Goal: Task Accomplishment & Management: Use online tool/utility

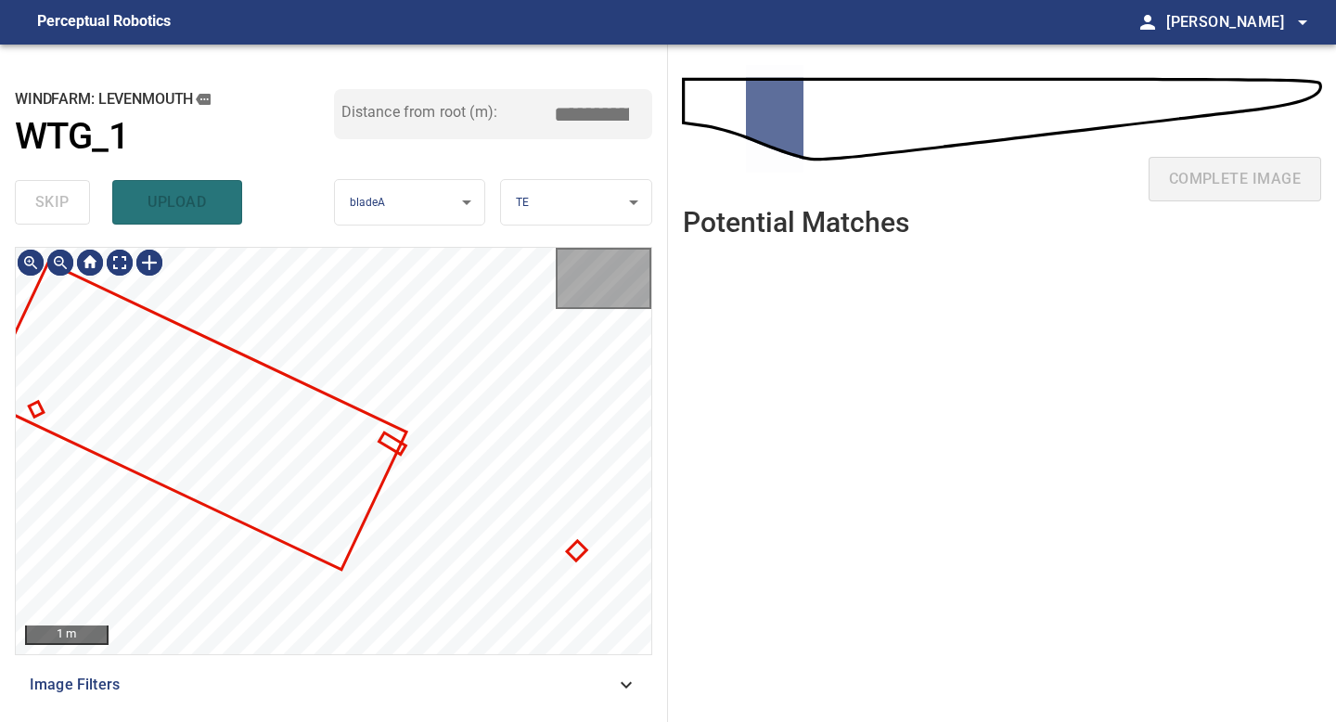
click at [651, 371] on div "1 m" at bounding box center [334, 451] width 638 height 408
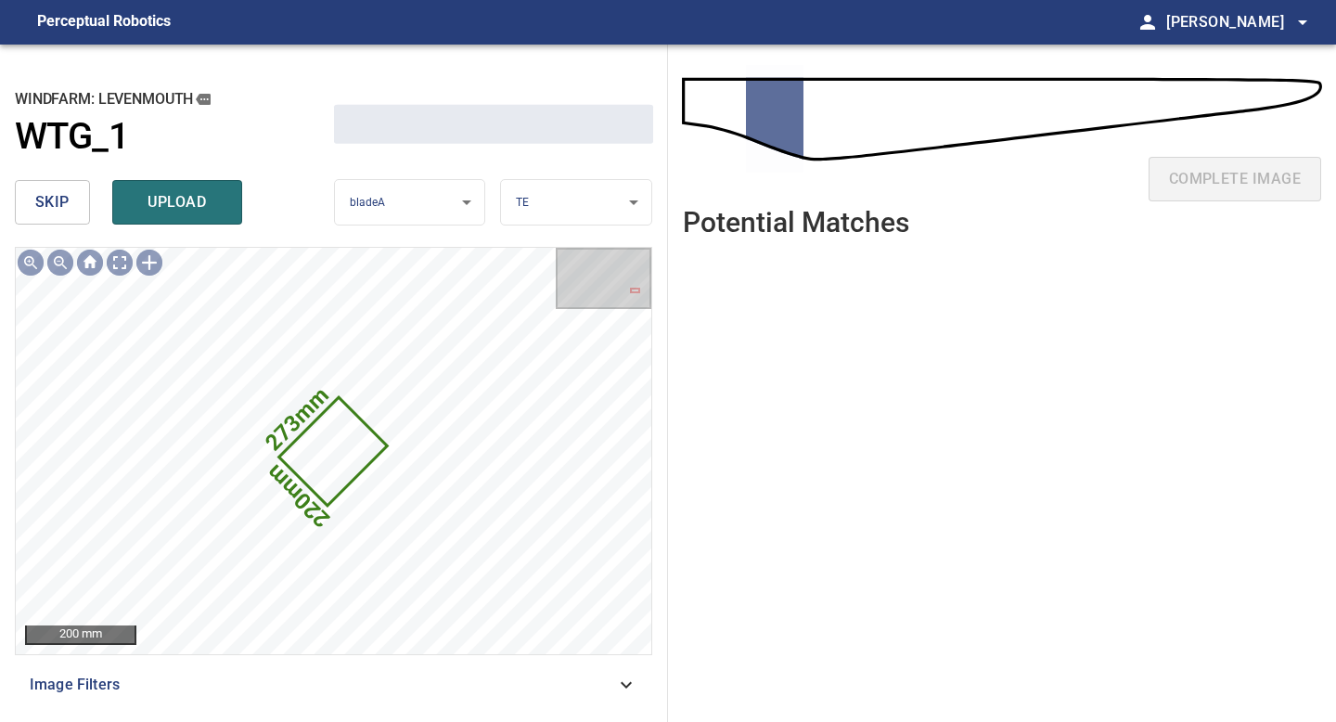
click at [70, 187] on button "skip" at bounding box center [52, 202] width 75 height 45
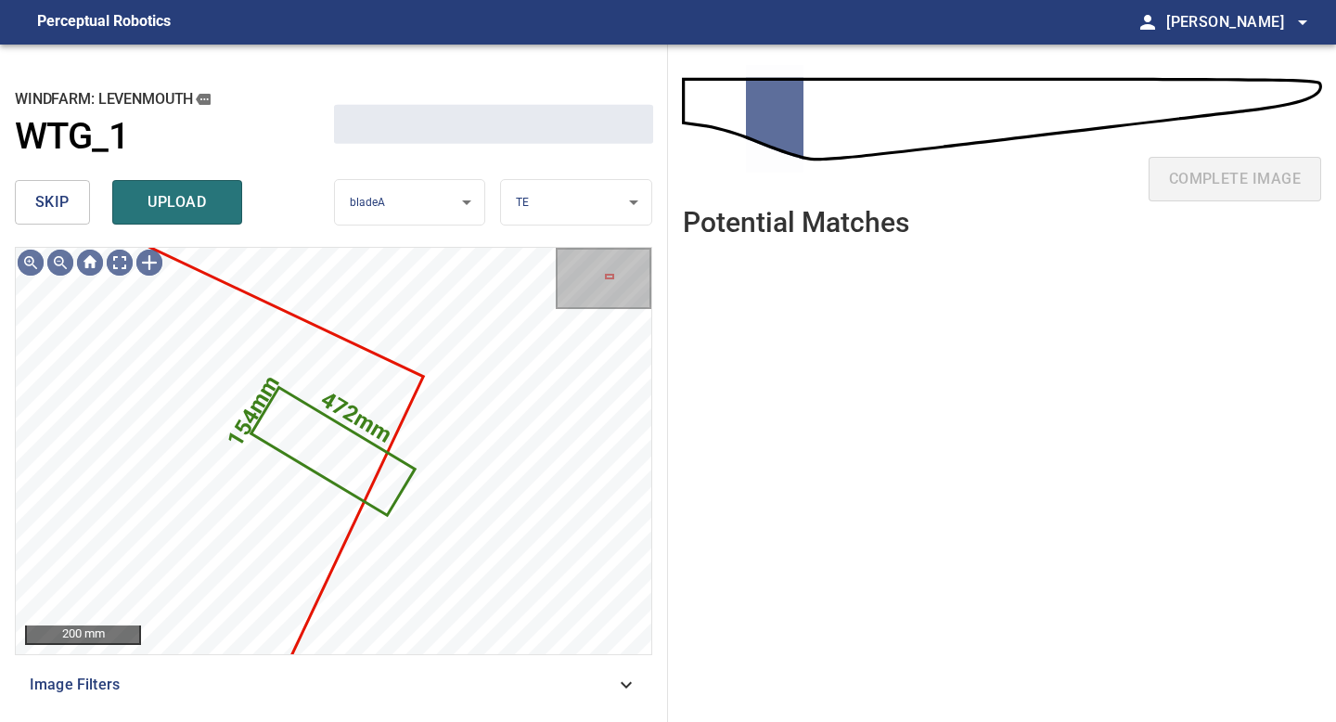
click at [70, 187] on button "skip" at bounding box center [52, 202] width 75 height 45
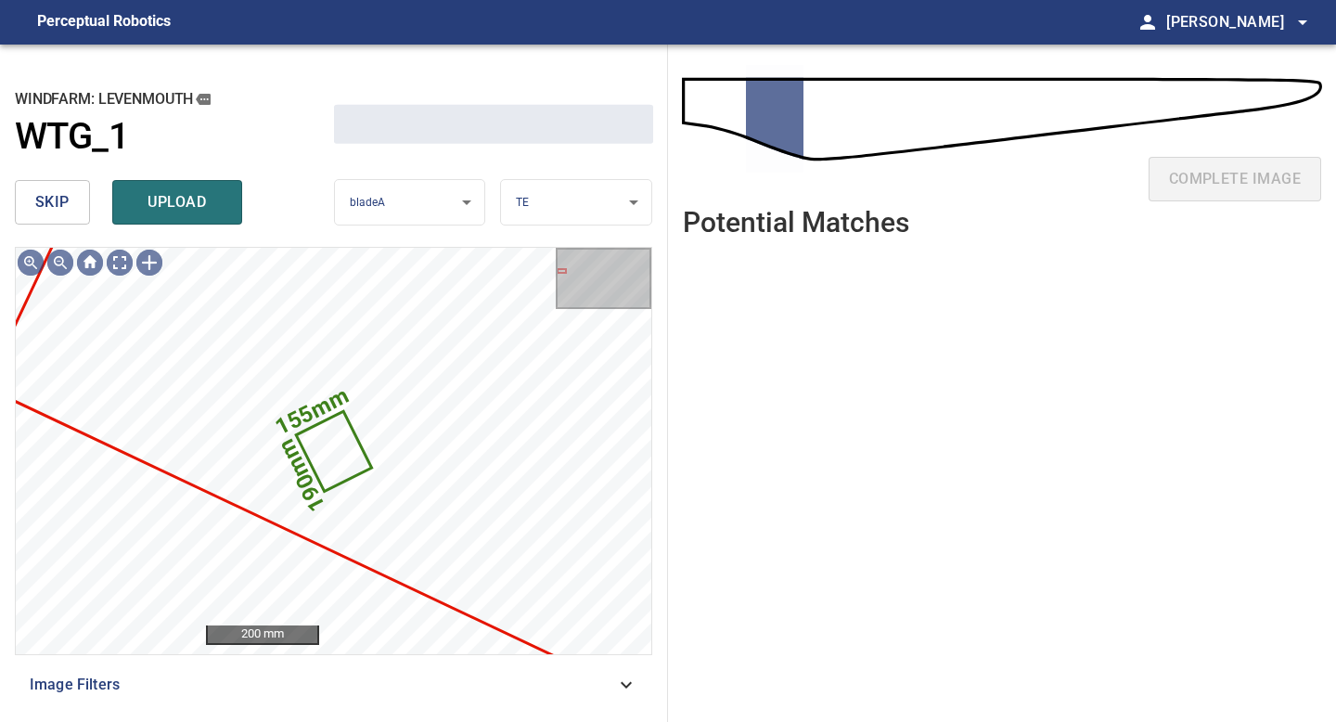
click at [70, 187] on button "skip" at bounding box center [52, 202] width 75 height 45
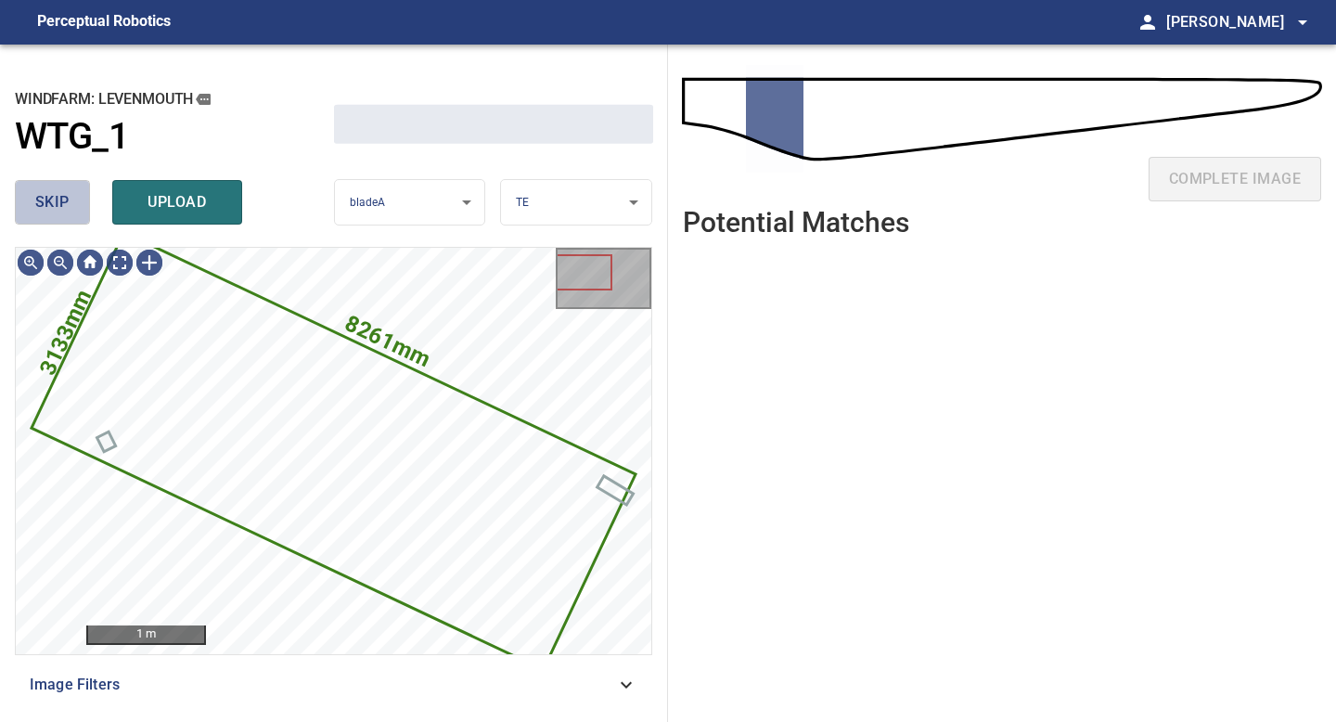
click at [70, 187] on button "skip" at bounding box center [52, 202] width 75 height 45
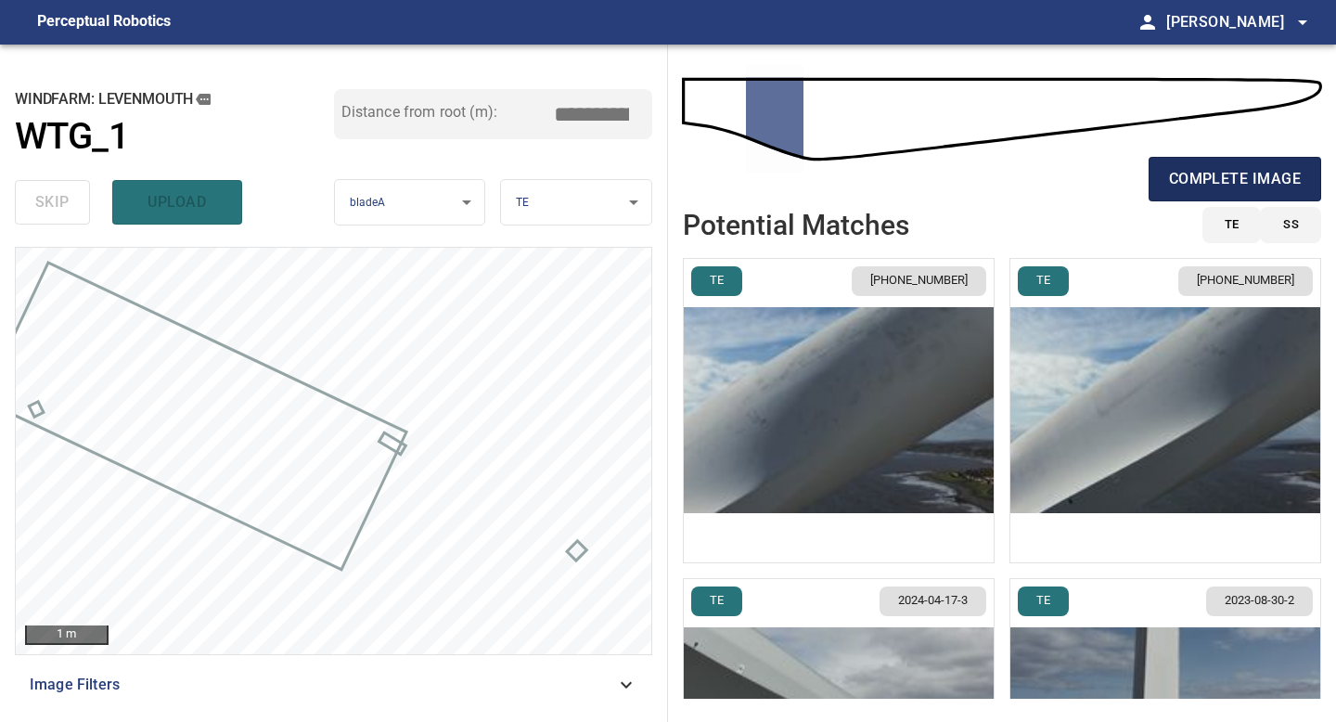
type input "*****"
click at [967, 404] on img "button" at bounding box center [839, 410] width 310 height 303
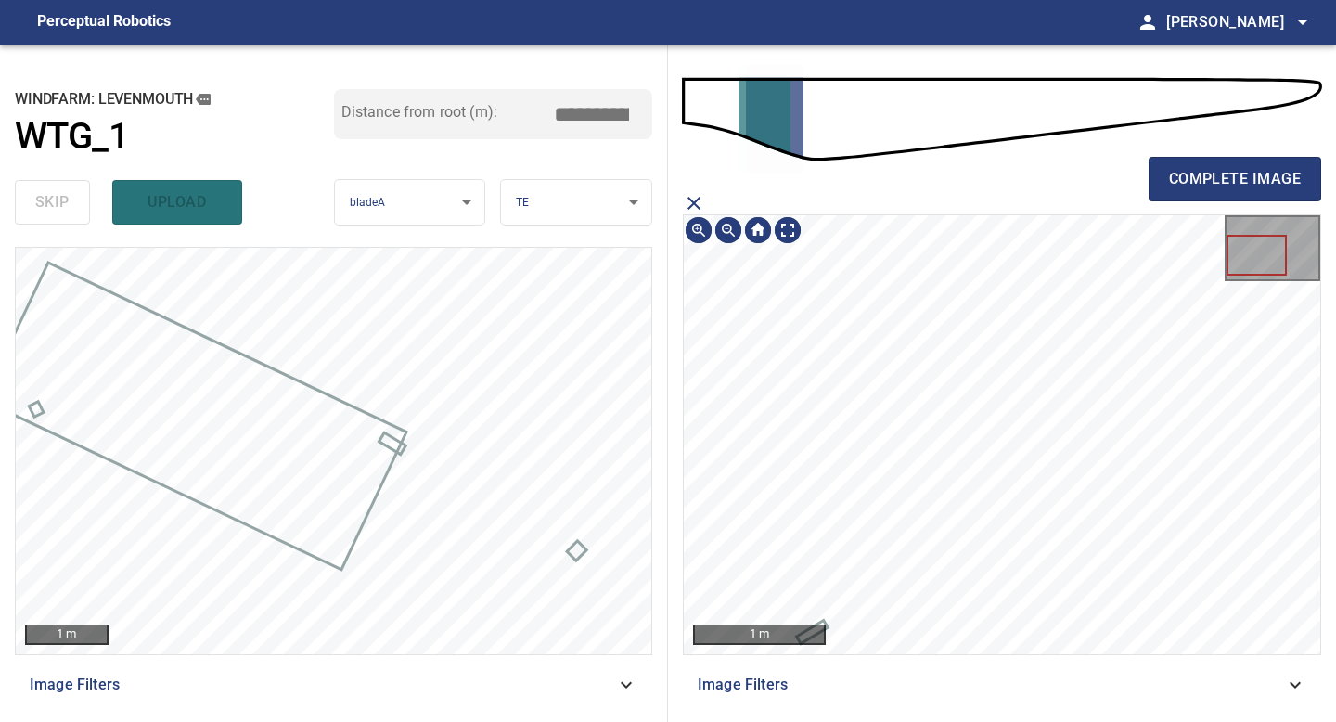
click at [696, 209] on icon "close matching imageResolution:" at bounding box center [694, 203] width 22 height 22
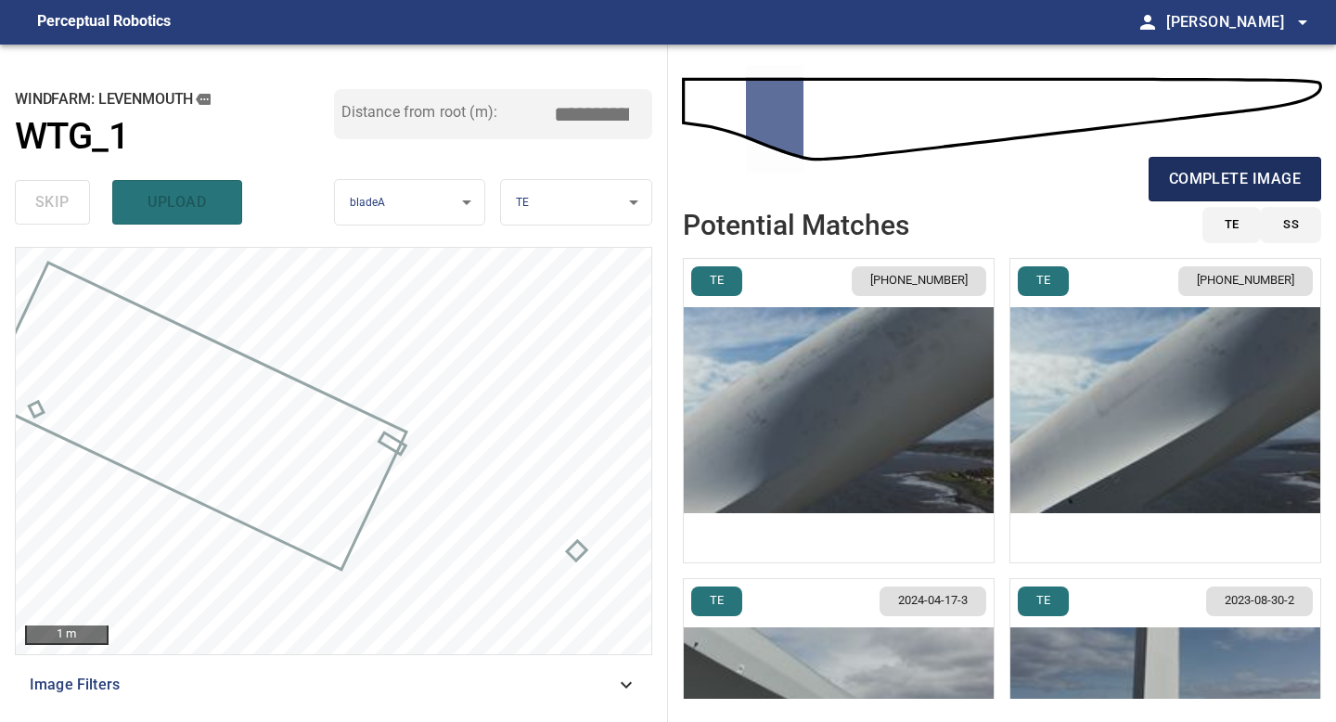
click at [1294, 196] on button "complete image" at bounding box center [1235, 179] width 173 height 45
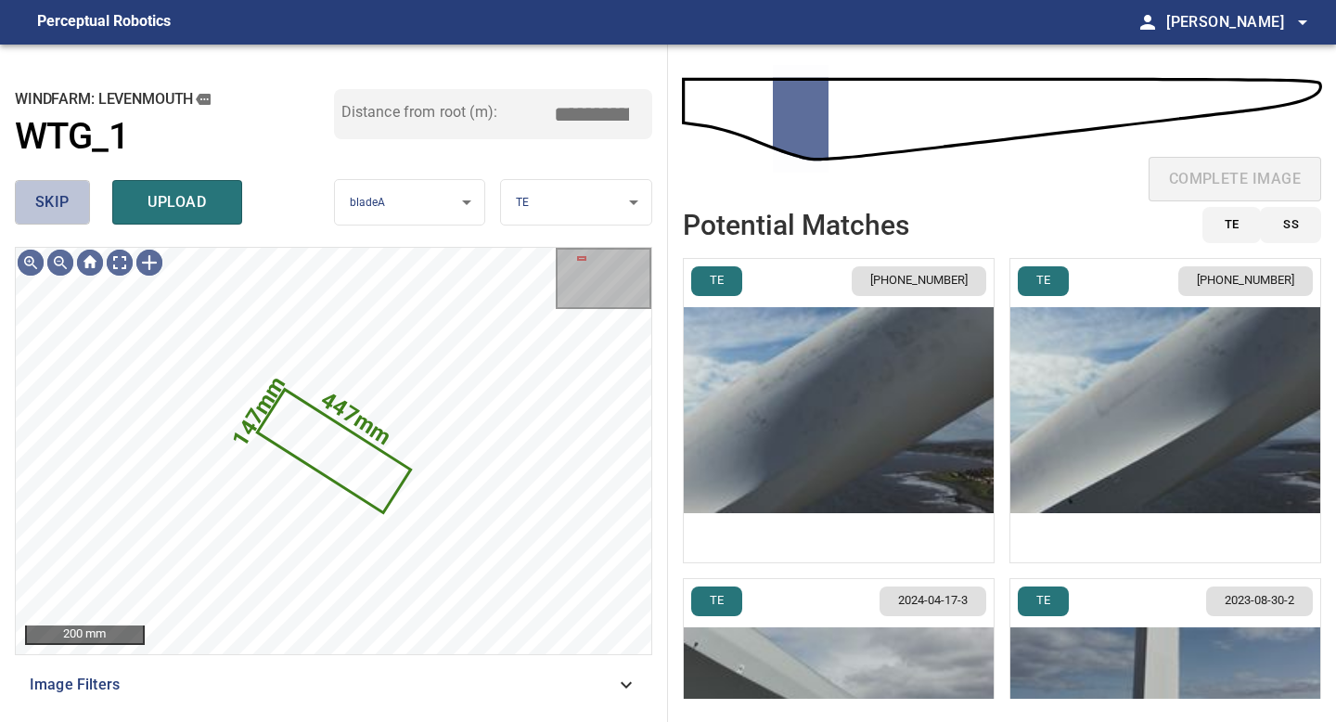
click at [51, 205] on span "skip" at bounding box center [52, 202] width 34 height 26
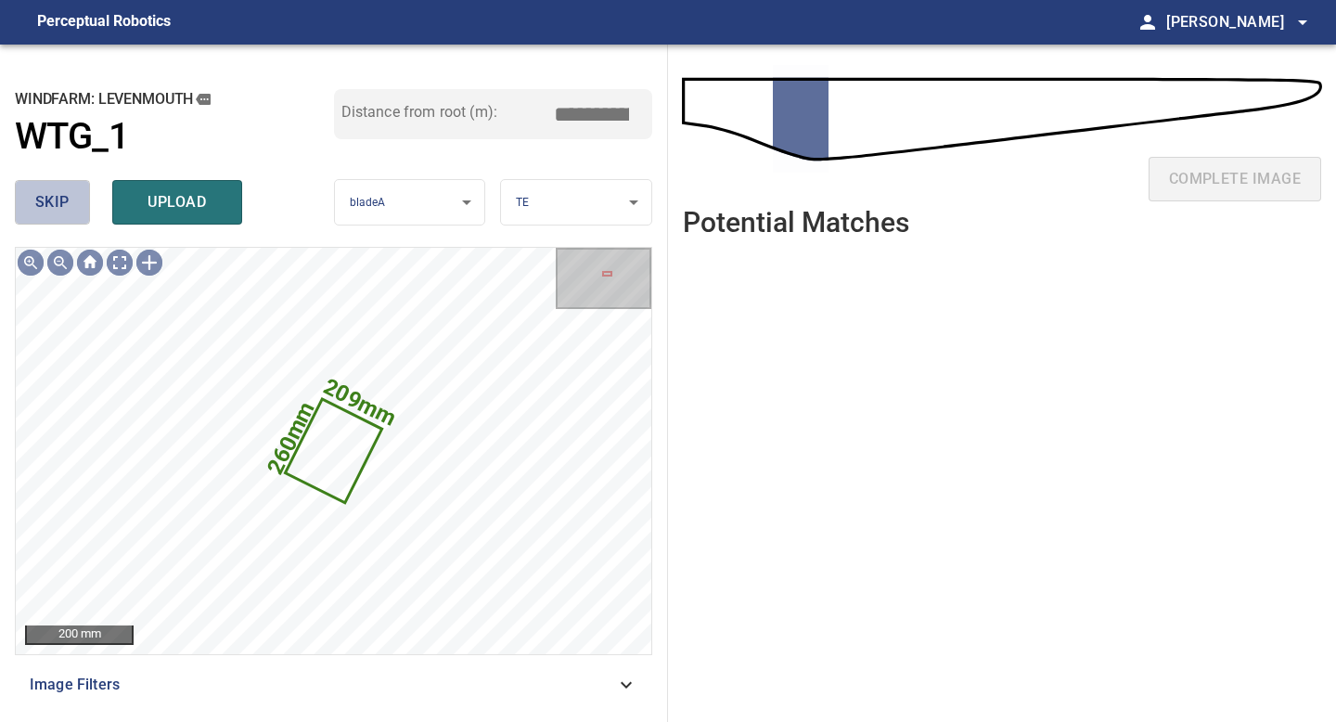
click at [51, 205] on span "skip" at bounding box center [52, 202] width 34 height 26
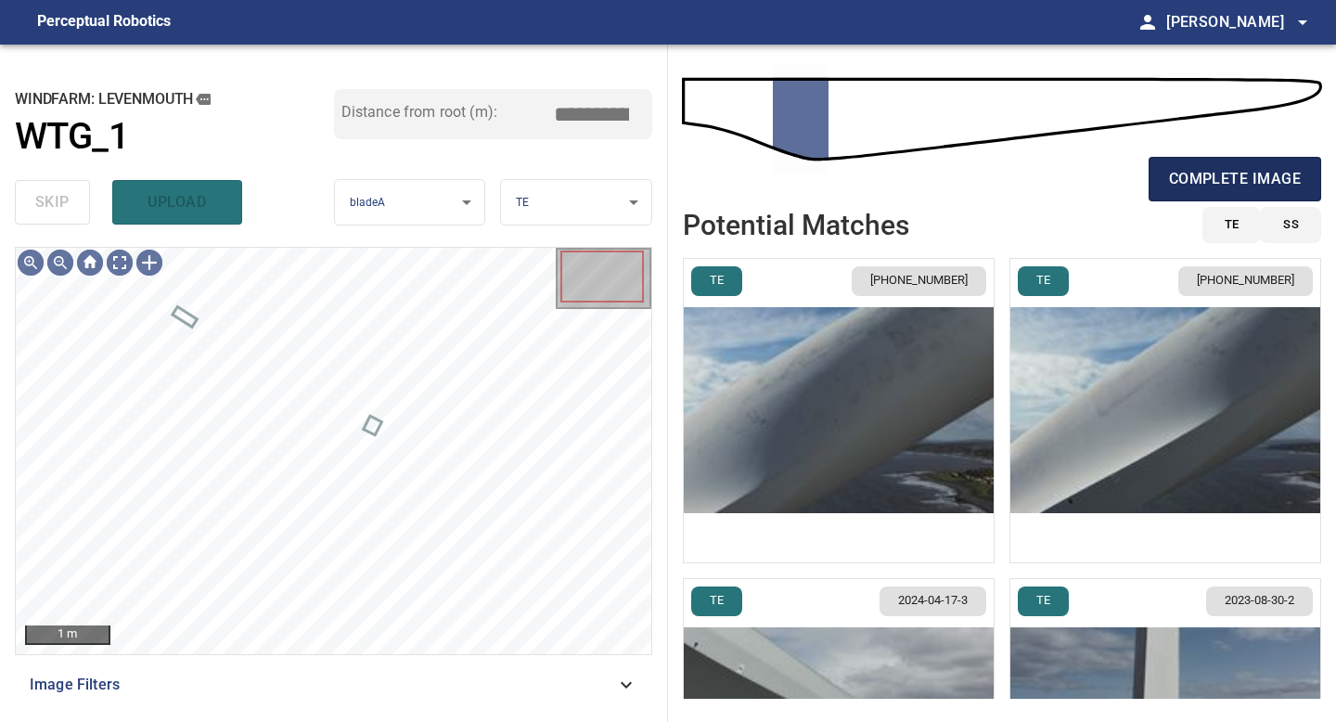
click at [1187, 174] on span "complete image" at bounding box center [1235, 179] width 132 height 26
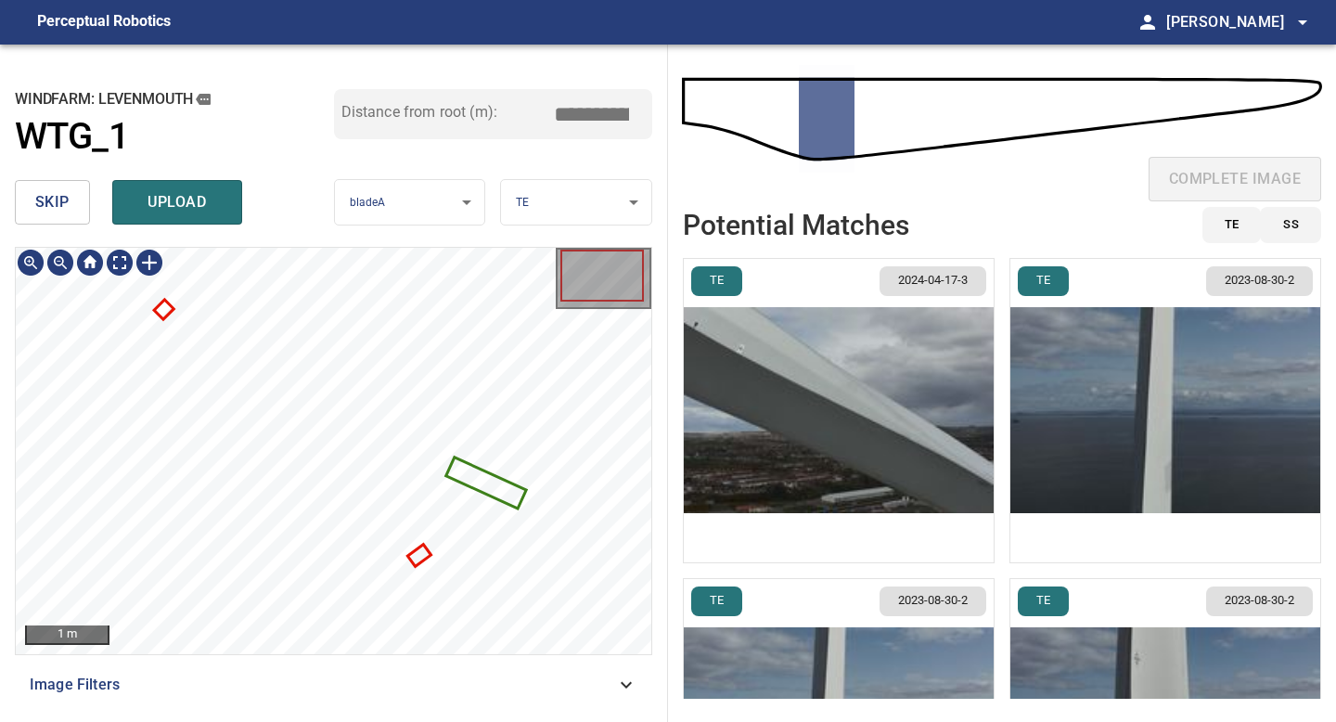
click at [895, 435] on img "button" at bounding box center [839, 410] width 310 height 303
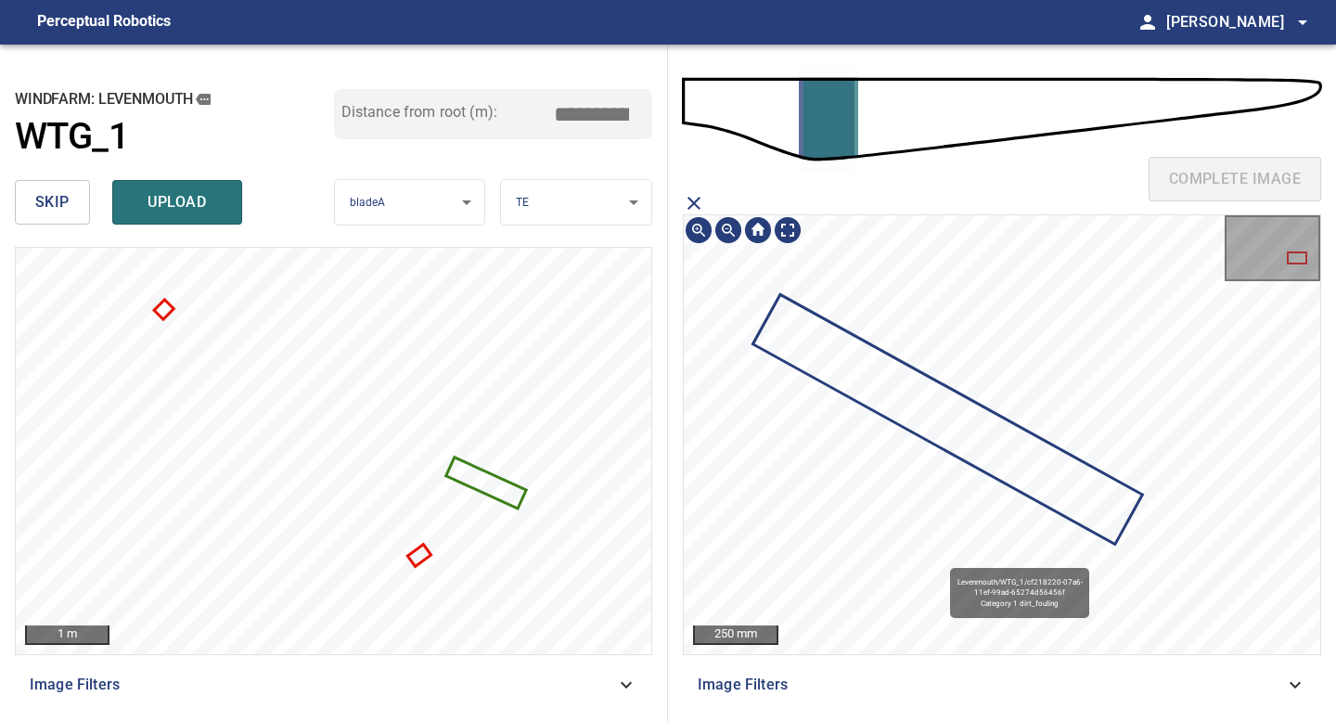
click at [979, 459] on icon at bounding box center [947, 420] width 386 height 246
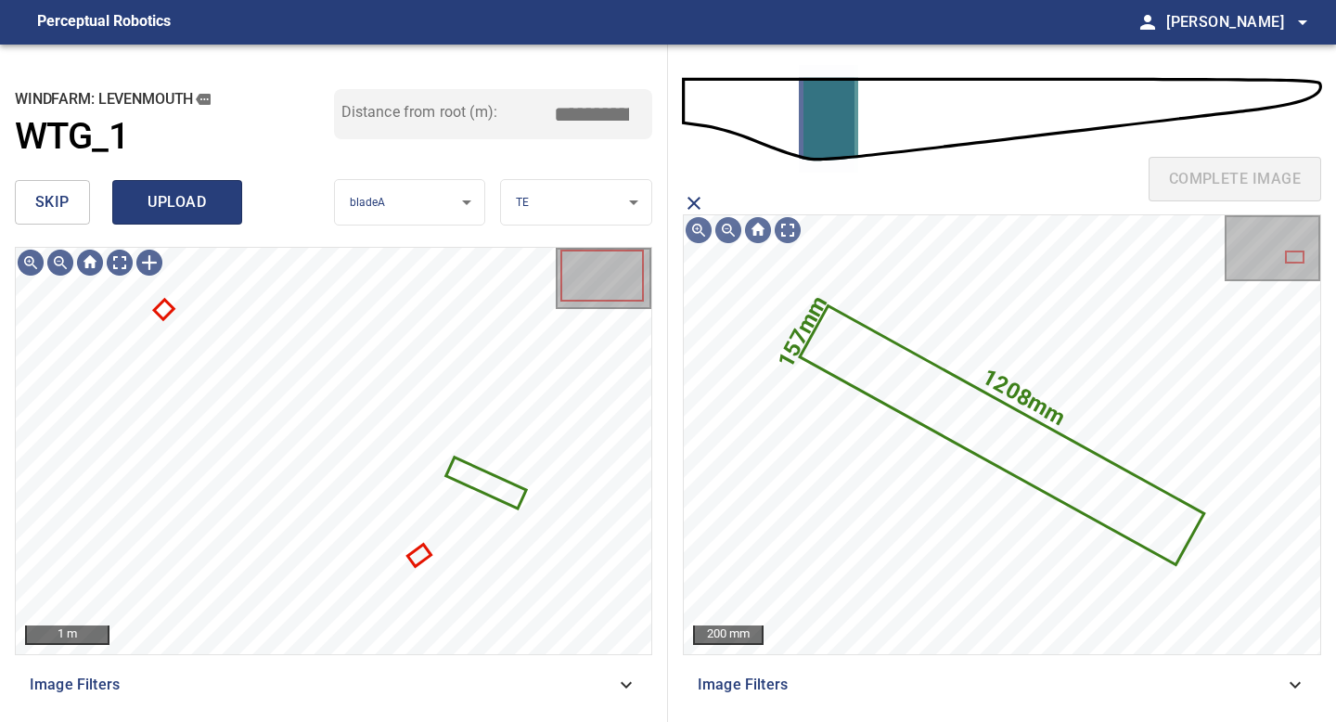
click at [200, 202] on span "upload" at bounding box center [177, 202] width 89 height 26
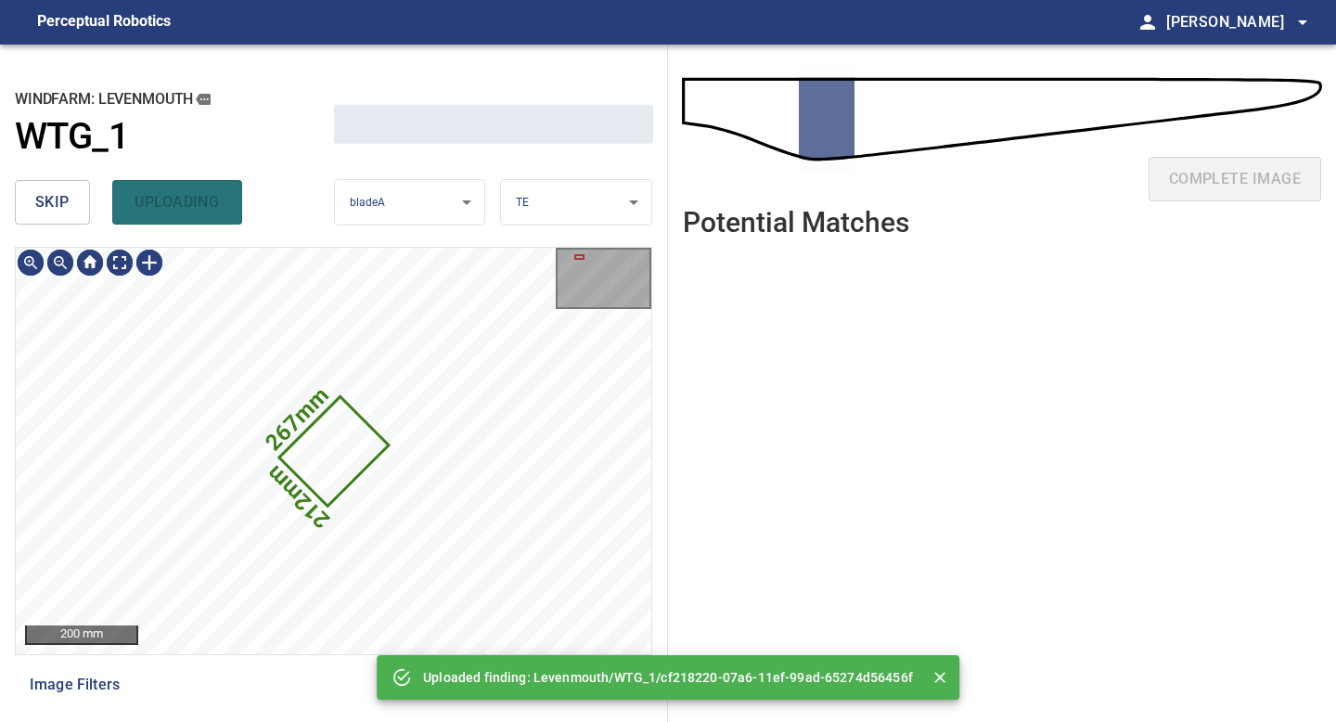
click at [24, 200] on button "skip" at bounding box center [52, 202] width 75 height 45
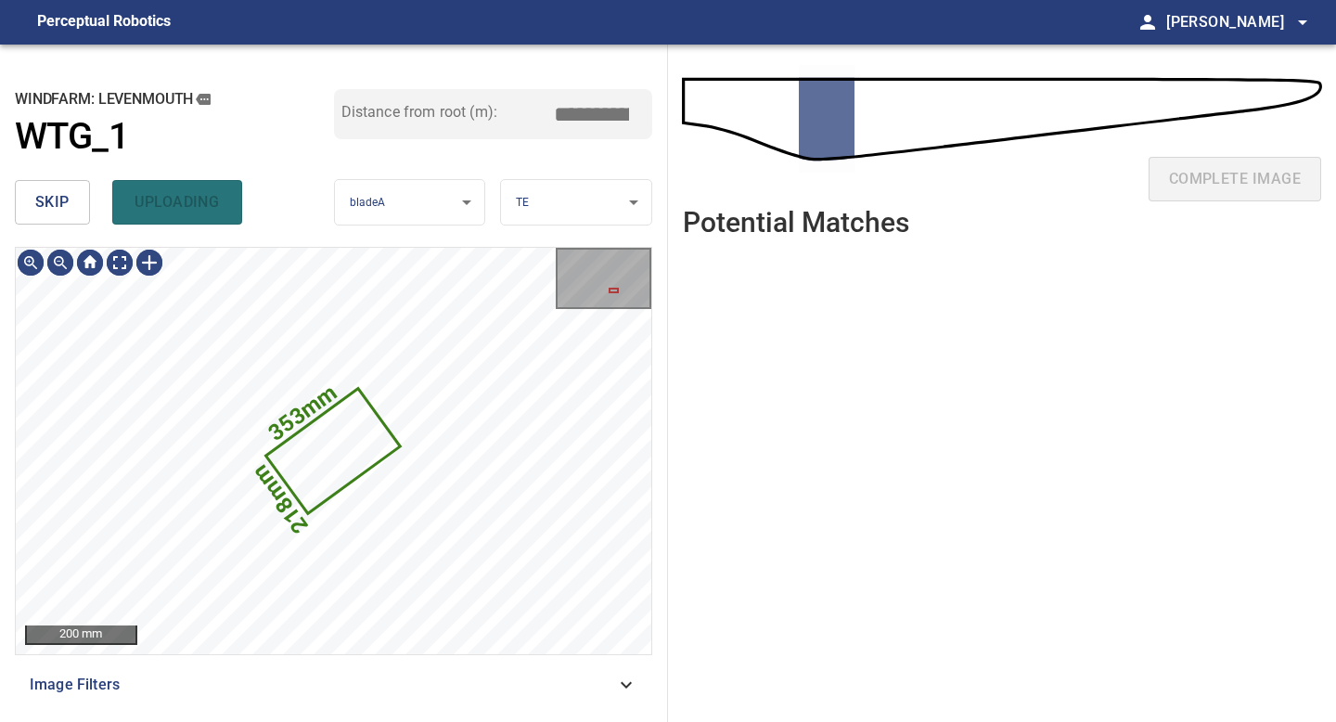
click at [24, 200] on button "skip" at bounding box center [52, 202] width 75 height 45
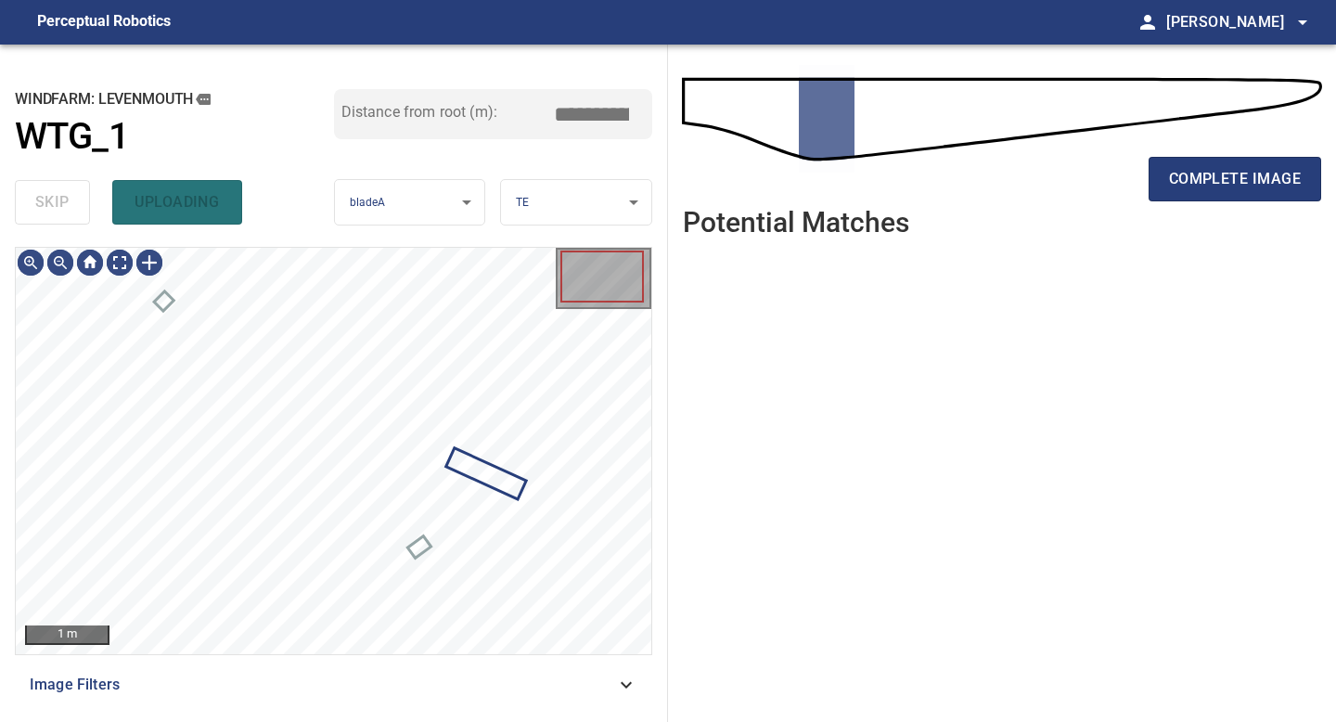
click at [24, 200] on div "skip uploading" at bounding box center [174, 202] width 319 height 59
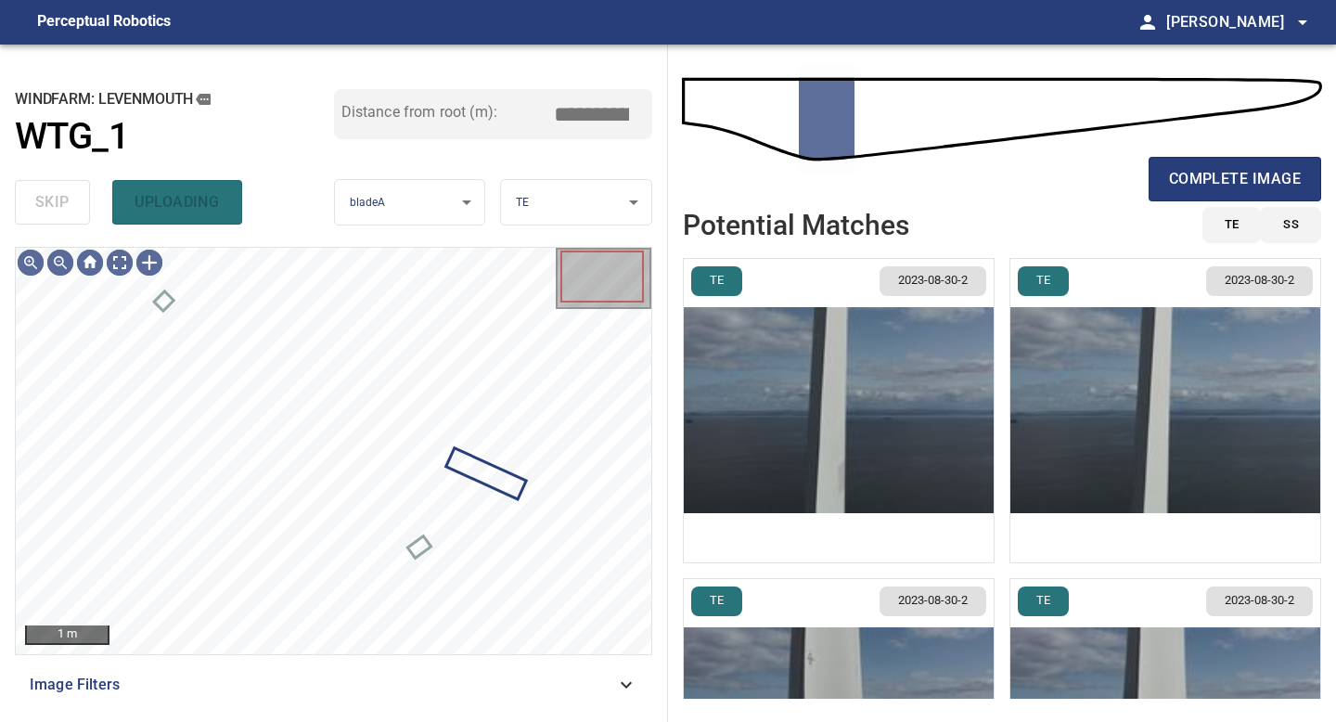
type input "*****"
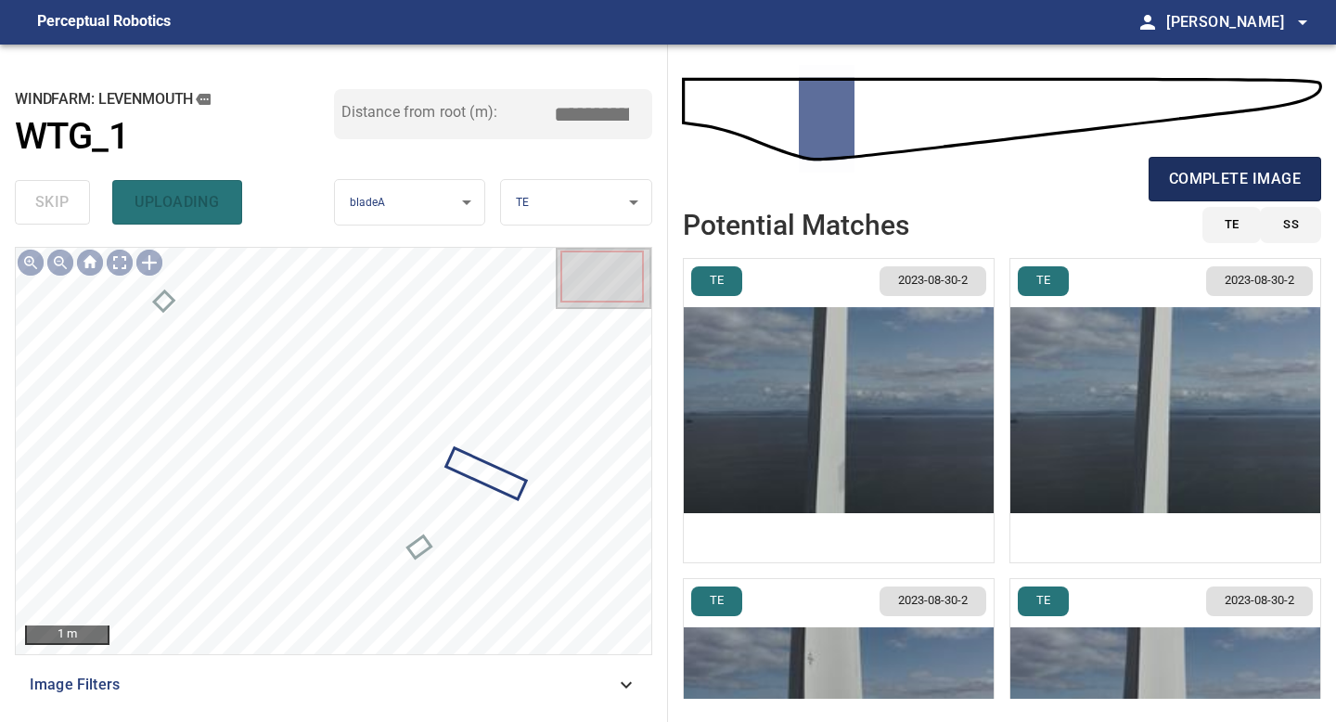
click at [1223, 173] on span "complete image" at bounding box center [1235, 179] width 132 height 26
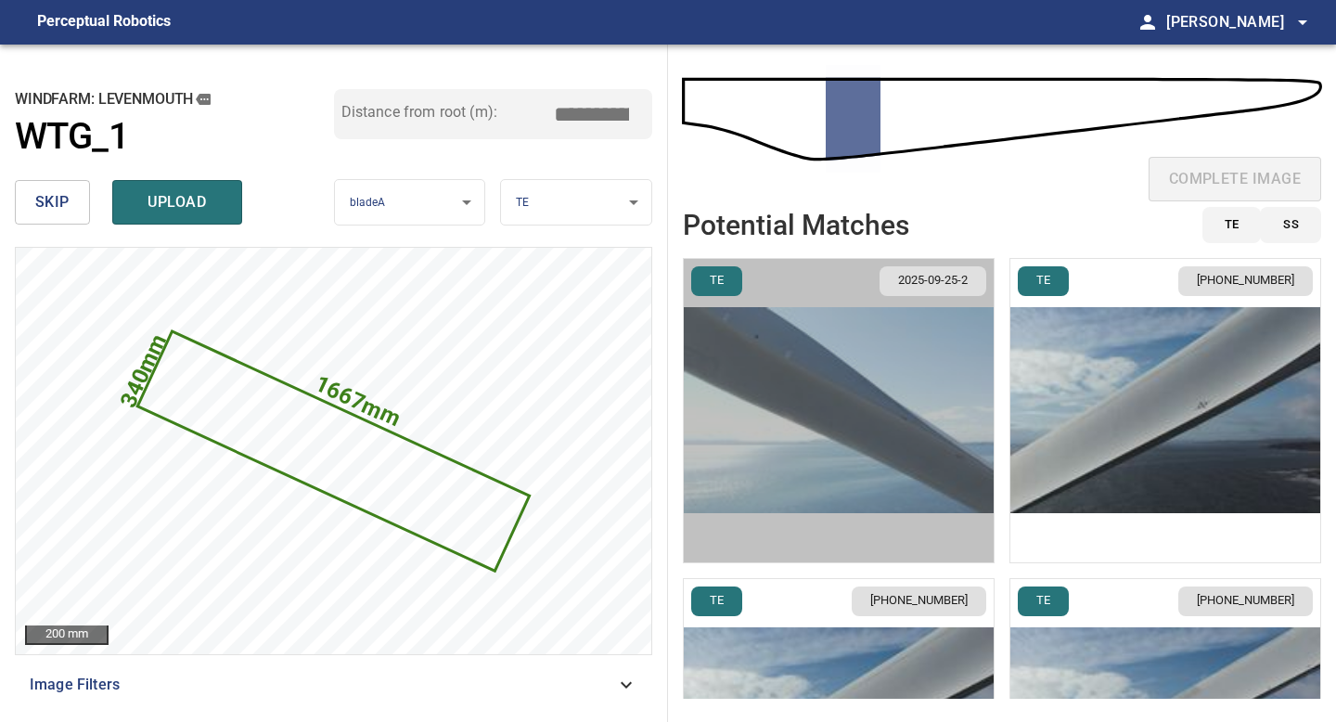
click at [926, 405] on img "button" at bounding box center [839, 410] width 310 height 303
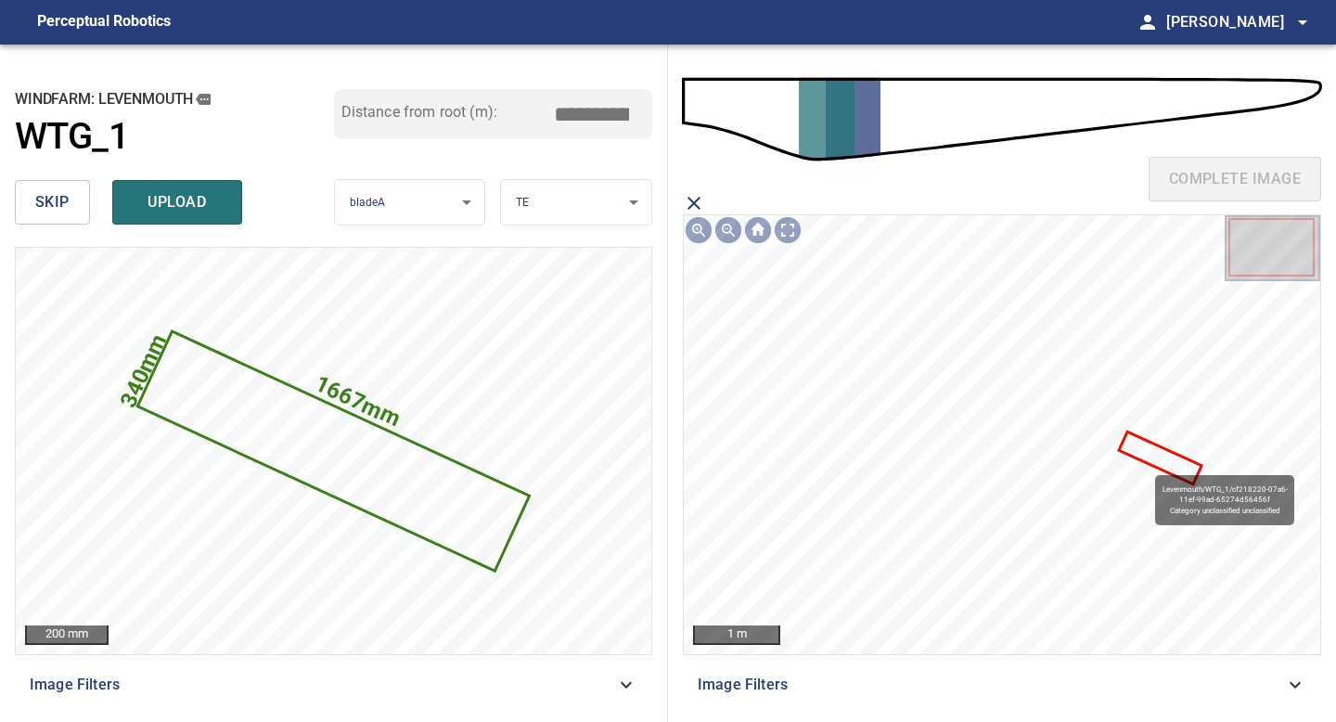
click at [1154, 450] on icon at bounding box center [1160, 457] width 80 height 49
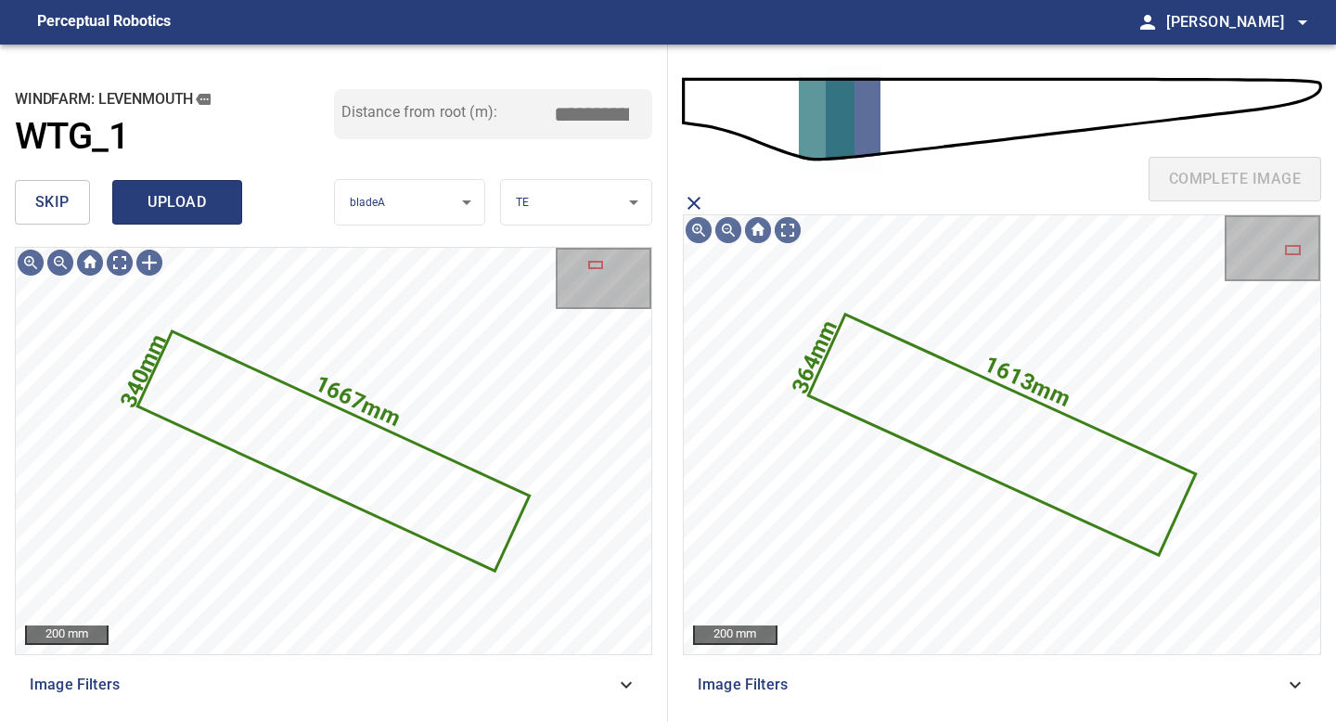
click at [221, 195] on button "upload" at bounding box center [177, 202] width 130 height 45
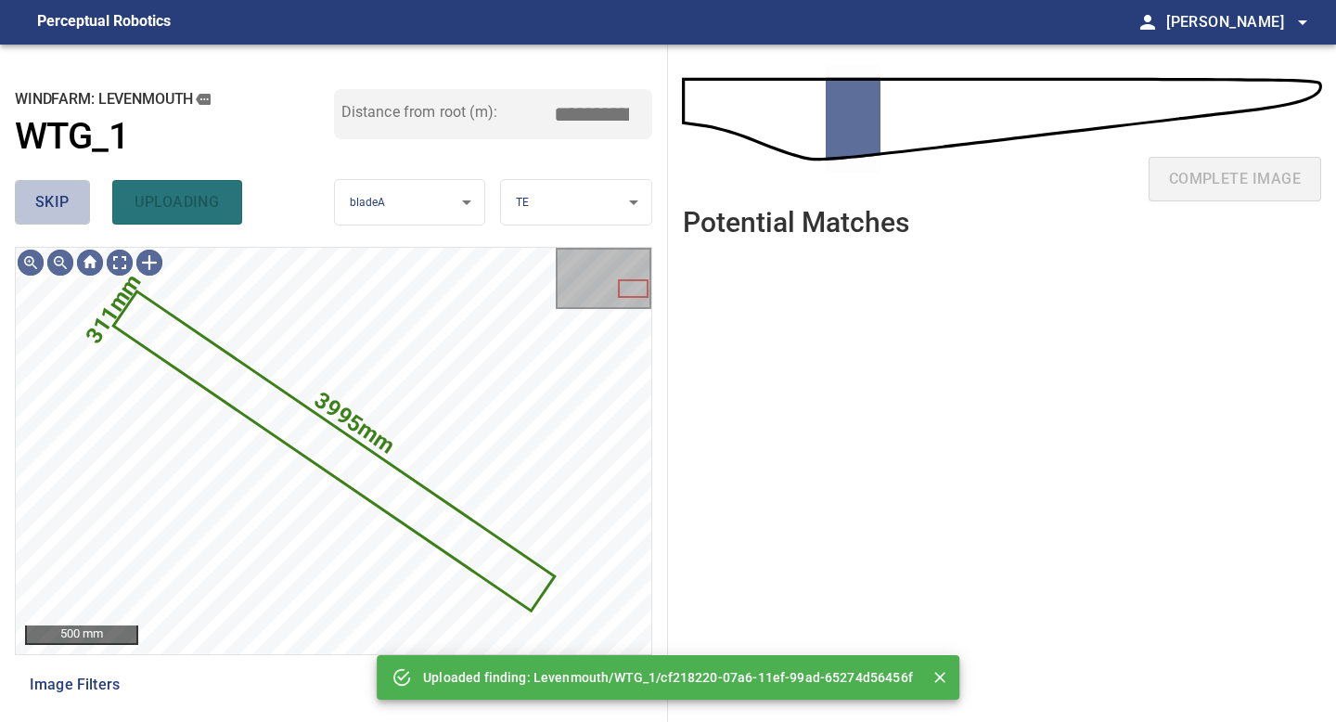
click at [82, 197] on button "skip" at bounding box center [52, 202] width 75 height 45
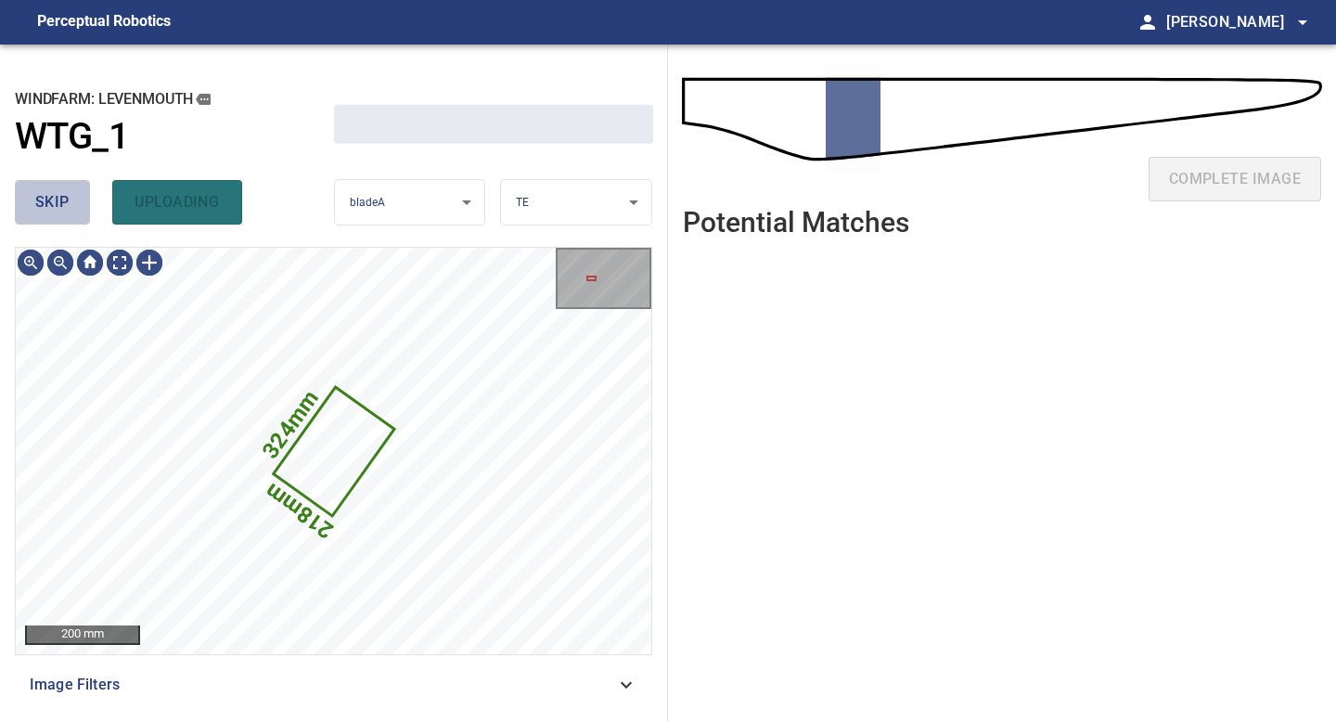
click at [82, 197] on button "skip" at bounding box center [52, 202] width 75 height 45
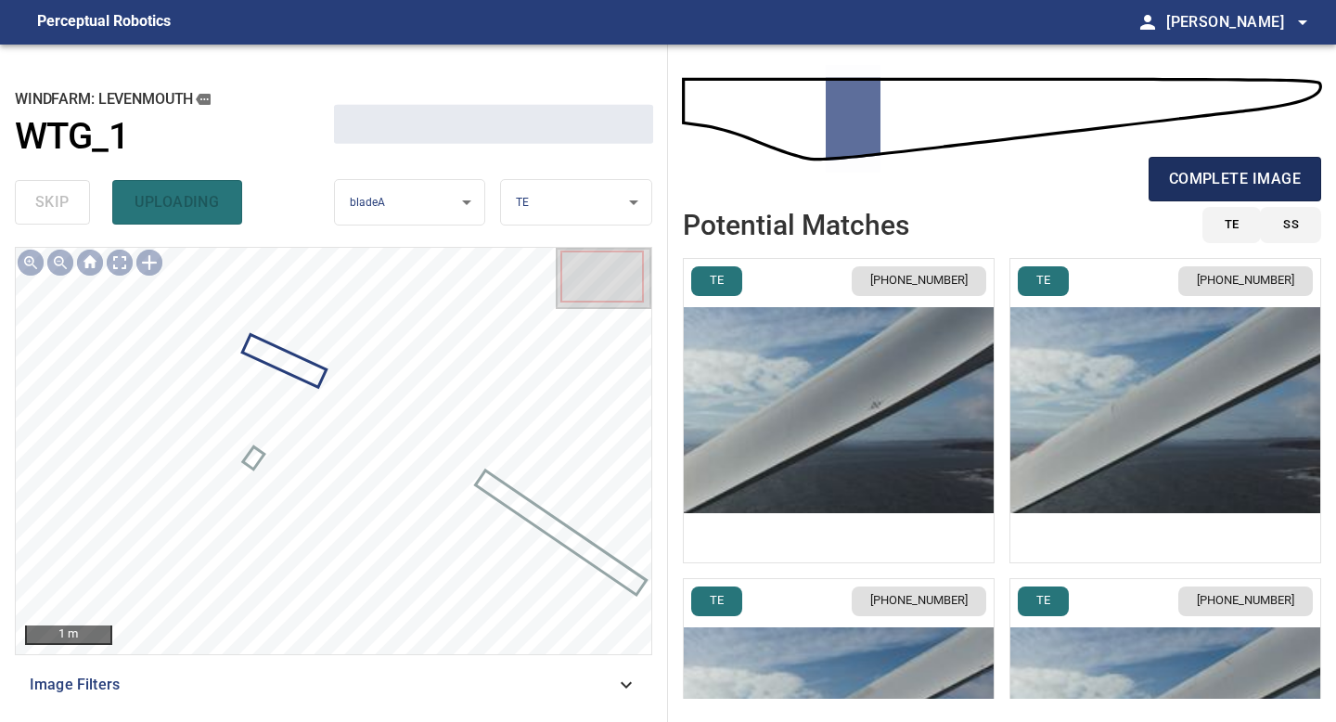
click at [1216, 188] on span "complete image" at bounding box center [1235, 179] width 132 height 26
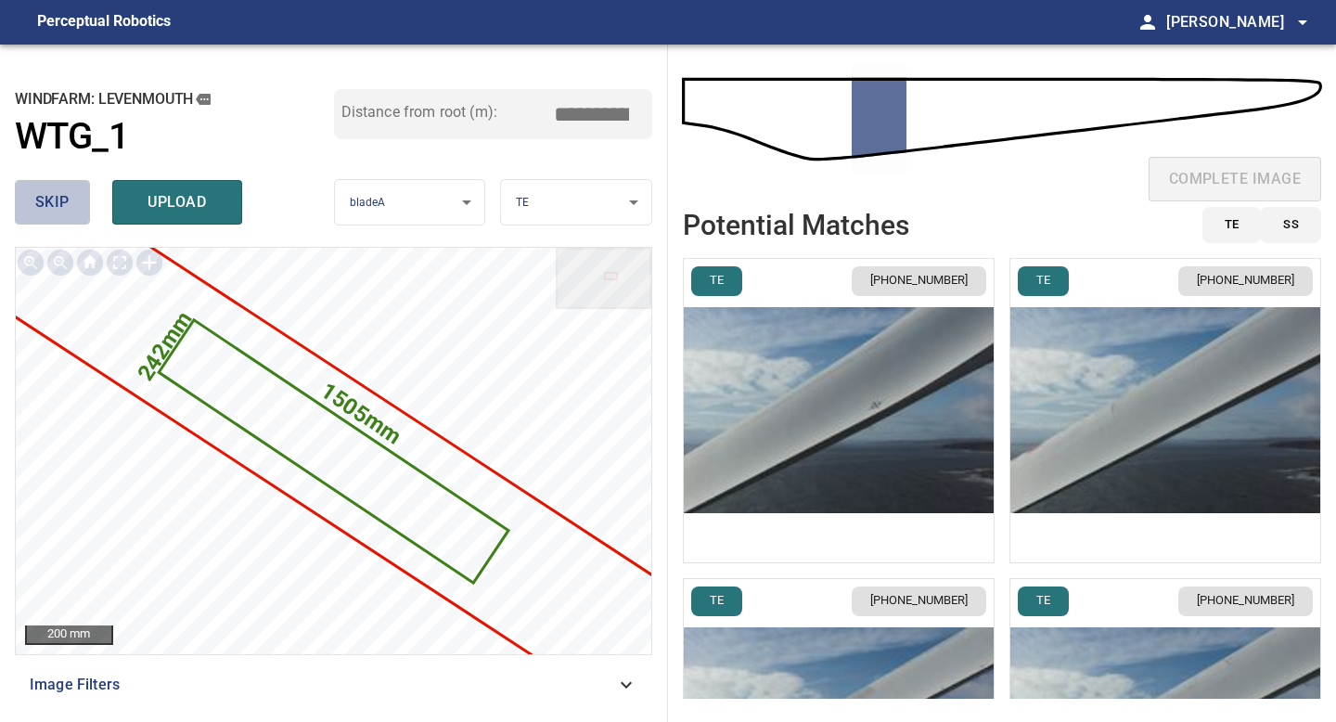
click at [36, 203] on span "skip" at bounding box center [52, 202] width 34 height 26
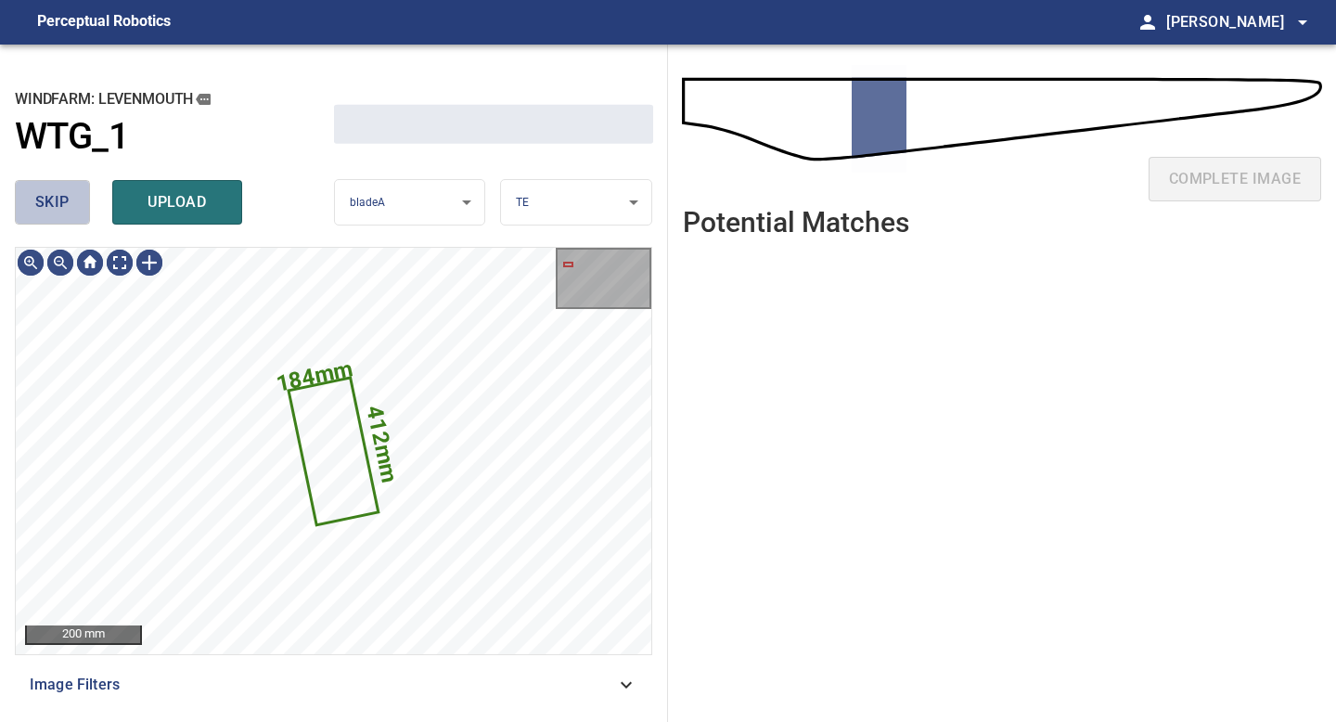
click at [36, 203] on span "skip" at bounding box center [52, 202] width 34 height 26
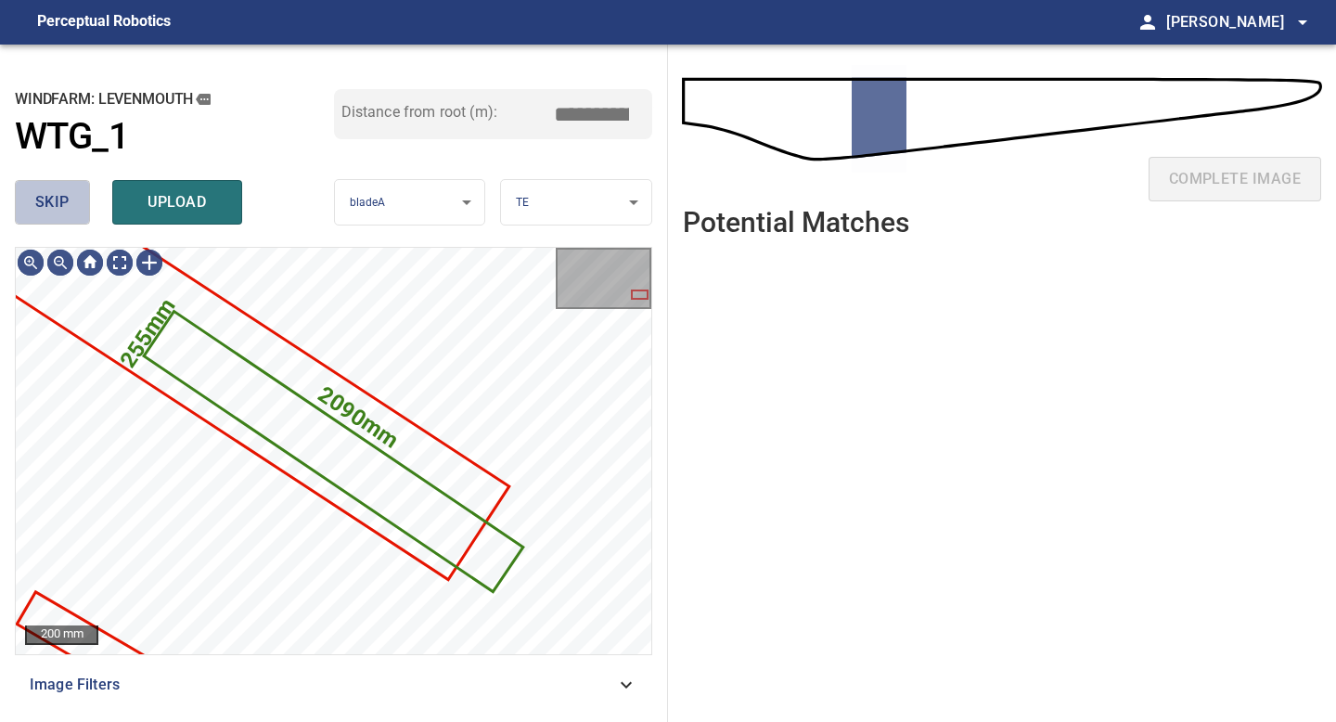
click at [36, 203] on span "skip" at bounding box center [52, 202] width 34 height 26
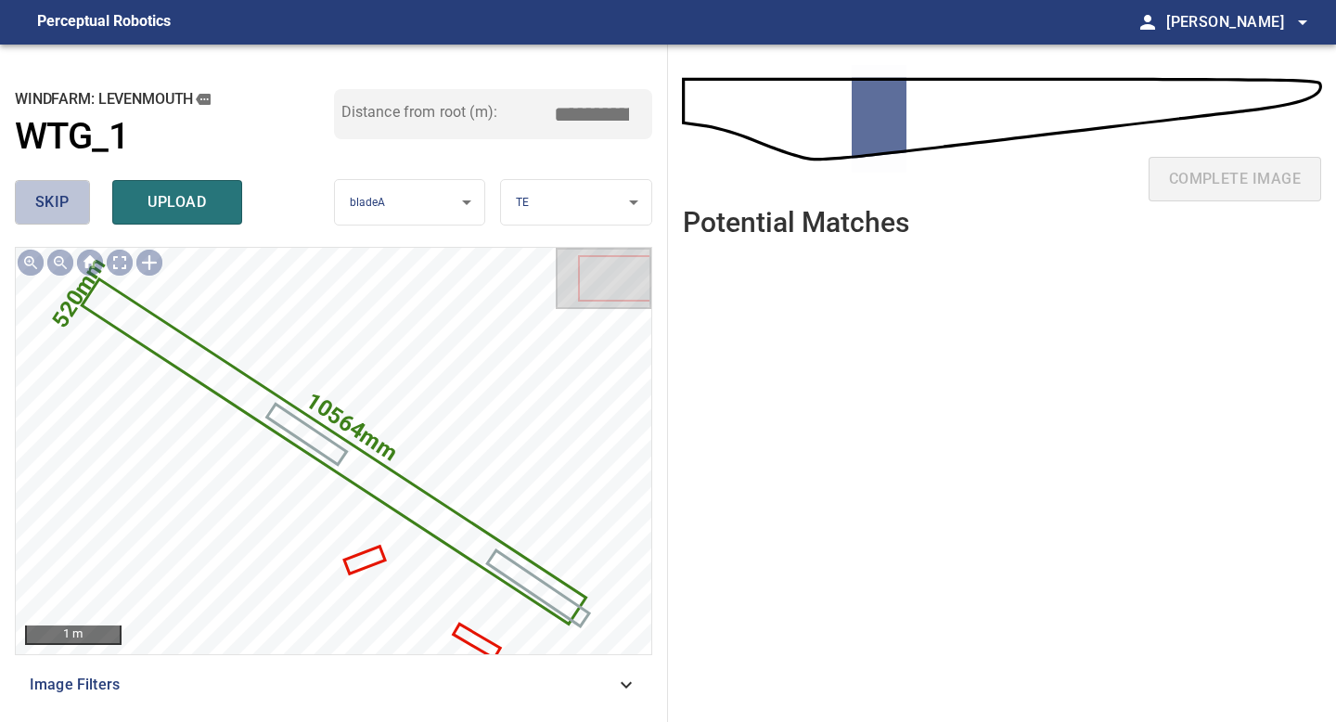
click at [36, 203] on span "skip" at bounding box center [52, 202] width 34 height 26
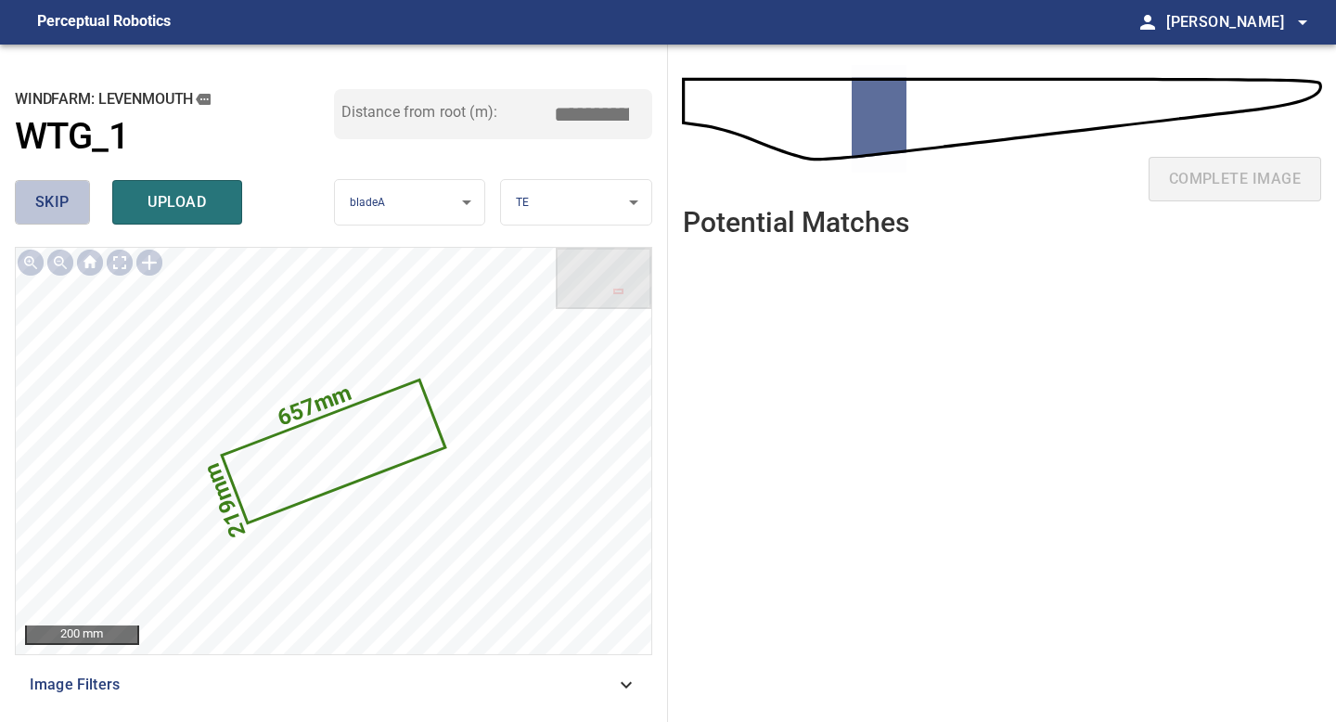
click at [36, 203] on span "skip" at bounding box center [52, 202] width 34 height 26
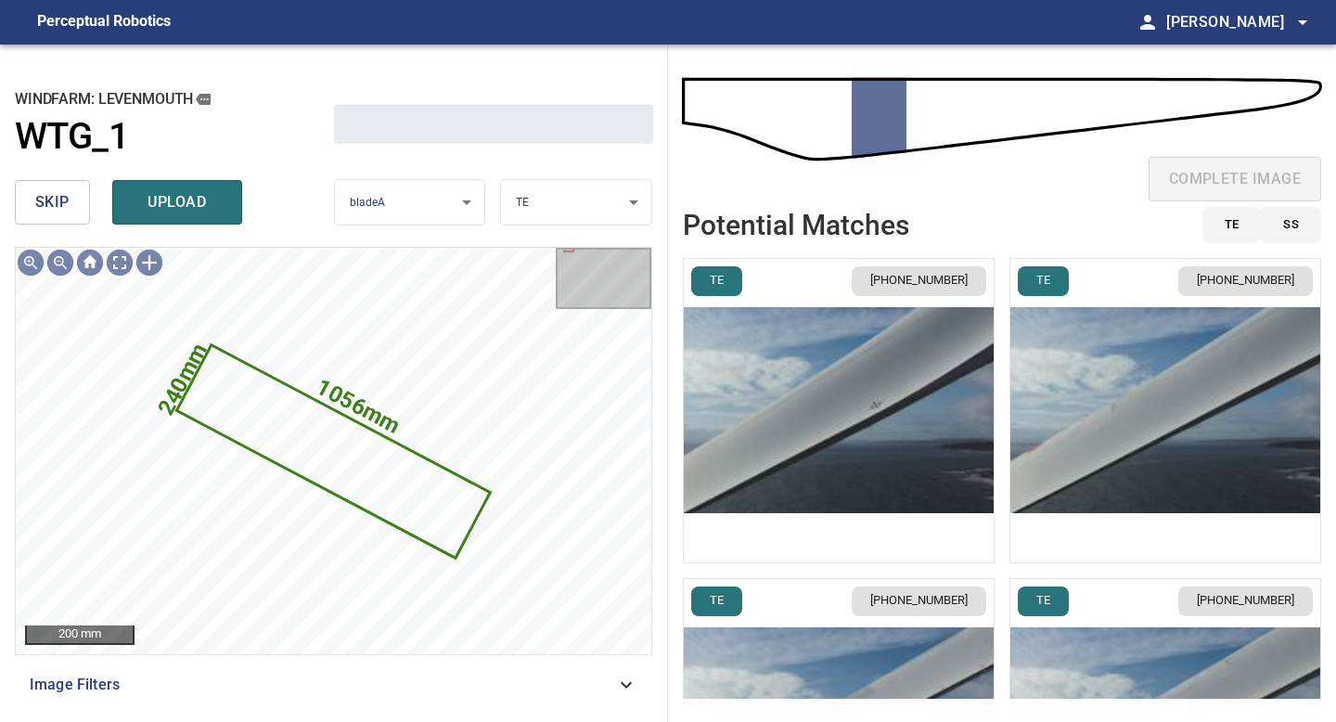
click at [36, 203] on span "skip" at bounding box center [52, 202] width 34 height 26
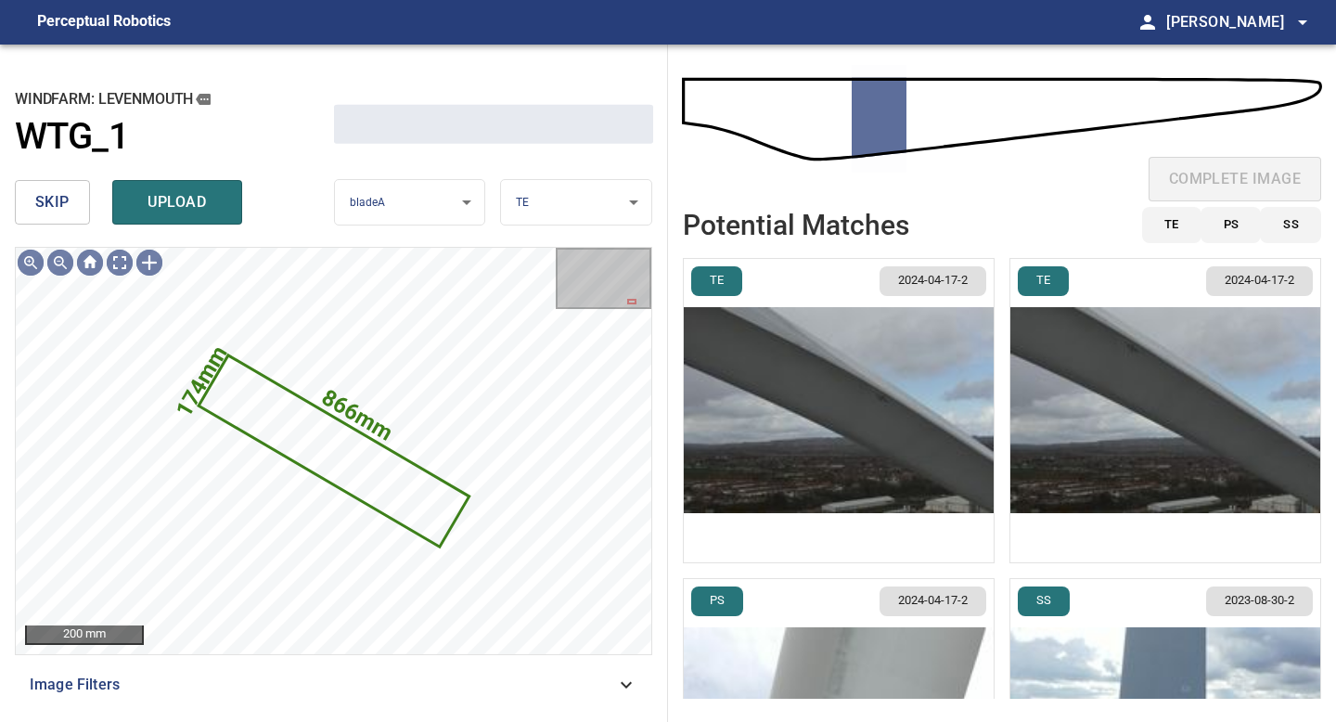
click at [36, 203] on span "skip" at bounding box center [52, 202] width 34 height 26
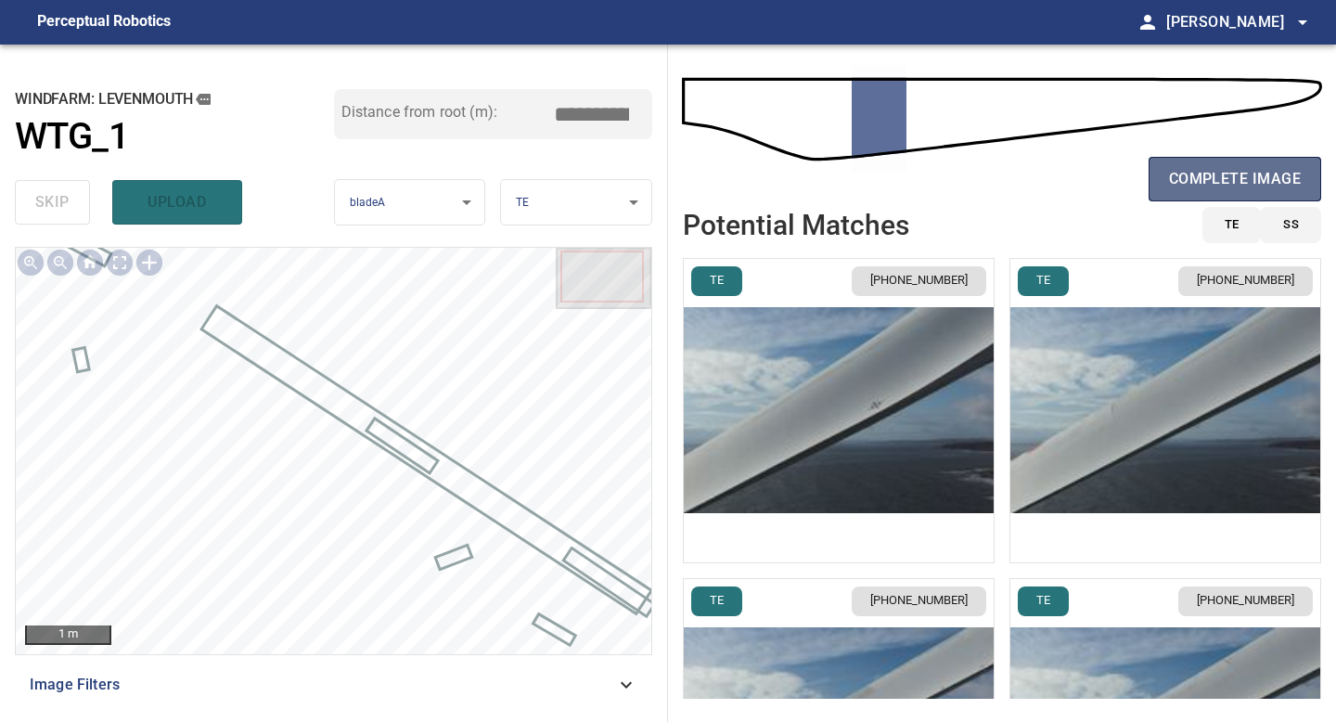
click at [1198, 186] on span "complete image" at bounding box center [1235, 179] width 132 height 26
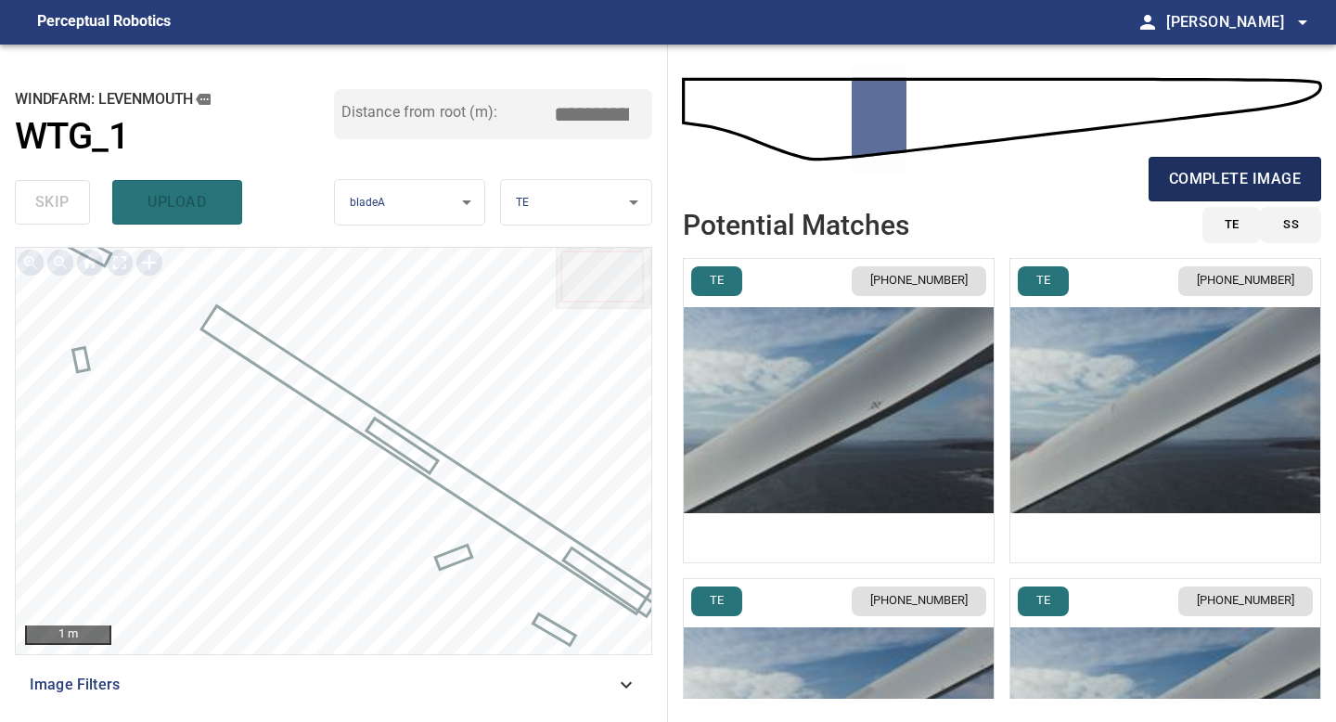
type input "*****"
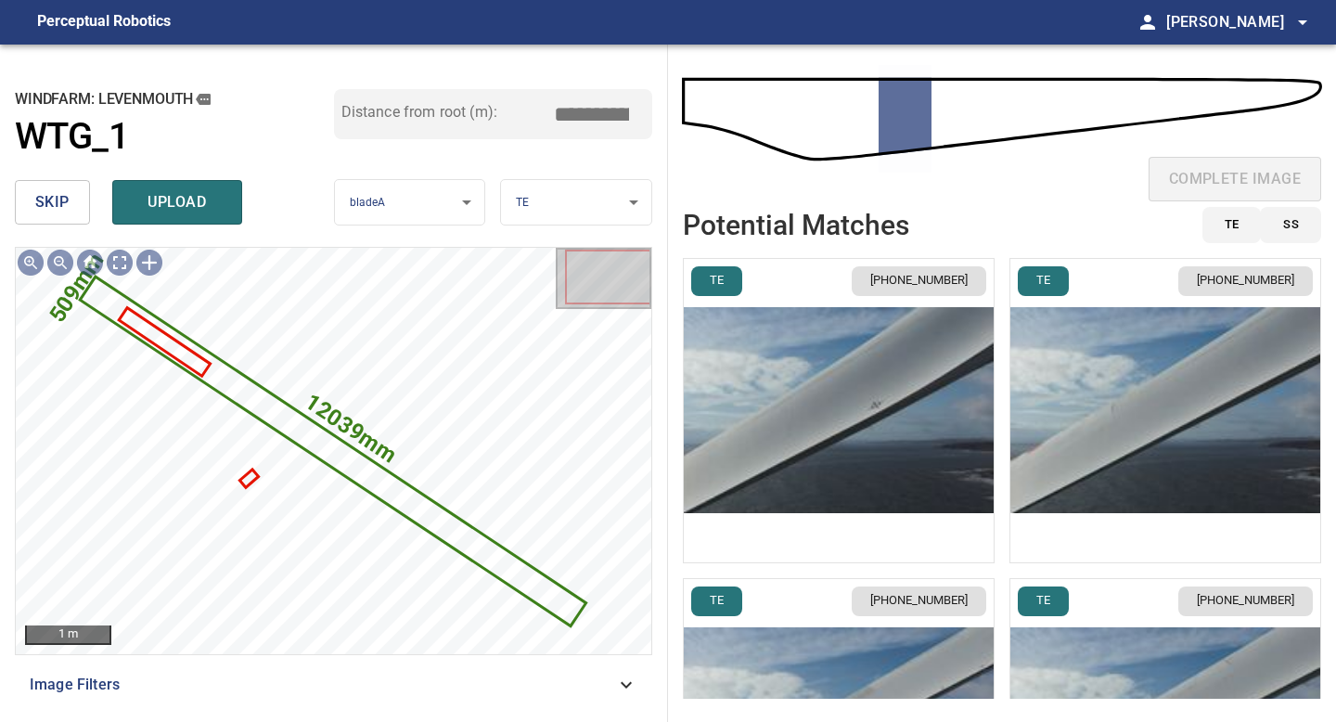
click at [947, 443] on img "button" at bounding box center [839, 410] width 310 height 303
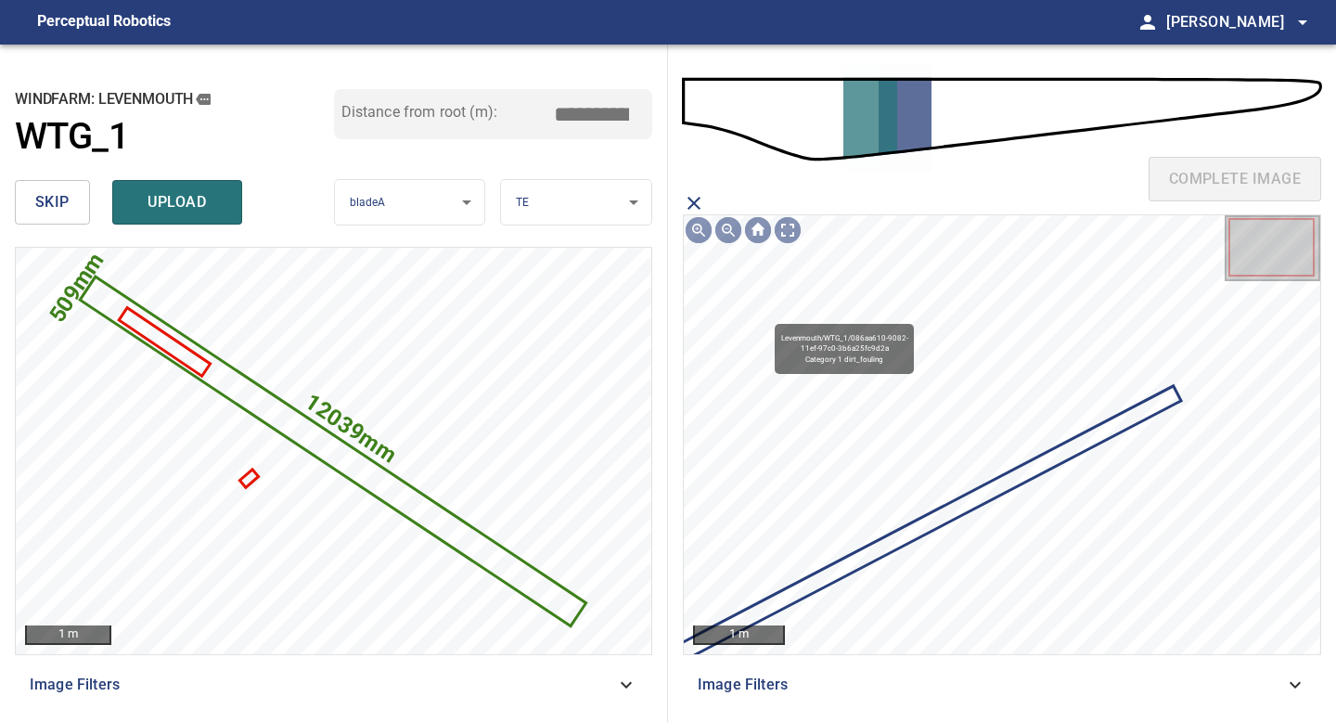
click at [1030, 466] on icon at bounding box center [916, 530] width 526 height 284
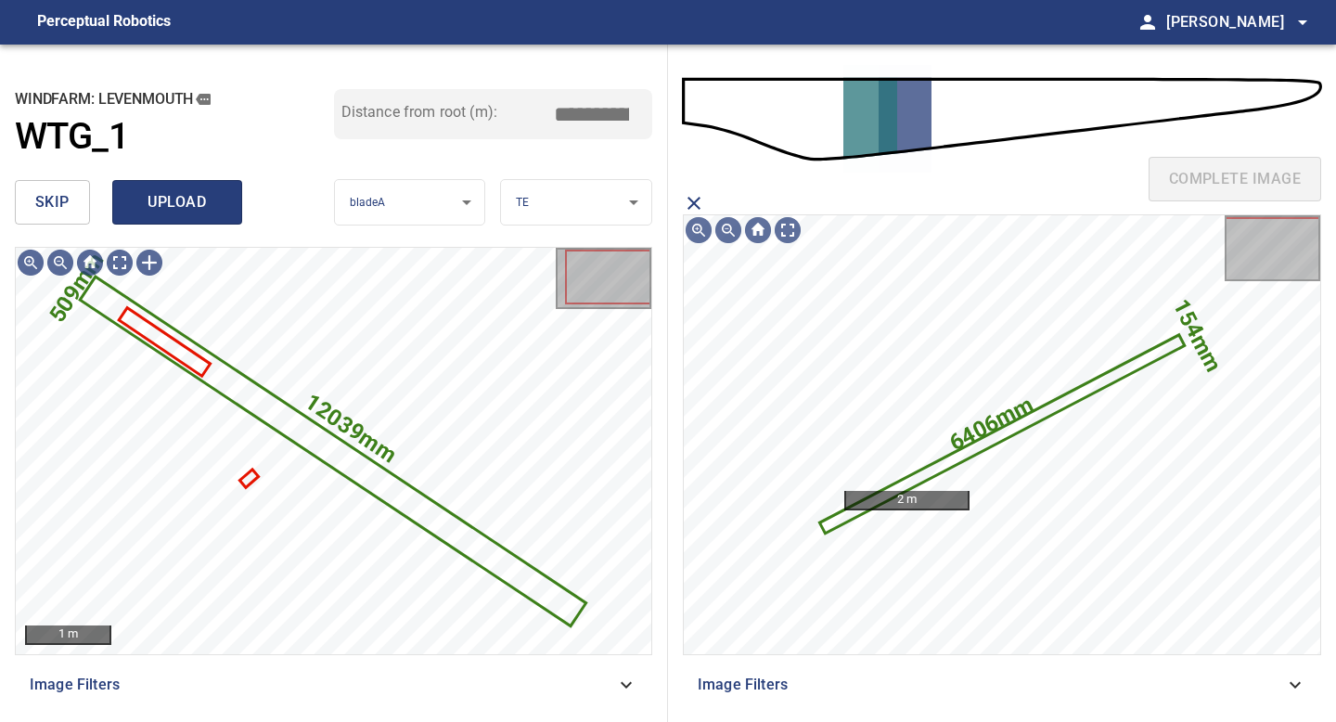
click at [186, 204] on span "upload" at bounding box center [177, 202] width 89 height 26
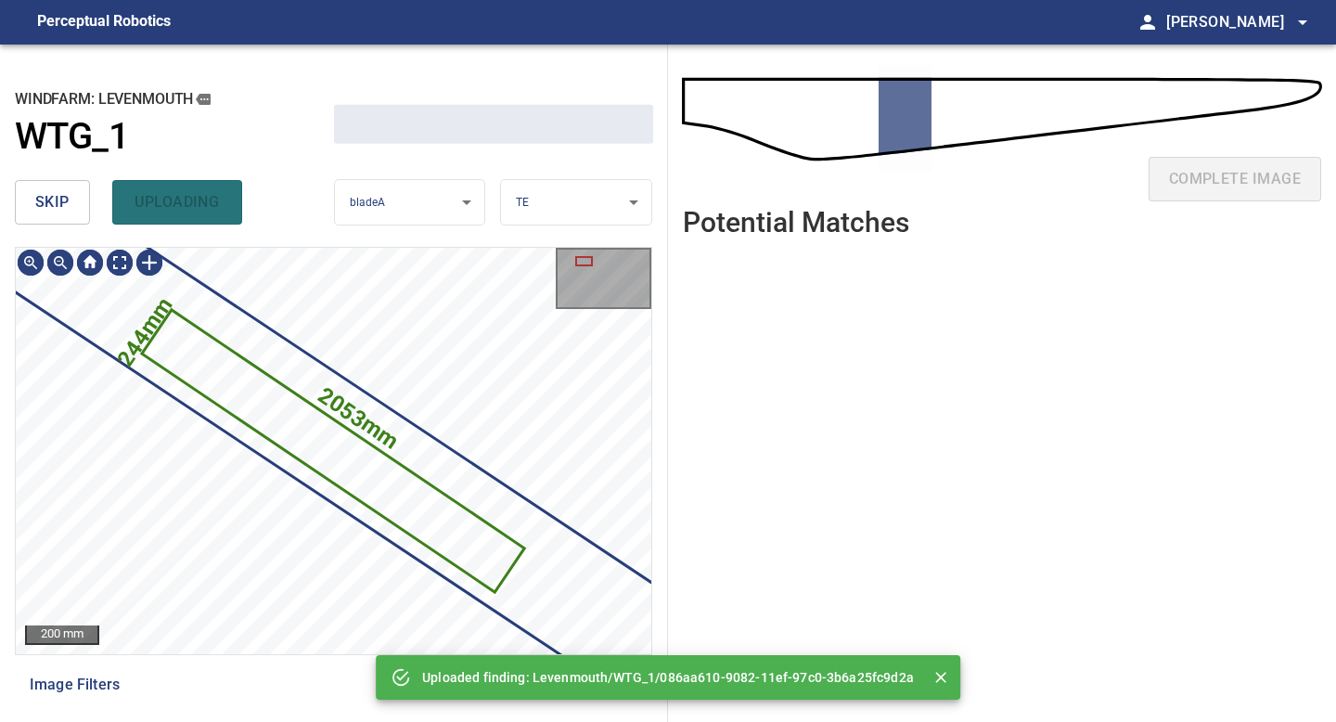
click at [39, 202] on span "skip" at bounding box center [52, 202] width 34 height 26
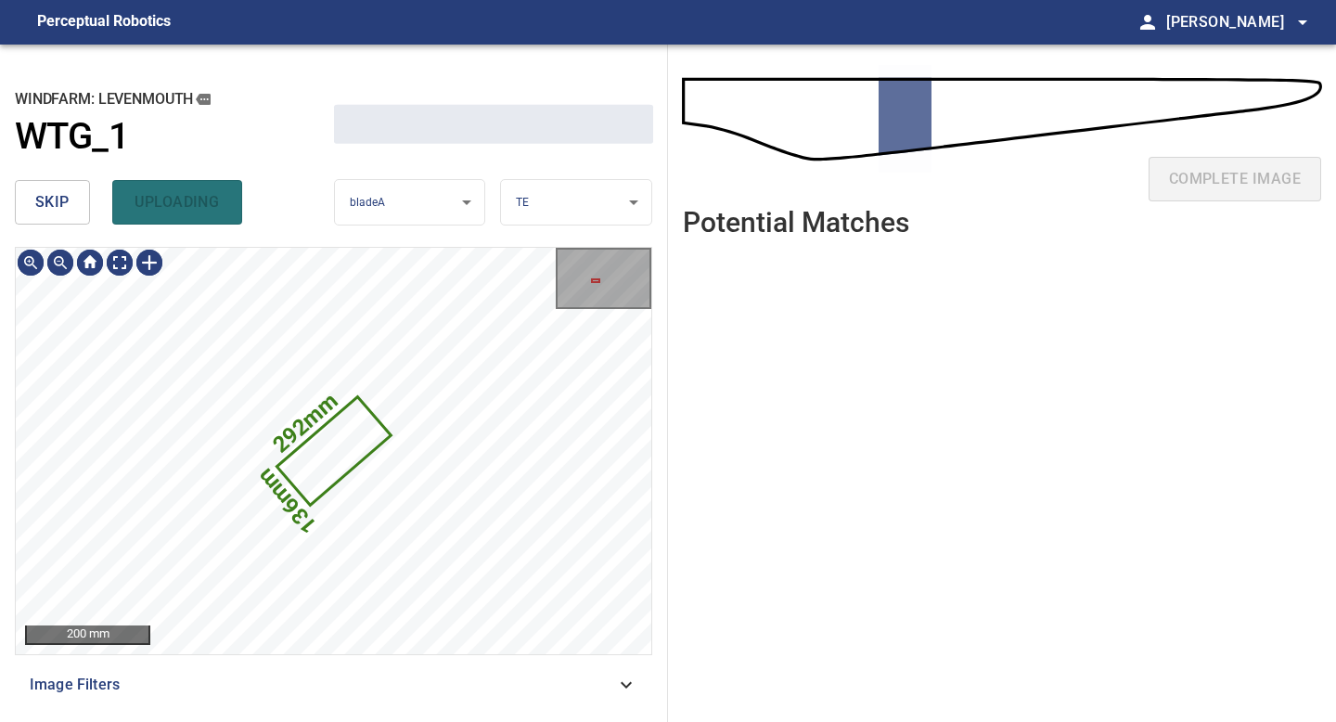
click at [39, 202] on span "skip" at bounding box center [52, 202] width 34 height 26
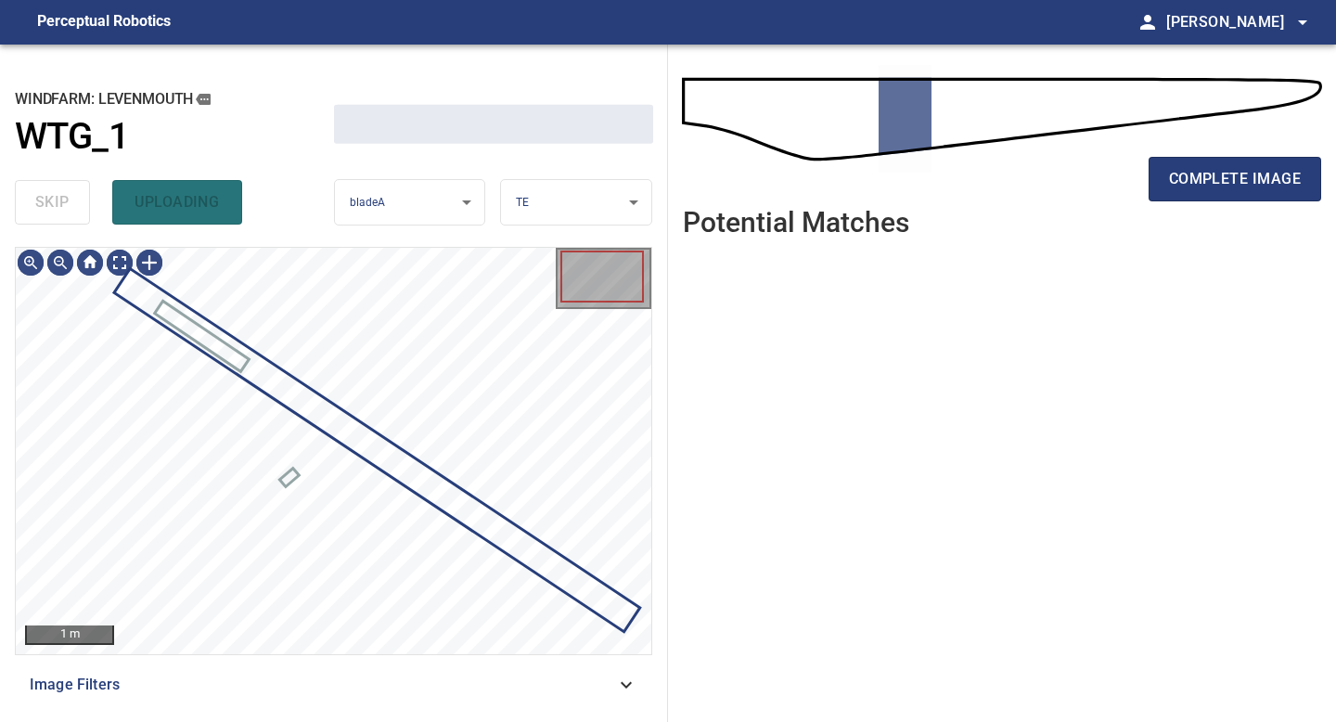
click at [39, 202] on div "skip uploading" at bounding box center [174, 202] width 319 height 59
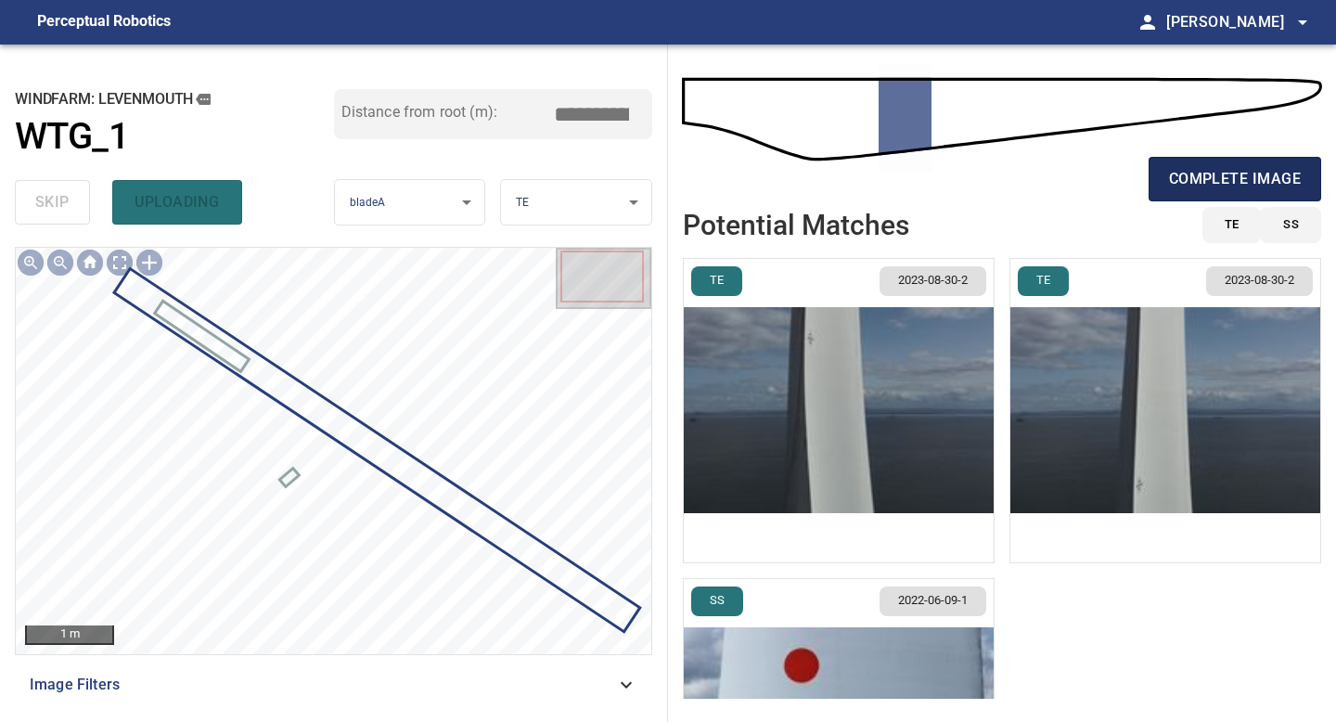
click at [1228, 172] on span "complete image" at bounding box center [1235, 179] width 132 height 26
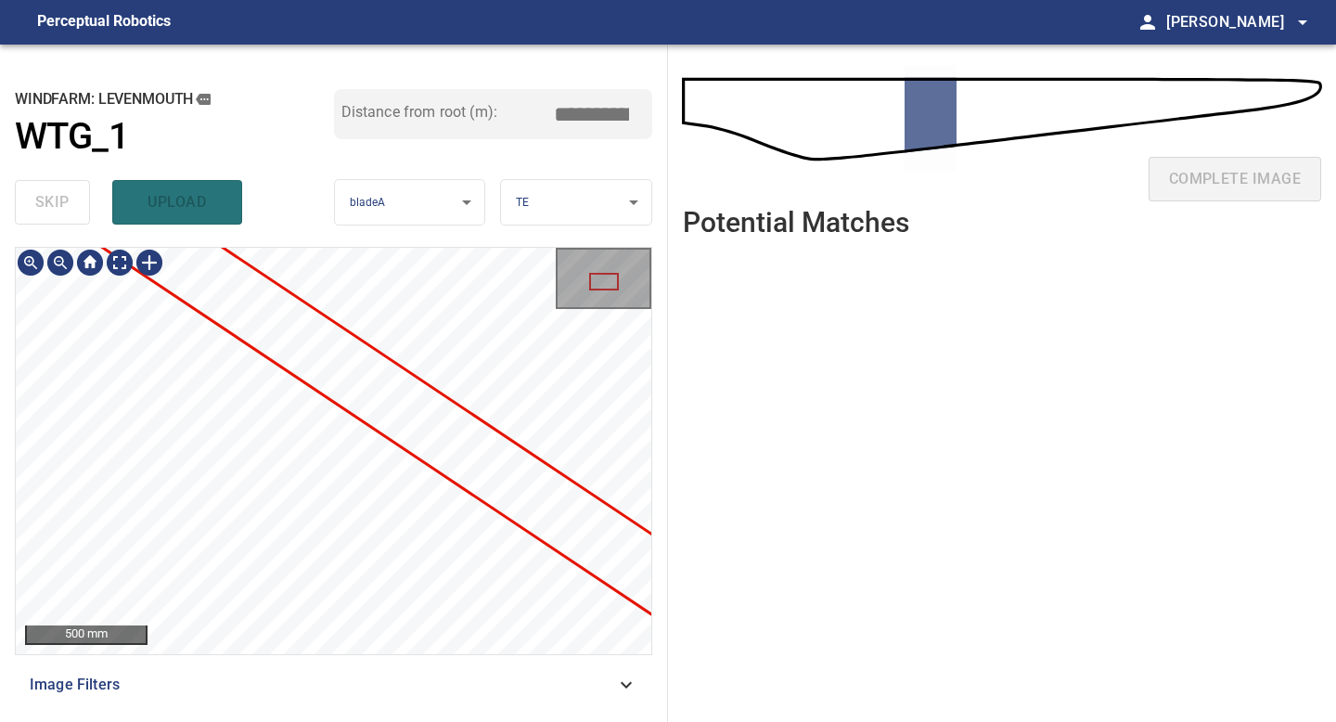
click at [0, 270] on div "**********" at bounding box center [334, 383] width 668 height 677
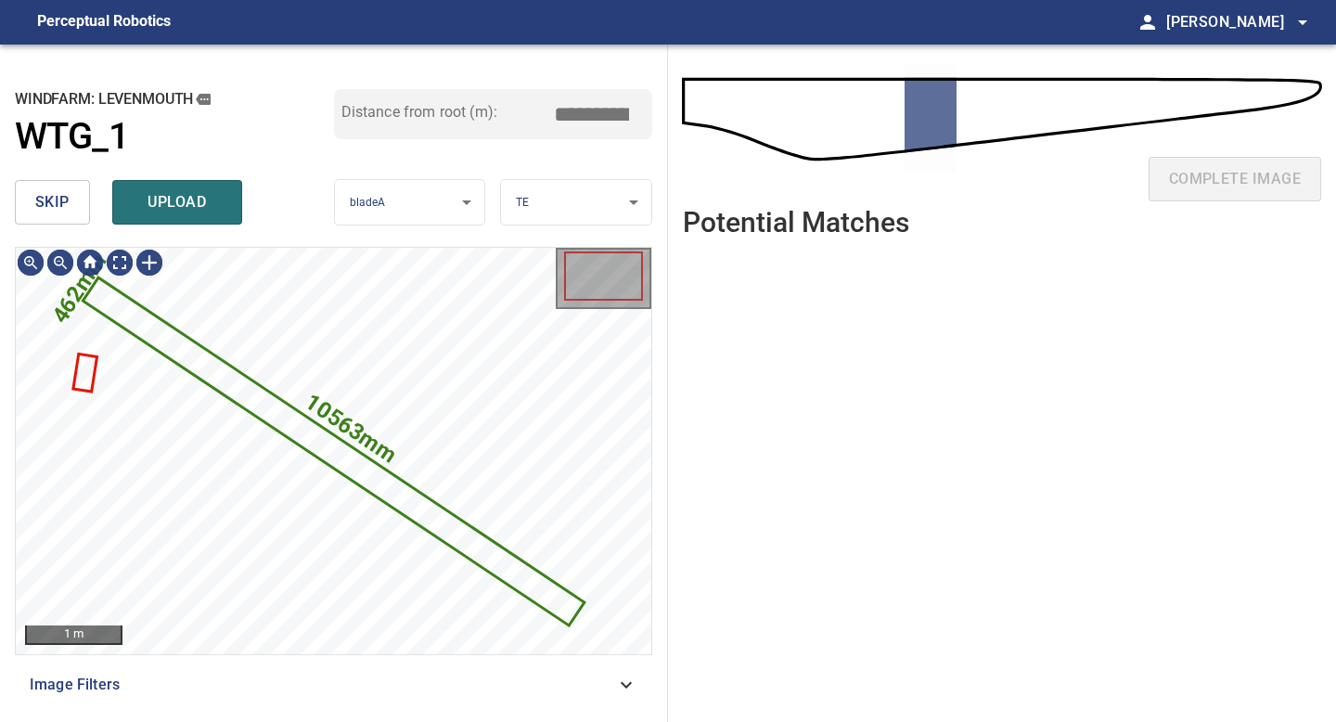
click at [67, 211] on span "skip" at bounding box center [52, 202] width 34 height 26
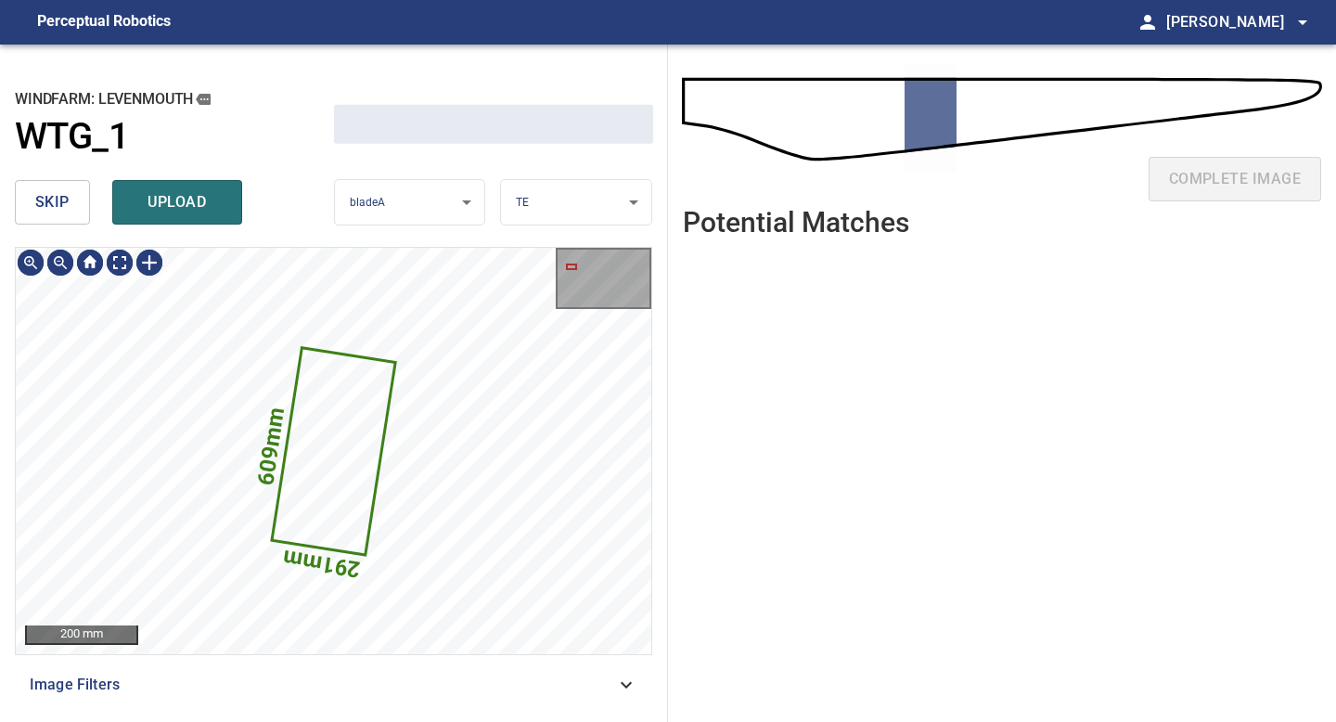
click at [67, 211] on span "skip" at bounding box center [52, 202] width 34 height 26
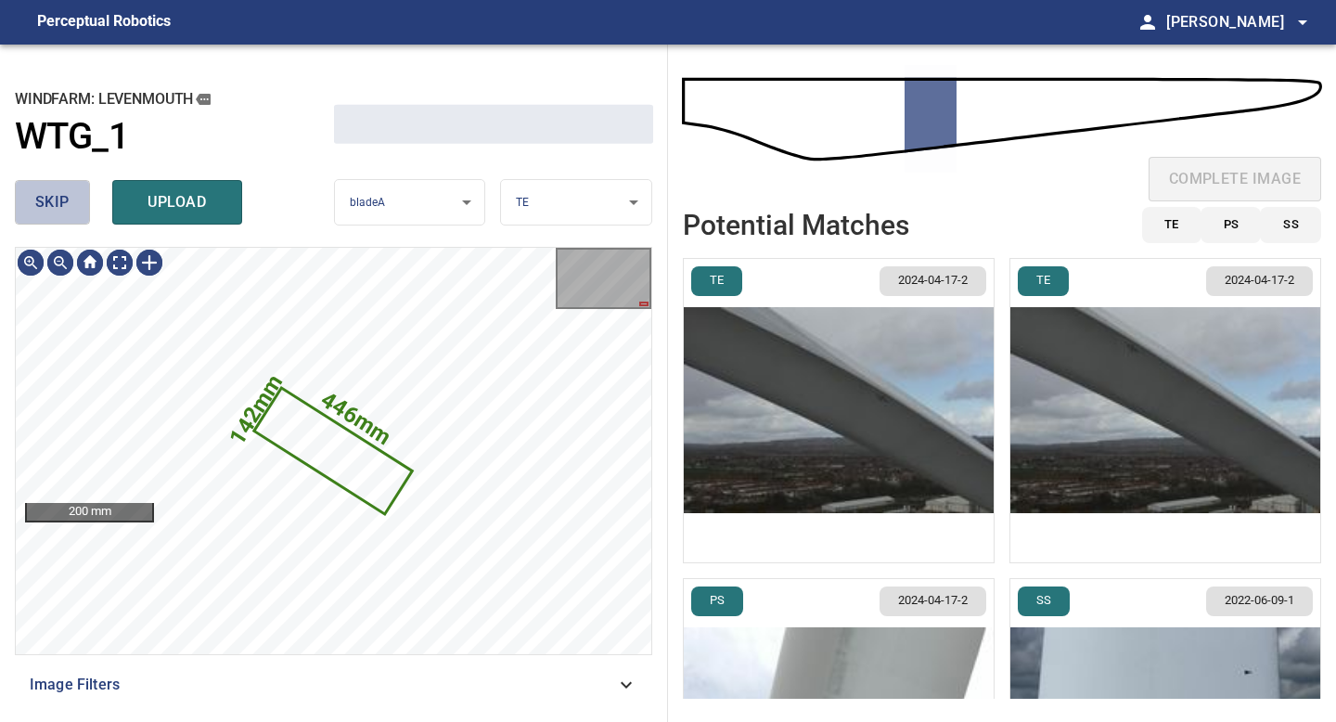
click at [67, 211] on span "skip" at bounding box center [52, 202] width 34 height 26
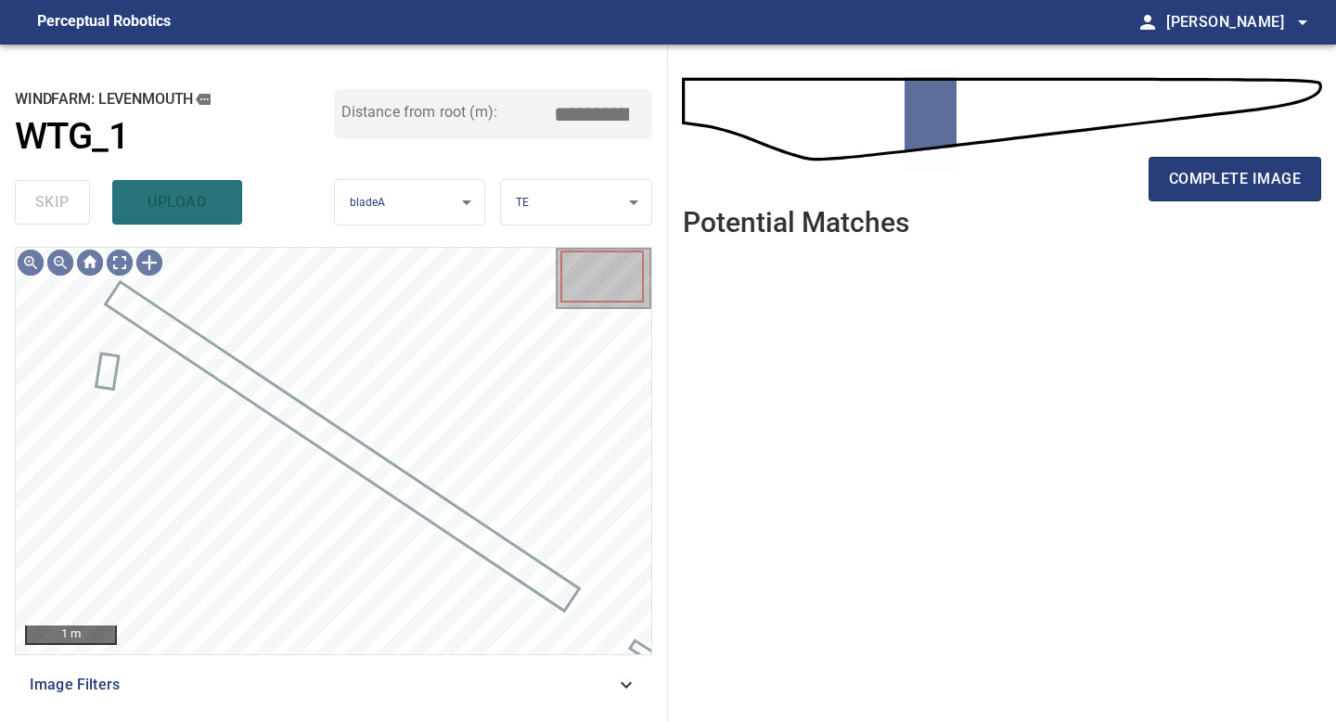
type input "*****"
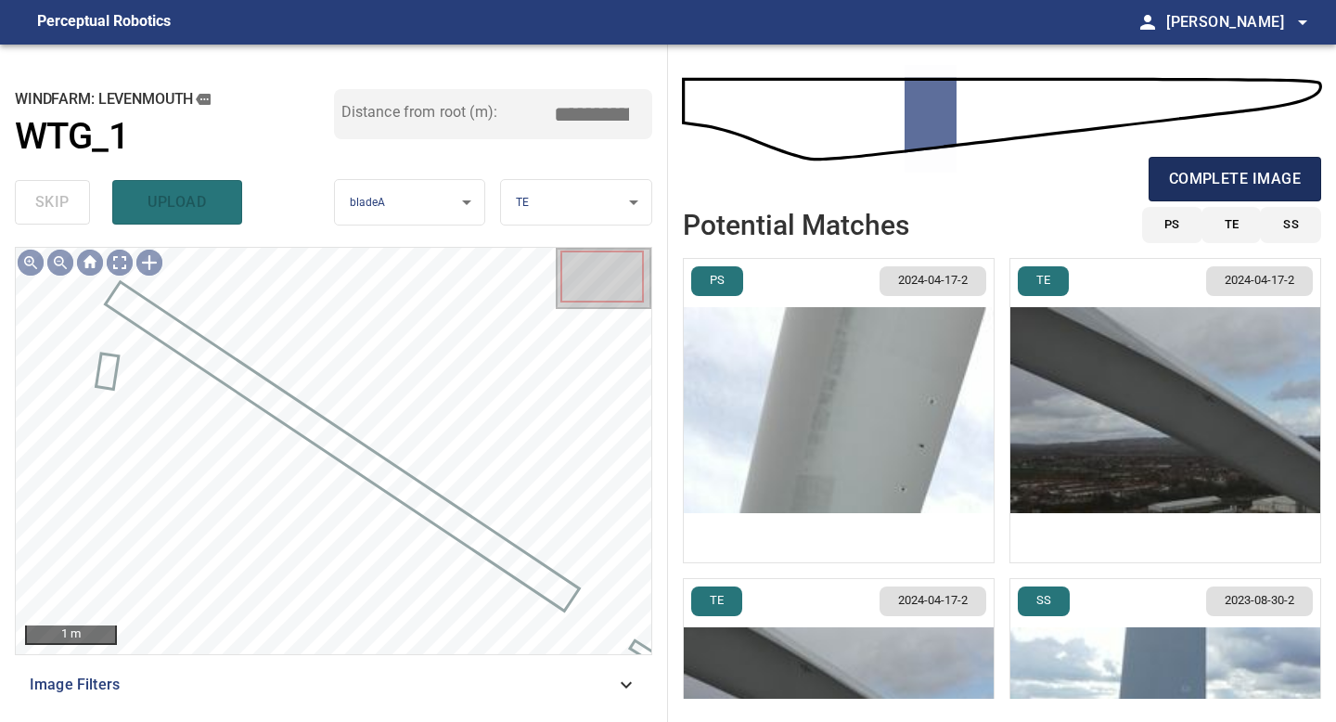
click at [1251, 179] on span "complete image" at bounding box center [1235, 179] width 132 height 26
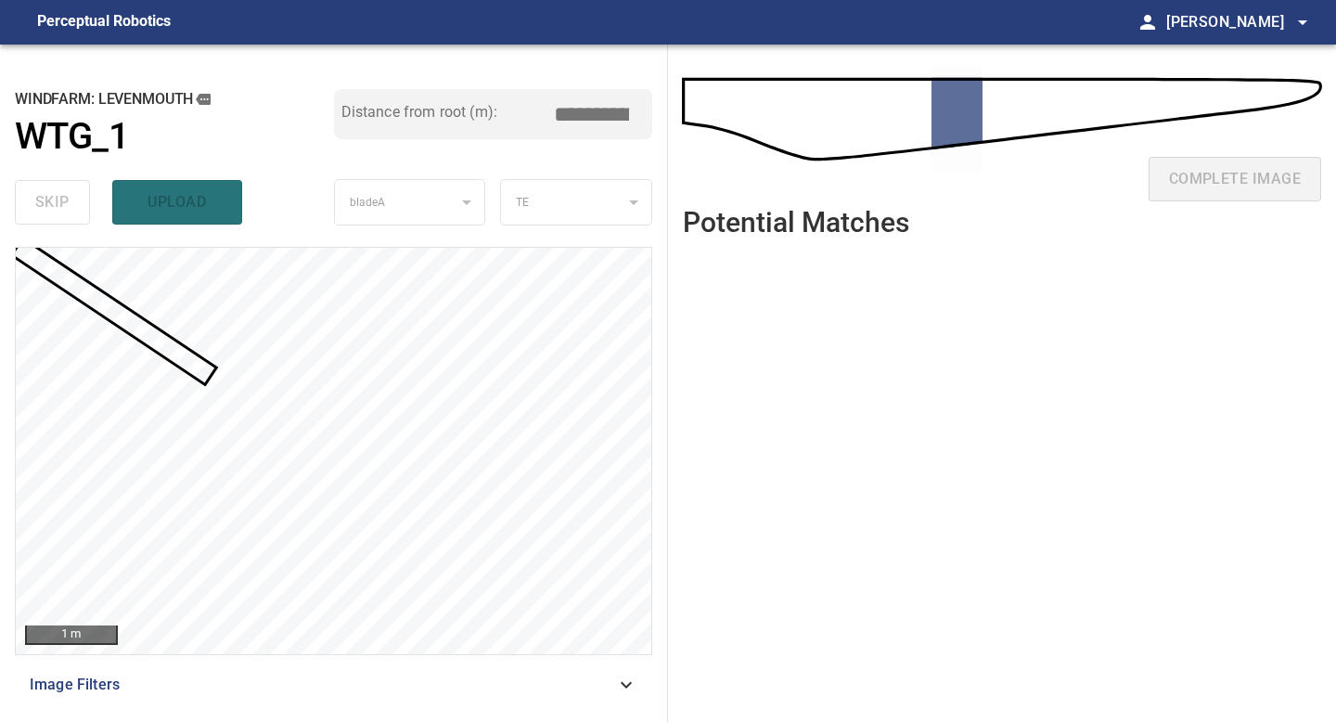
click at [210, 373] on div at bounding box center [334, 451] width 636 height 406
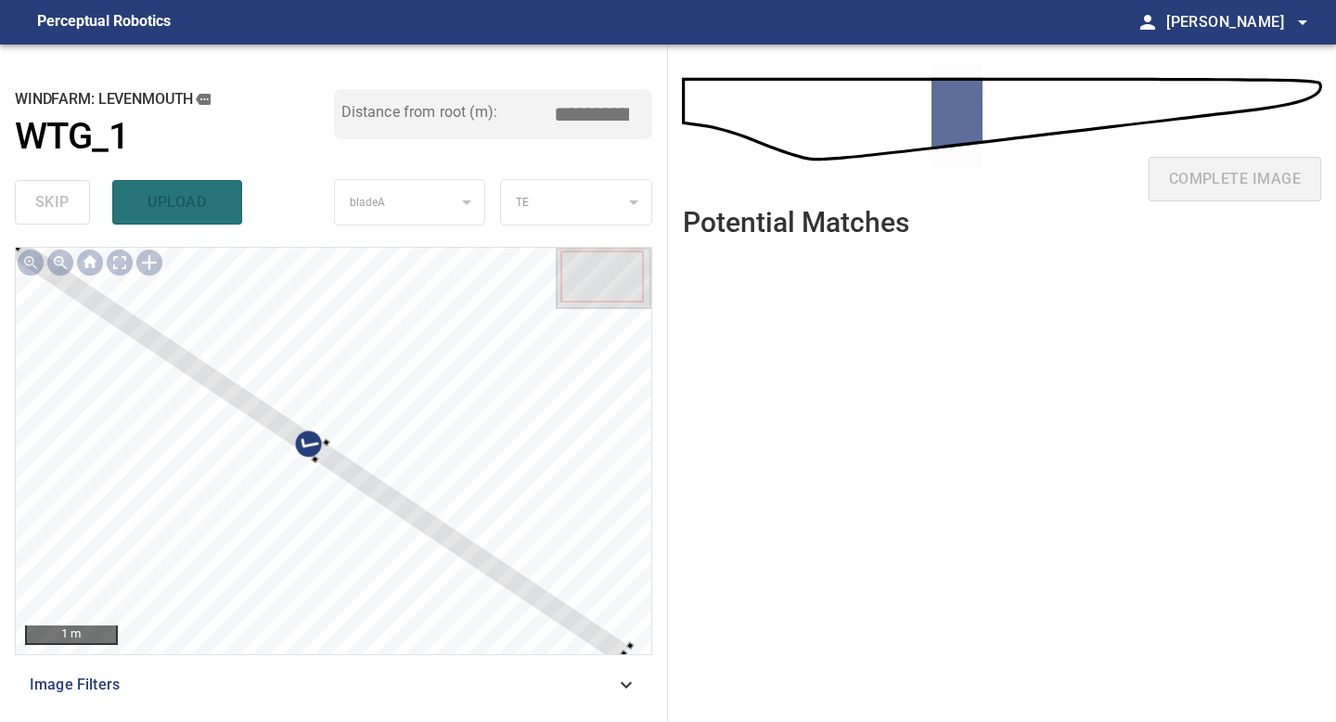
click at [624, 671] on div "1 m Image Filters" at bounding box center [334, 477] width 638 height 460
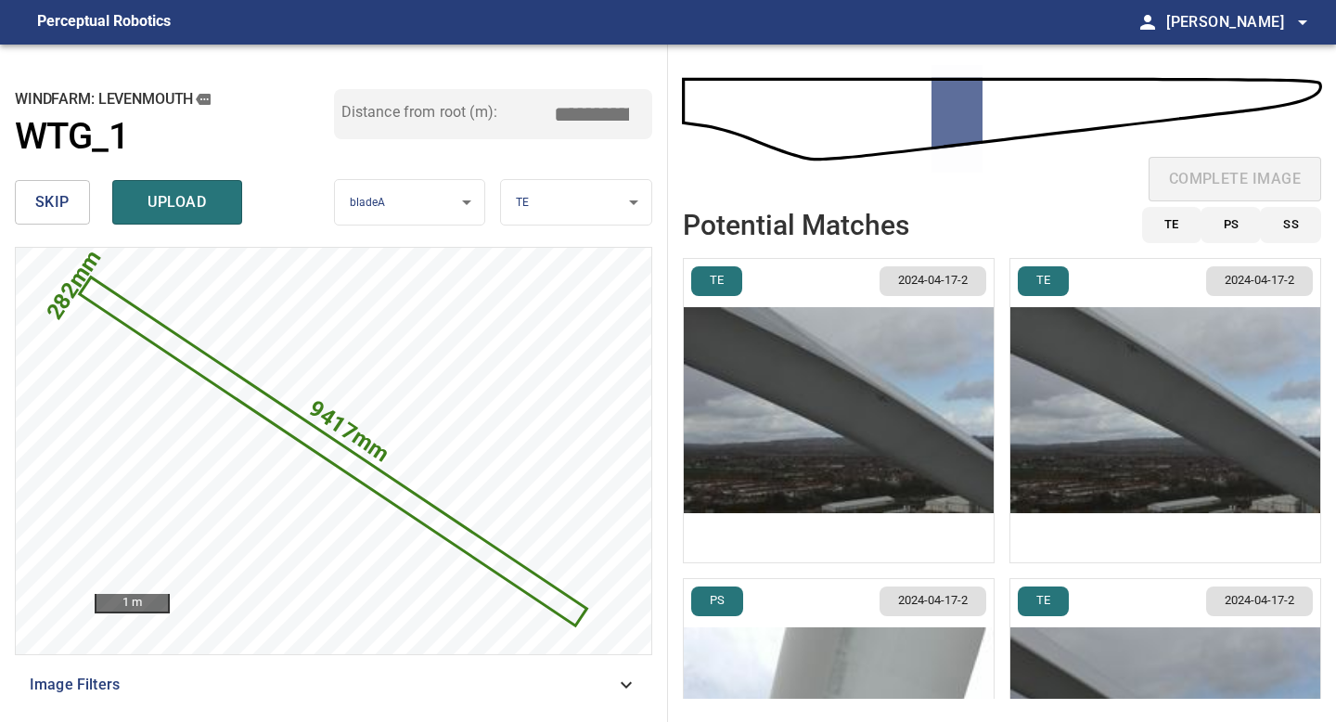
click at [590, 109] on input "*****" at bounding box center [598, 114] width 93 height 35
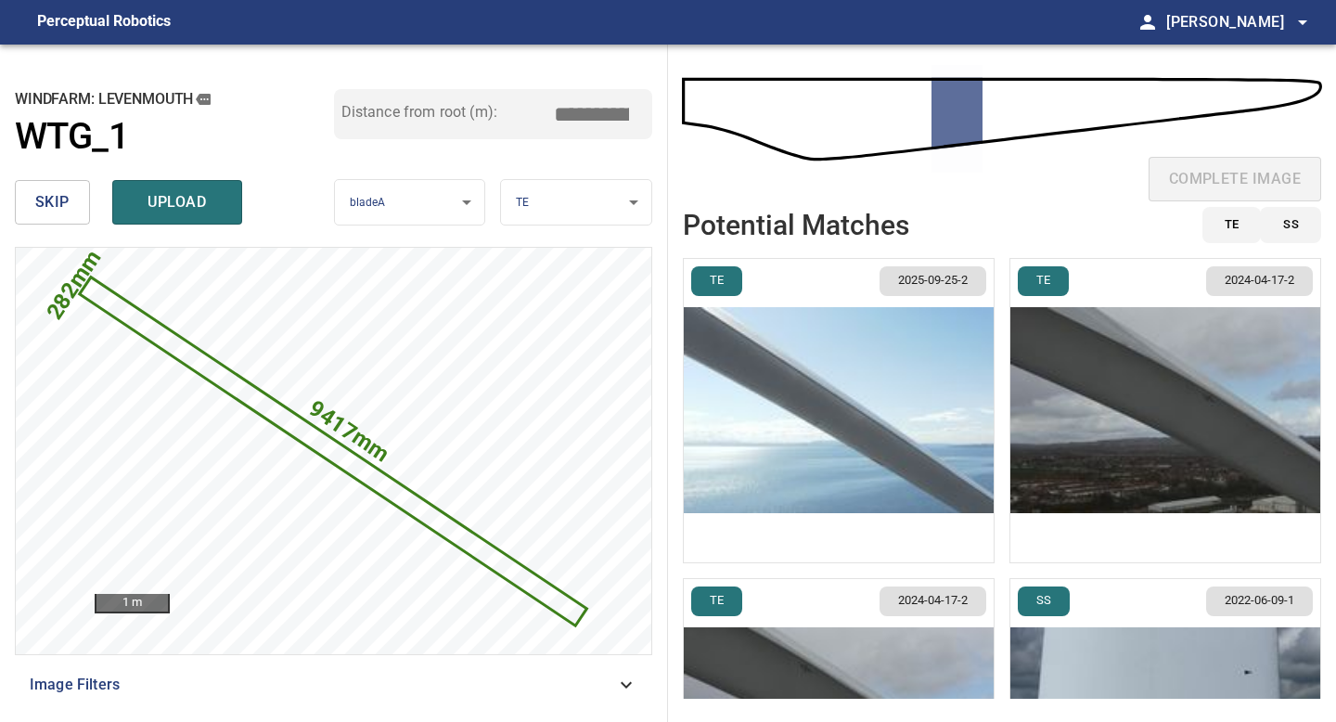
type input "*****"
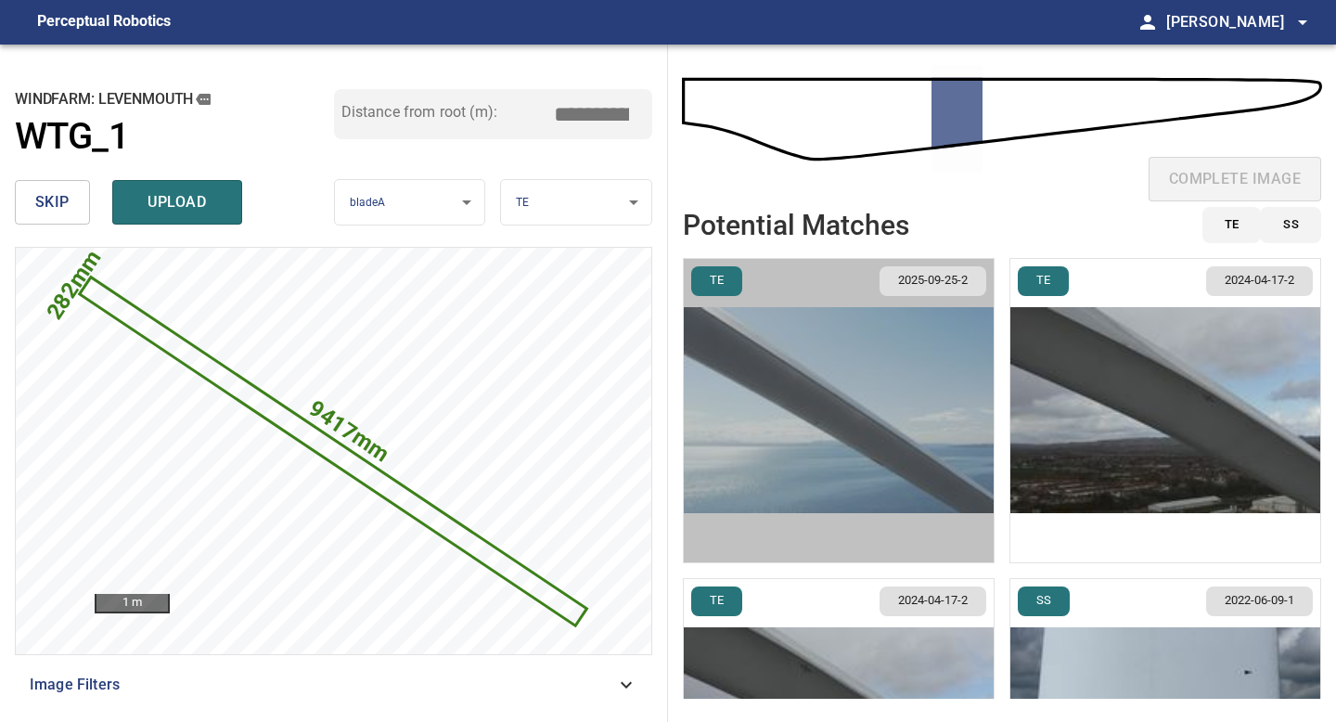
click at [926, 446] on img "button" at bounding box center [839, 410] width 310 height 303
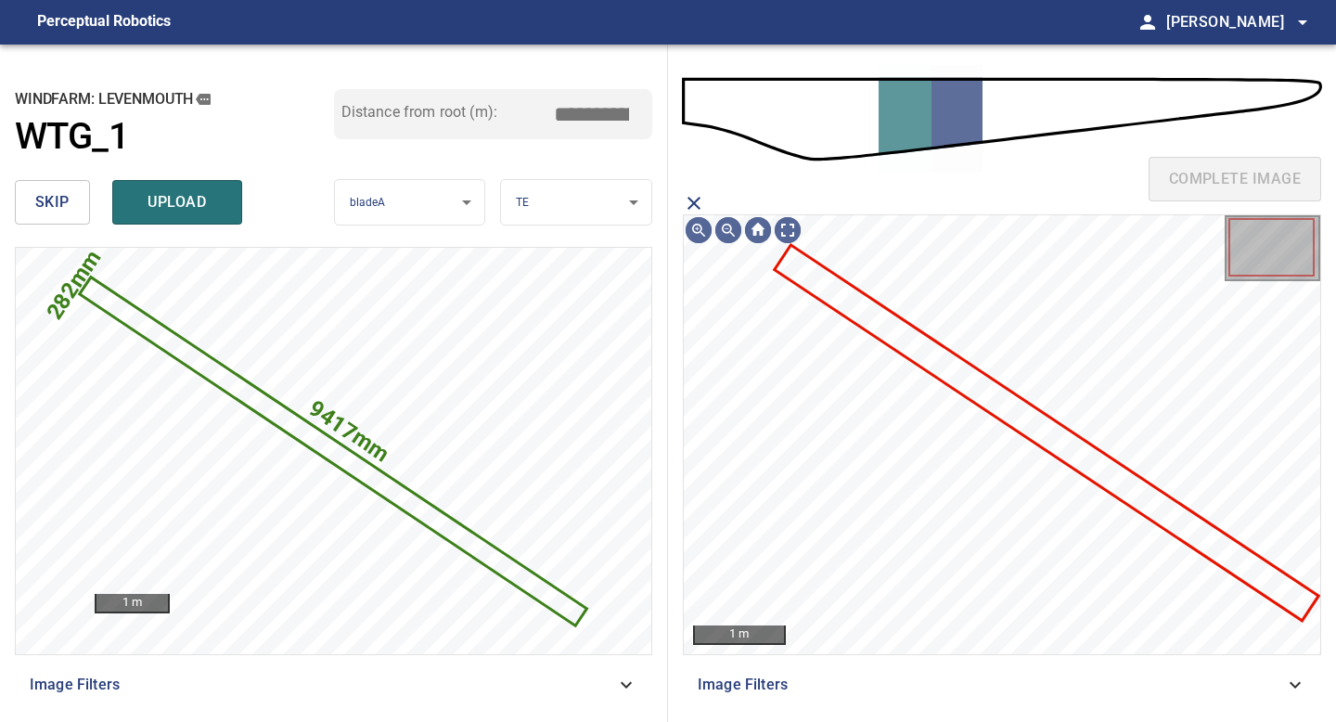
click at [996, 405] on icon at bounding box center [1047, 432] width 540 height 371
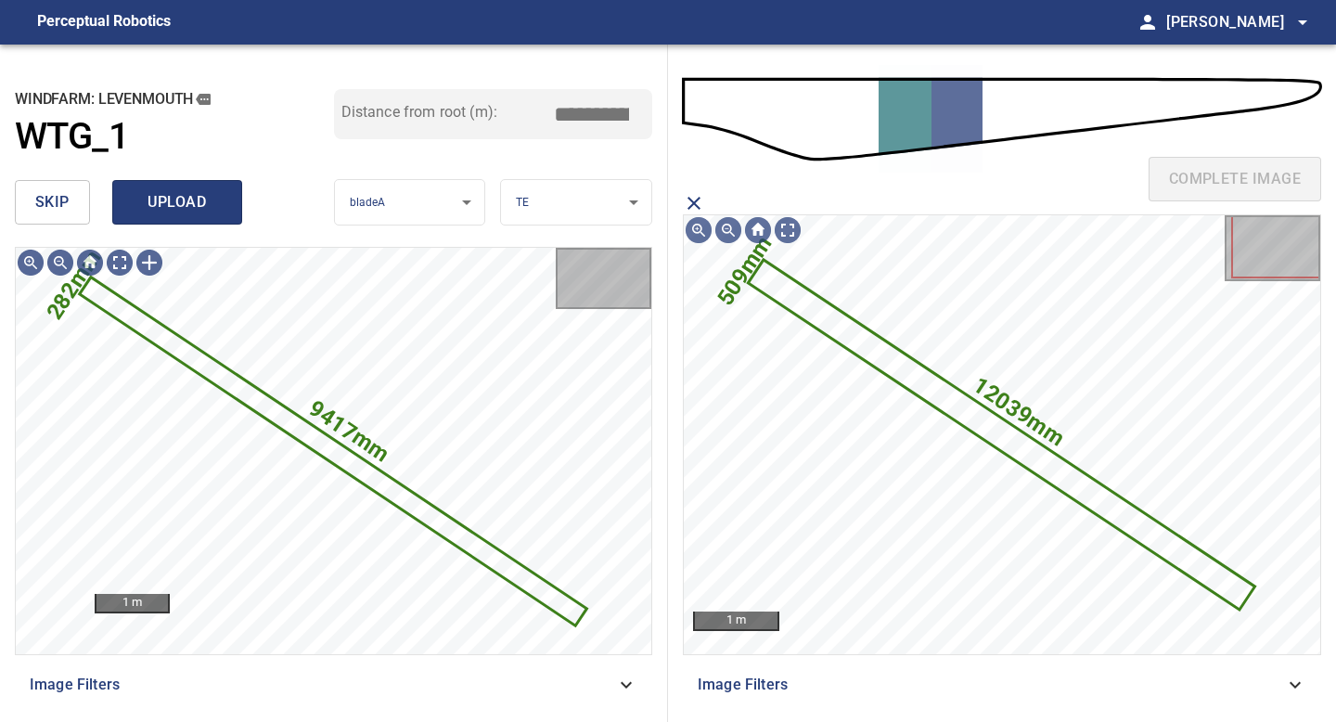
click at [190, 194] on span "upload" at bounding box center [177, 202] width 89 height 26
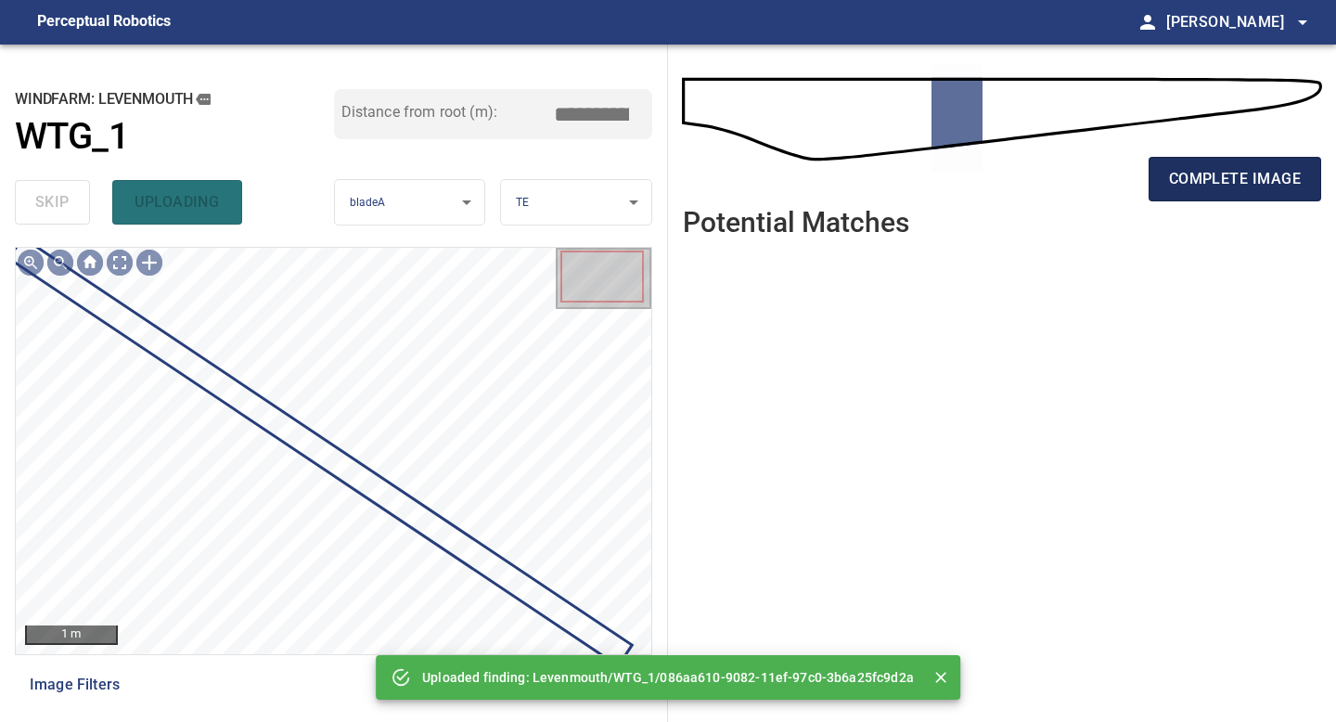
click at [1269, 166] on span "complete image" at bounding box center [1235, 179] width 132 height 26
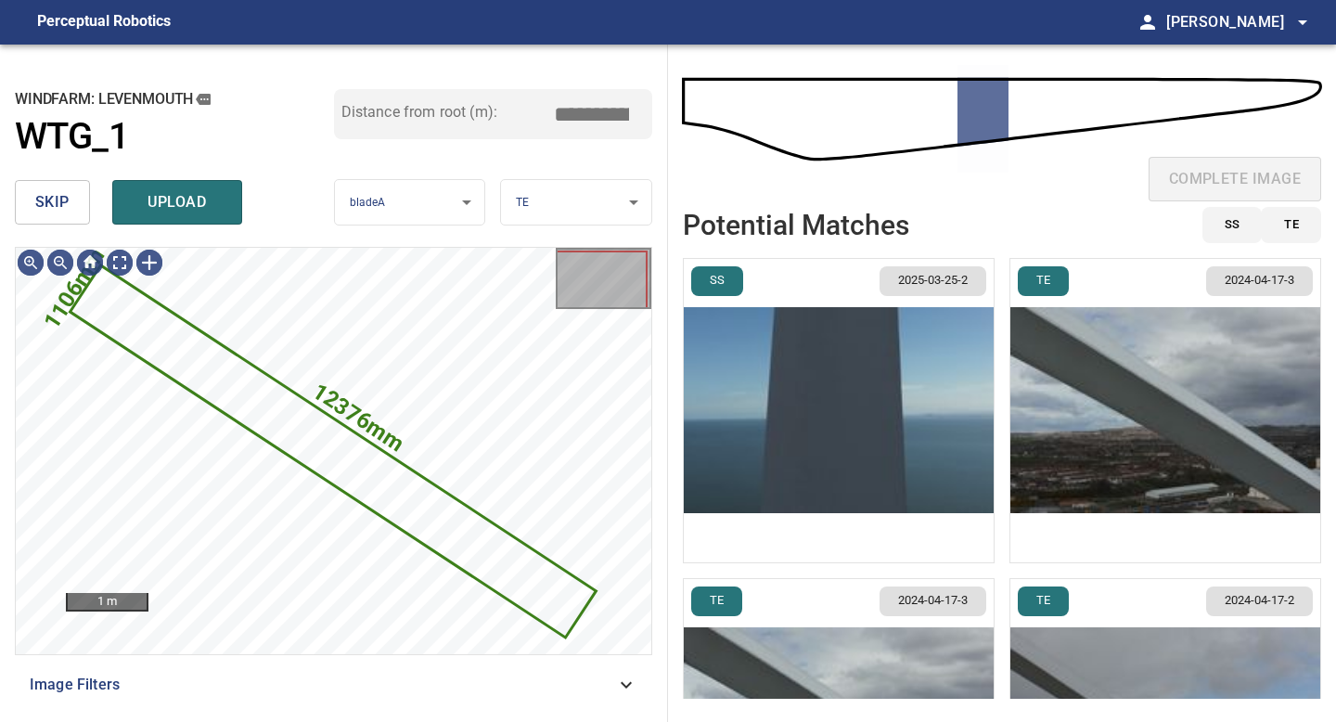
click at [57, 207] on span "skip" at bounding box center [52, 202] width 34 height 26
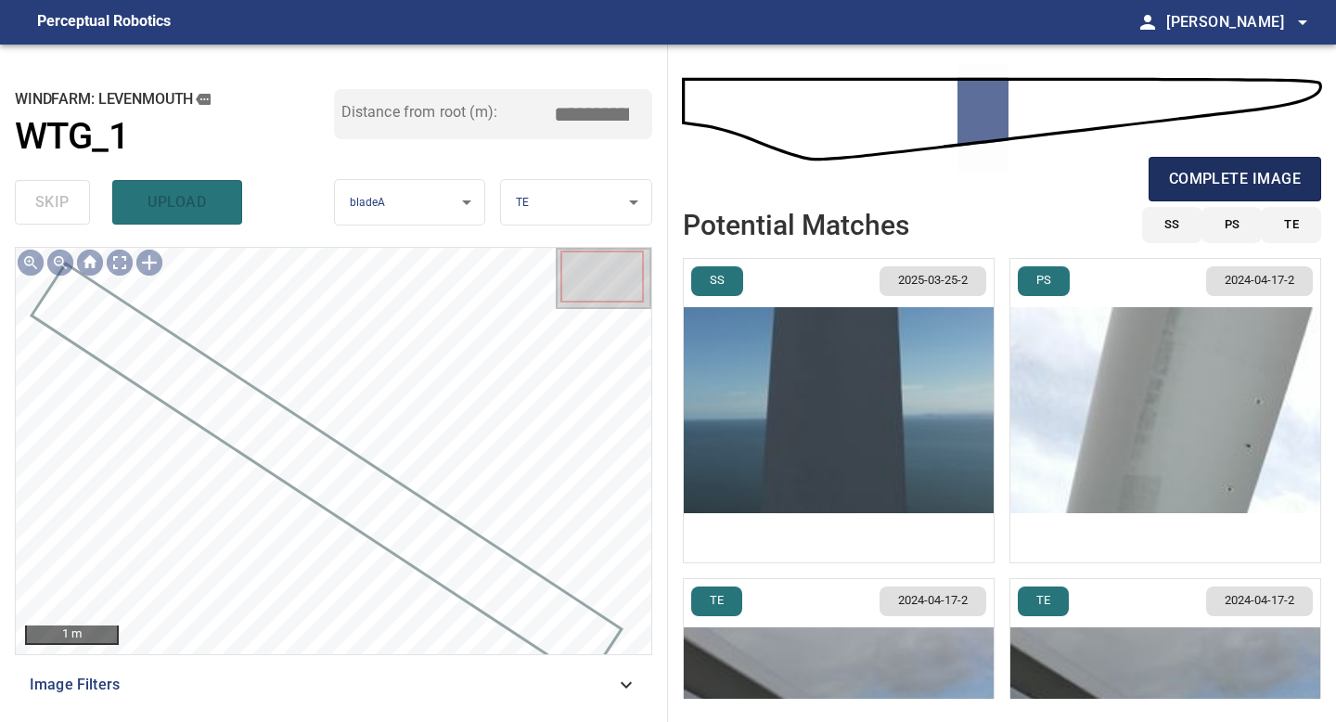
click at [1269, 159] on button "complete image" at bounding box center [1235, 179] width 173 height 45
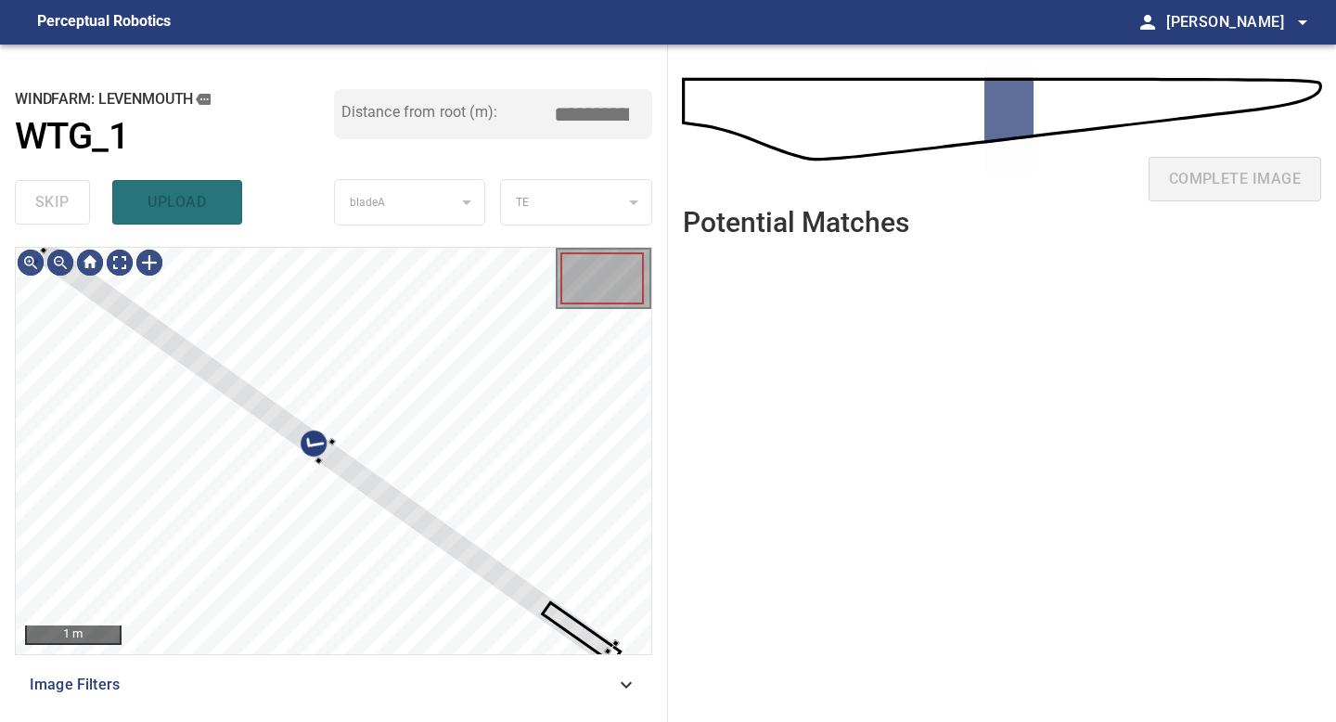
click at [3, 265] on div "**********" at bounding box center [334, 383] width 668 height 677
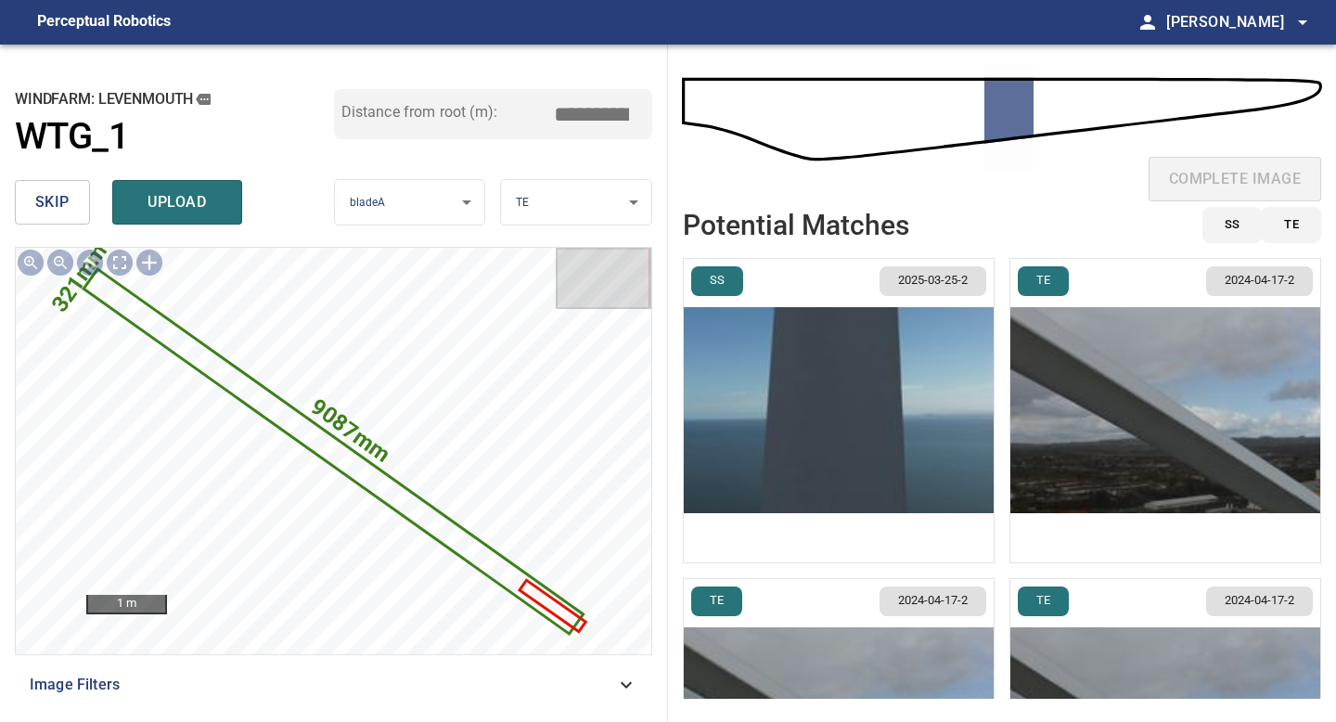
drag, startPoint x: 598, startPoint y: 108, endPoint x: 503, endPoint y: 108, distance: 94.7
click at [534, 108] on div "Distance from root (m): *****" at bounding box center [493, 114] width 319 height 50
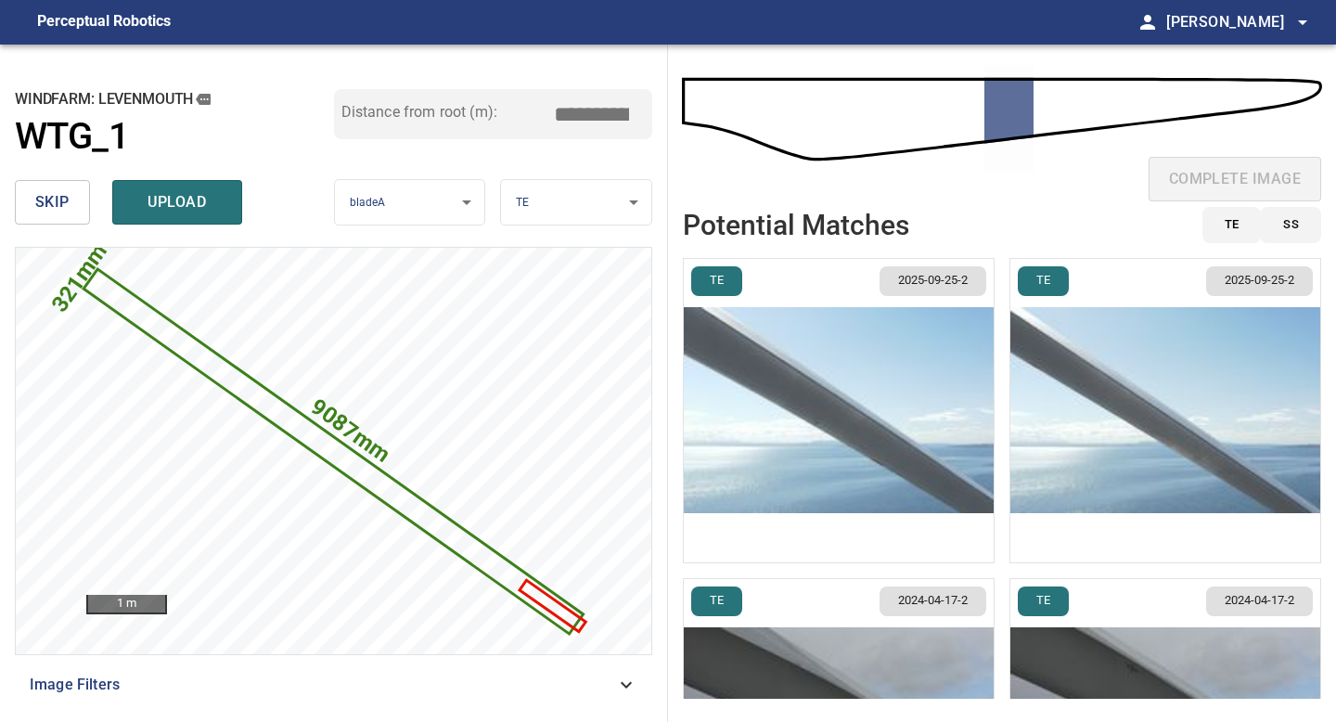
type input "*****"
click at [974, 421] on img "button" at bounding box center [839, 410] width 310 height 303
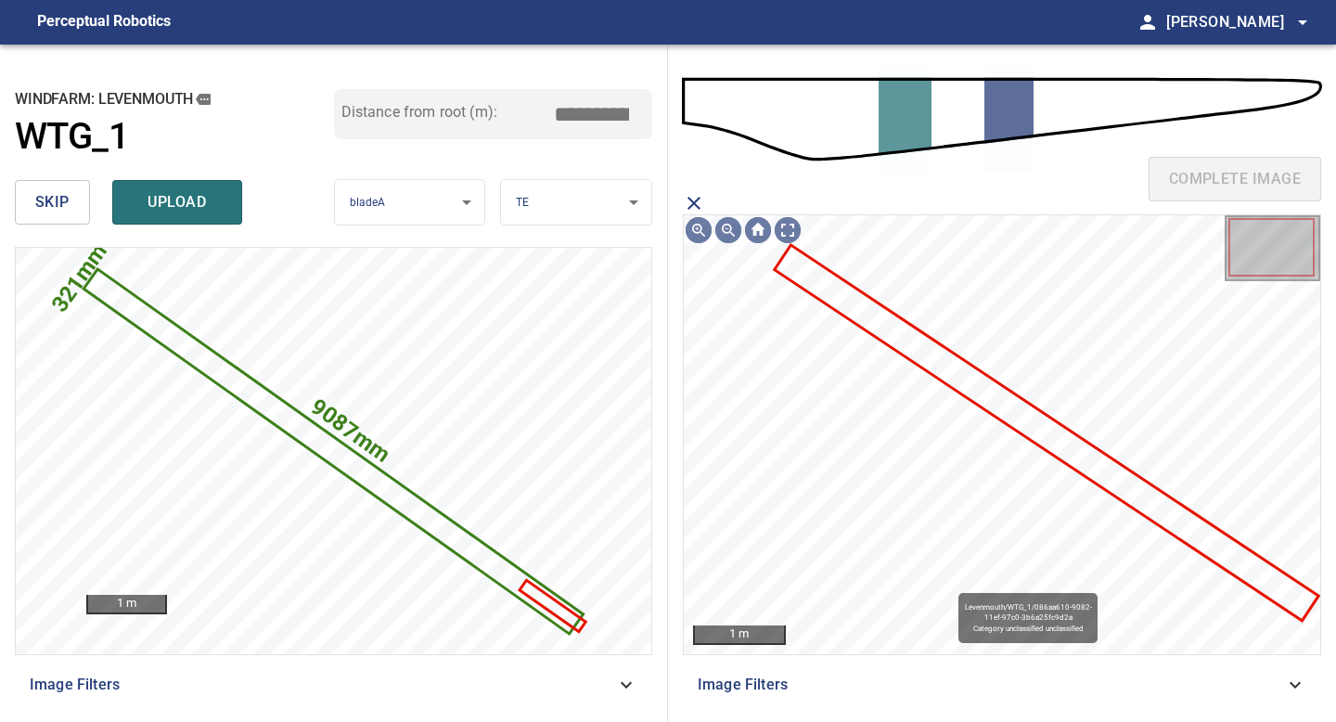
click at [1010, 412] on icon at bounding box center [1047, 432] width 540 height 371
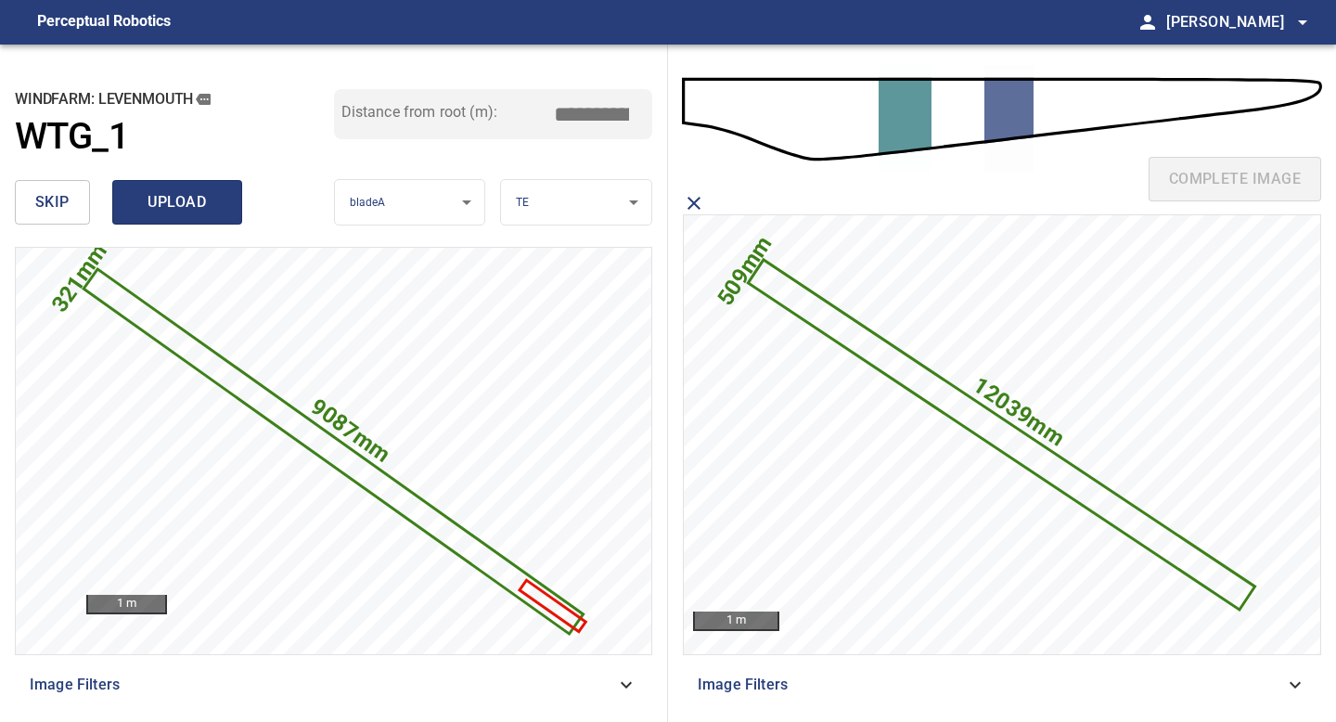
click at [184, 202] on span "upload" at bounding box center [177, 202] width 89 height 26
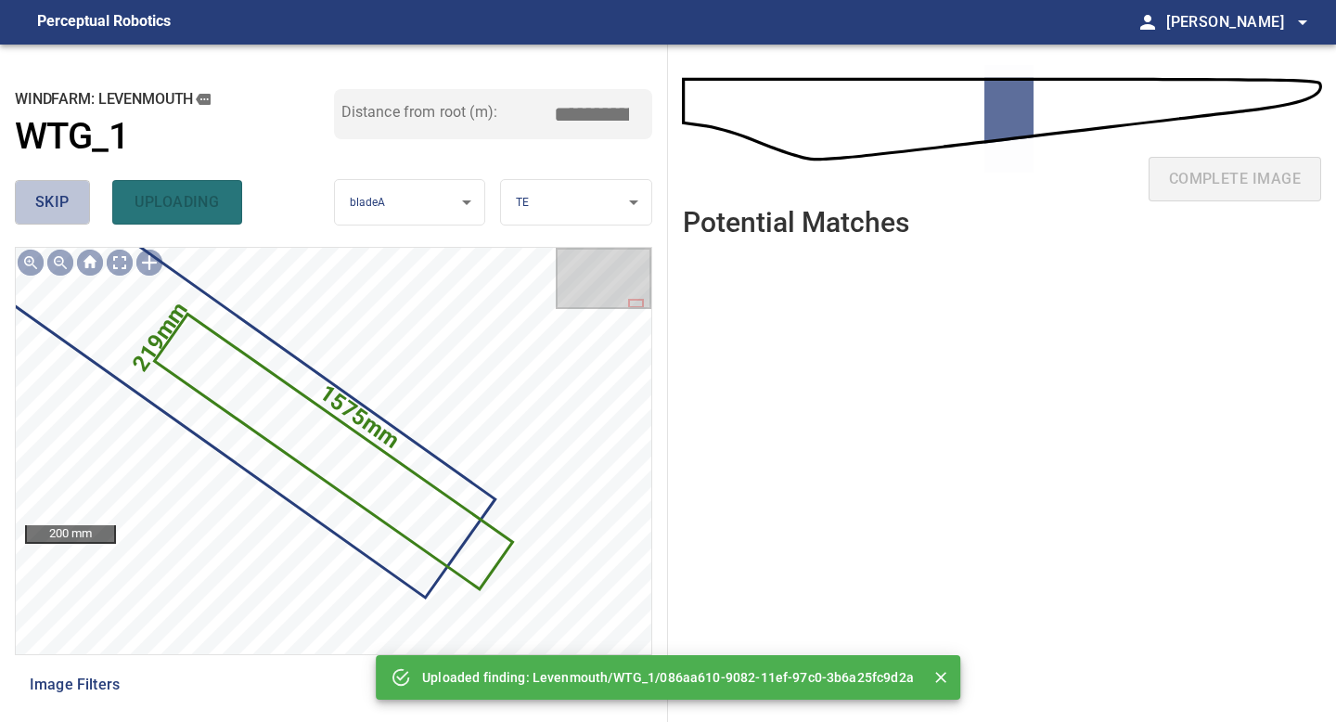
click at [58, 198] on span "skip" at bounding box center [52, 202] width 34 height 26
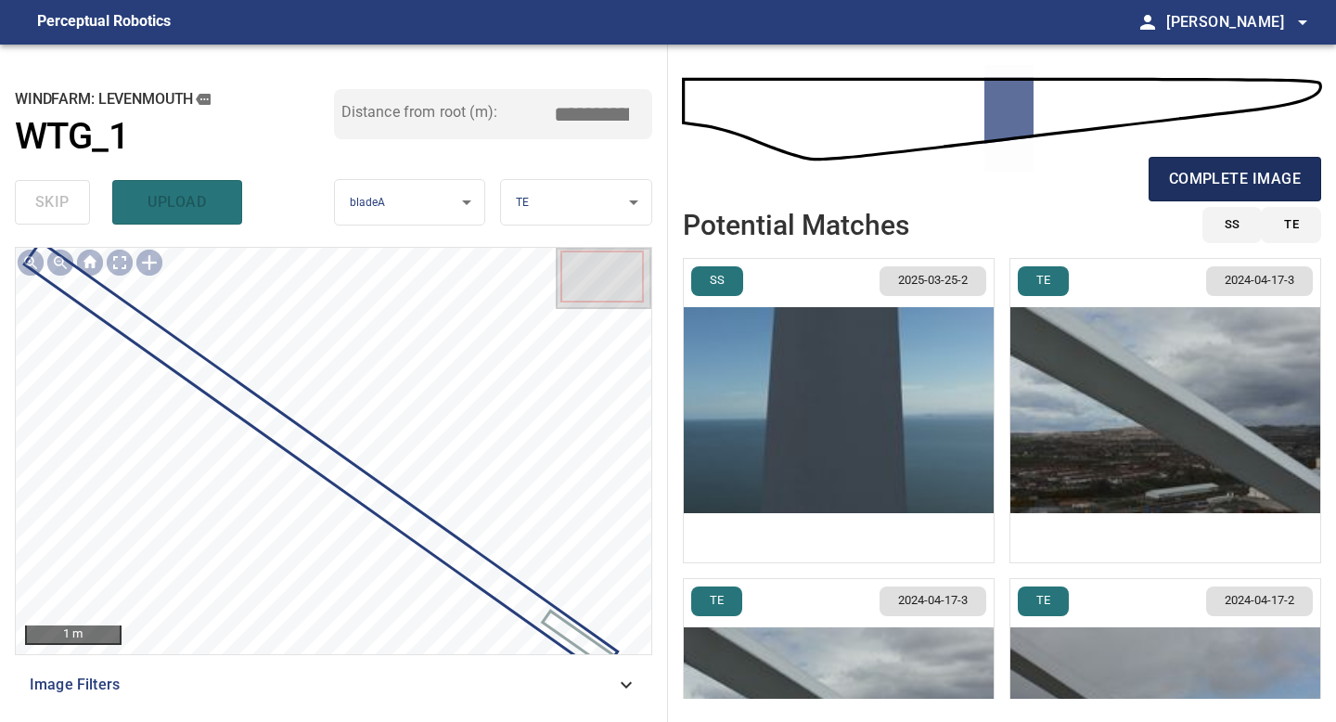
click at [1224, 184] on span "complete image" at bounding box center [1235, 179] width 132 height 26
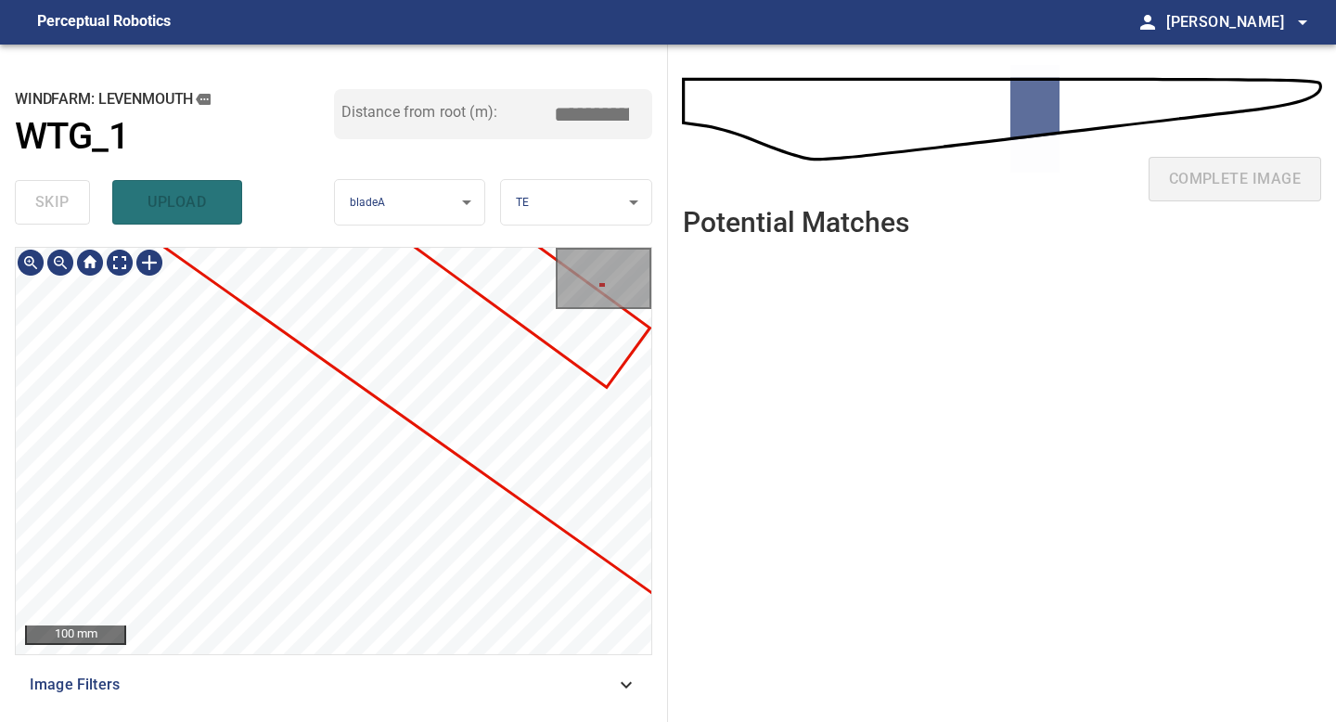
click at [219, 683] on div "100 mm Image Filters" at bounding box center [334, 477] width 638 height 460
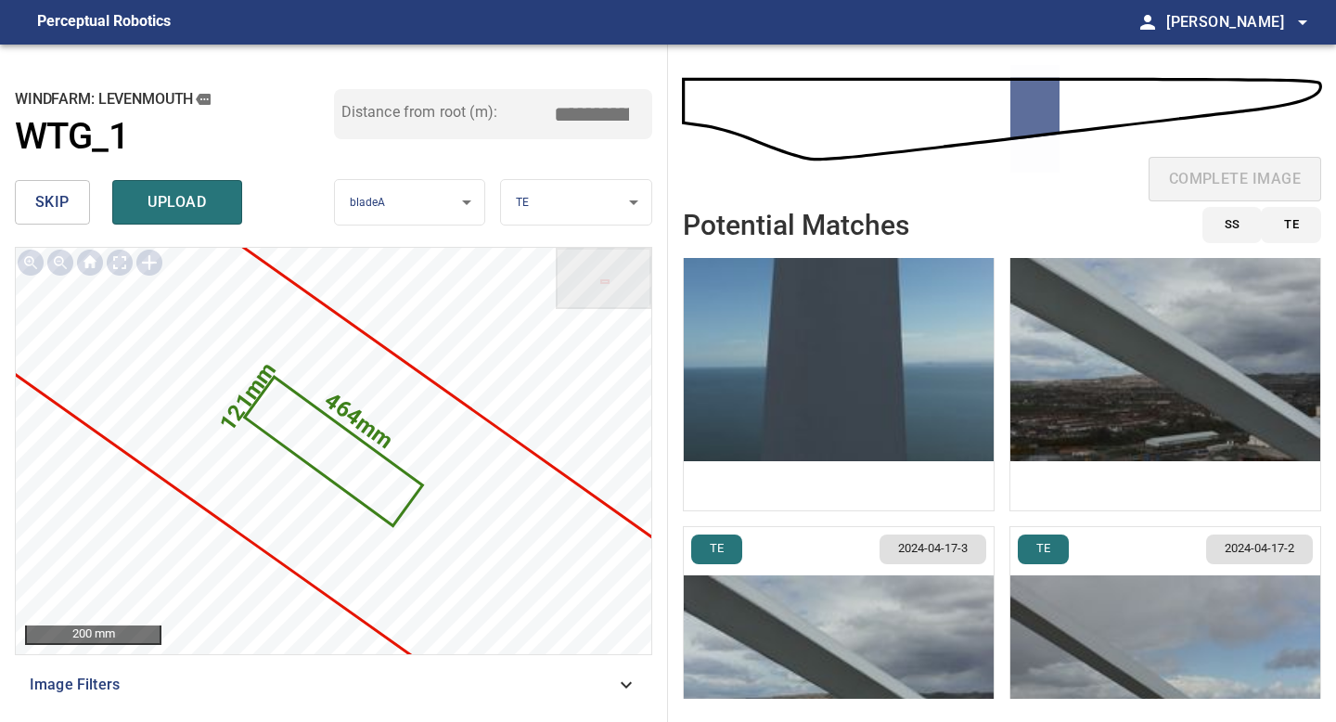
scroll to position [89, 0]
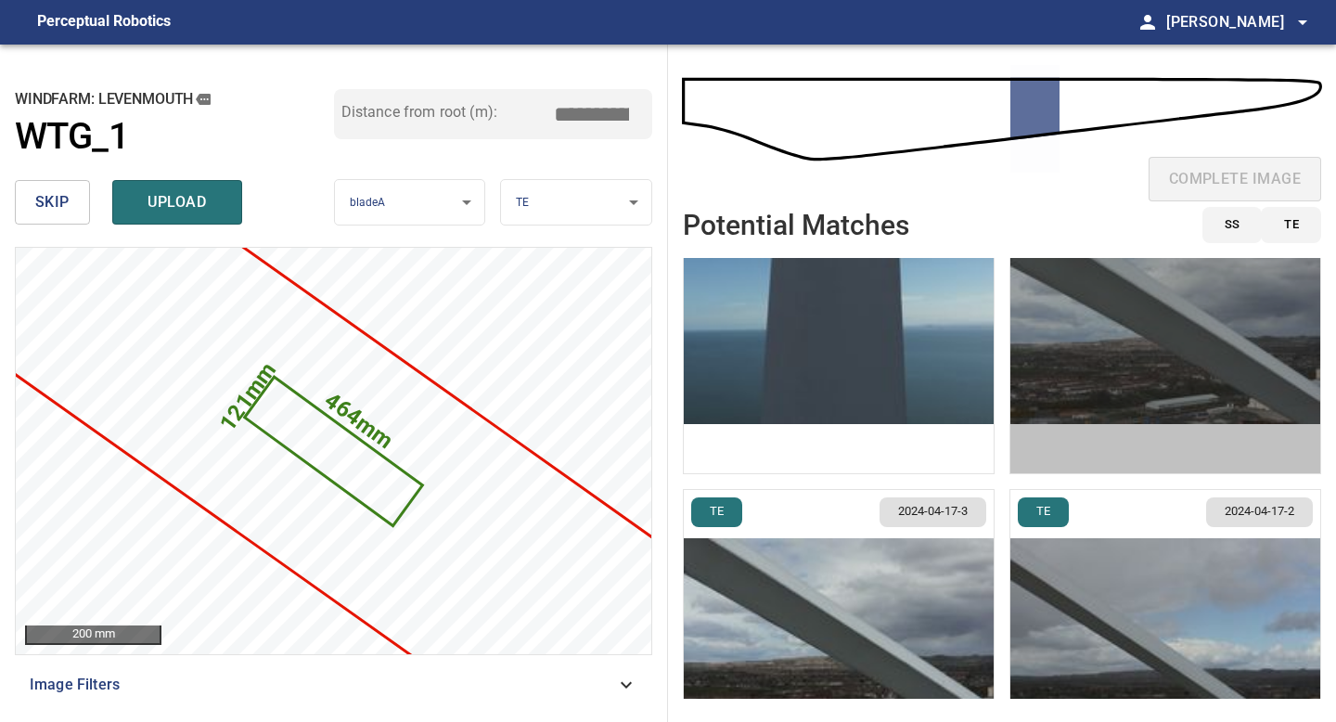
click at [1087, 367] on img "button" at bounding box center [1166, 321] width 310 height 303
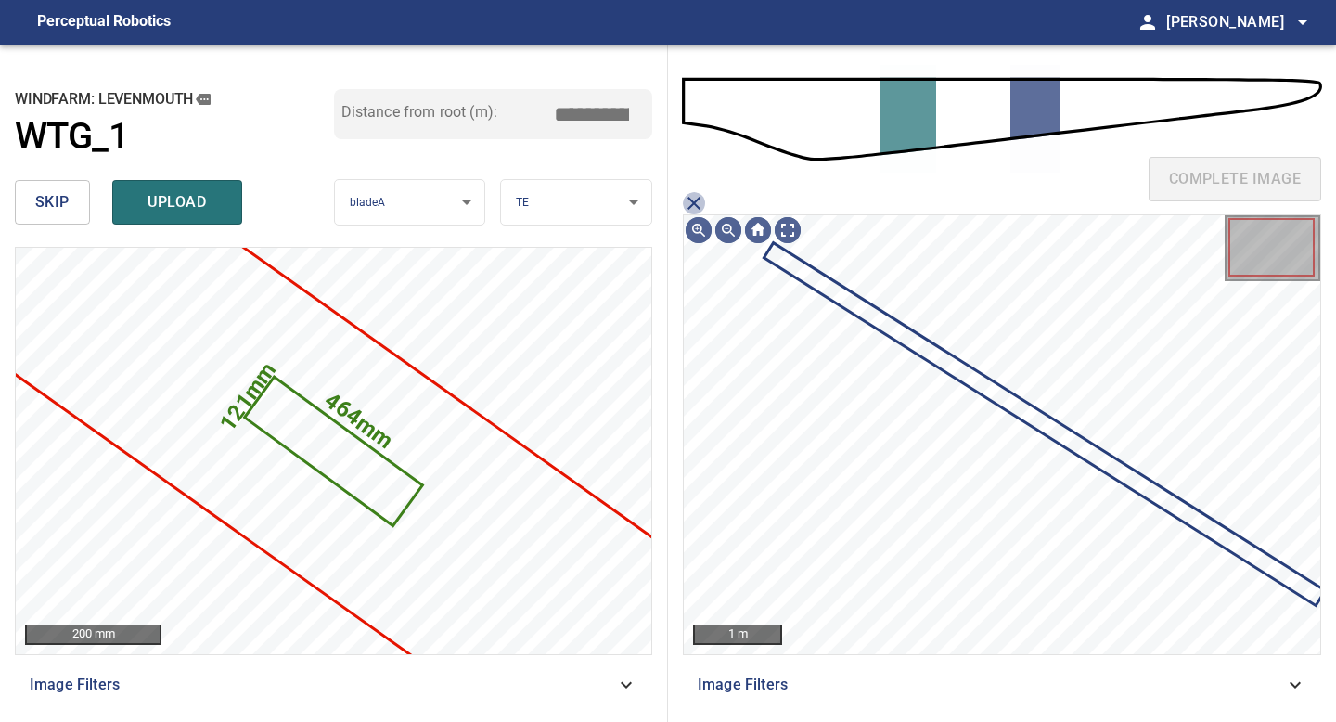
click at [694, 199] on icon "close matching imageResolution:" at bounding box center [694, 203] width 22 height 22
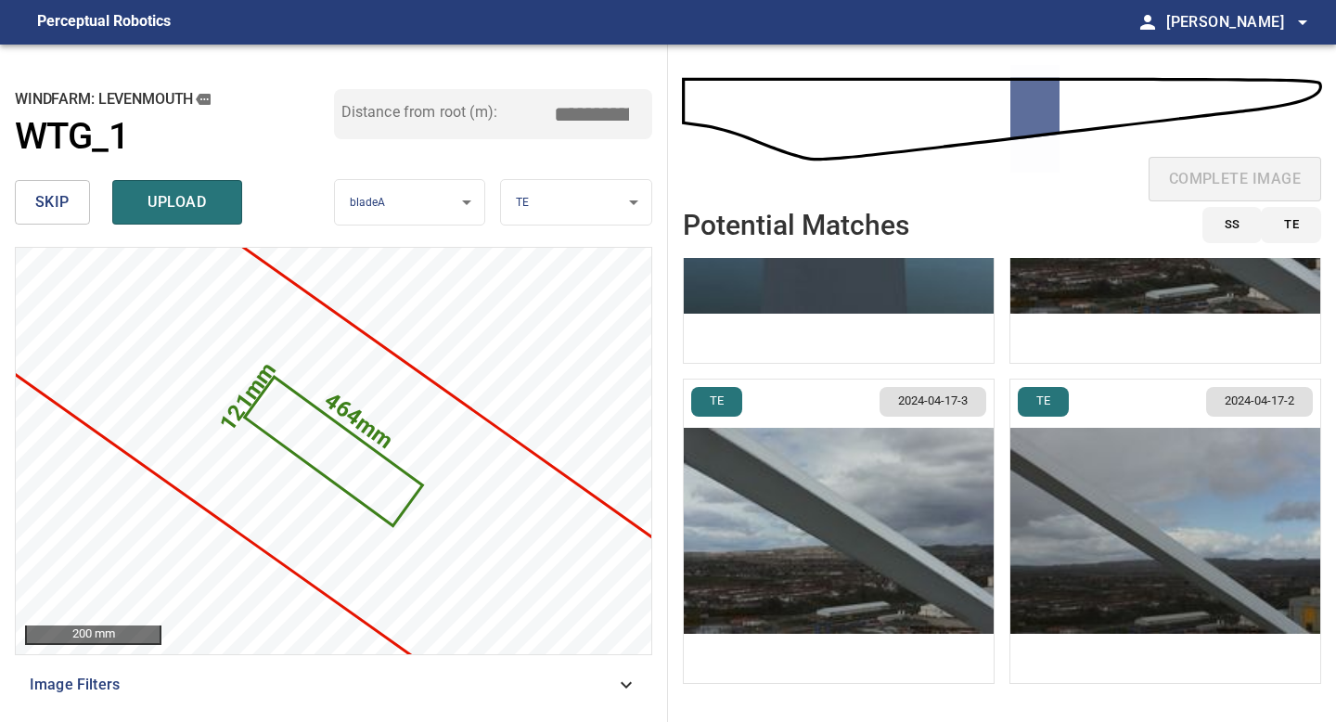
scroll to position [207, 0]
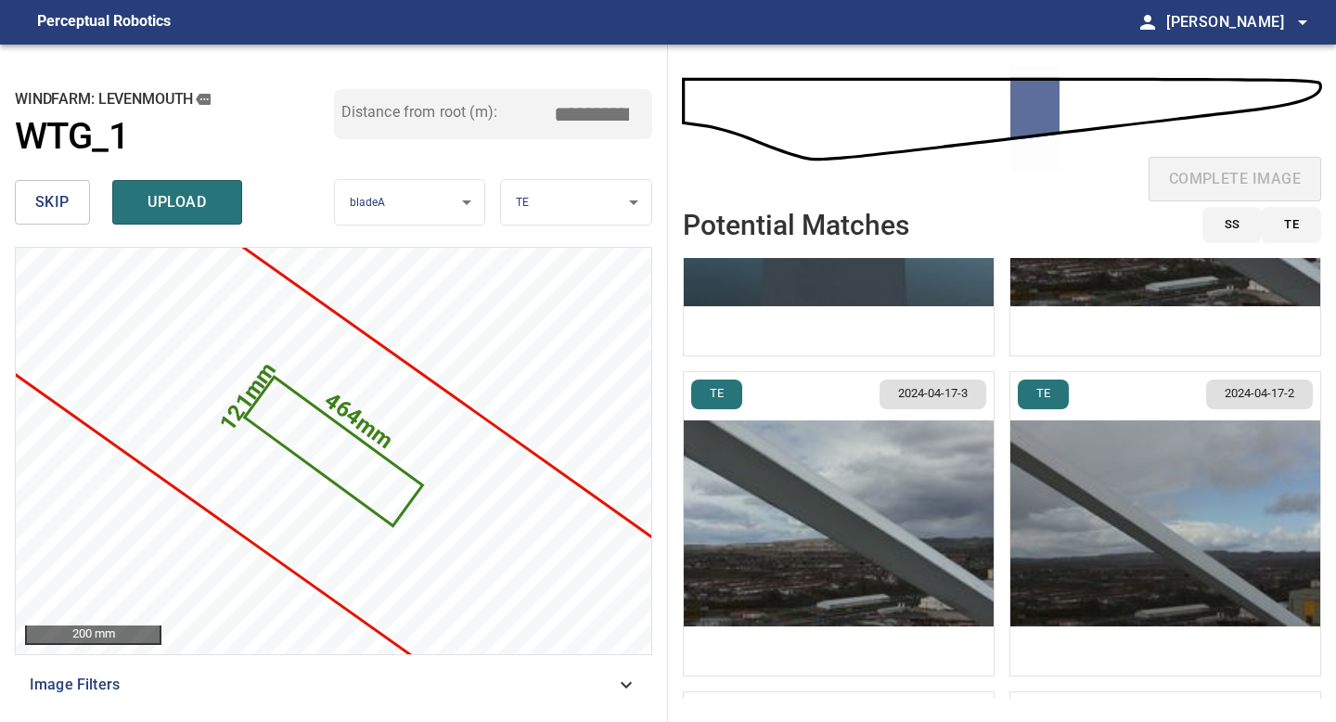
click at [794, 522] on img "button" at bounding box center [839, 523] width 310 height 303
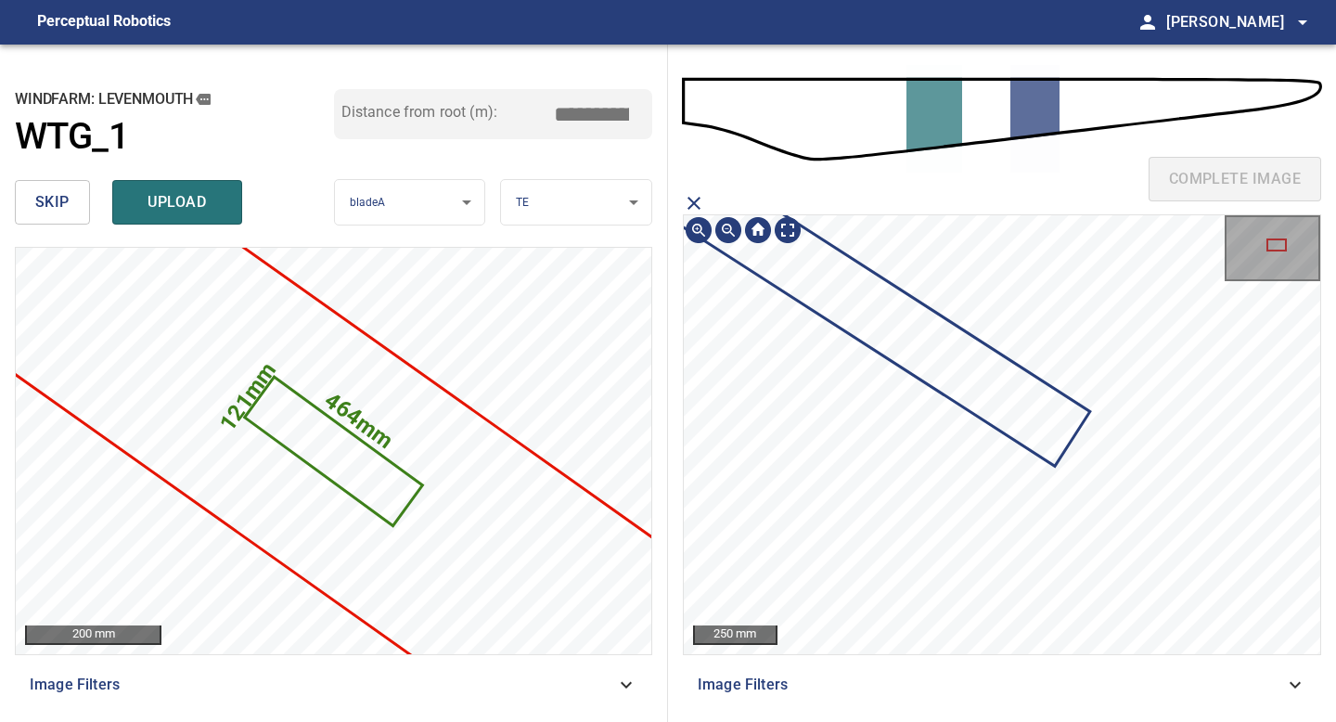
click at [1335, 721] on div "complete image 250 mm Image Filters" at bounding box center [1002, 383] width 668 height 677
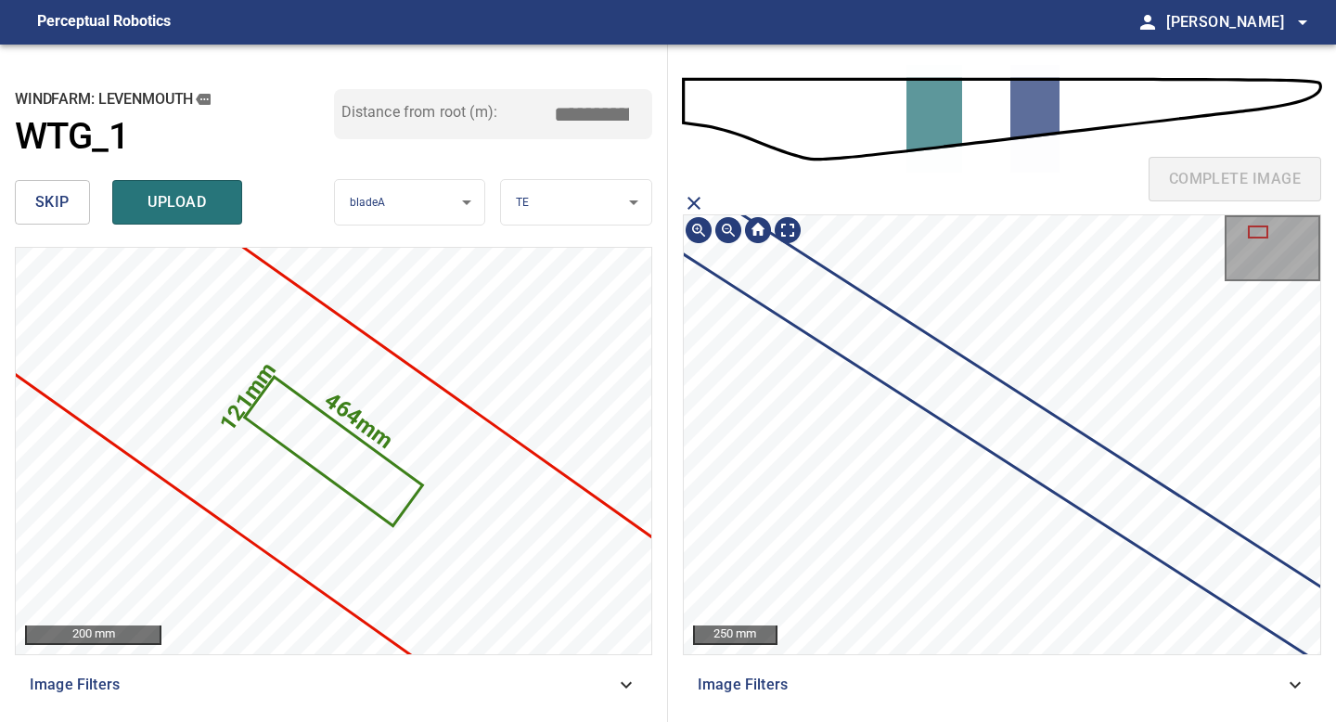
click at [1245, 721] on div "complete image 250 mm Image Filters" at bounding box center [1002, 383] width 668 height 677
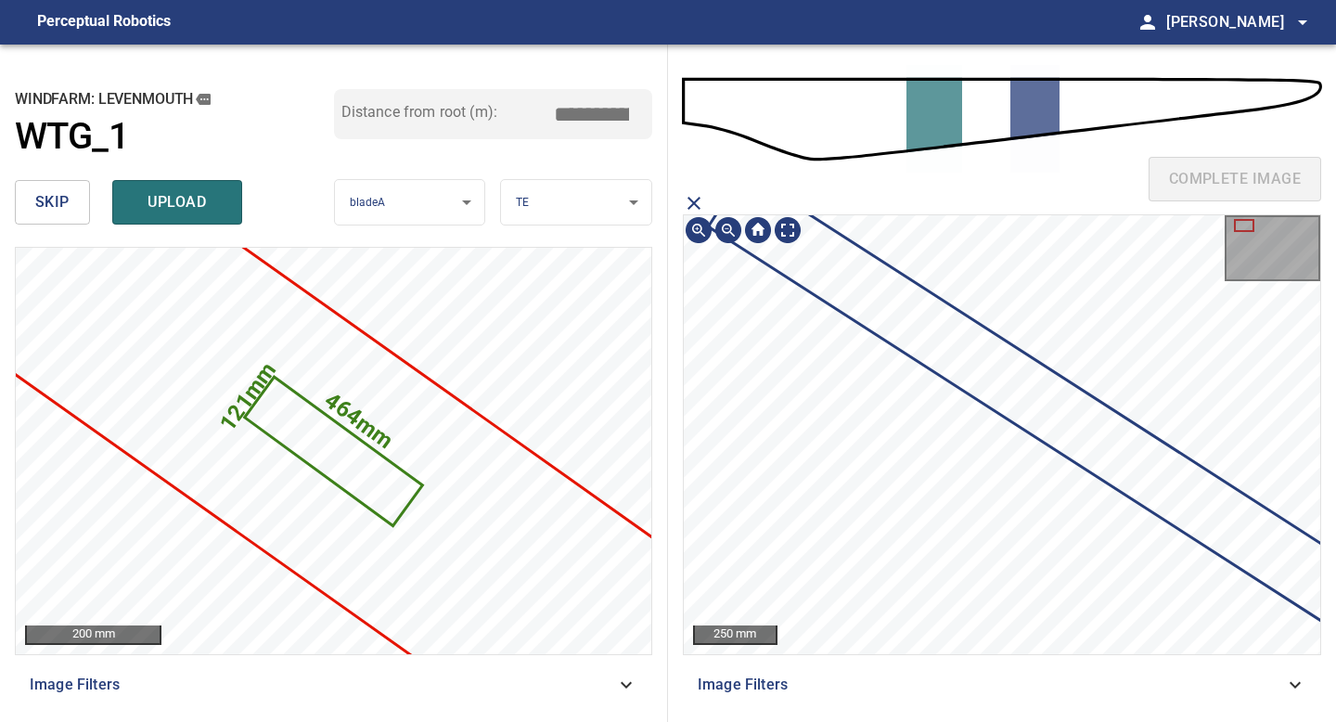
click at [1304, 721] on div "complete image 250 mm Image Filters" at bounding box center [1002, 383] width 668 height 677
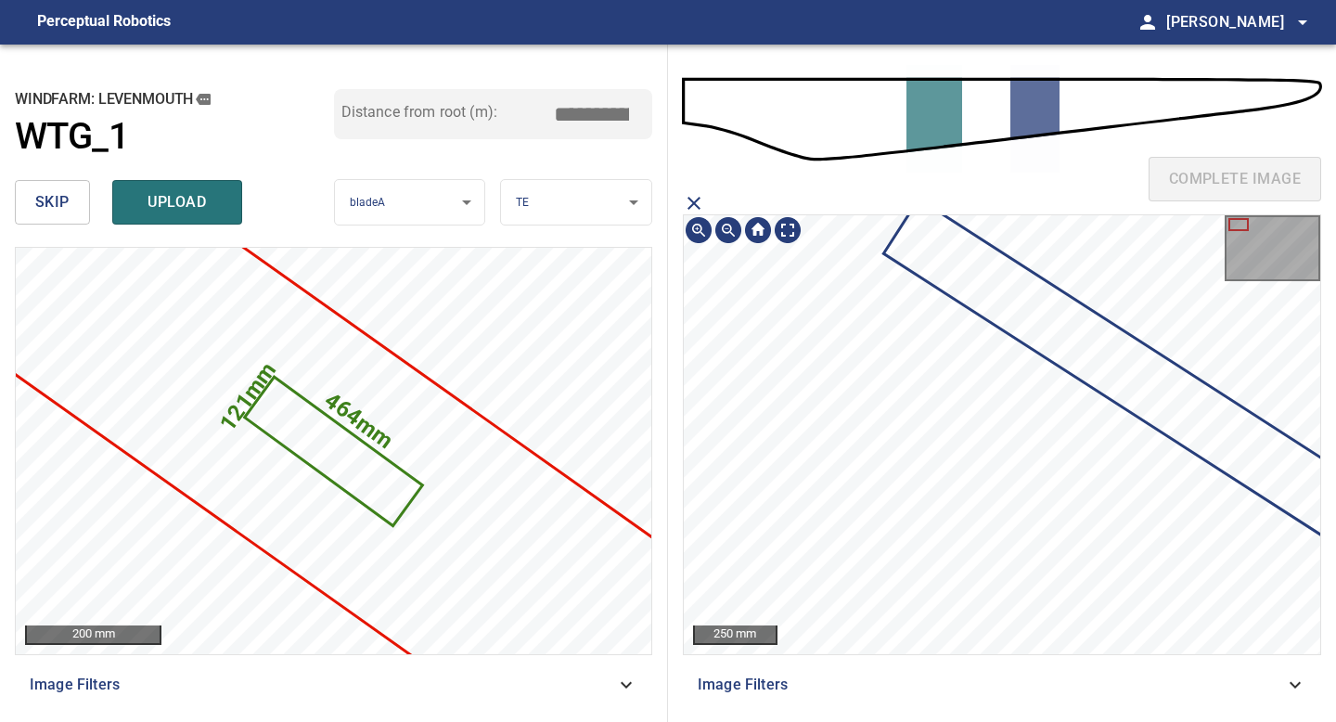
click at [615, 213] on div "**********" at bounding box center [668, 383] width 1336 height 677
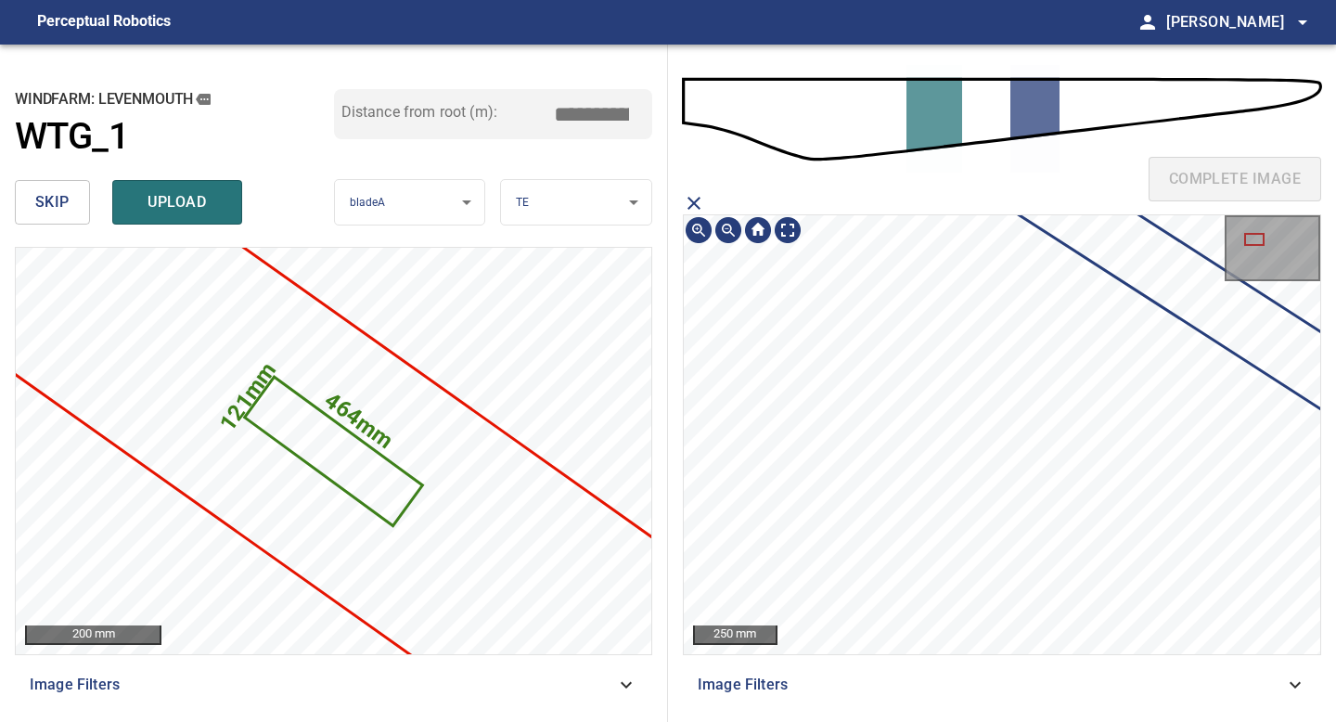
click at [559, 257] on div "**********" at bounding box center [668, 383] width 1336 height 677
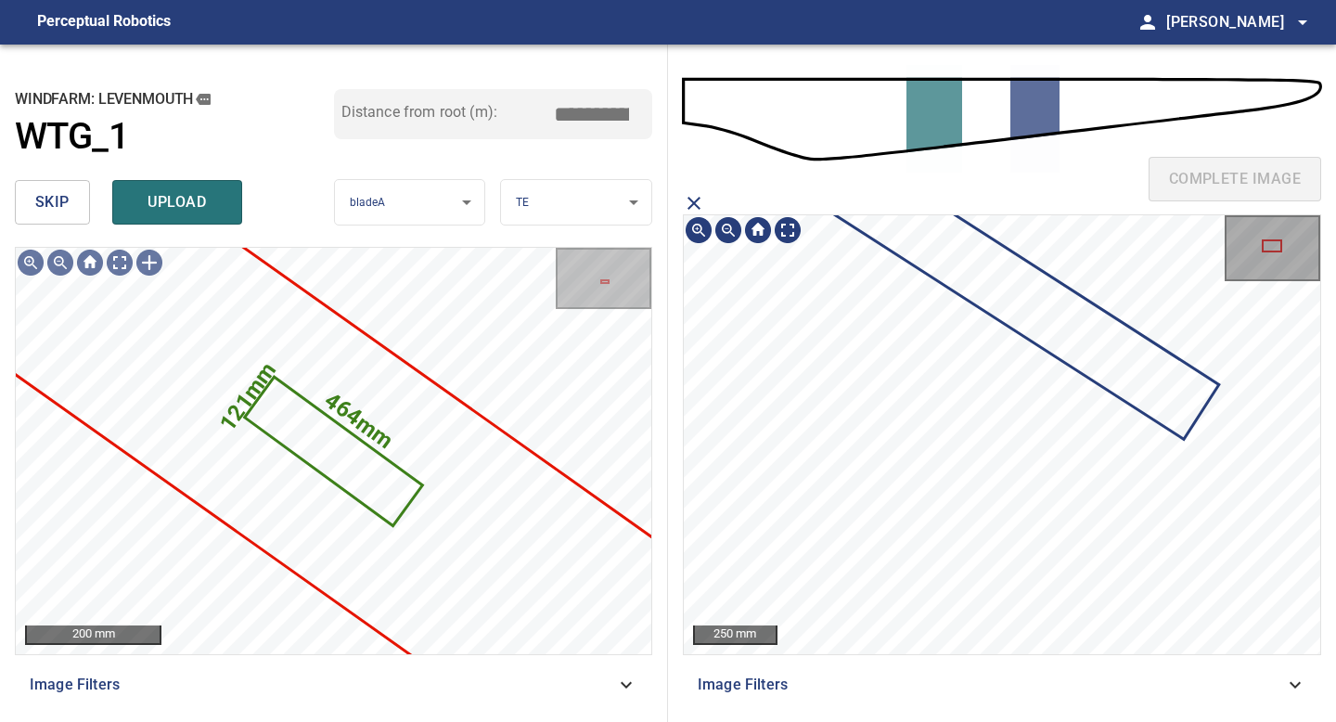
click at [498, 313] on div "**********" at bounding box center [668, 383] width 1336 height 677
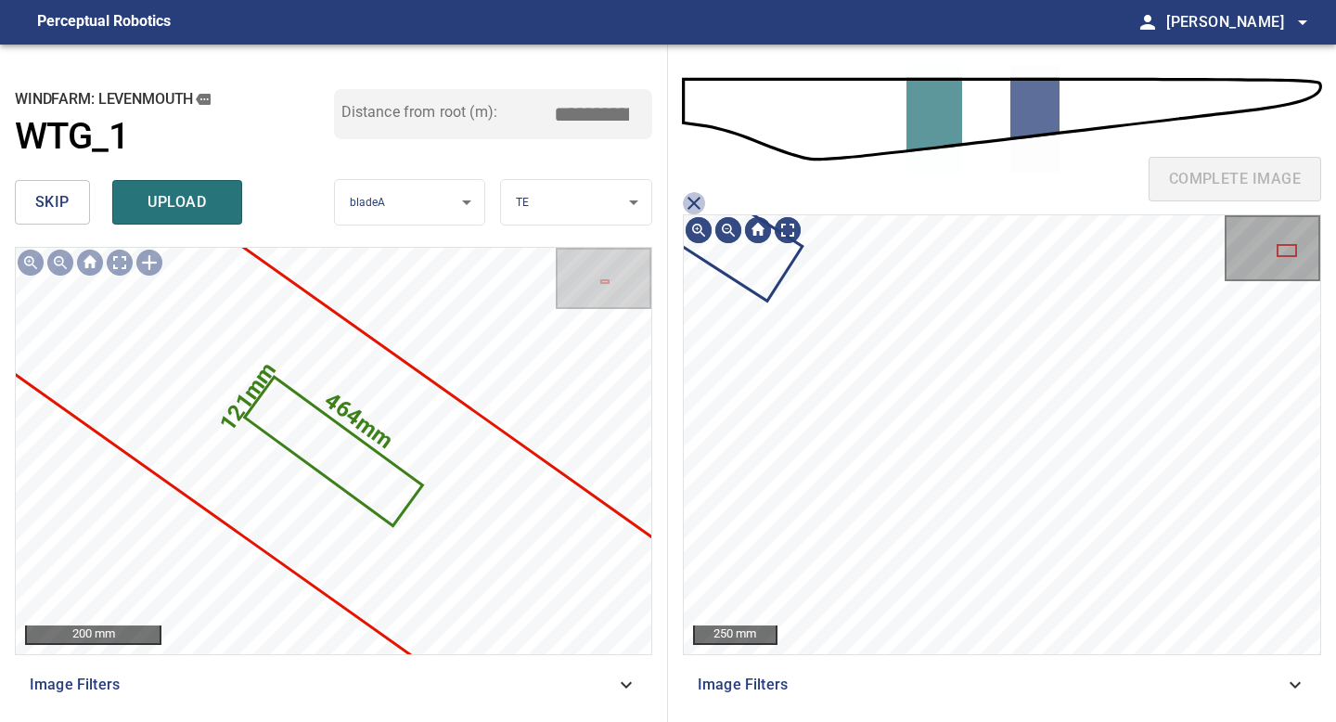
click at [692, 203] on icon "close matching imageResolution:" at bounding box center [694, 203] width 13 height 13
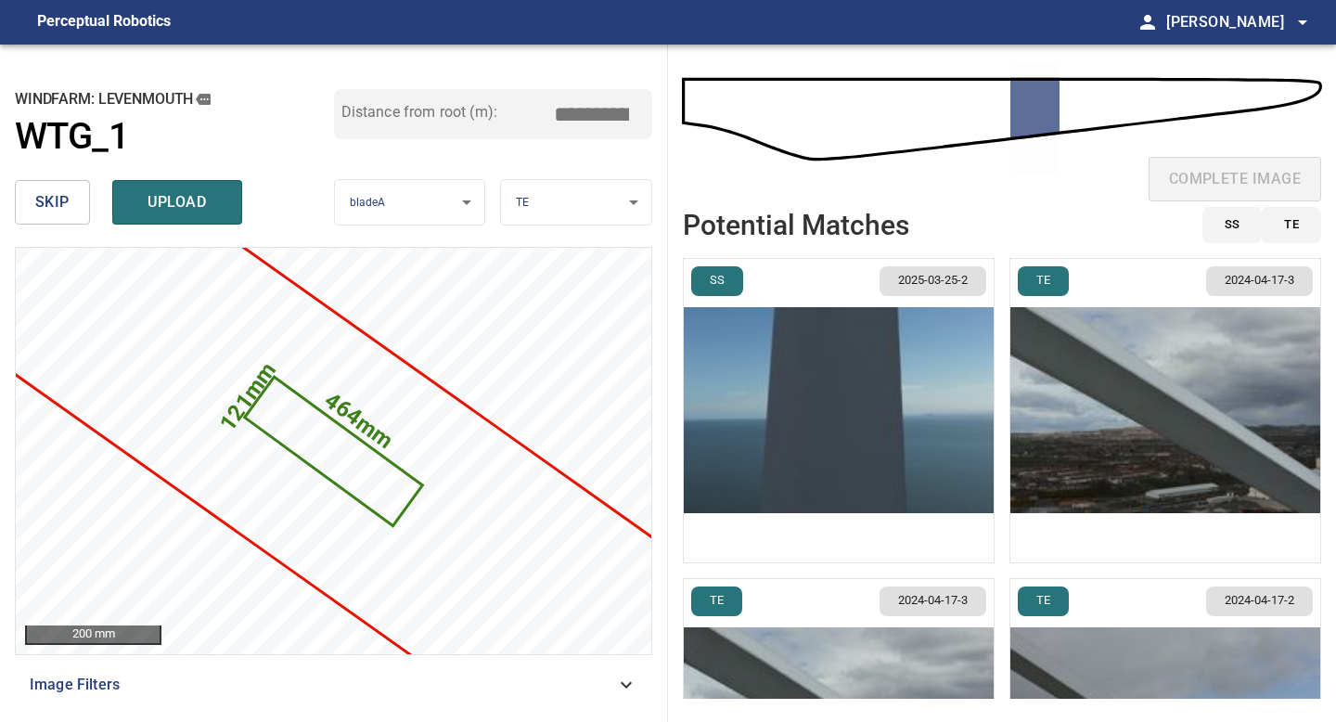
click at [1076, 430] on img "button" at bounding box center [1166, 410] width 310 height 303
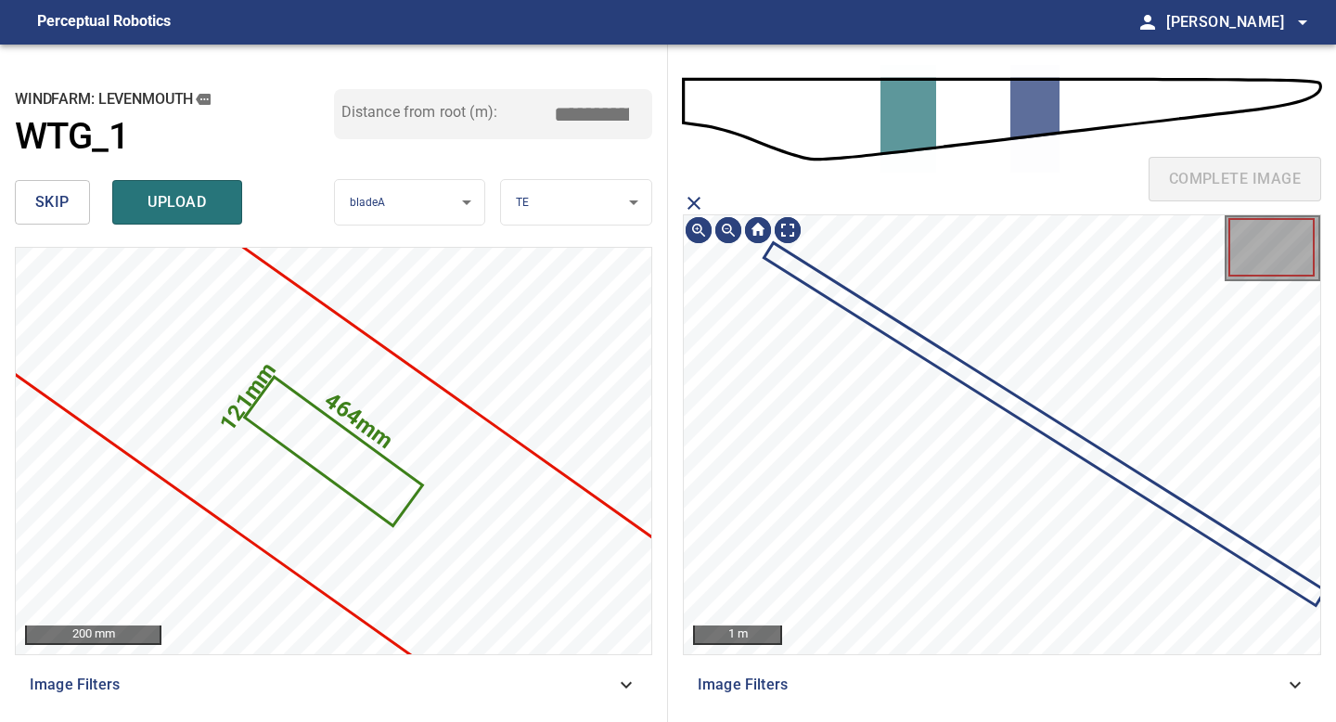
click at [696, 200] on icon "close matching imageResolution:" at bounding box center [694, 203] width 13 height 13
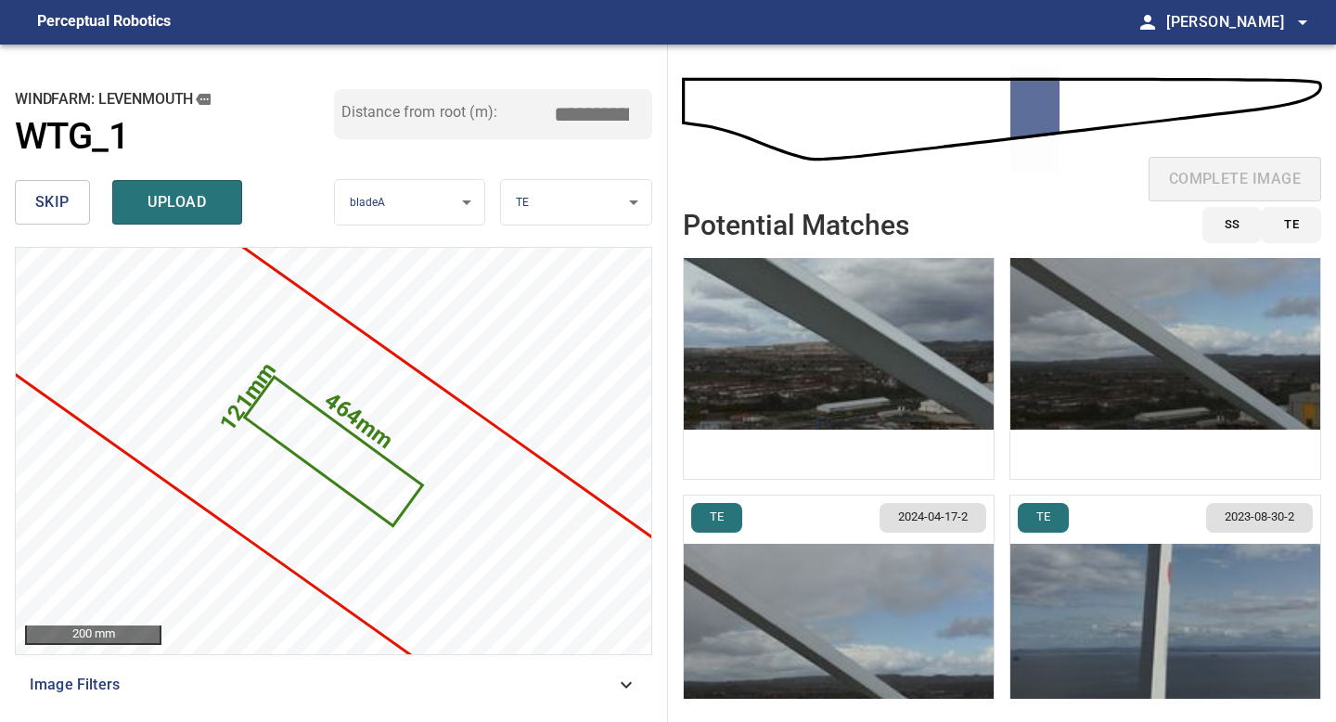
scroll to position [566, 0]
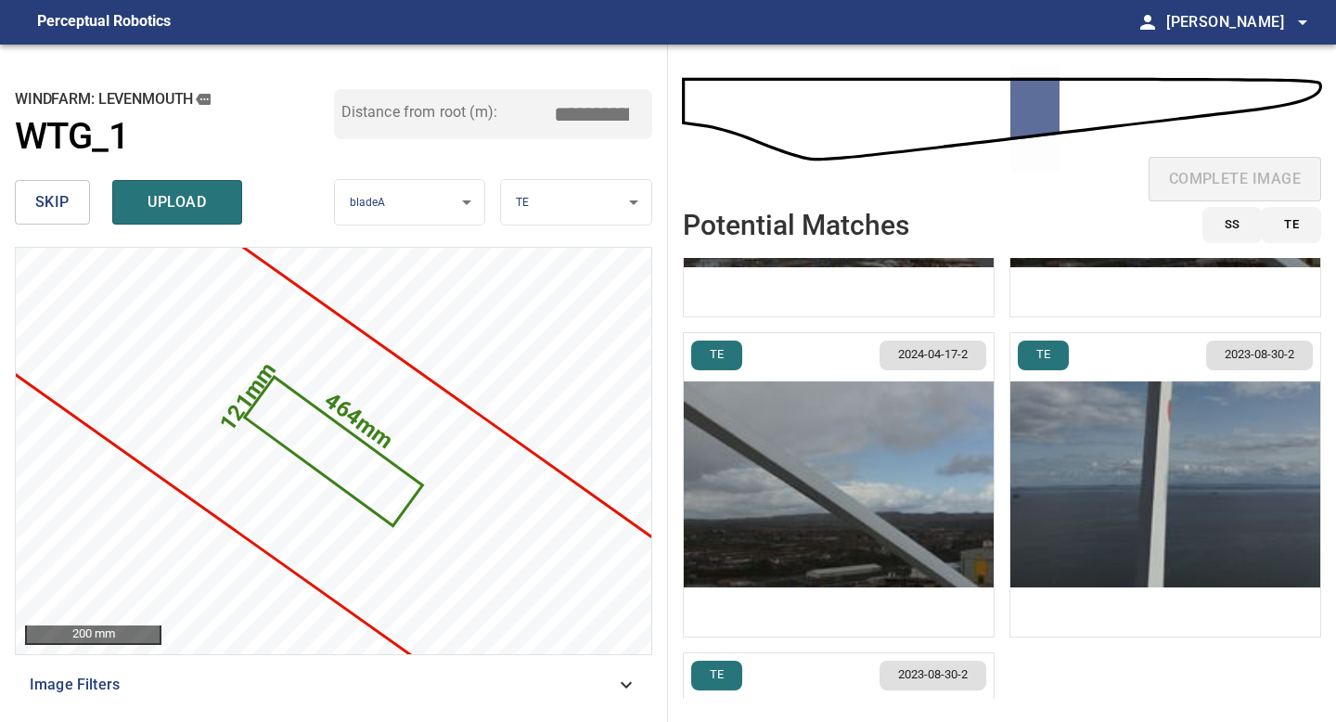
click at [903, 496] on img "button" at bounding box center [839, 484] width 310 height 303
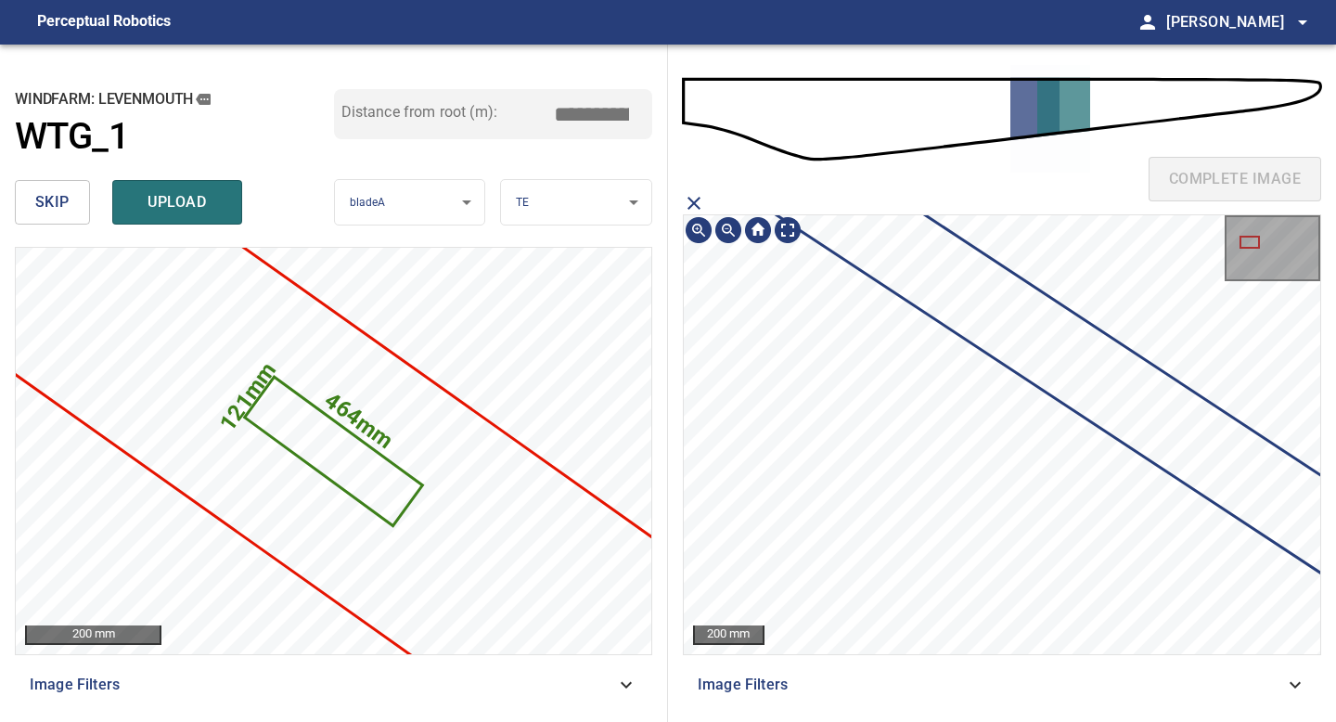
click at [1005, 721] on div "complete image 200 mm Image Filters" at bounding box center [1002, 383] width 668 height 677
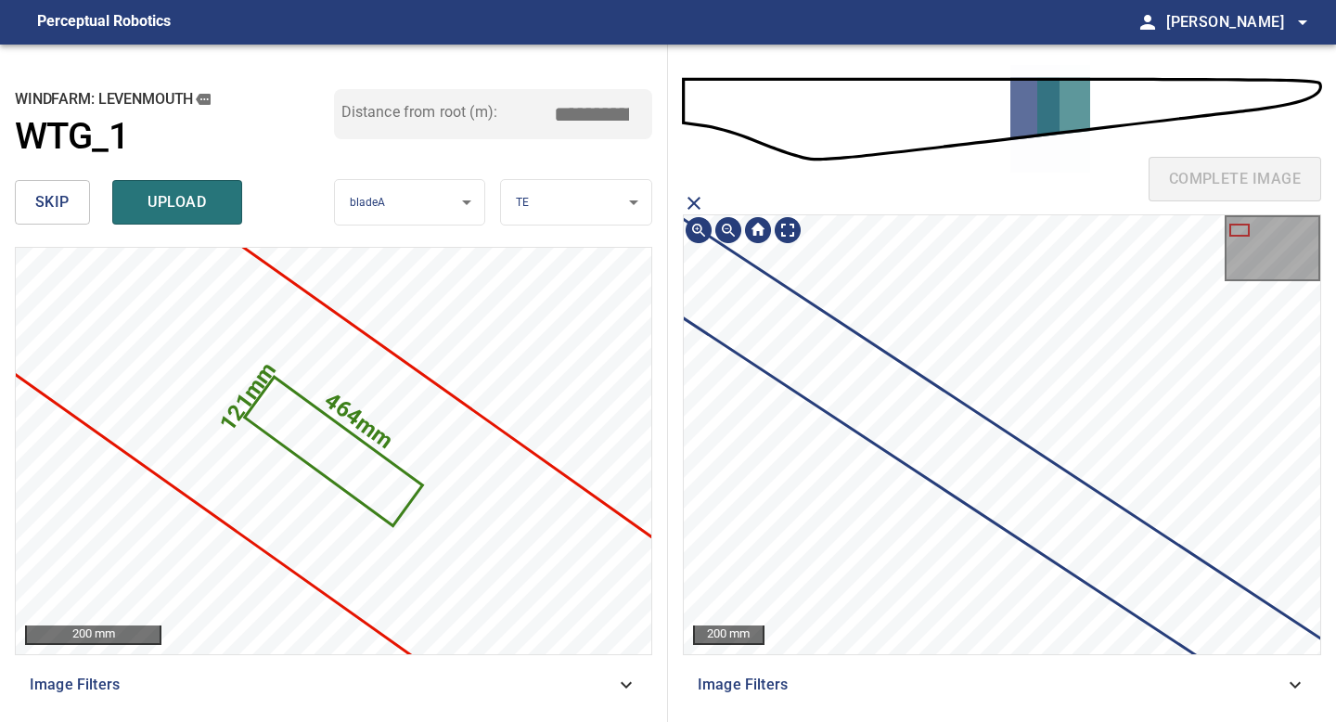
click at [1111, 721] on div "complete image 200 mm Image Filters" at bounding box center [1002, 383] width 668 height 677
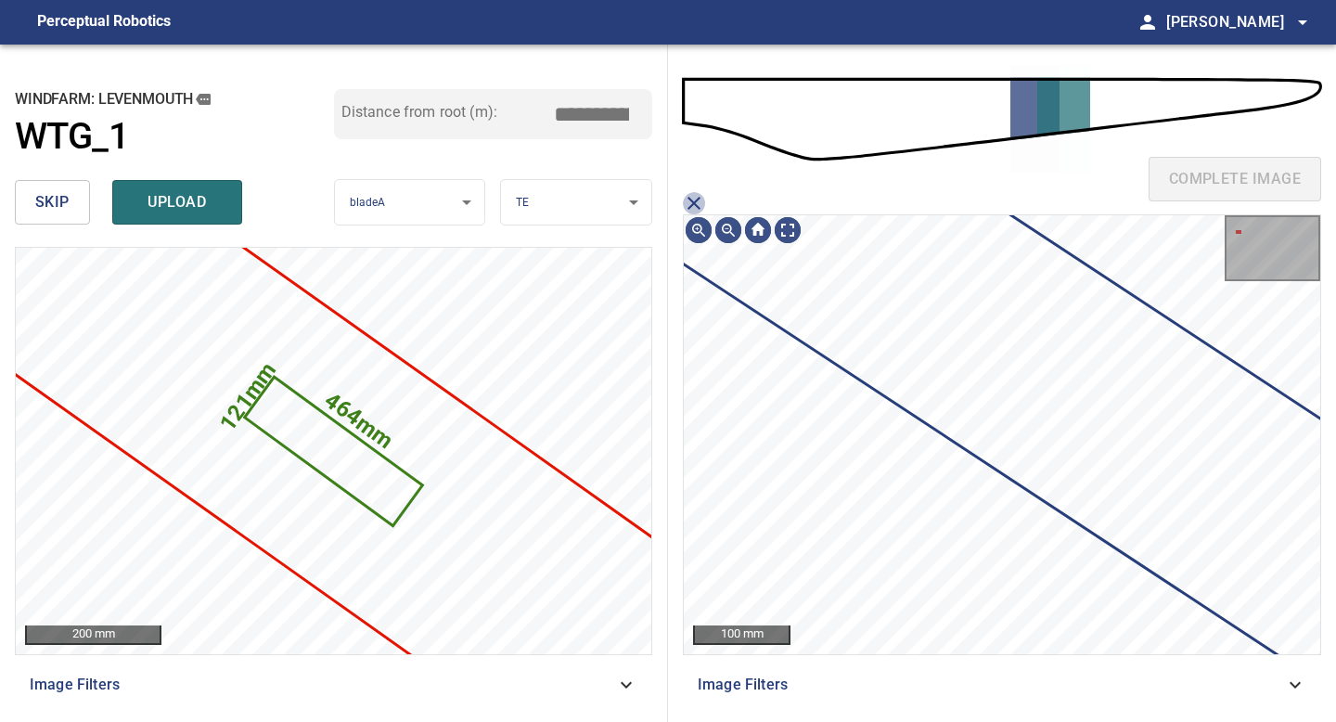
click at [692, 198] on icon "close matching imageResolution:" at bounding box center [694, 203] width 22 height 22
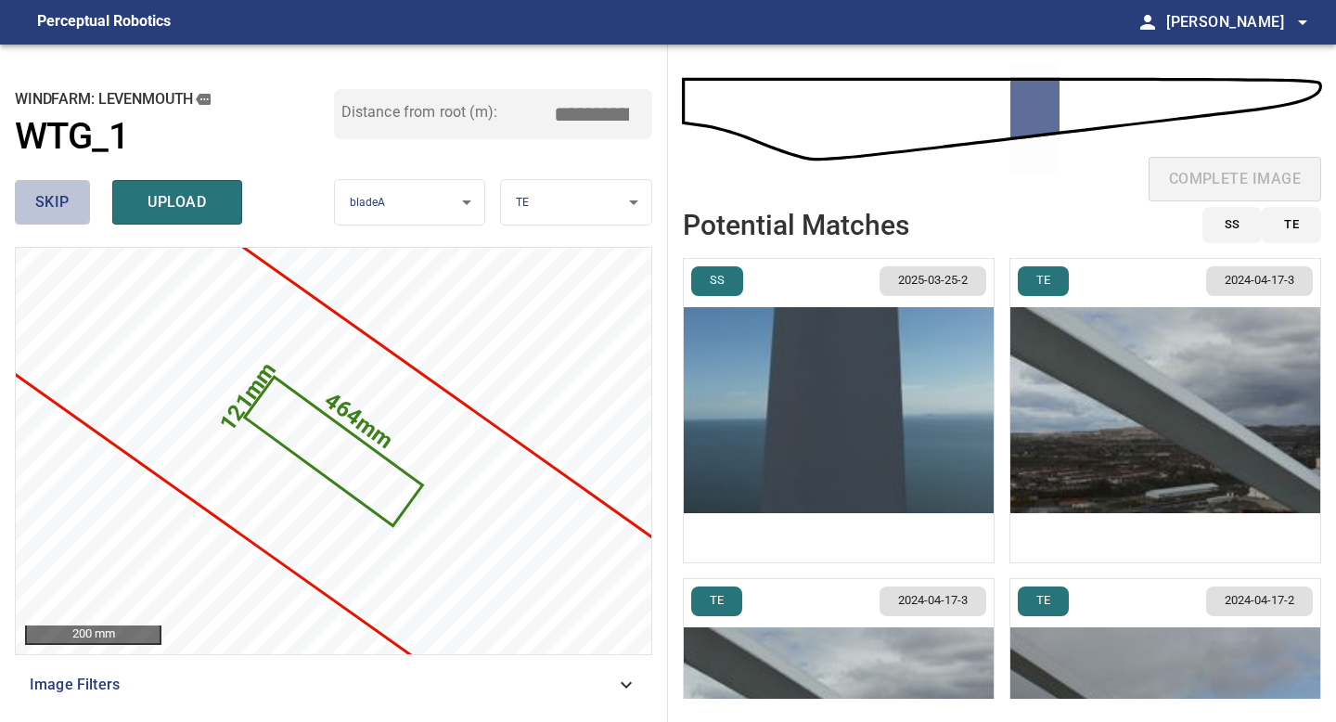
click at [70, 196] on button "skip" at bounding box center [52, 202] width 75 height 45
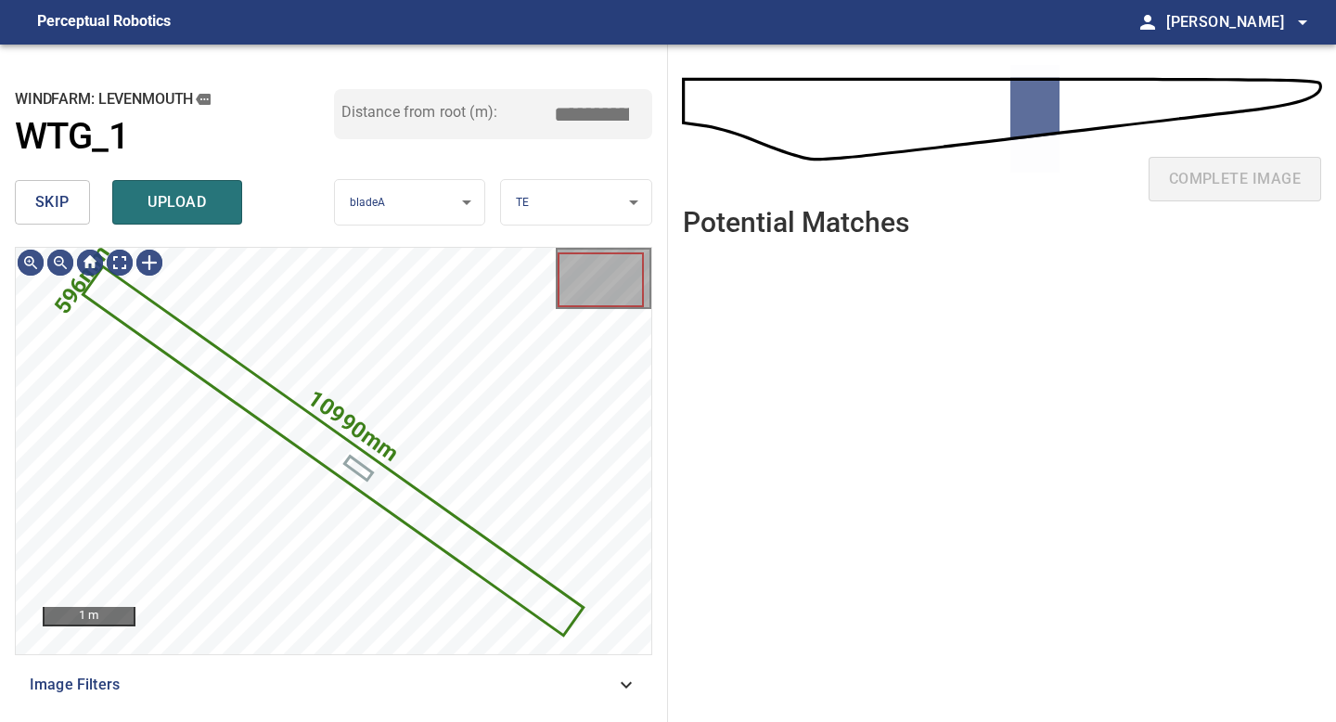
click at [70, 196] on button "skip" at bounding box center [52, 202] width 75 height 45
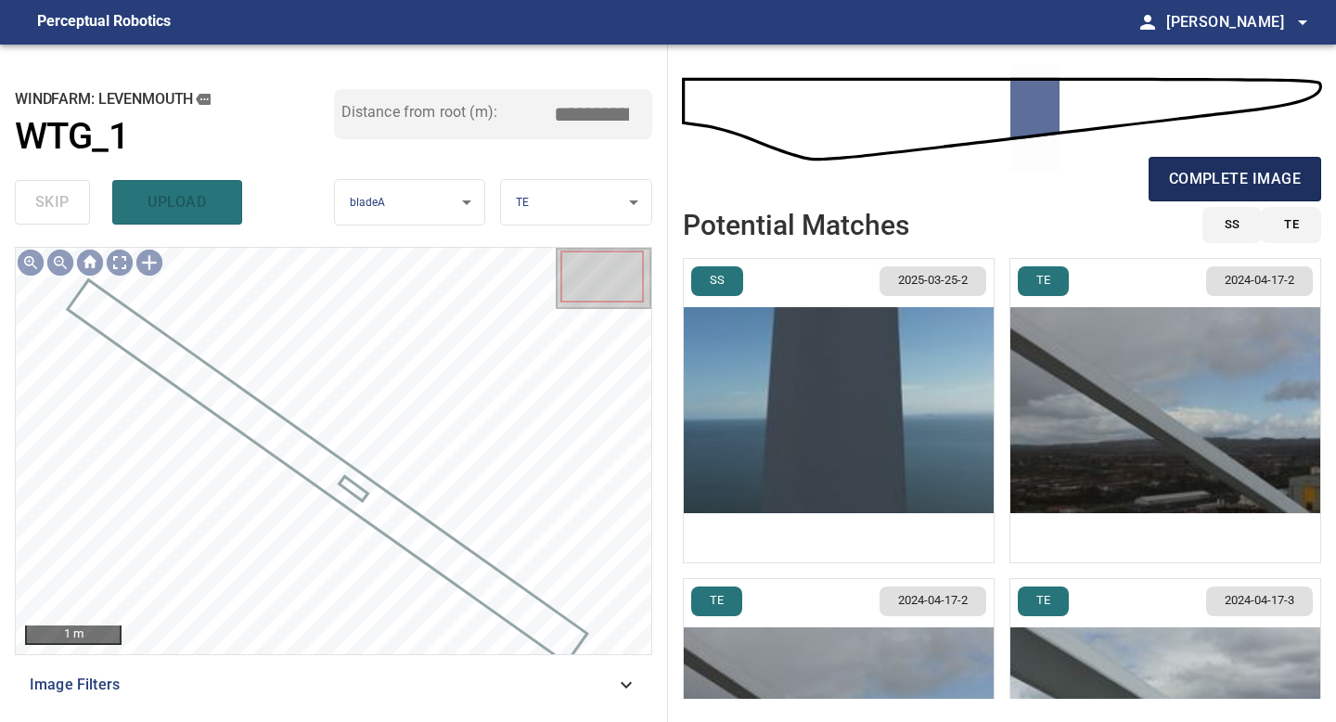
click at [1263, 175] on span "complete image" at bounding box center [1235, 179] width 132 height 26
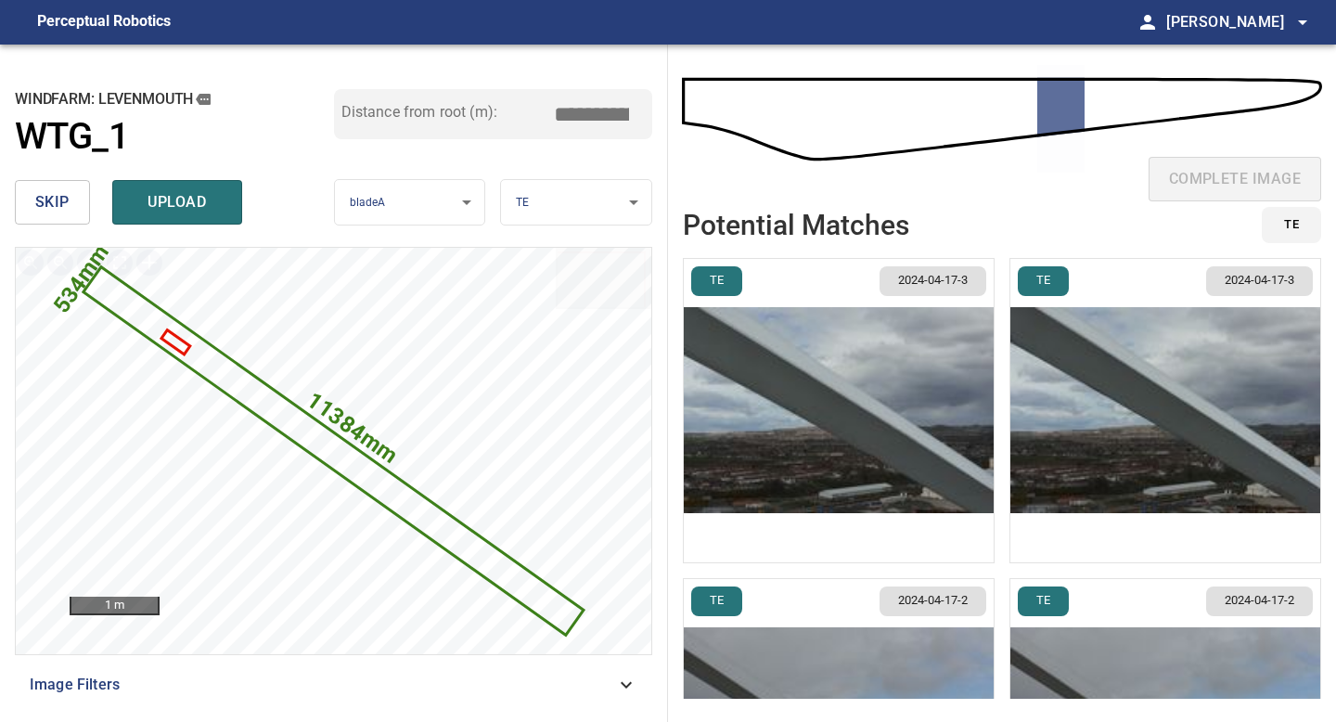
click at [596, 116] on input "*****" at bounding box center [598, 114] width 93 height 35
click at [852, 413] on img "button" at bounding box center [839, 410] width 310 height 303
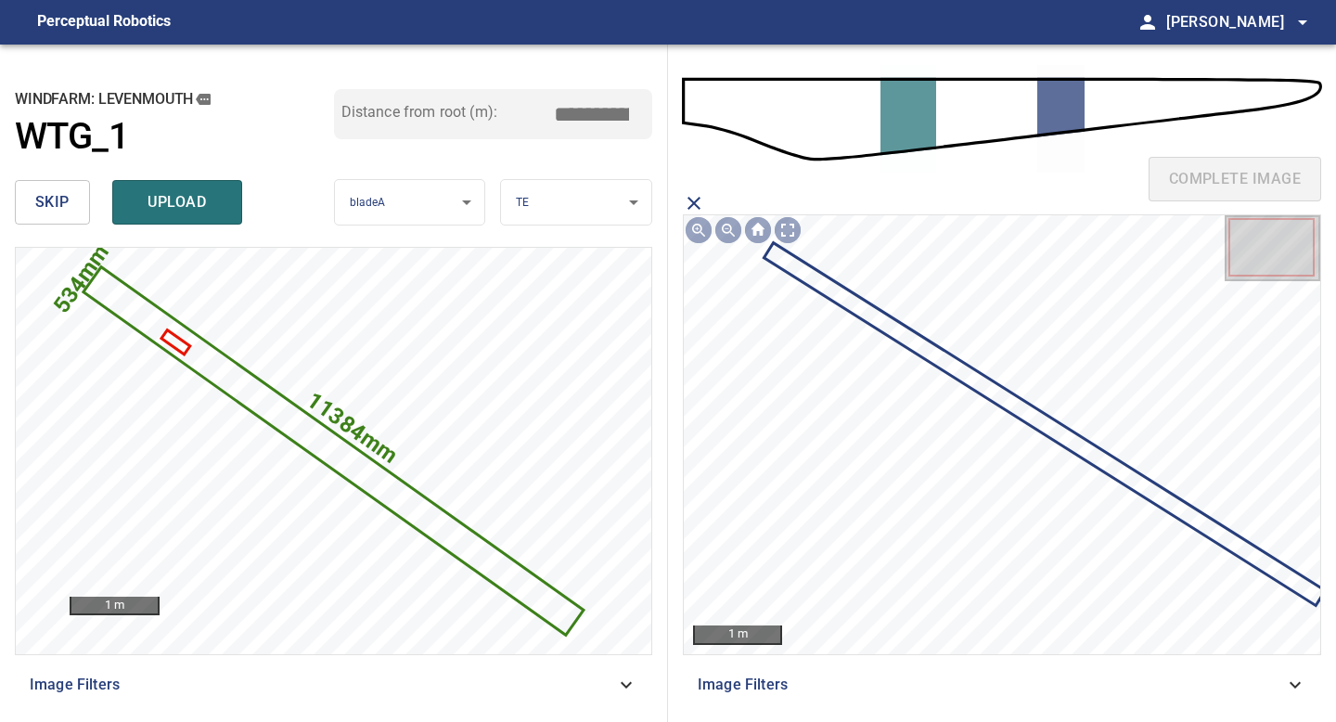
click at [908, 337] on icon at bounding box center [1044, 423] width 557 height 358
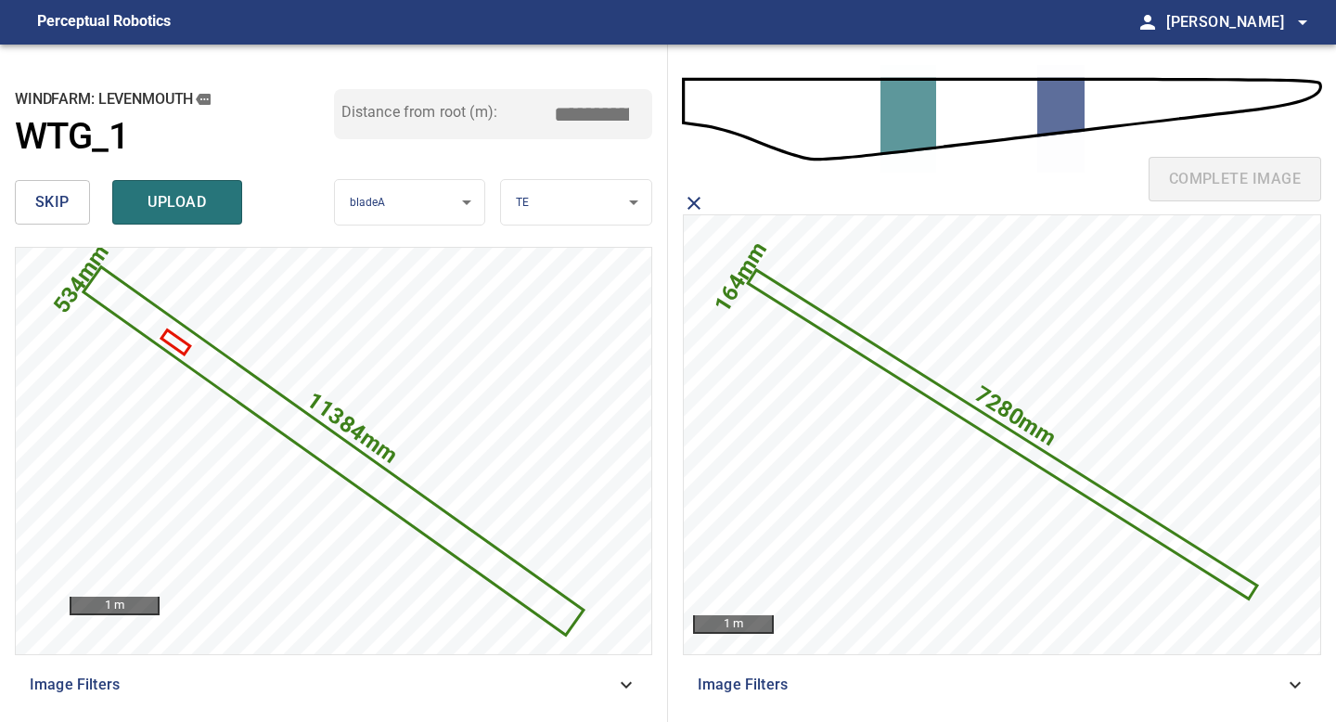
click at [705, 195] on div "complete image" at bounding box center [1002, 186] width 638 height 74
click at [693, 199] on icon "close matching imageResolution:" at bounding box center [694, 203] width 22 height 22
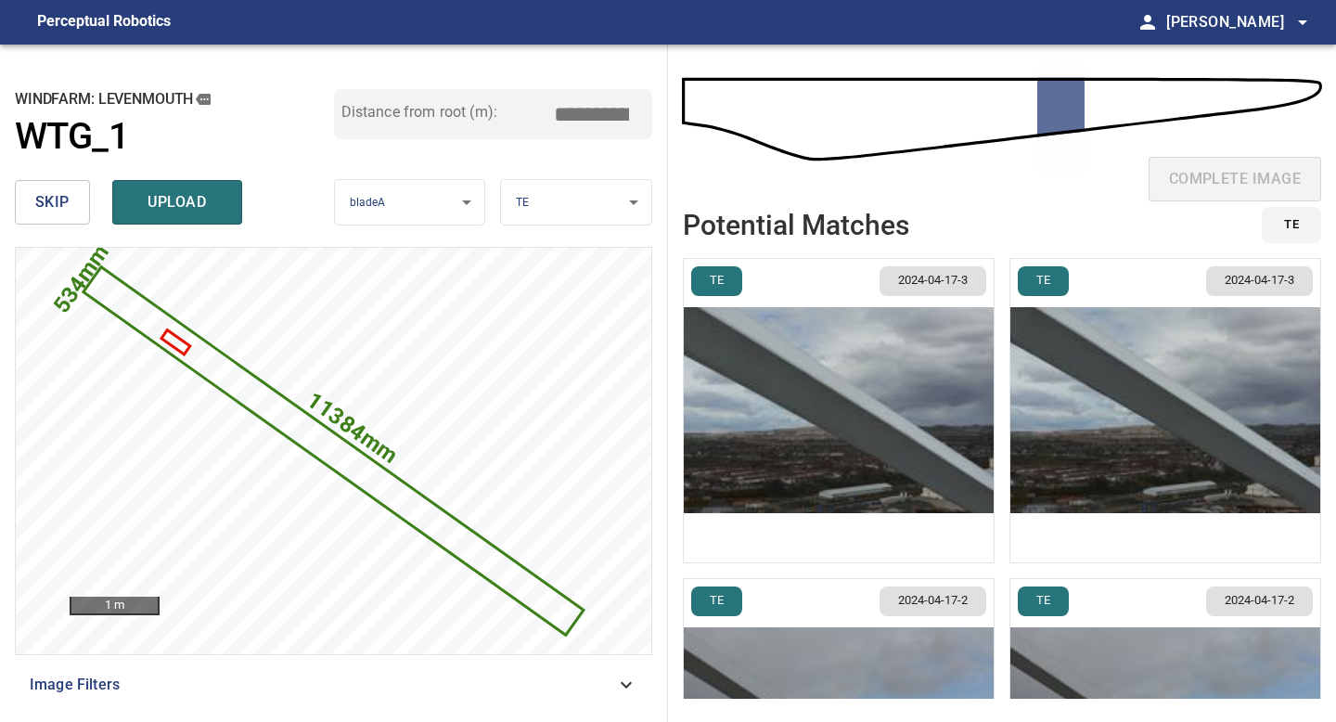
drag, startPoint x: 596, startPoint y: 112, endPoint x: 532, endPoint y: 109, distance: 64.1
click at [532, 109] on div "Distance from root (m): *****" at bounding box center [493, 114] width 319 height 50
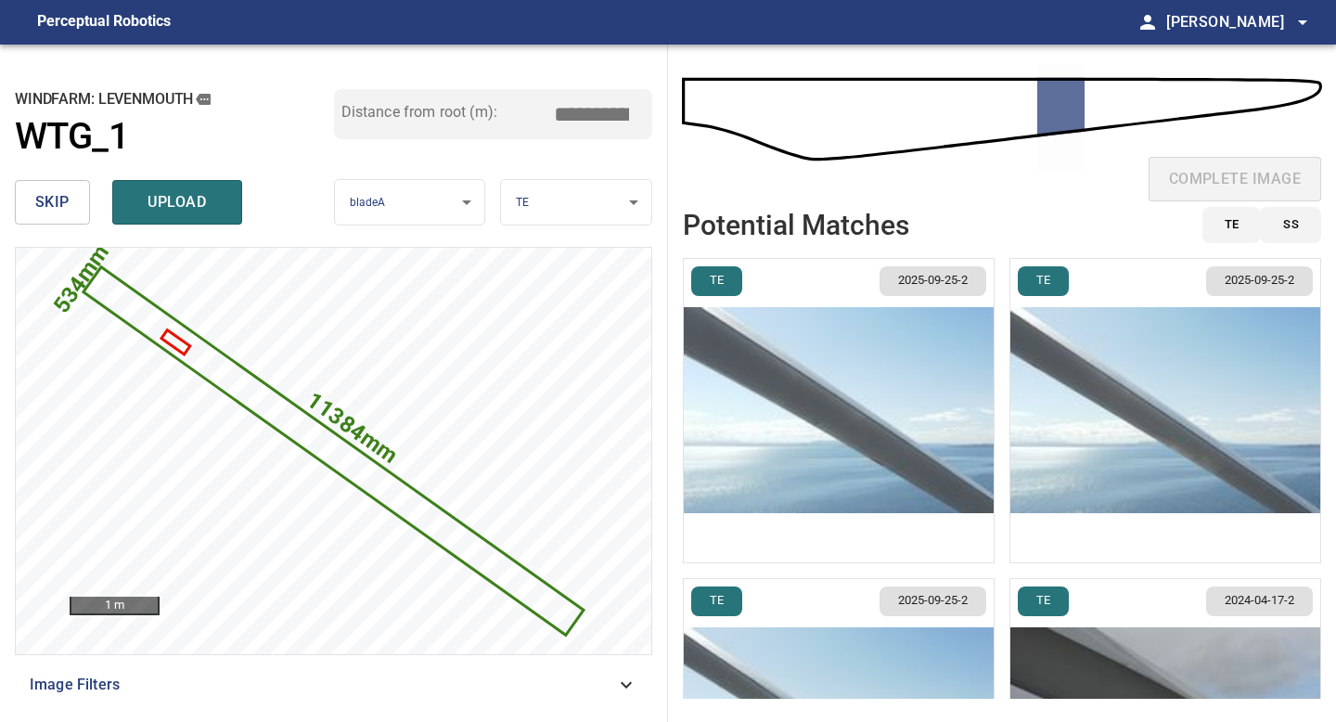
type input "*****"
click at [933, 365] on img "button" at bounding box center [839, 410] width 310 height 303
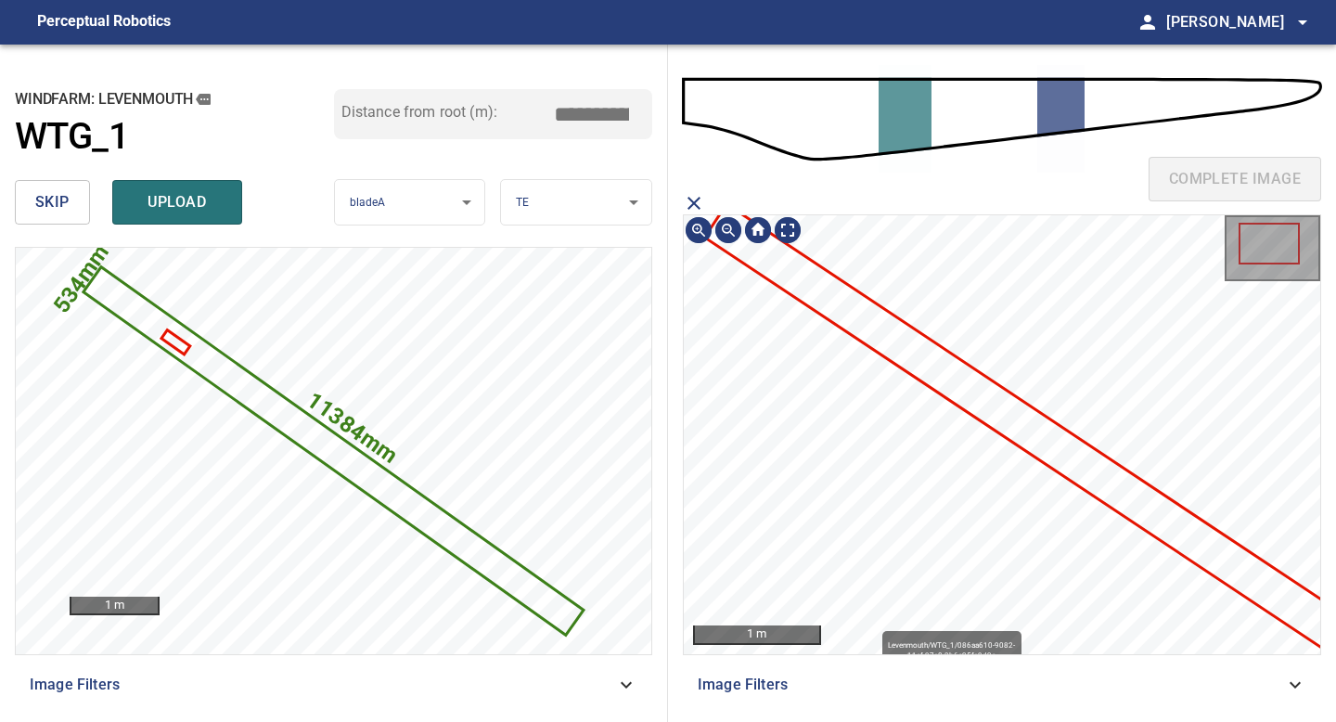
click at [956, 383] on icon at bounding box center [1079, 463] width 747 height 514
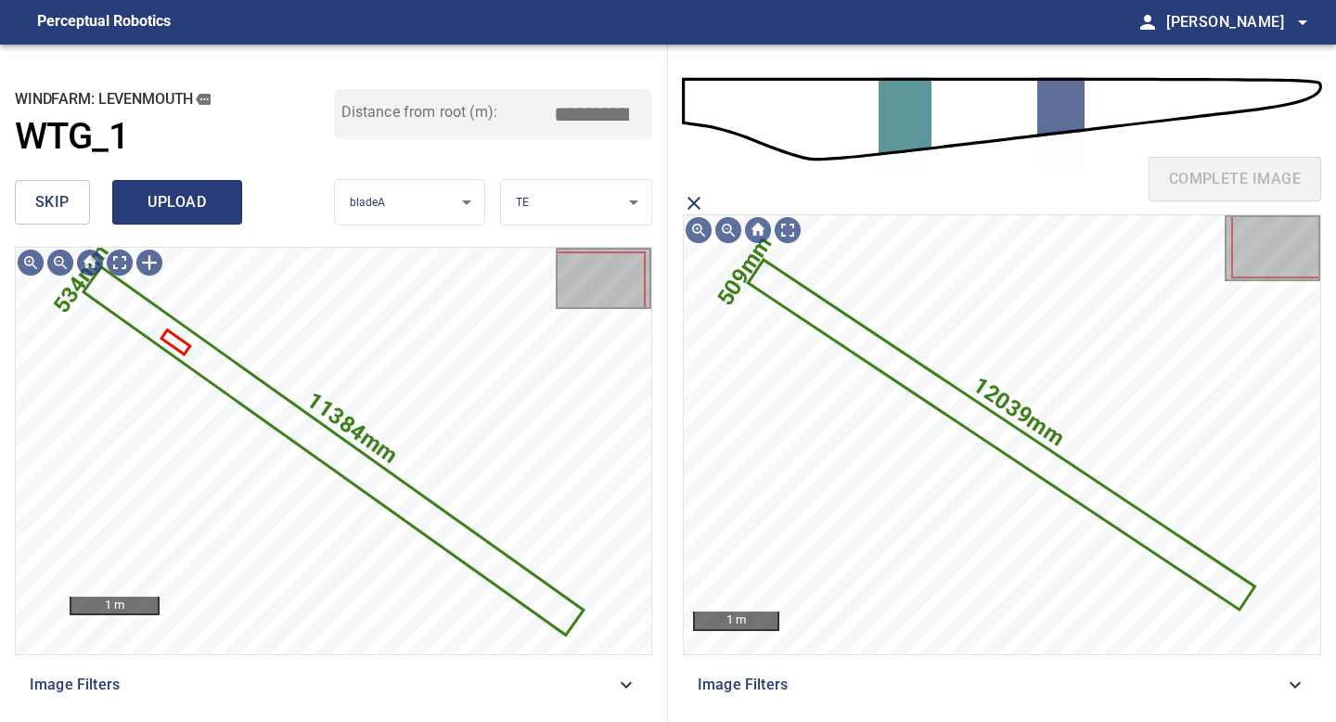
click at [189, 191] on span "upload" at bounding box center [177, 202] width 89 height 26
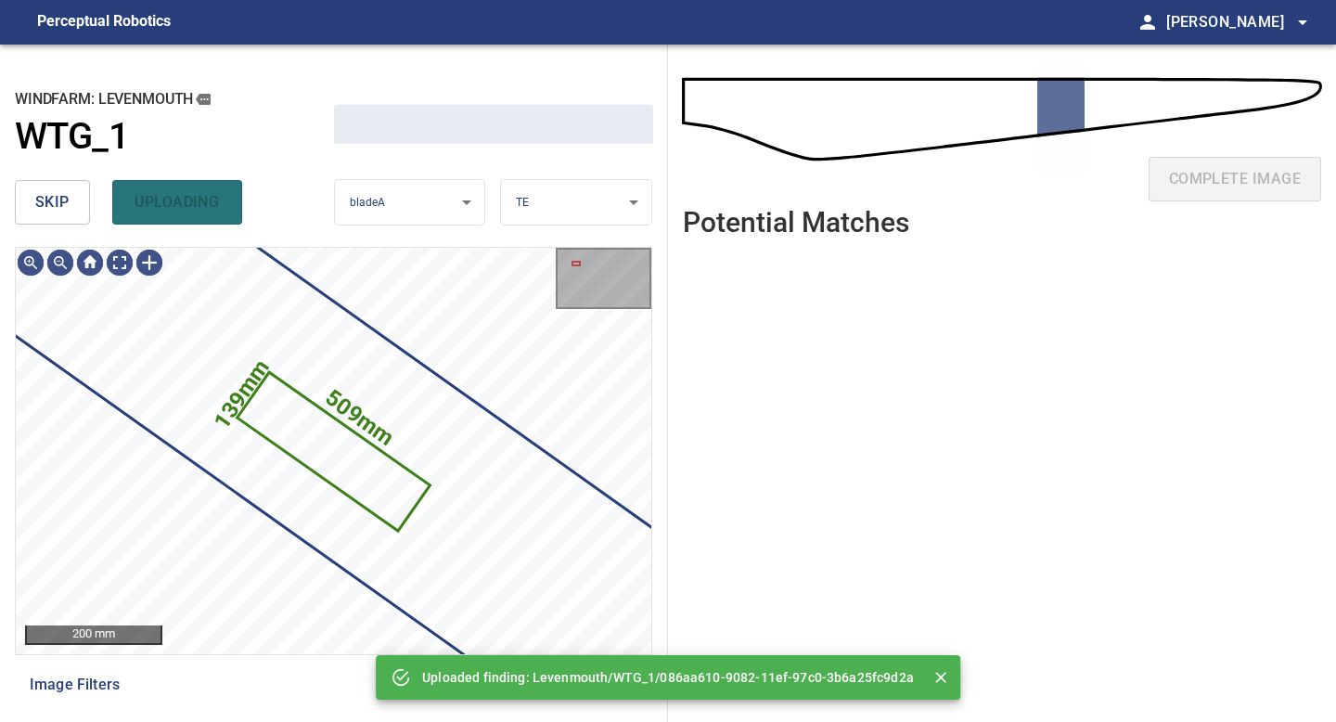
click at [50, 189] on span "skip" at bounding box center [52, 202] width 34 height 26
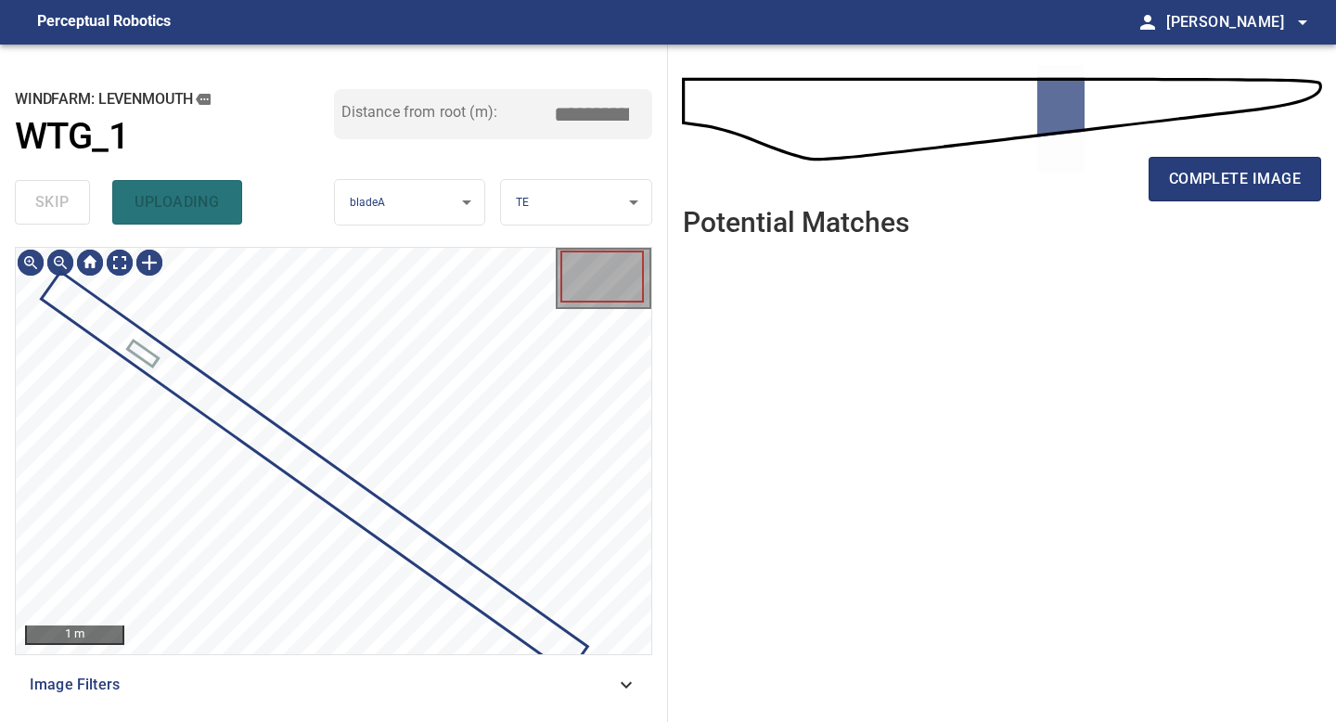
click at [50, 189] on div "skip uploading" at bounding box center [174, 202] width 319 height 59
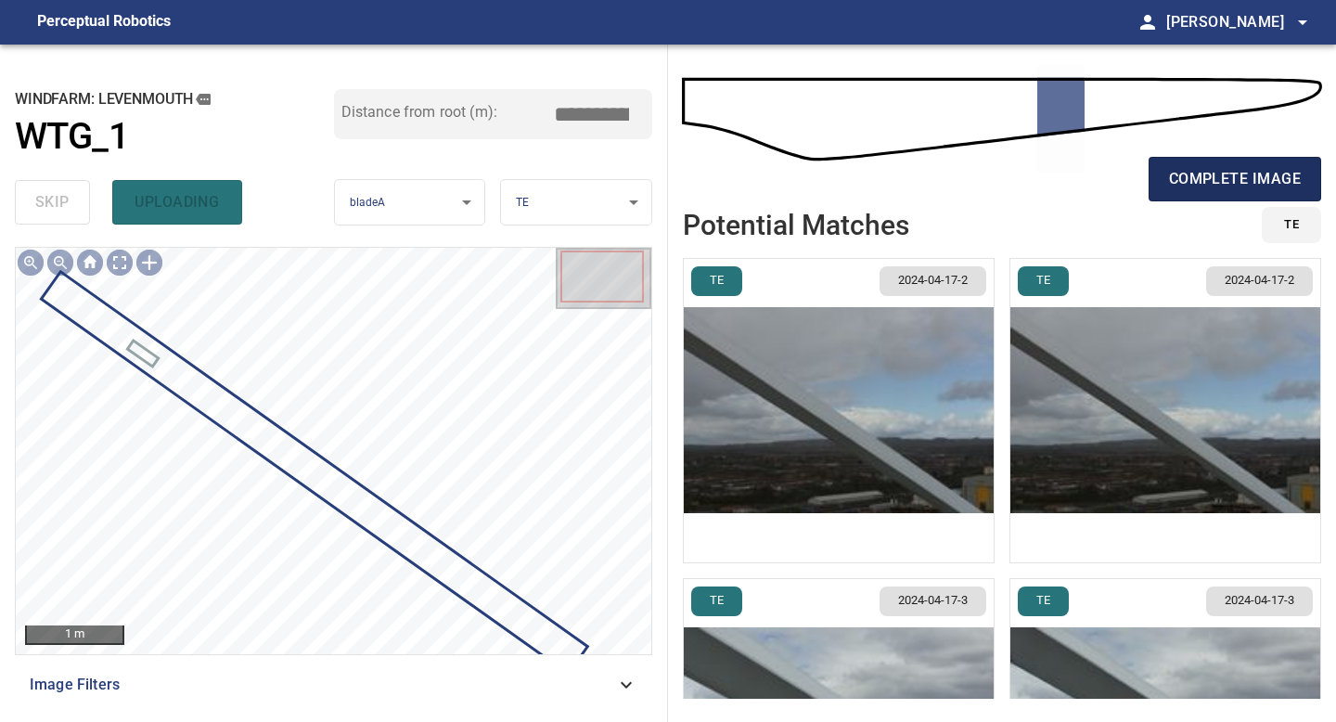
click at [1230, 175] on span "complete image" at bounding box center [1235, 179] width 132 height 26
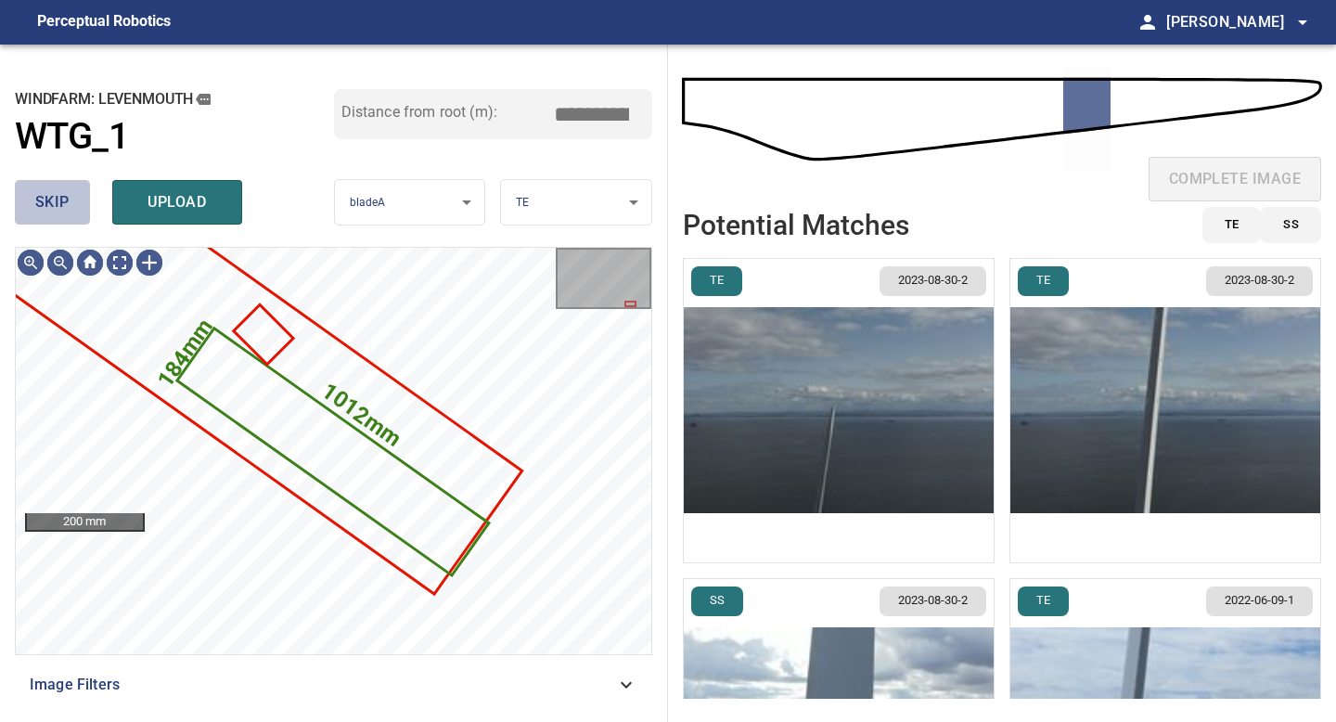
click at [84, 213] on button "skip" at bounding box center [52, 202] width 75 height 45
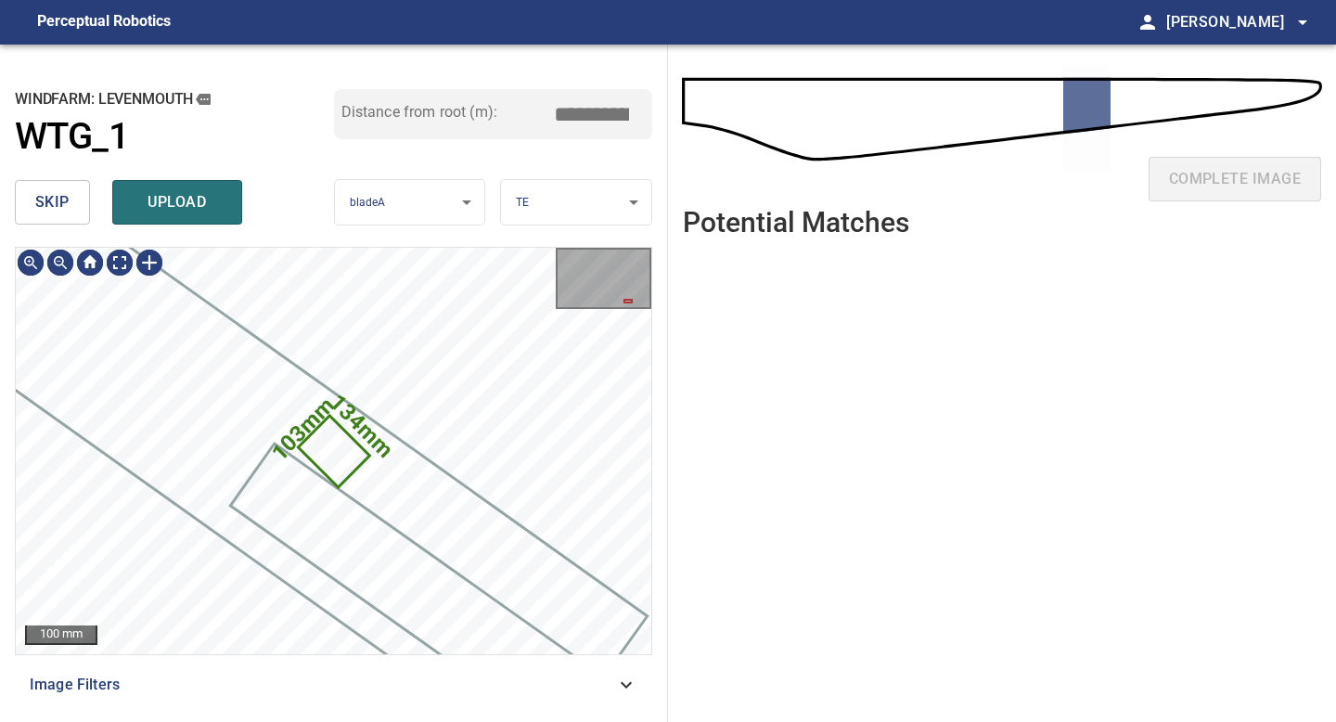
click at [84, 213] on button "skip" at bounding box center [52, 202] width 75 height 45
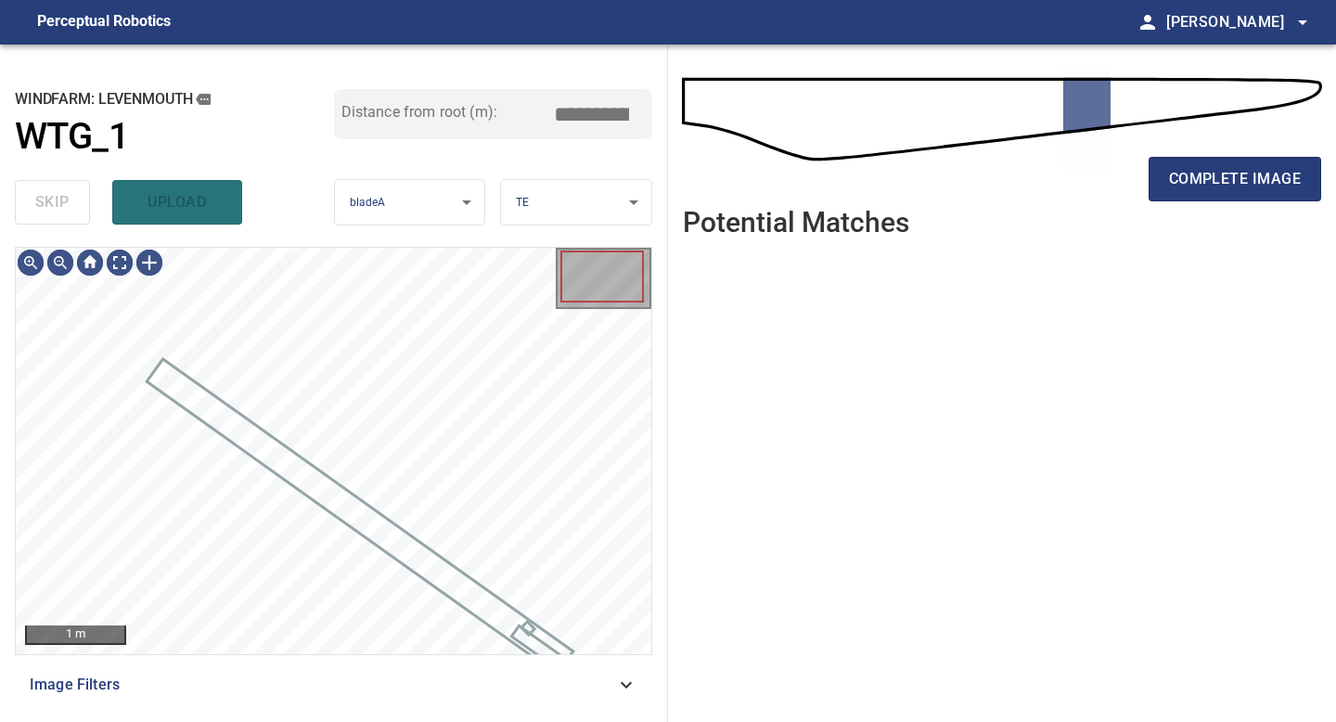
click at [84, 213] on div "skip upload" at bounding box center [174, 202] width 319 height 59
type input "*****"
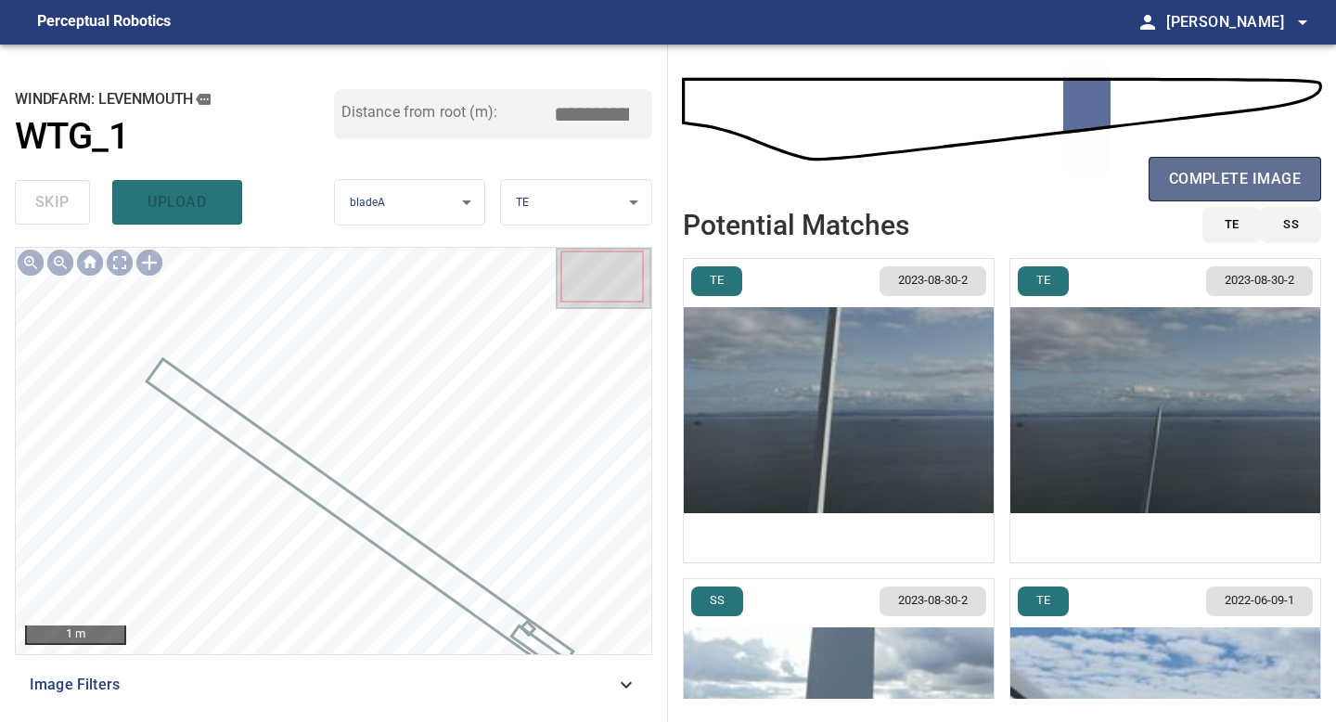
click at [1230, 181] on span "complete image" at bounding box center [1235, 179] width 132 height 26
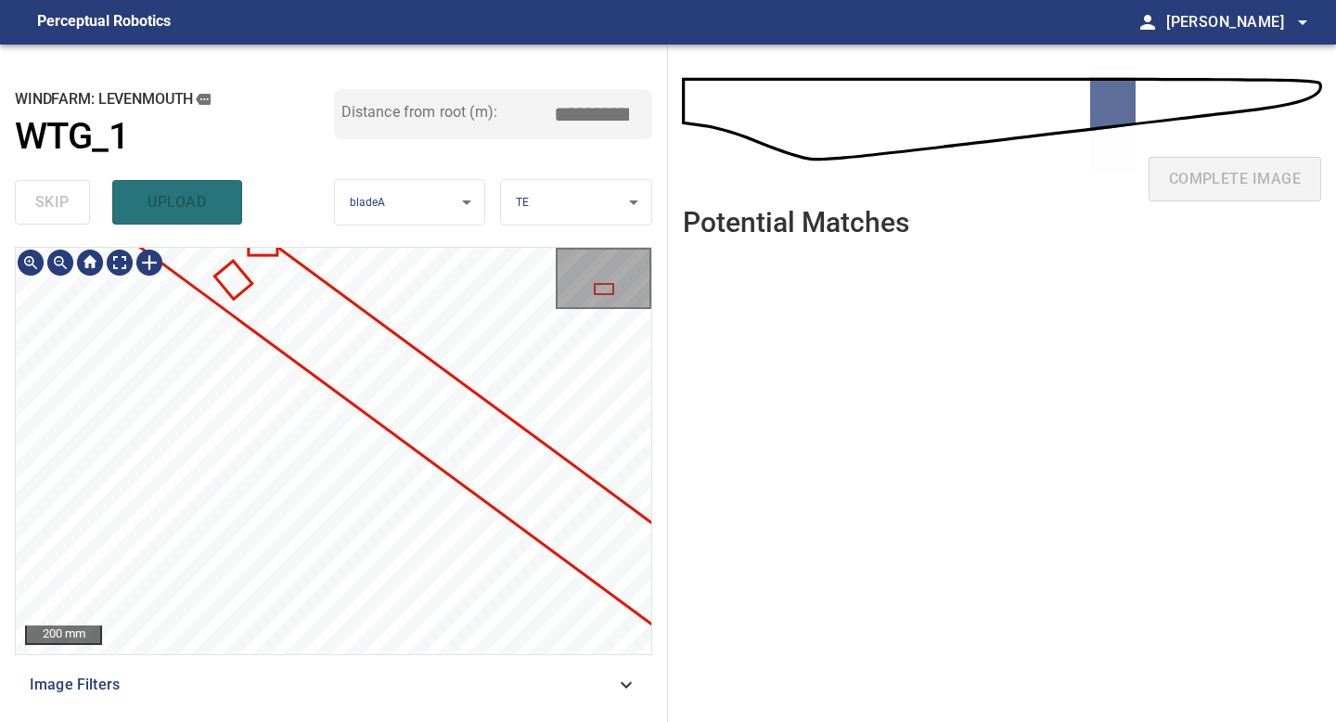
click at [77, 187] on div "**********" at bounding box center [334, 383] width 668 height 677
click at [34, 206] on div "**********" at bounding box center [334, 383] width 668 height 677
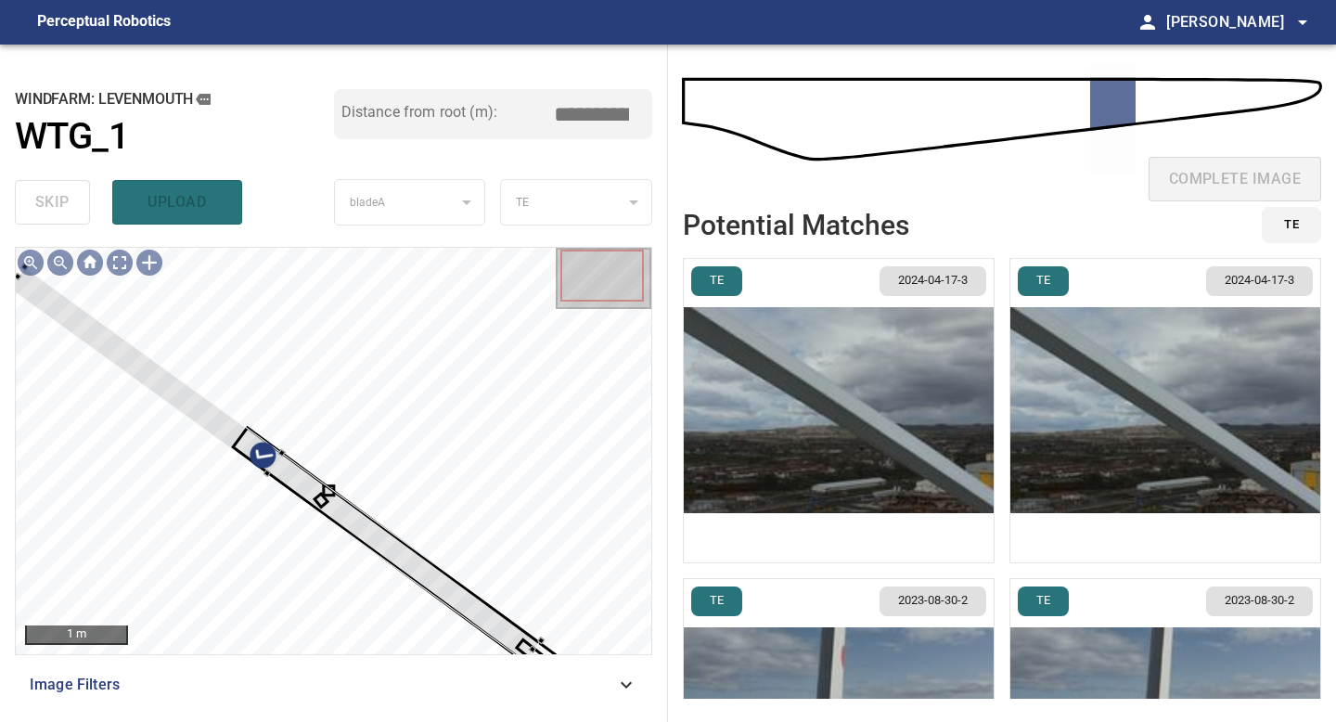
click at [530, 665] on div "1 m Image Filters" at bounding box center [334, 477] width 638 height 460
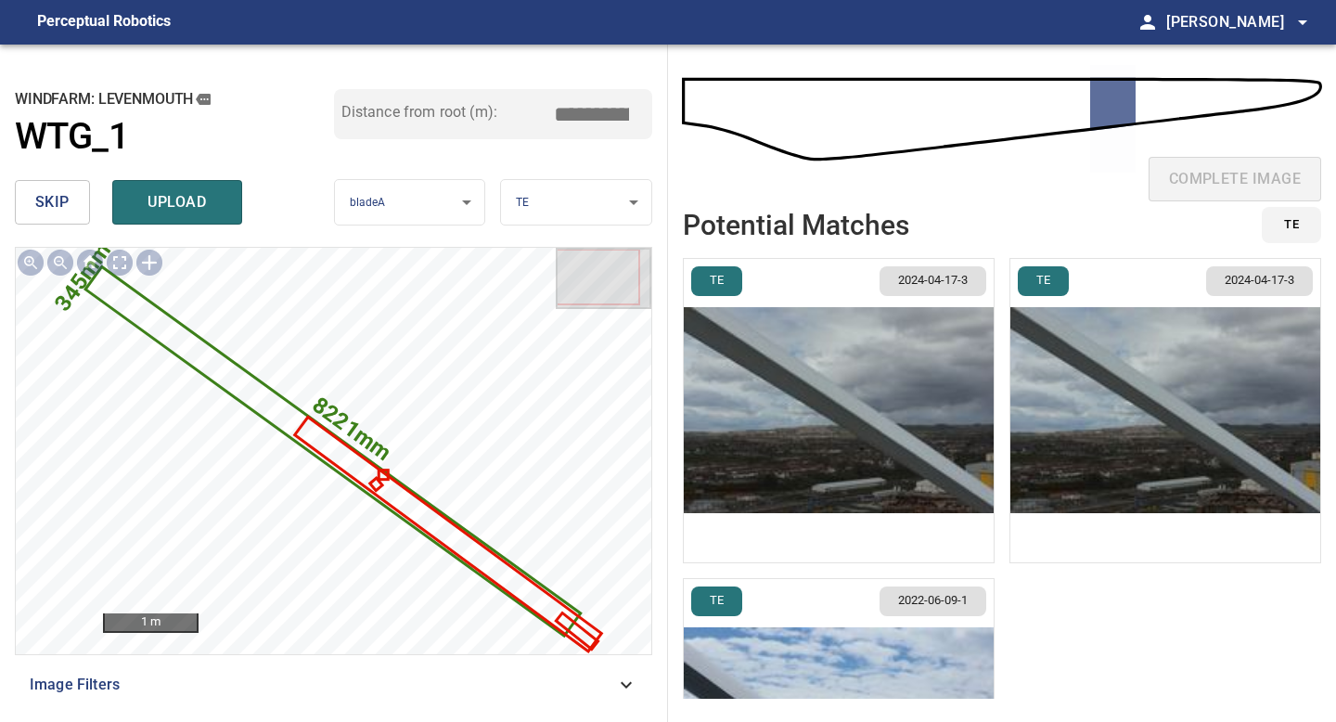
drag, startPoint x: 599, startPoint y: 116, endPoint x: 447, endPoint y: 90, distance: 153.5
click at [453, 92] on div "Distance from root (m): *****" at bounding box center [493, 114] width 319 height 50
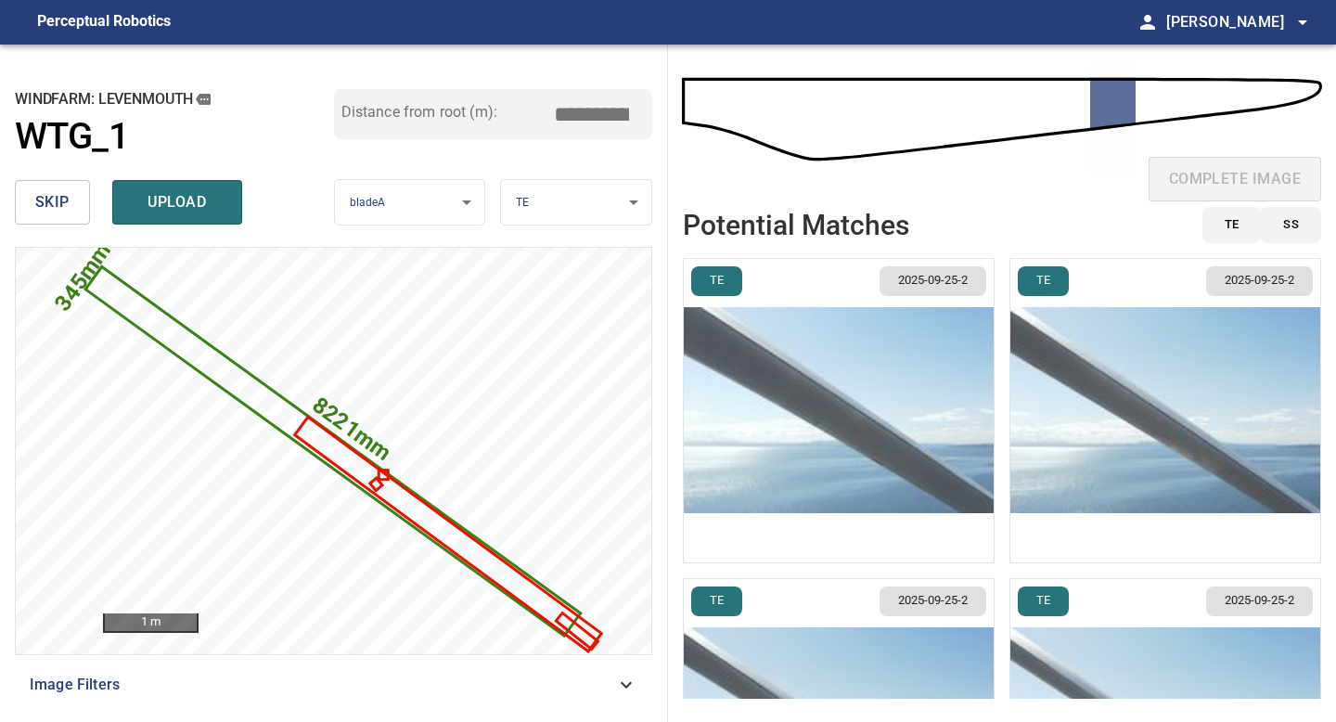
type input "*****"
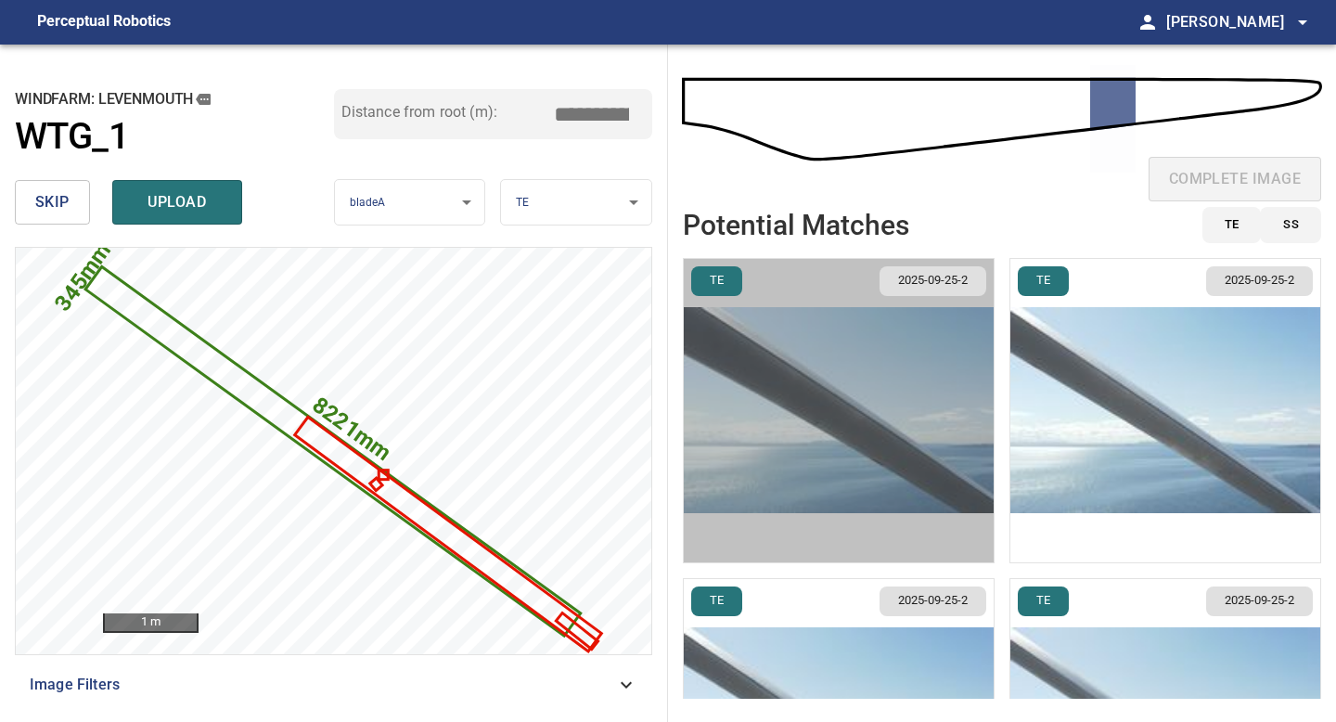
click at [913, 421] on img "button" at bounding box center [839, 410] width 310 height 303
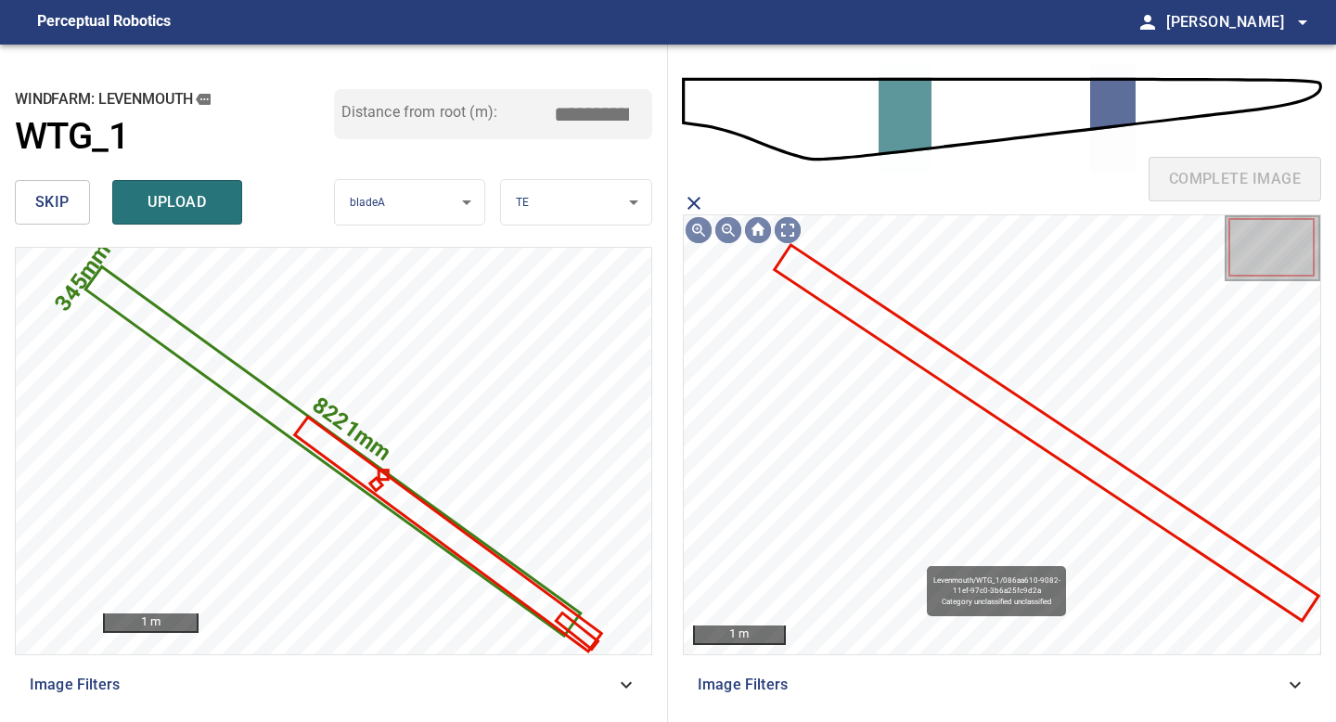
click at [978, 385] on icon at bounding box center [1047, 432] width 540 height 371
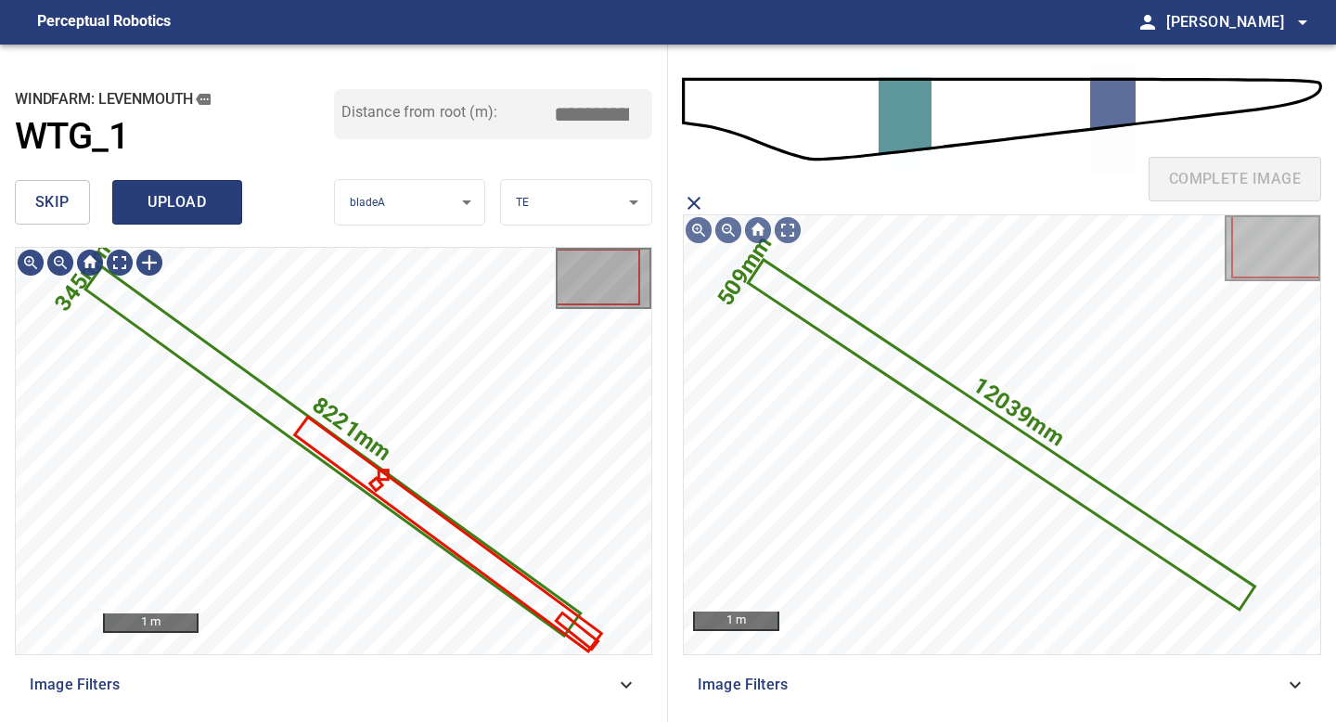
click at [210, 199] on span "upload" at bounding box center [177, 202] width 89 height 26
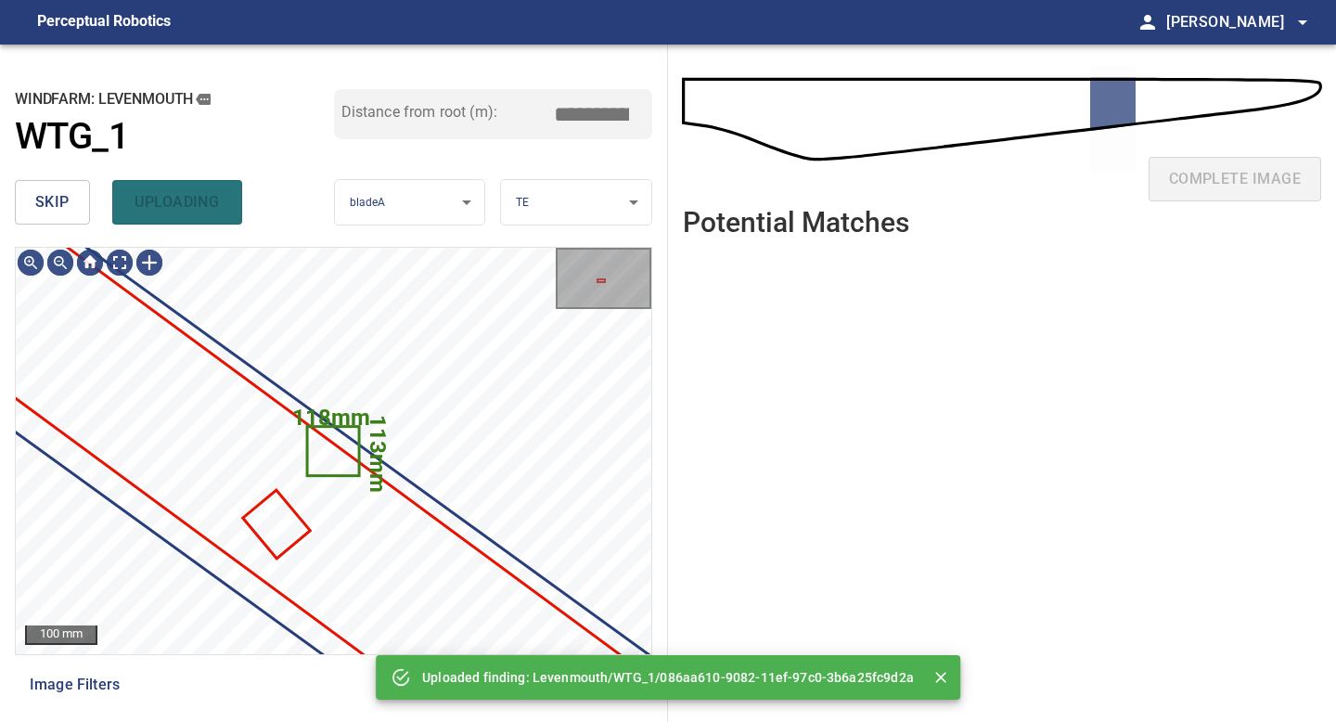
click at [55, 205] on span "skip" at bounding box center [52, 202] width 34 height 26
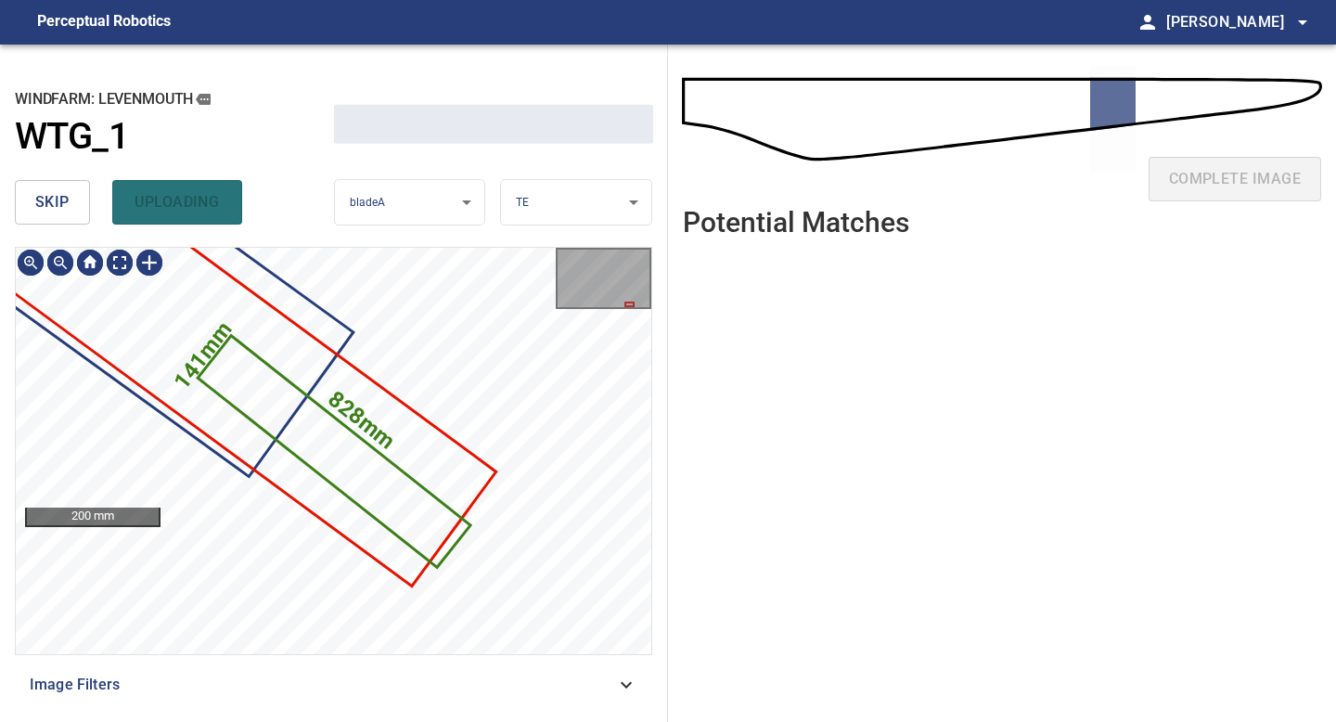
click at [55, 205] on span "skip" at bounding box center [52, 202] width 34 height 26
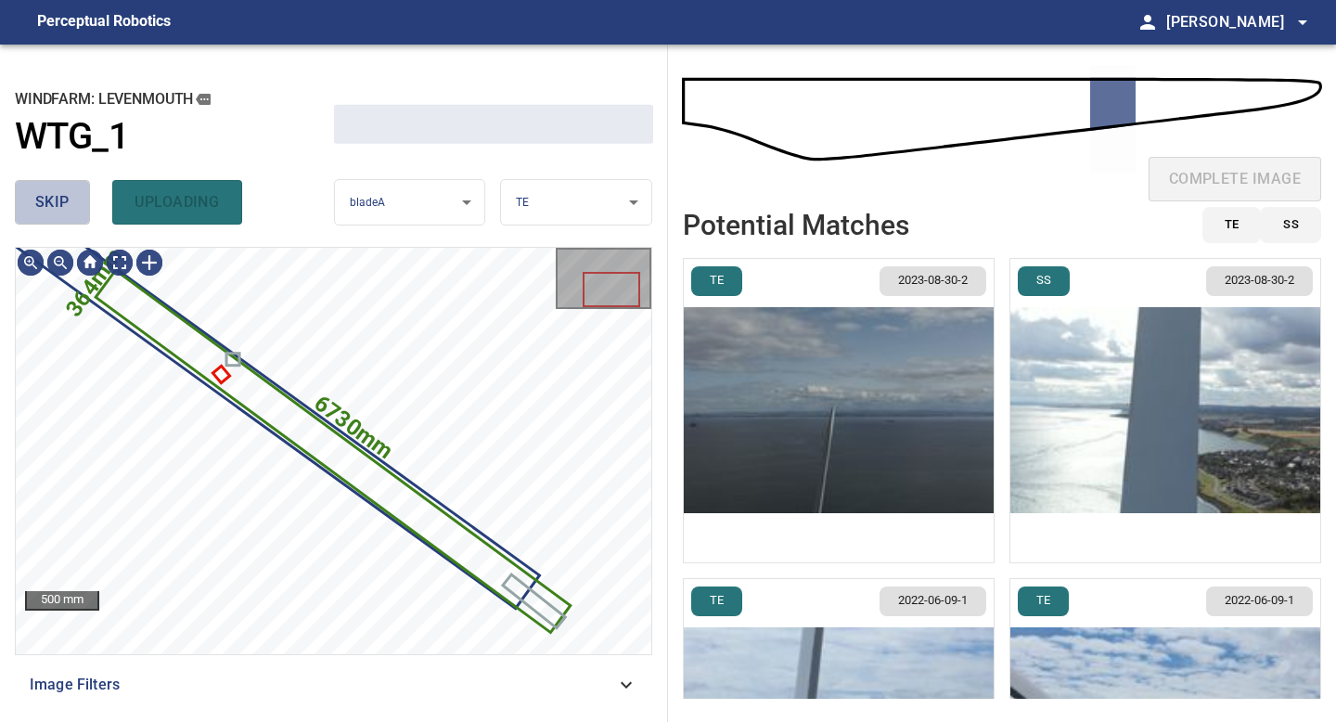
click at [55, 205] on span "skip" at bounding box center [52, 202] width 34 height 26
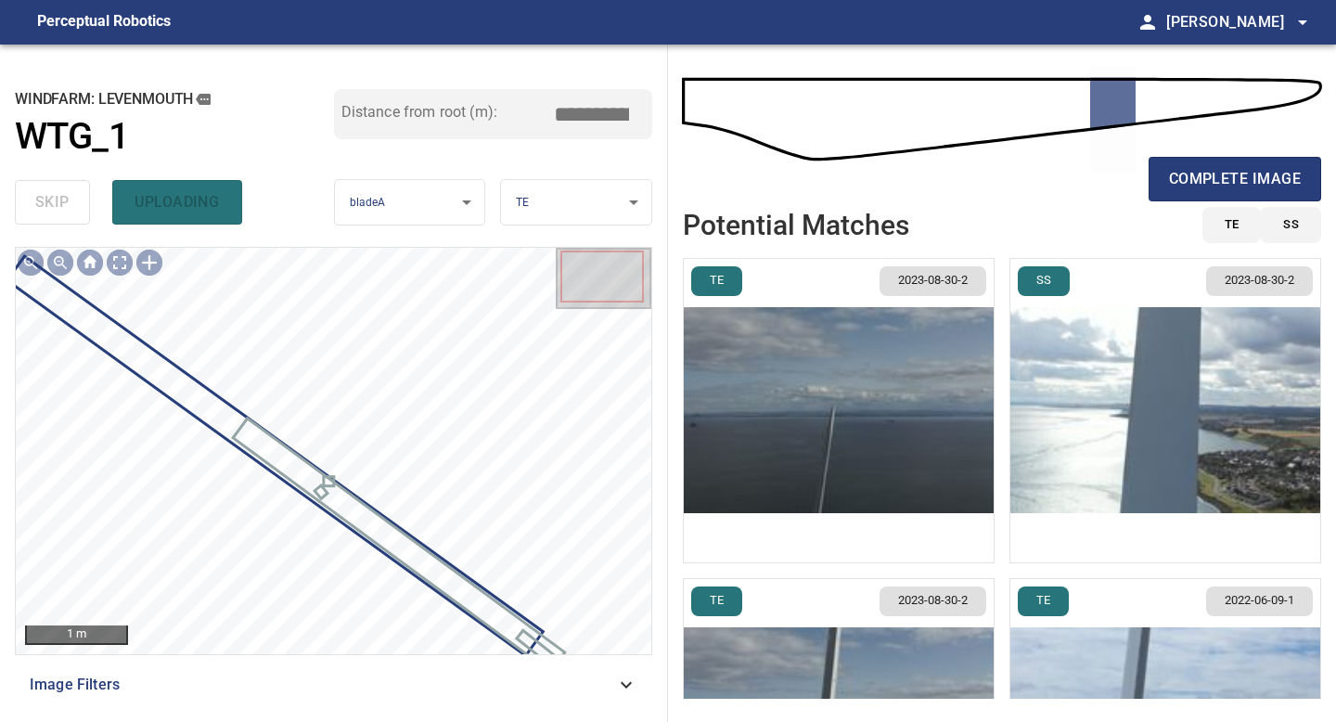
click at [1230, 152] on div "complete image" at bounding box center [1002, 186] width 638 height 74
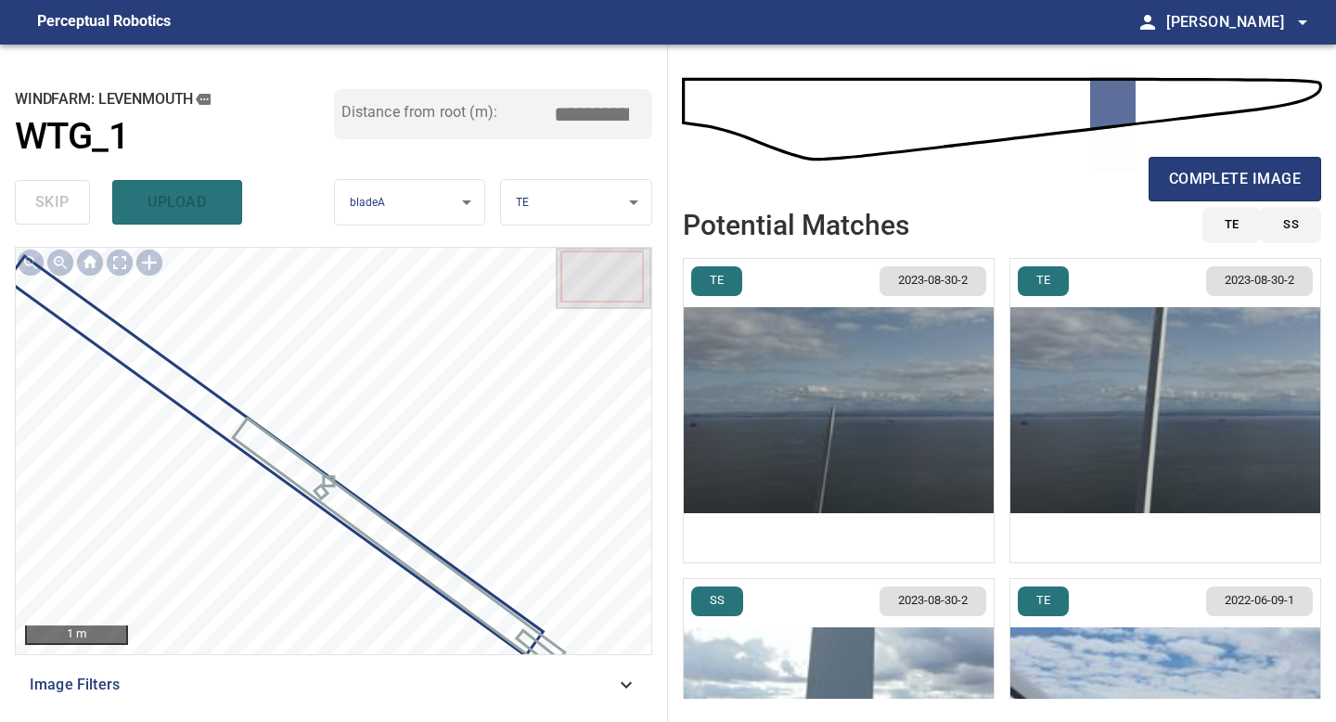
type input "*****"
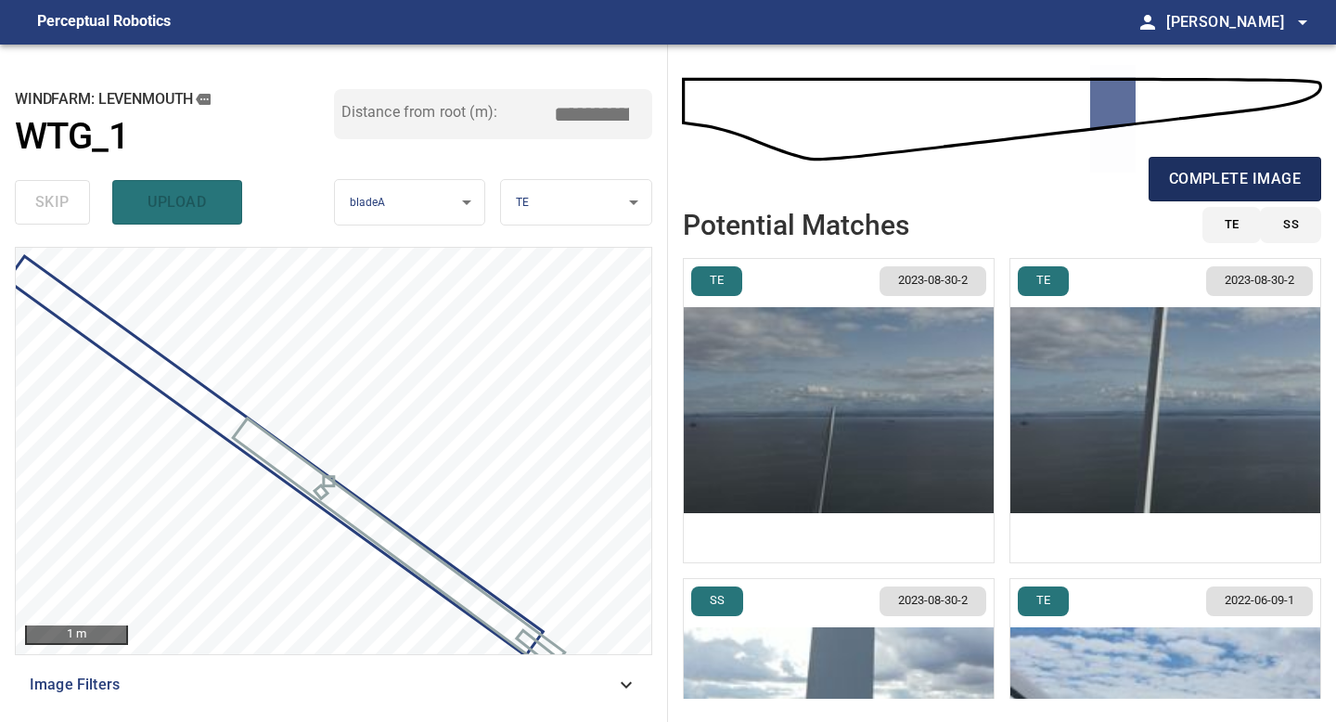
click at [1236, 170] on span "complete image" at bounding box center [1235, 179] width 132 height 26
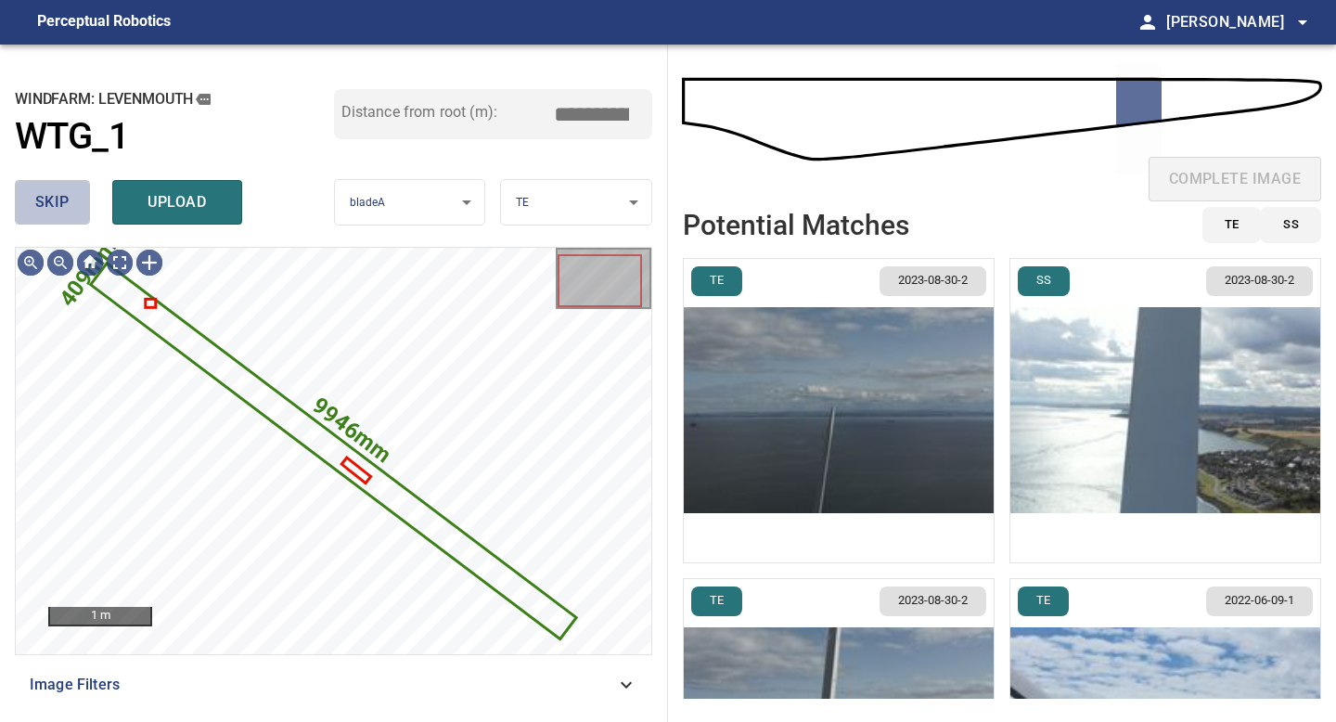
click at [68, 209] on span "skip" at bounding box center [52, 202] width 34 height 26
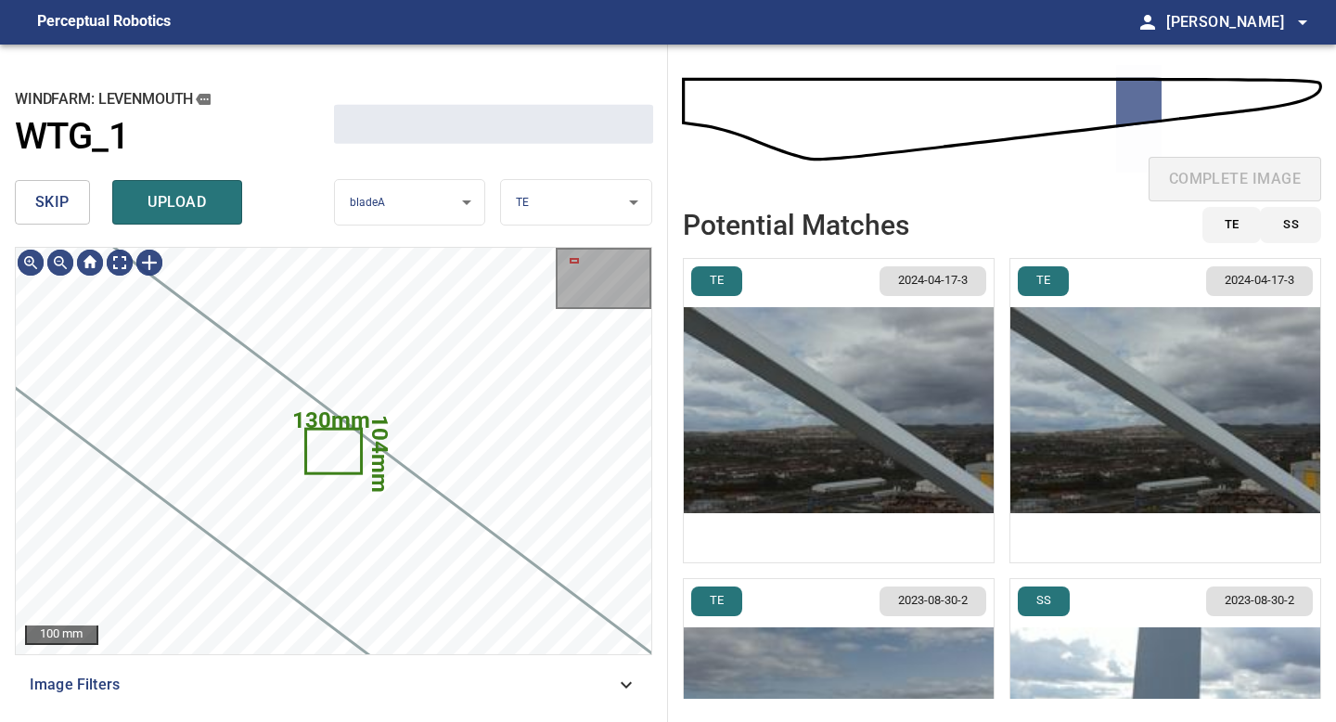
click at [68, 209] on span "skip" at bounding box center [52, 202] width 34 height 26
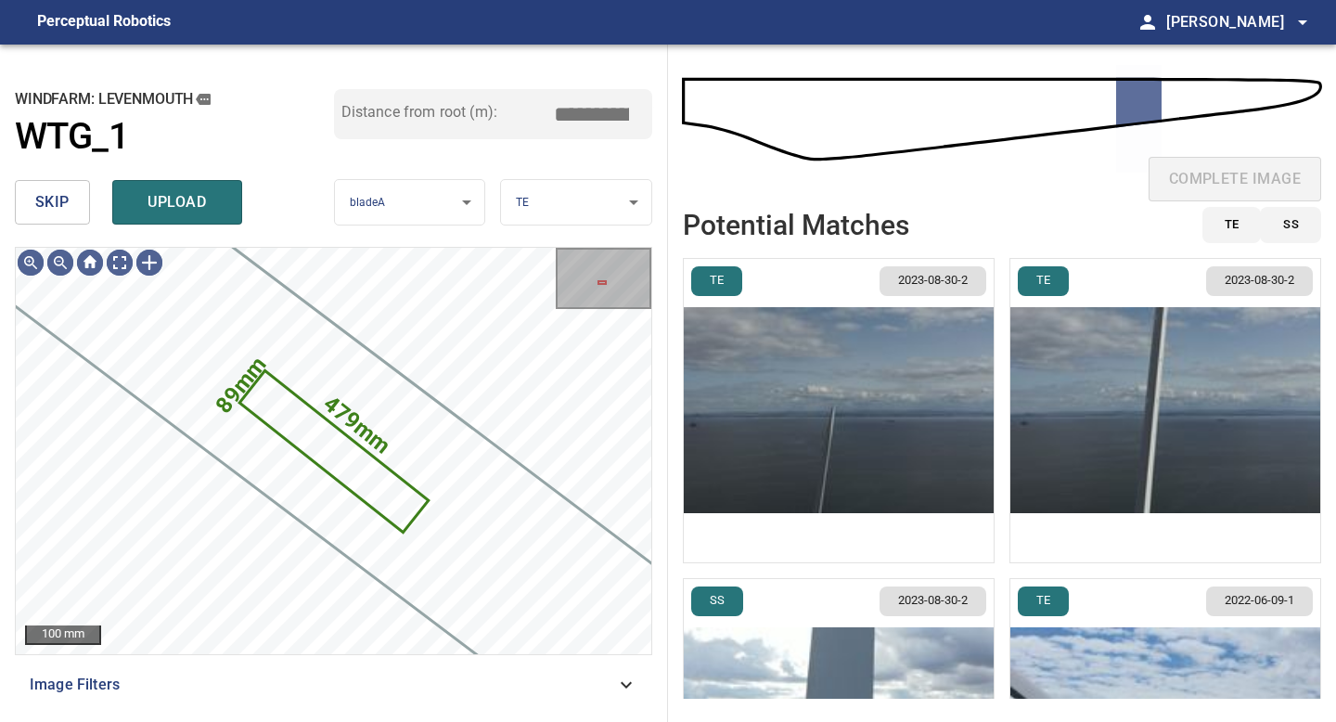
click at [68, 209] on span "skip" at bounding box center [52, 202] width 34 height 26
type input "*****"
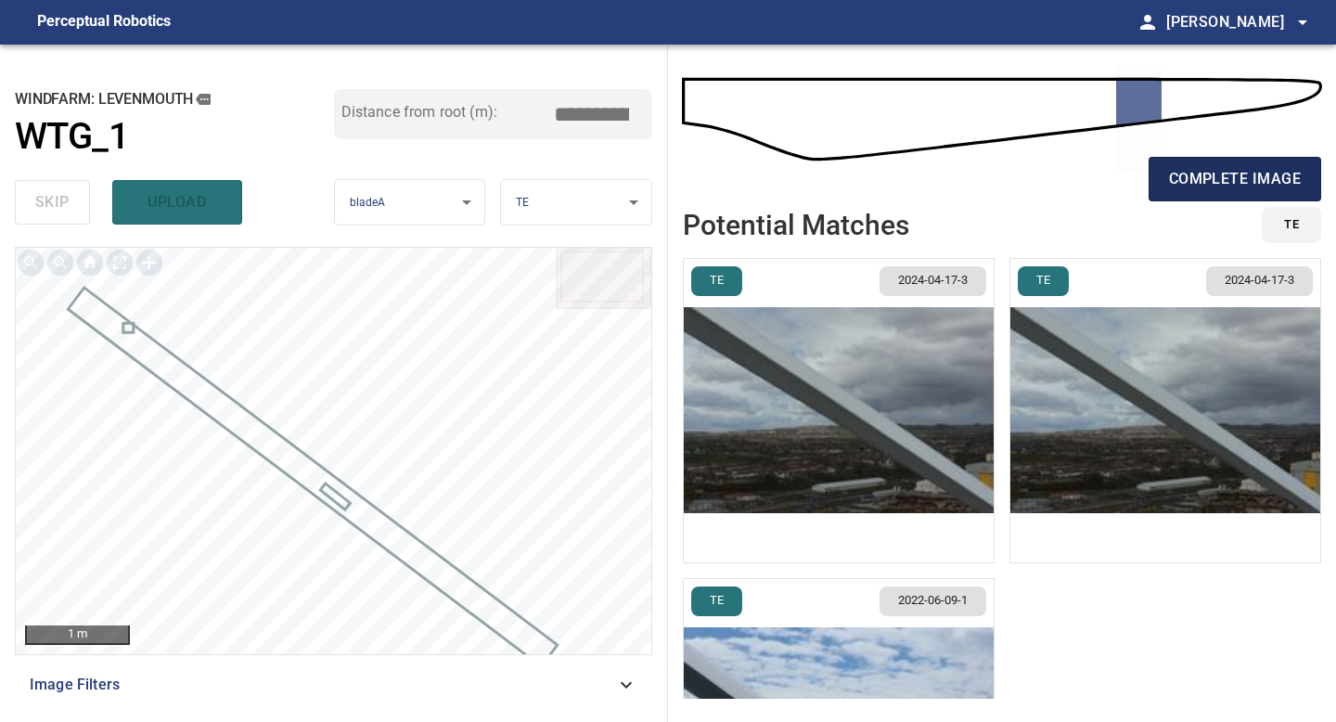
click at [1191, 187] on span "complete image" at bounding box center [1235, 179] width 132 height 26
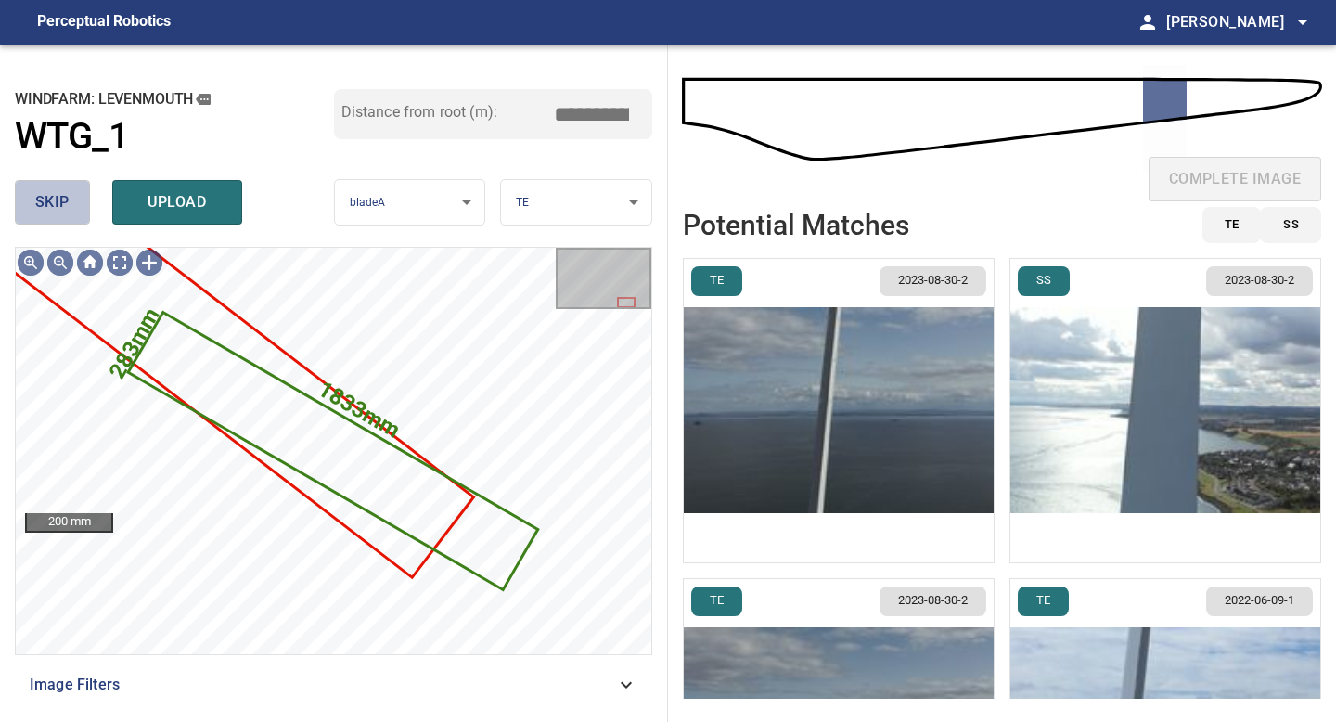
click at [62, 207] on span "skip" at bounding box center [52, 202] width 34 height 26
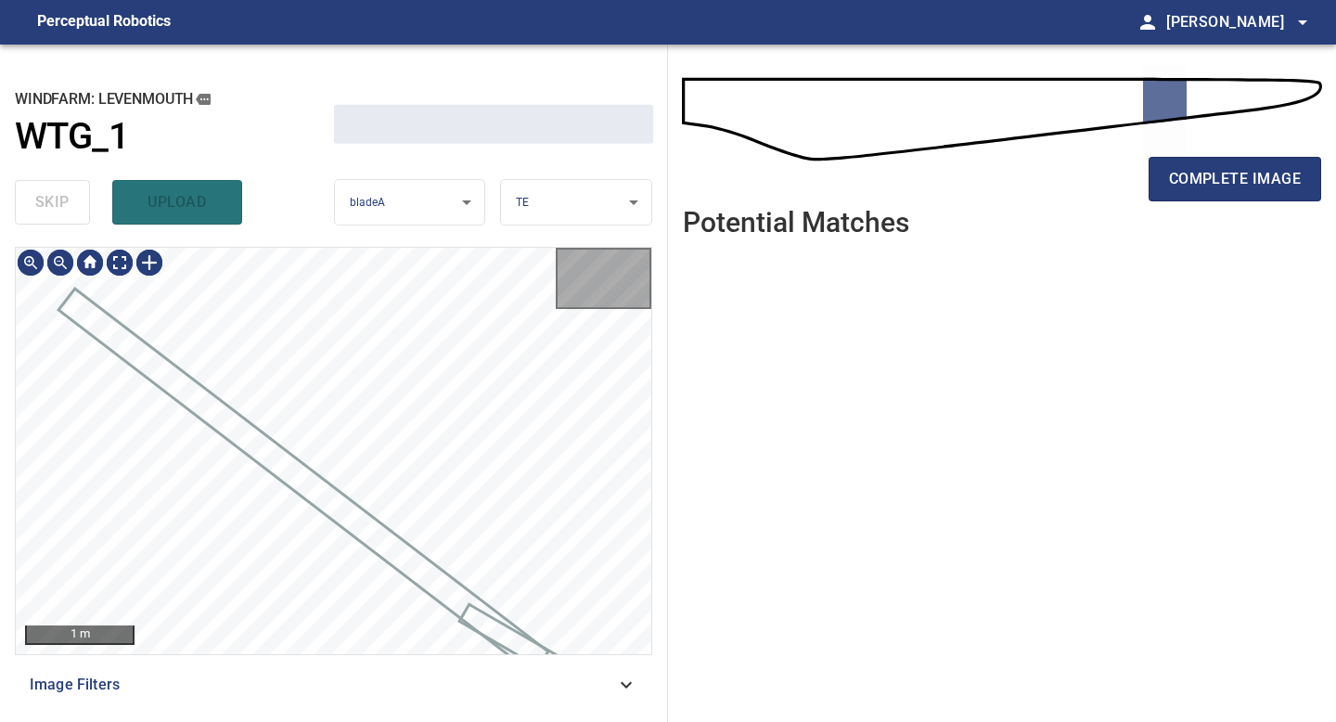
click at [62, 207] on div "skip upload" at bounding box center [174, 202] width 319 height 59
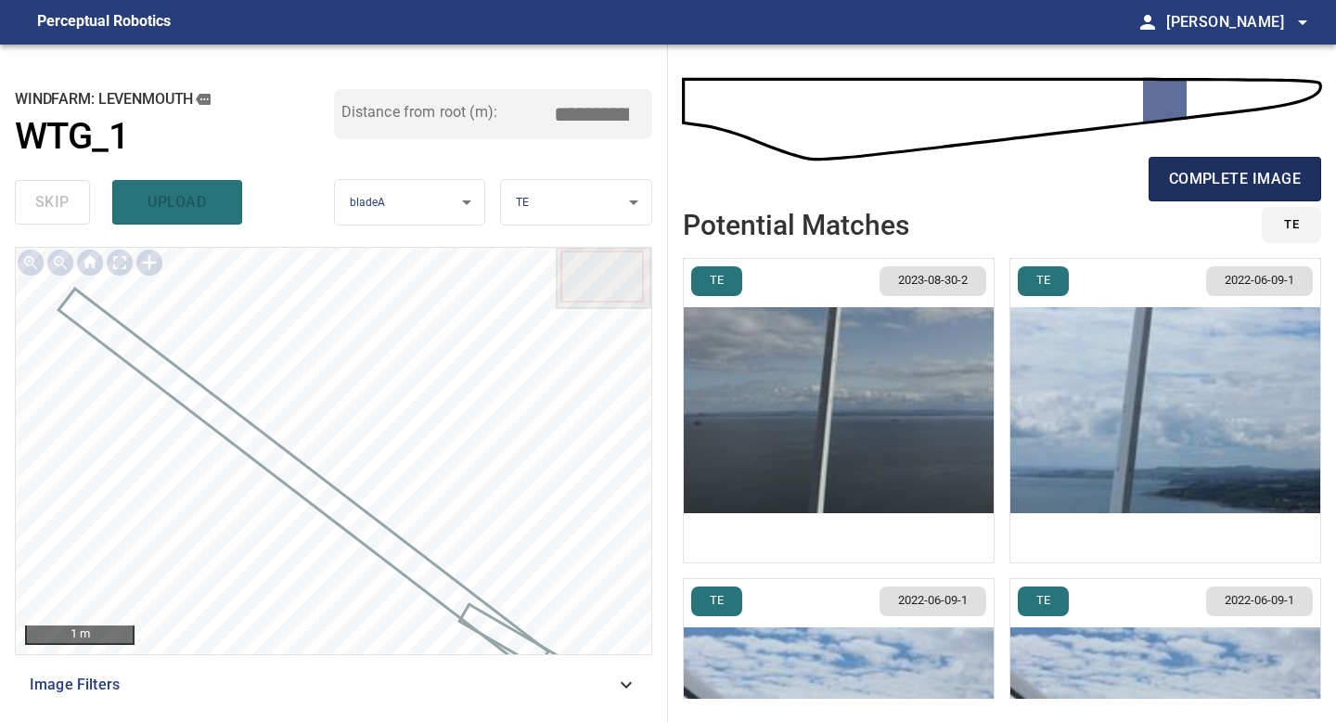
click at [1246, 190] on span "complete image" at bounding box center [1235, 179] width 132 height 26
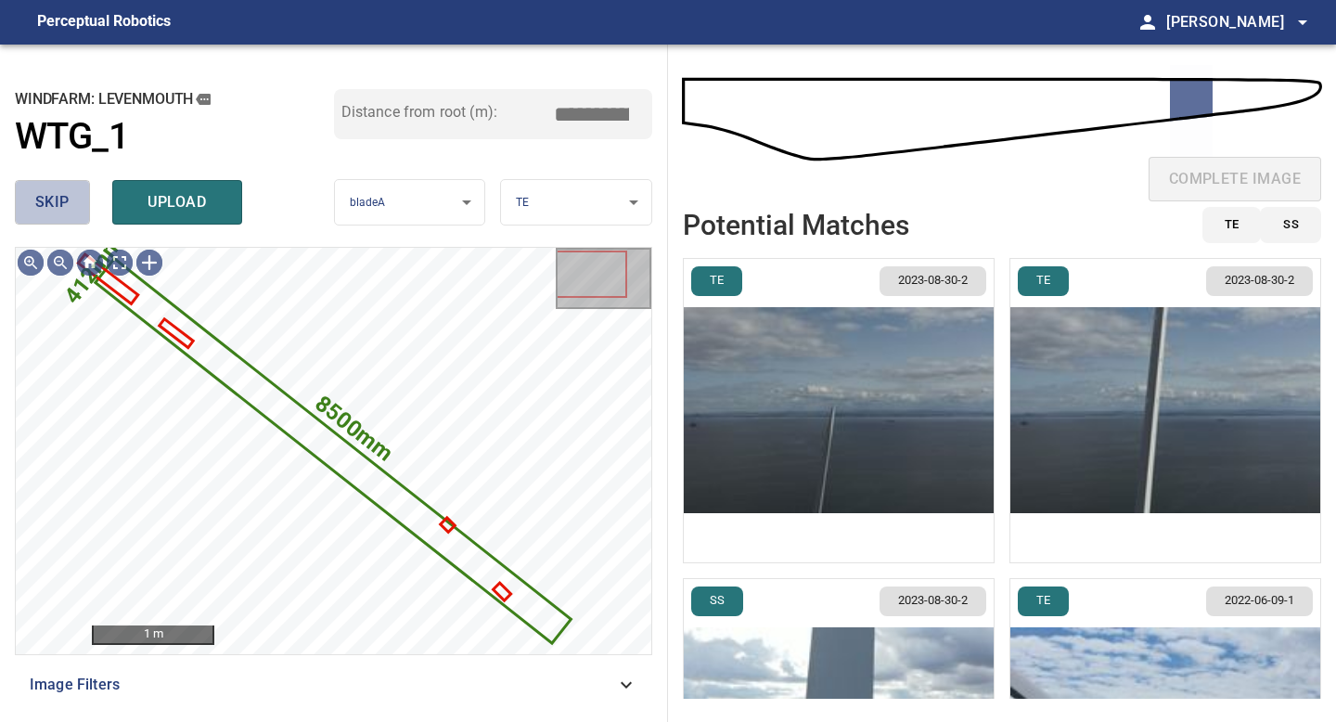
click at [50, 197] on span "skip" at bounding box center [52, 202] width 34 height 26
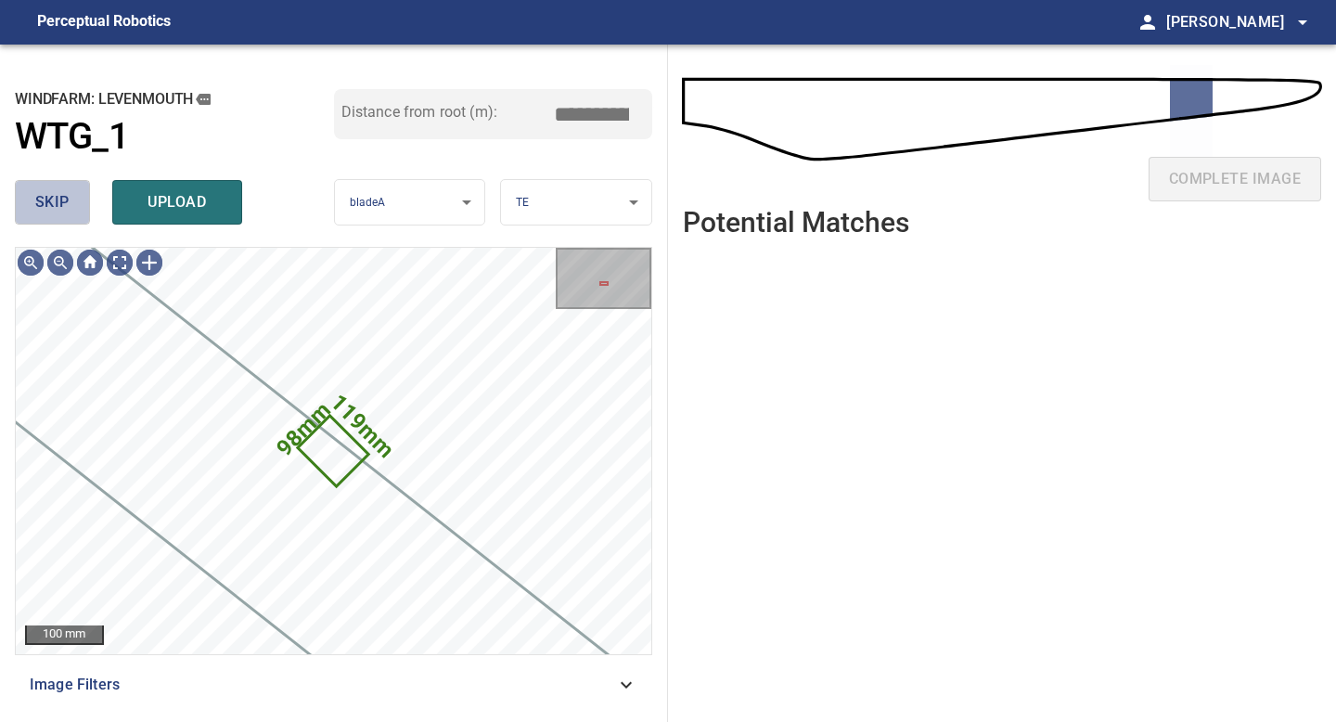
click at [50, 197] on span "skip" at bounding box center [52, 202] width 34 height 26
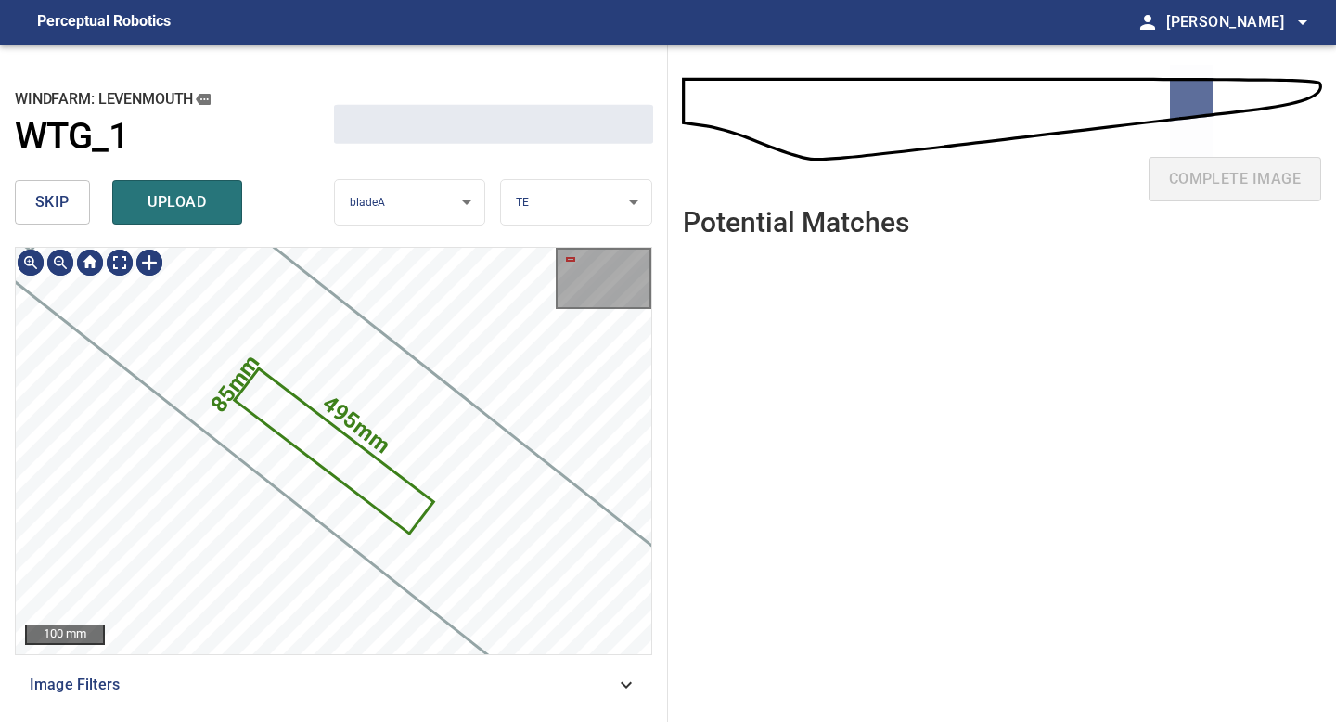
click at [50, 197] on span "skip" at bounding box center [52, 202] width 34 height 26
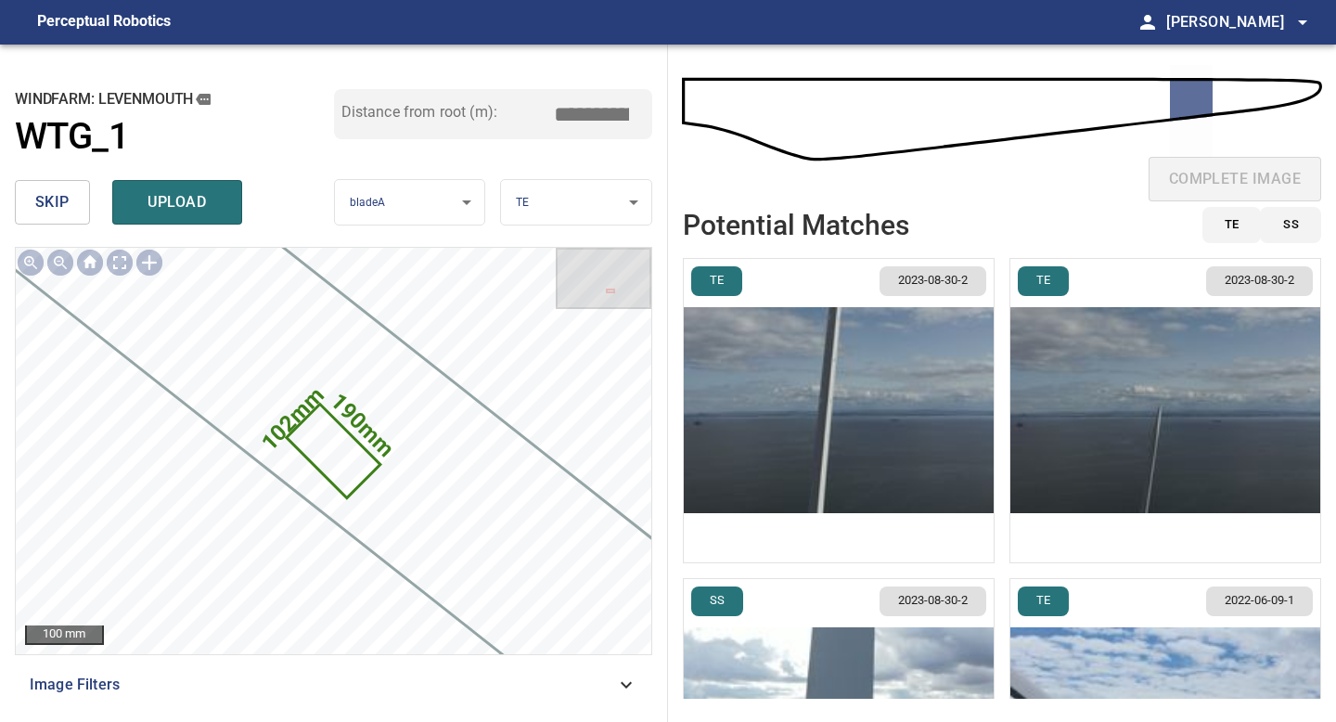
type input "*****"
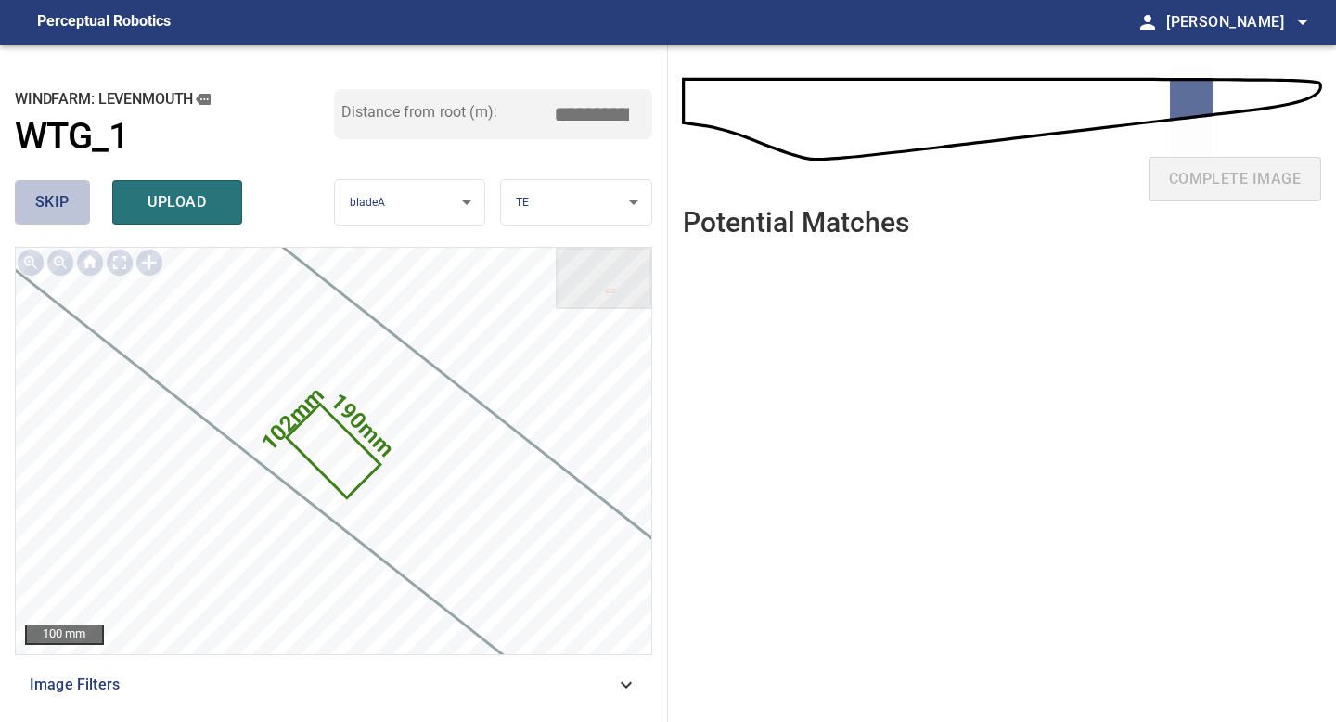
click at [55, 207] on span "skip" at bounding box center [52, 202] width 34 height 26
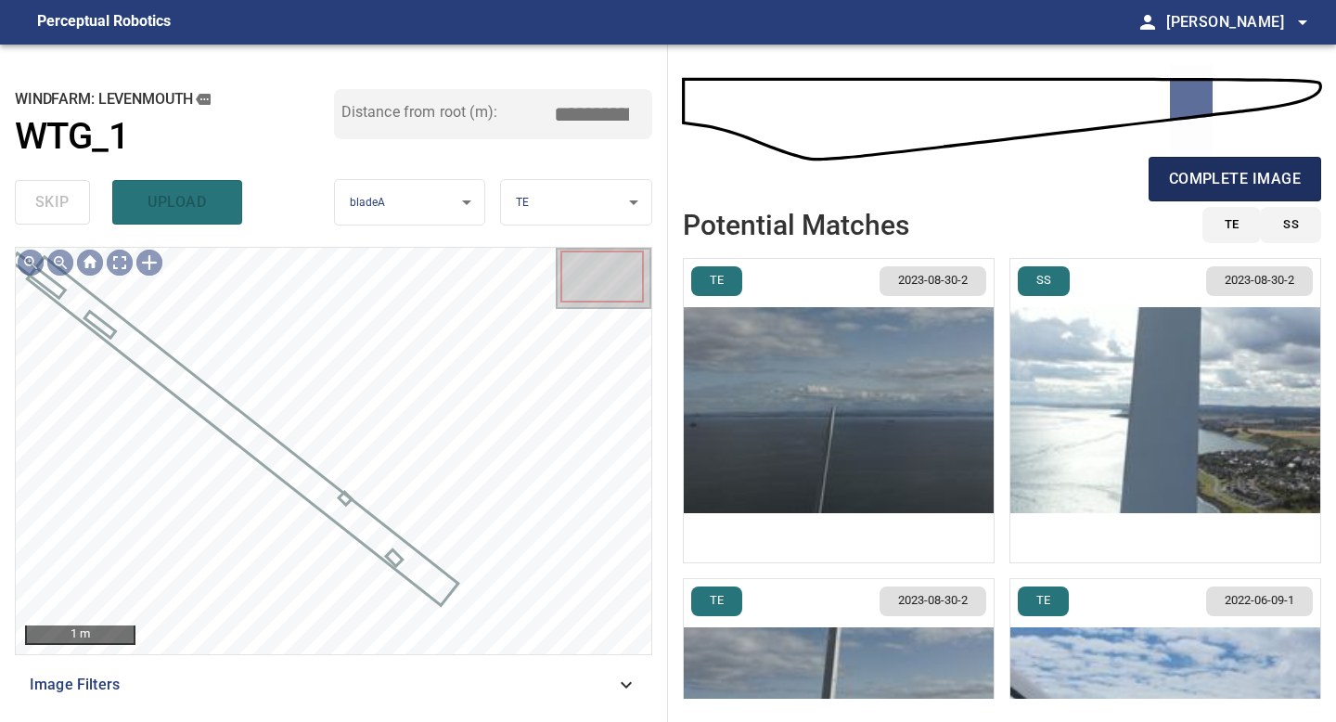
click at [1255, 171] on span "complete image" at bounding box center [1235, 179] width 132 height 26
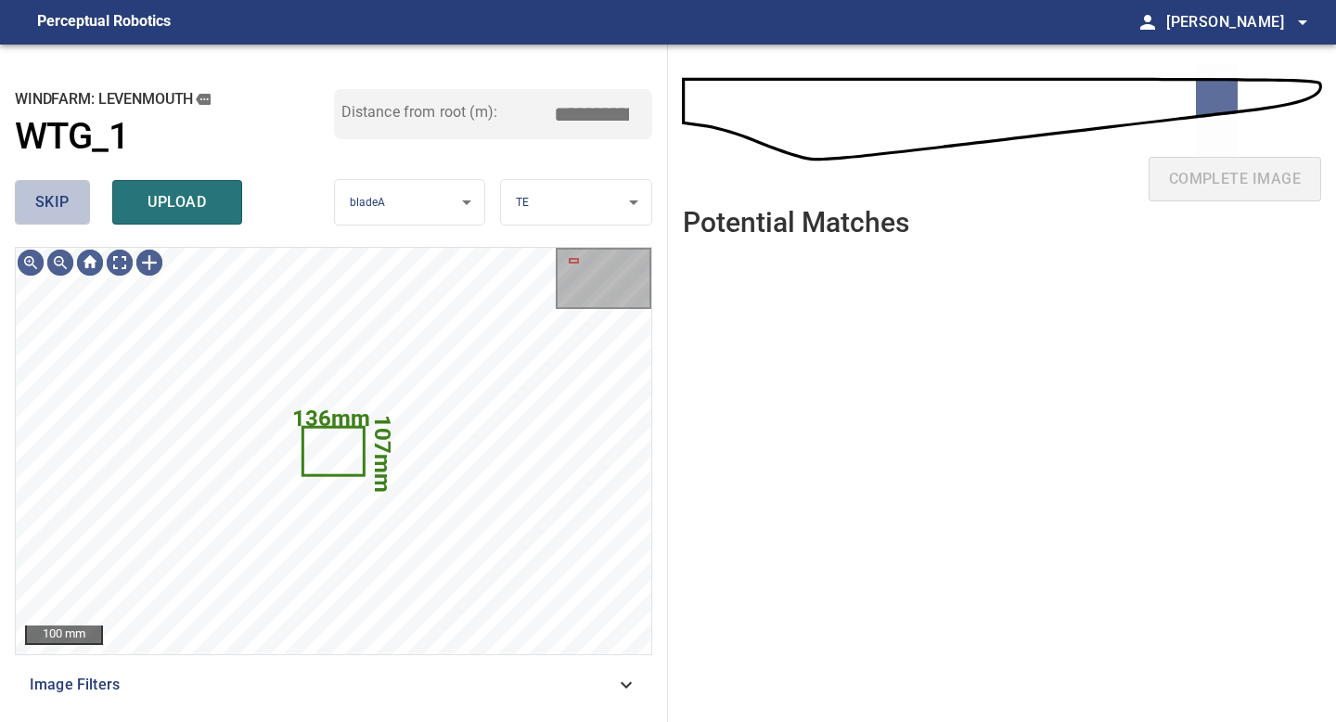
click at [47, 200] on span "skip" at bounding box center [52, 202] width 34 height 26
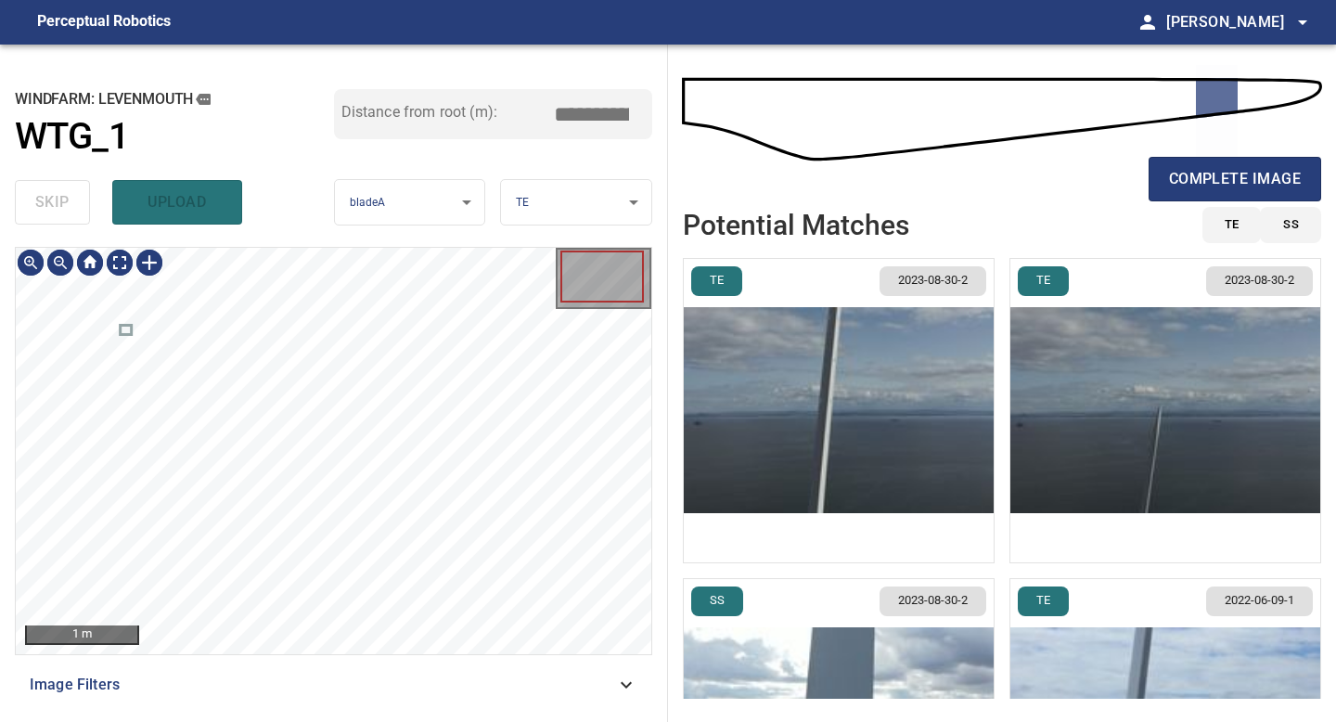
click at [483, 676] on span "Image Filters" at bounding box center [323, 685] width 586 height 22
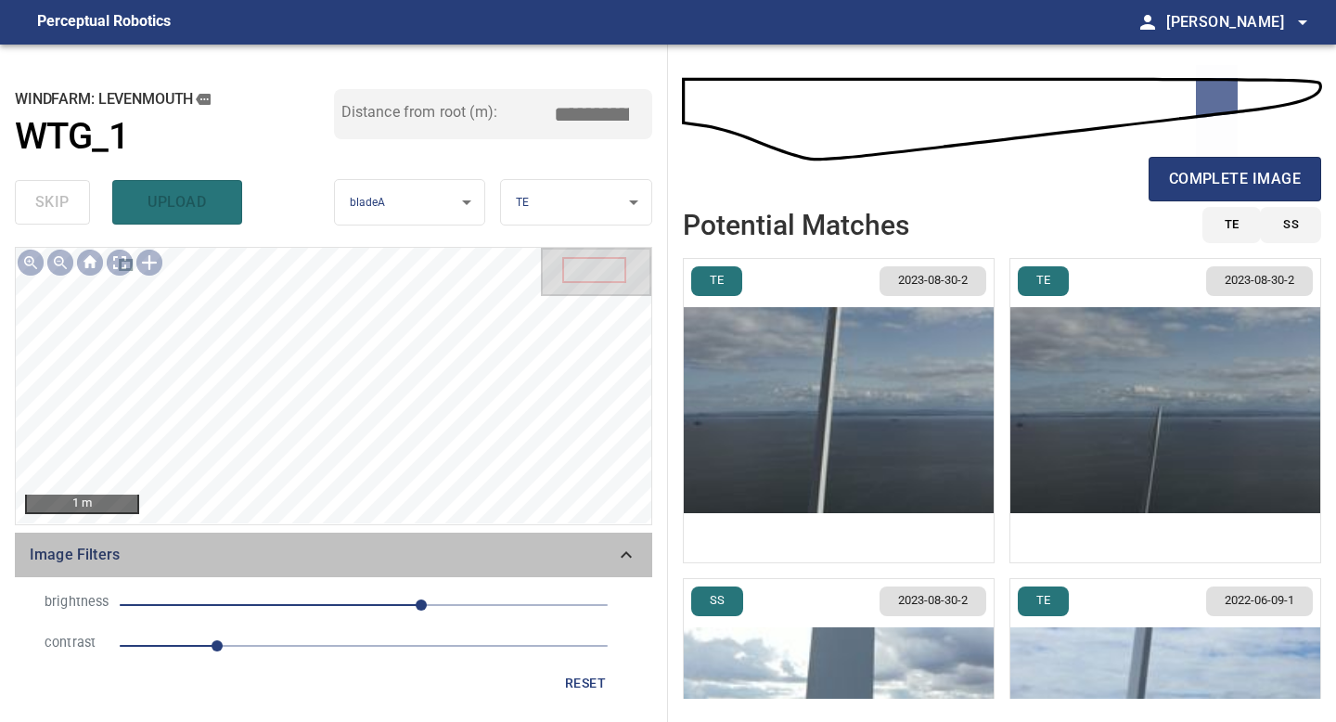
click at [462, 559] on span "Image Filters" at bounding box center [323, 555] width 586 height 22
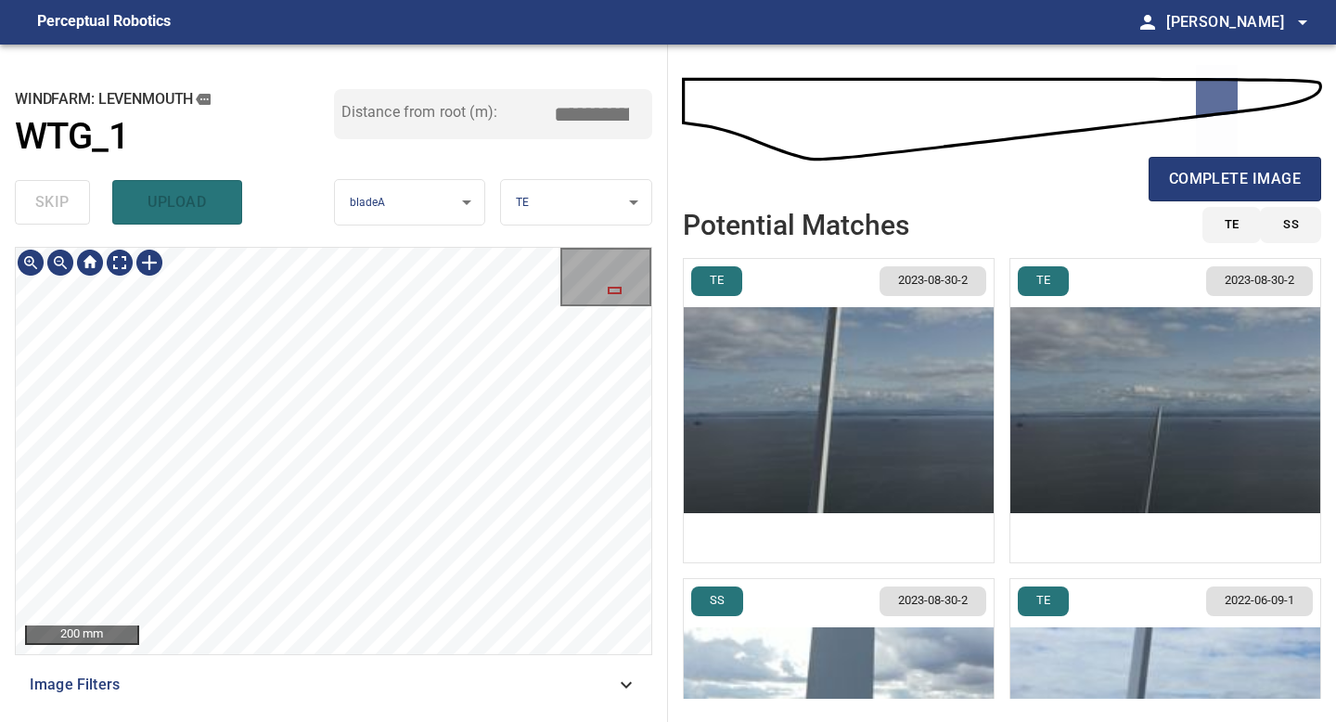
click at [264, 171] on div "**********" at bounding box center [334, 383] width 668 height 677
click at [246, 223] on div "**********" at bounding box center [334, 383] width 668 height 677
click at [1204, 179] on span "complete image" at bounding box center [1235, 179] width 132 height 26
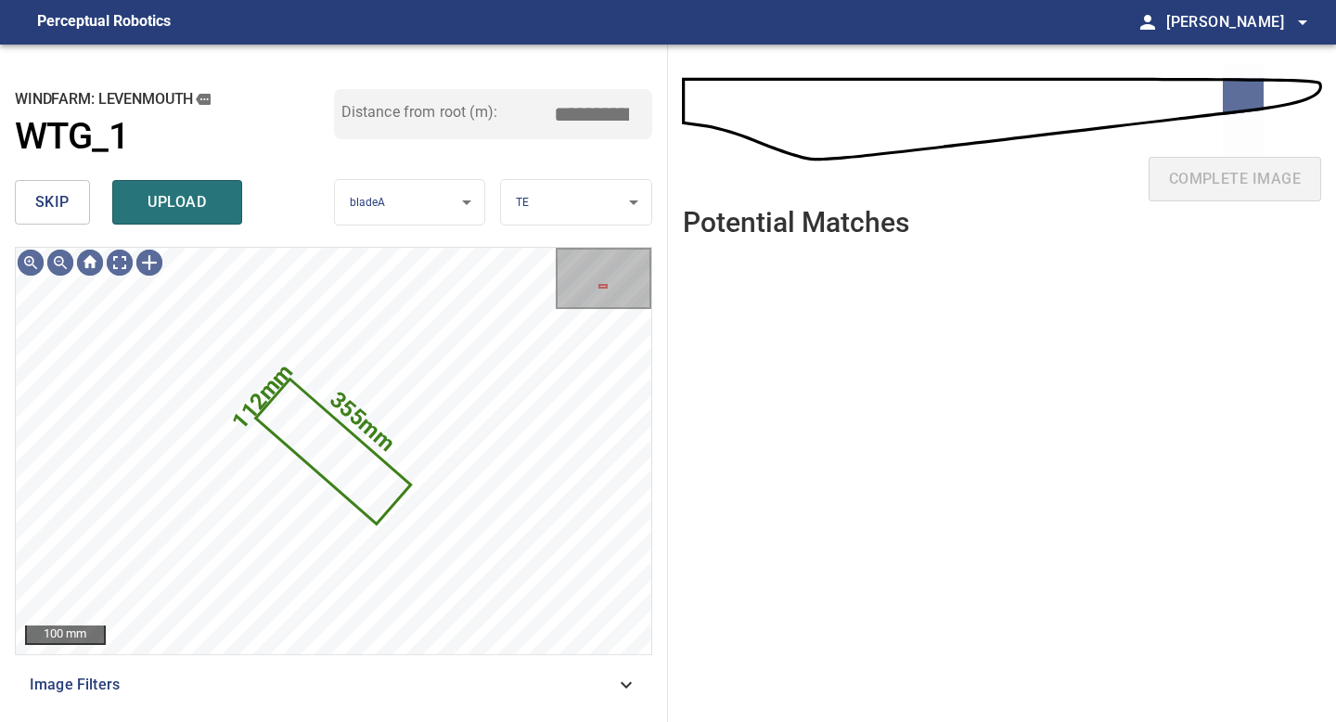
click at [54, 203] on span "skip" at bounding box center [52, 202] width 34 height 26
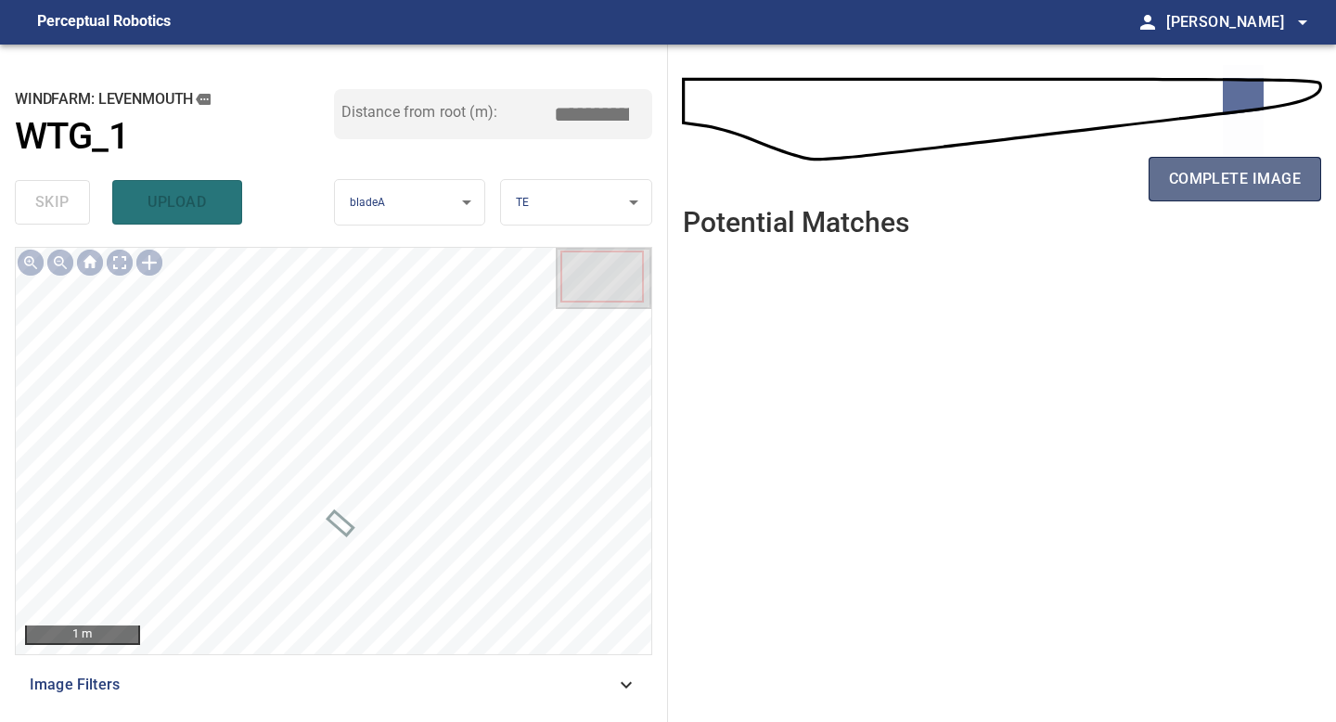
click at [1225, 200] on button "complete image" at bounding box center [1235, 179] width 173 height 45
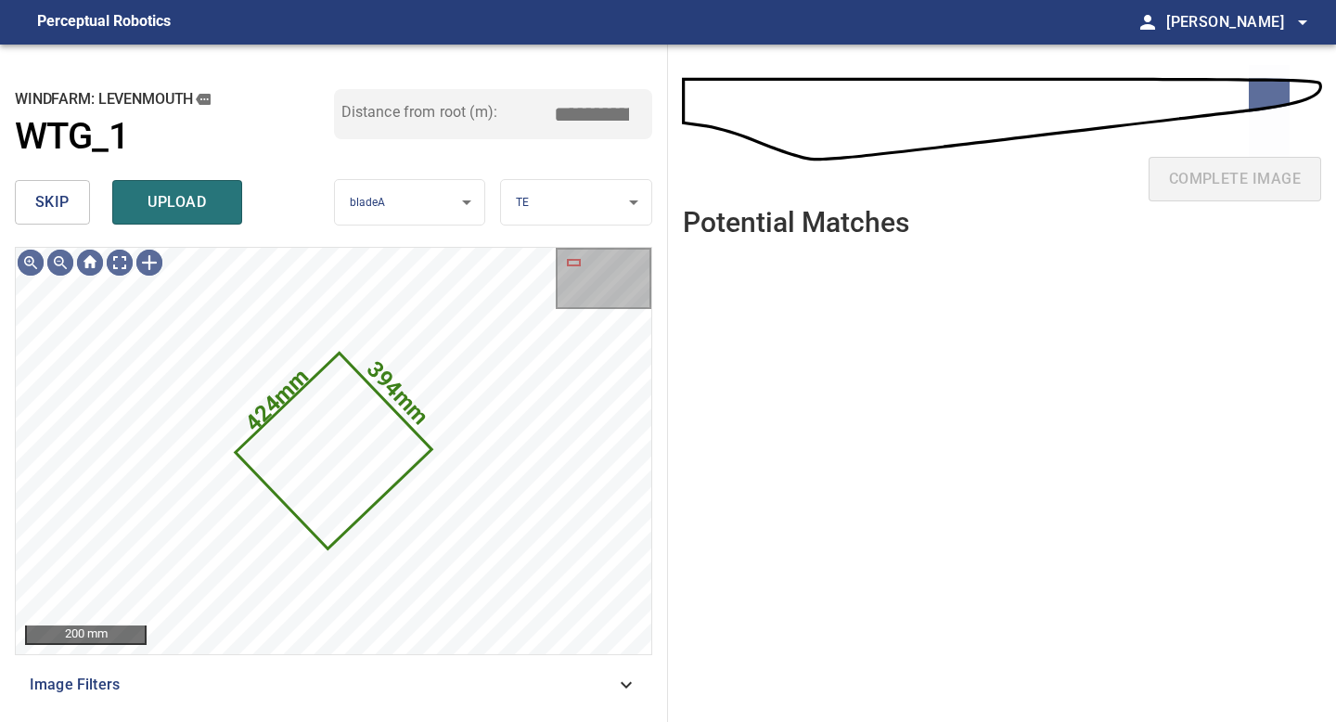
click at [32, 208] on button "skip" at bounding box center [52, 202] width 75 height 45
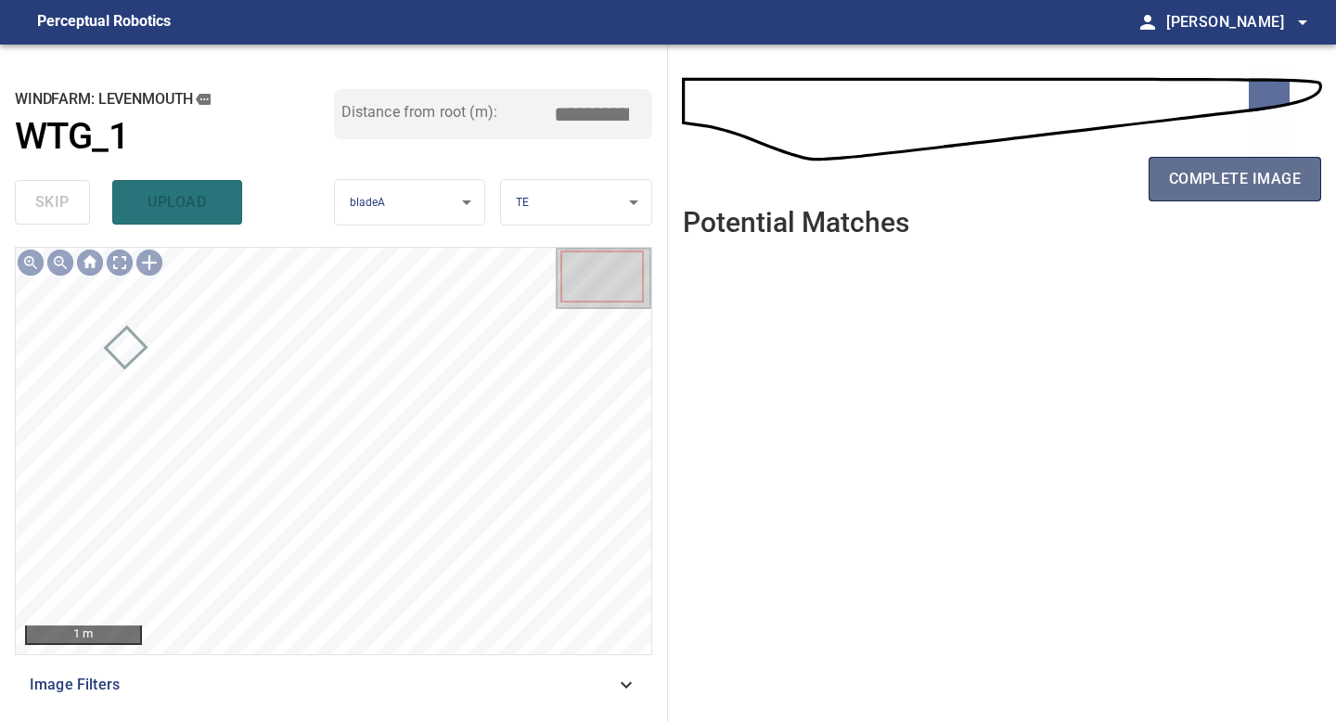
click at [1261, 177] on span "complete image" at bounding box center [1235, 179] width 132 height 26
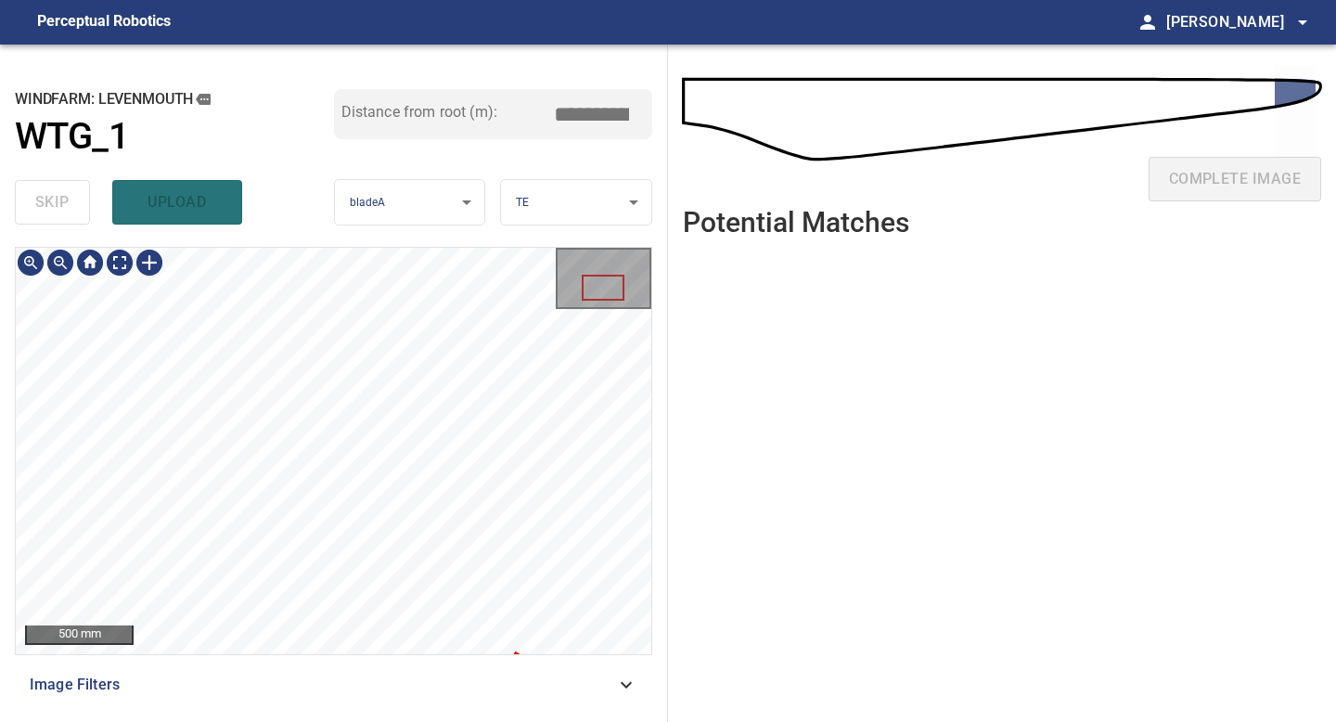
click at [174, 238] on div "**********" at bounding box center [334, 383] width 668 height 677
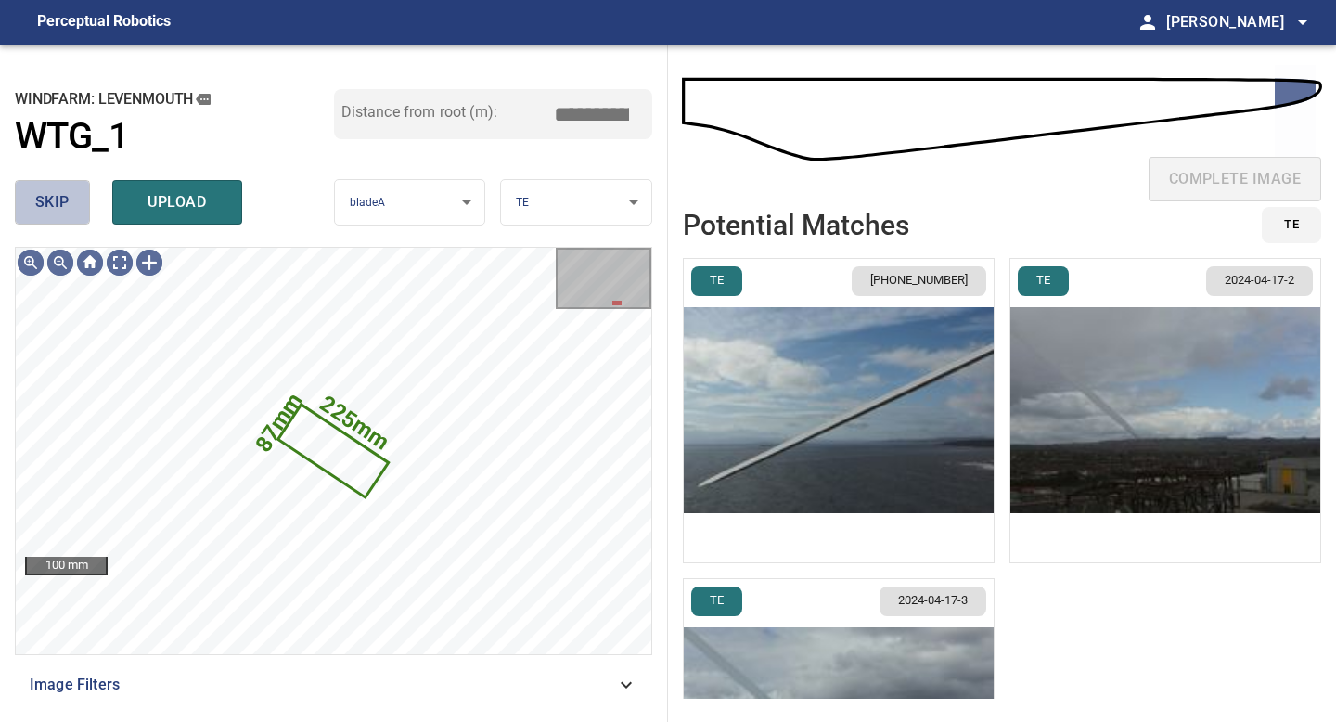
click at [69, 191] on button "skip" at bounding box center [52, 202] width 75 height 45
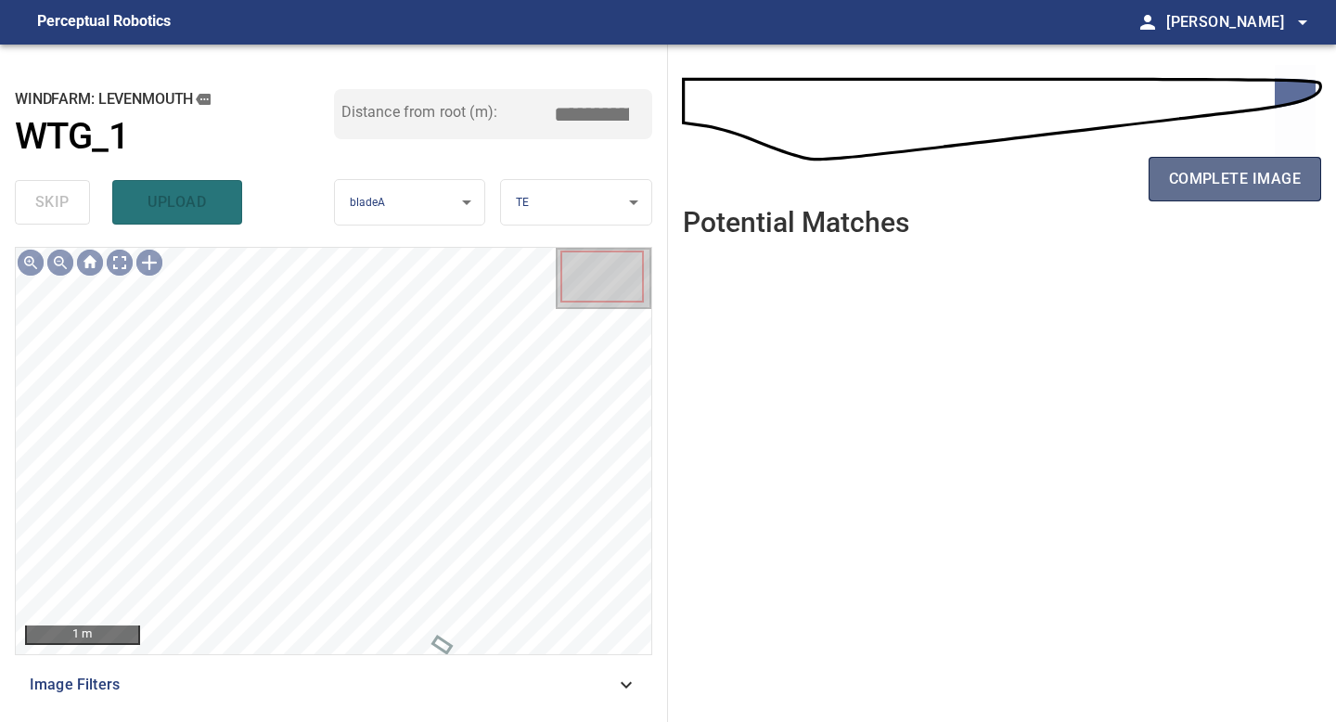
click at [1242, 171] on span "complete image" at bounding box center [1235, 179] width 132 height 26
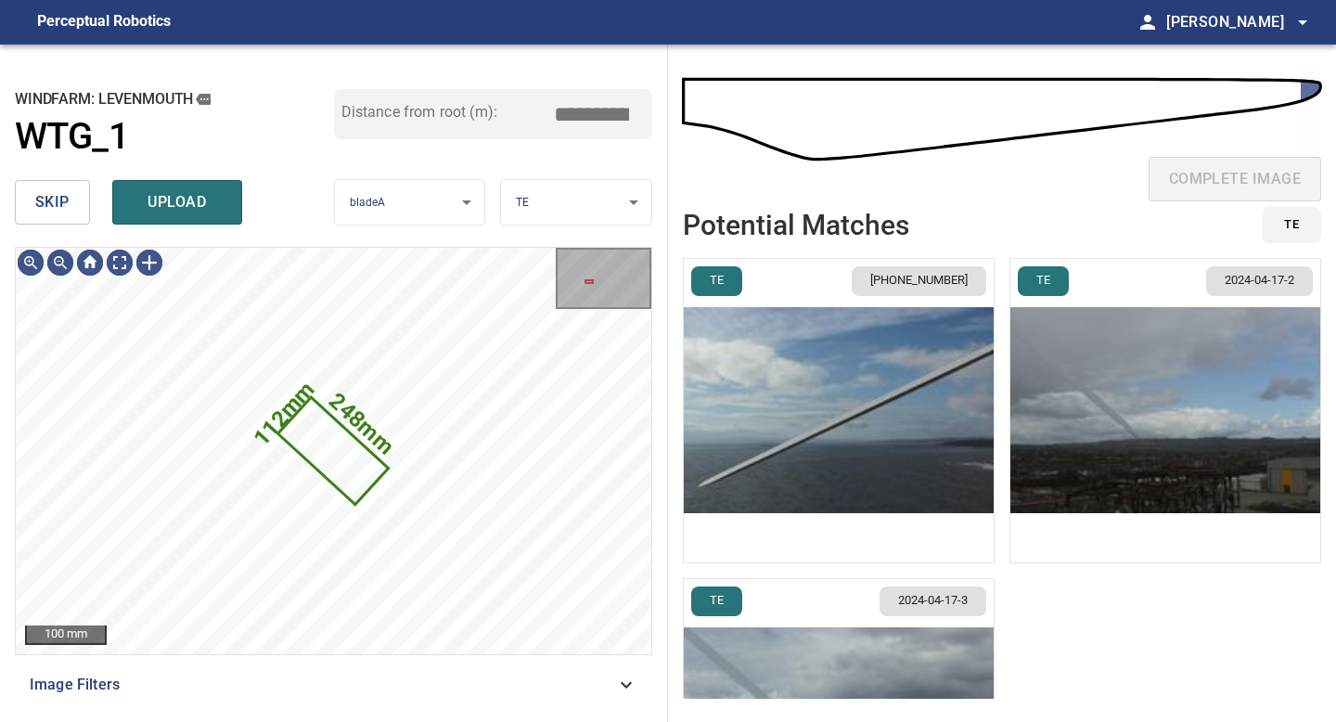
click at [58, 215] on button "skip" at bounding box center [52, 202] width 75 height 45
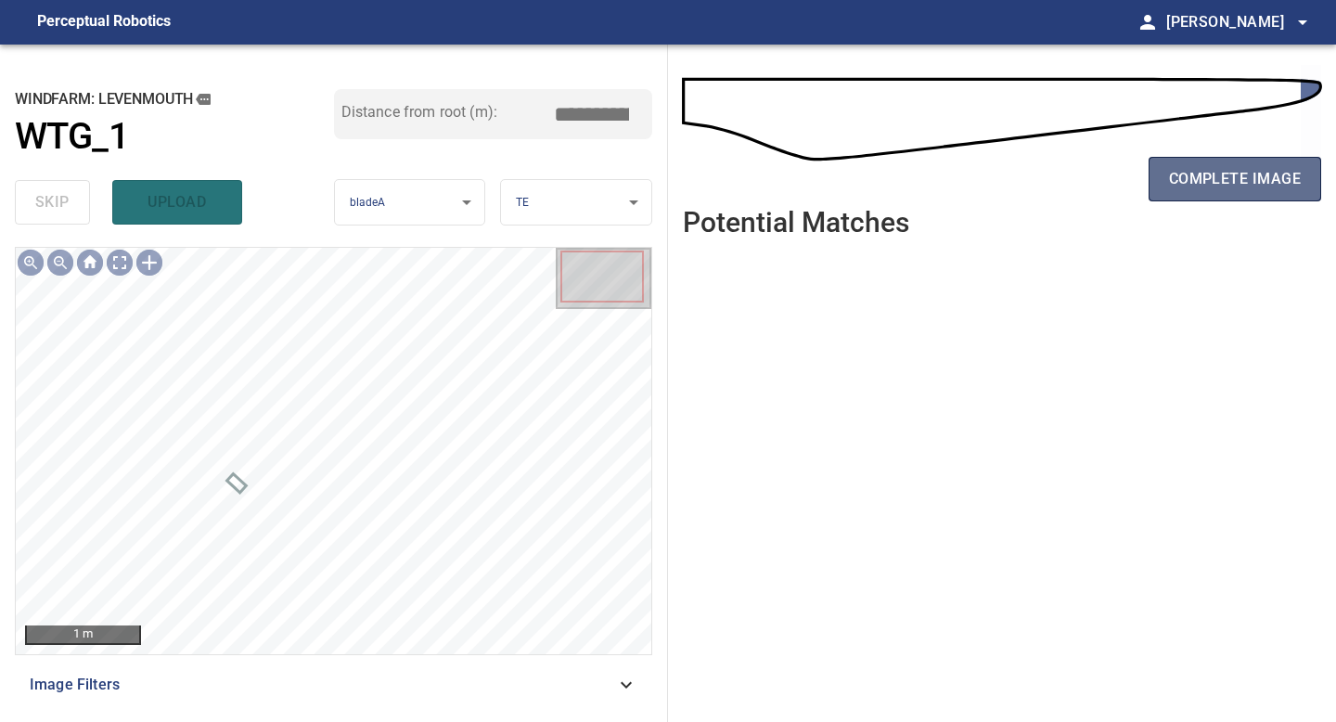
click at [1227, 171] on span "complete image" at bounding box center [1235, 179] width 132 height 26
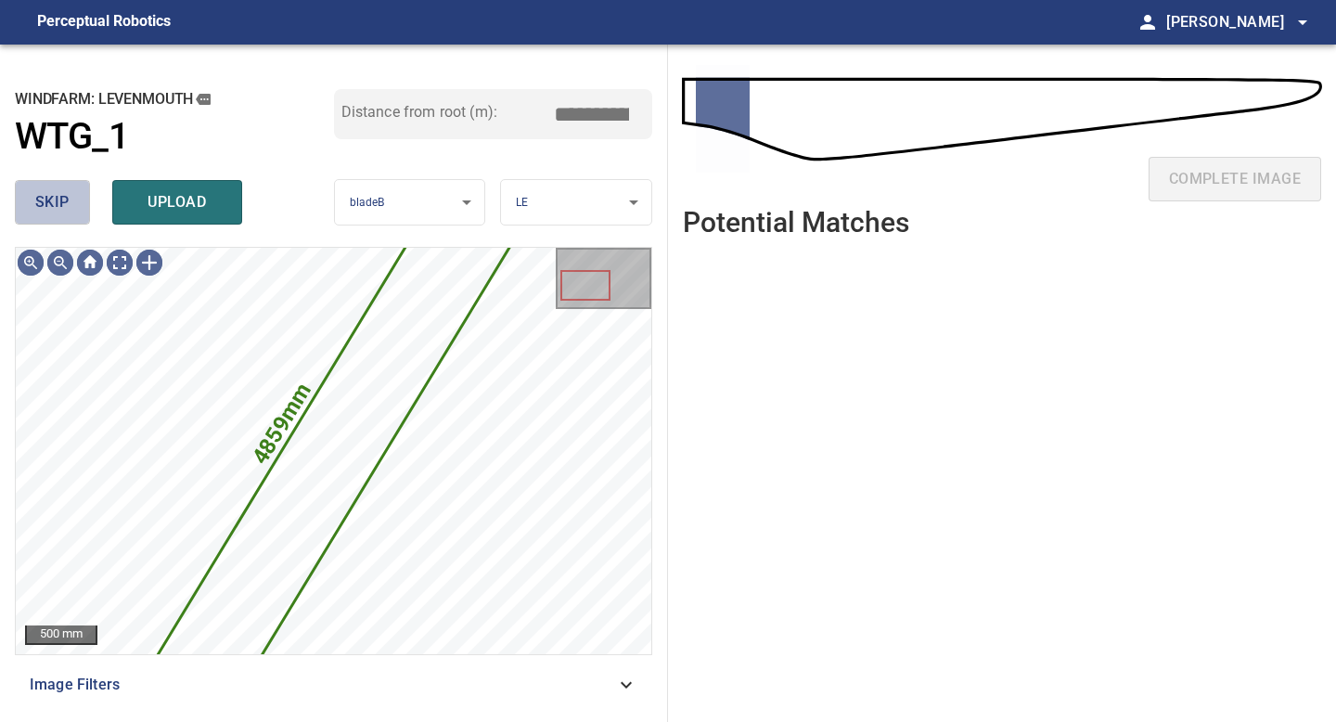
click at [51, 194] on span "skip" at bounding box center [52, 202] width 34 height 26
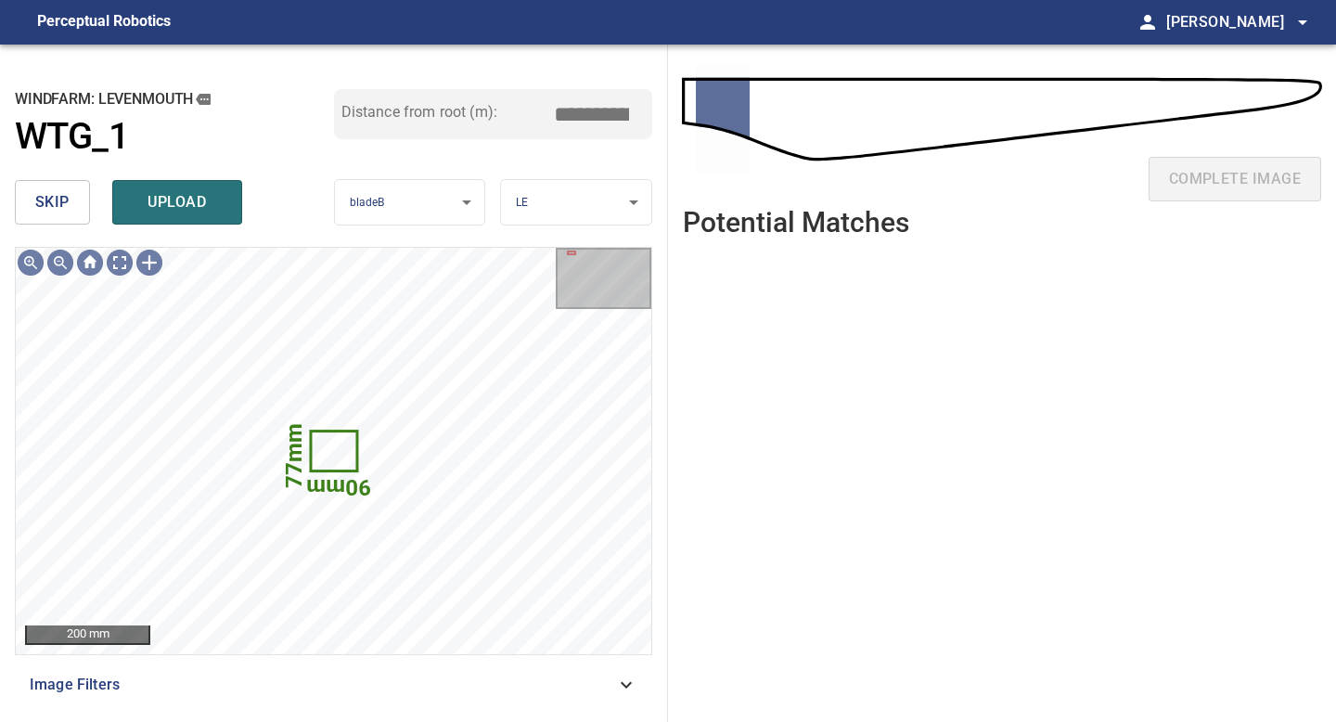
click at [46, 213] on span "skip" at bounding box center [52, 202] width 34 height 26
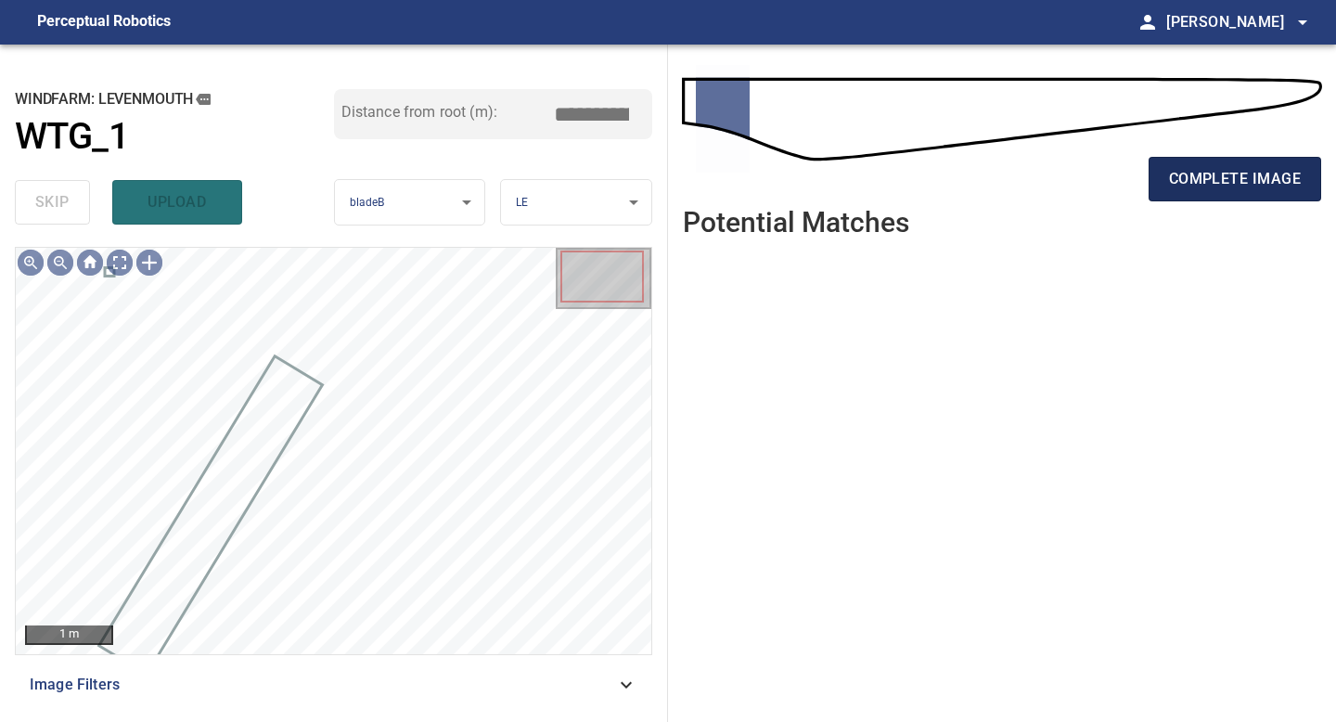
click at [1258, 161] on button "complete image" at bounding box center [1235, 179] width 173 height 45
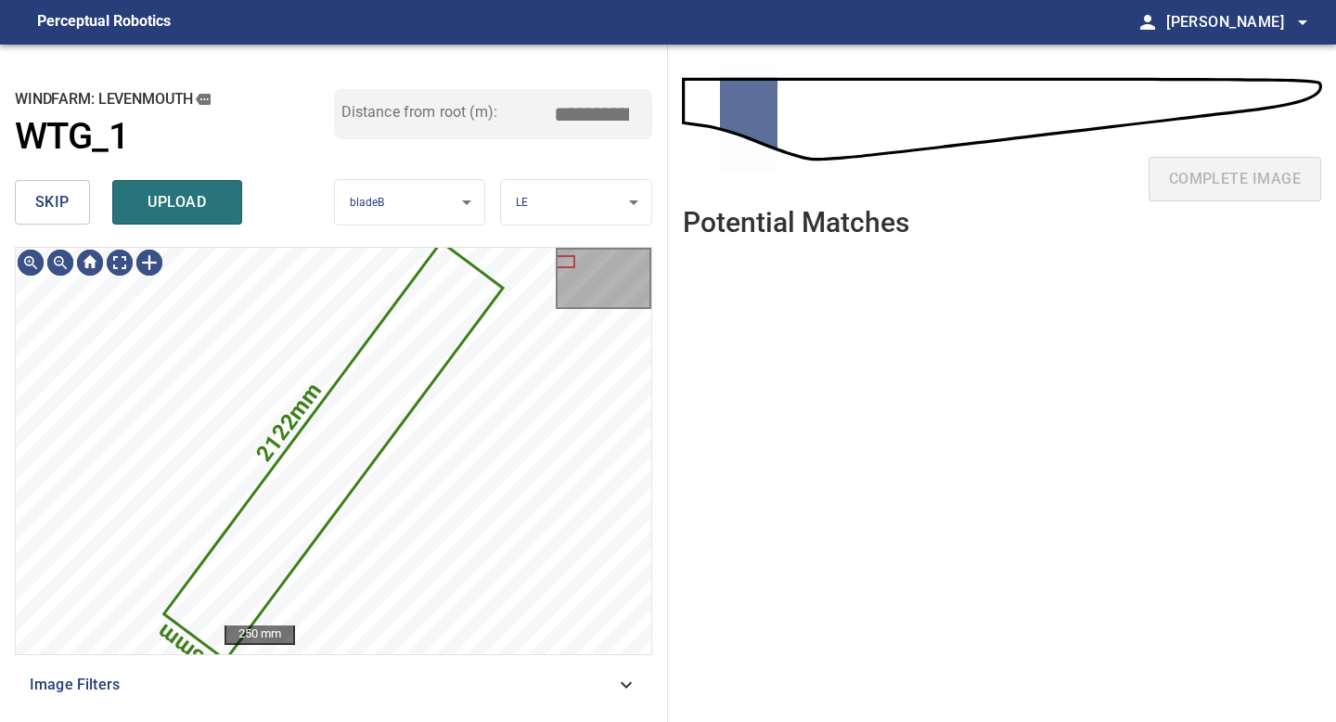
click at [58, 207] on span "skip" at bounding box center [52, 202] width 34 height 26
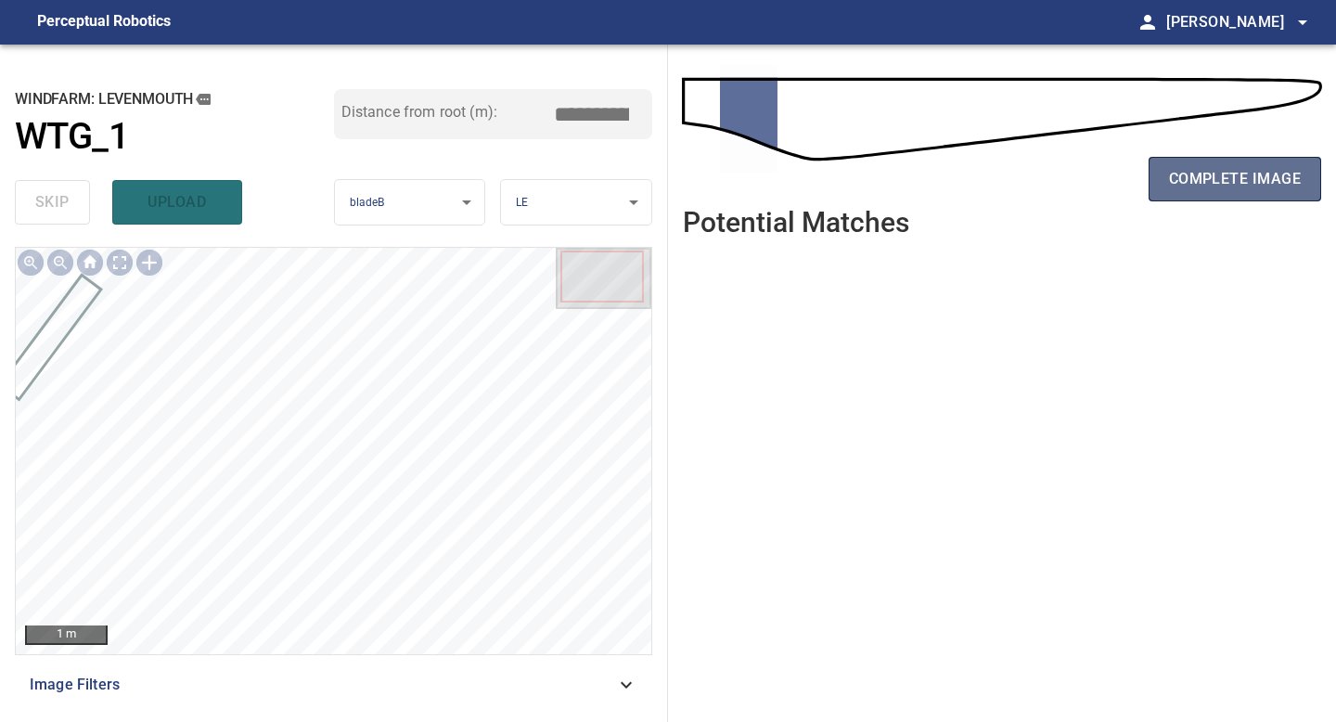
click at [1272, 182] on span "complete image" at bounding box center [1235, 179] width 132 height 26
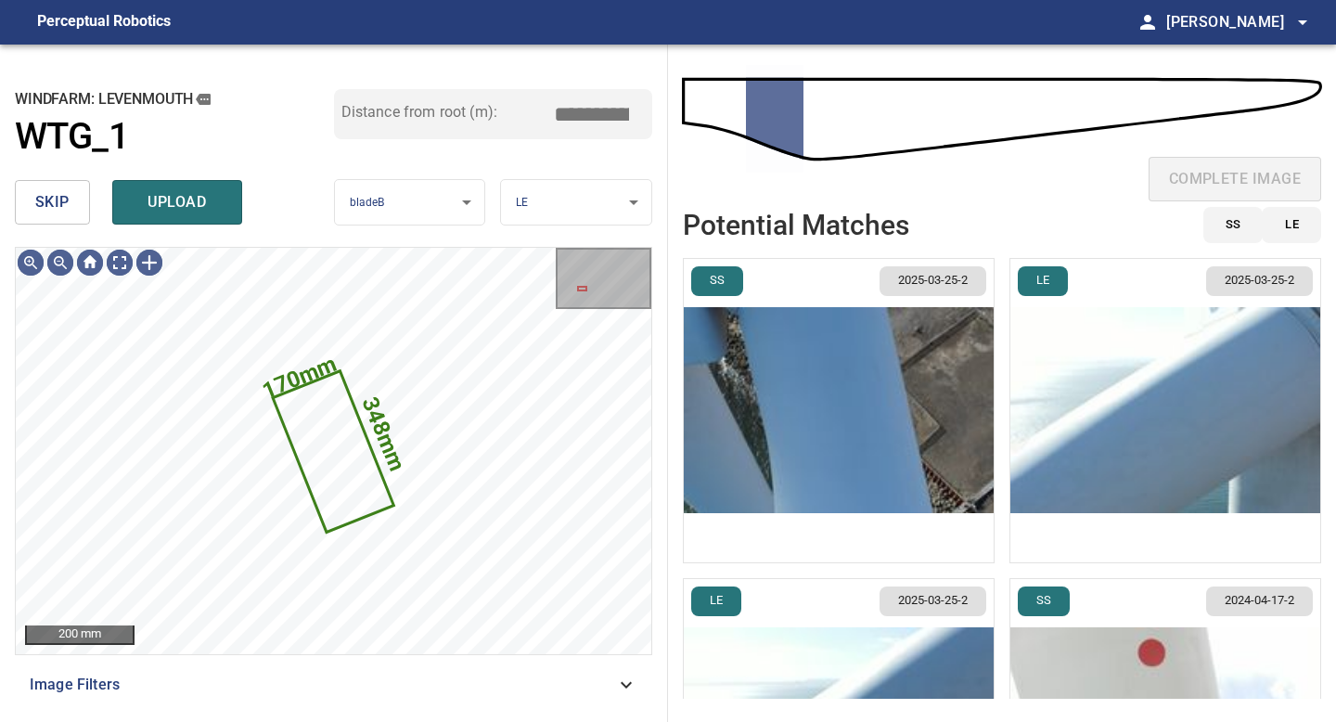
click at [67, 200] on span "skip" at bounding box center [52, 202] width 34 height 26
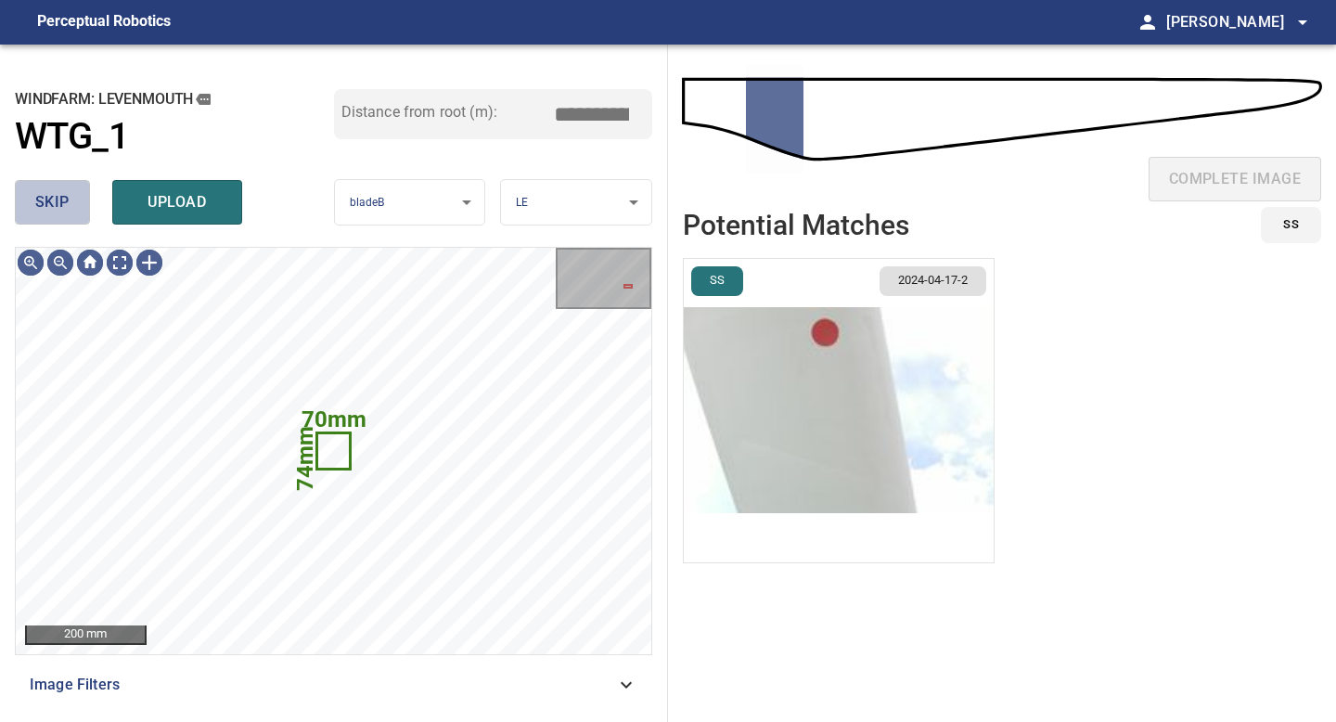
click at [67, 200] on span "skip" at bounding box center [52, 202] width 34 height 26
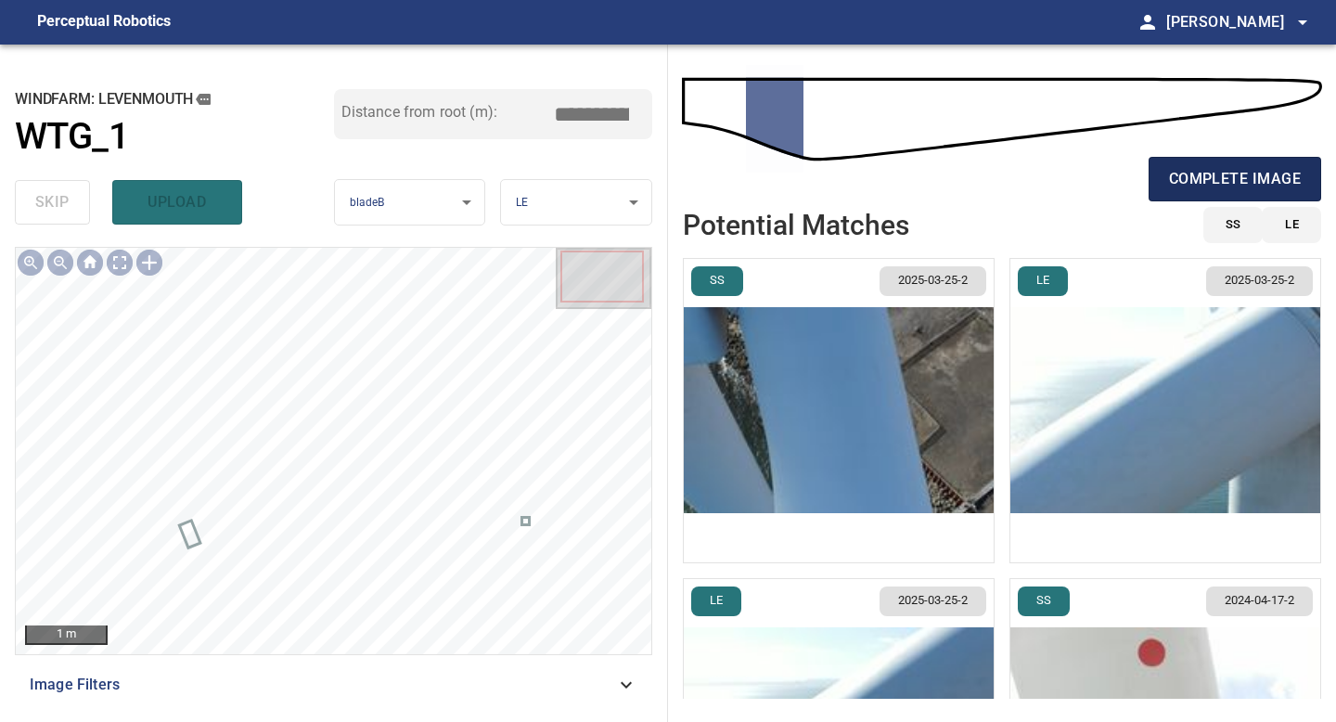
click at [1191, 173] on span "complete image" at bounding box center [1235, 179] width 132 height 26
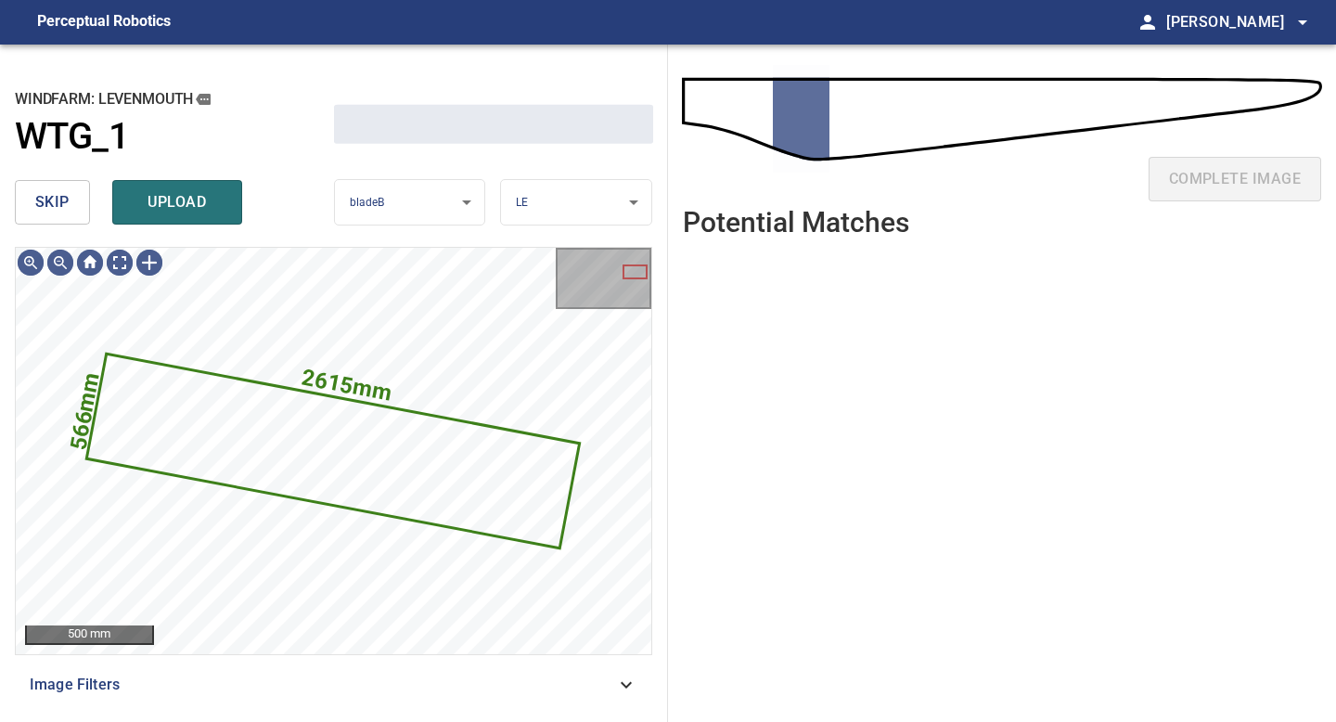
click at [55, 213] on span "skip" at bounding box center [52, 202] width 34 height 26
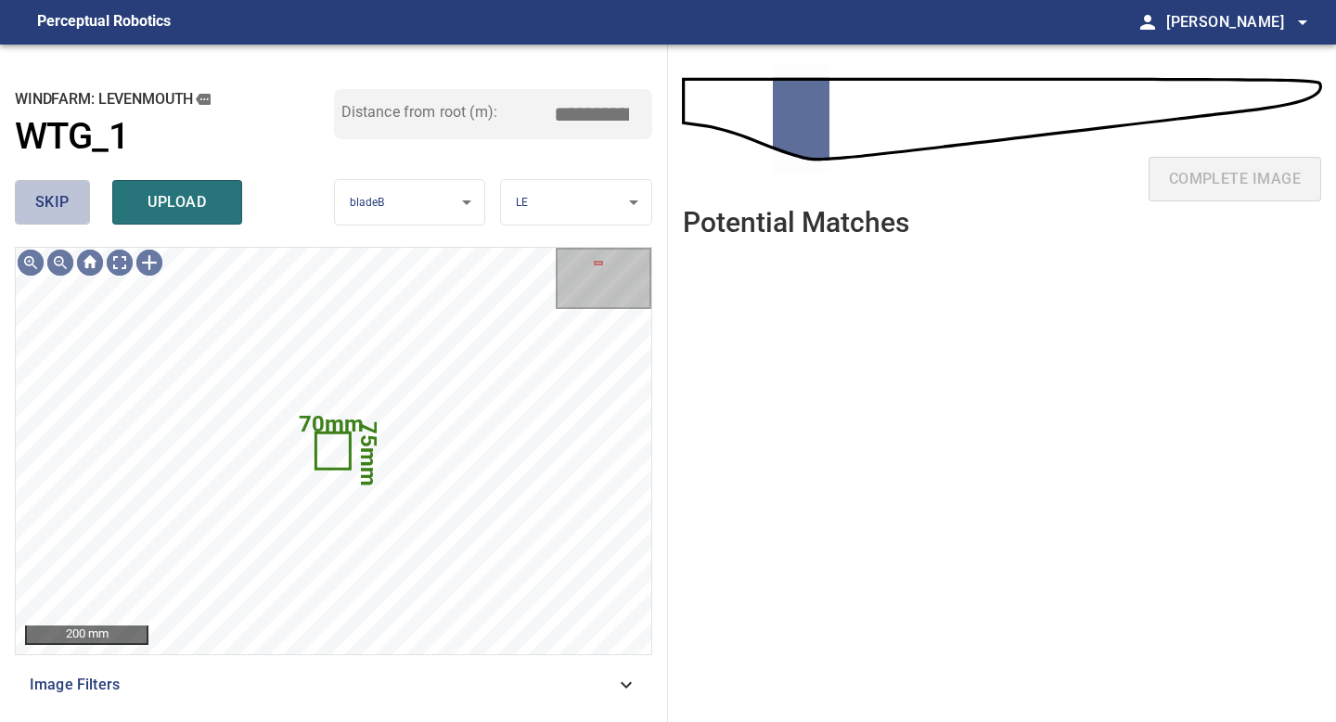
click at [55, 213] on span "skip" at bounding box center [52, 202] width 34 height 26
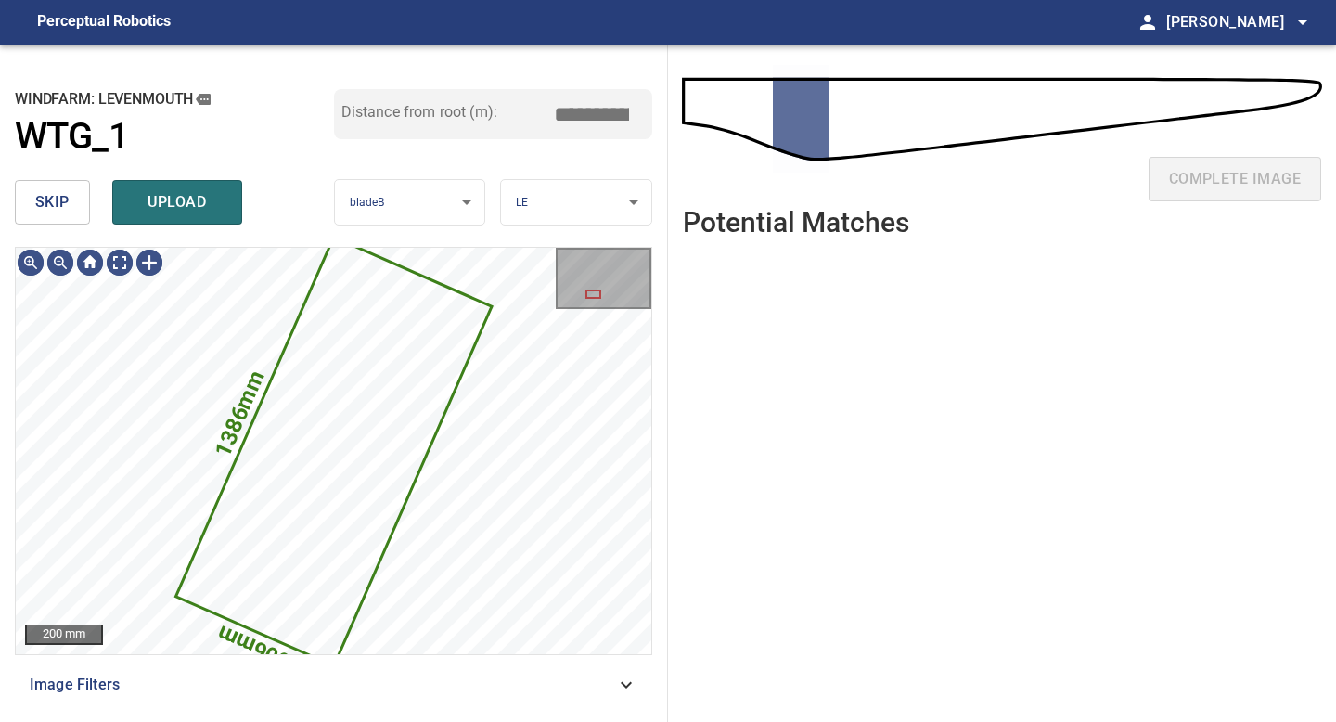
click at [55, 213] on span "skip" at bounding box center [52, 202] width 34 height 26
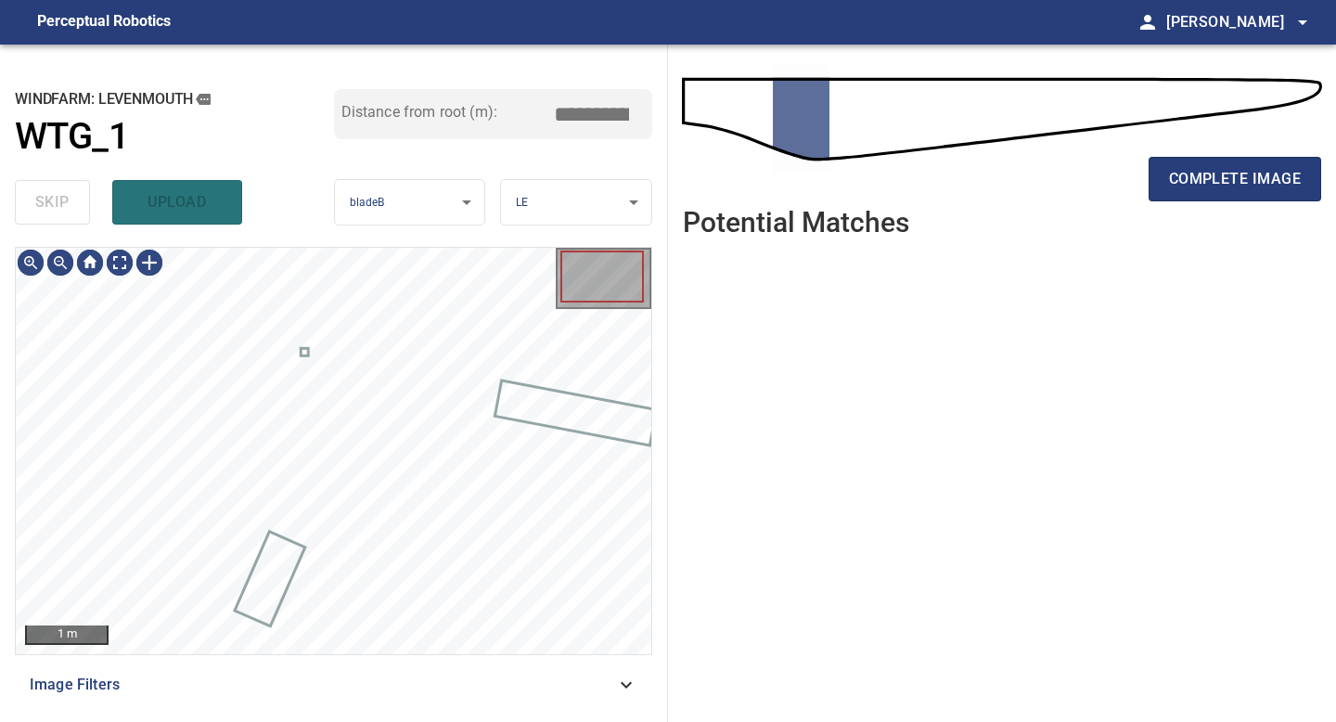
type input "*****"
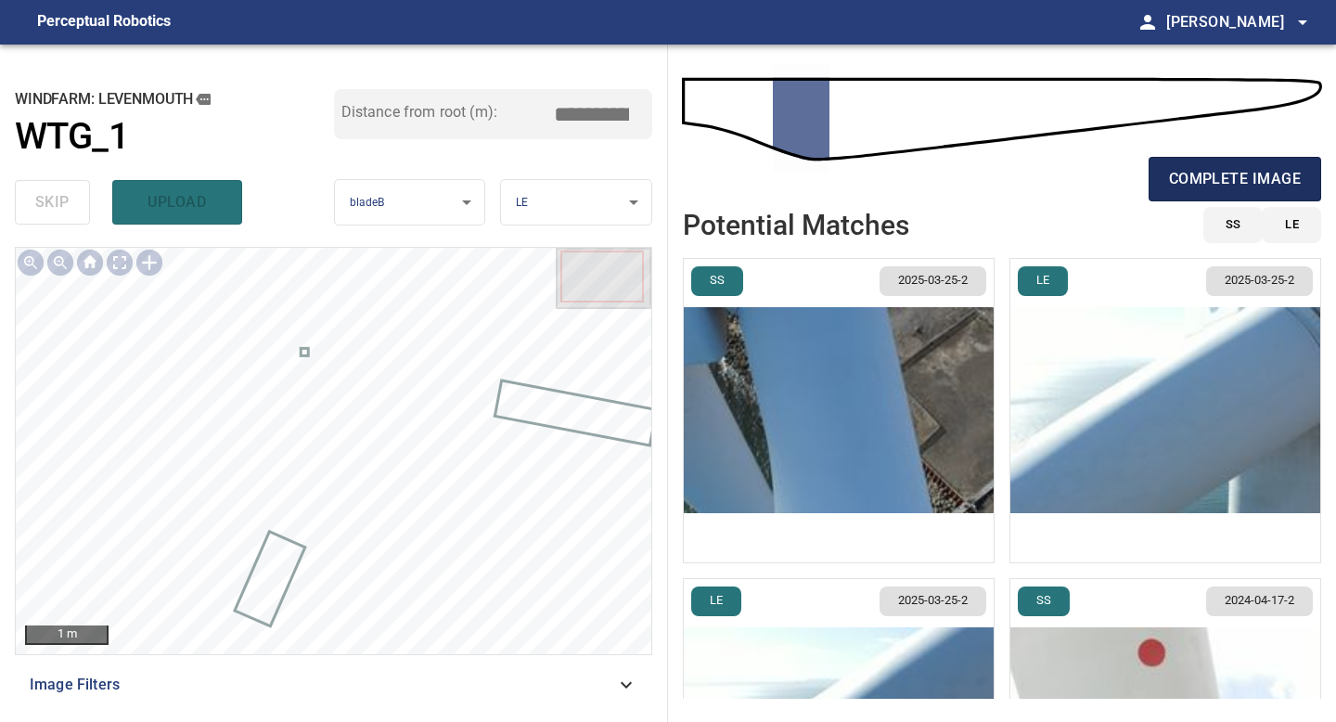
click at [1237, 184] on span "complete image" at bounding box center [1235, 179] width 132 height 26
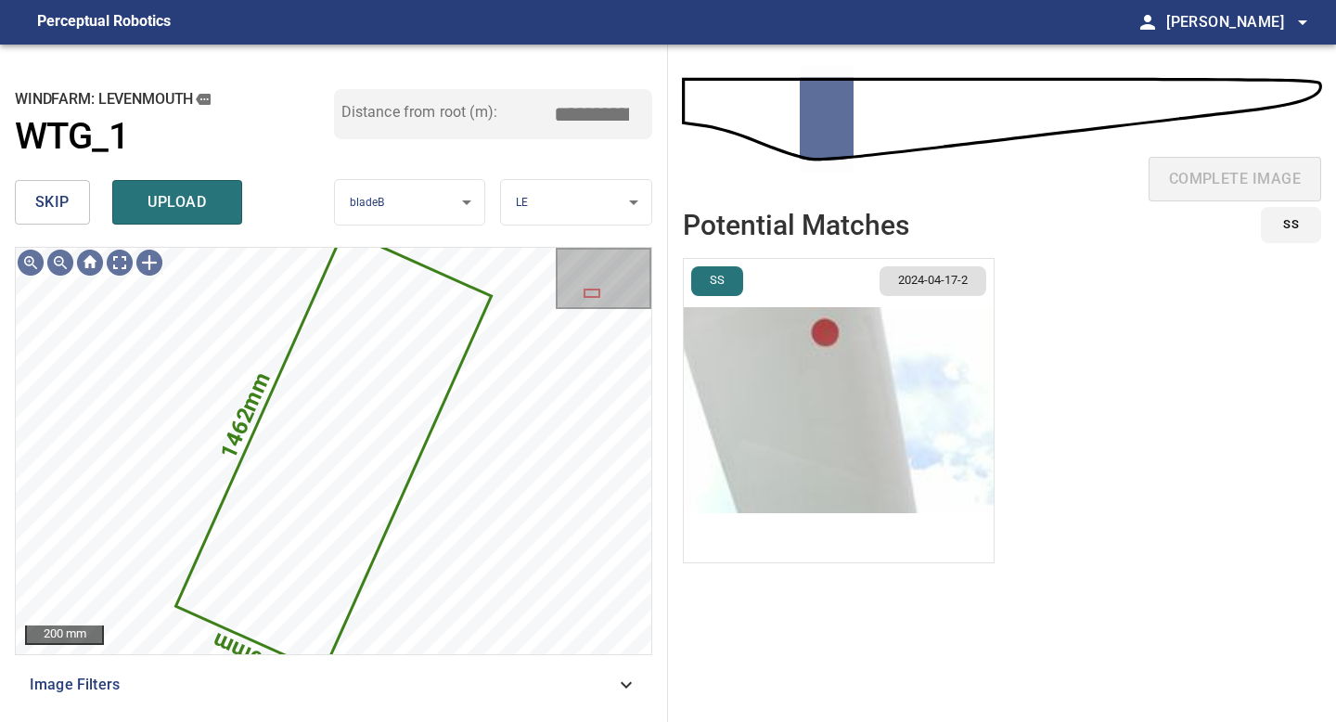
click at [51, 201] on span "skip" at bounding box center [52, 202] width 34 height 26
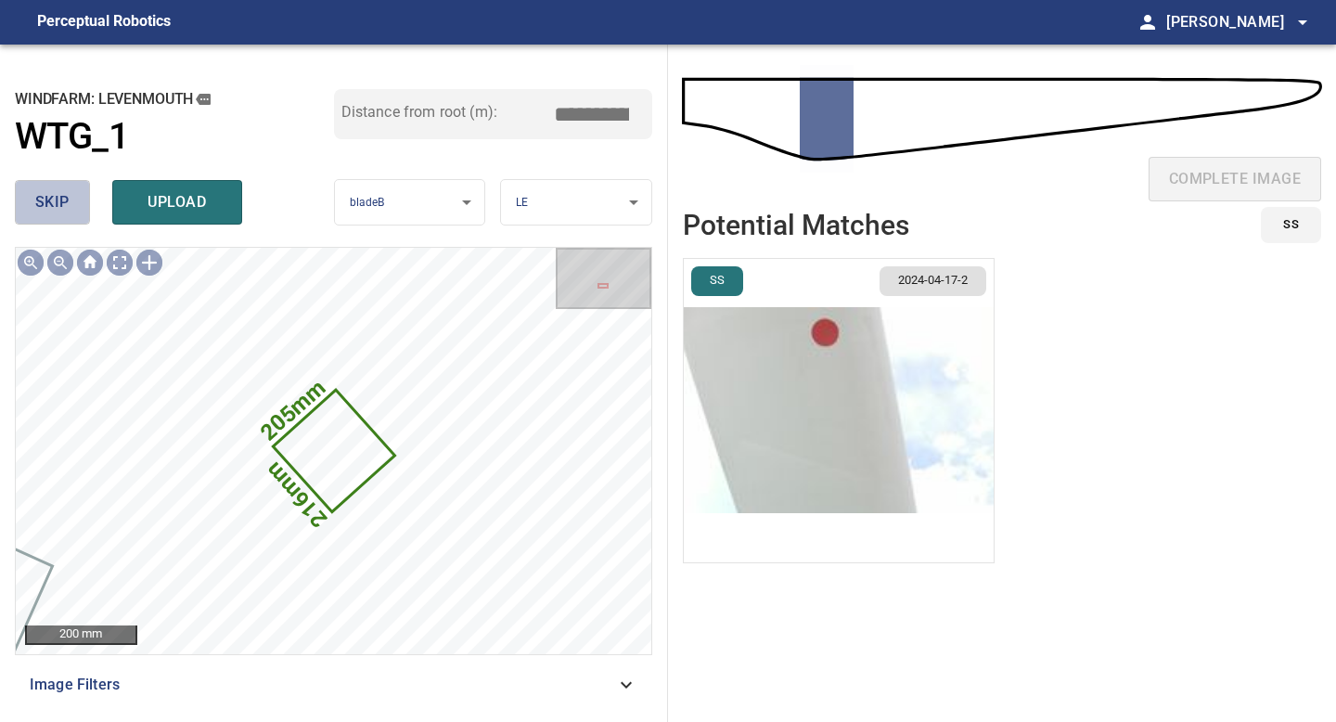
click at [51, 200] on span "skip" at bounding box center [52, 202] width 34 height 26
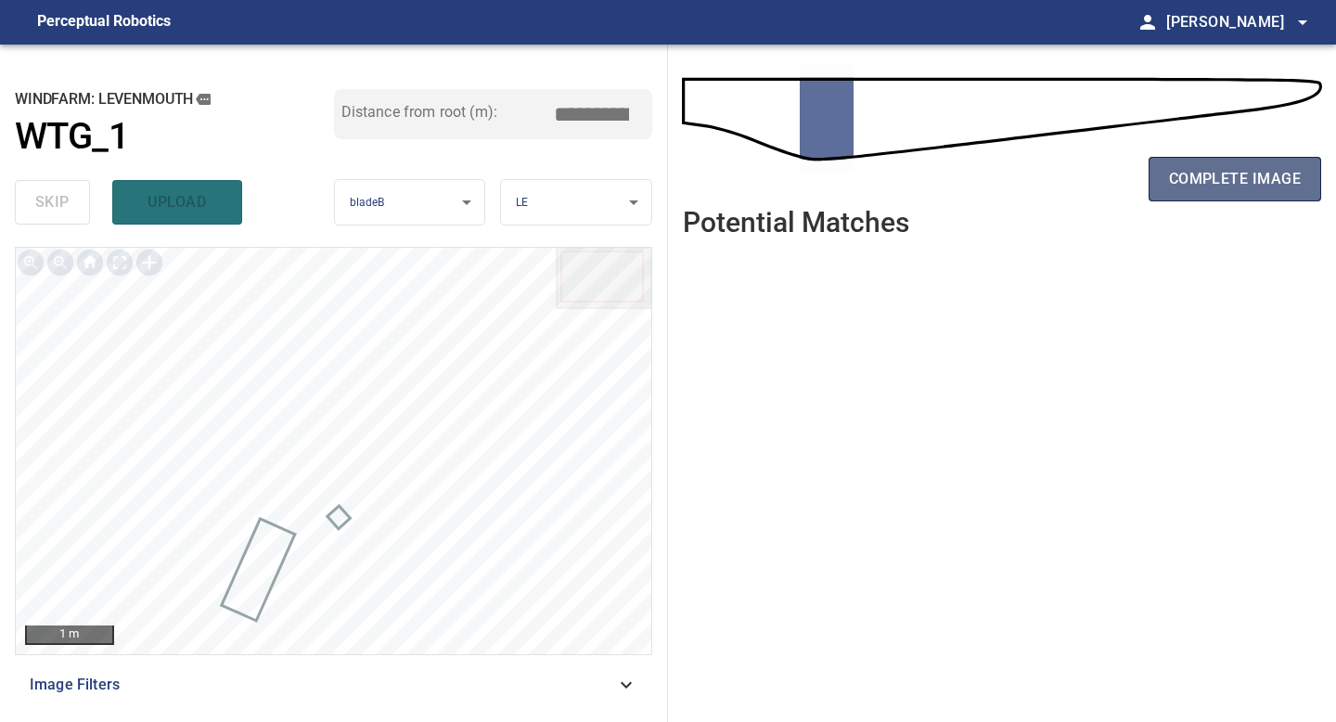
click at [1204, 164] on button "complete image" at bounding box center [1235, 179] width 173 height 45
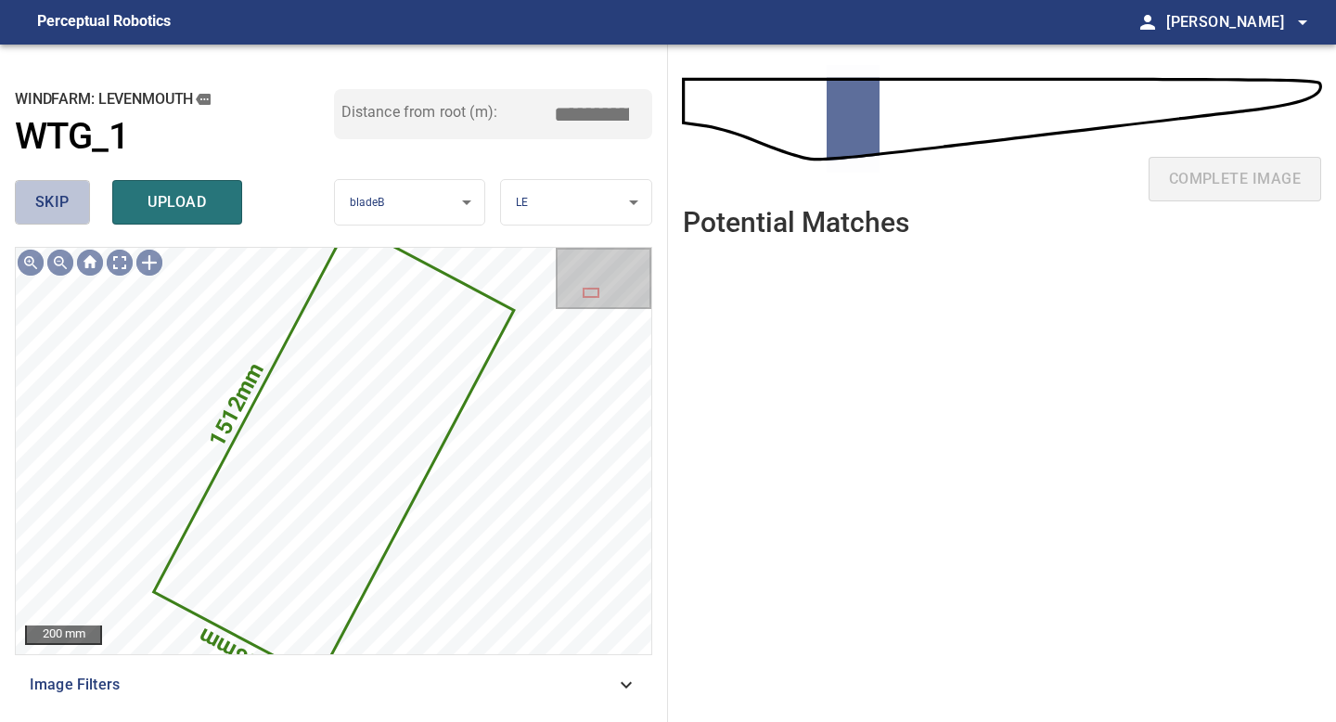
click at [57, 183] on button "skip" at bounding box center [52, 202] width 75 height 45
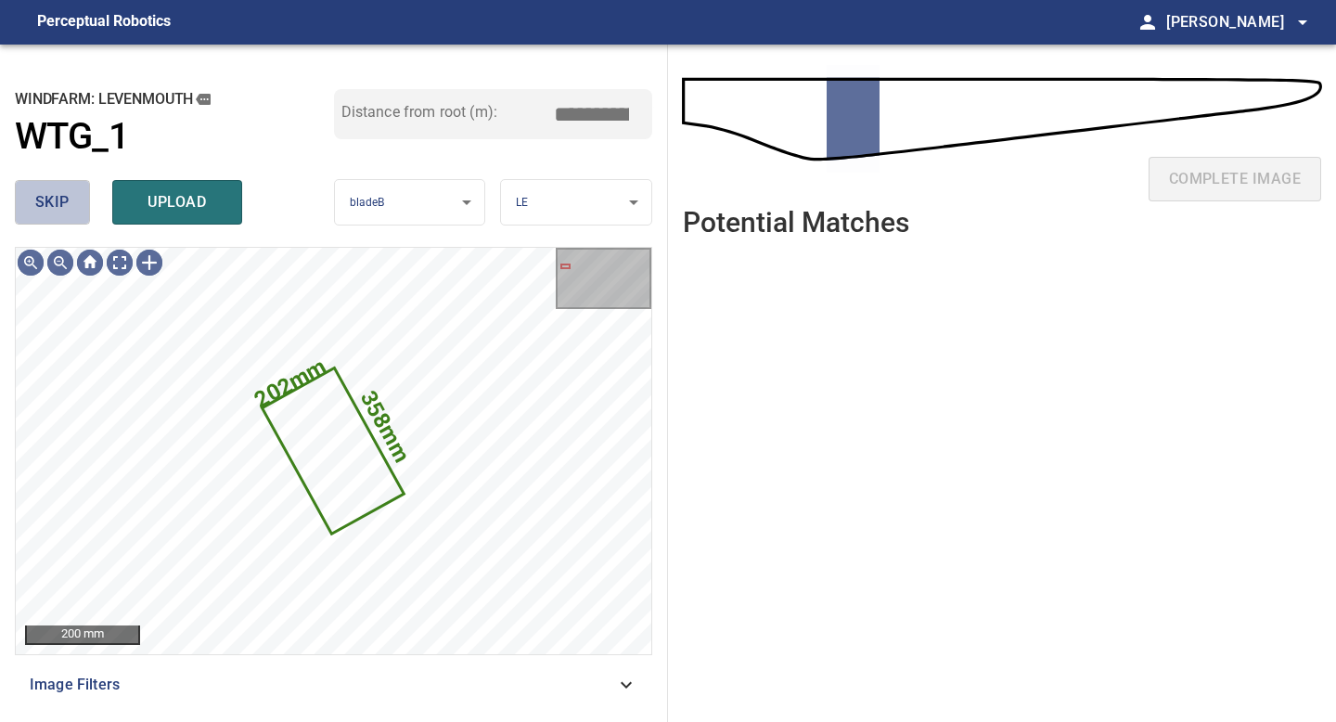
click at [57, 192] on span "skip" at bounding box center [52, 202] width 34 height 26
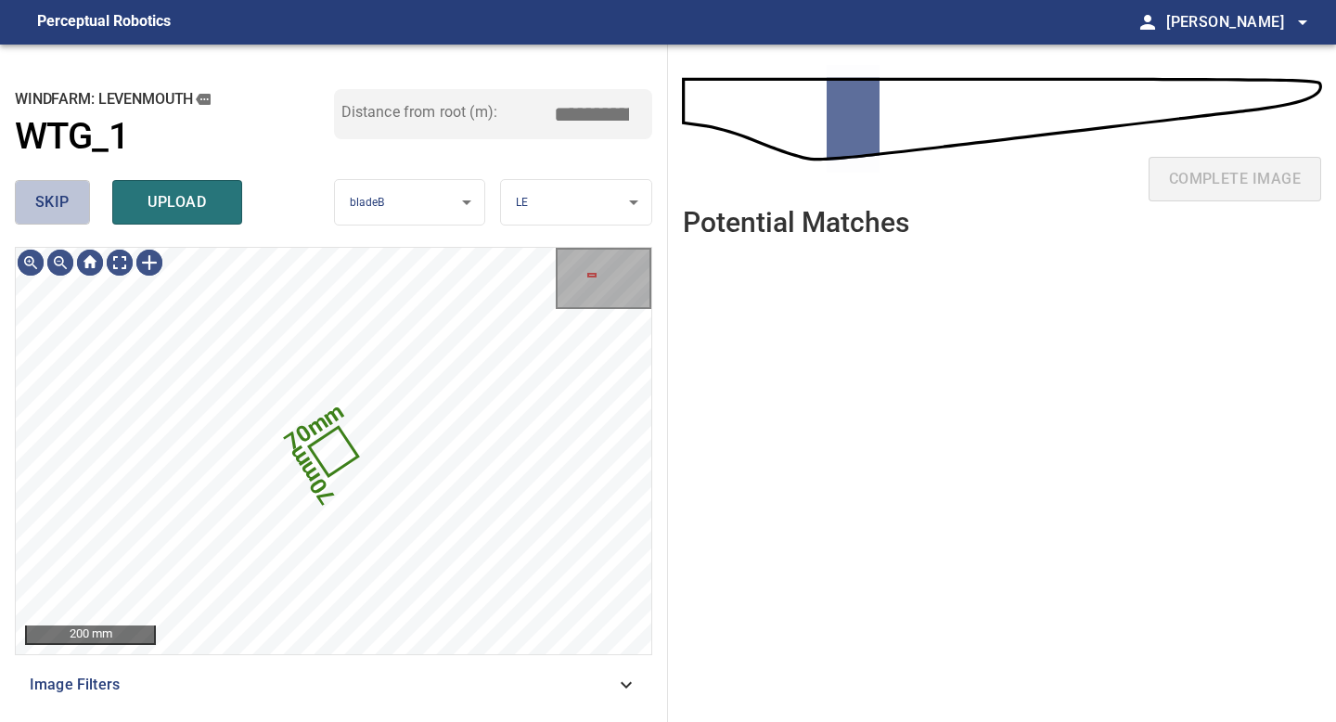
click at [57, 192] on span "skip" at bounding box center [52, 202] width 34 height 26
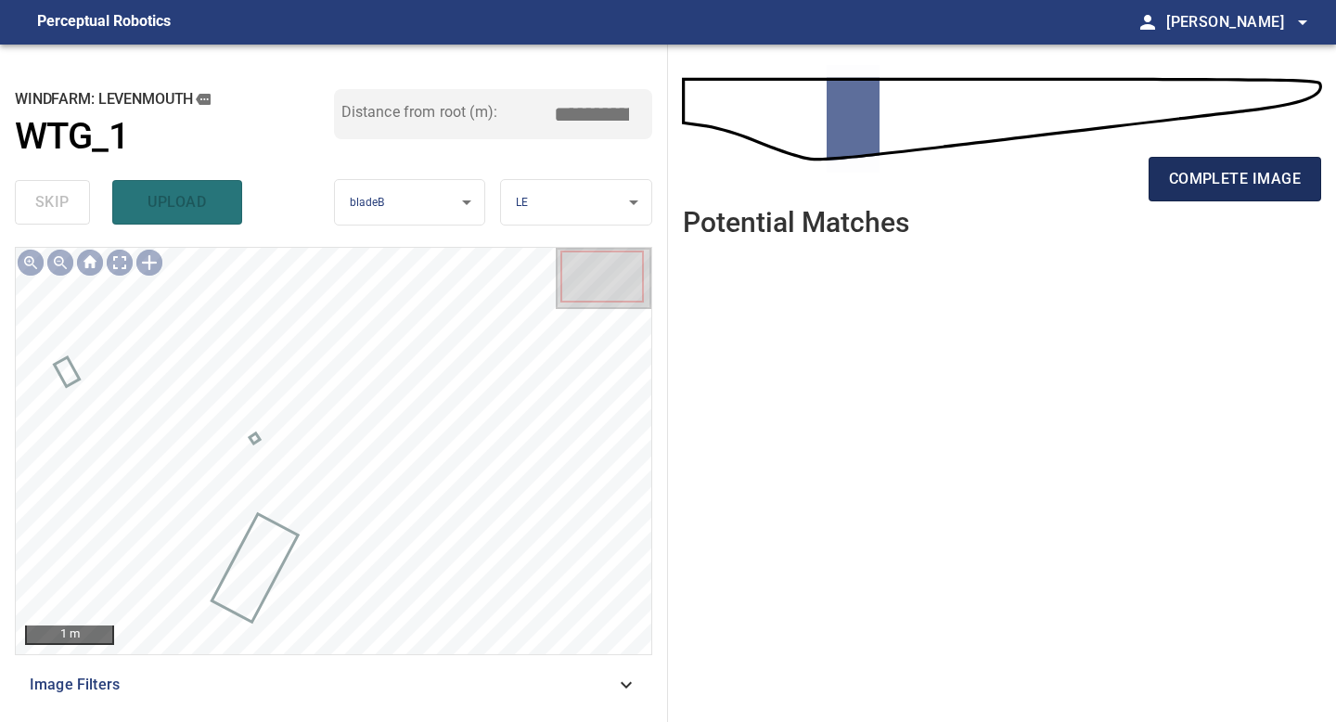
click at [1205, 180] on span "complete image" at bounding box center [1235, 179] width 132 height 26
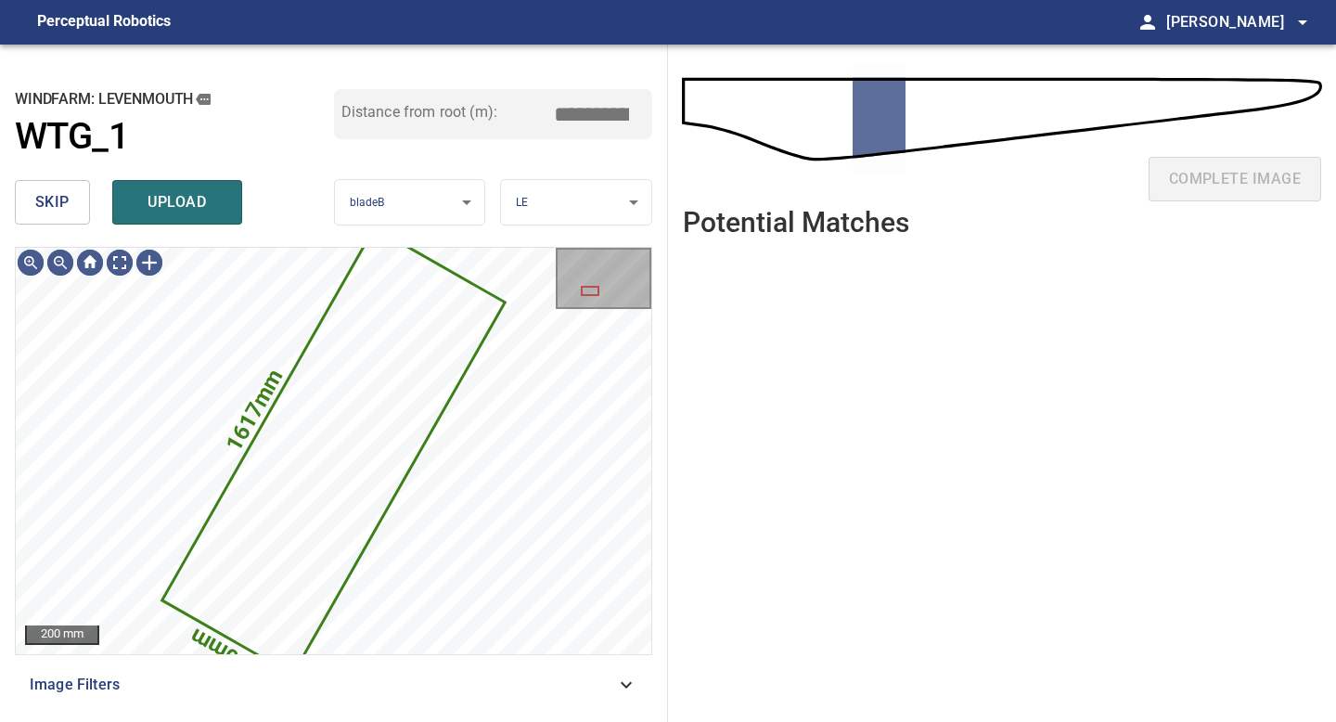
click at [71, 202] on button "skip" at bounding box center [52, 202] width 75 height 45
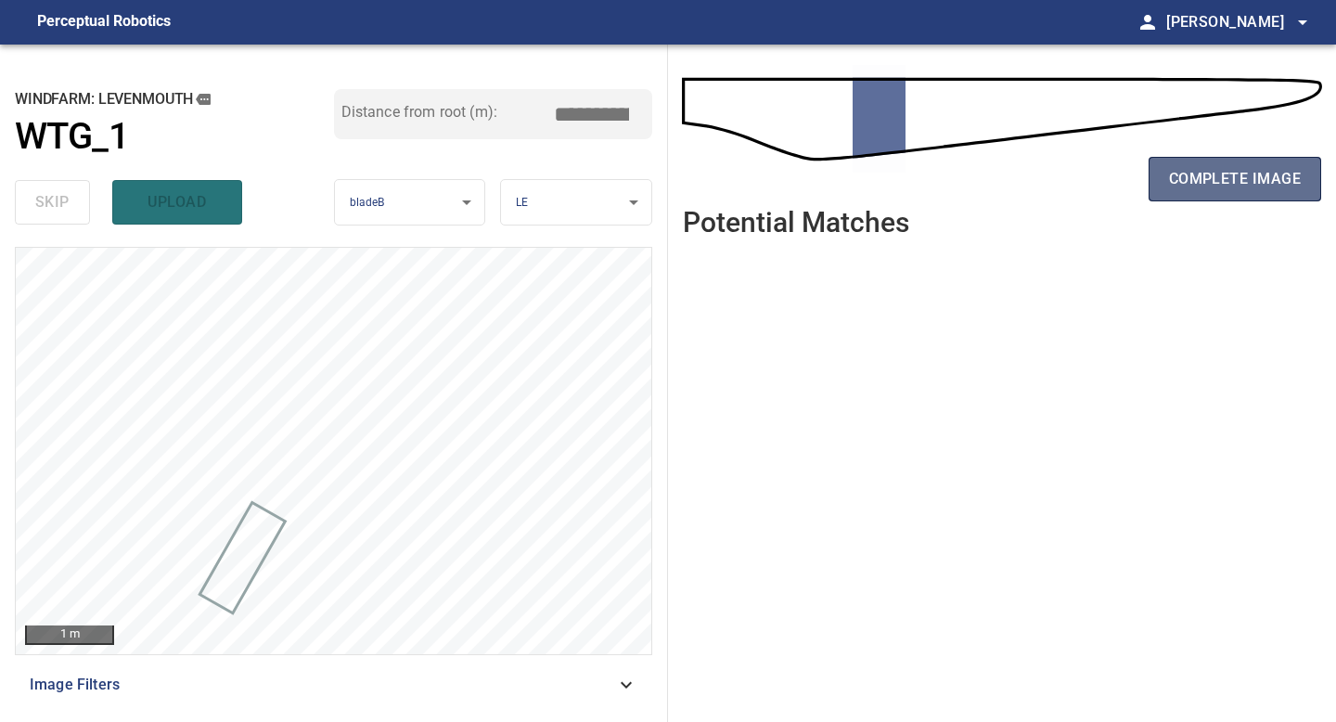
click at [1229, 183] on span "complete image" at bounding box center [1235, 179] width 132 height 26
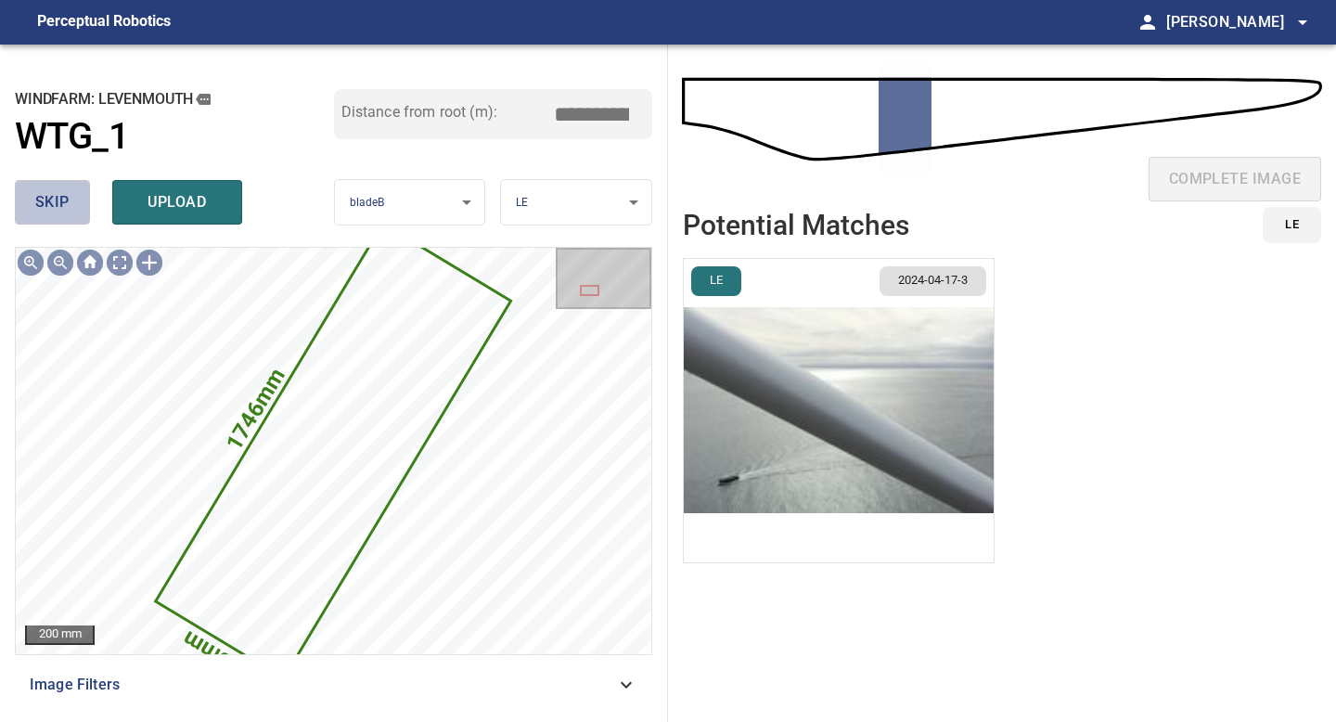
click at [57, 214] on span "skip" at bounding box center [52, 202] width 34 height 26
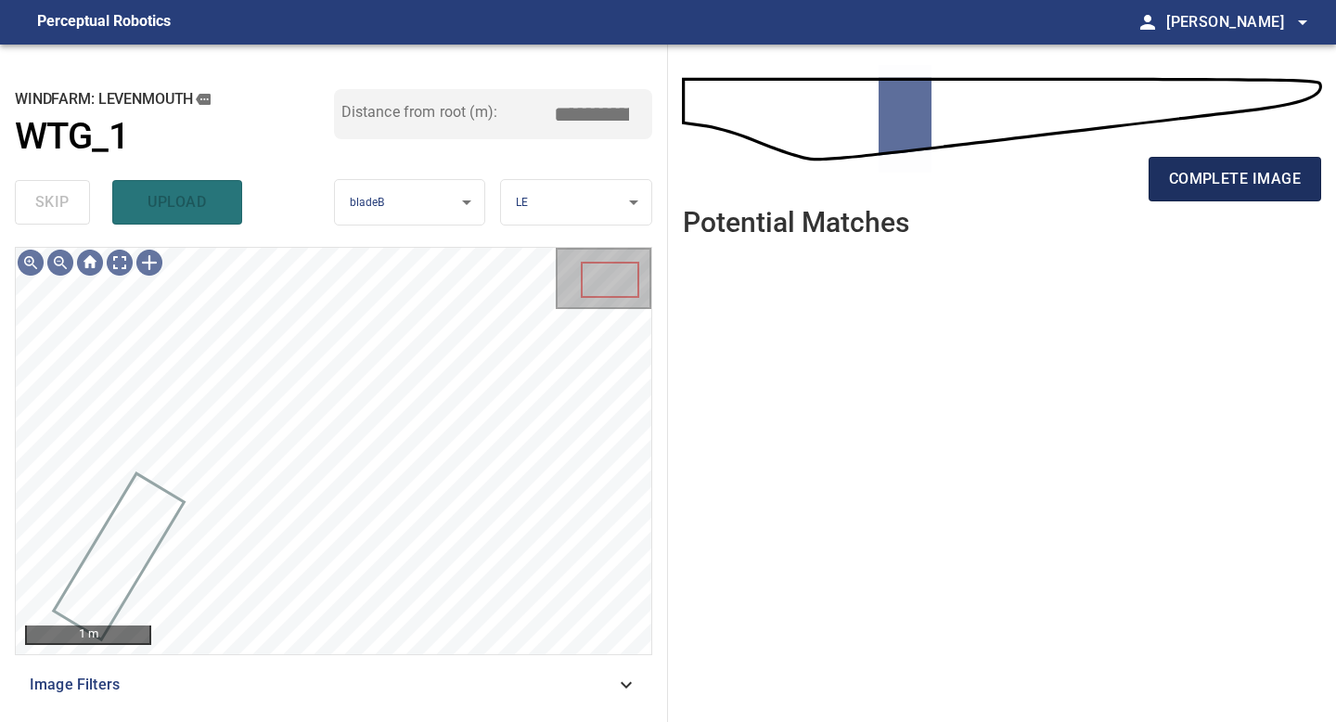
click at [1219, 170] on span "complete image" at bounding box center [1235, 179] width 132 height 26
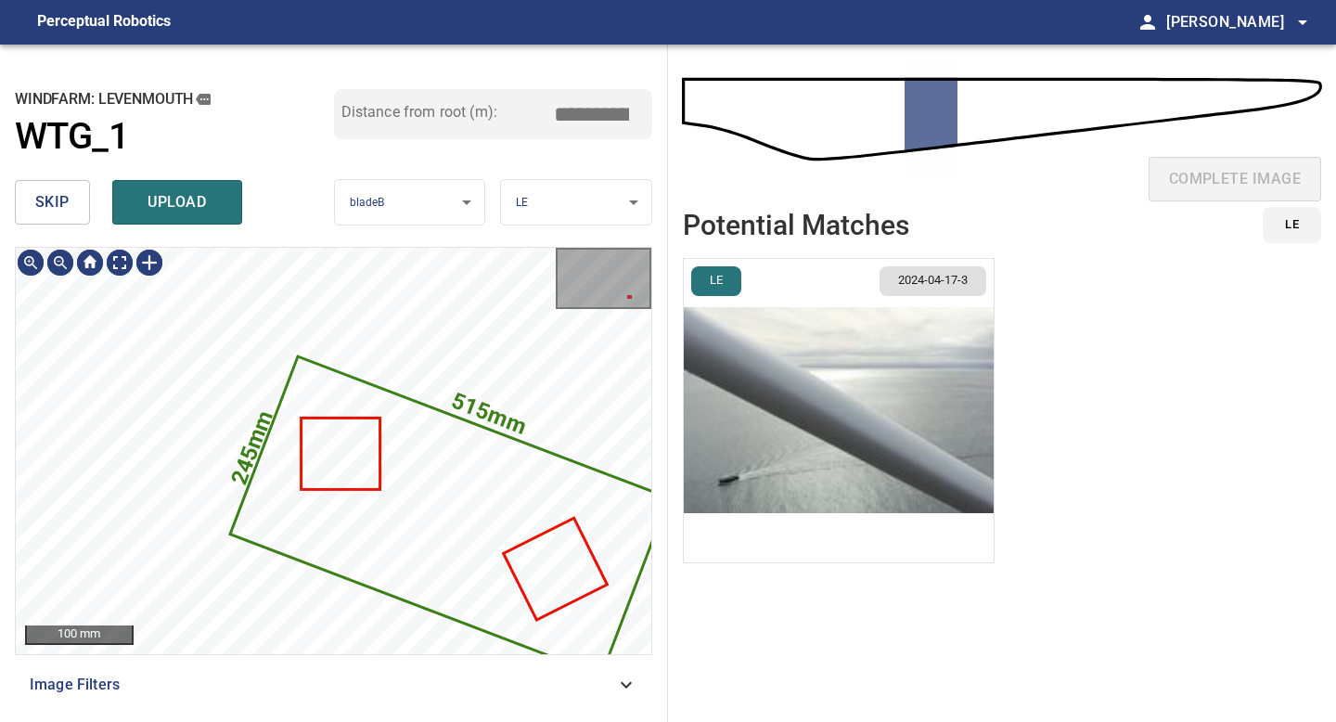
click at [48, 189] on span "skip" at bounding box center [52, 202] width 34 height 26
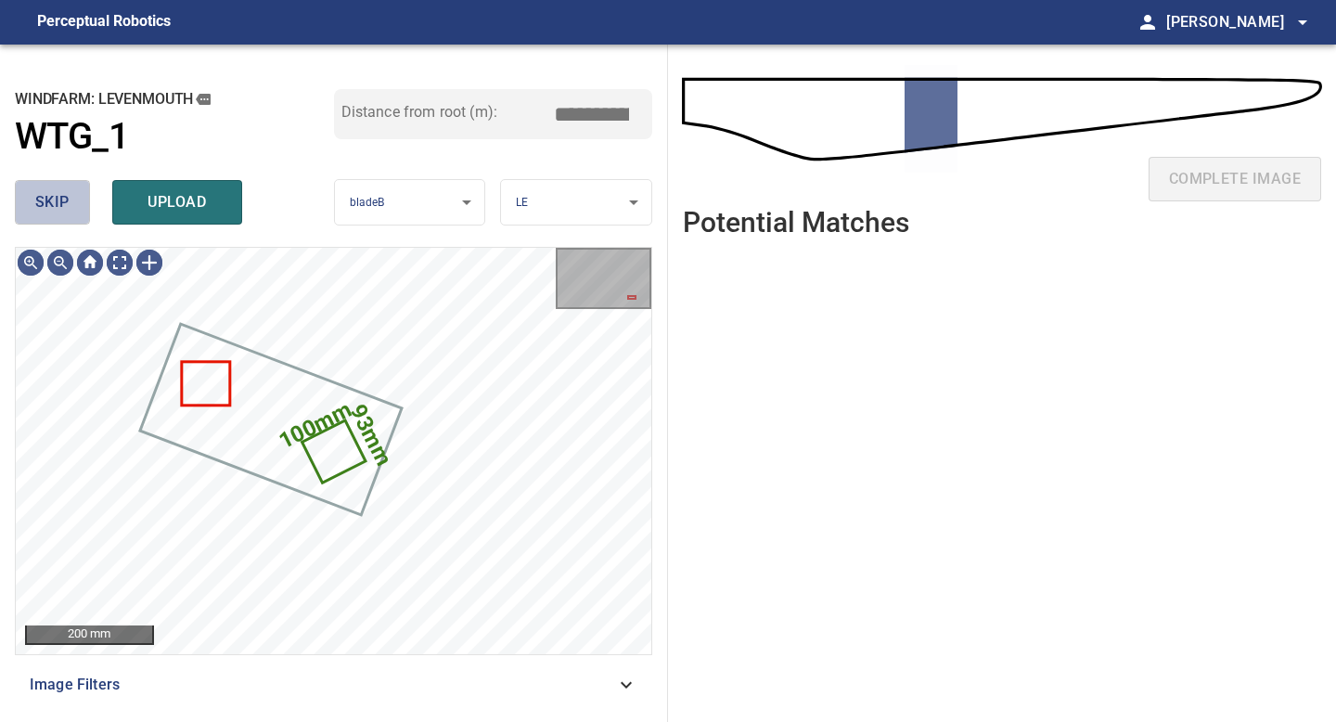
click at [48, 189] on span "skip" at bounding box center [52, 202] width 34 height 26
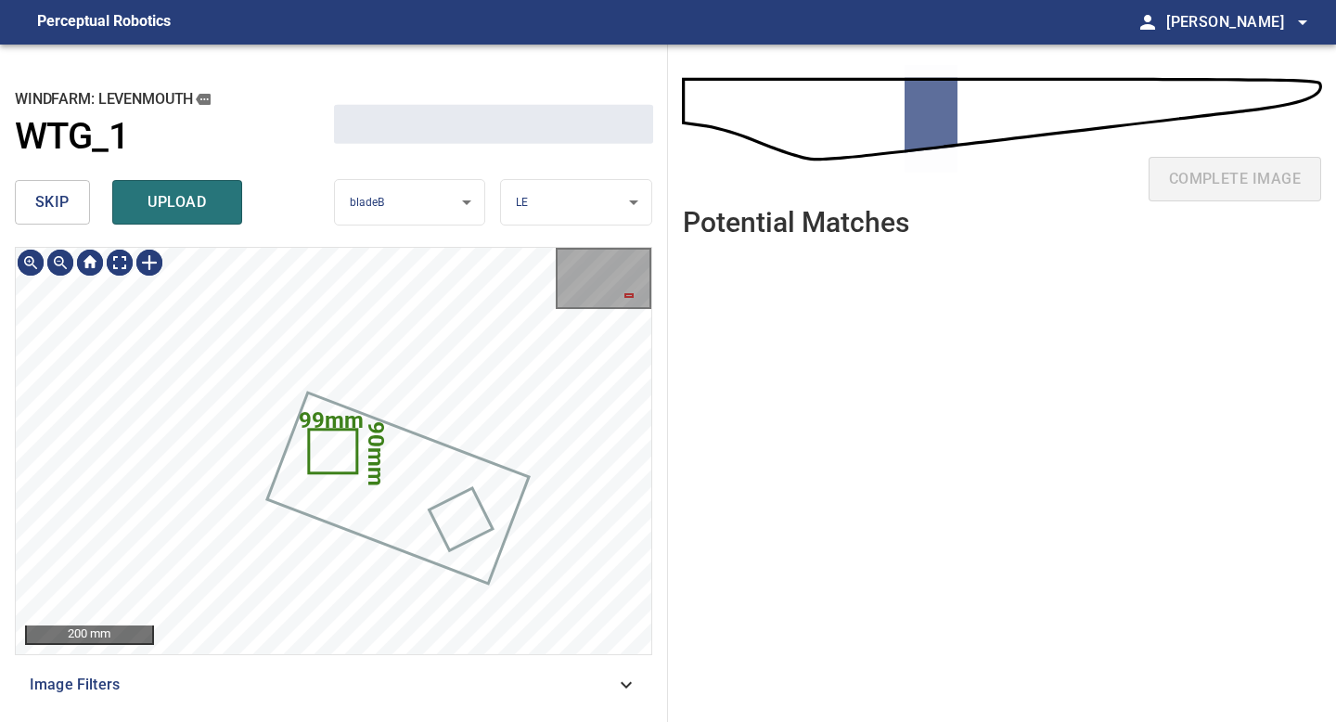
click at [48, 189] on span "skip" at bounding box center [52, 202] width 34 height 26
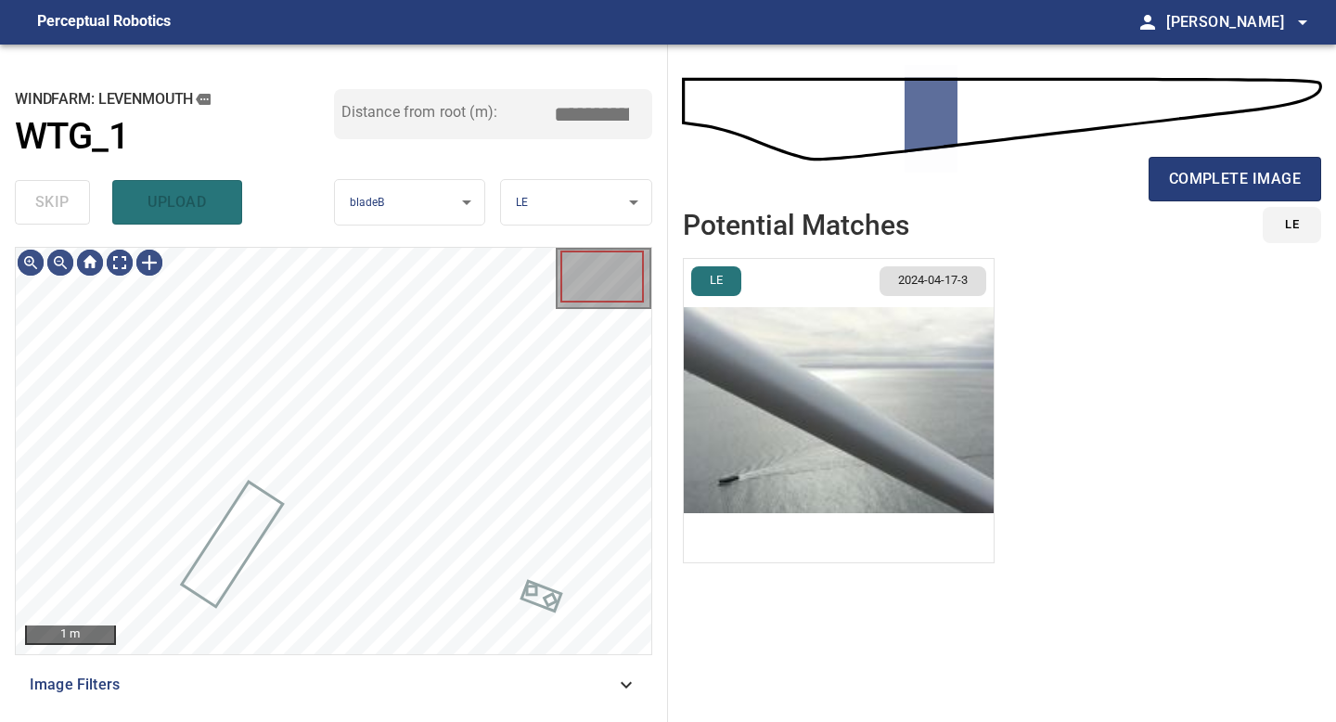
click at [48, 188] on div "skip upload" at bounding box center [174, 202] width 319 height 59
type input "*****"
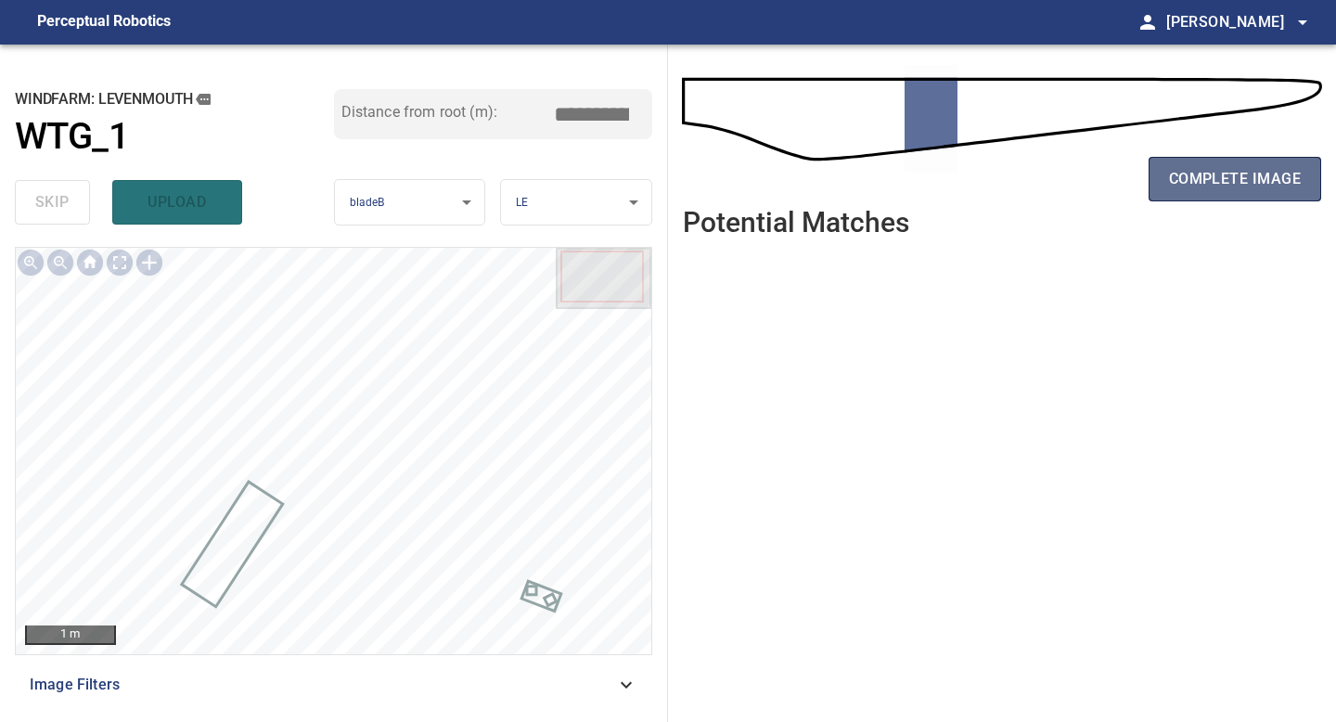
click at [1240, 161] on button "complete image" at bounding box center [1235, 179] width 173 height 45
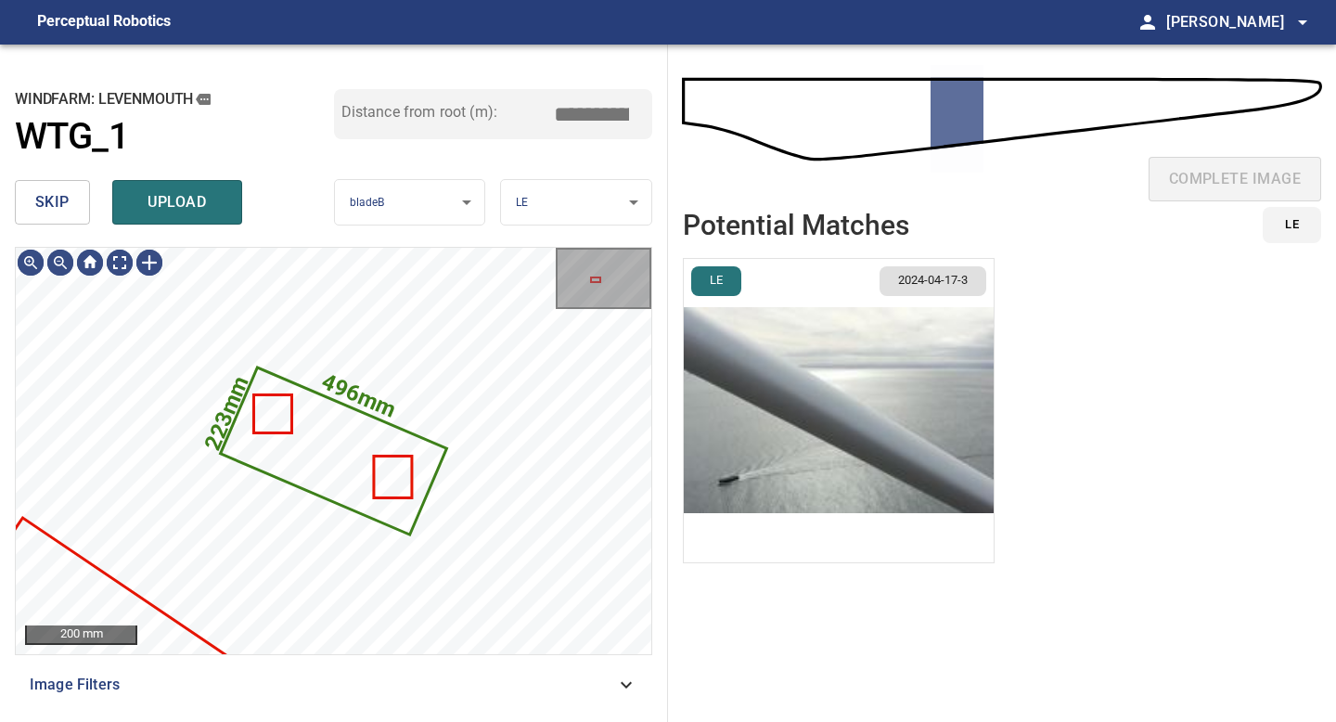
click at [72, 207] on button "skip" at bounding box center [52, 202] width 75 height 45
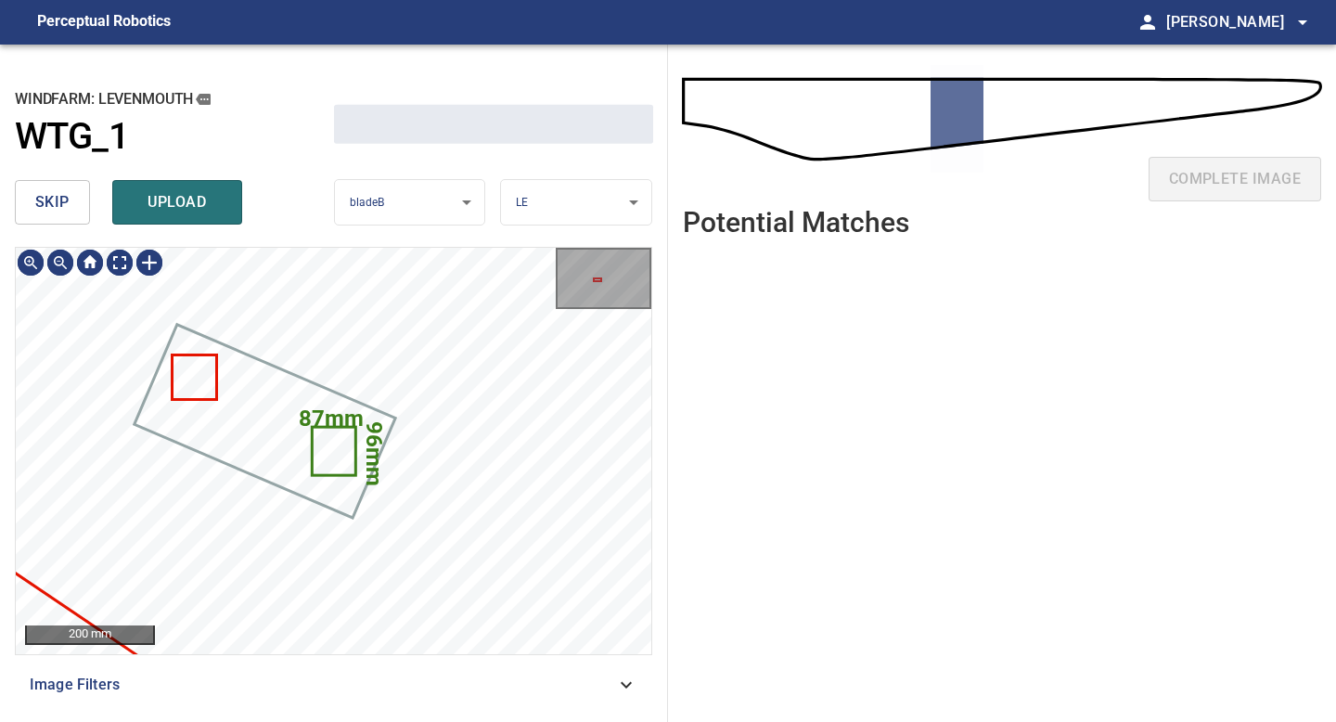
click at [72, 207] on button "skip" at bounding box center [52, 202] width 75 height 45
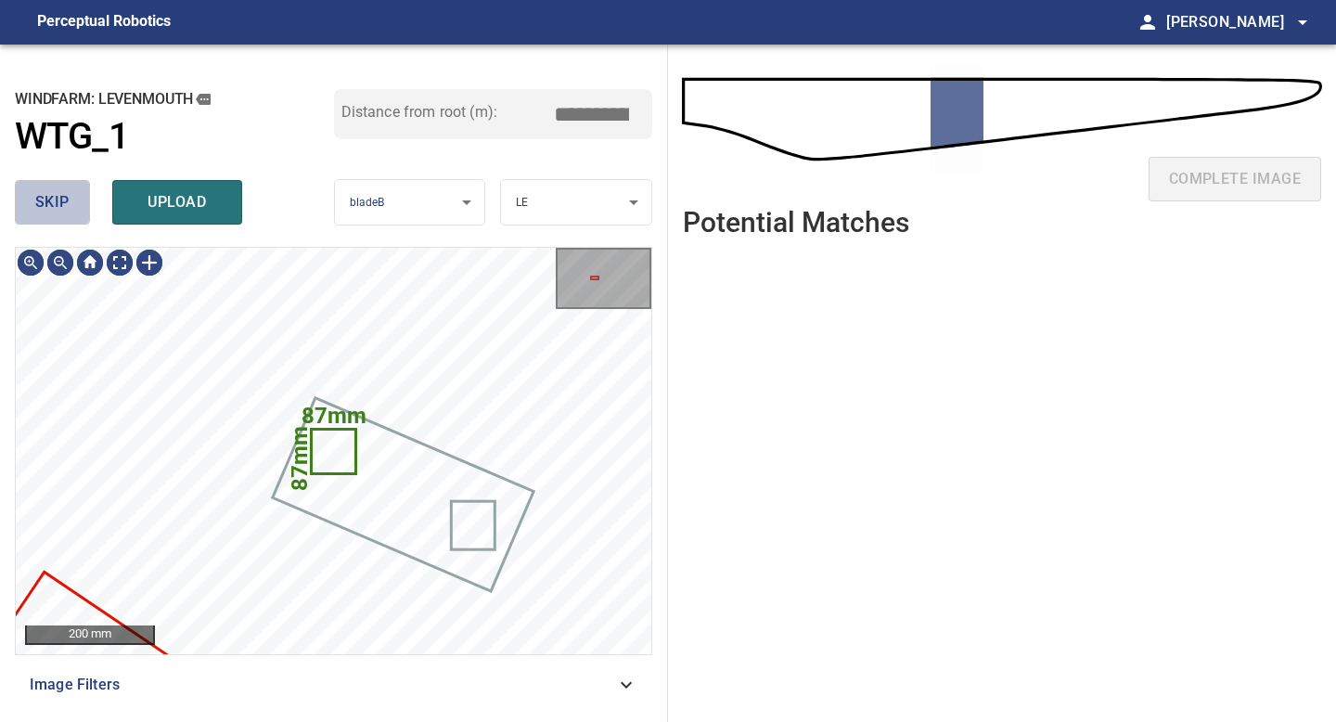
click at [72, 207] on button "skip" at bounding box center [52, 202] width 75 height 45
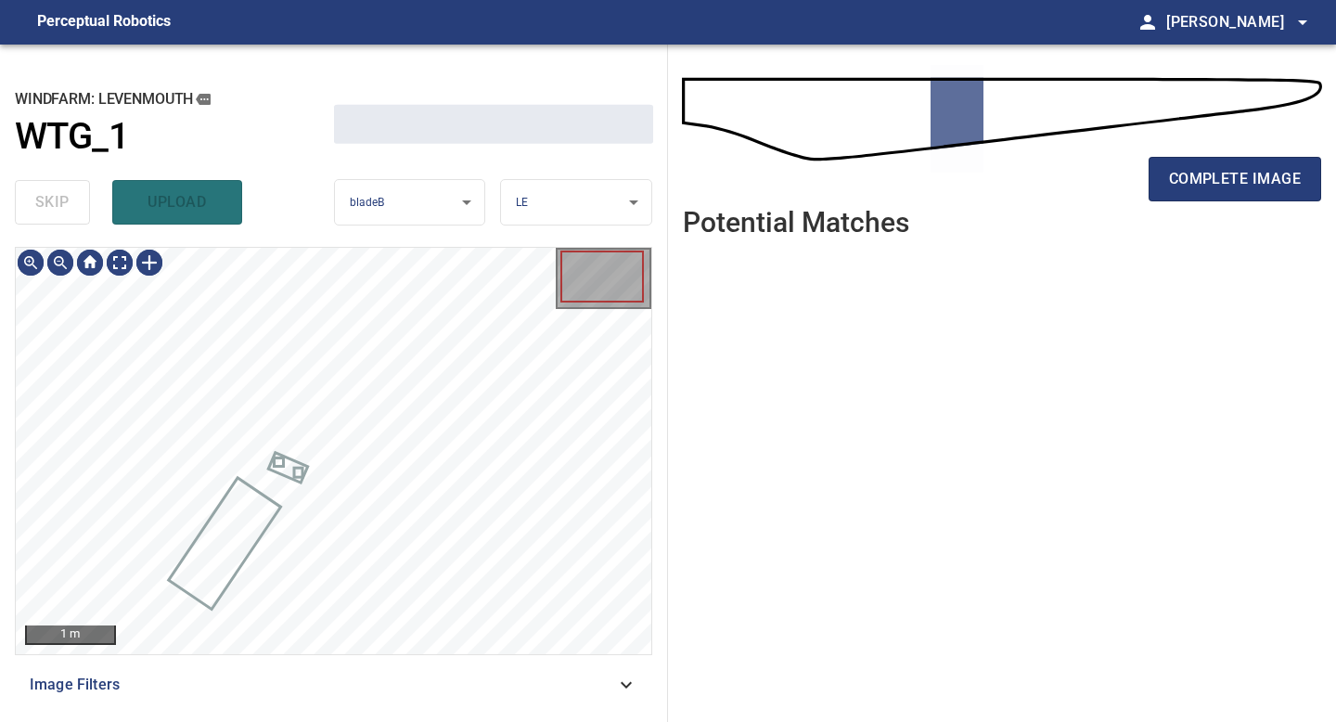
click at [72, 207] on div "skip upload" at bounding box center [174, 202] width 319 height 59
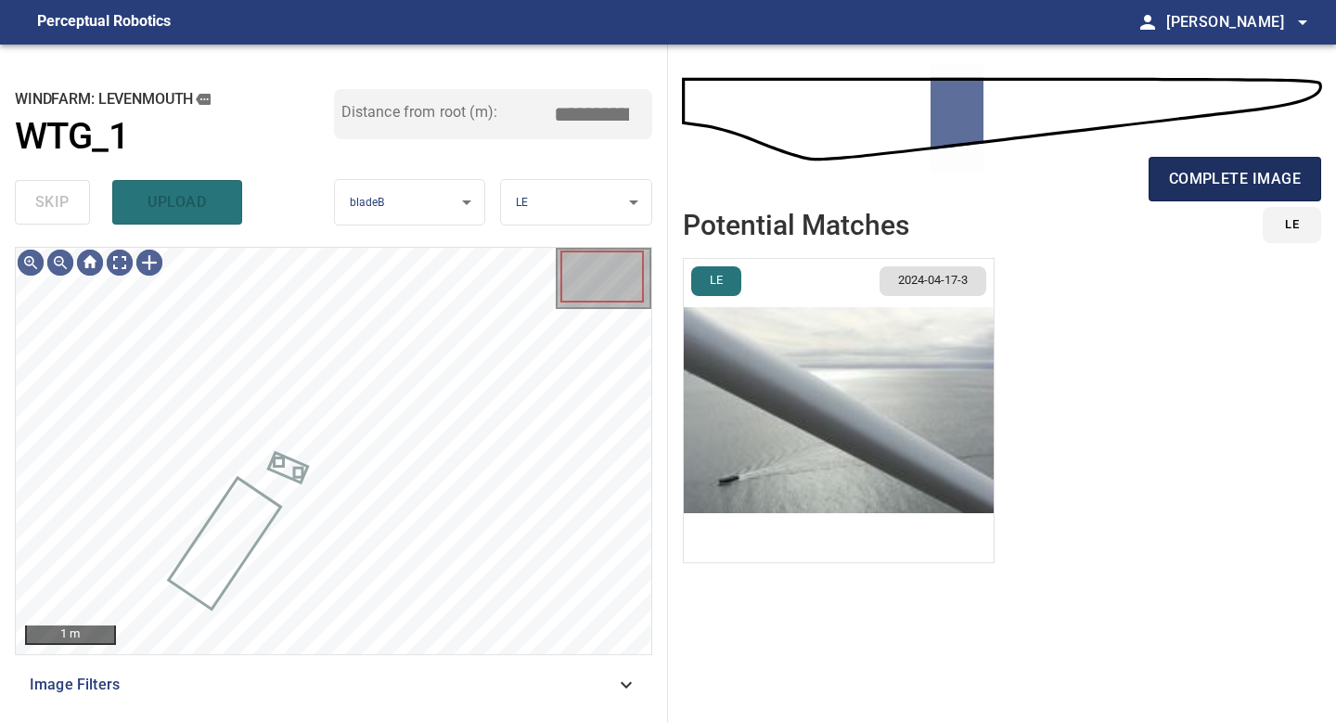
type input "*****"
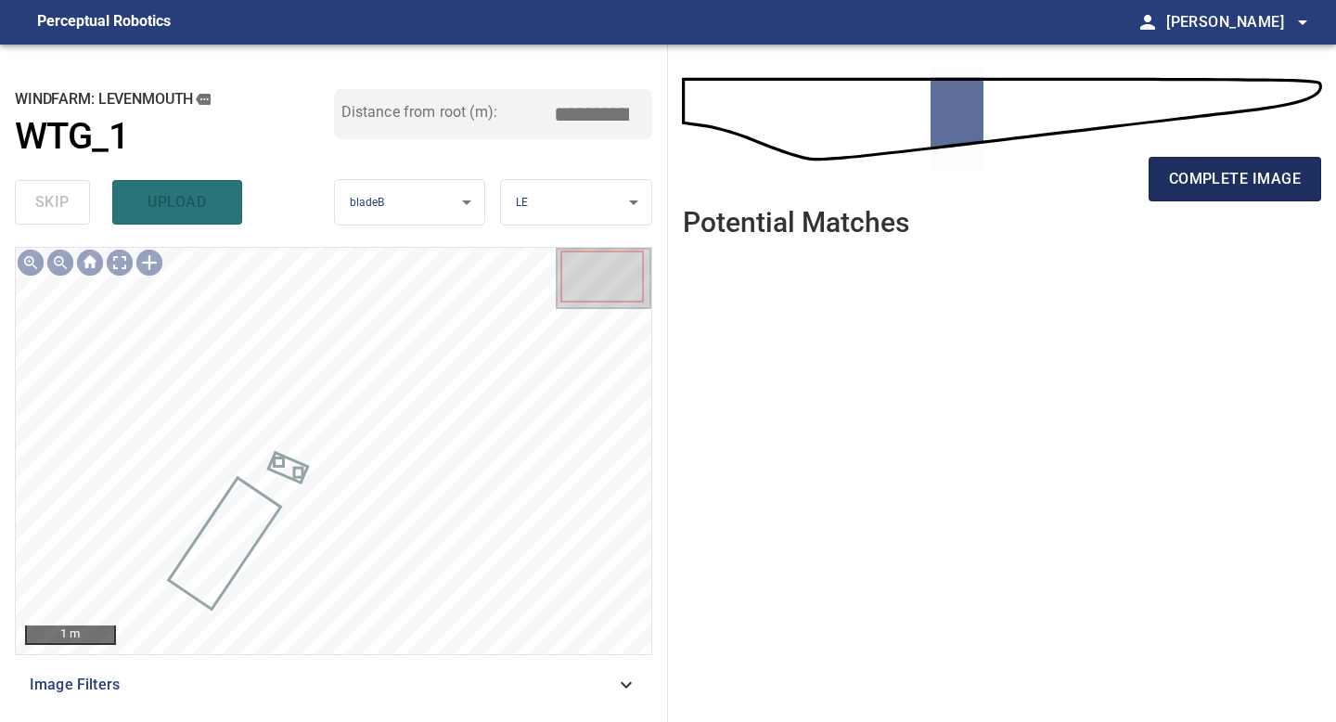
click at [1248, 172] on span "complete image" at bounding box center [1235, 179] width 132 height 26
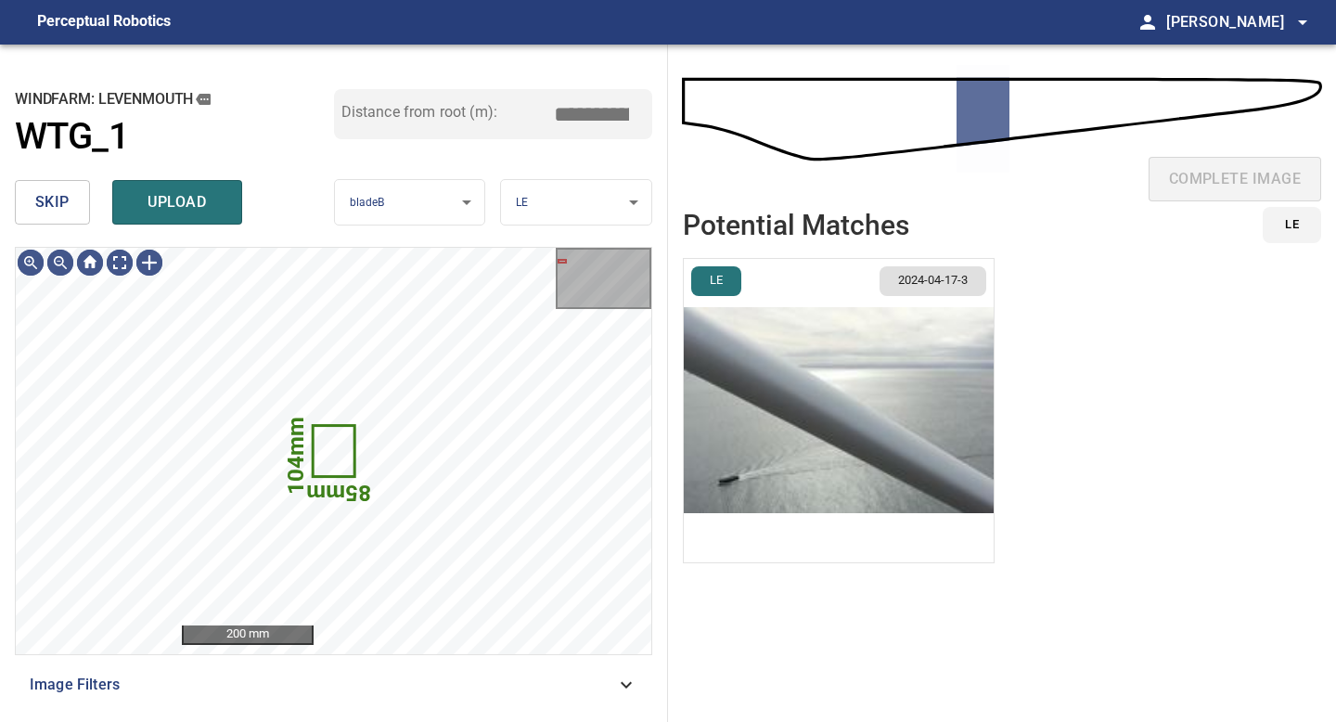
click at [56, 199] on span "skip" at bounding box center [52, 202] width 34 height 26
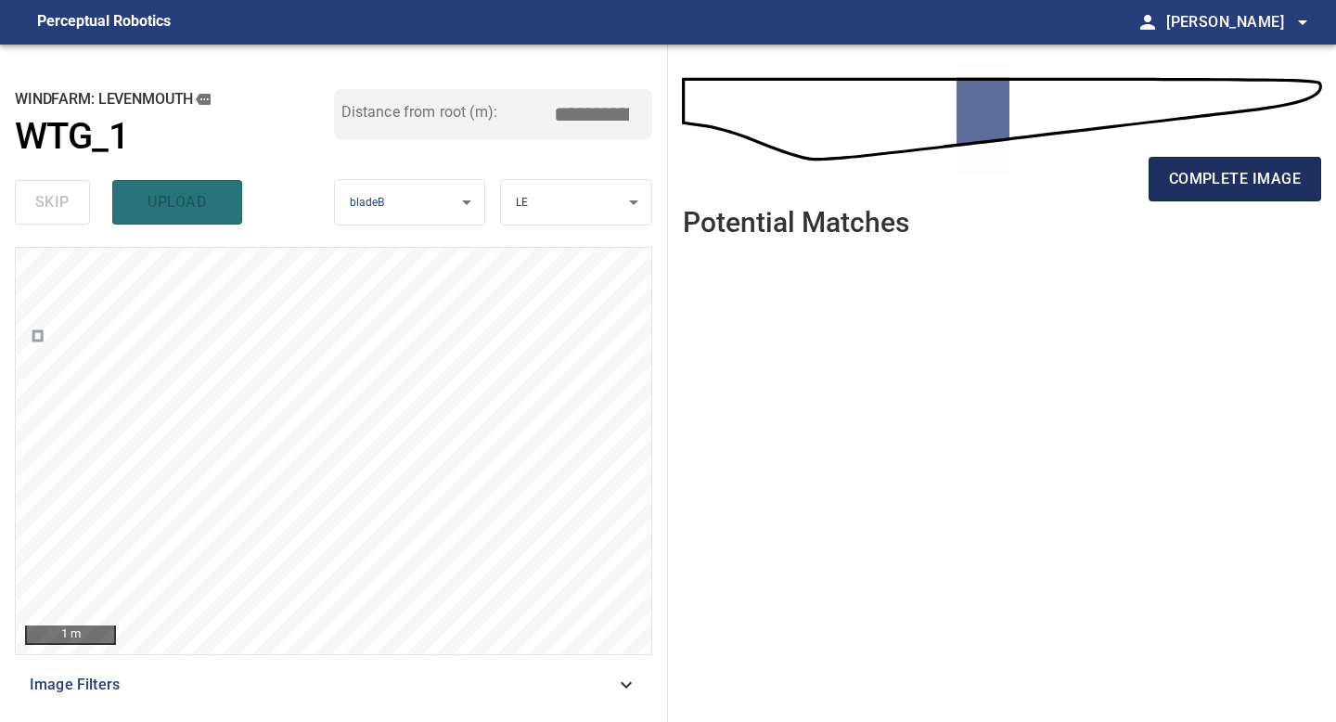
click at [1253, 171] on span "complete image" at bounding box center [1235, 179] width 132 height 26
click at [1241, 185] on span "complete image" at bounding box center [1235, 179] width 132 height 26
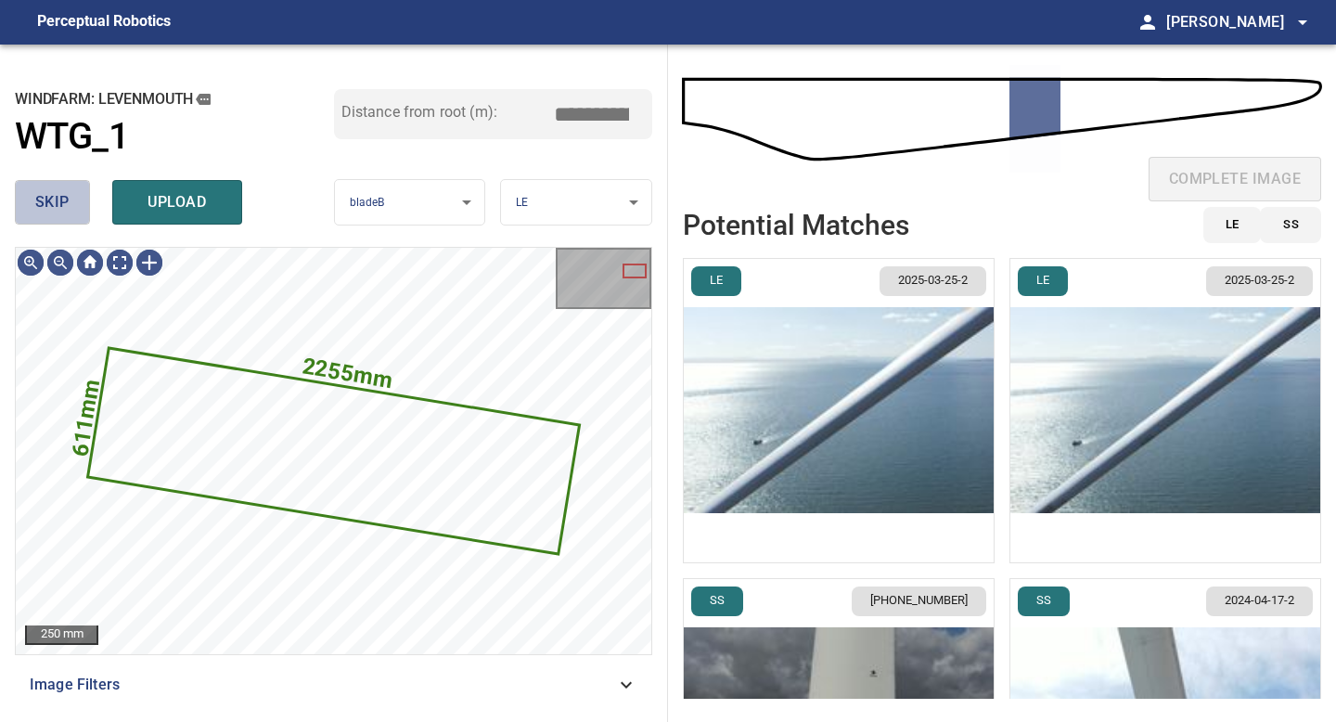
click at [52, 207] on span "skip" at bounding box center [52, 202] width 34 height 26
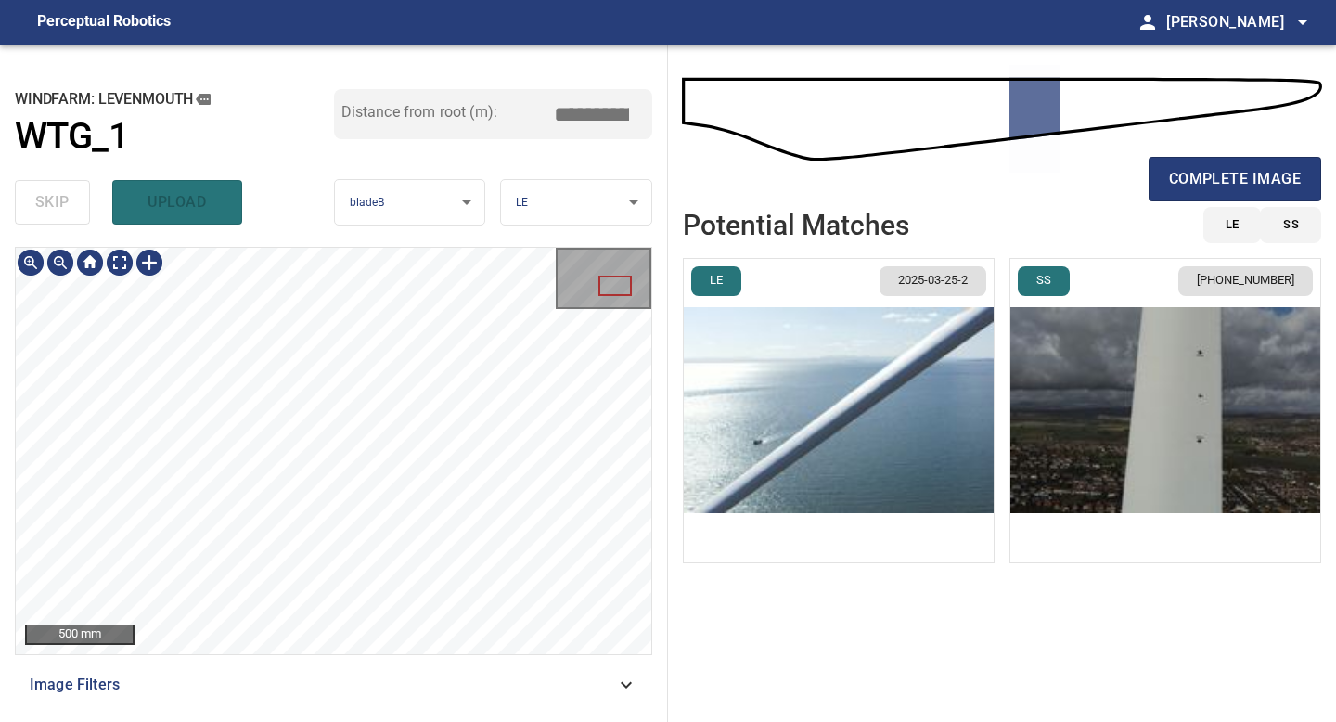
click at [2, 241] on div "**********" at bounding box center [334, 383] width 668 height 677
click at [1229, 181] on span "complete image" at bounding box center [1235, 179] width 132 height 26
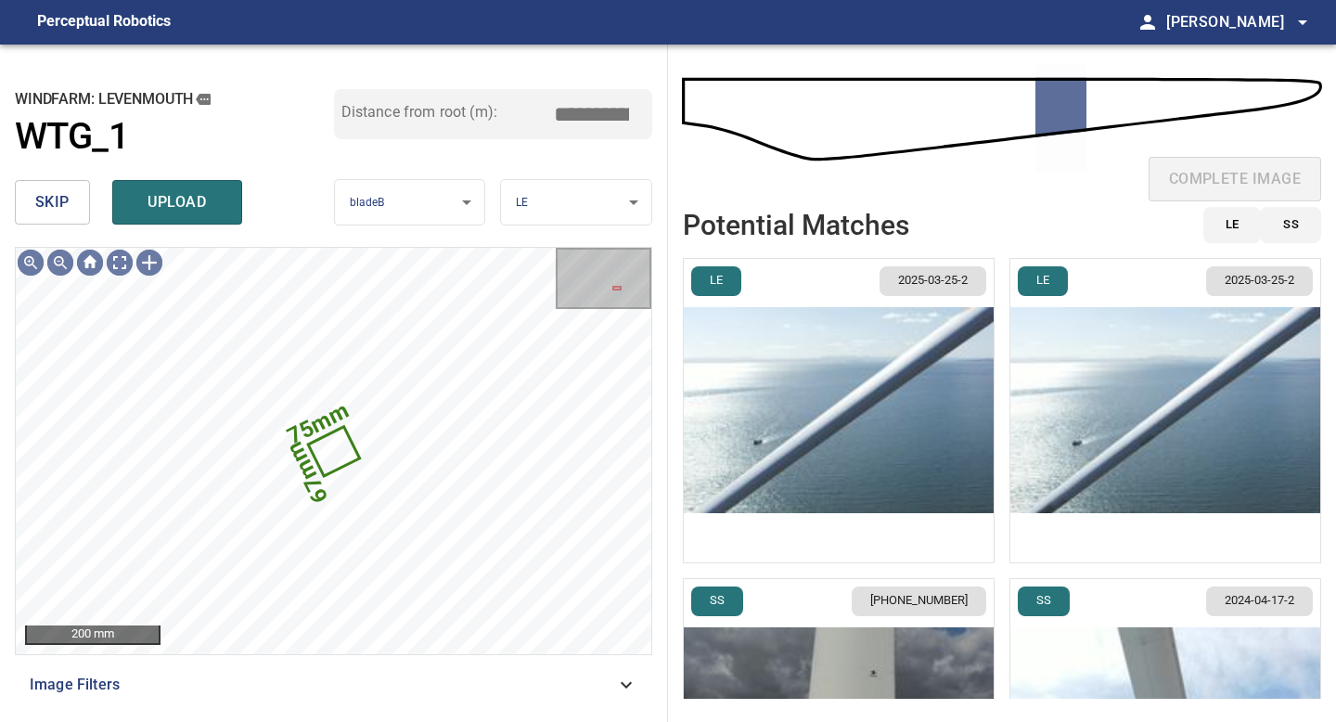
click at [59, 177] on div "skip upload" at bounding box center [174, 202] width 319 height 59
click at [59, 198] on span "skip" at bounding box center [52, 202] width 34 height 26
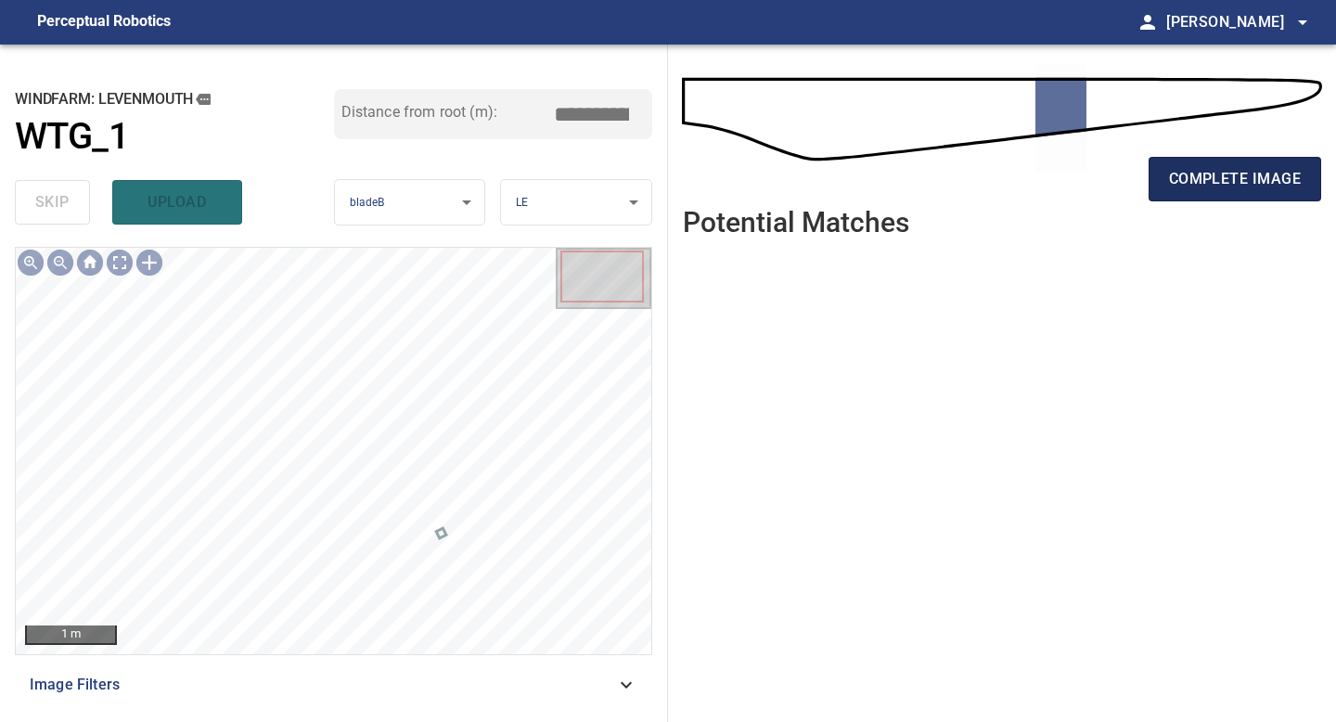
click at [1239, 185] on span "complete image" at bounding box center [1235, 179] width 132 height 26
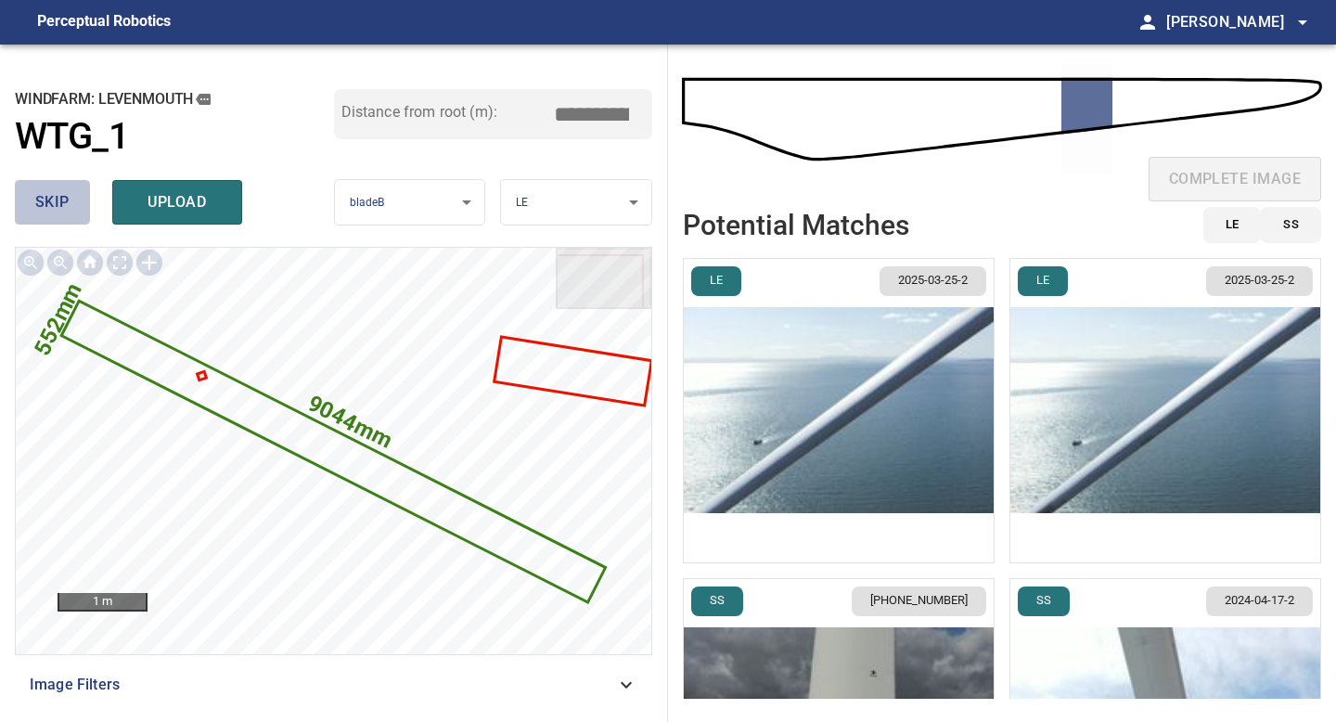
click at [59, 202] on span "skip" at bounding box center [52, 202] width 34 height 26
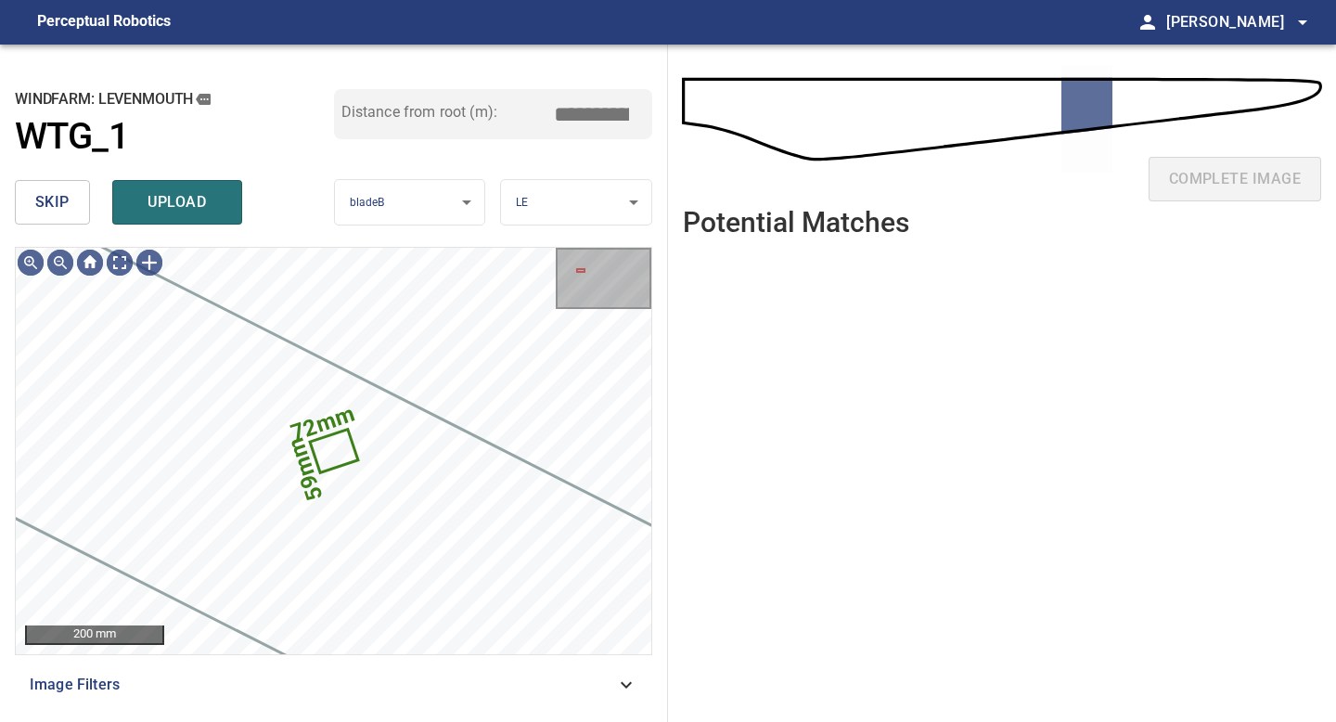
click at [59, 202] on span "skip" at bounding box center [52, 202] width 34 height 26
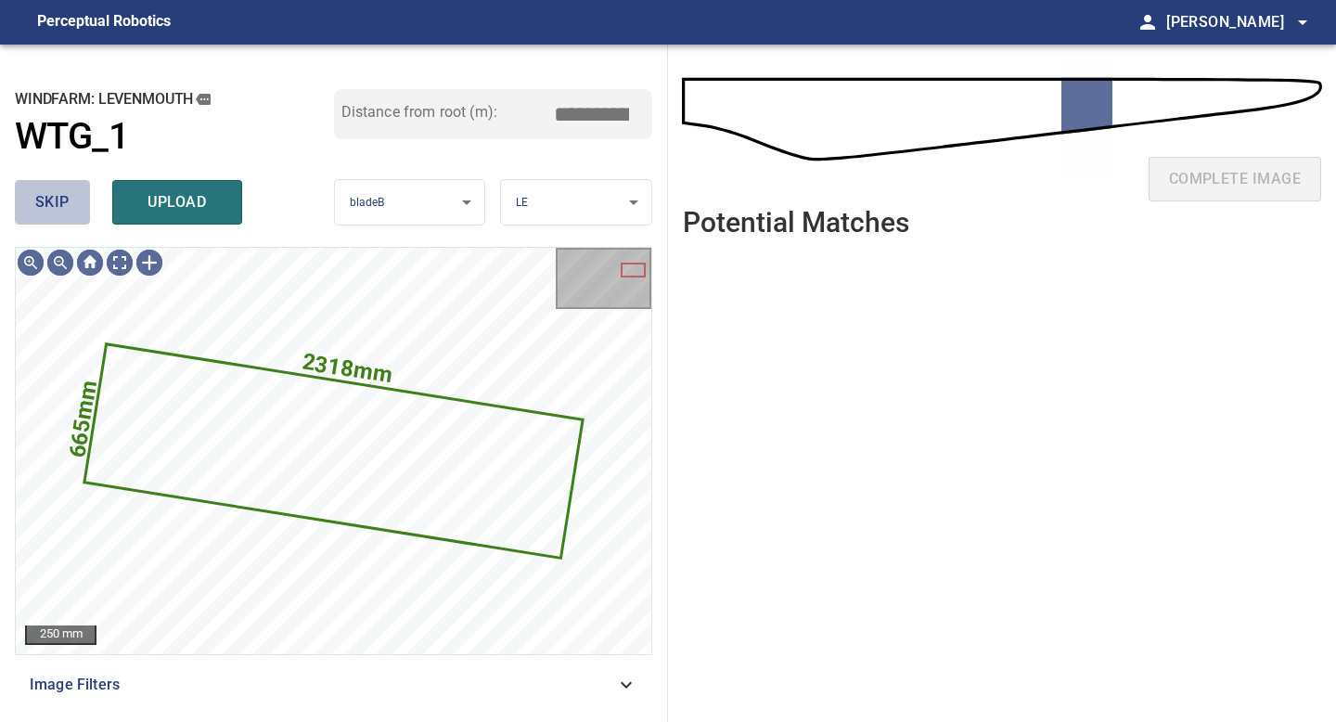
click at [59, 202] on span "skip" at bounding box center [52, 202] width 34 height 26
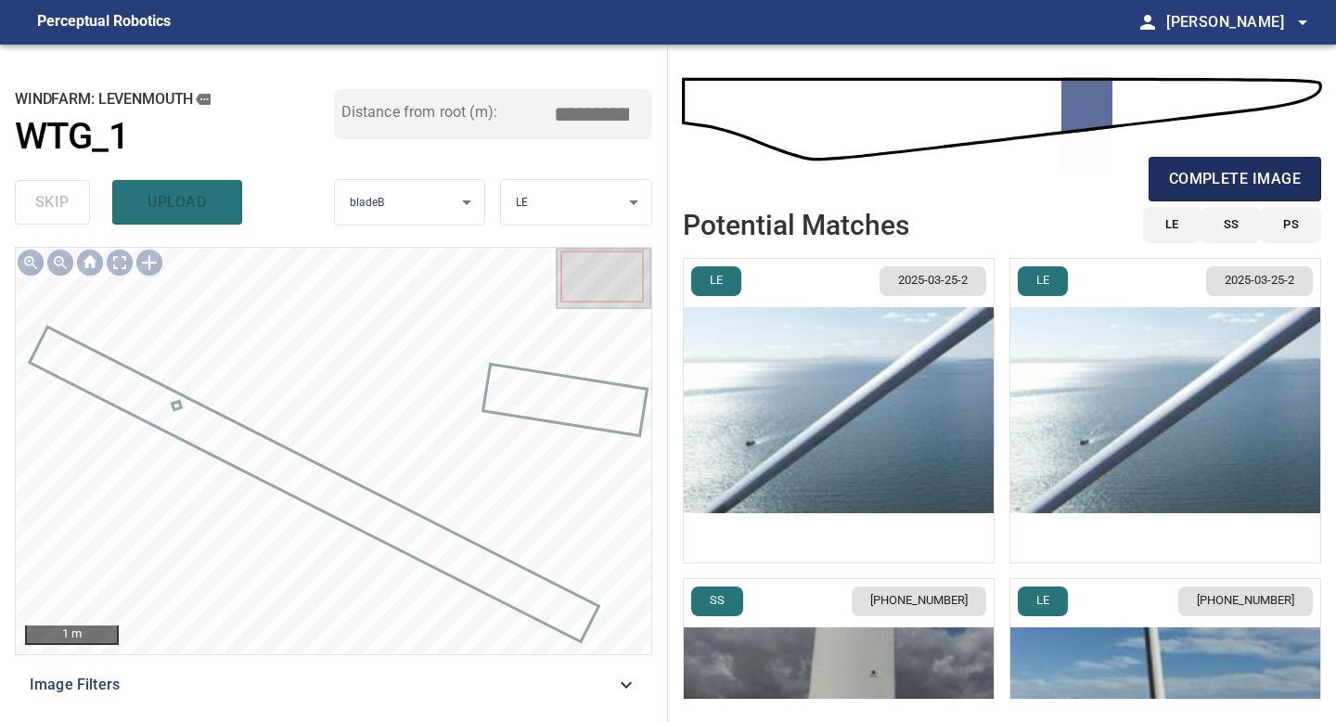
click at [1263, 175] on span "complete image" at bounding box center [1235, 179] width 132 height 26
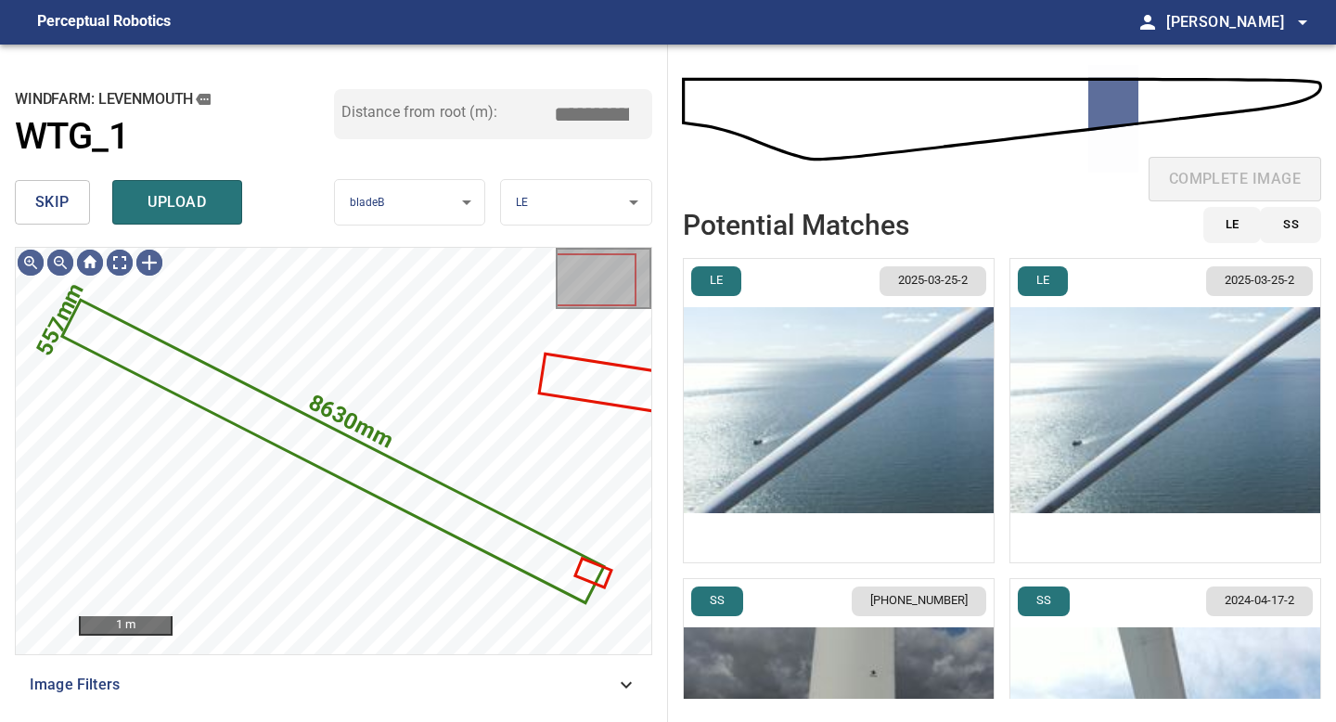
click at [51, 200] on span "skip" at bounding box center [52, 202] width 34 height 26
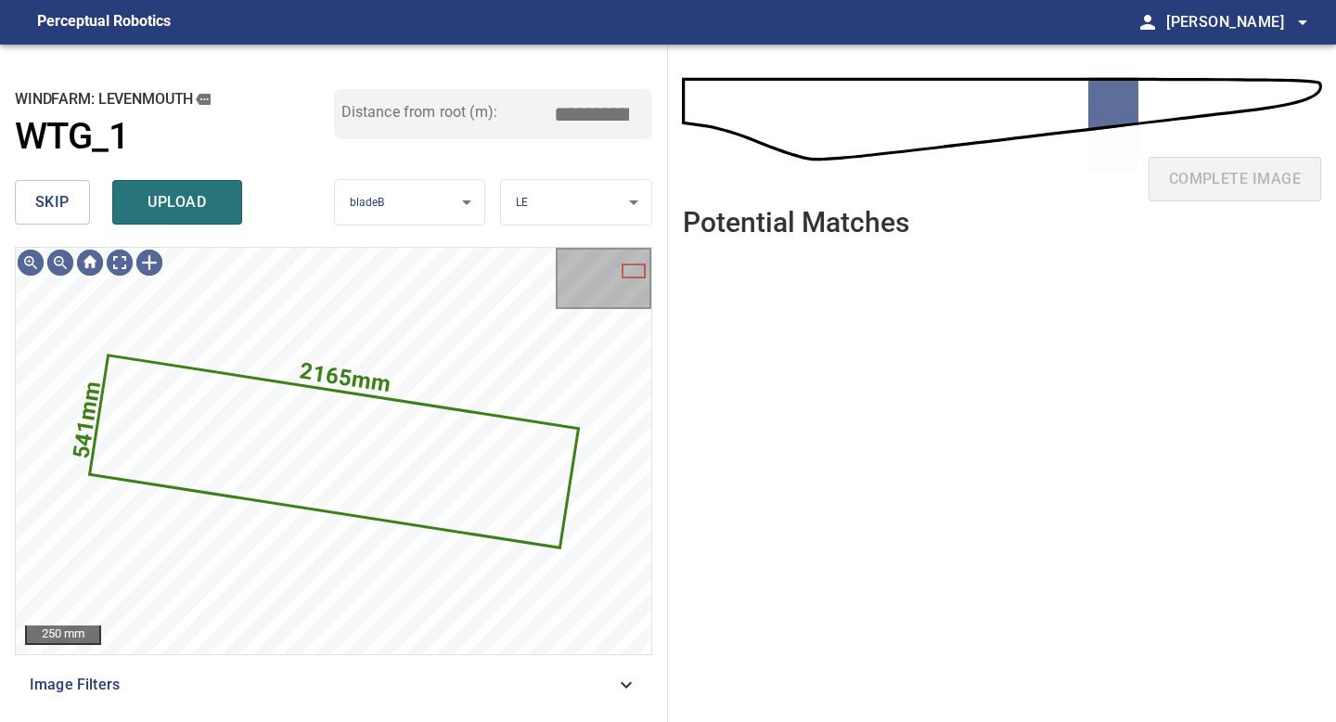
click at [51, 200] on span "skip" at bounding box center [52, 202] width 34 height 26
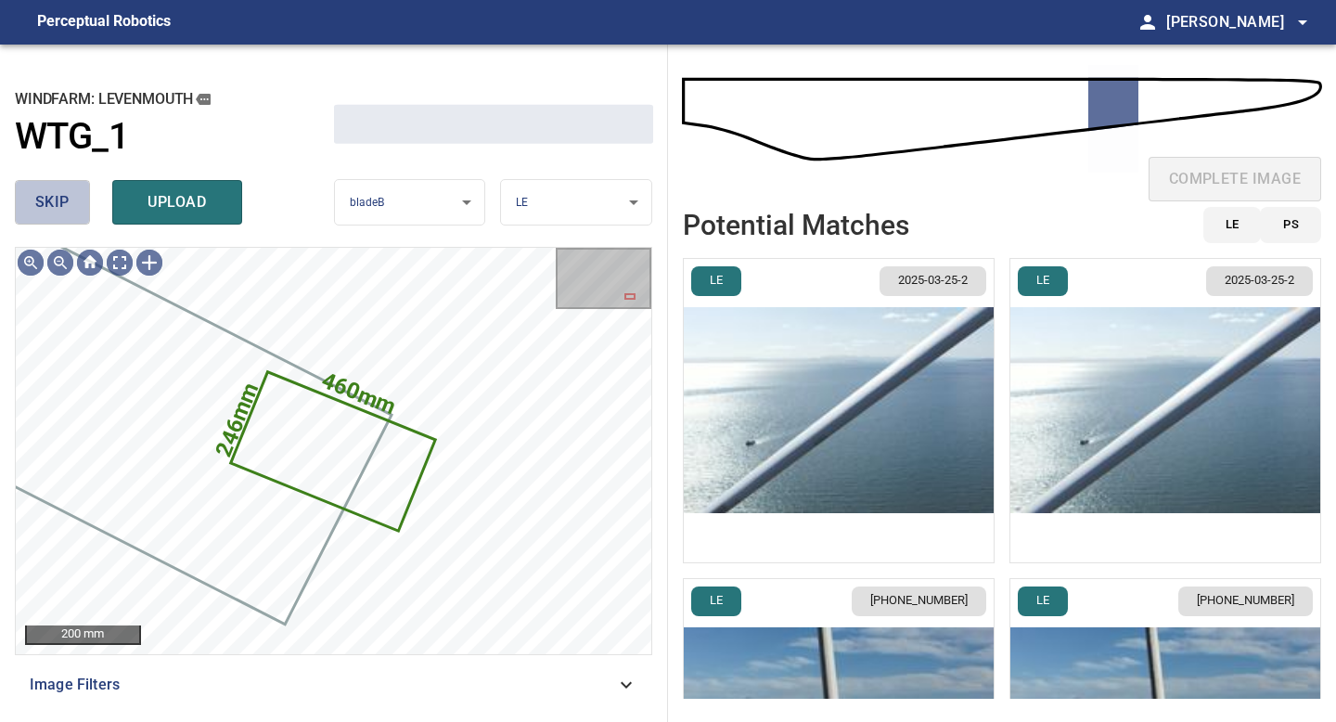
click at [51, 200] on span "skip" at bounding box center [52, 202] width 34 height 26
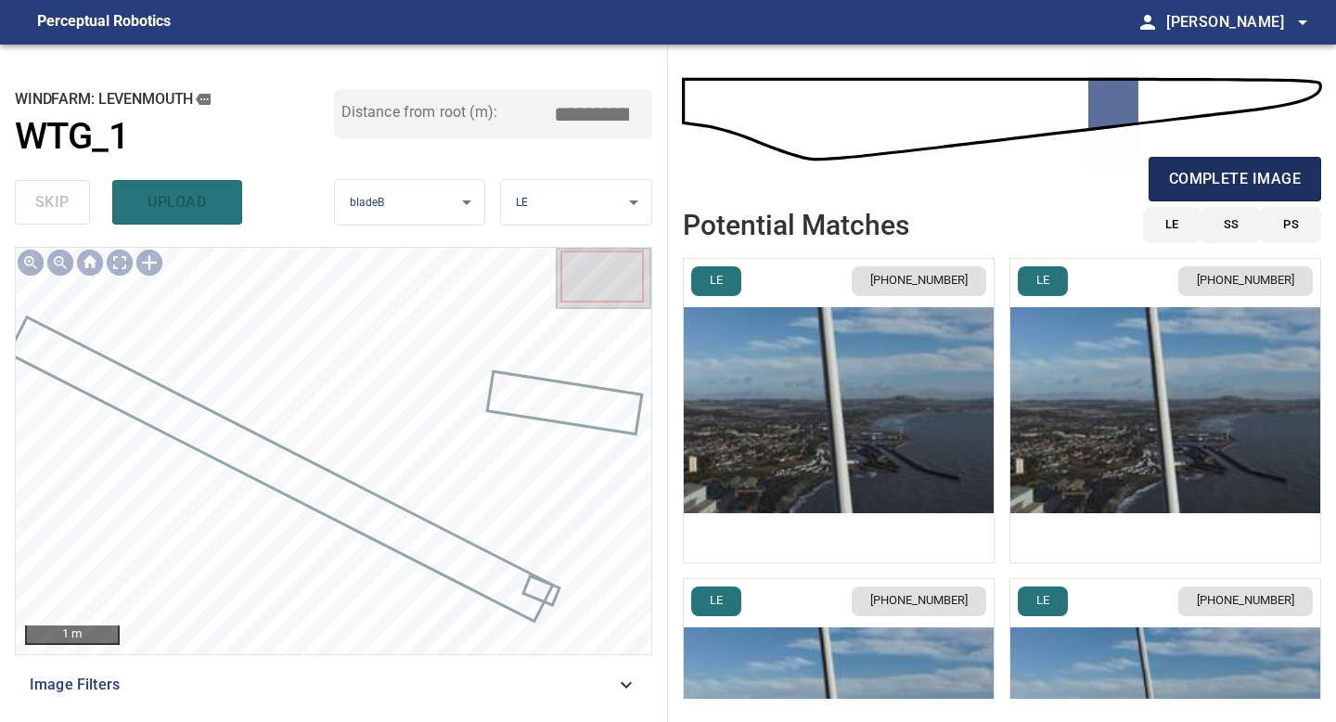
click at [1250, 189] on span "complete image" at bounding box center [1235, 179] width 132 height 26
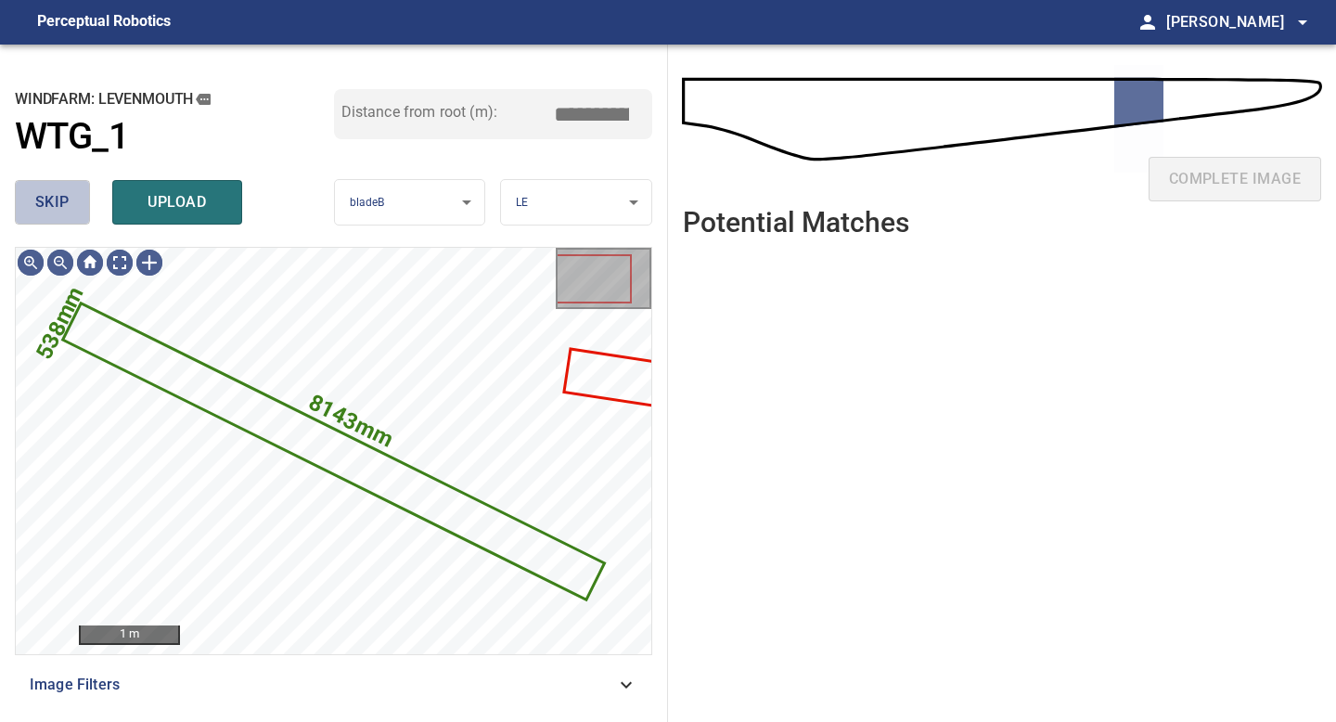
click at [61, 214] on span "skip" at bounding box center [52, 202] width 34 height 26
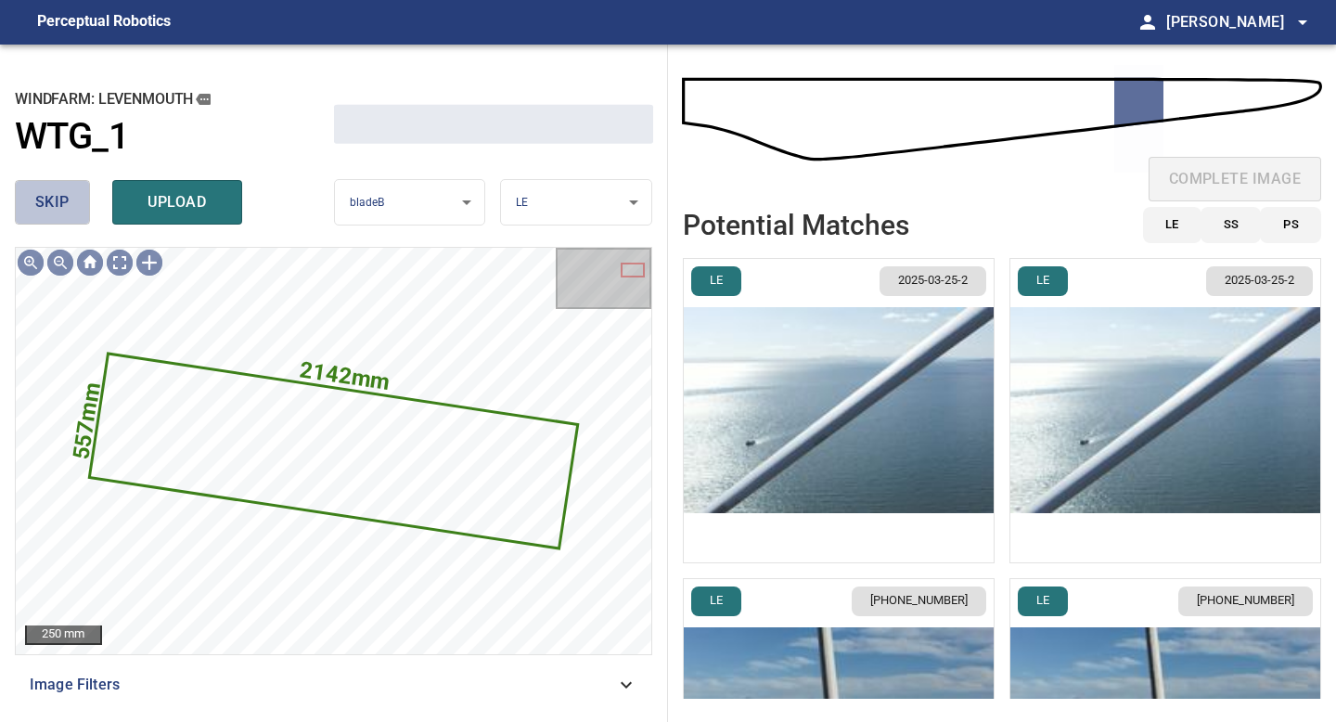
click at [61, 214] on span "skip" at bounding box center [52, 202] width 34 height 26
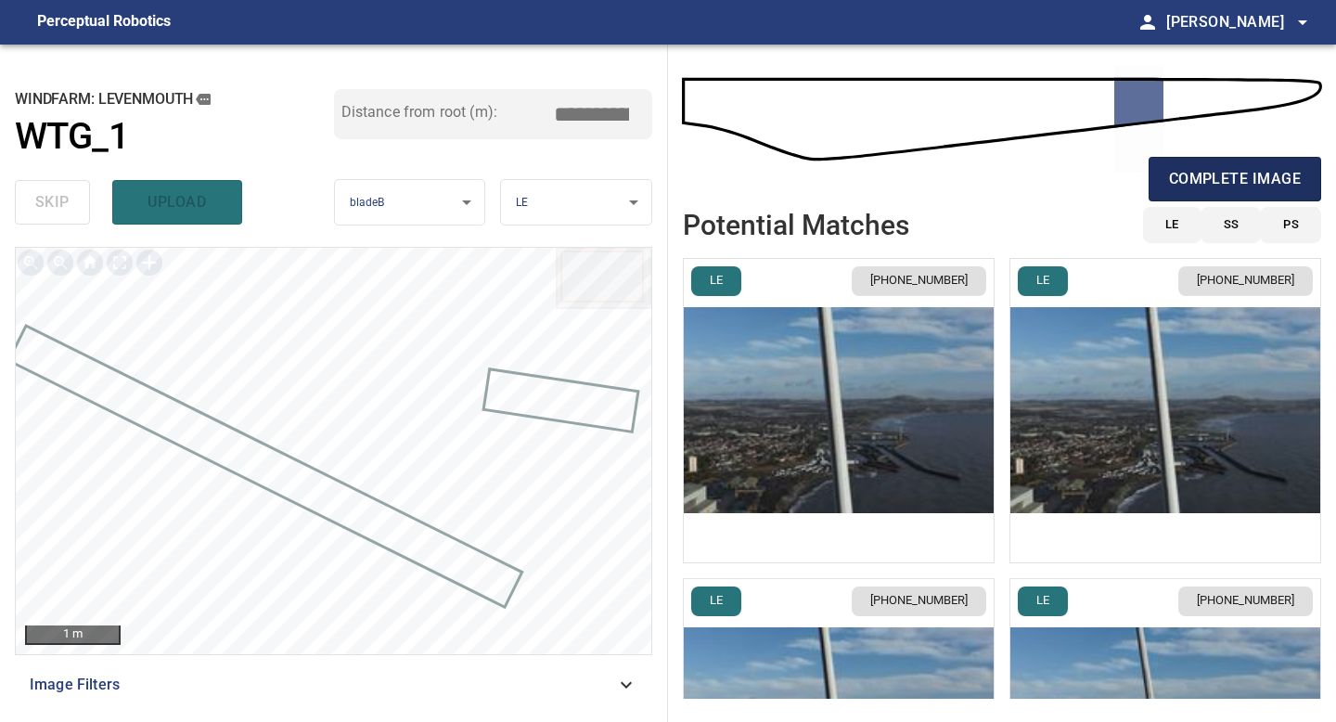
click at [1241, 169] on span "complete image" at bounding box center [1235, 179] width 132 height 26
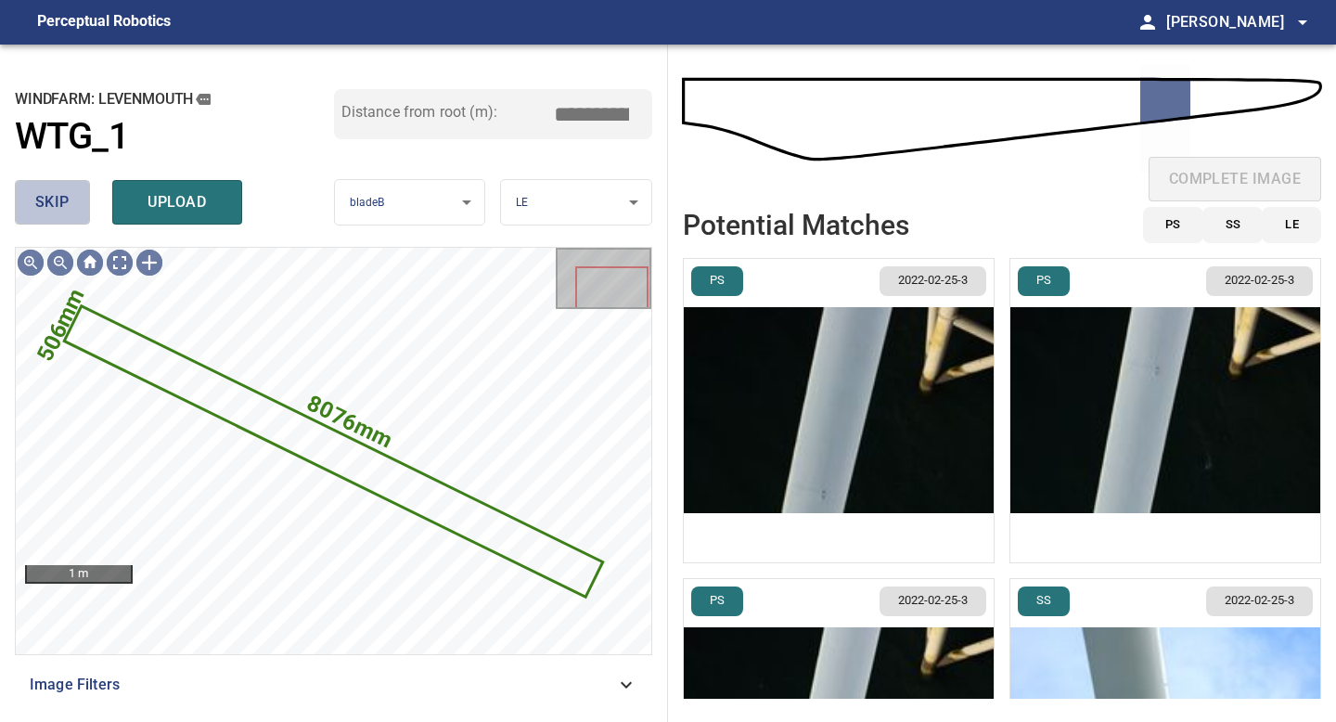
click at [75, 207] on button "skip" at bounding box center [52, 202] width 75 height 45
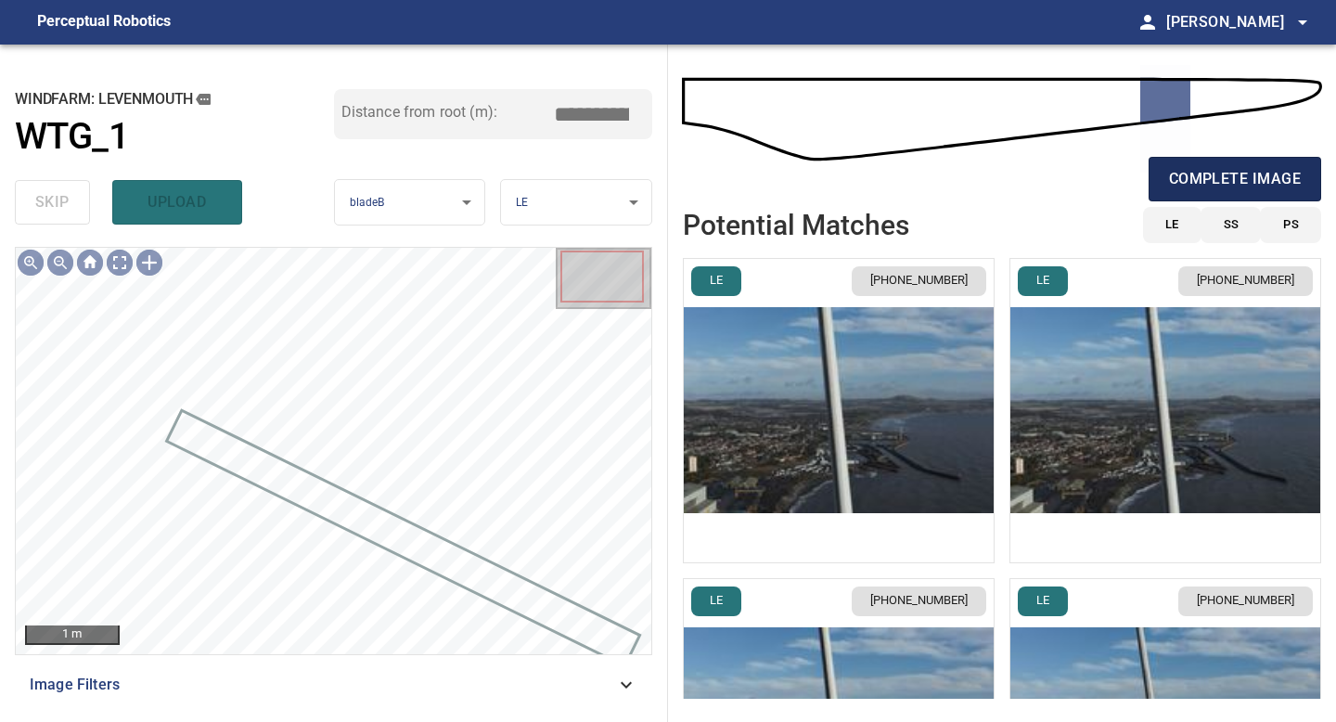
click at [1210, 166] on span "complete image" at bounding box center [1235, 179] width 132 height 26
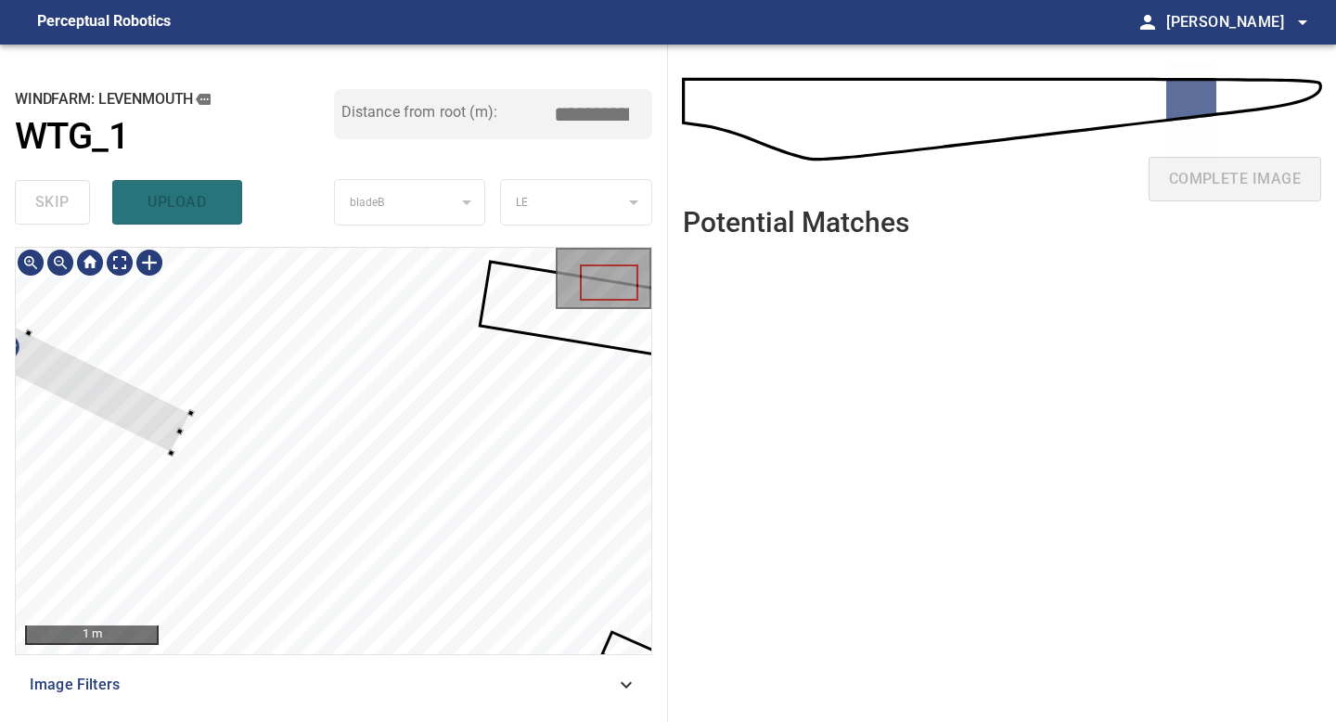
click at [161, 412] on div at bounding box center [19, 353] width 341 height 199
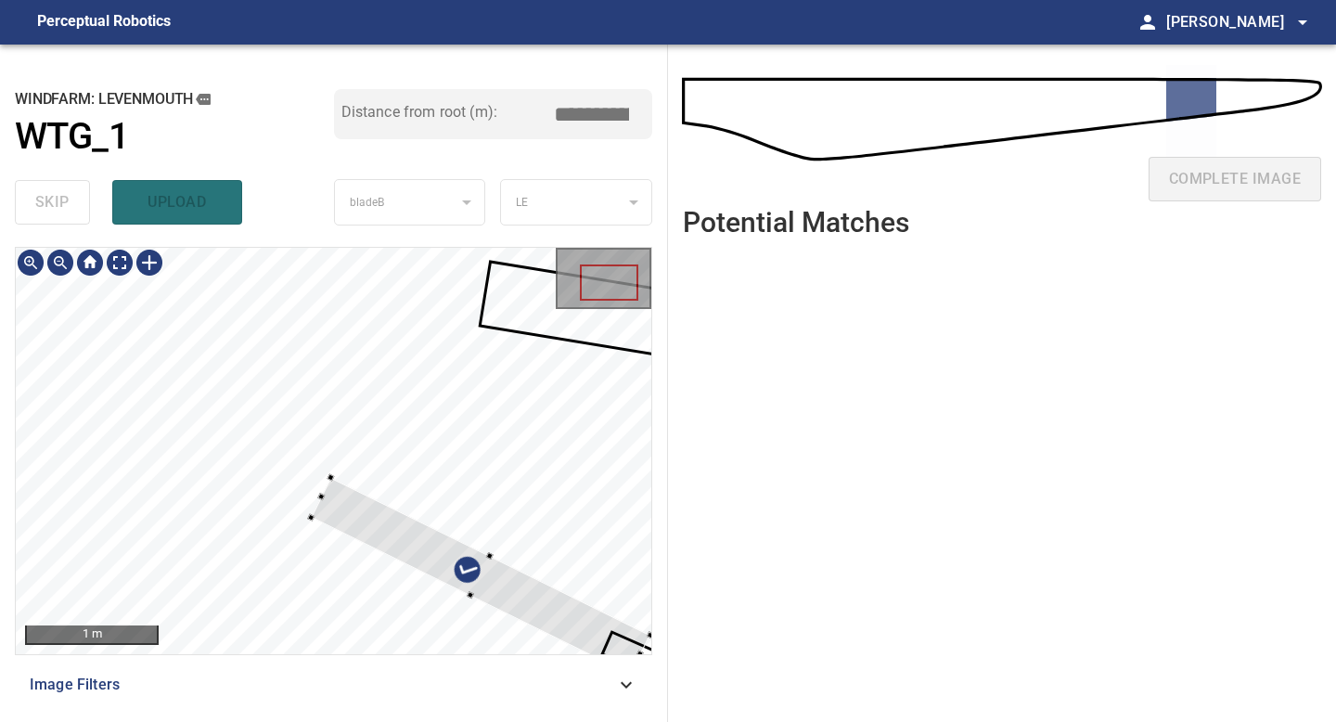
click at [588, 627] on div at bounding box center [482, 577] width 340 height 198
click at [385, 513] on div at bounding box center [509, 589] width 286 height 171
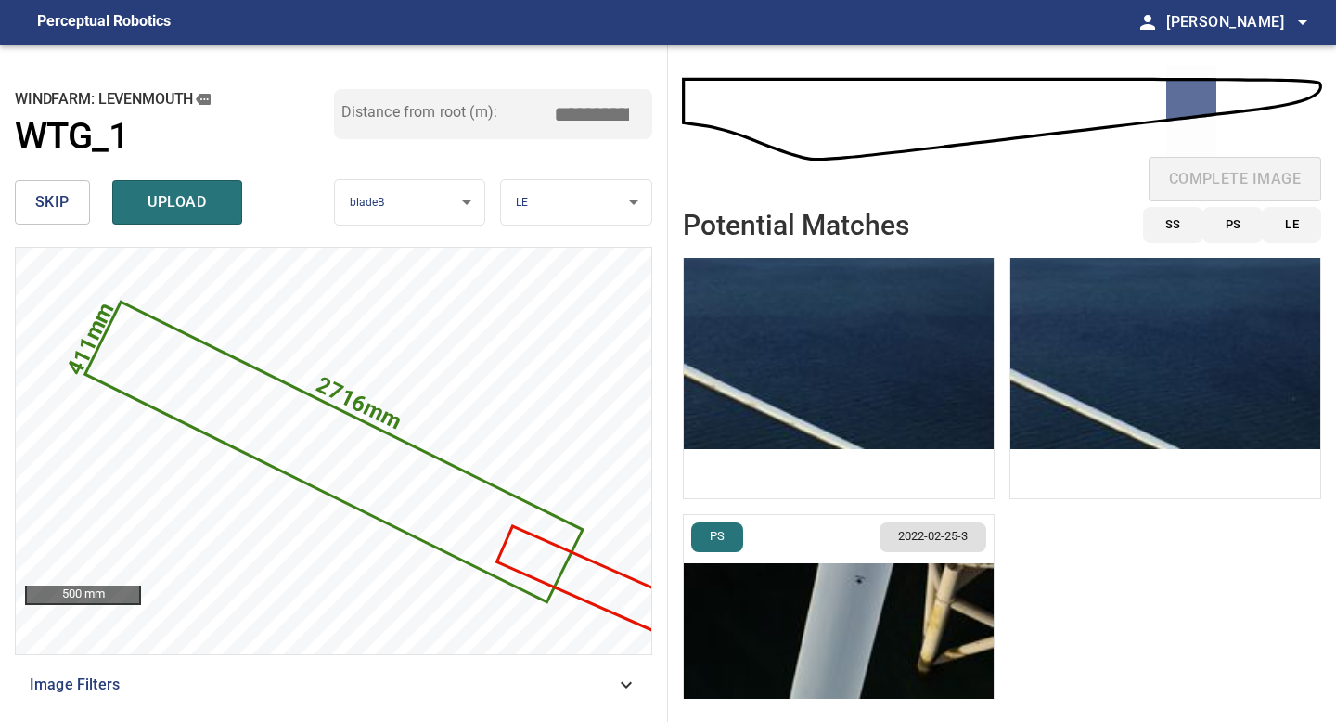
scroll to position [1056, 0]
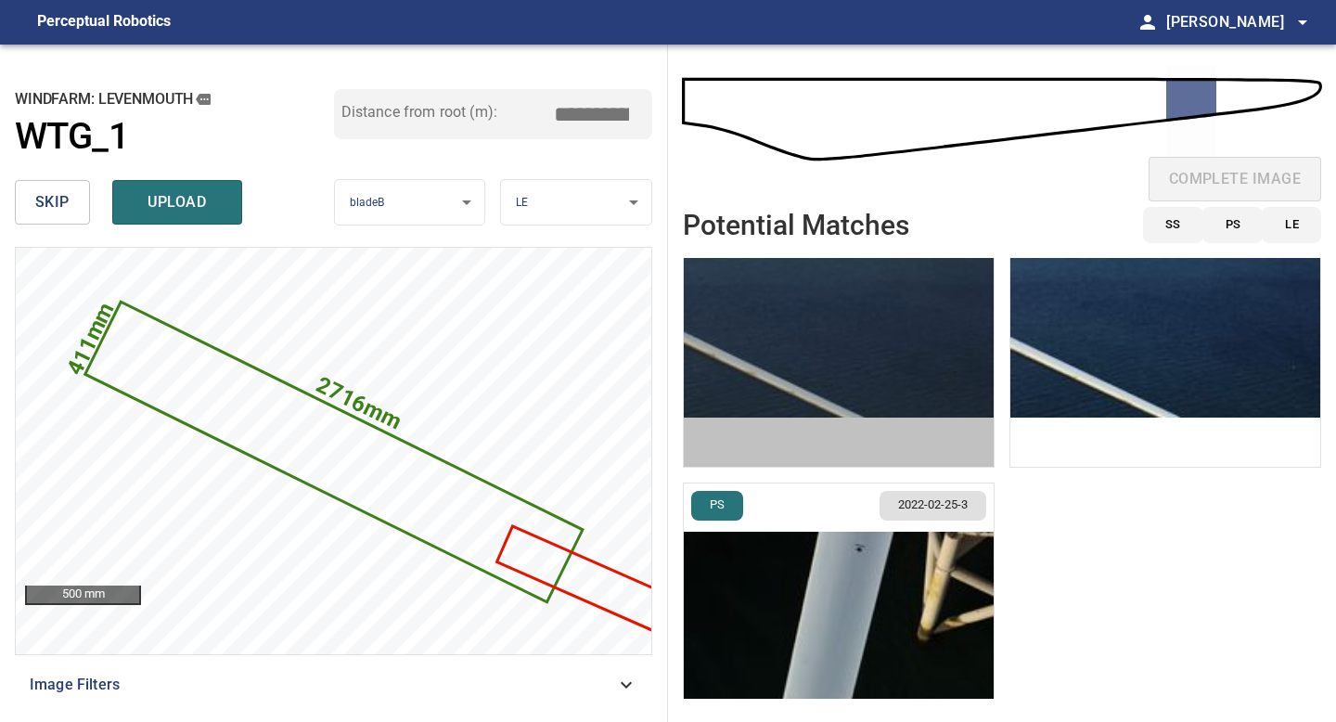
click at [800, 377] on img "button" at bounding box center [839, 314] width 310 height 303
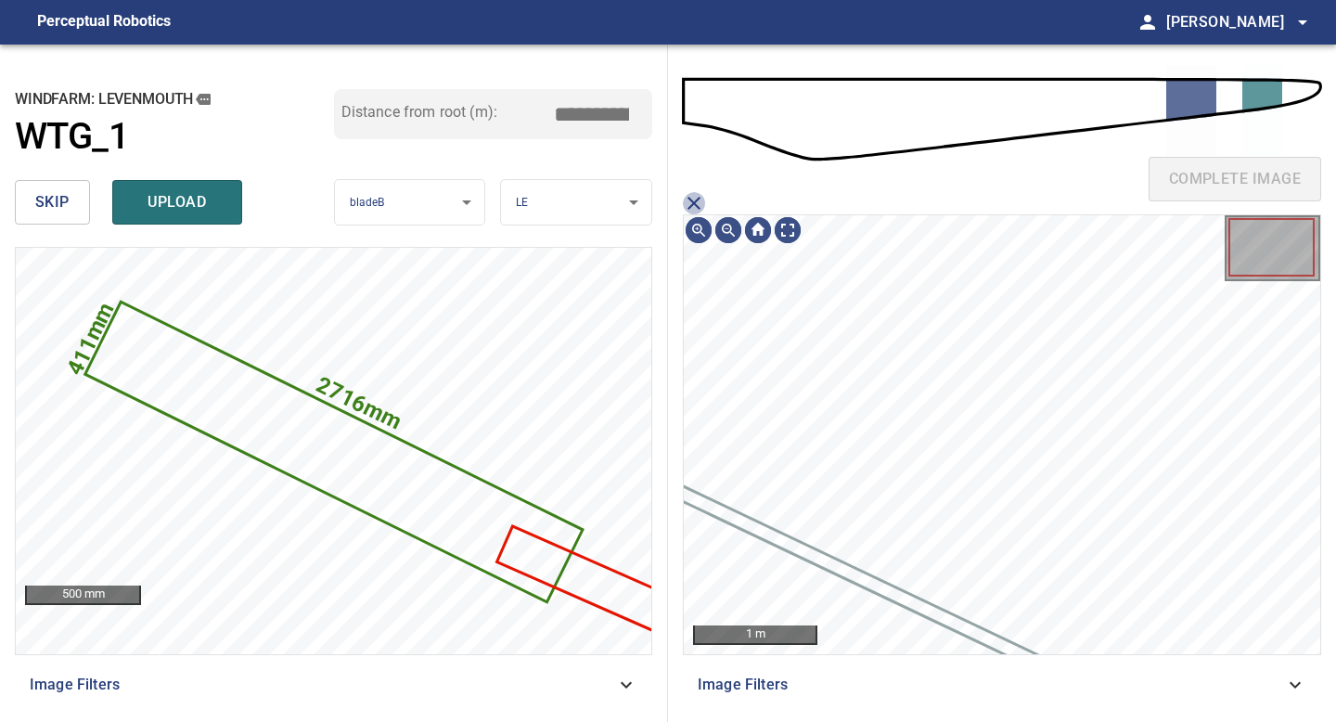
click at [690, 204] on icon "close matching imageResolution:" at bounding box center [694, 203] width 13 height 13
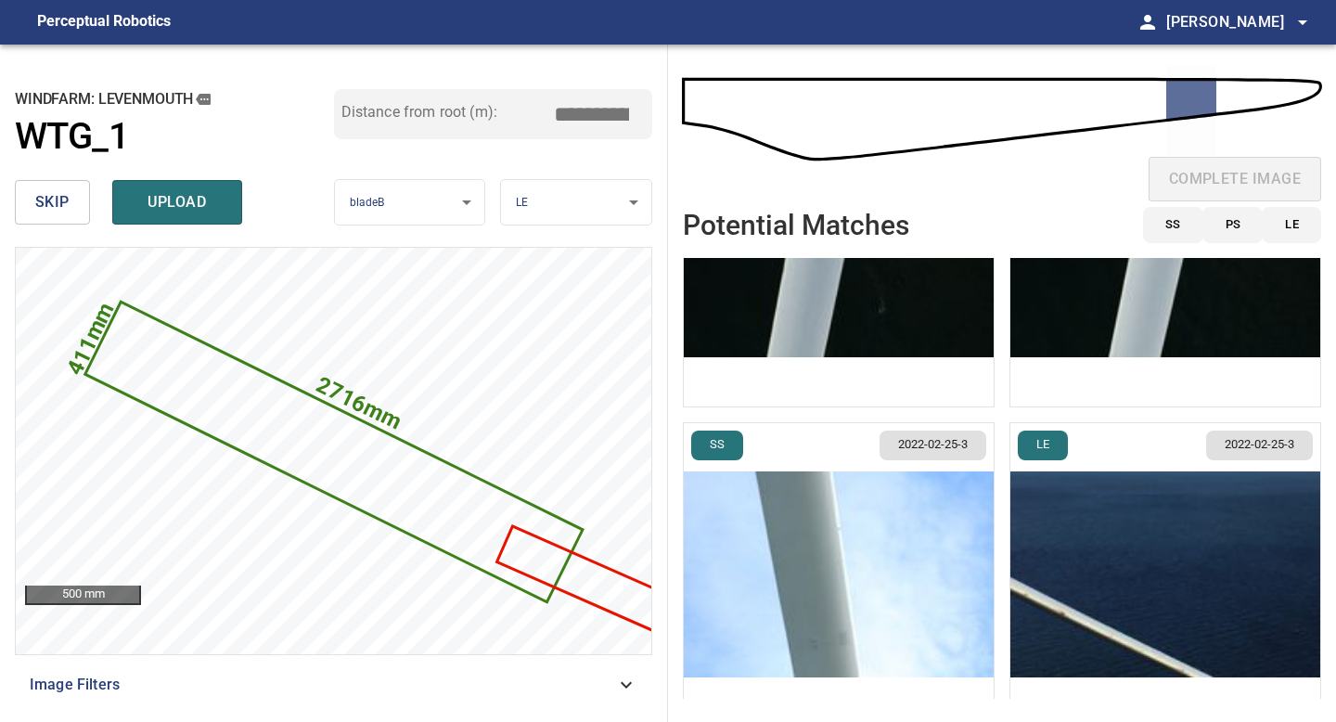
scroll to position [0, 0]
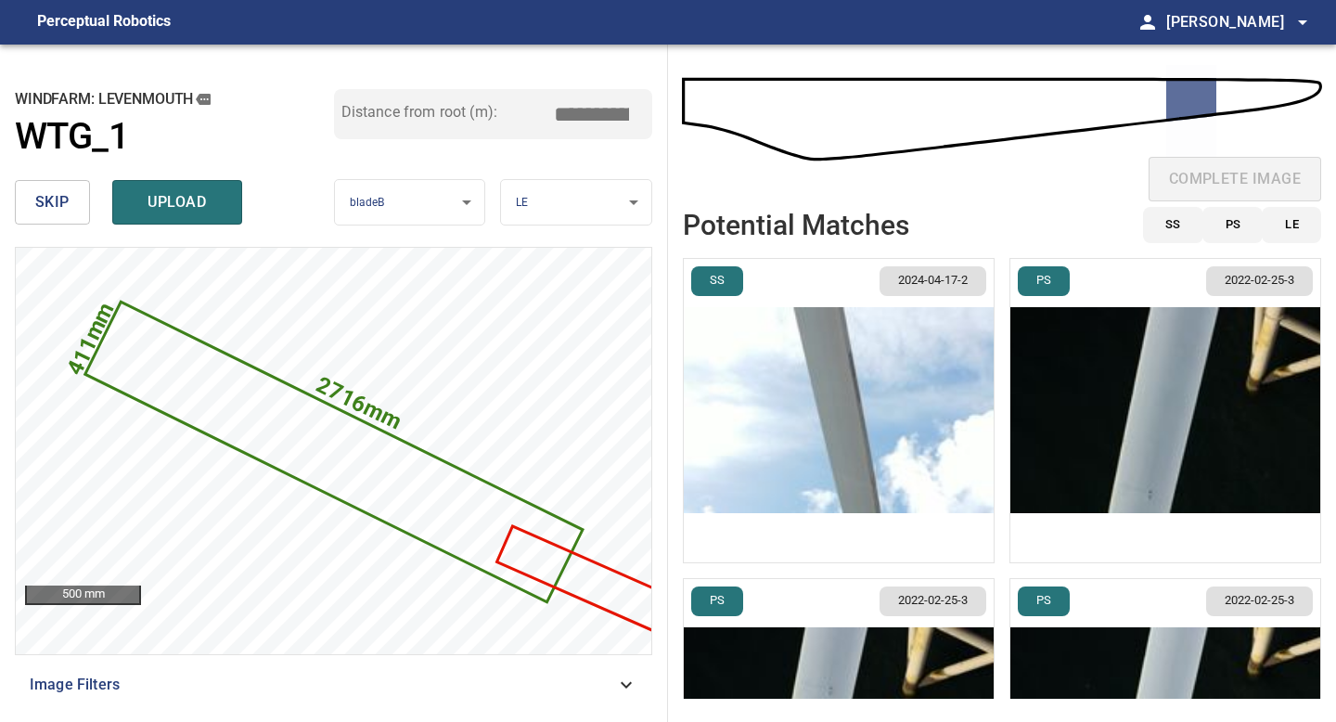
click at [786, 420] on img "button" at bounding box center [839, 410] width 310 height 303
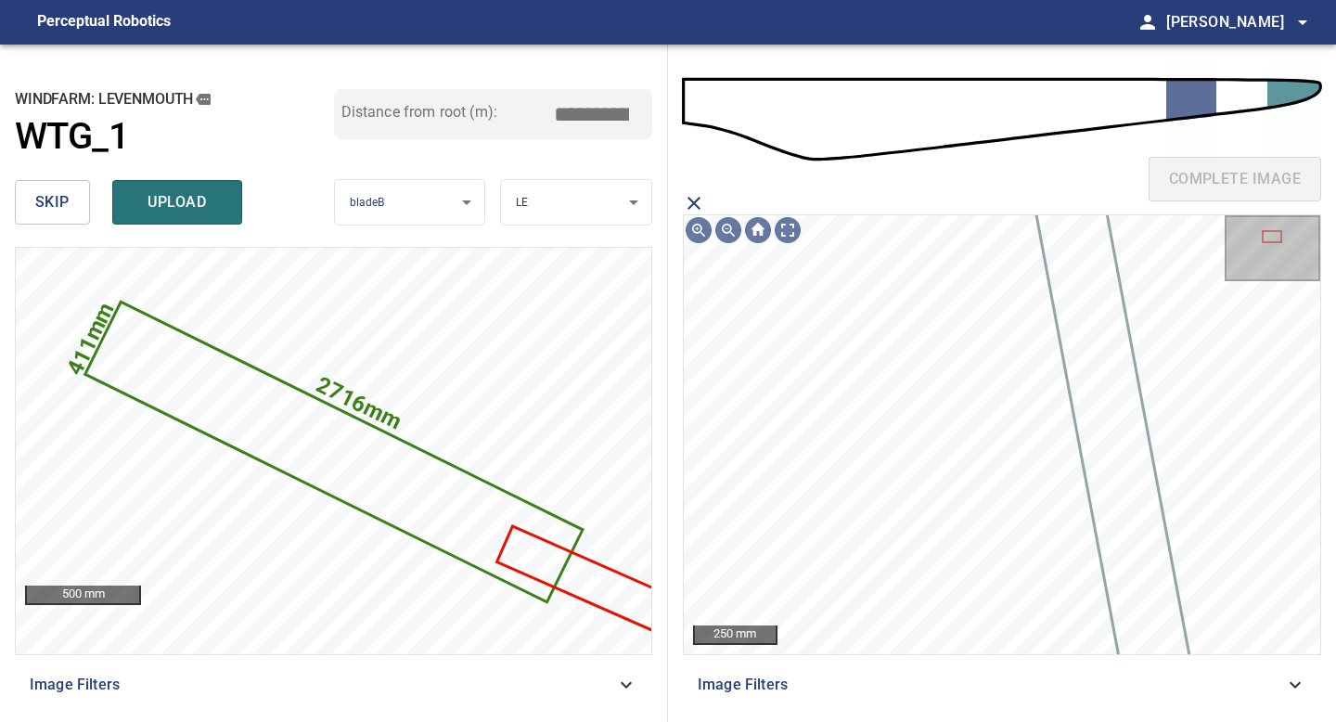
click at [704, 207] on icon "close matching imageResolution:" at bounding box center [694, 203] width 22 height 22
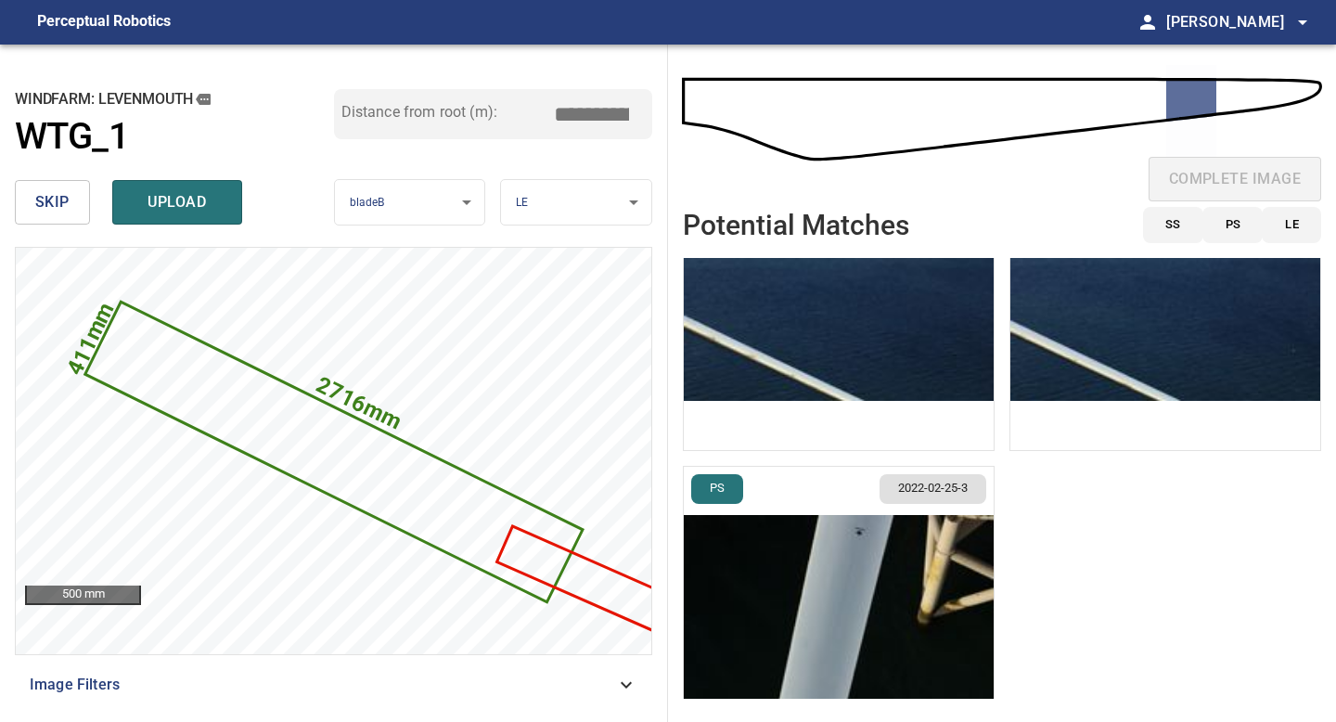
scroll to position [1050, 0]
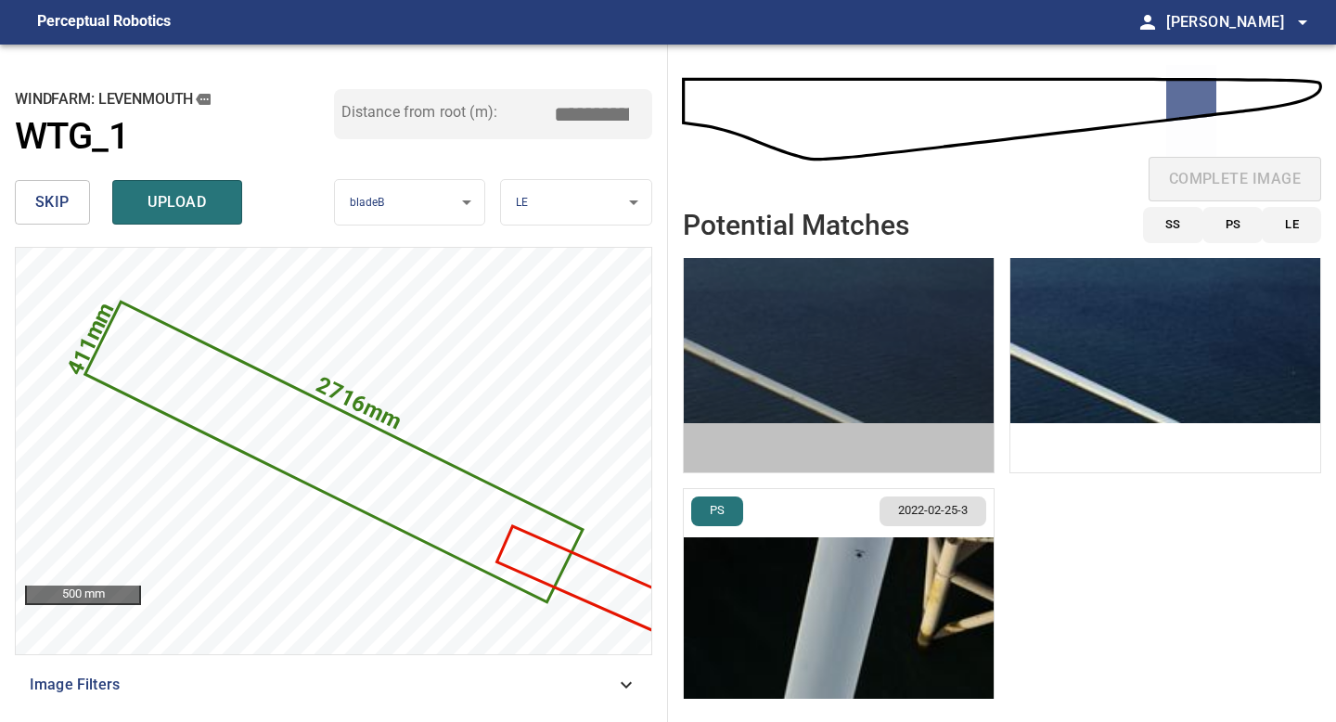
click at [789, 339] on img "button" at bounding box center [839, 320] width 310 height 303
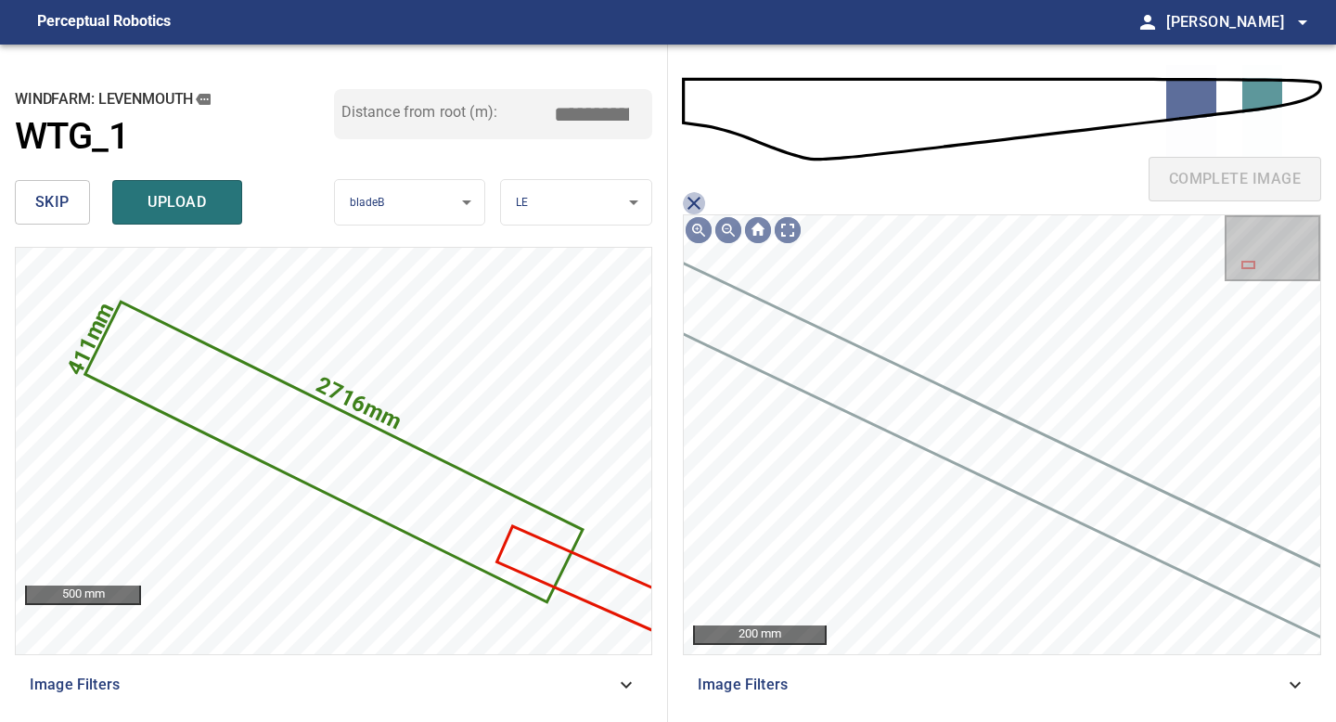
click at [697, 199] on icon "close matching imageResolution:" at bounding box center [694, 203] width 13 height 13
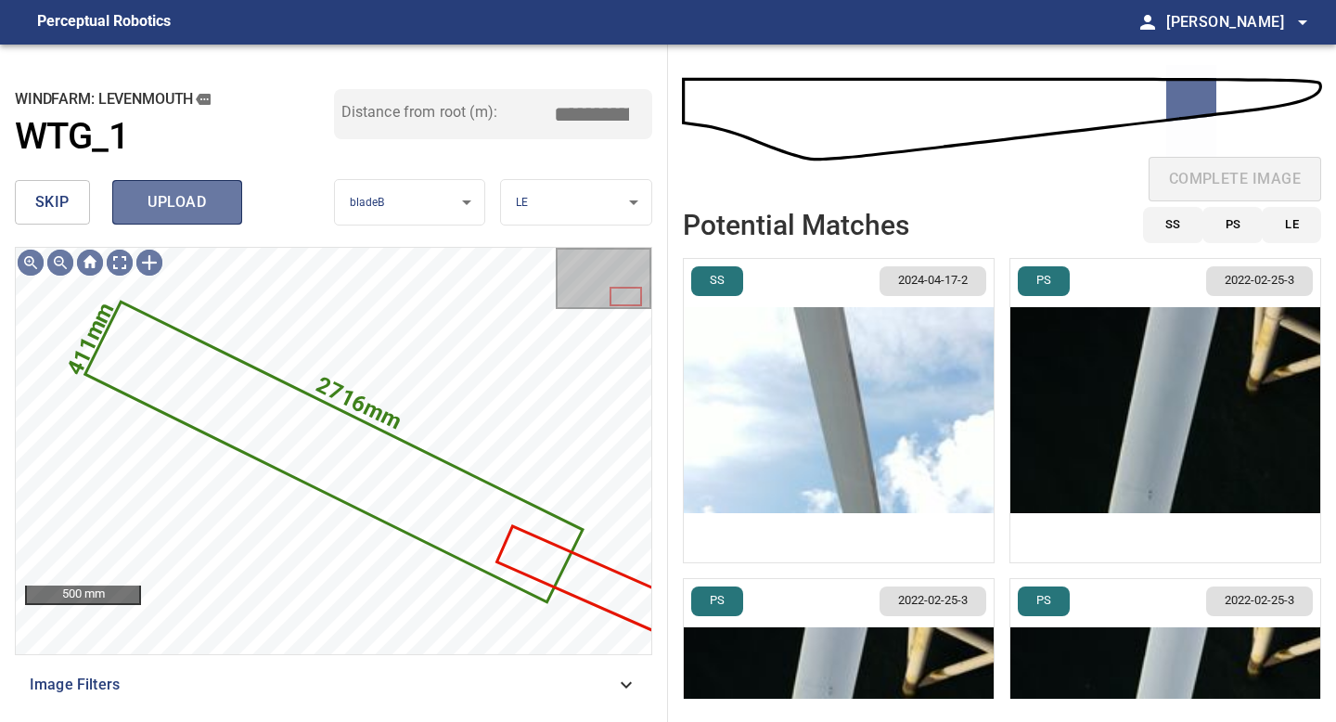
click at [150, 217] on button "upload" at bounding box center [177, 202] width 130 height 45
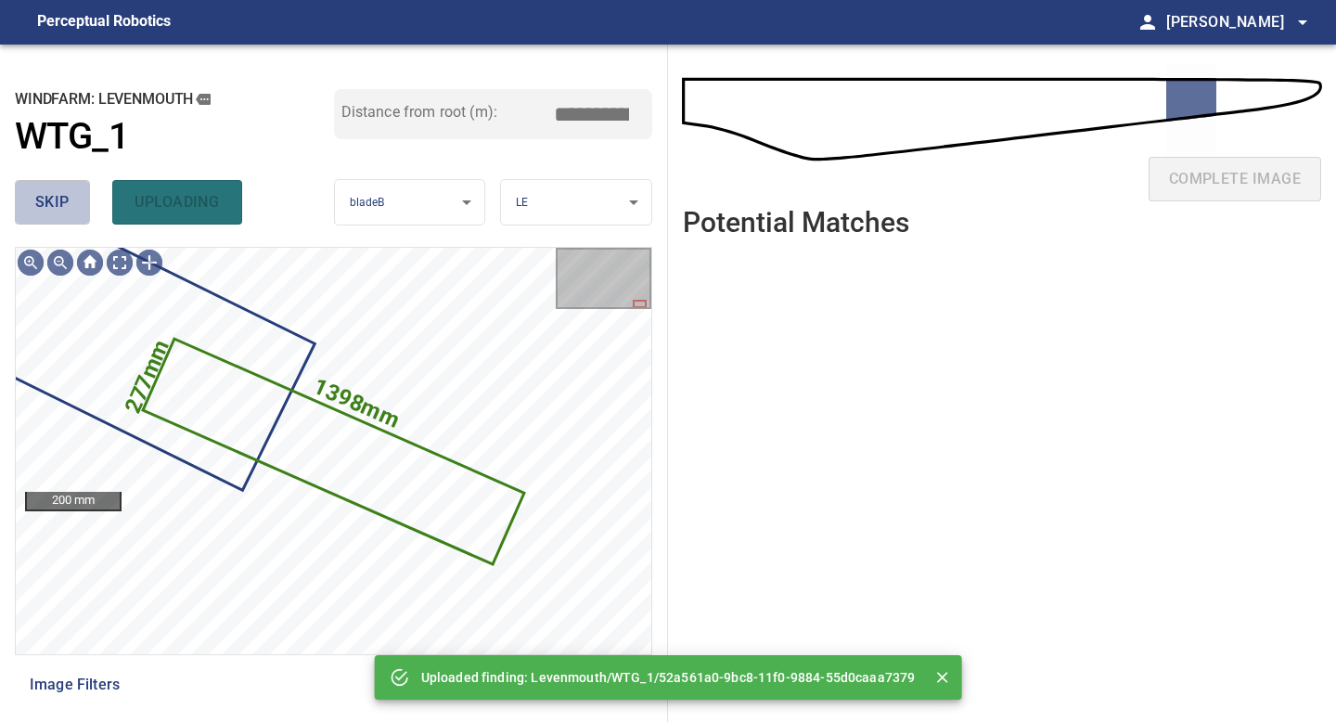
click at [27, 214] on button "skip" at bounding box center [52, 202] width 75 height 45
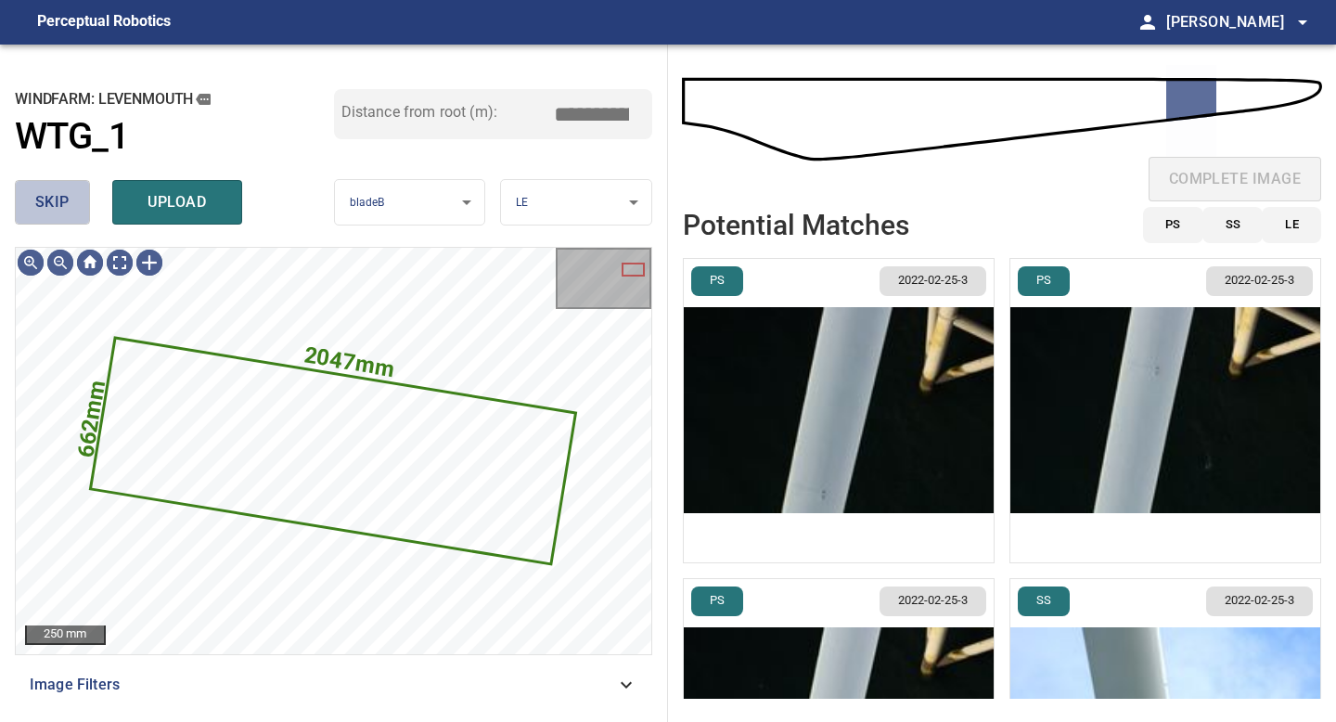
click at [64, 203] on span "skip" at bounding box center [52, 202] width 34 height 26
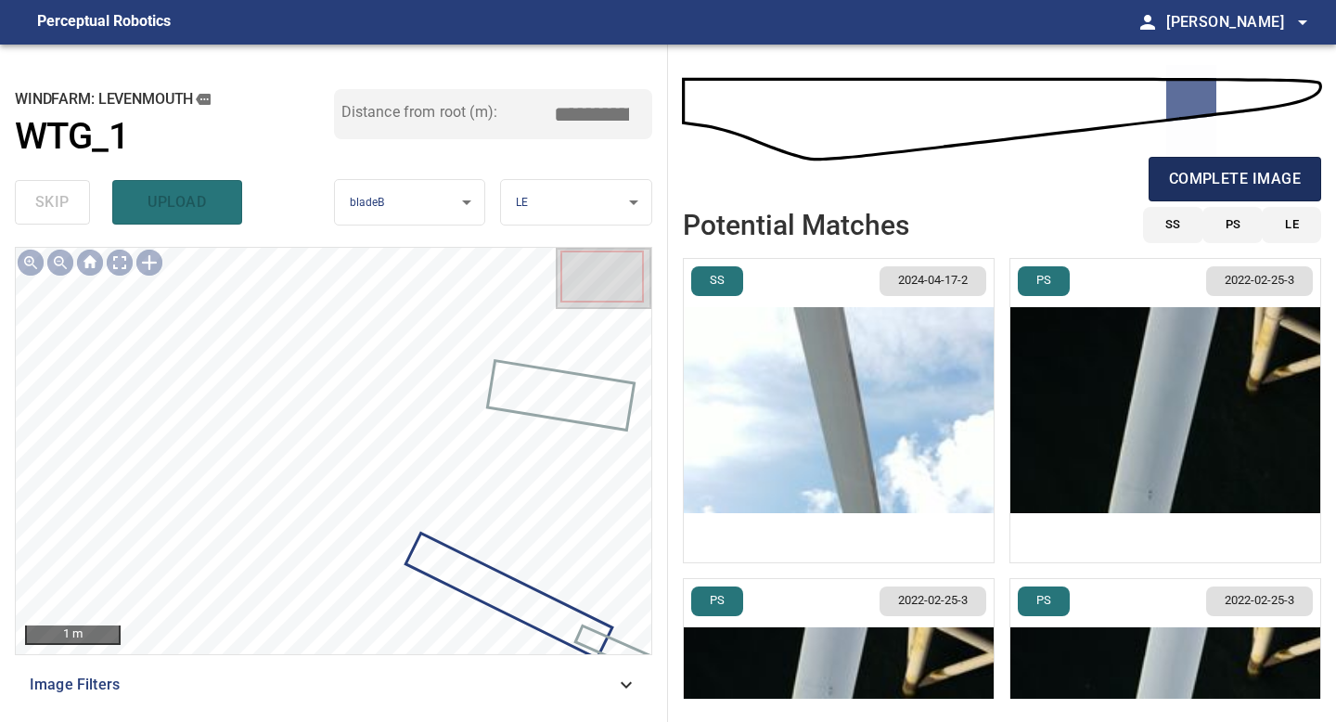
click at [1251, 178] on span "complete image" at bounding box center [1235, 179] width 132 height 26
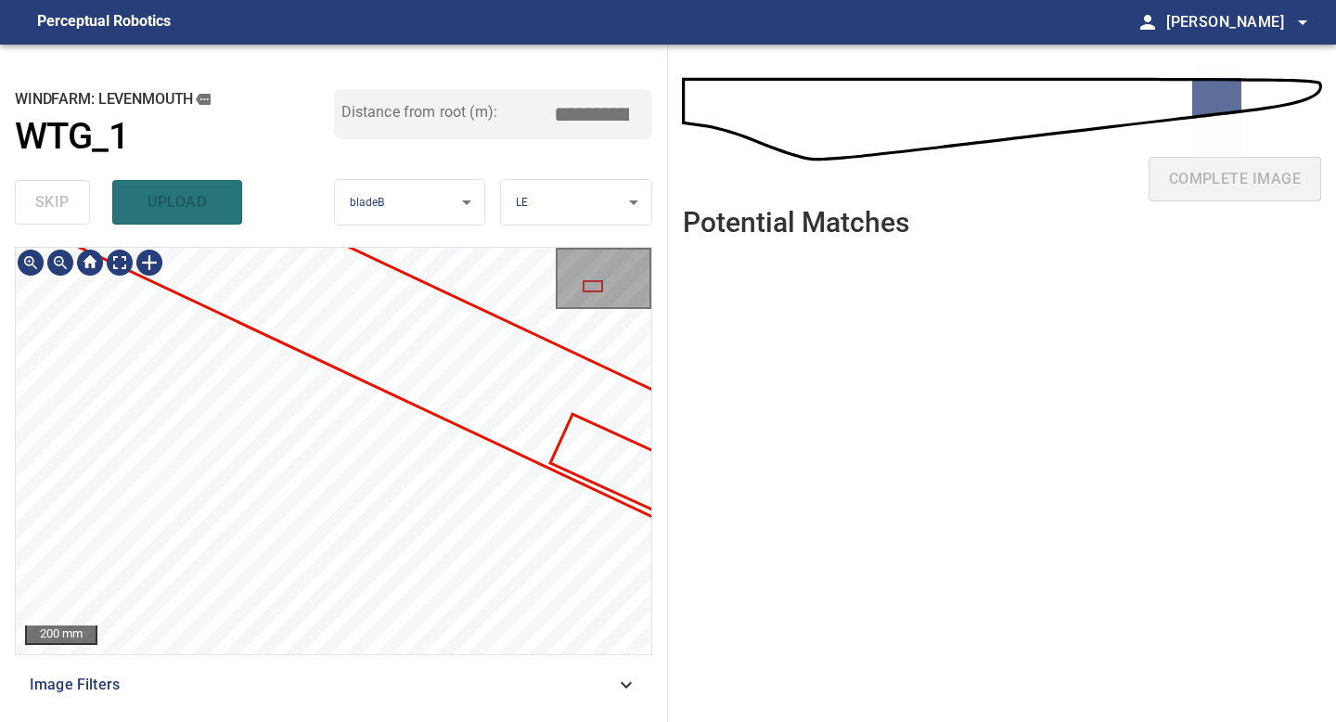
click at [4, 476] on div "**********" at bounding box center [334, 383] width 668 height 677
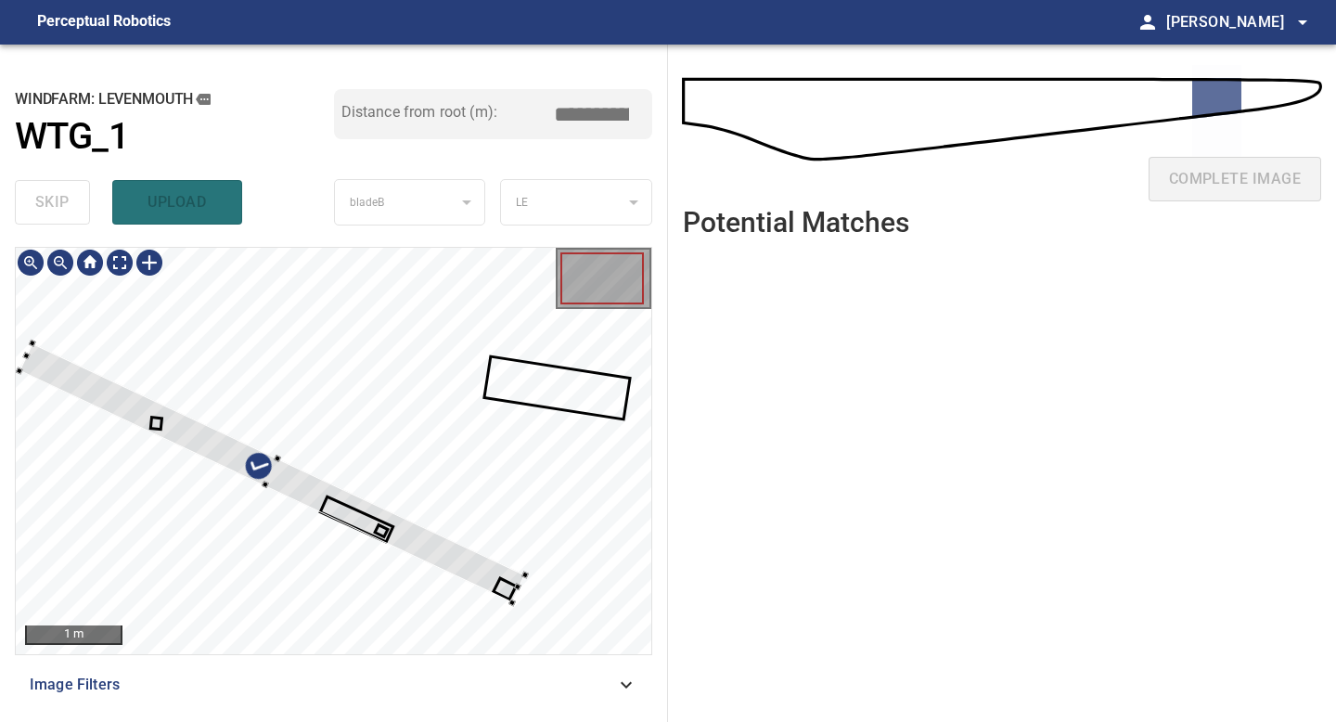
click at [537, 608] on div at bounding box center [334, 451] width 636 height 406
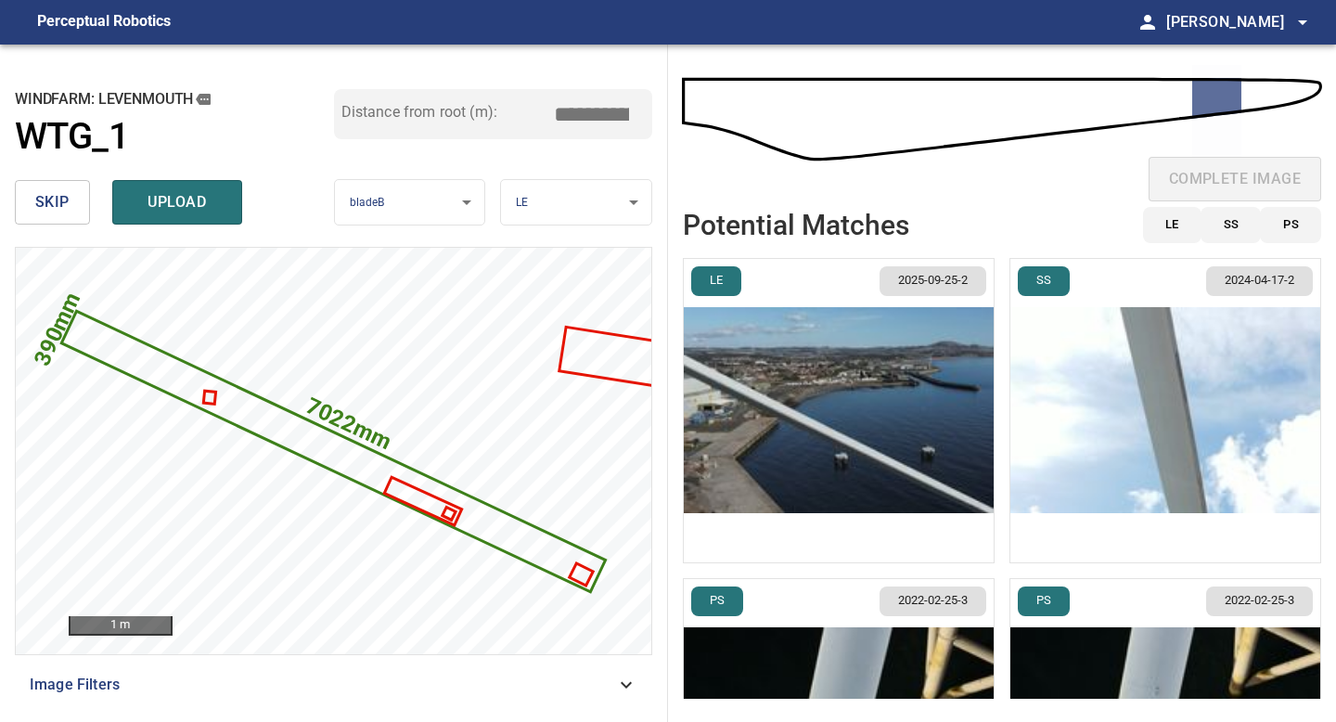
click at [911, 426] on img "button" at bounding box center [839, 410] width 310 height 303
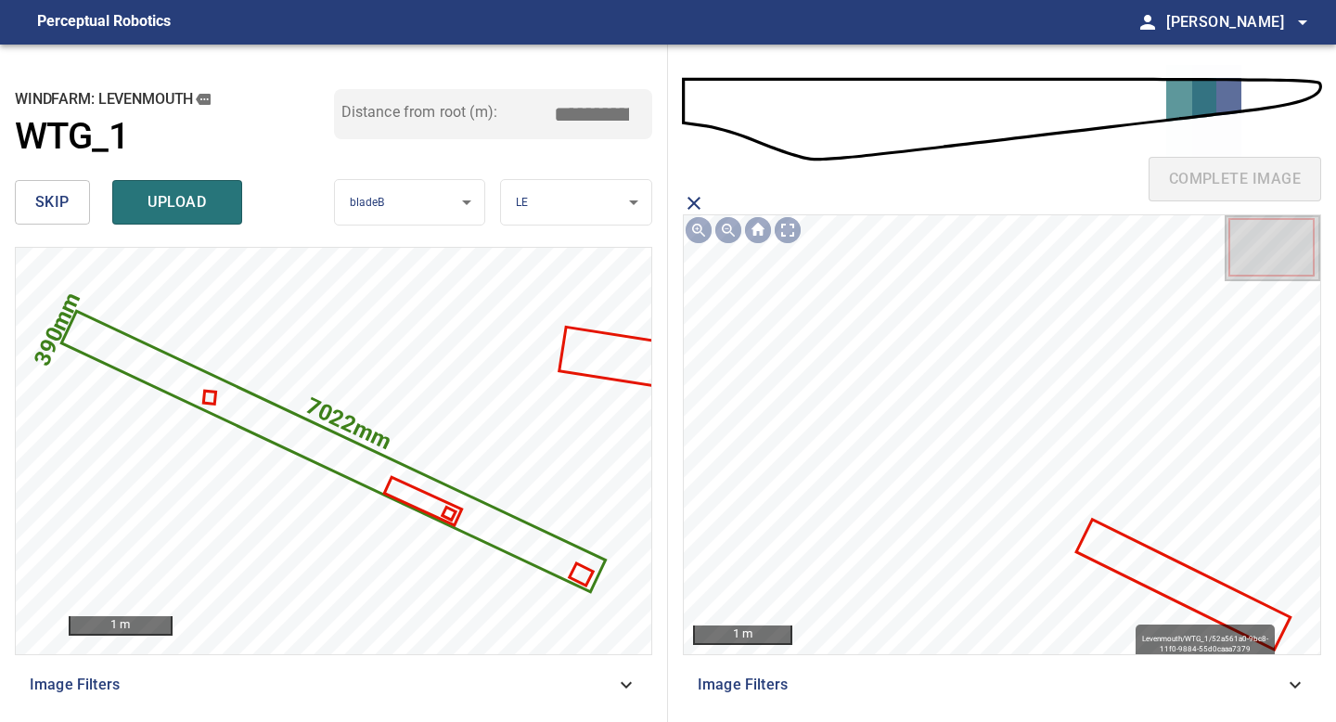
click at [1146, 569] on icon at bounding box center [1183, 585] width 211 height 126
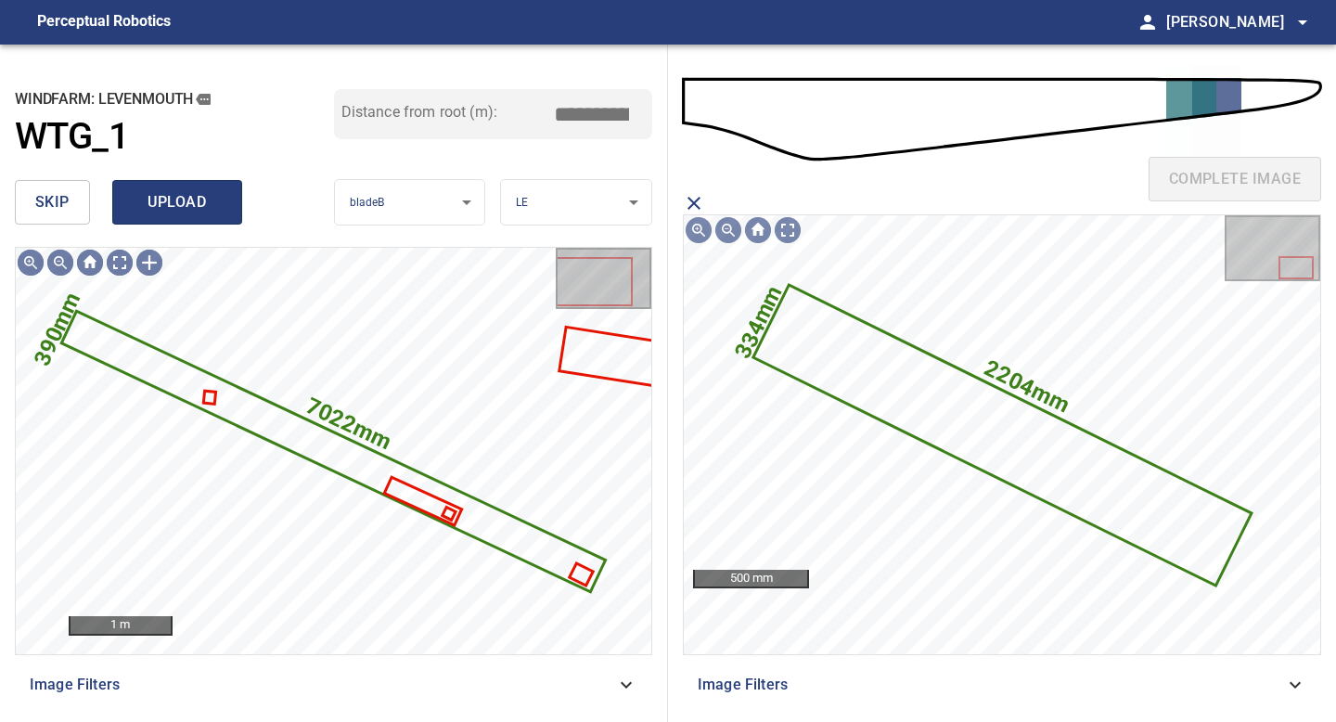
click at [174, 187] on button "upload" at bounding box center [177, 202] width 130 height 45
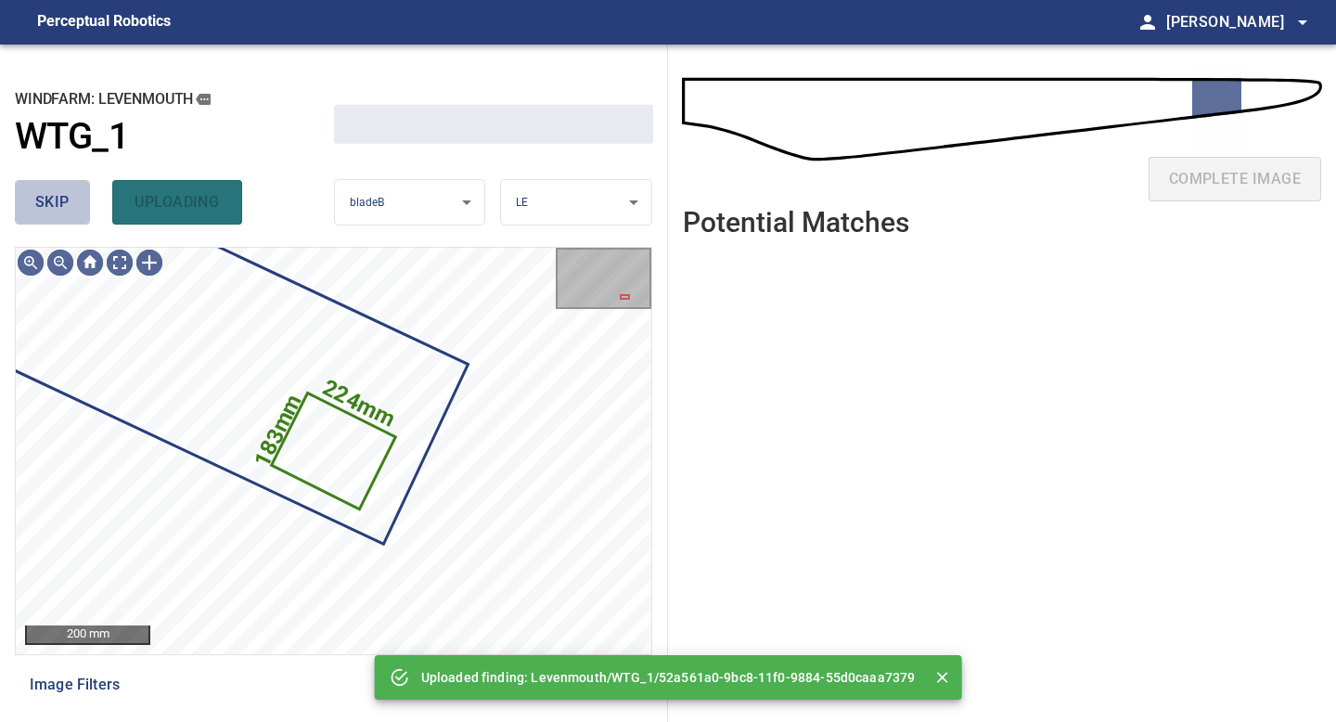
click at [76, 201] on button "skip" at bounding box center [52, 202] width 75 height 45
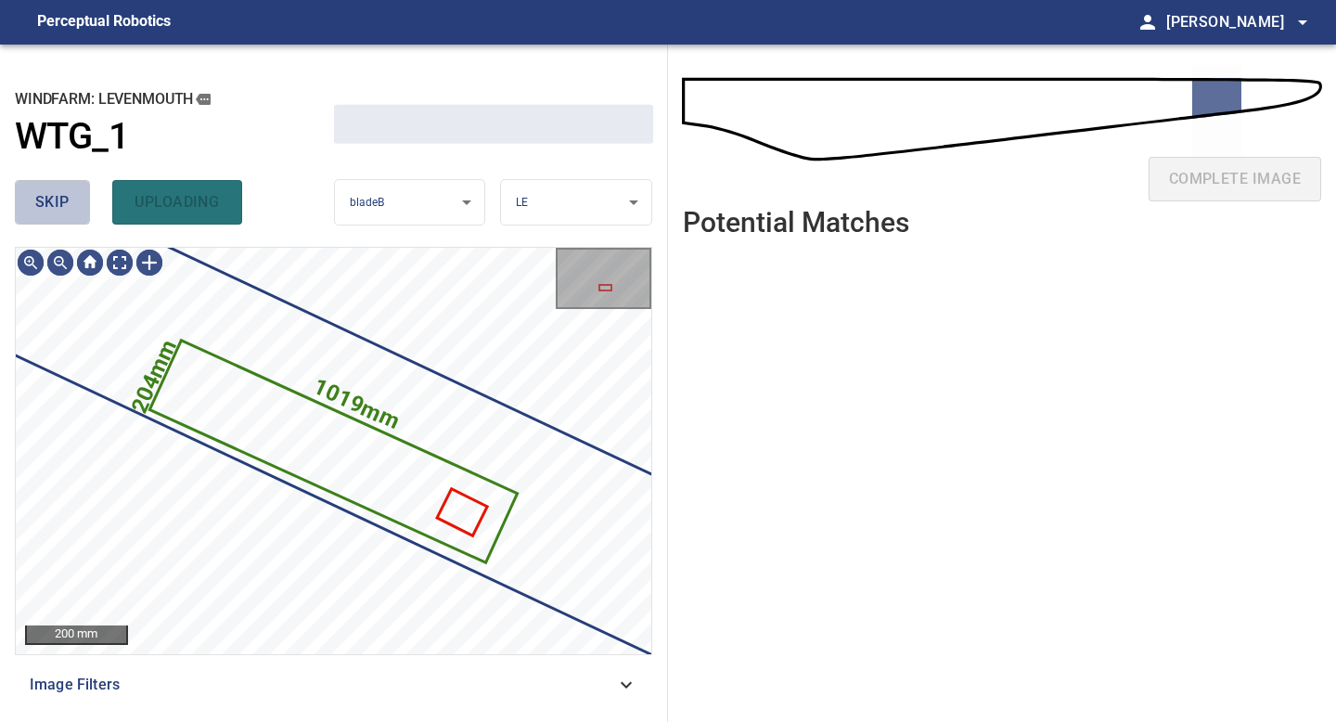
click at [76, 201] on button "skip" at bounding box center [52, 202] width 75 height 45
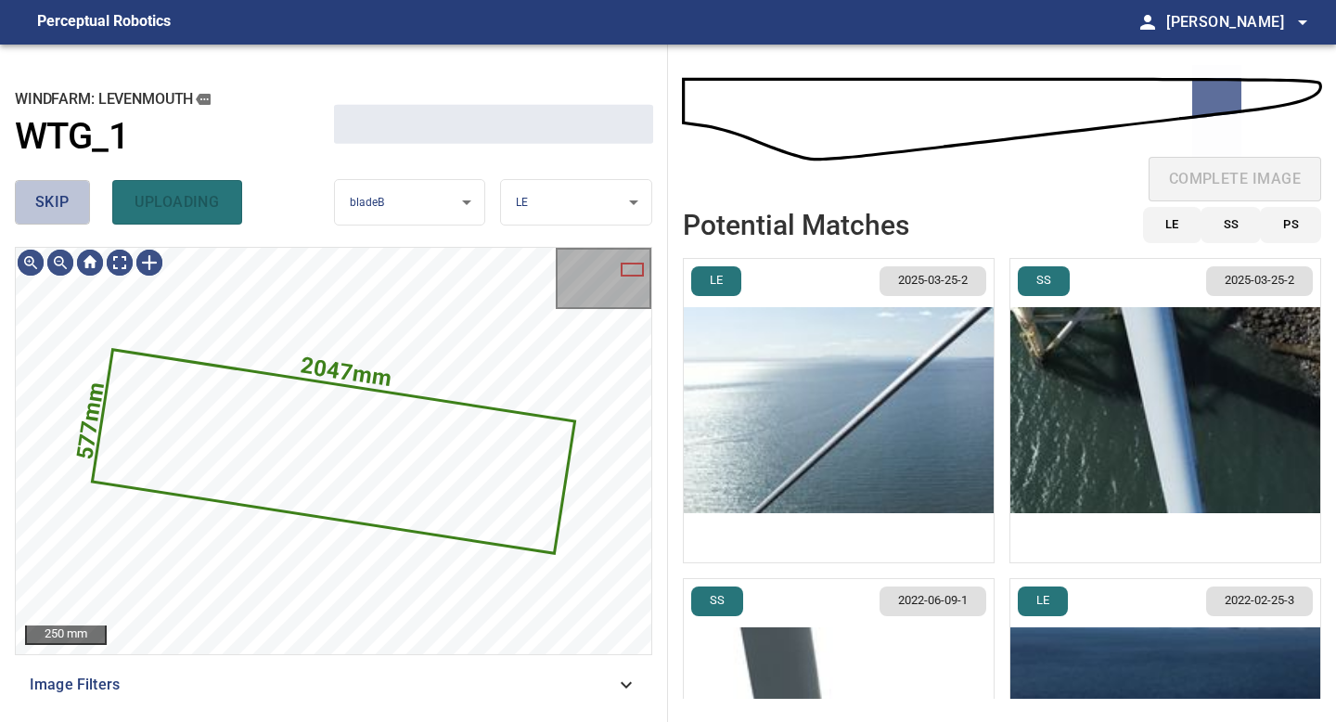
click at [76, 201] on button "skip" at bounding box center [52, 202] width 75 height 45
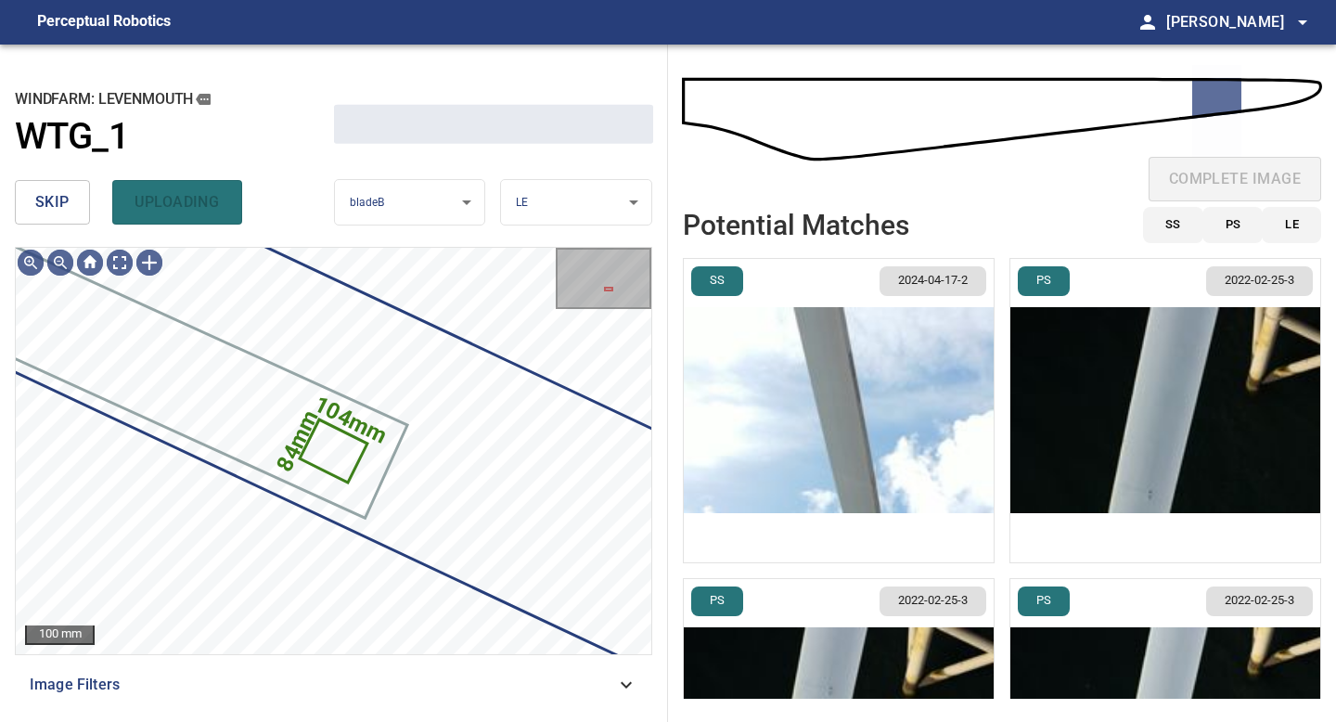
click at [76, 201] on button "skip" at bounding box center [52, 202] width 75 height 45
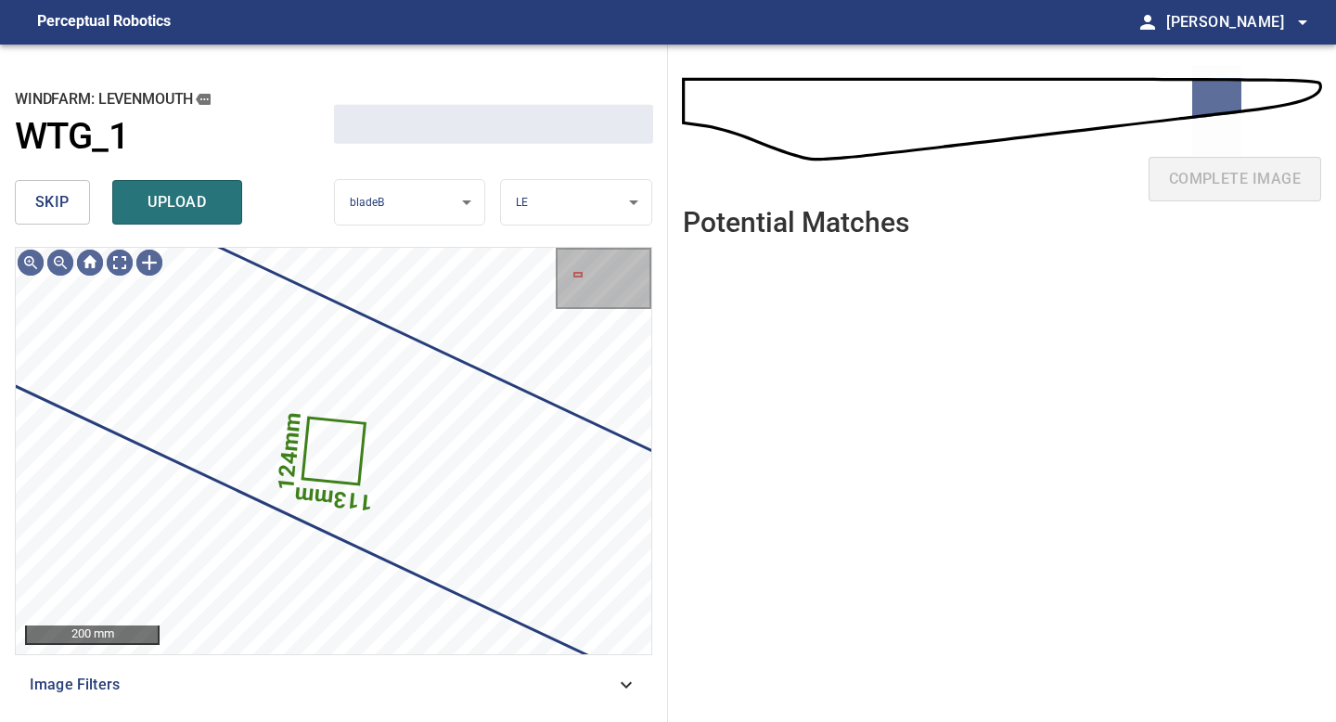
click at [76, 201] on button "skip" at bounding box center [52, 202] width 75 height 45
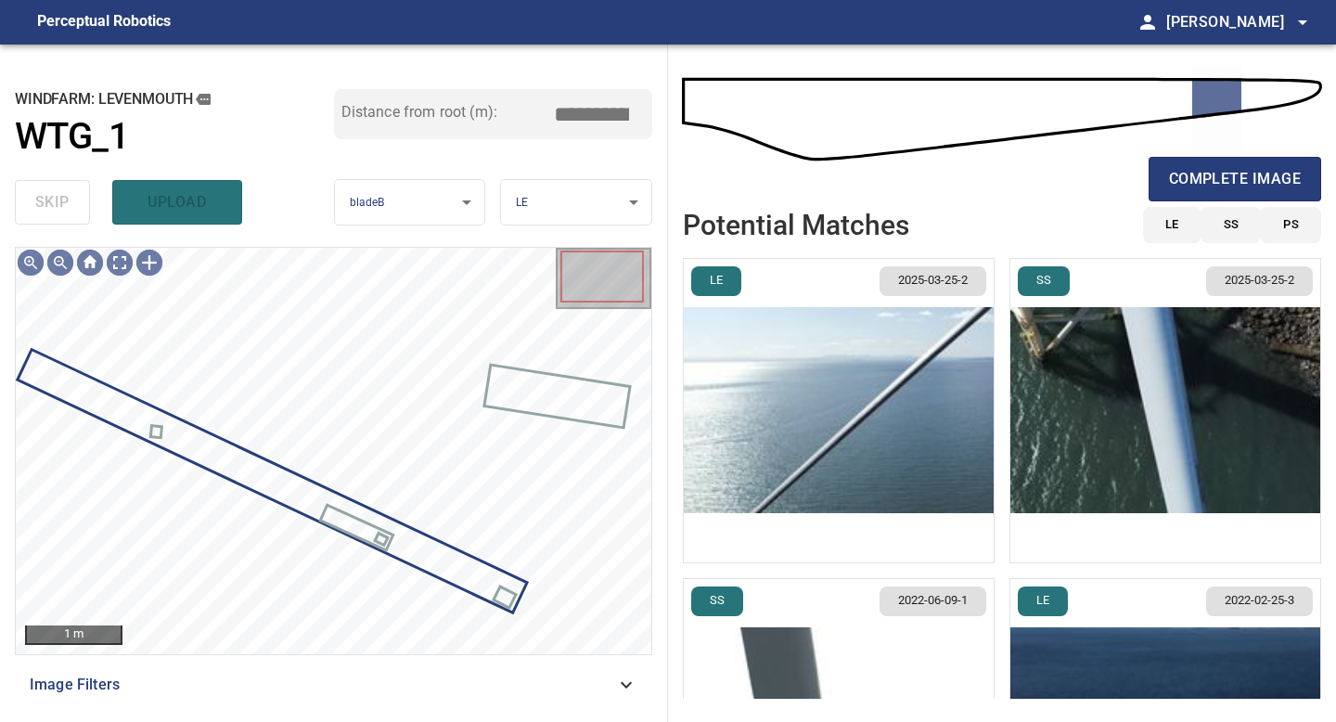
click at [76, 201] on div "skip upload" at bounding box center [174, 202] width 319 height 59
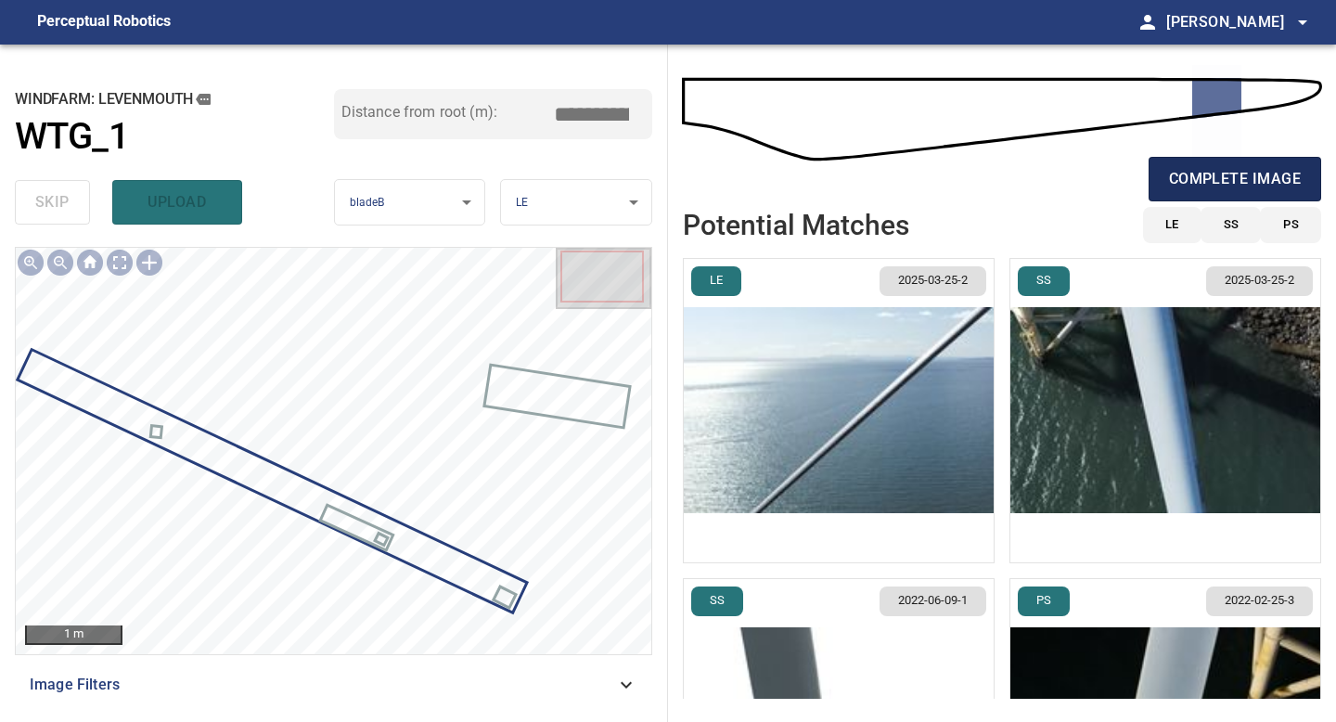
click at [1200, 185] on span "complete image" at bounding box center [1235, 179] width 132 height 26
type input "*****"
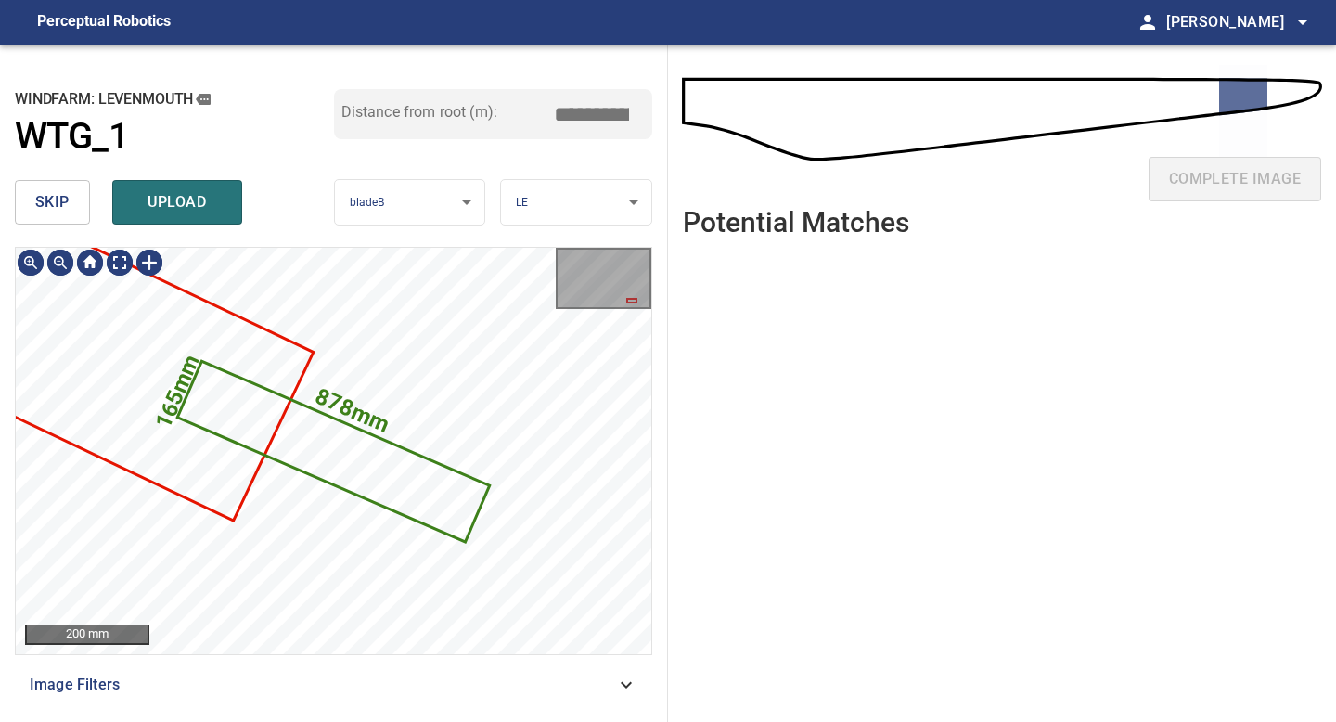
click at [71, 214] on button "skip" at bounding box center [52, 202] width 75 height 45
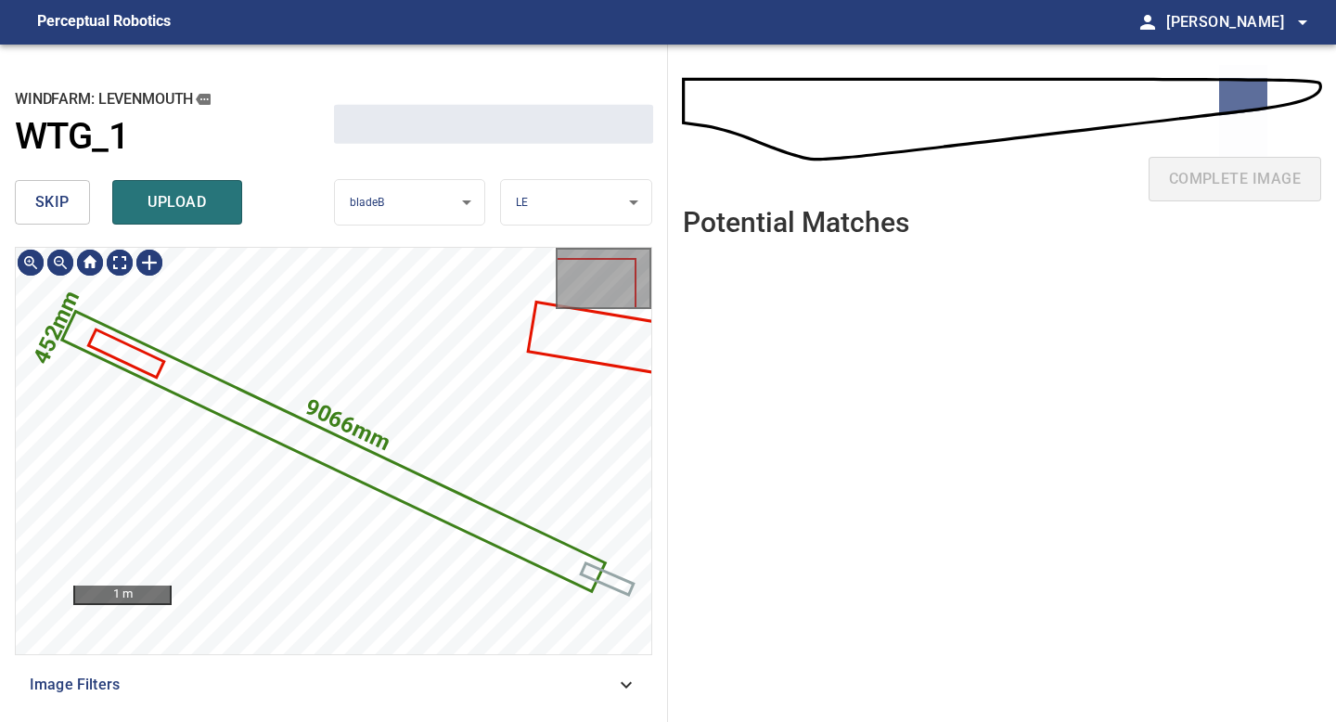
click at [71, 214] on button "skip" at bounding box center [52, 202] width 75 height 45
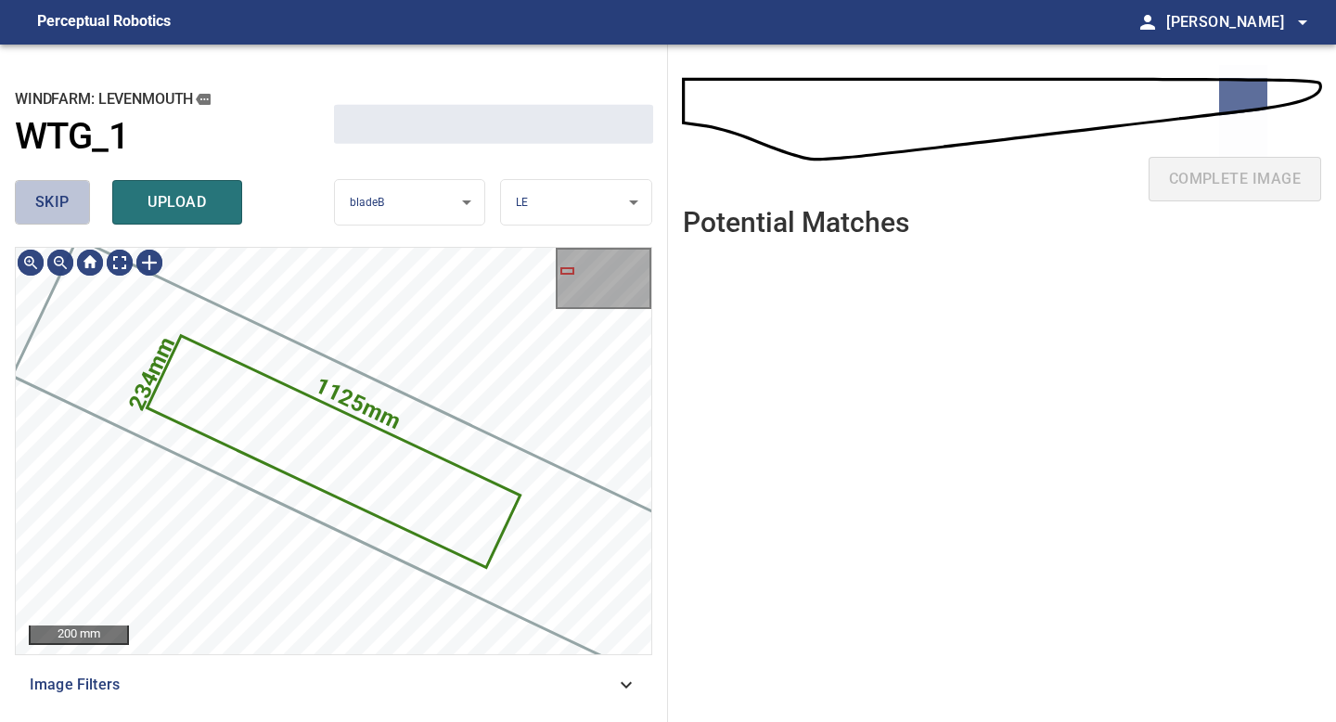
click at [71, 214] on button "skip" at bounding box center [52, 202] width 75 height 45
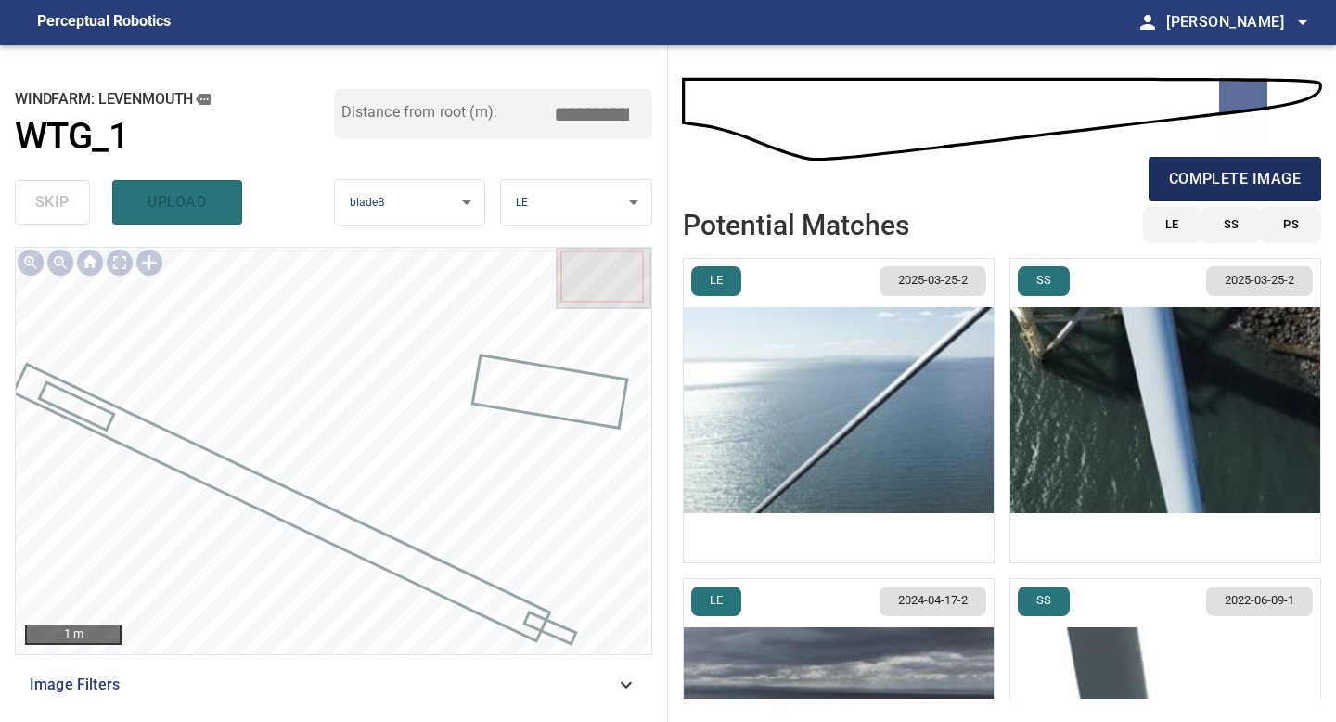
click at [1186, 181] on span "complete image" at bounding box center [1235, 179] width 132 height 26
type input "*****"
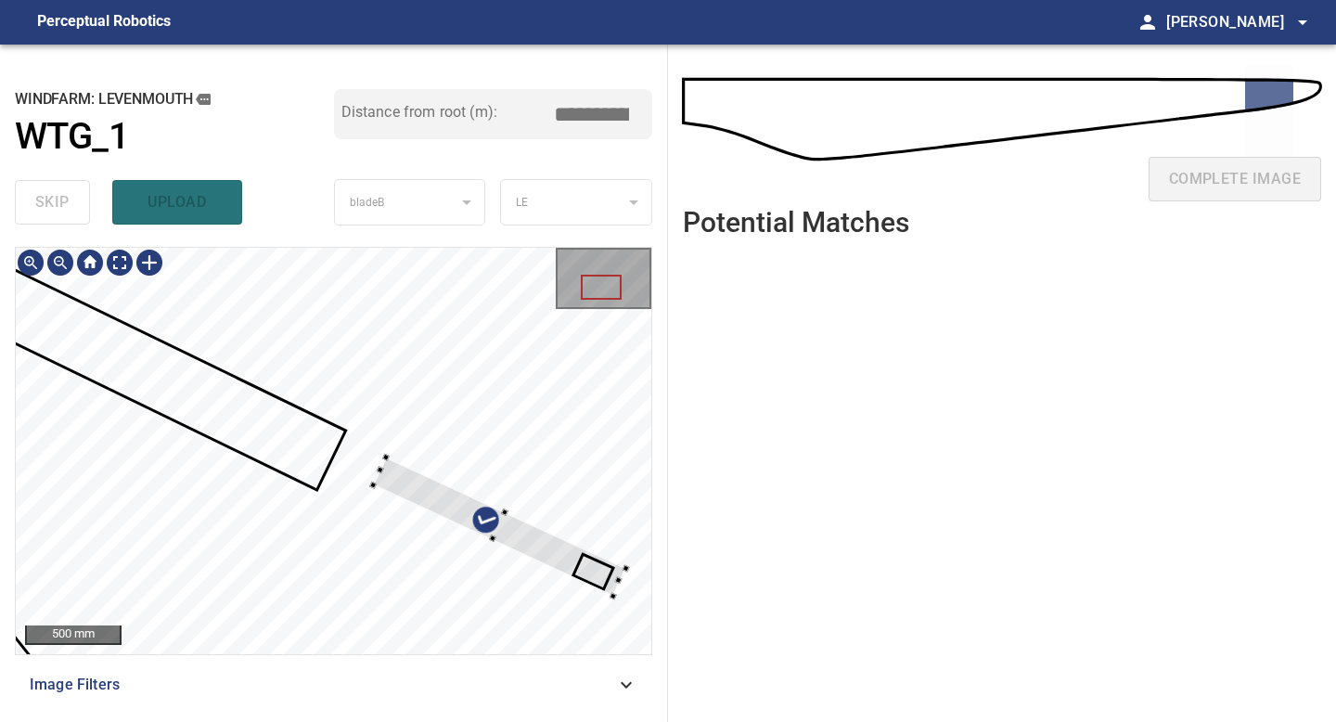
click at [374, 481] on div at bounding box center [500, 526] width 252 height 138
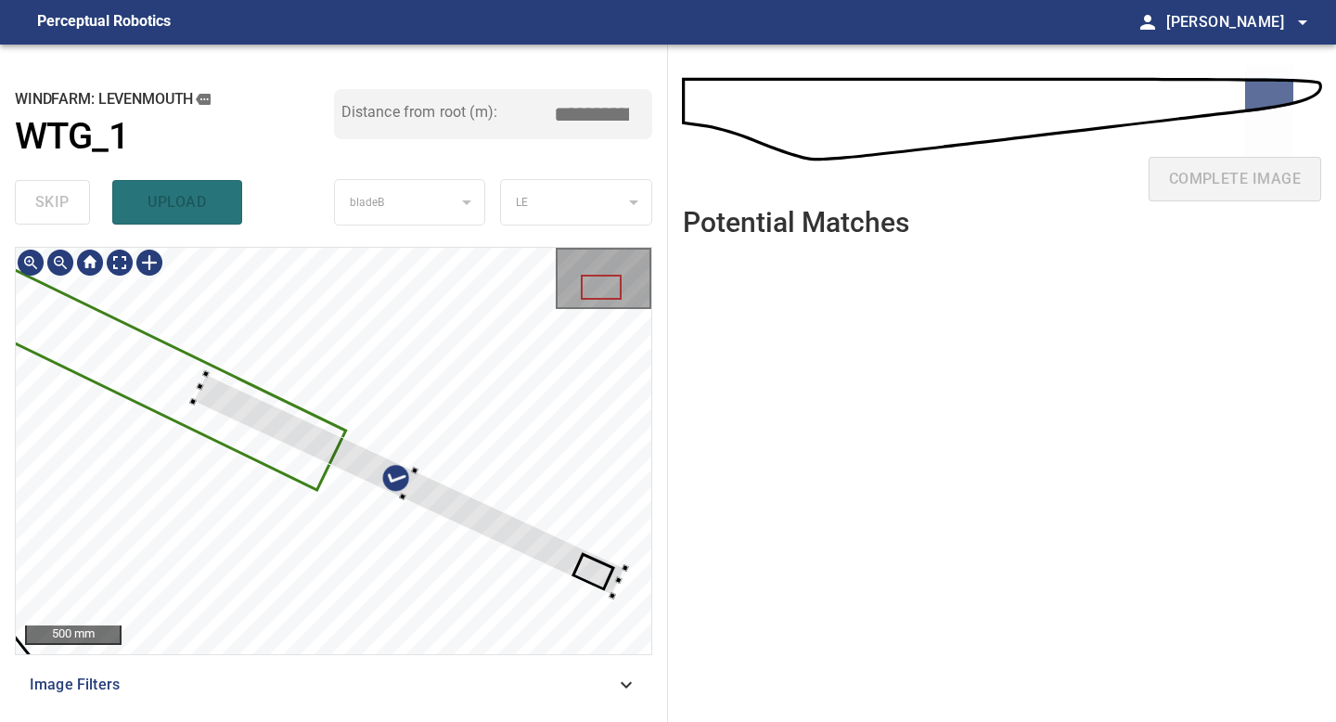
click at [180, 409] on div at bounding box center [334, 451] width 636 height 406
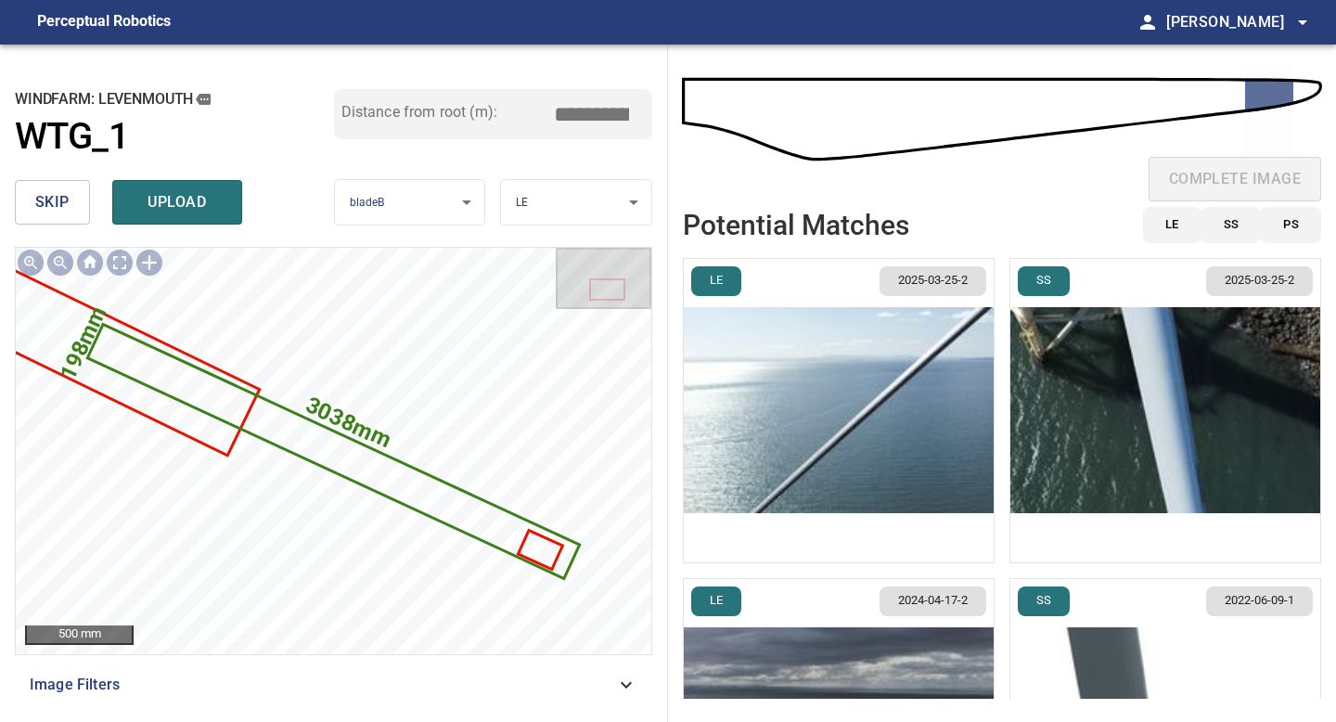
click at [874, 419] on img "button" at bounding box center [839, 410] width 310 height 303
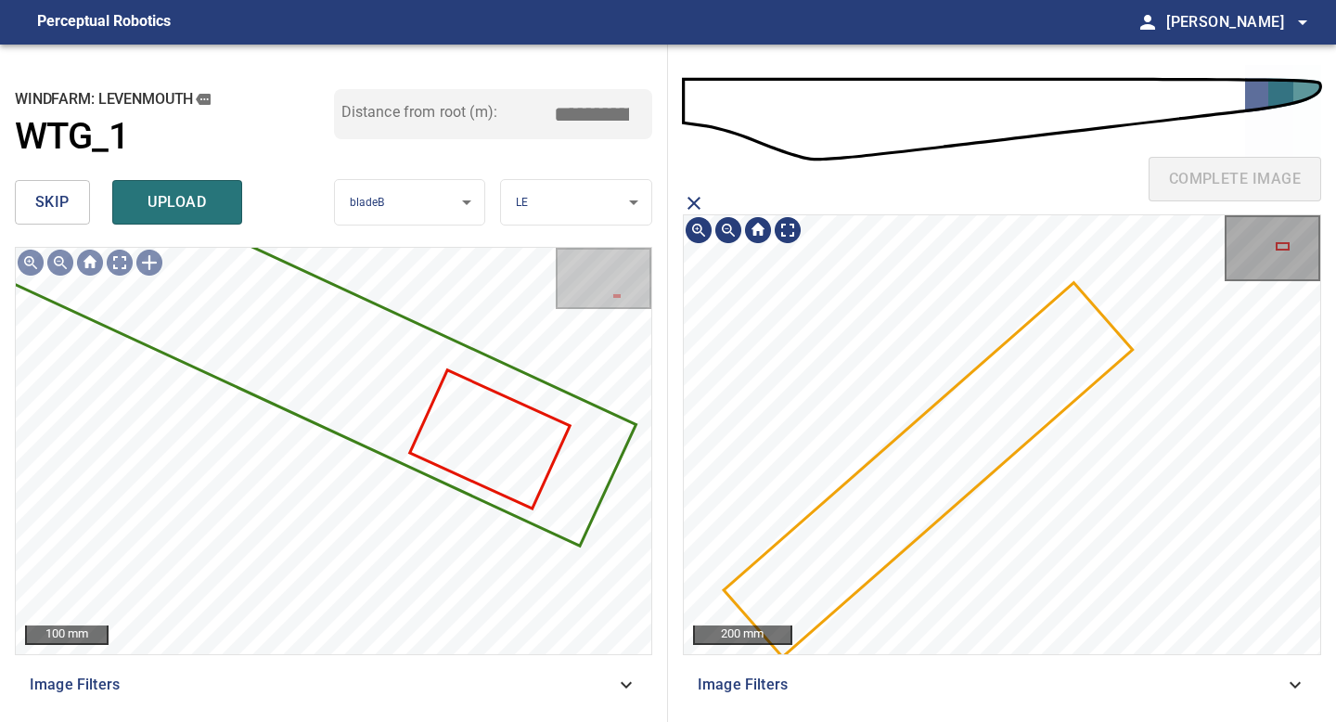
click at [941, 470] on icon at bounding box center [928, 470] width 405 height 370
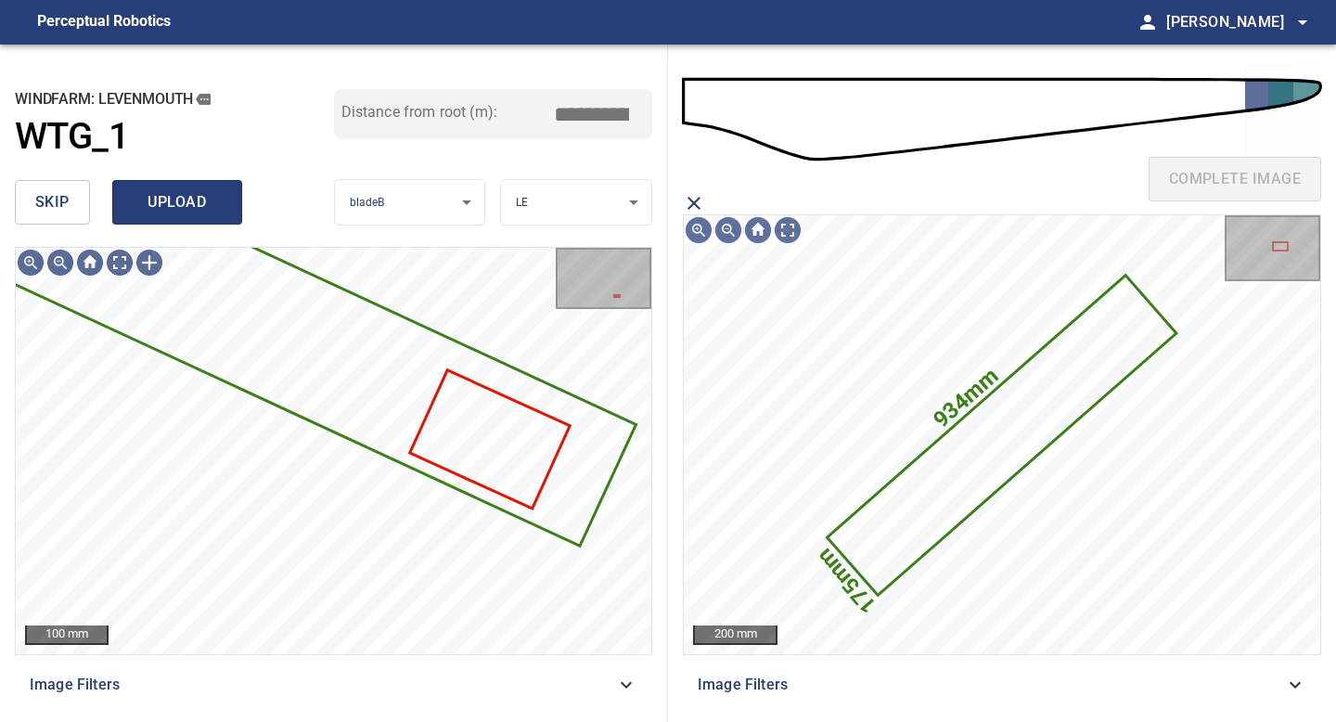
click at [210, 197] on span "upload" at bounding box center [177, 202] width 89 height 26
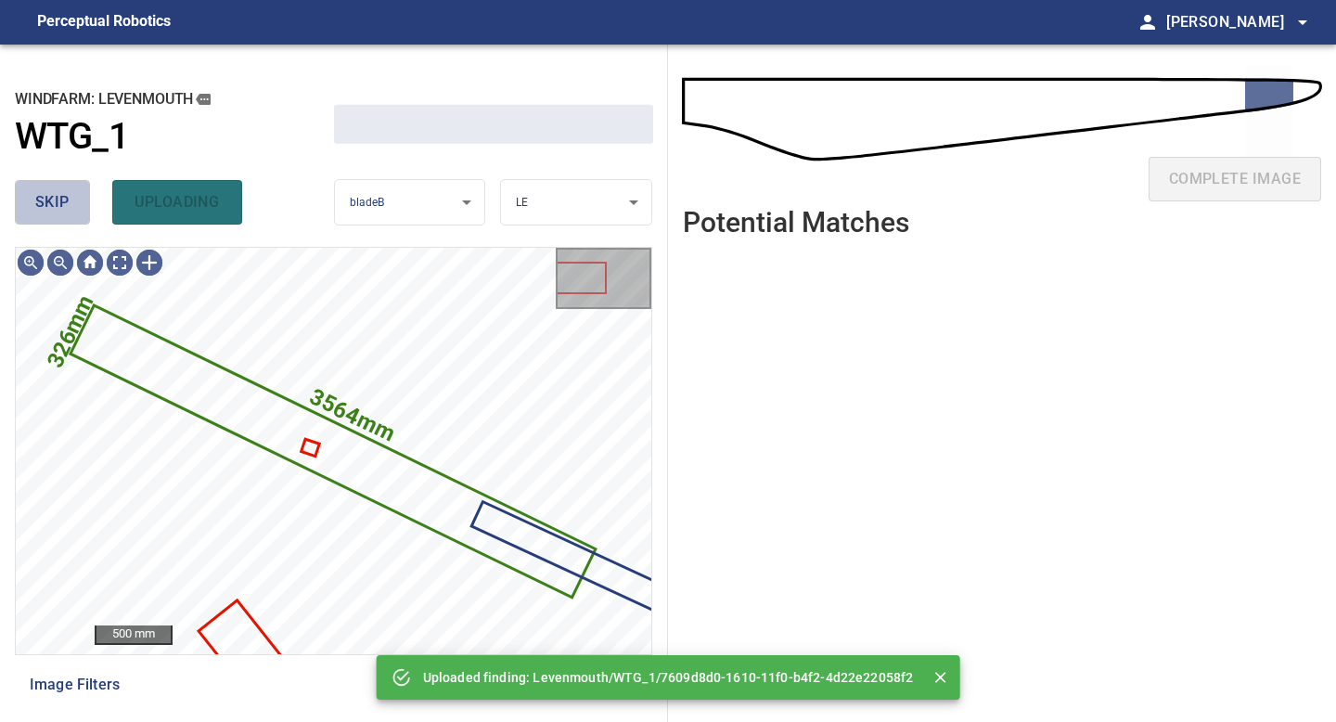
click at [57, 204] on span "skip" at bounding box center [52, 202] width 34 height 26
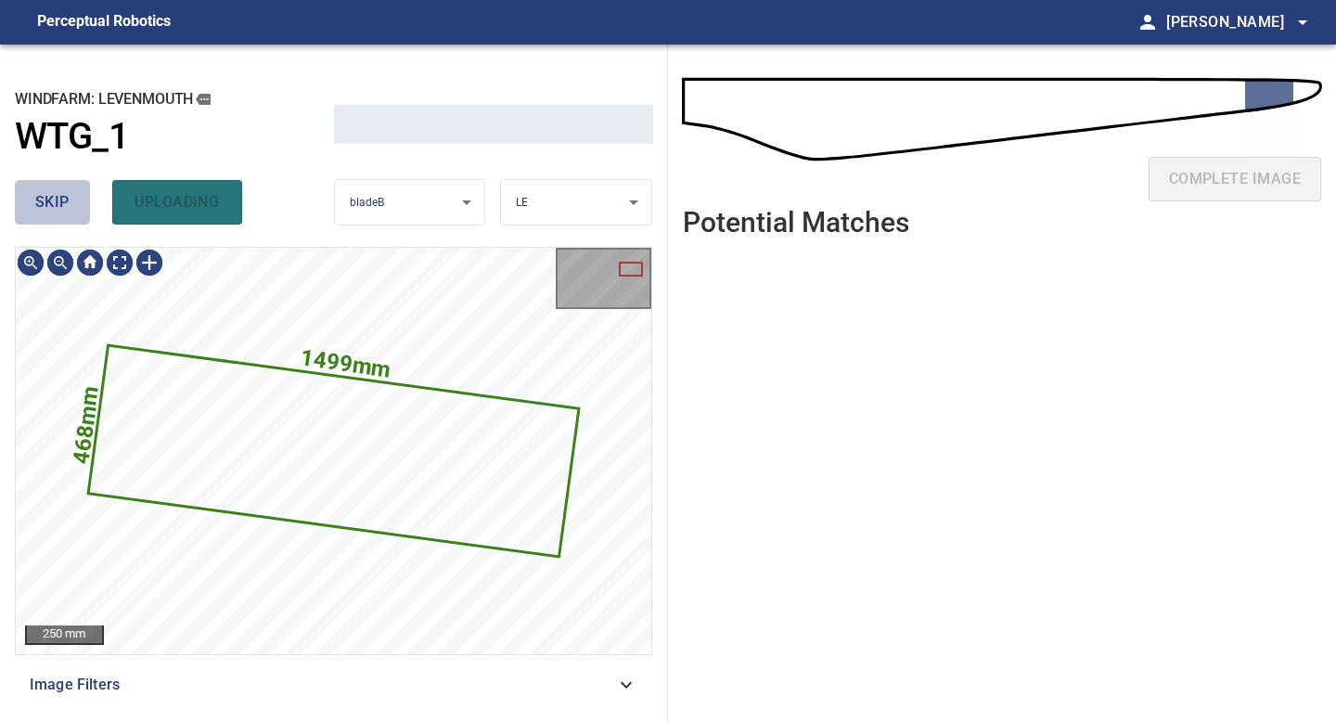
click at [57, 204] on span "skip" at bounding box center [52, 202] width 34 height 26
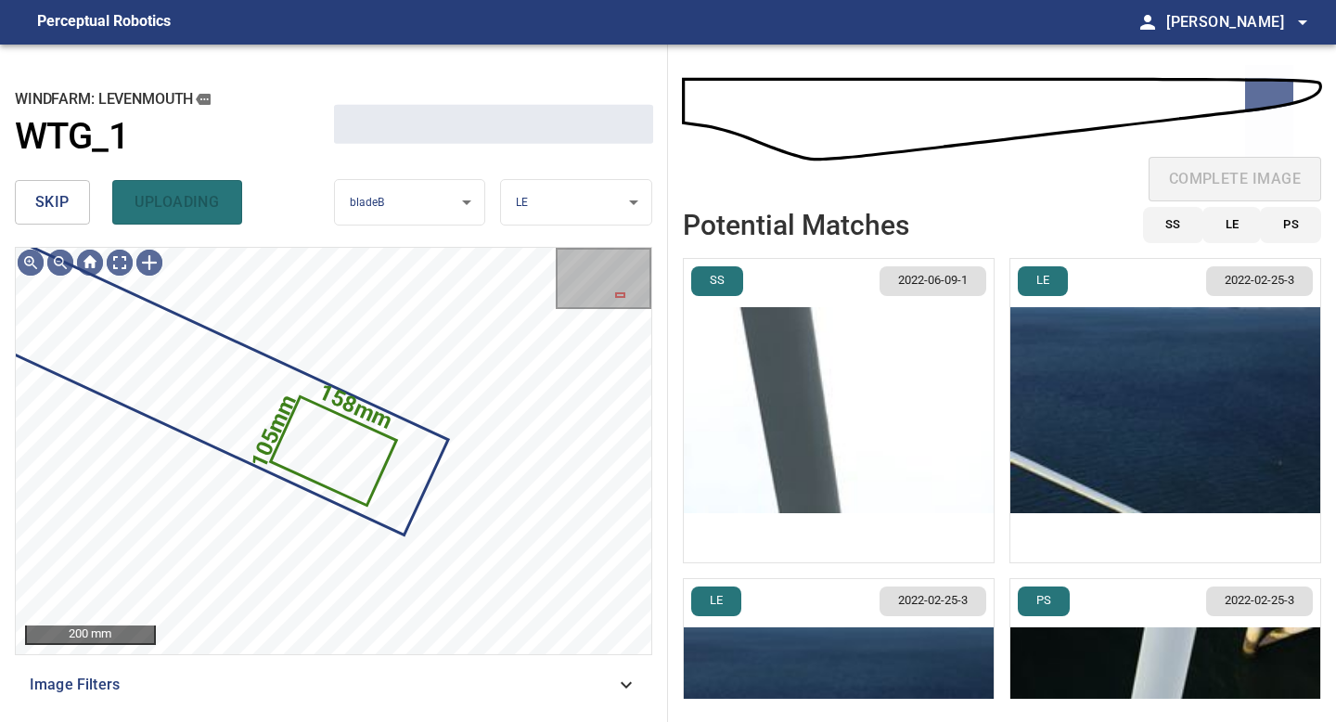
click at [57, 204] on span "skip" at bounding box center [52, 202] width 34 height 26
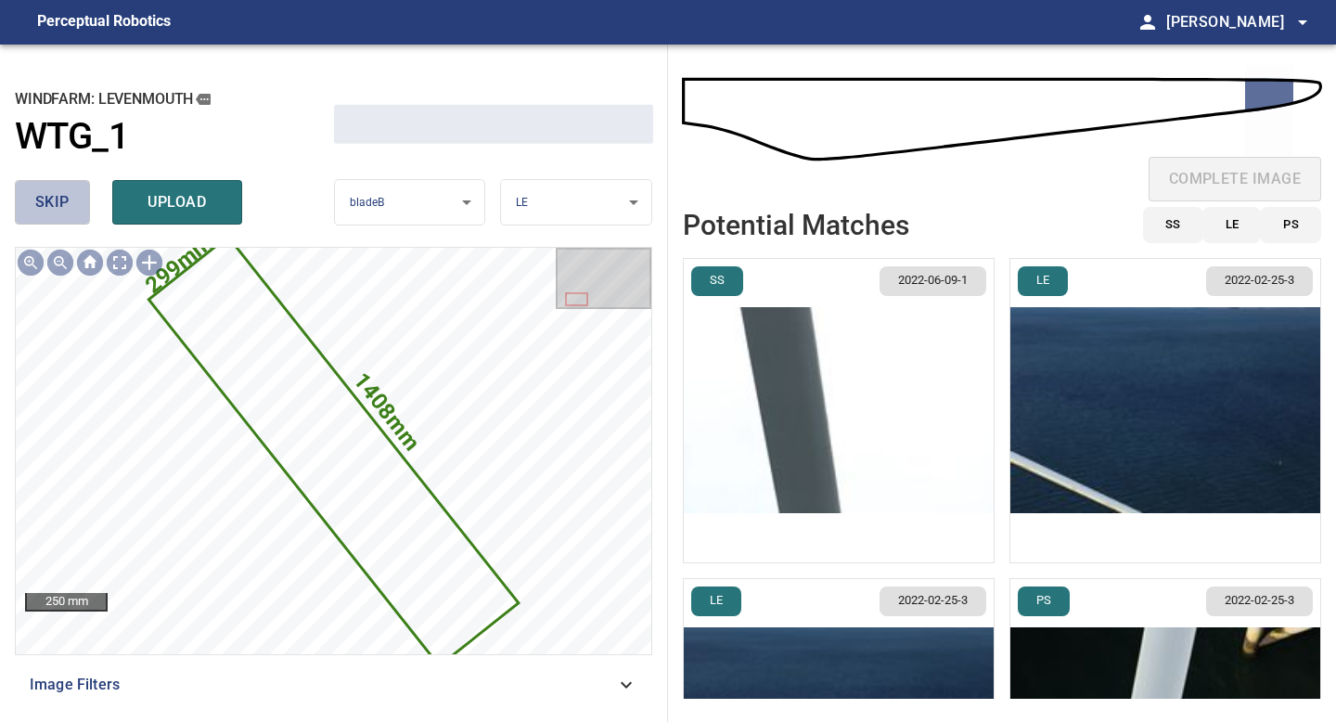
click at [64, 203] on span "skip" at bounding box center [52, 202] width 34 height 26
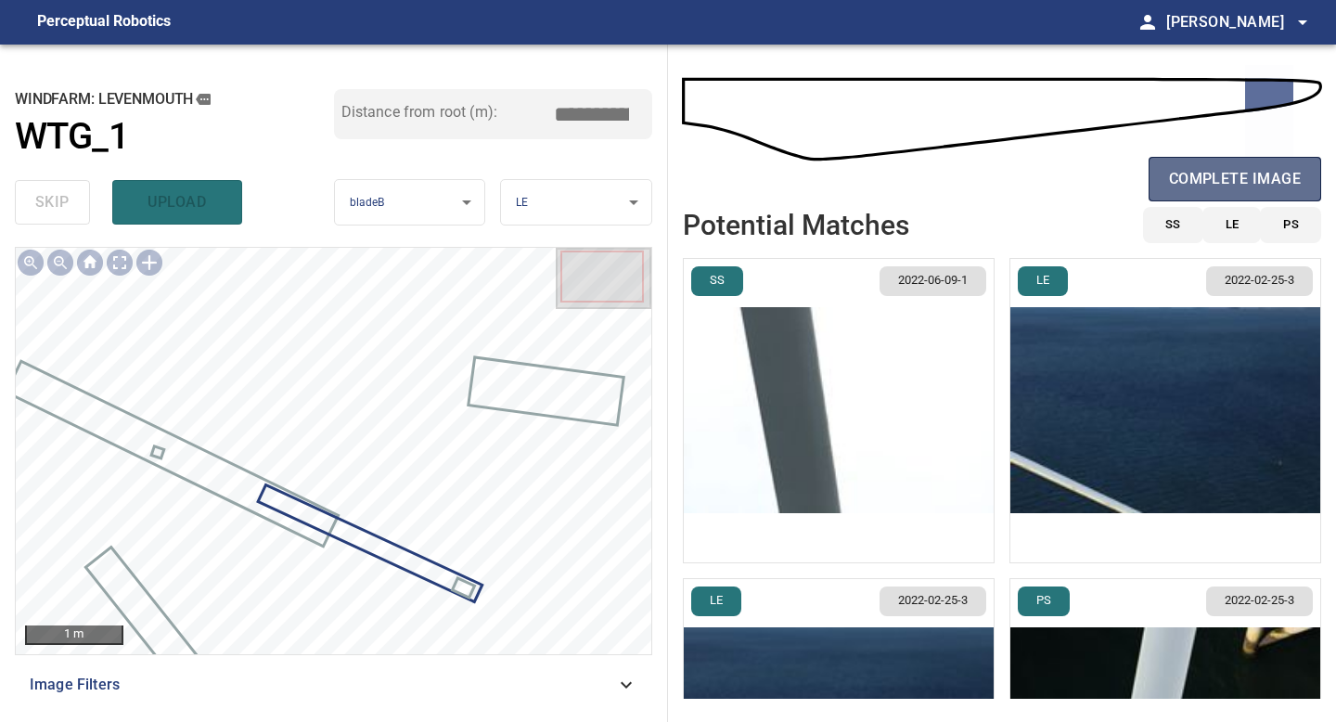
click at [1225, 177] on span "complete image" at bounding box center [1235, 179] width 132 height 26
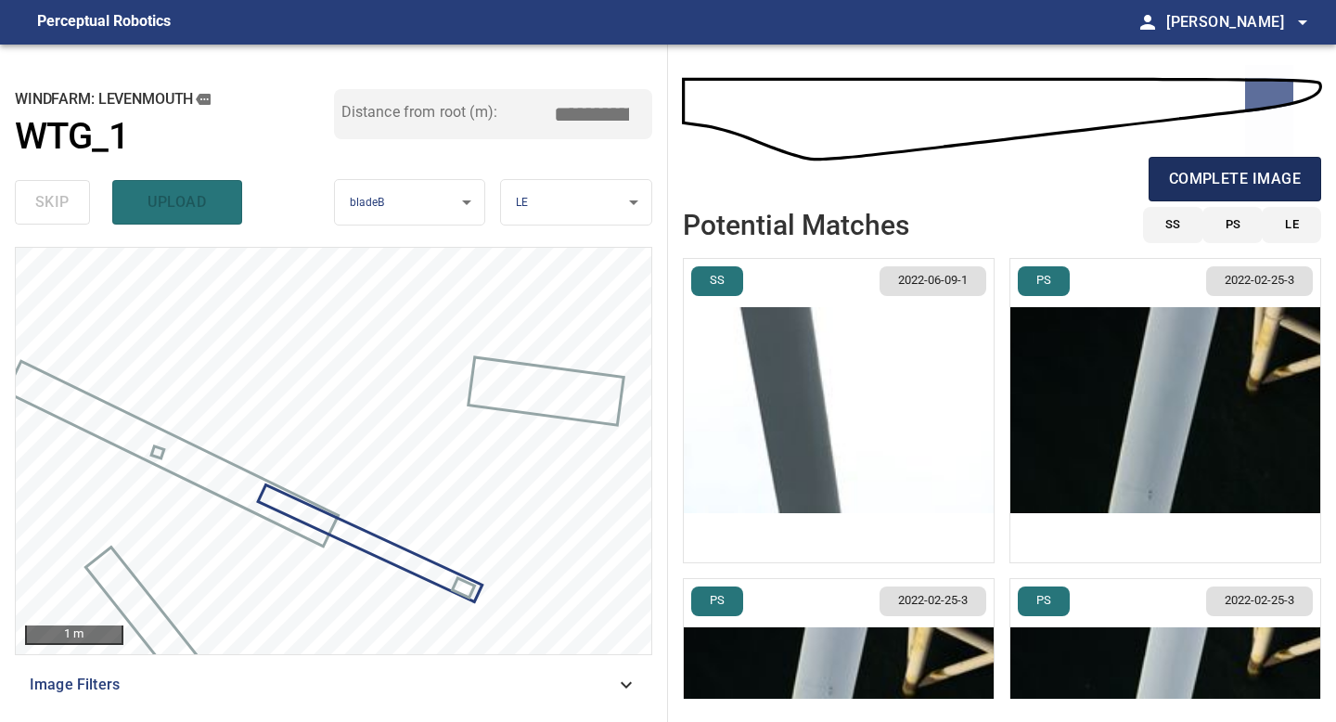
type input "*****"
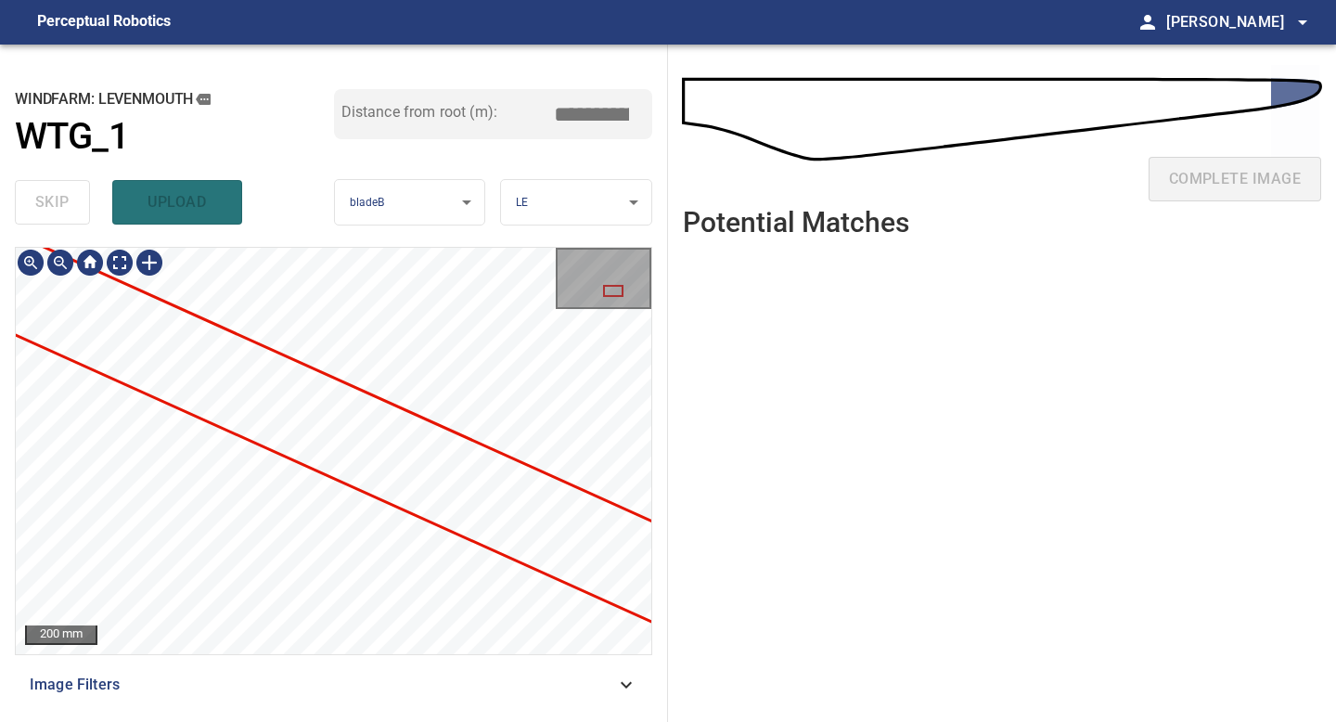
click at [0, 433] on div "**********" at bounding box center [334, 383] width 668 height 677
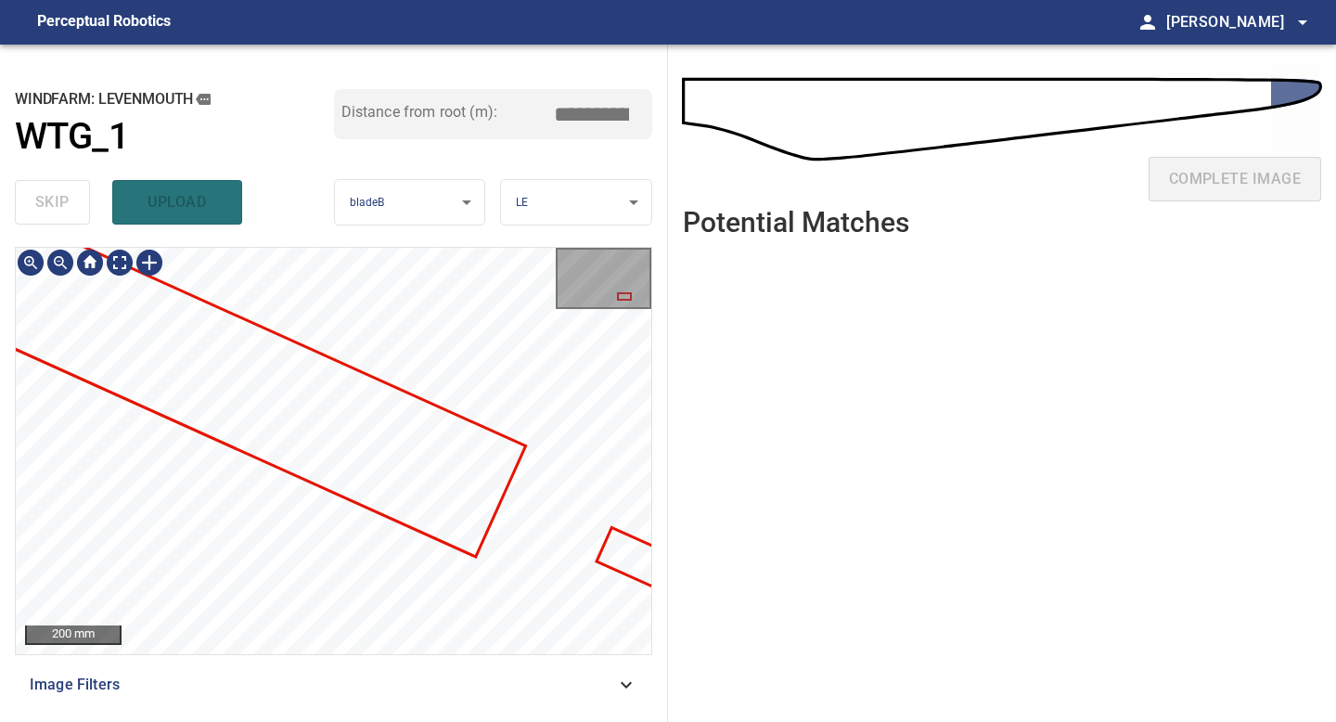
click at [3, 404] on div "**********" at bounding box center [334, 383] width 668 height 677
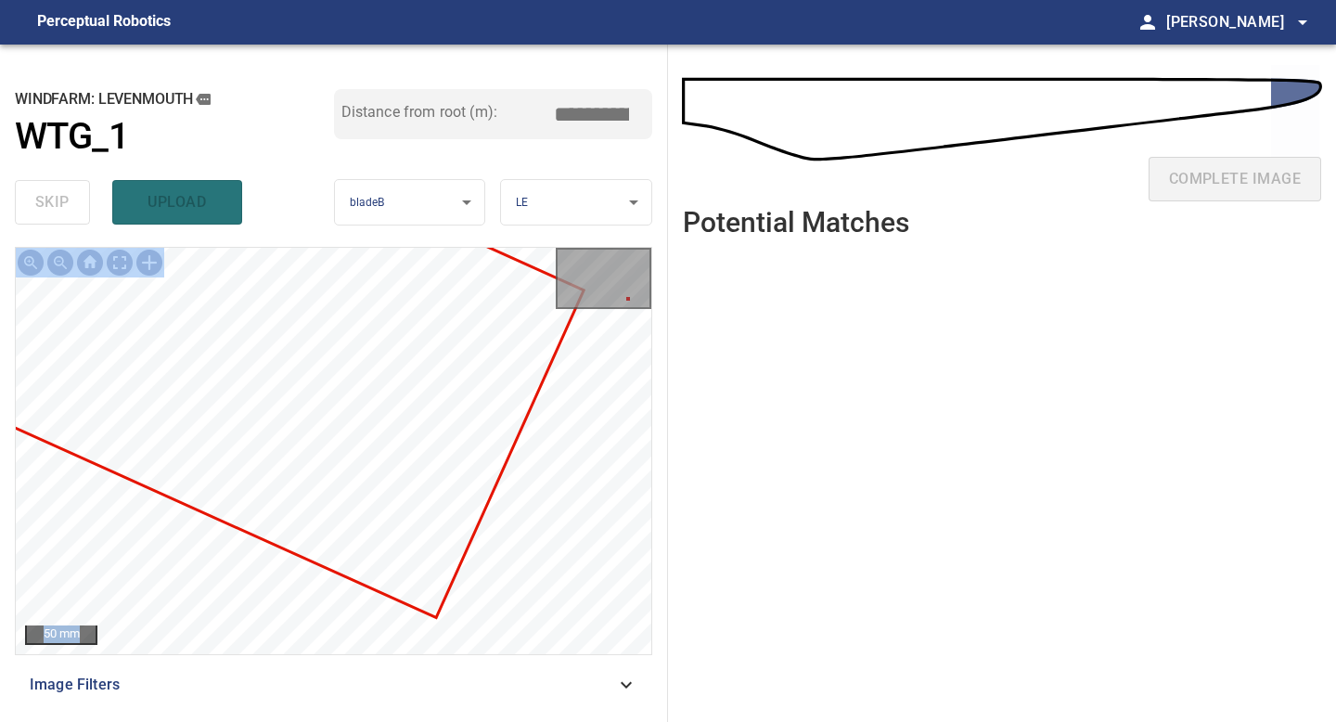
click at [237, 623] on div "50 mm Image Filters" at bounding box center [334, 477] width 638 height 460
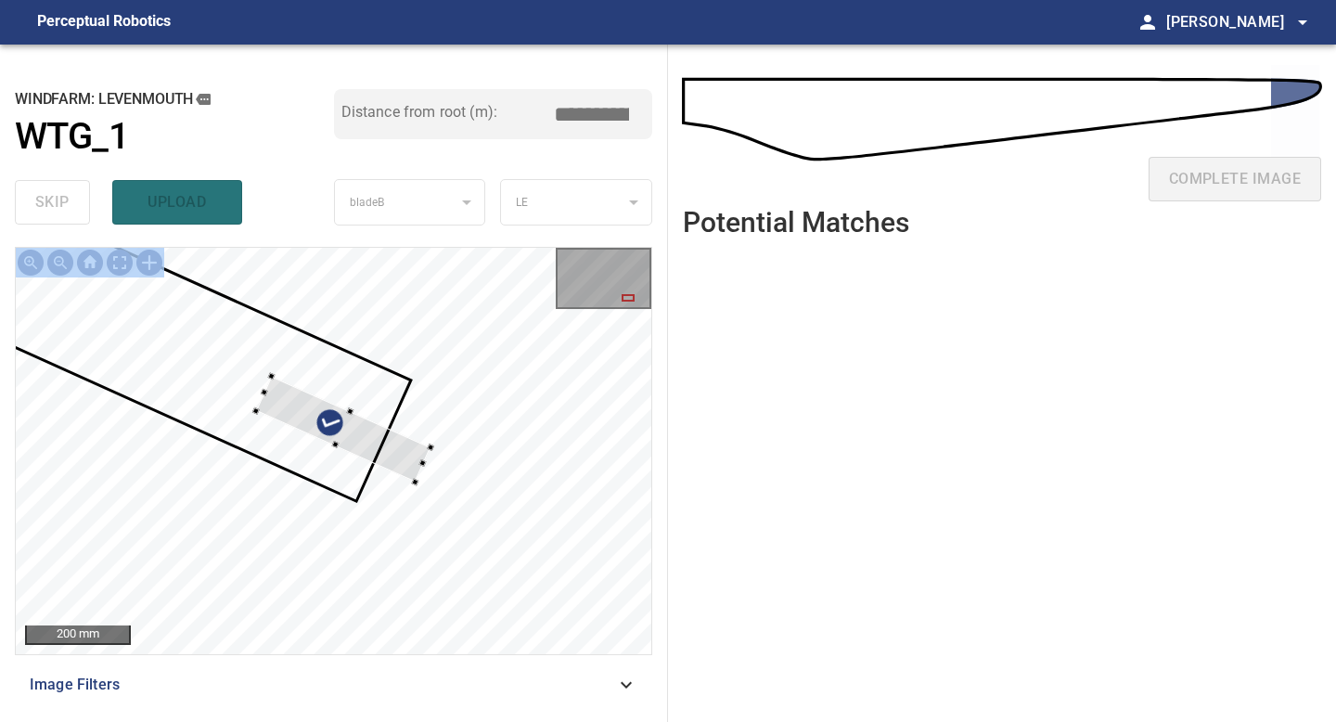
click at [395, 447] on div at bounding box center [343, 430] width 175 height 106
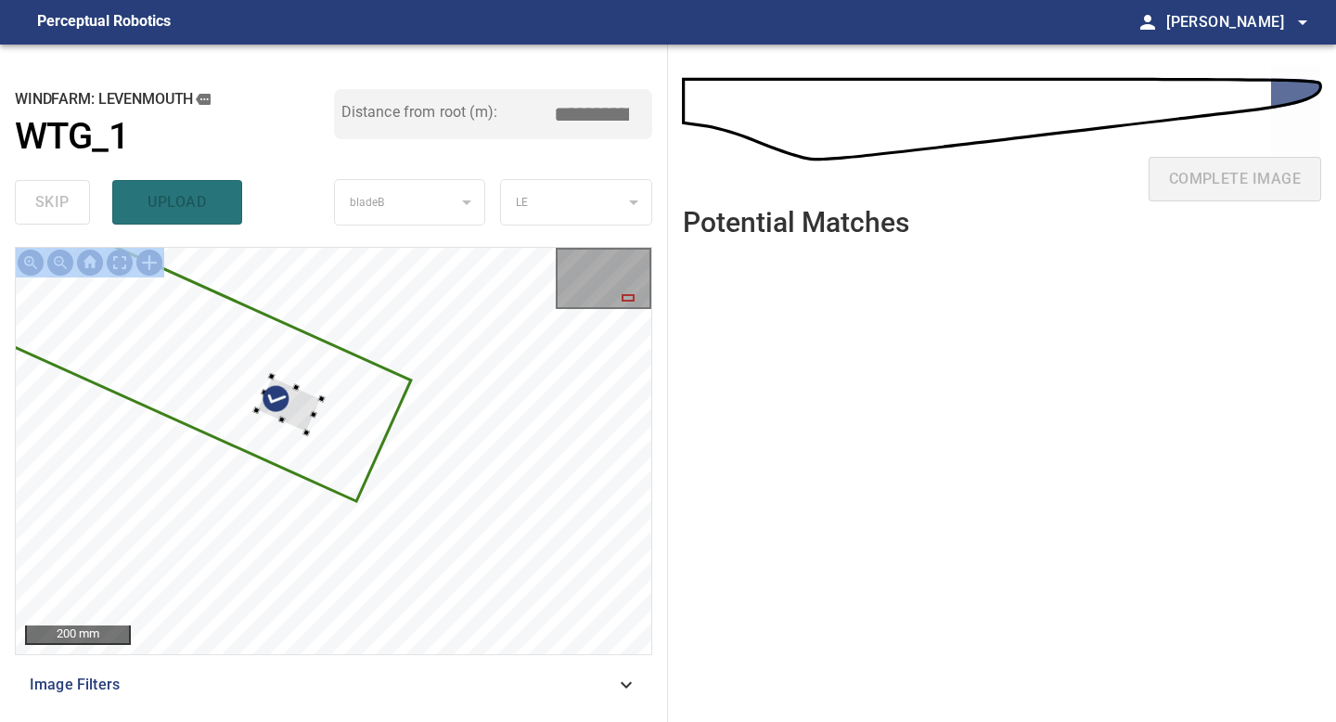
click at [300, 432] on div at bounding box center [334, 451] width 636 height 406
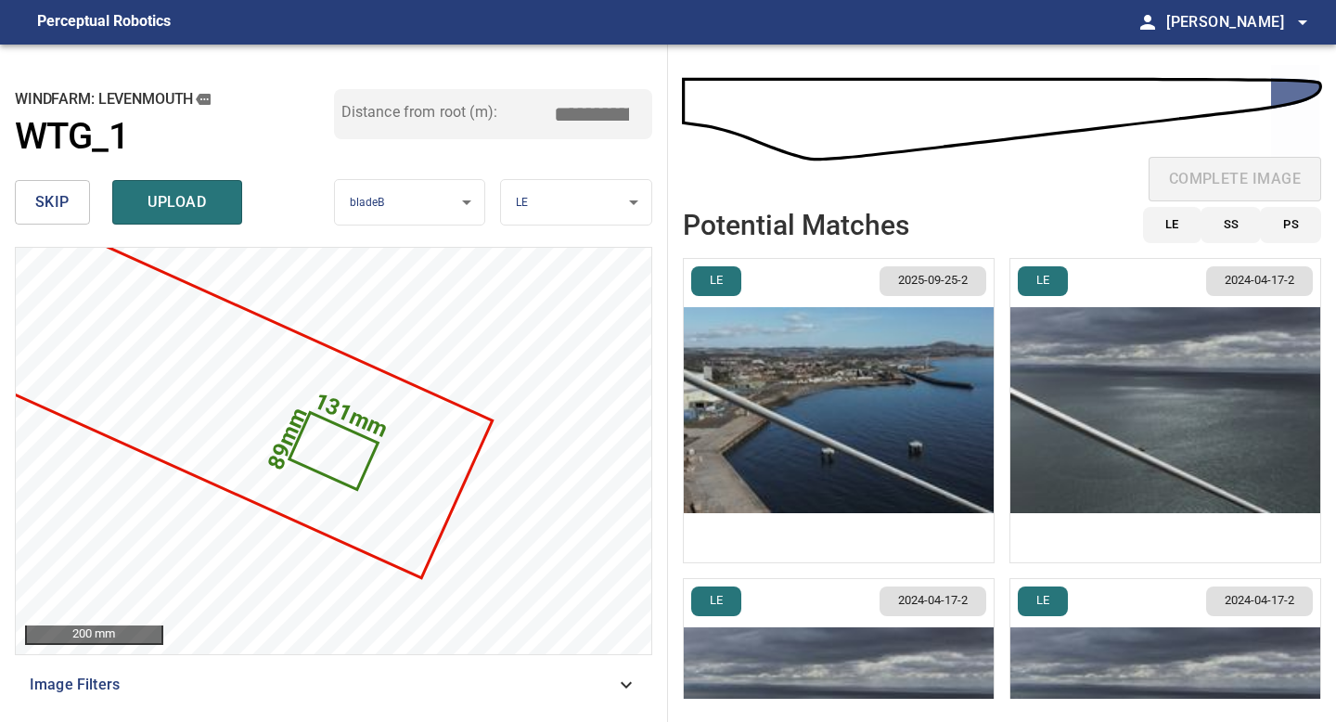
click at [936, 464] on img "button" at bounding box center [839, 410] width 310 height 303
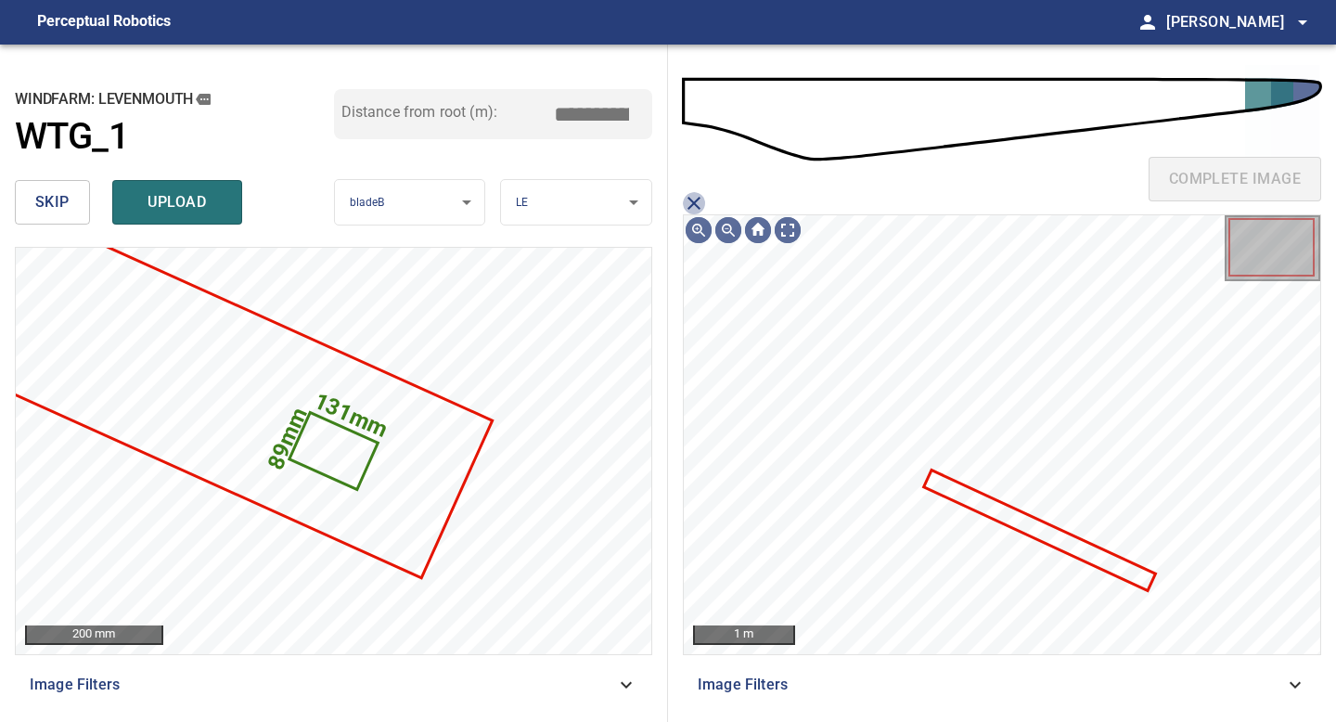
click at [693, 201] on icon "close matching imageResolution:" at bounding box center [694, 203] width 13 height 13
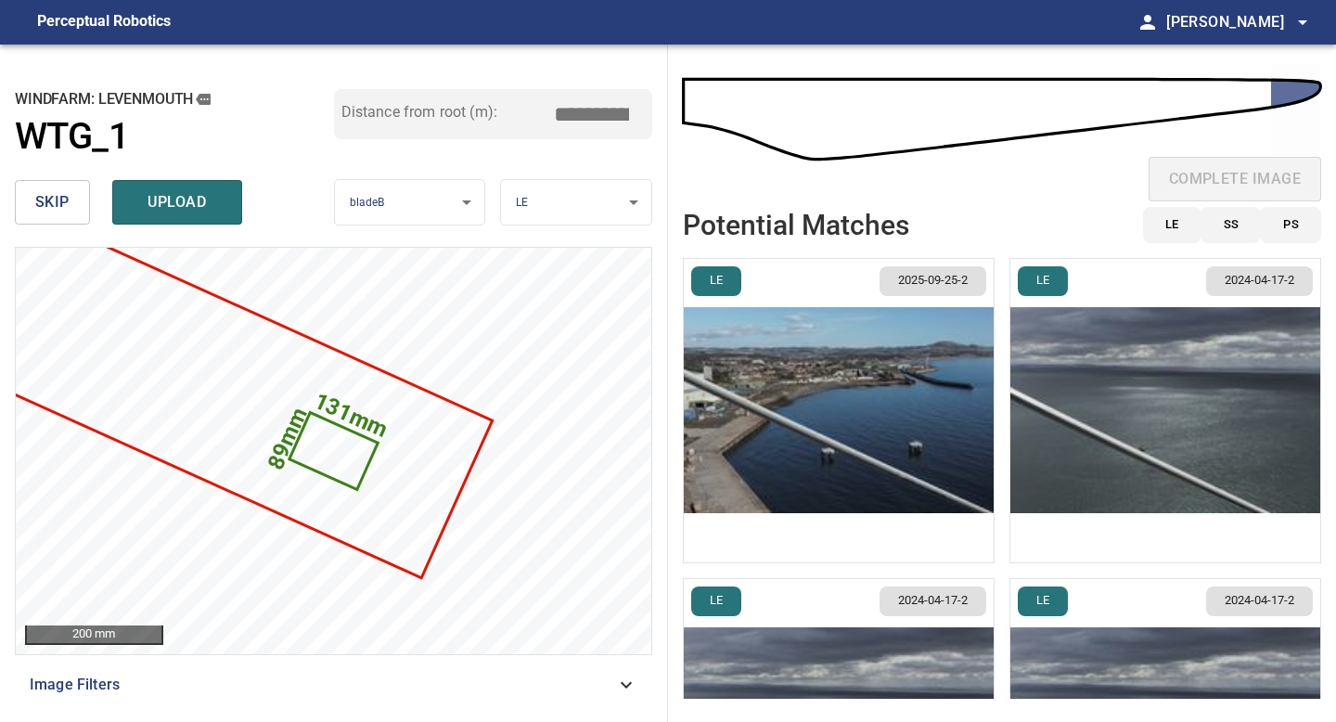
scroll to position [58, 0]
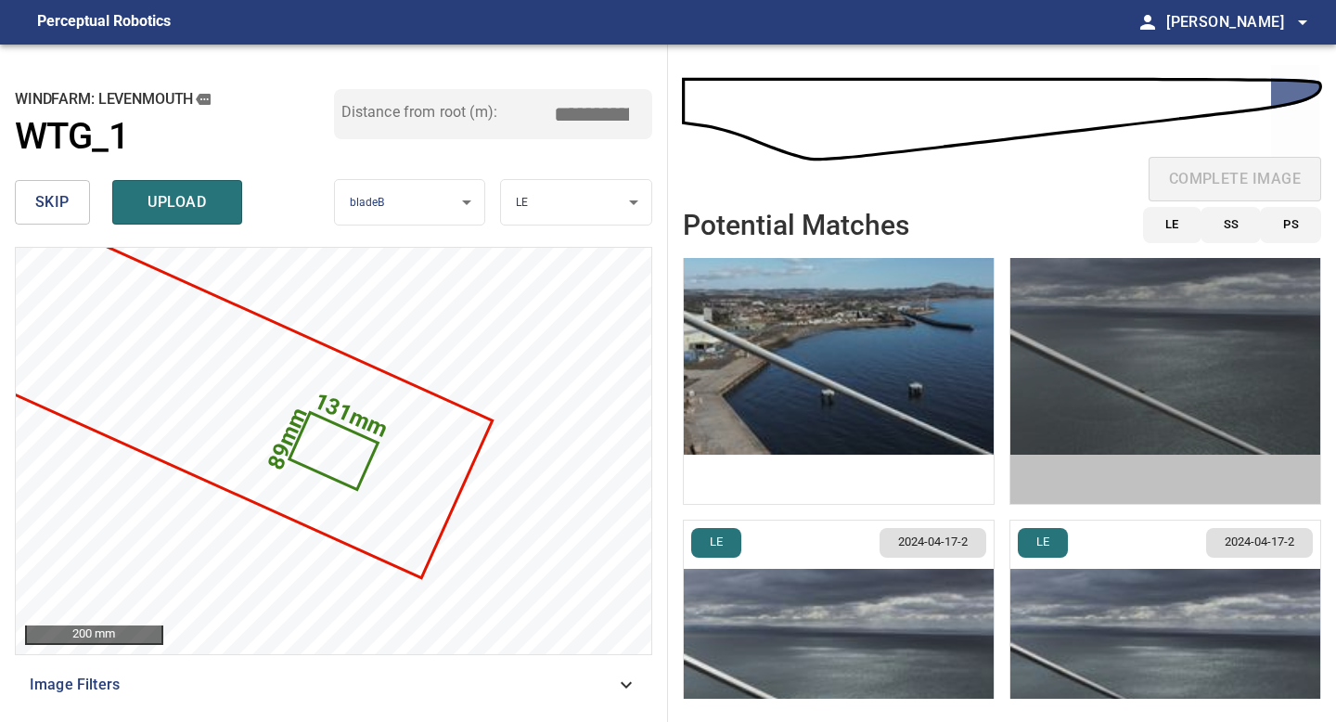
click at [1050, 400] on img "button" at bounding box center [1166, 351] width 310 height 303
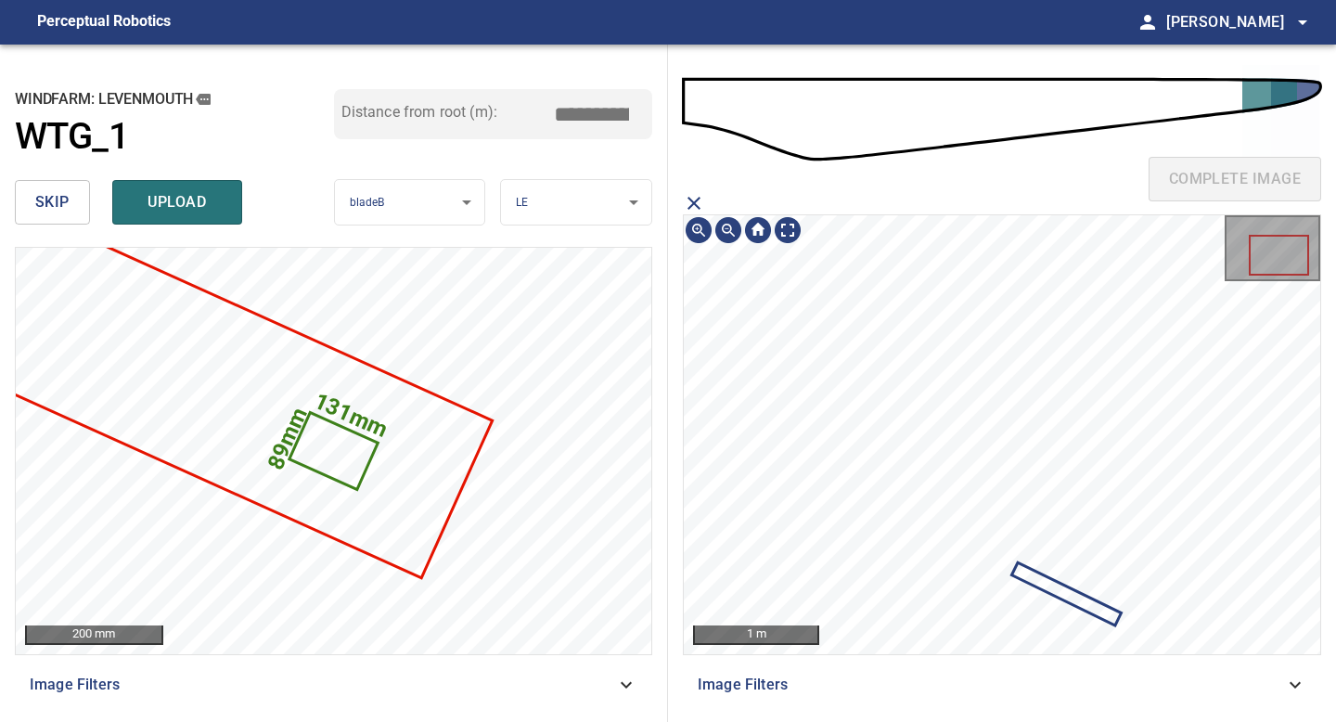
click at [698, 205] on icon "close matching imageResolution:" at bounding box center [694, 203] width 22 height 22
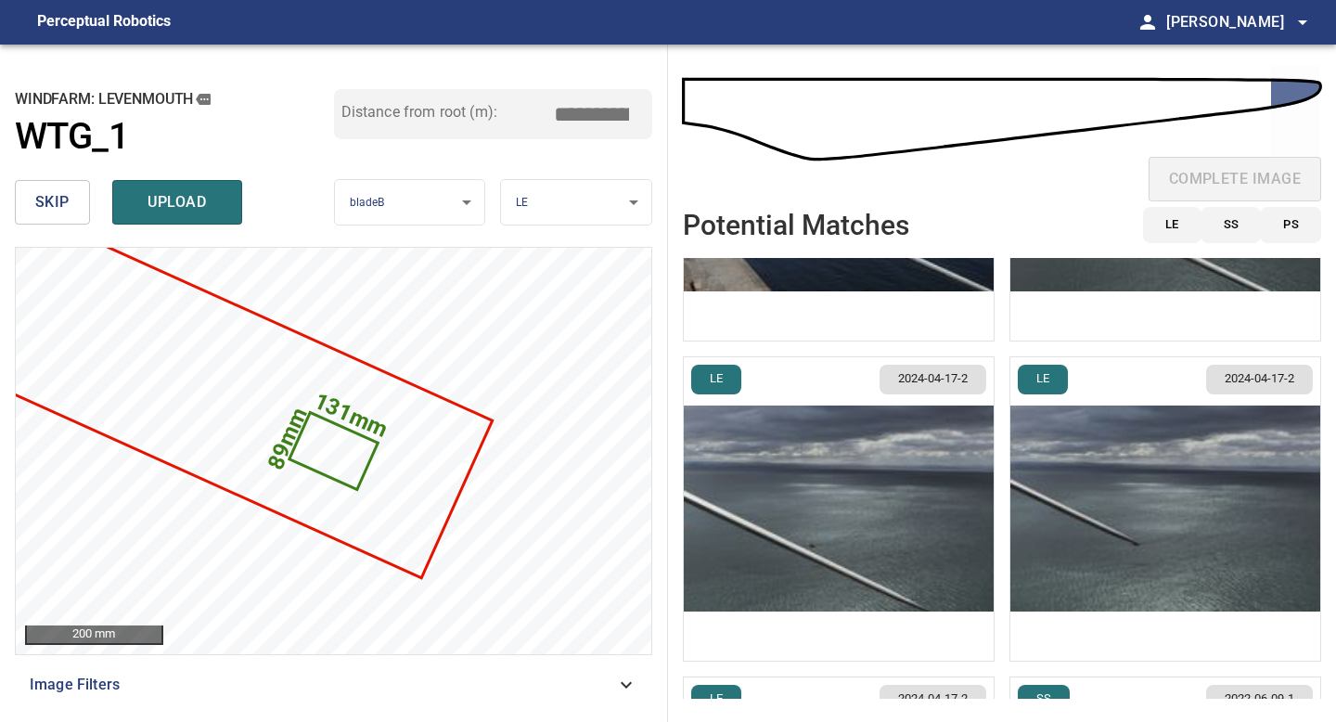
scroll to position [223, 0]
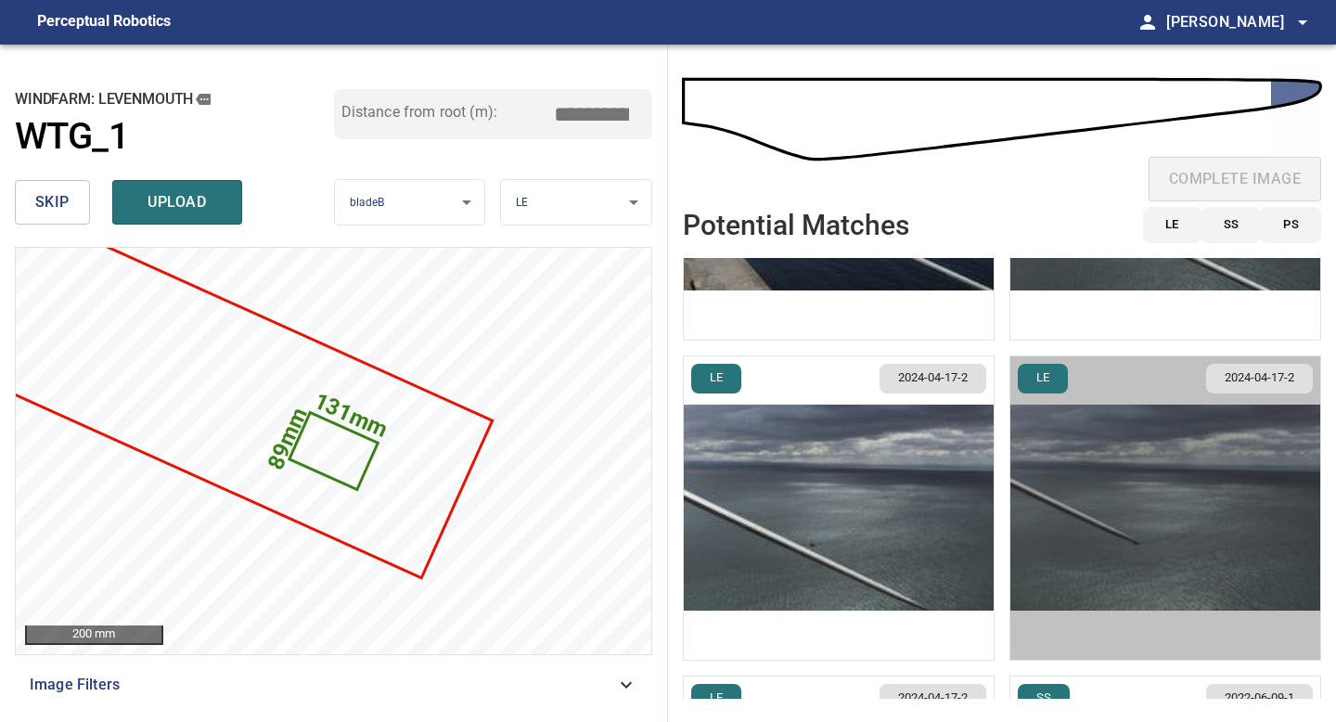
click at [1128, 568] on img "button" at bounding box center [1166, 507] width 310 height 303
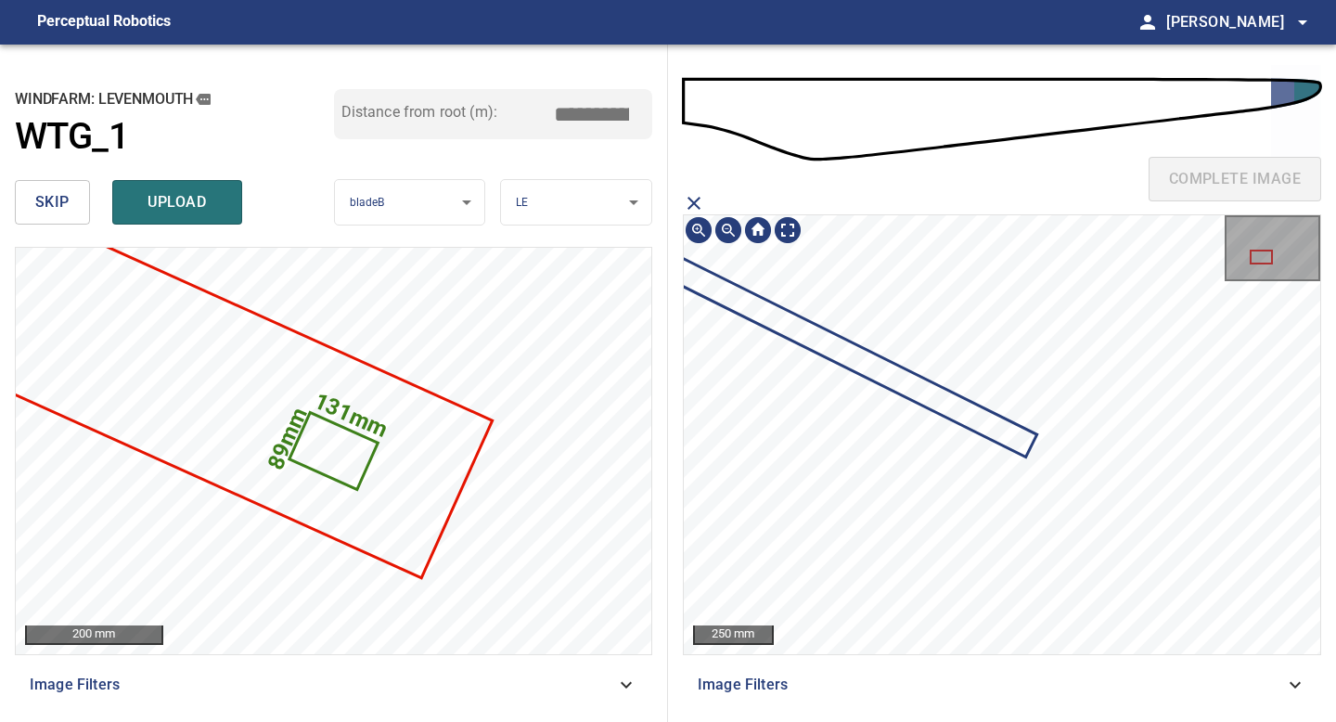
click at [1114, 673] on section "250 mm Image Filters" at bounding box center [1002, 449] width 638 height 515
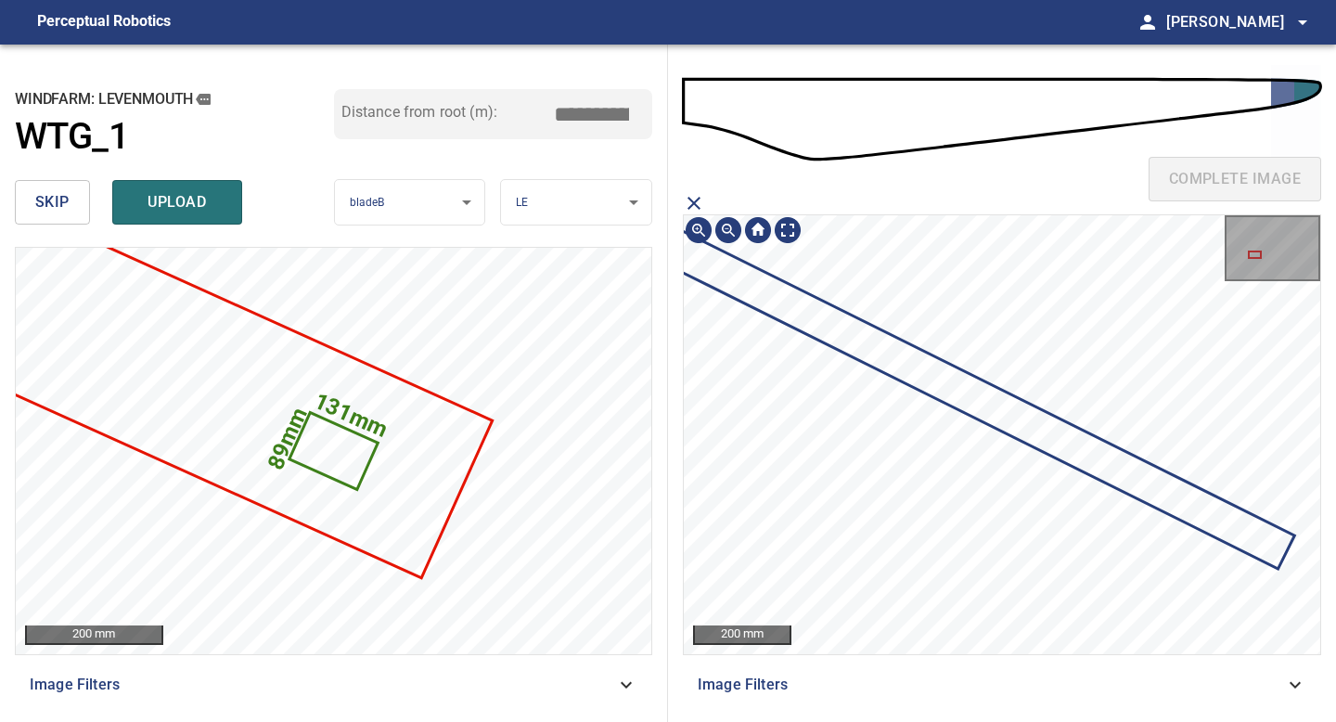
click at [1132, 686] on section "200 mm Image Filters" at bounding box center [1002, 449] width 638 height 515
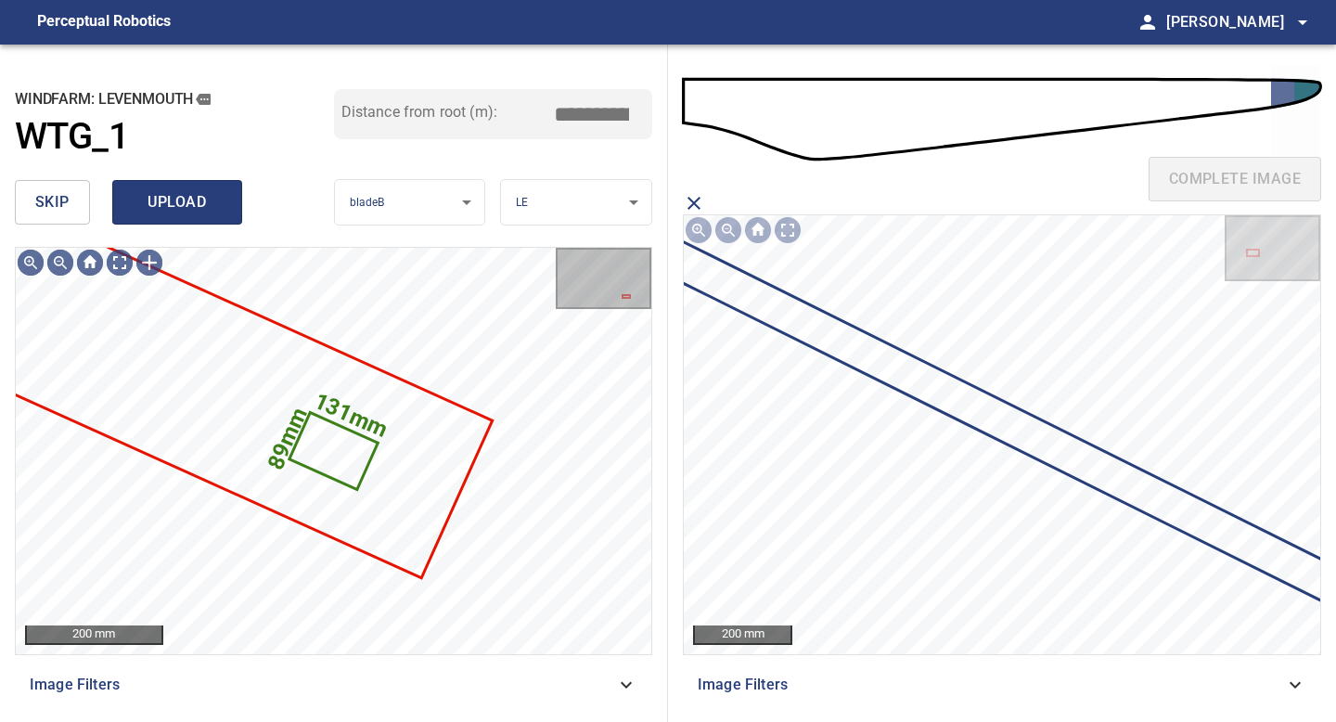
click at [158, 209] on span "upload" at bounding box center [177, 202] width 89 height 26
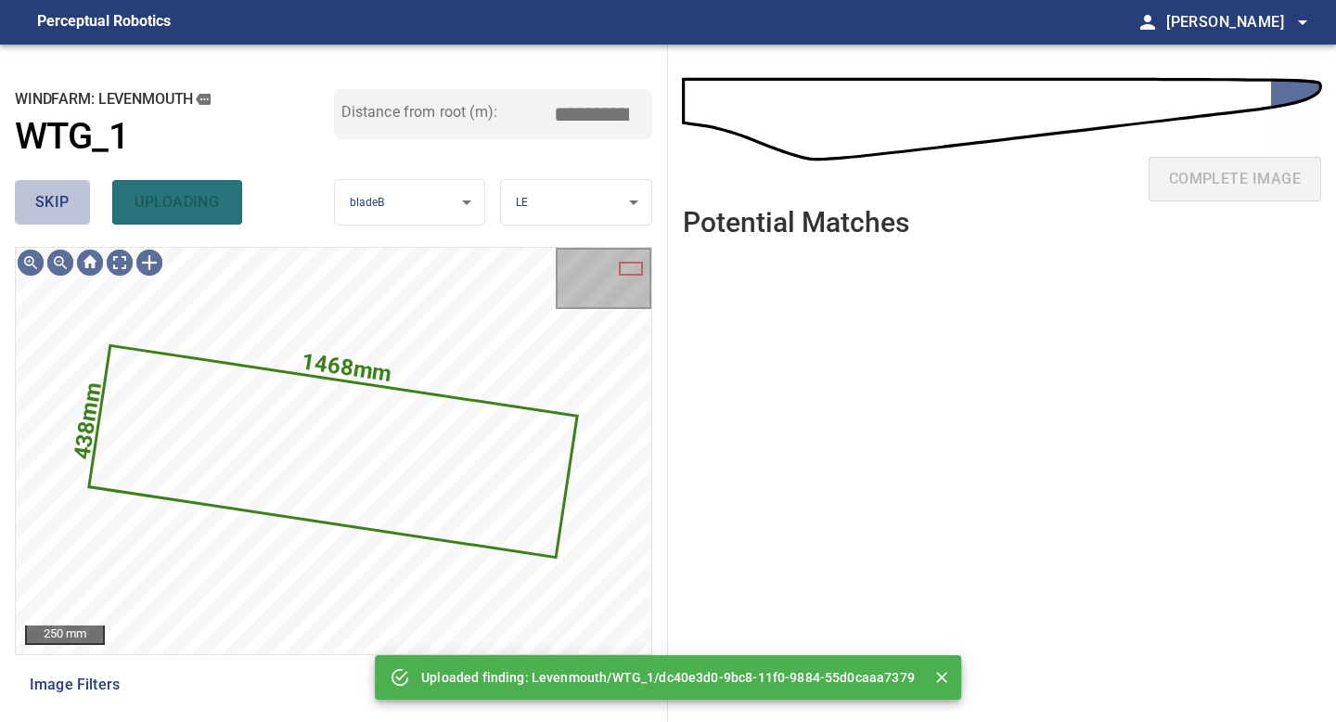
click at [46, 204] on span "skip" at bounding box center [52, 202] width 34 height 26
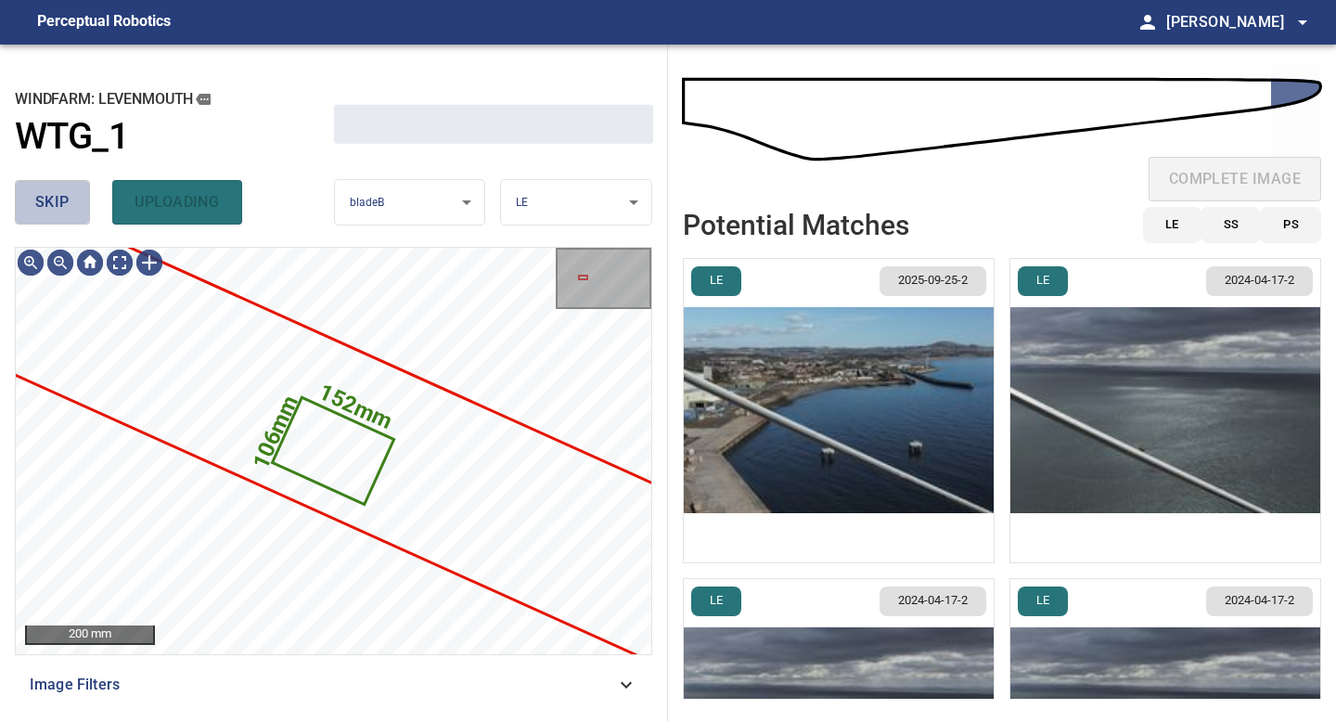
click at [45, 204] on span "skip" at bounding box center [52, 202] width 34 height 26
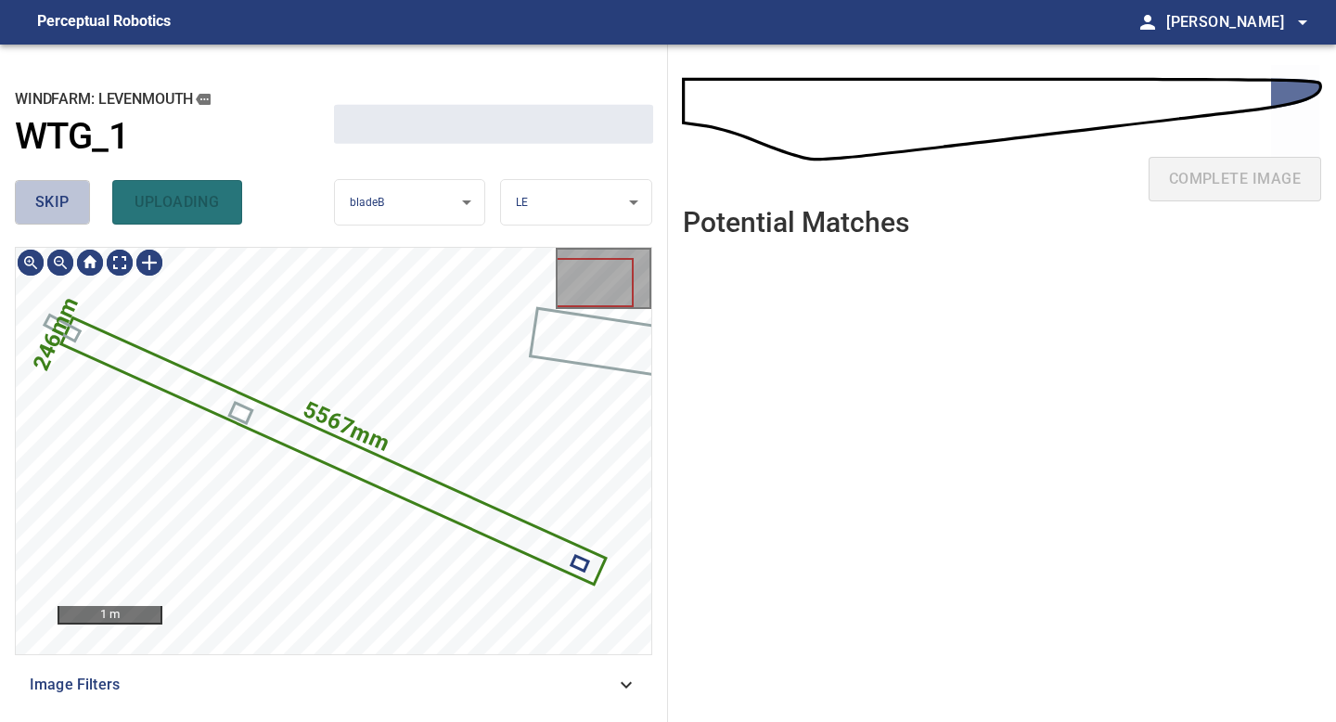
click at [45, 204] on span "skip" at bounding box center [52, 202] width 34 height 26
click at [45, 204] on div "skip uploading" at bounding box center [174, 202] width 319 height 59
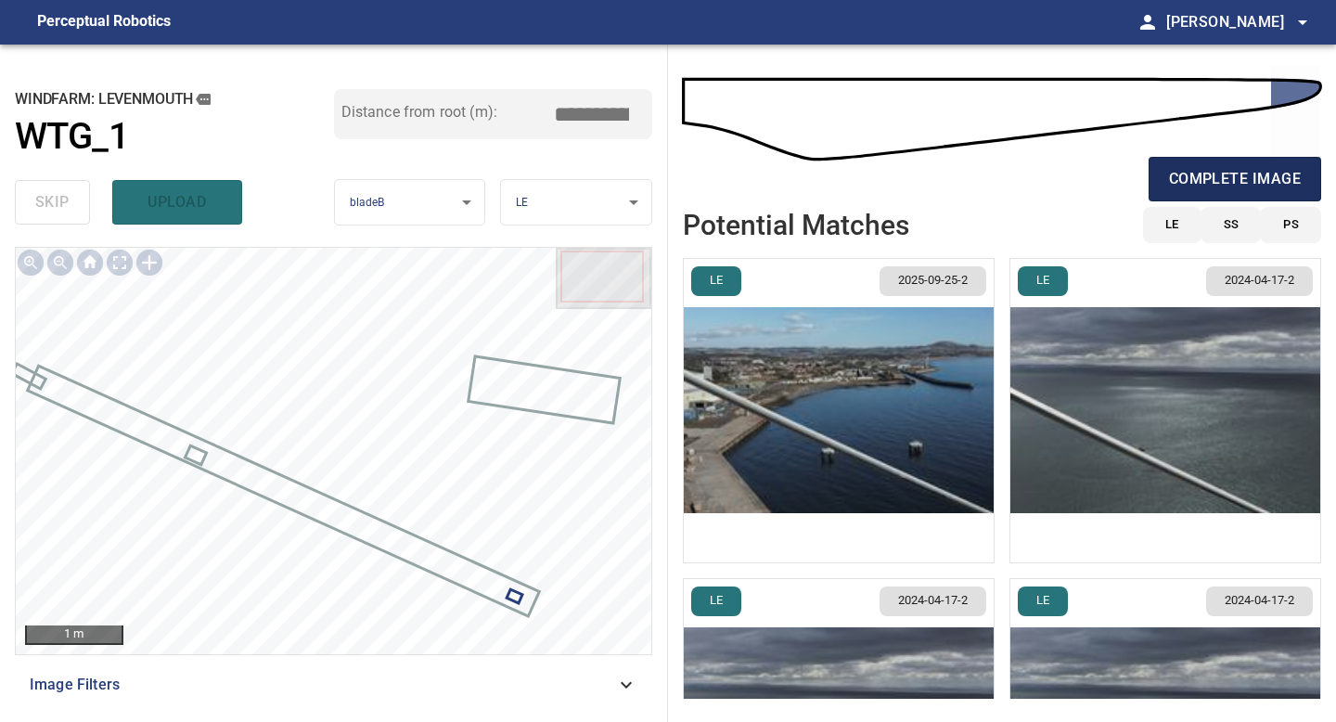
click at [1230, 171] on span "complete image" at bounding box center [1235, 179] width 132 height 26
type input "*****"
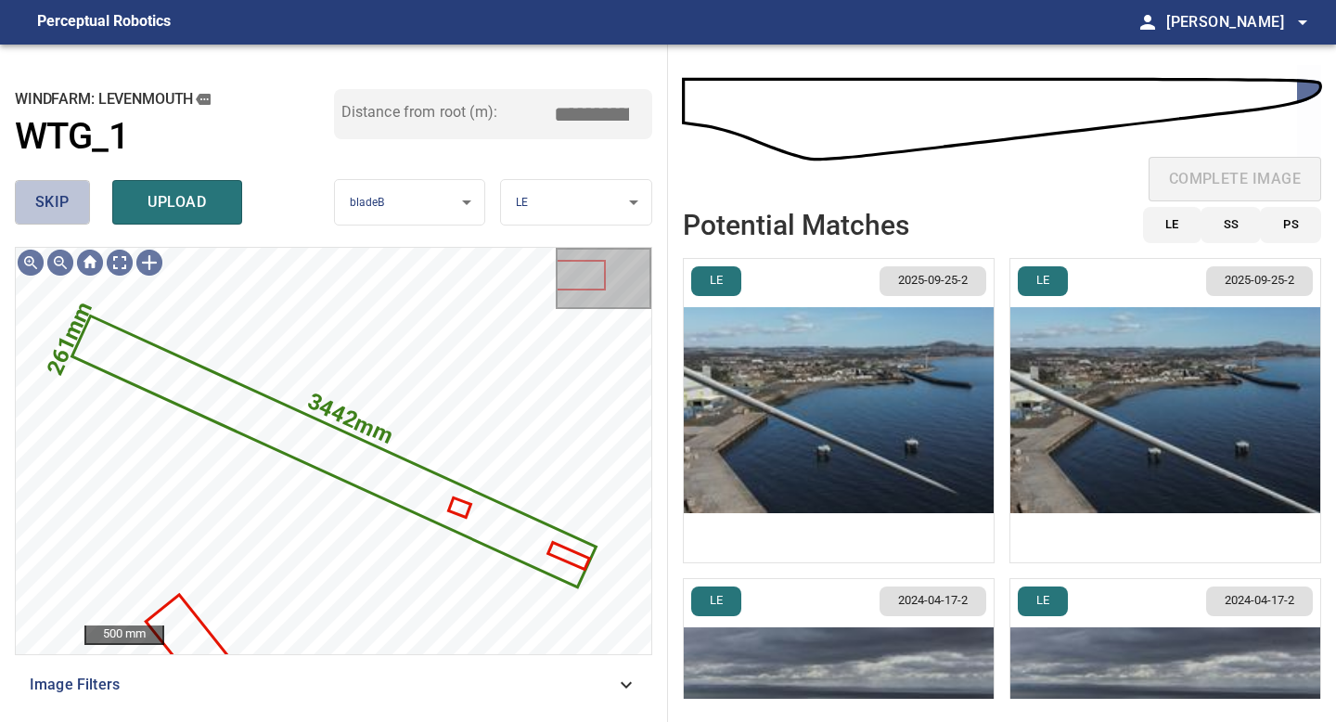
click at [59, 191] on span "skip" at bounding box center [52, 202] width 34 height 26
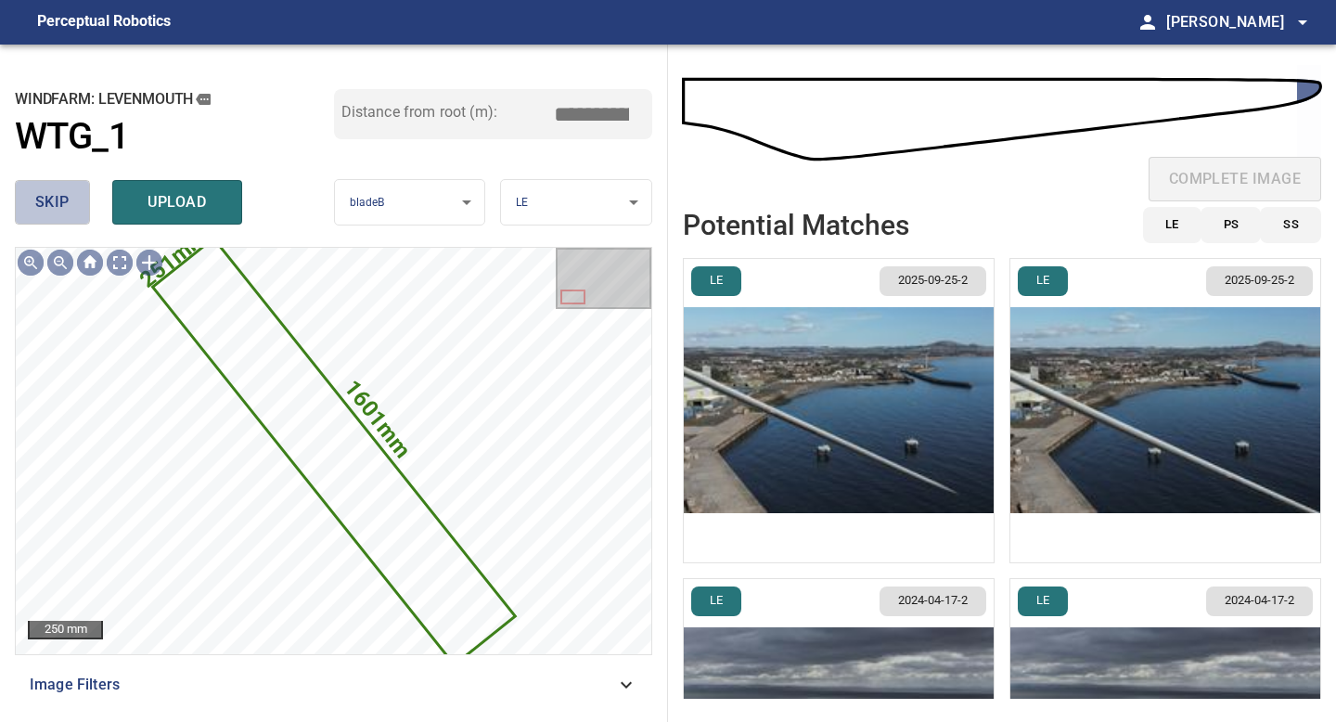
click at [59, 191] on span "skip" at bounding box center [52, 202] width 34 height 26
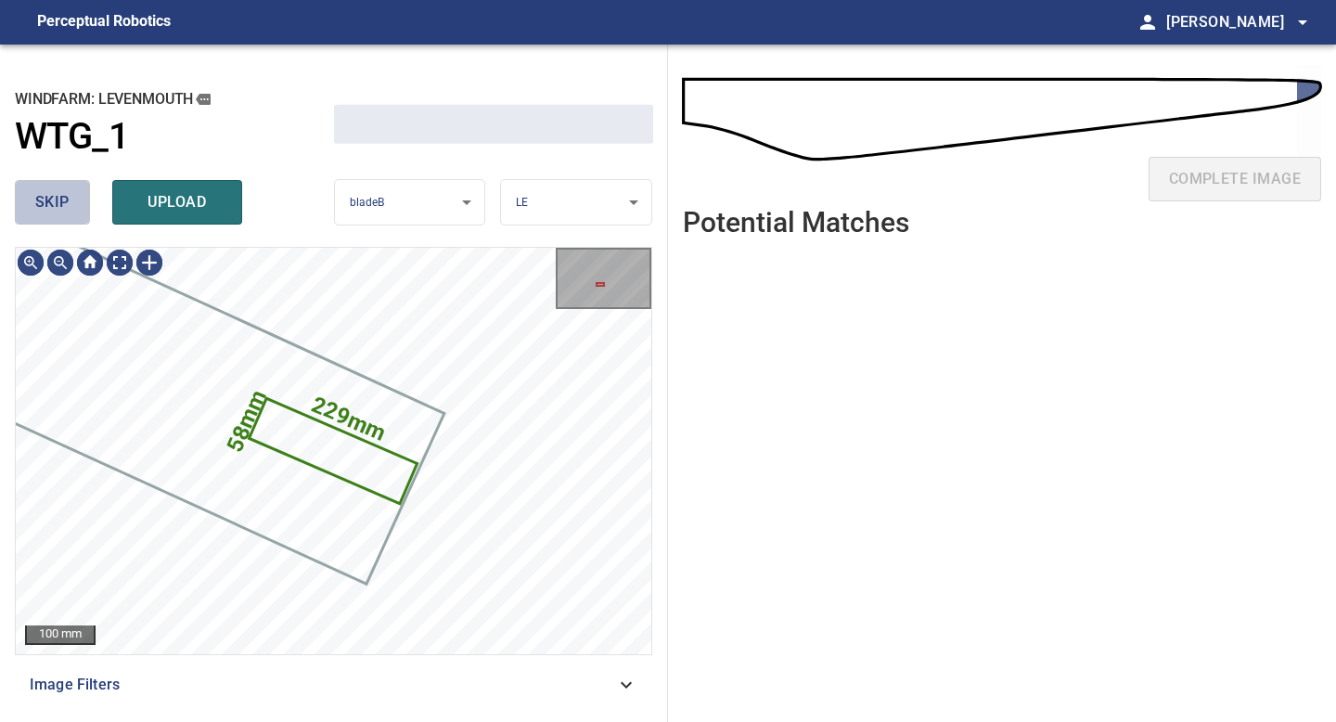
click at [59, 191] on span "skip" at bounding box center [52, 202] width 34 height 26
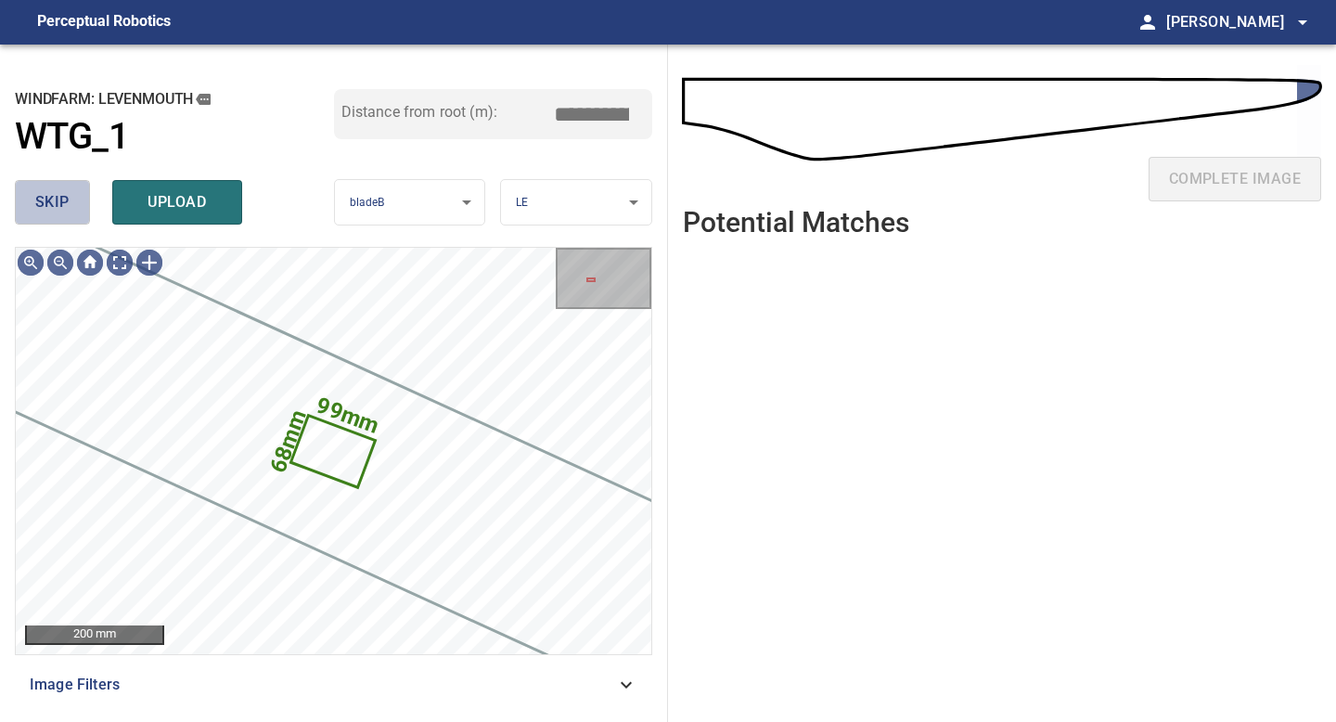
click at [59, 191] on span "skip" at bounding box center [52, 202] width 34 height 26
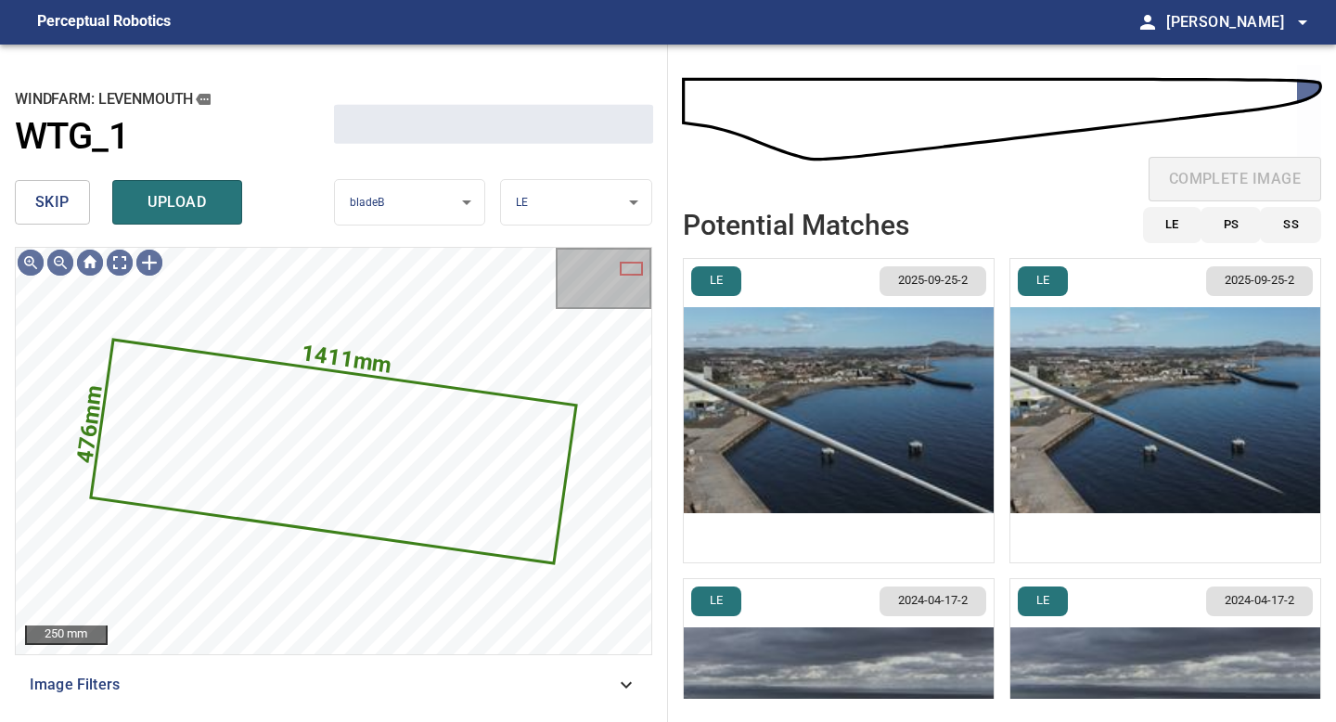
click at [59, 191] on span "skip" at bounding box center [52, 202] width 34 height 26
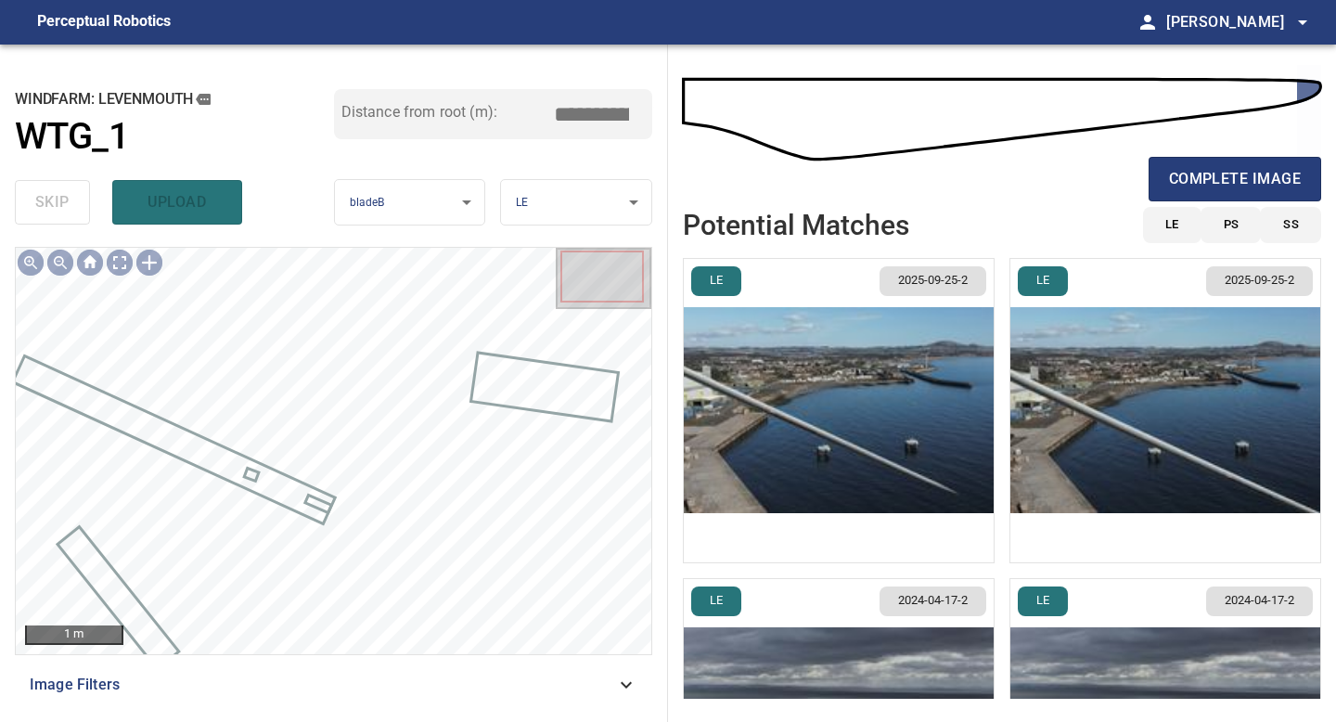
type input "*****"
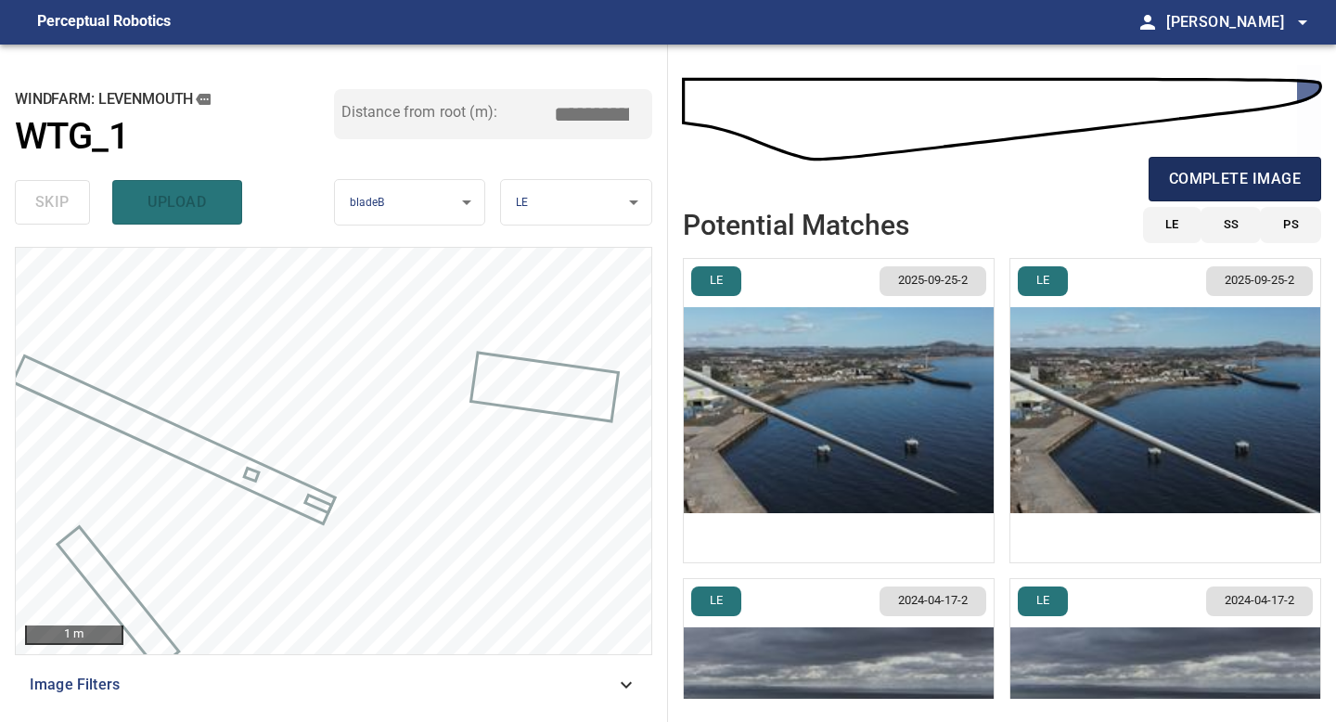
click at [1238, 174] on span "complete image" at bounding box center [1235, 179] width 132 height 26
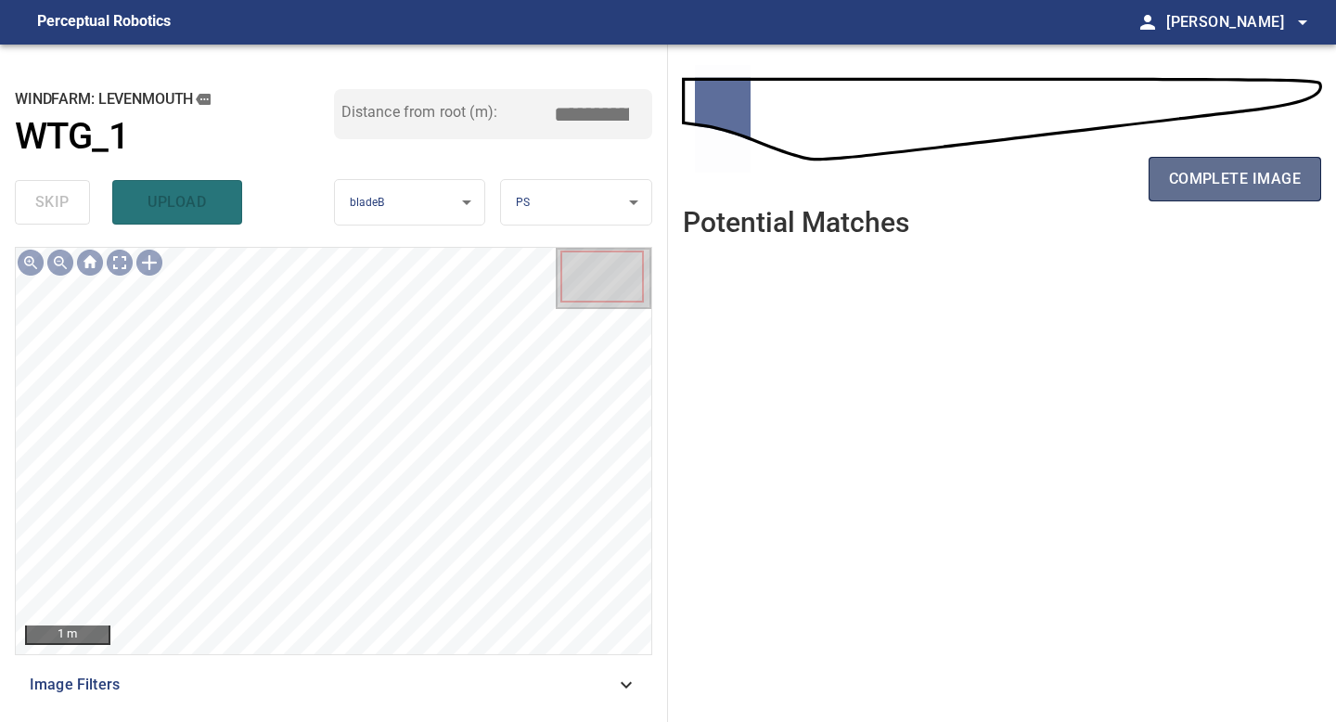
click at [1183, 179] on span "complete image" at bounding box center [1235, 179] width 132 height 26
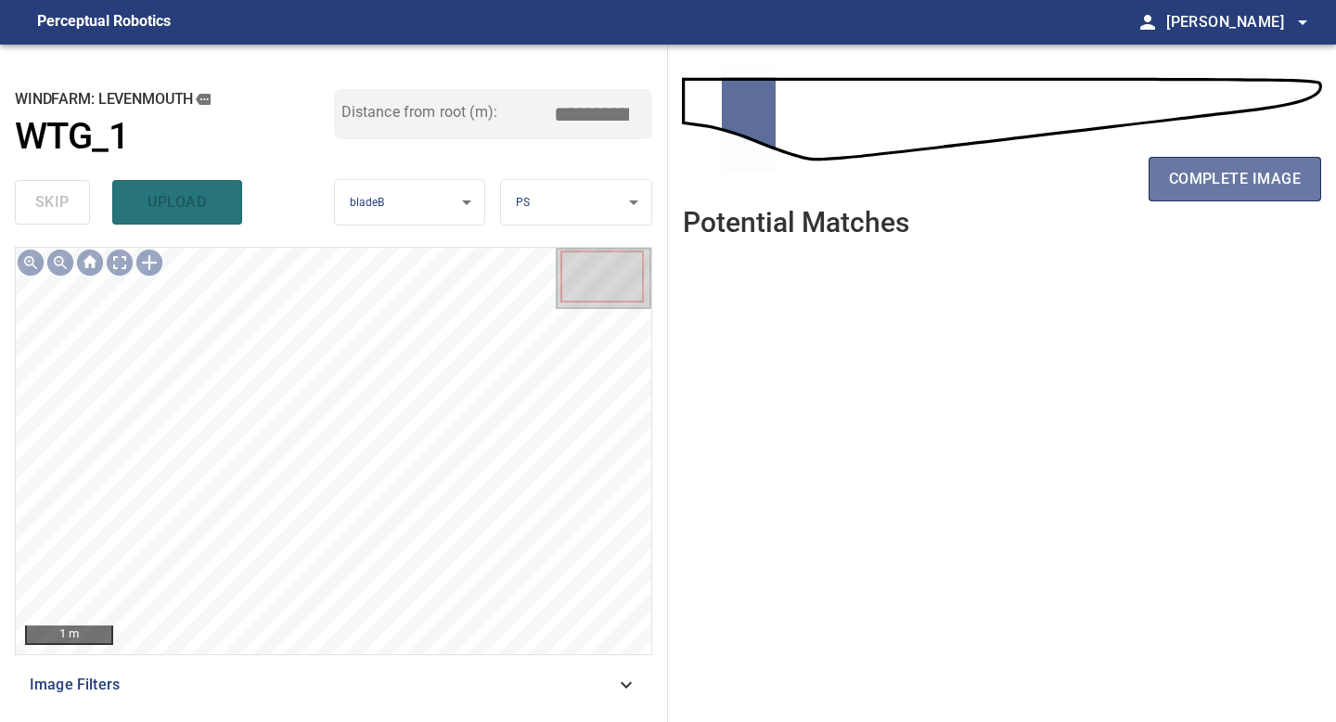
click at [1183, 179] on span "complete image" at bounding box center [1235, 179] width 132 height 26
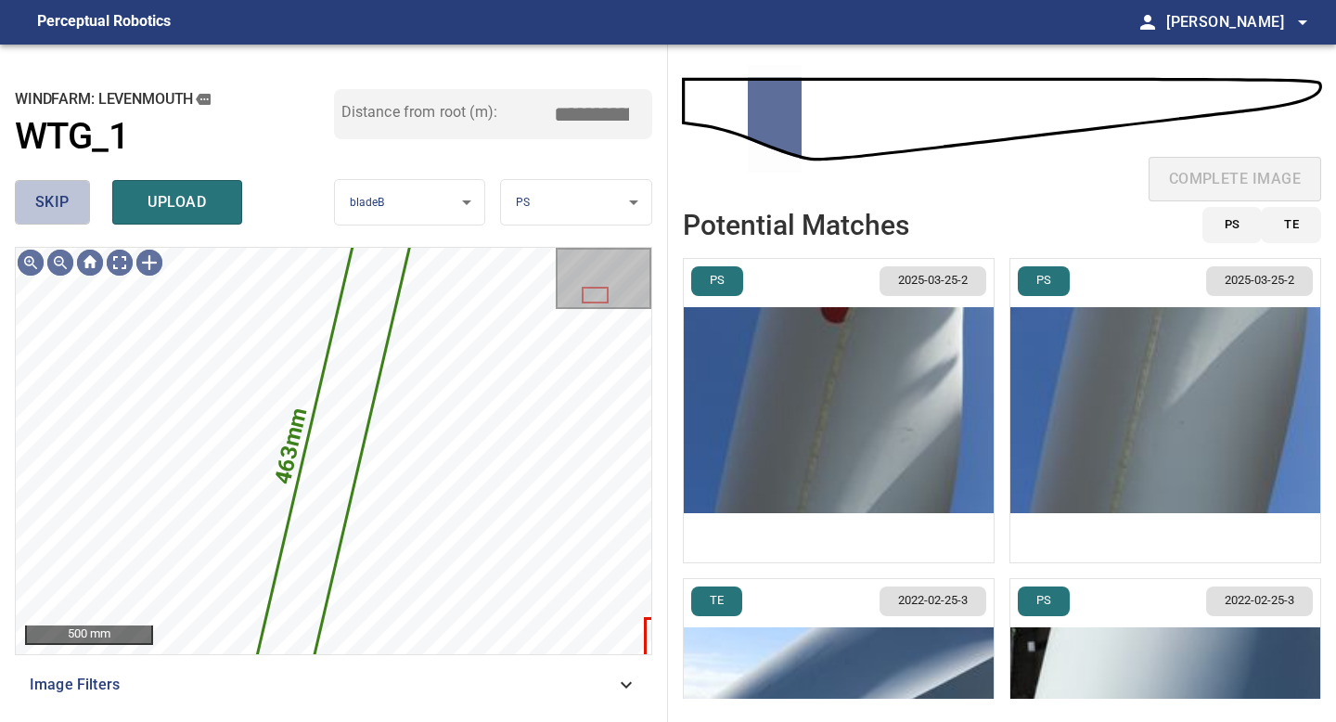
click at [57, 207] on span "skip" at bounding box center [52, 202] width 34 height 26
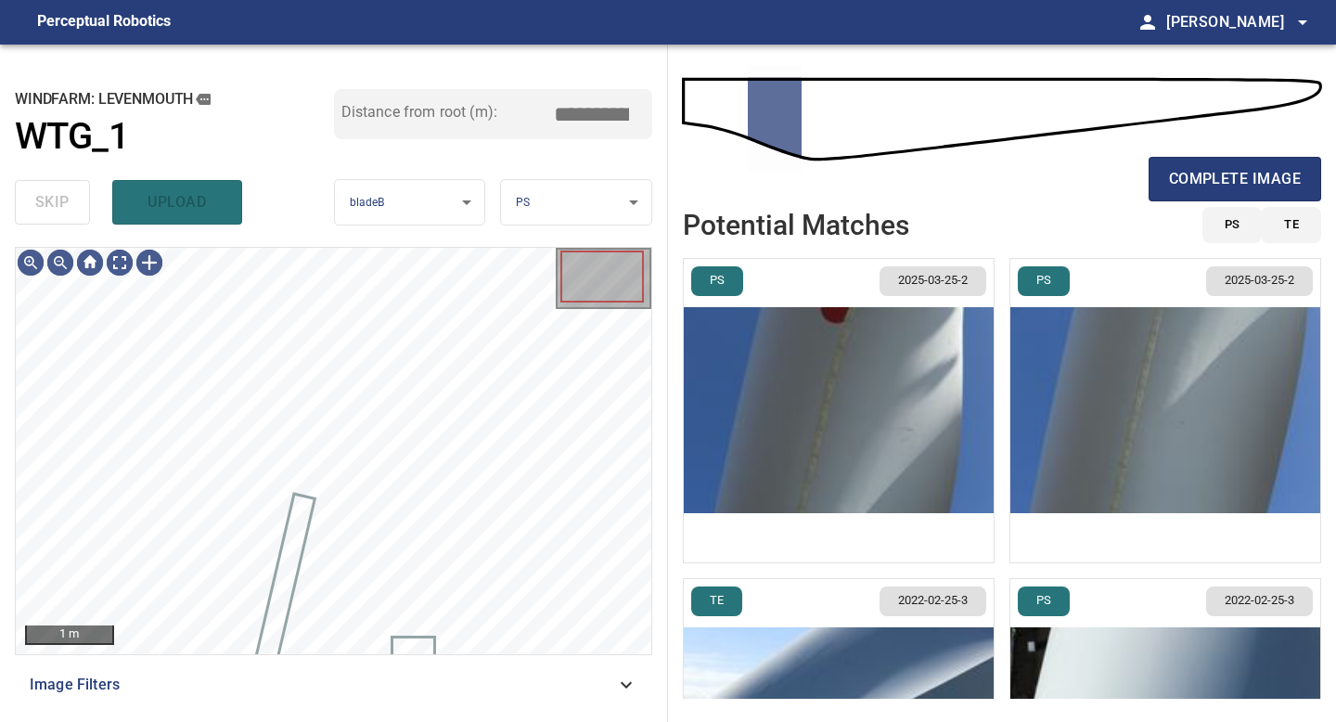
click at [57, 207] on div "skip upload" at bounding box center [174, 202] width 319 height 59
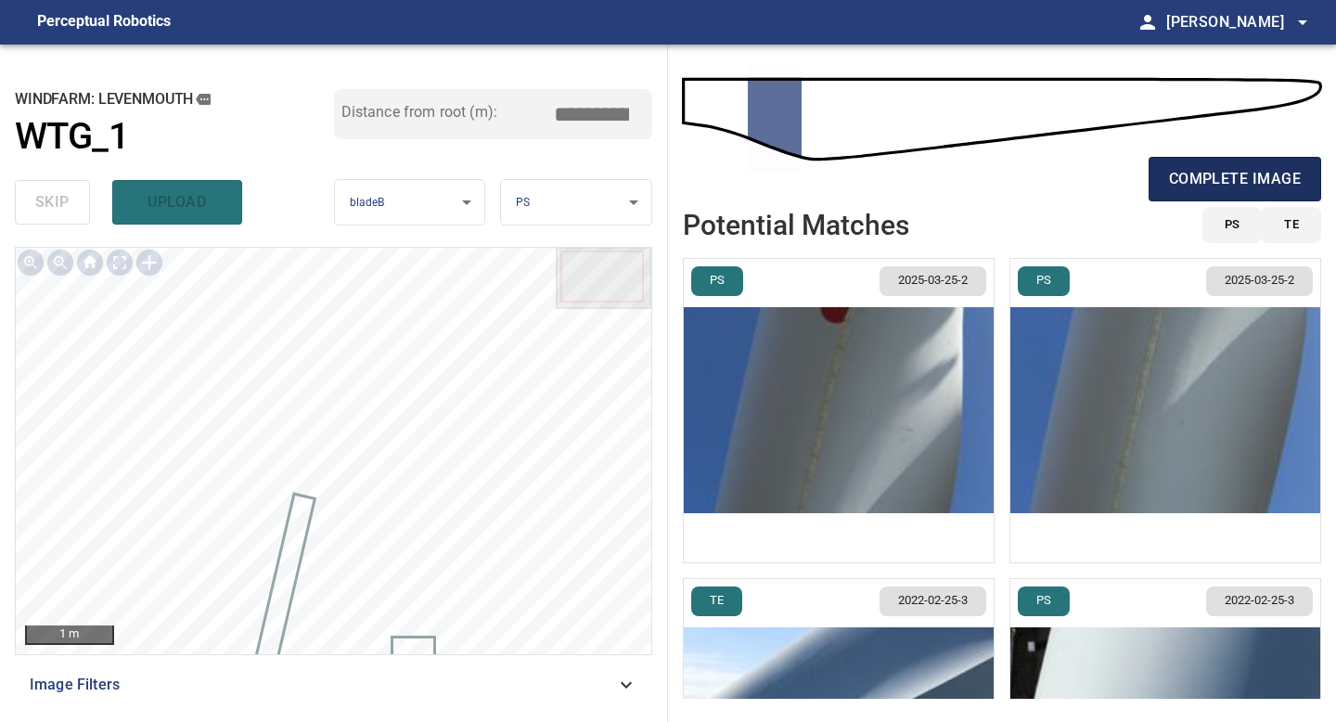
click at [1214, 166] on span "complete image" at bounding box center [1235, 179] width 132 height 26
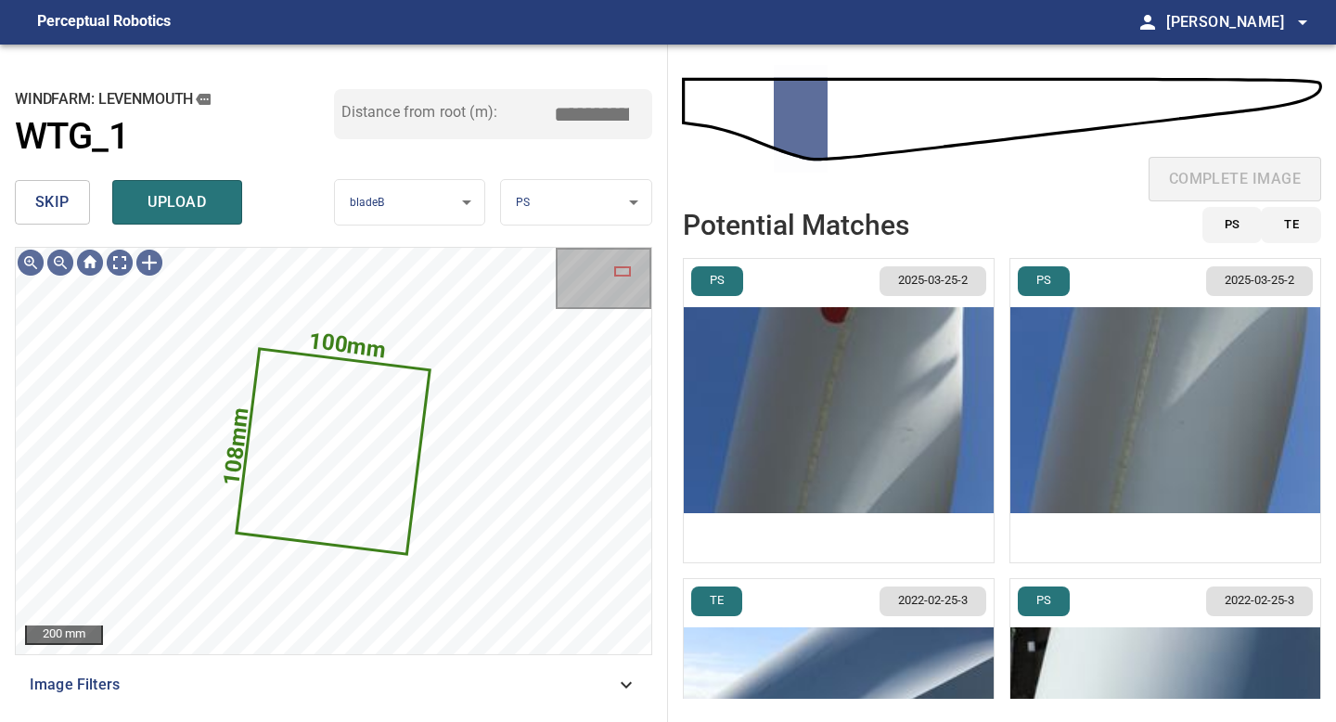
click at [909, 442] on img "button" at bounding box center [839, 410] width 310 height 303
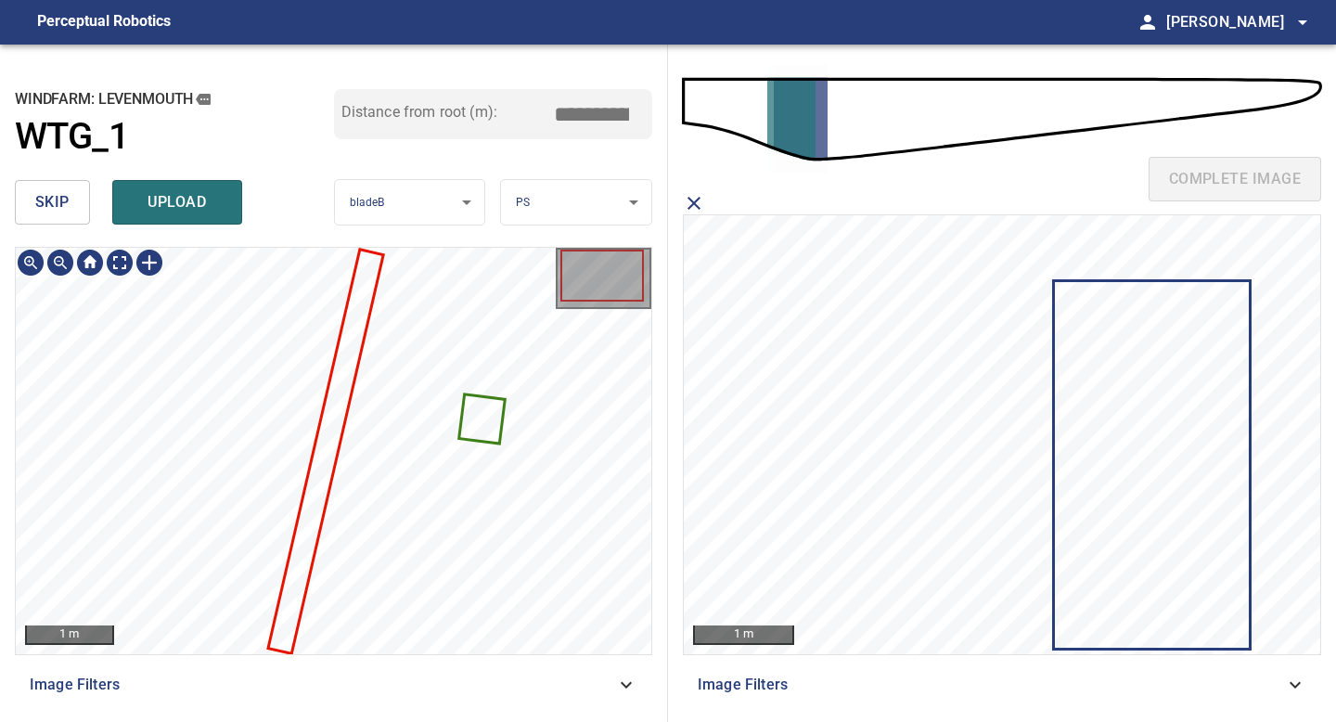
click at [501, 691] on div "1 m Image Filters" at bounding box center [334, 477] width 638 height 460
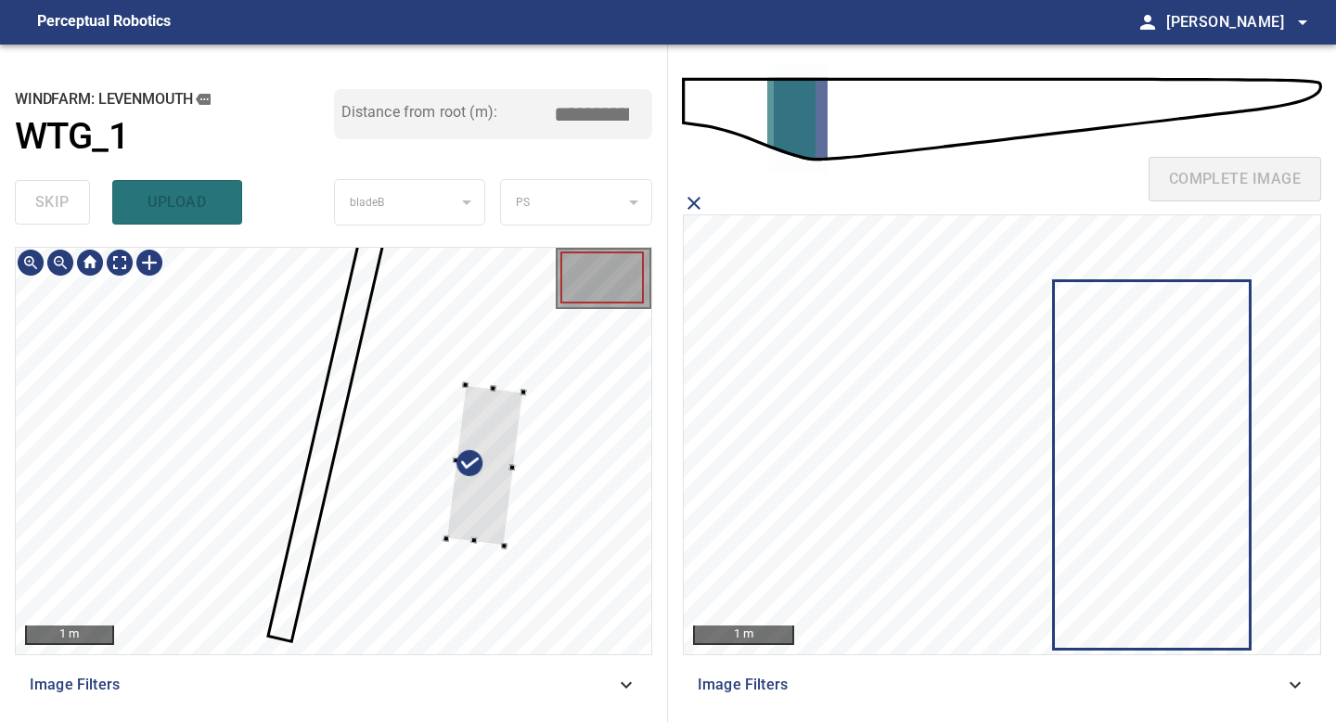
click at [507, 565] on div at bounding box center [334, 451] width 636 height 406
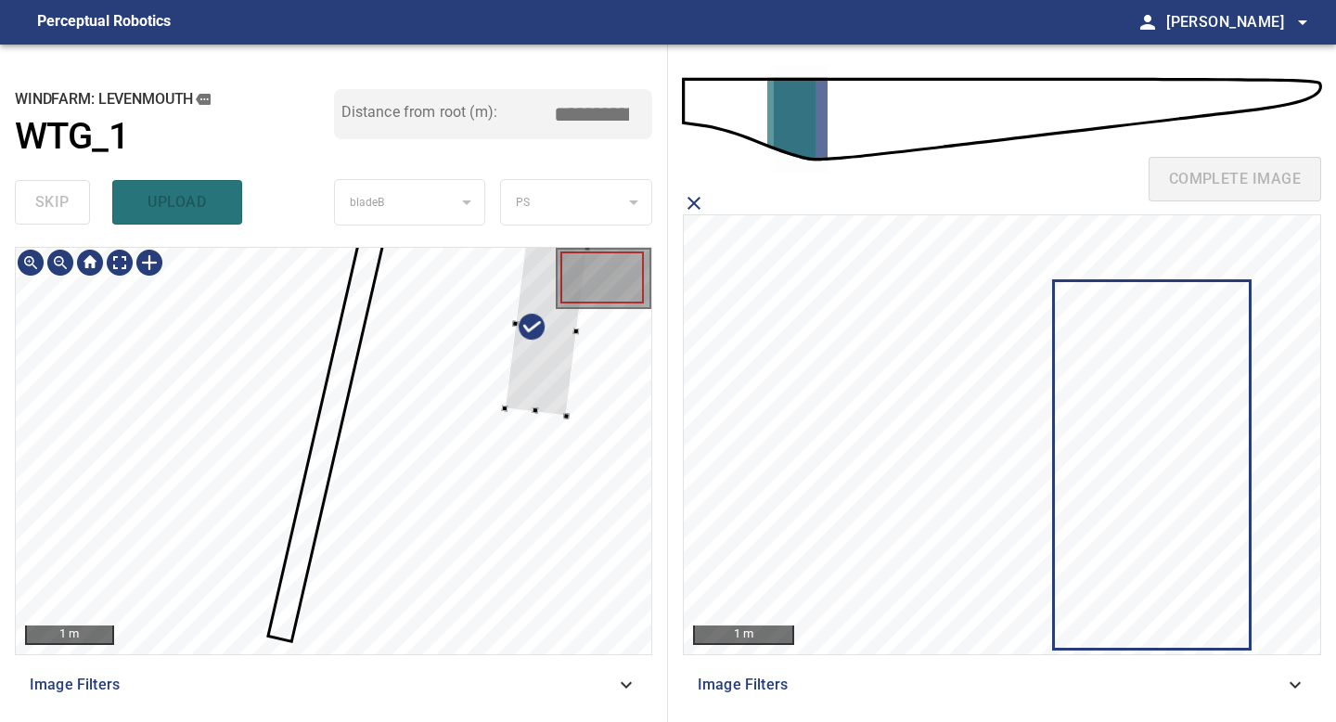
click at [555, 405] on div at bounding box center [546, 328] width 83 height 175
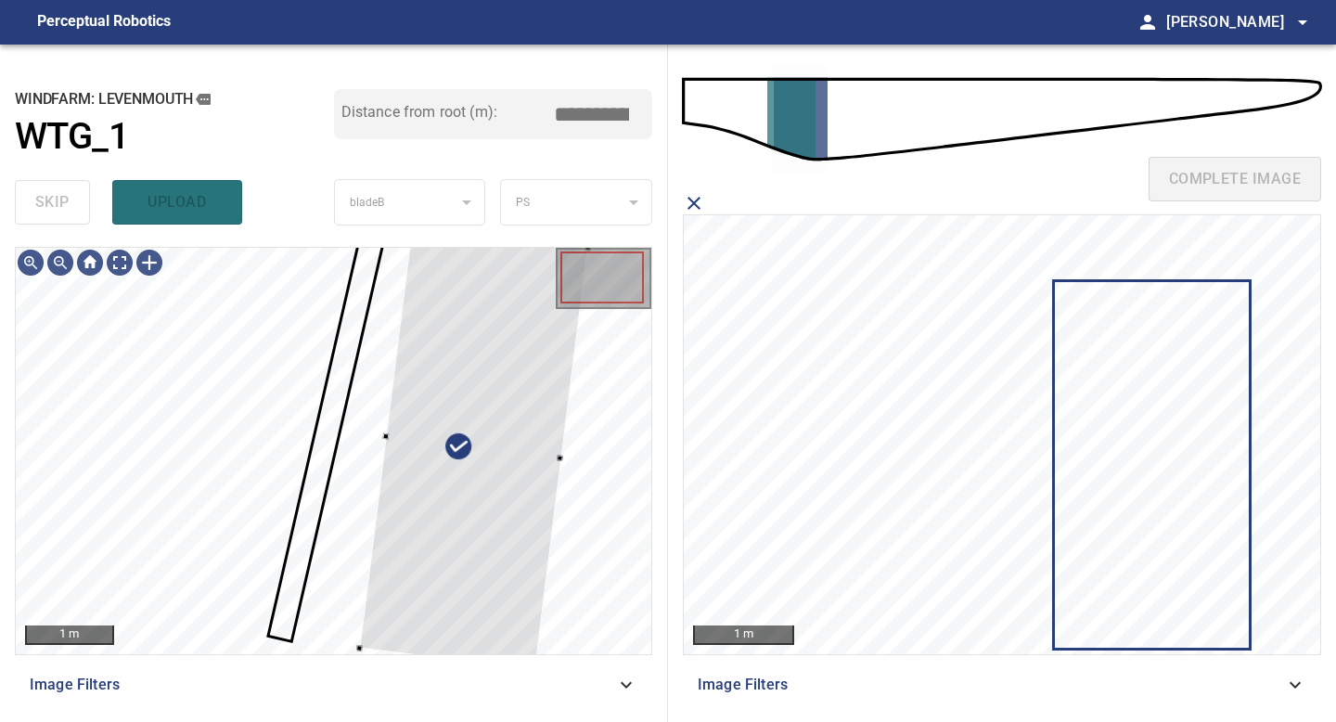
click at [342, 672] on div "1 m Image Filters" at bounding box center [334, 477] width 638 height 460
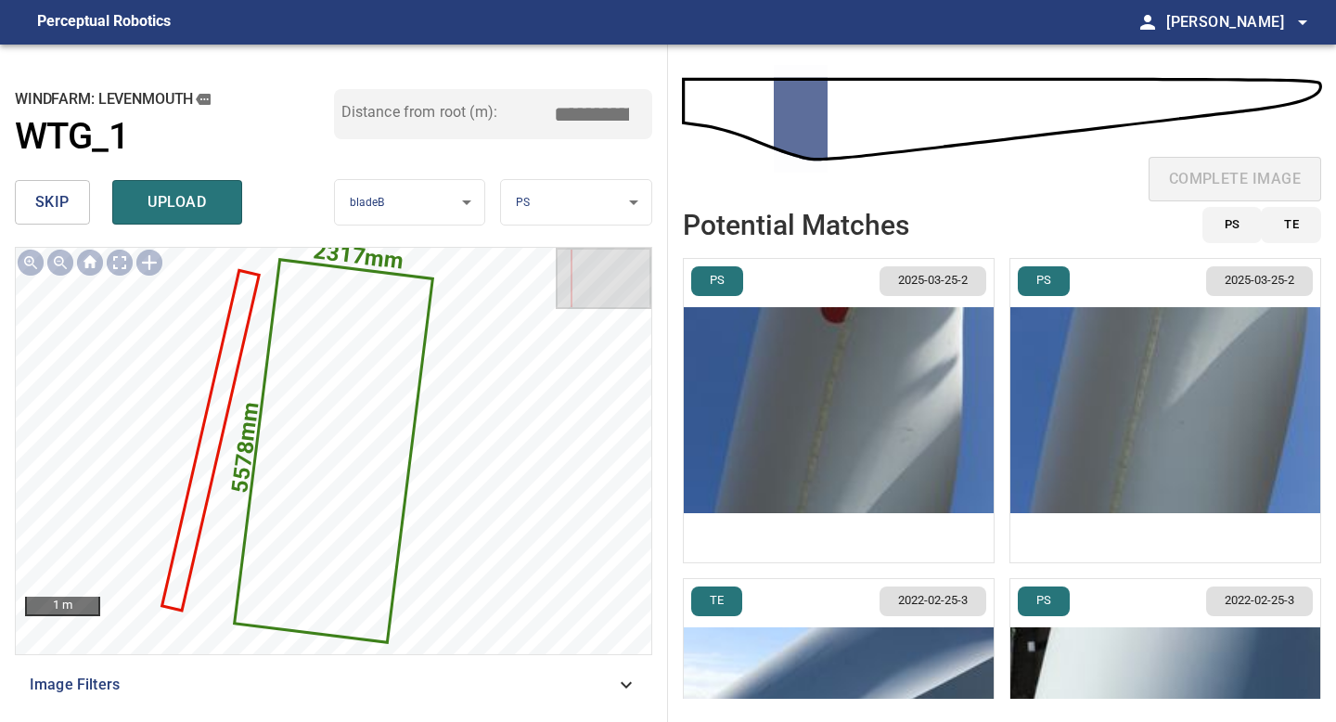
click at [947, 412] on img "button" at bounding box center [839, 410] width 310 height 303
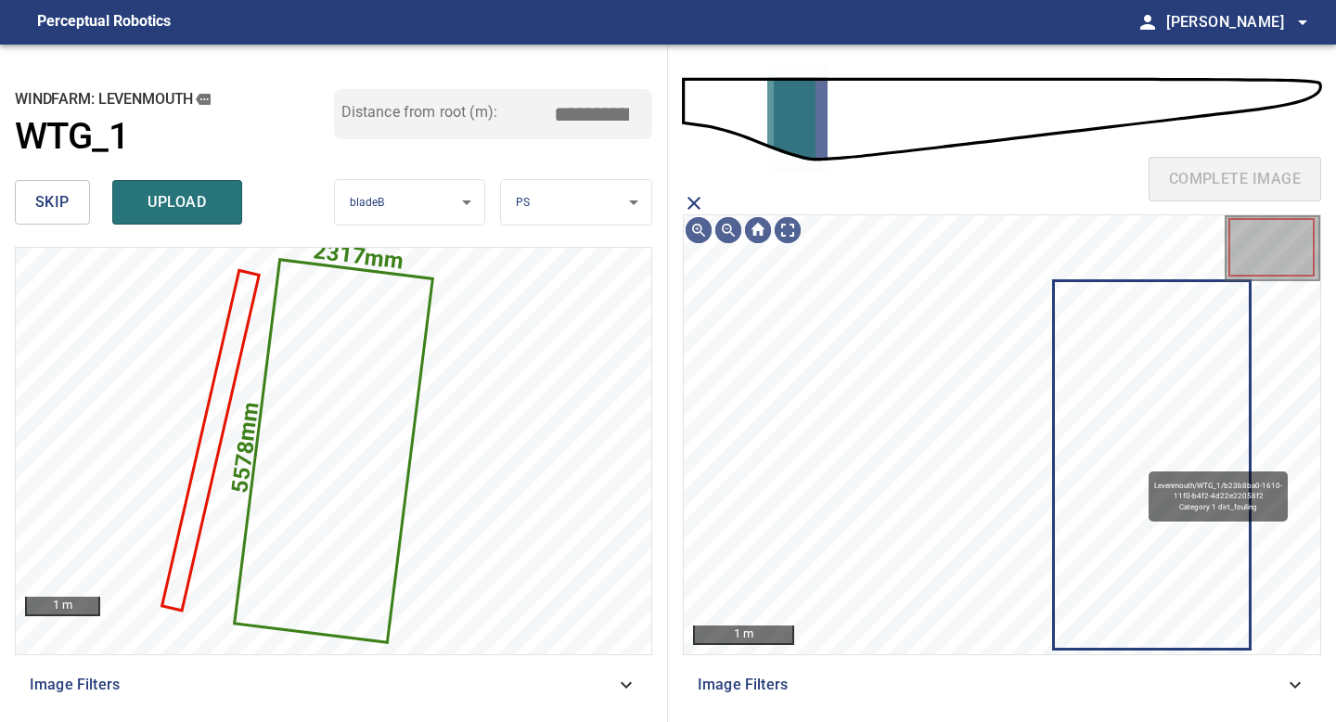
click at [1140, 463] on icon at bounding box center [1152, 465] width 195 height 366
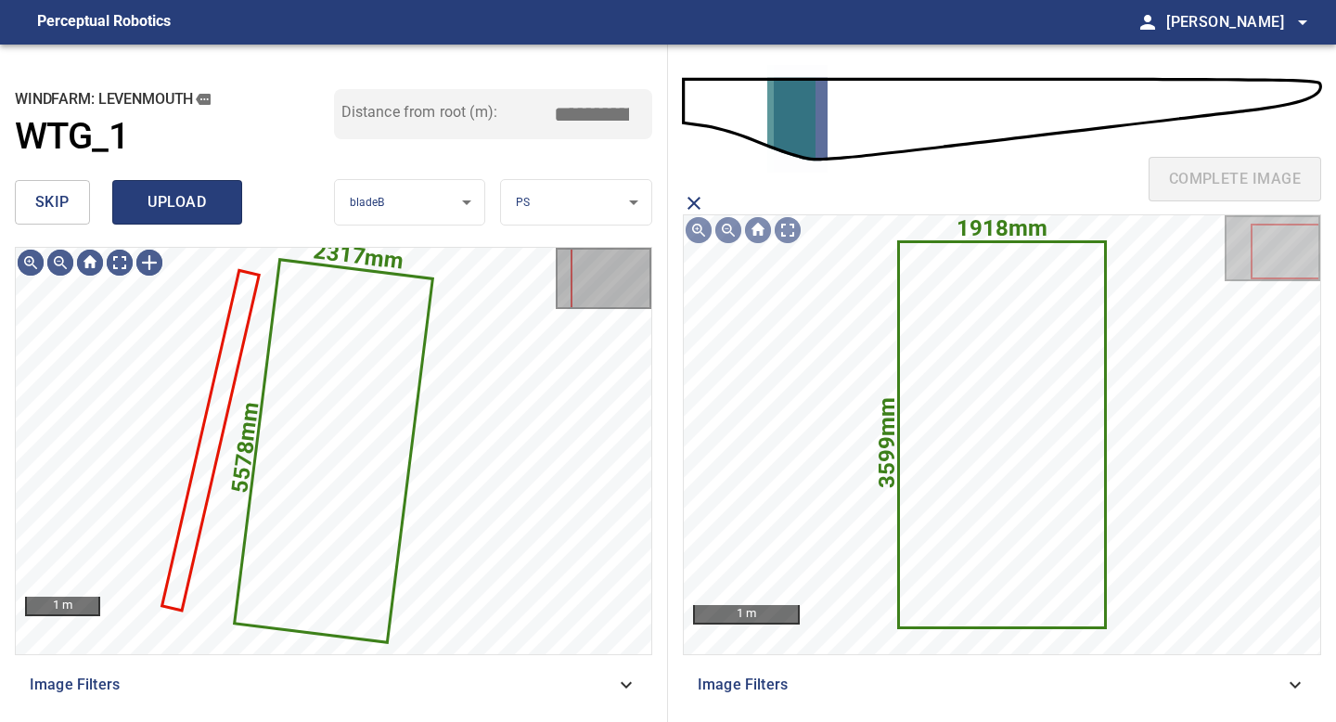
click at [181, 196] on span "upload" at bounding box center [177, 202] width 89 height 26
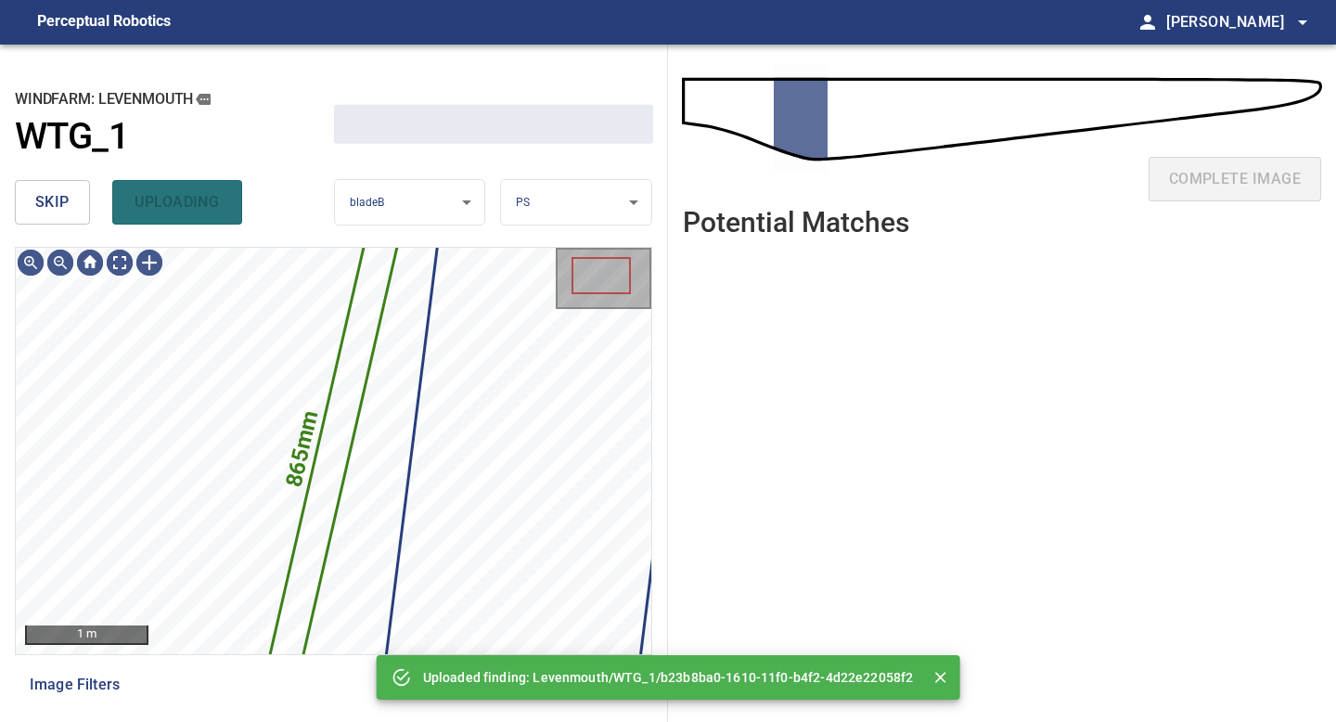
click at [62, 199] on span "skip" at bounding box center [52, 202] width 34 height 26
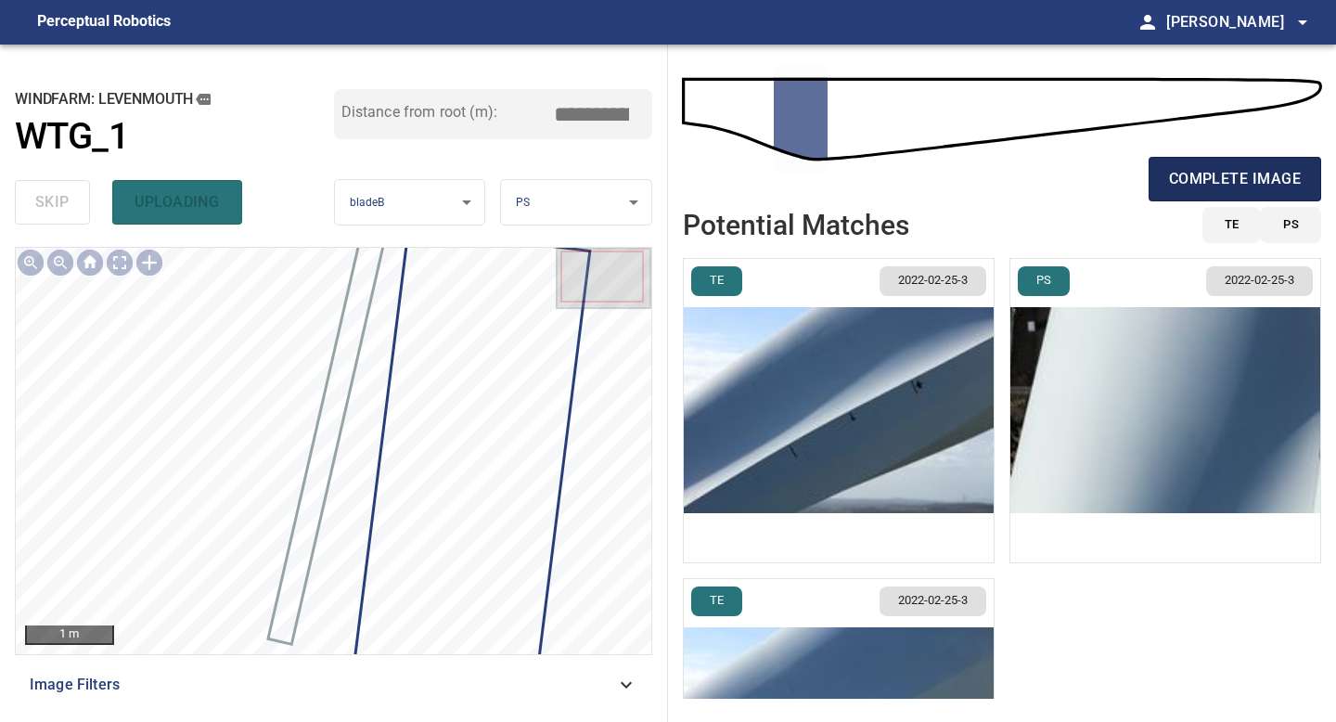
click at [1198, 183] on span "complete image" at bounding box center [1235, 179] width 132 height 26
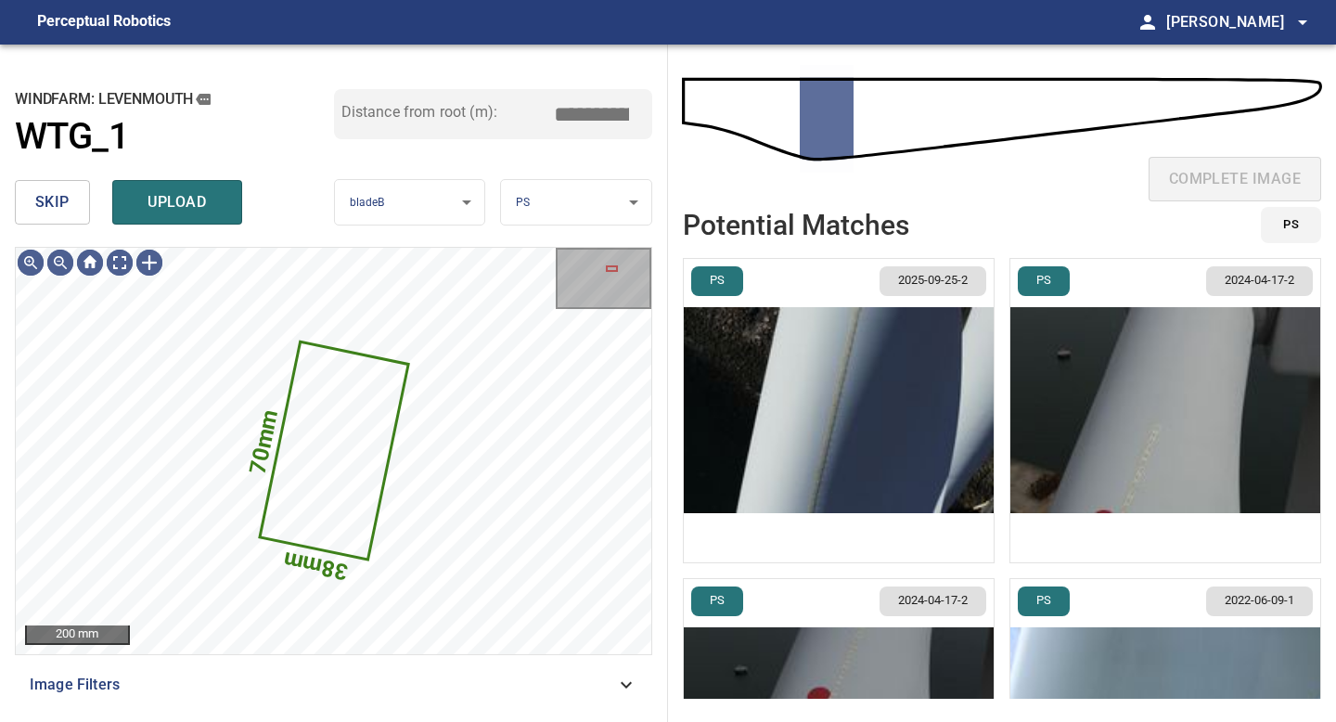
click at [47, 208] on span "skip" at bounding box center [52, 202] width 34 height 26
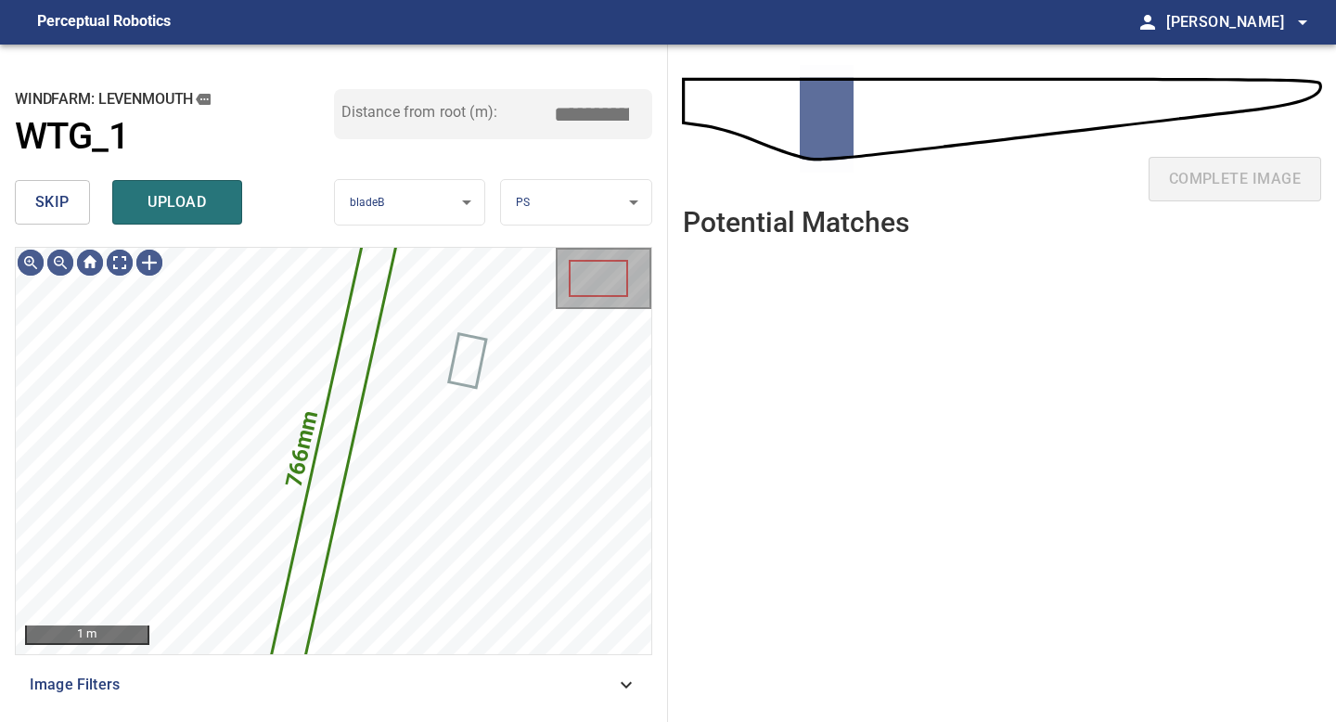
click at [47, 208] on span "skip" at bounding box center [52, 202] width 34 height 26
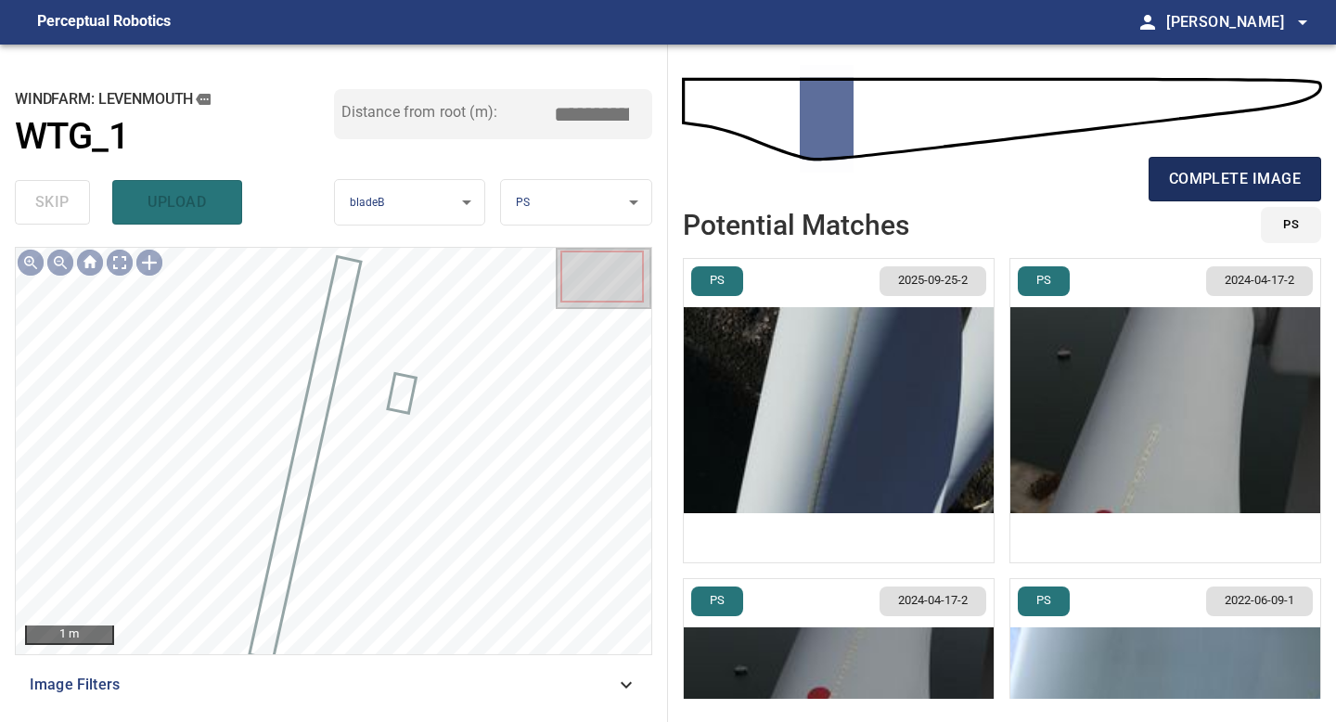
click at [1182, 177] on span "complete image" at bounding box center [1235, 179] width 132 height 26
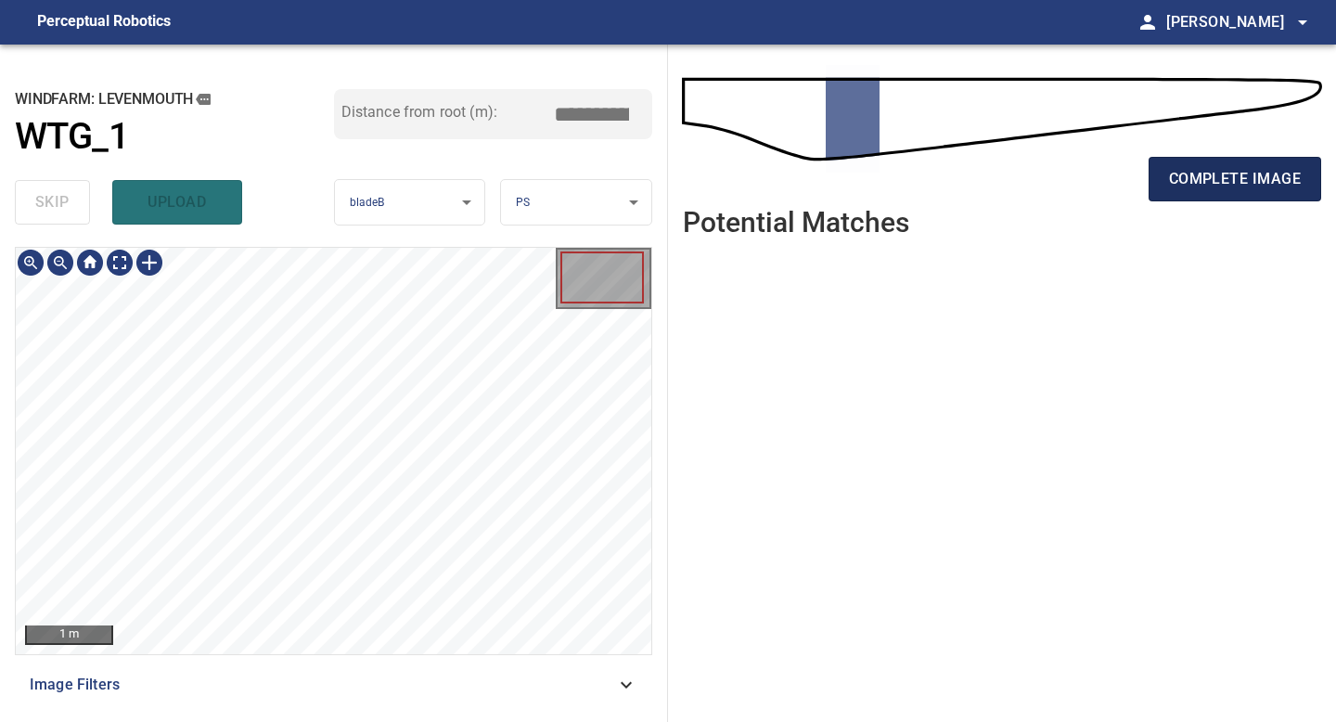
click at [1206, 178] on span "complete image" at bounding box center [1235, 179] width 132 height 26
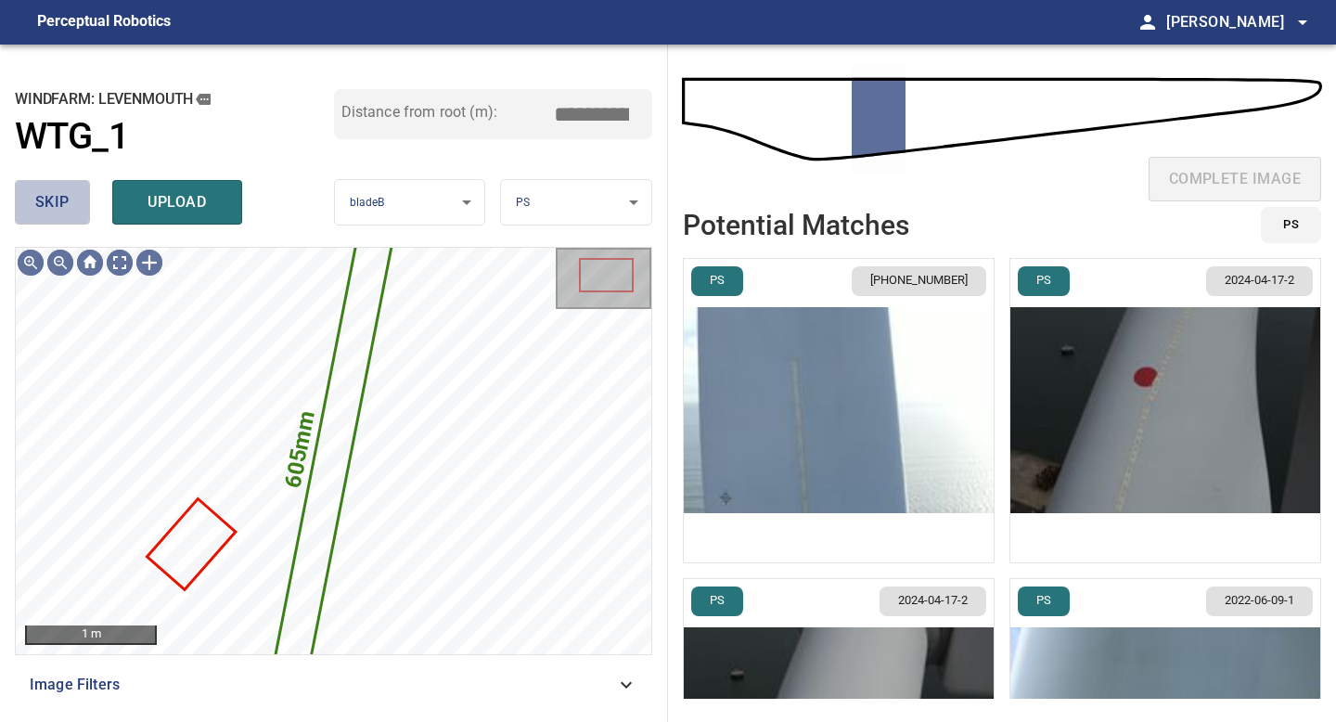
click at [40, 212] on span "skip" at bounding box center [52, 202] width 34 height 26
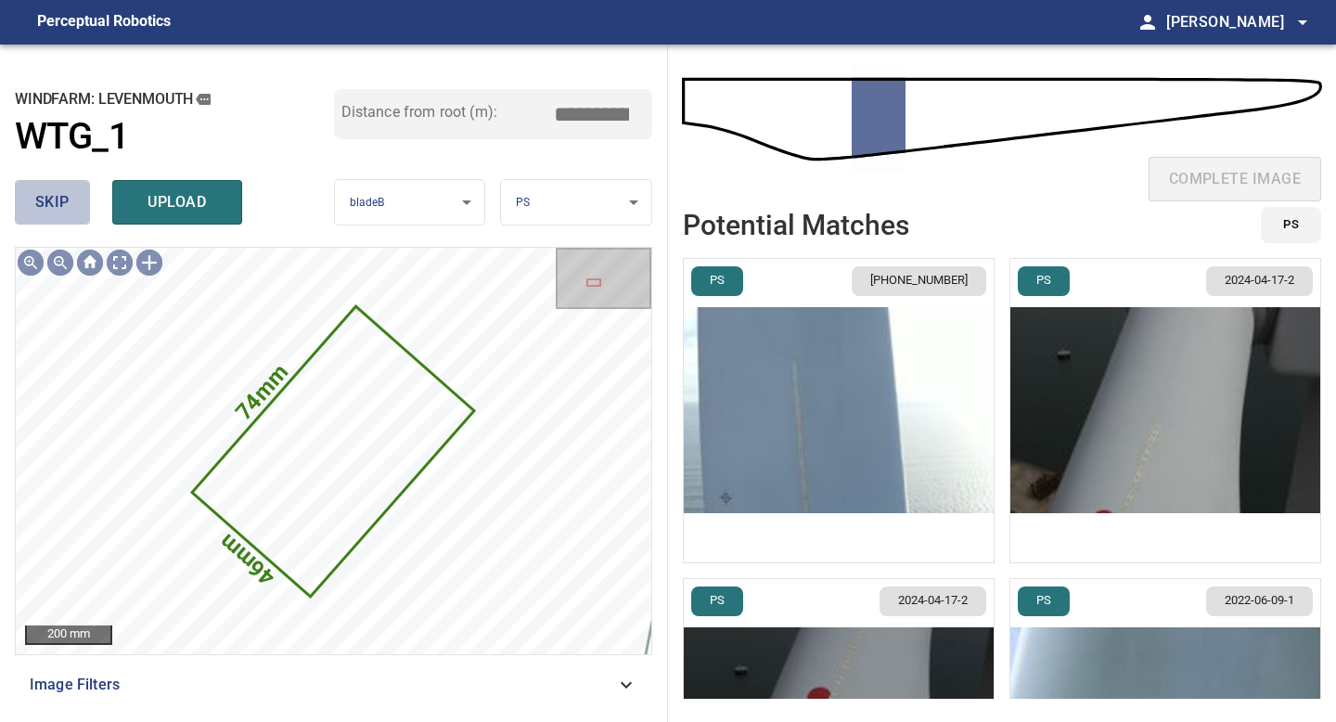
click at [40, 212] on span "skip" at bounding box center [52, 202] width 34 height 26
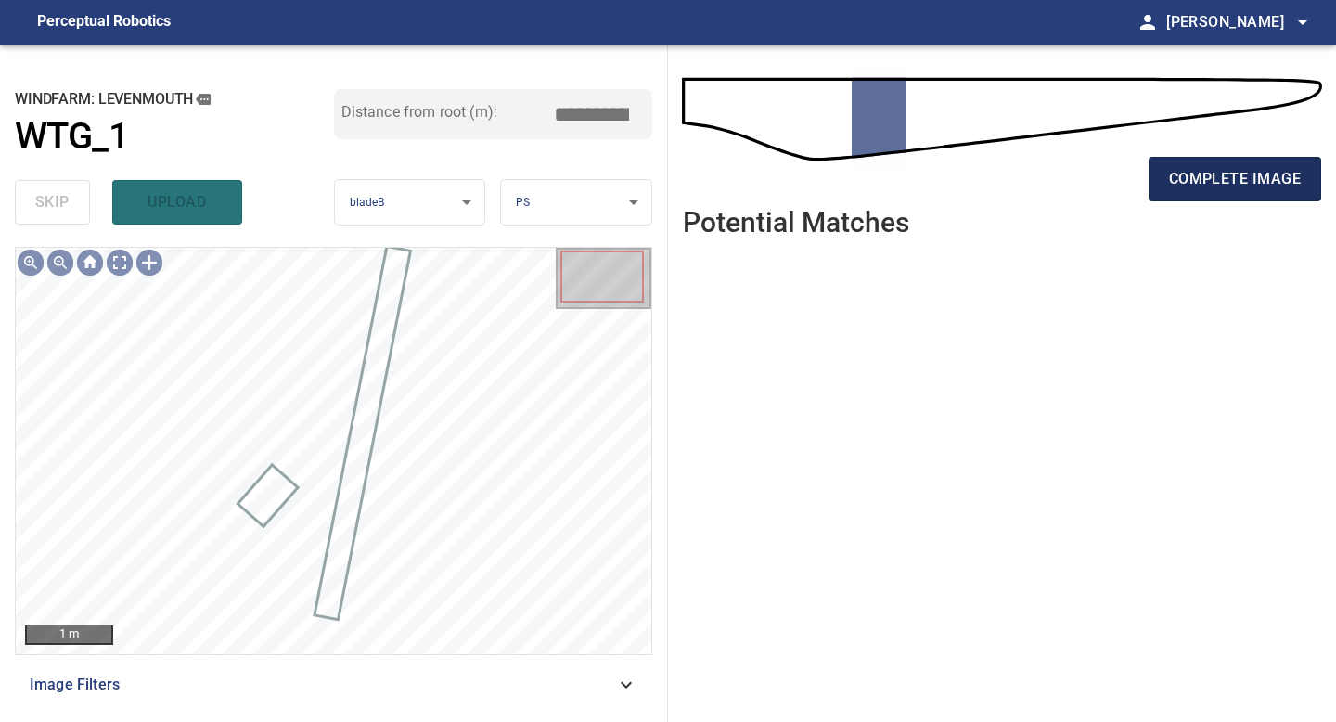
click at [1228, 174] on span "complete image" at bounding box center [1235, 179] width 132 height 26
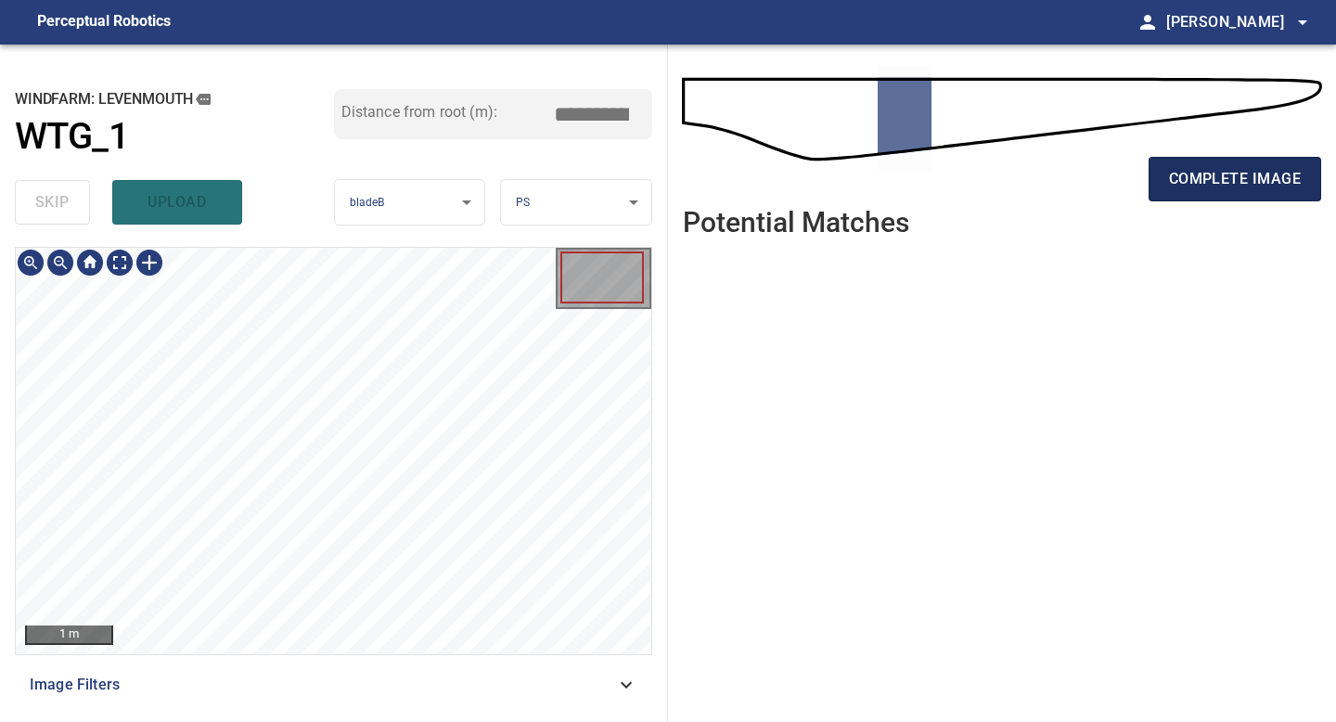
click at [1201, 172] on span "complete image" at bounding box center [1235, 179] width 132 height 26
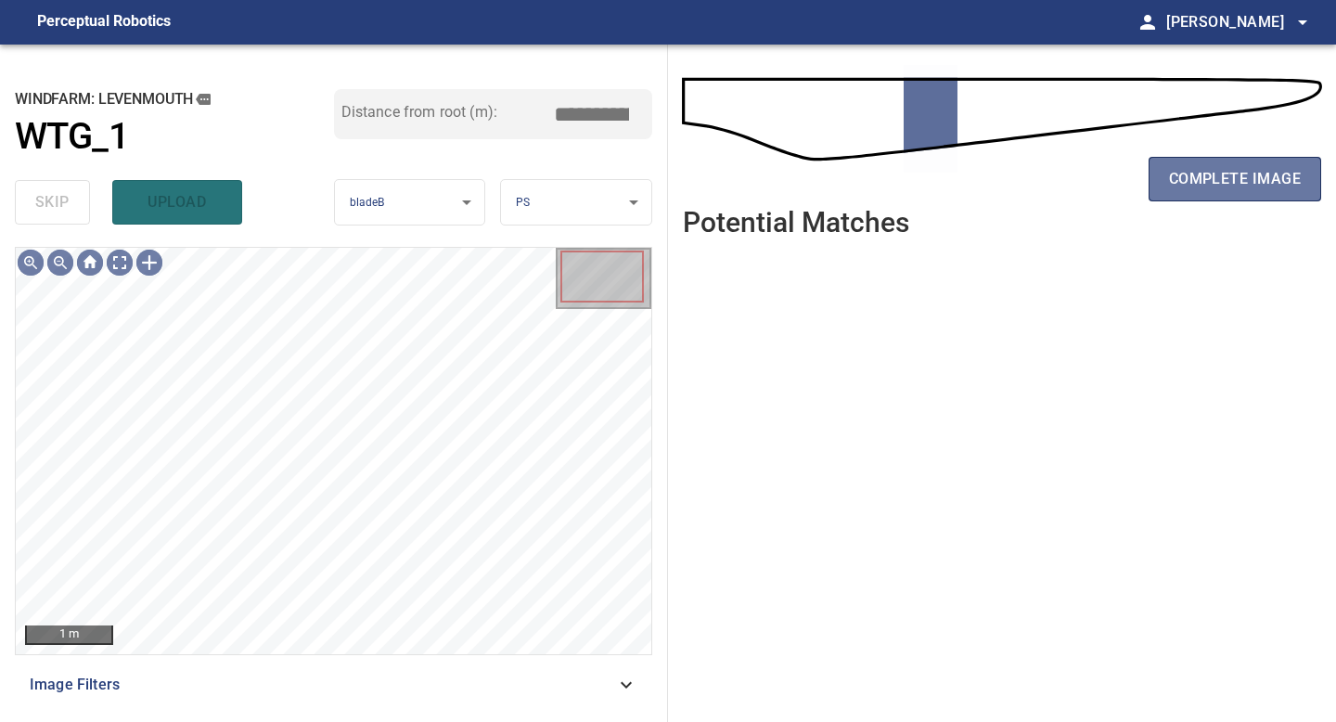
click at [1201, 172] on span "complete image" at bounding box center [1235, 179] width 132 height 26
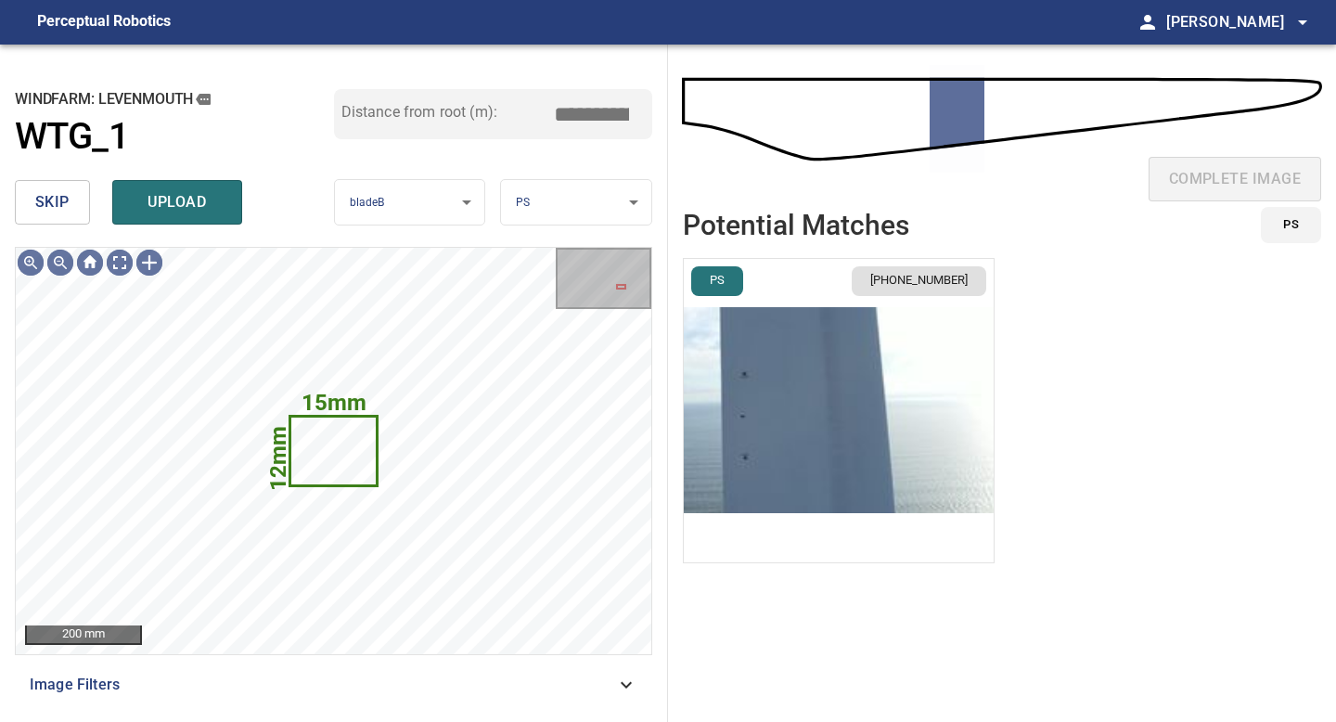
click at [81, 222] on button "skip" at bounding box center [52, 202] width 75 height 45
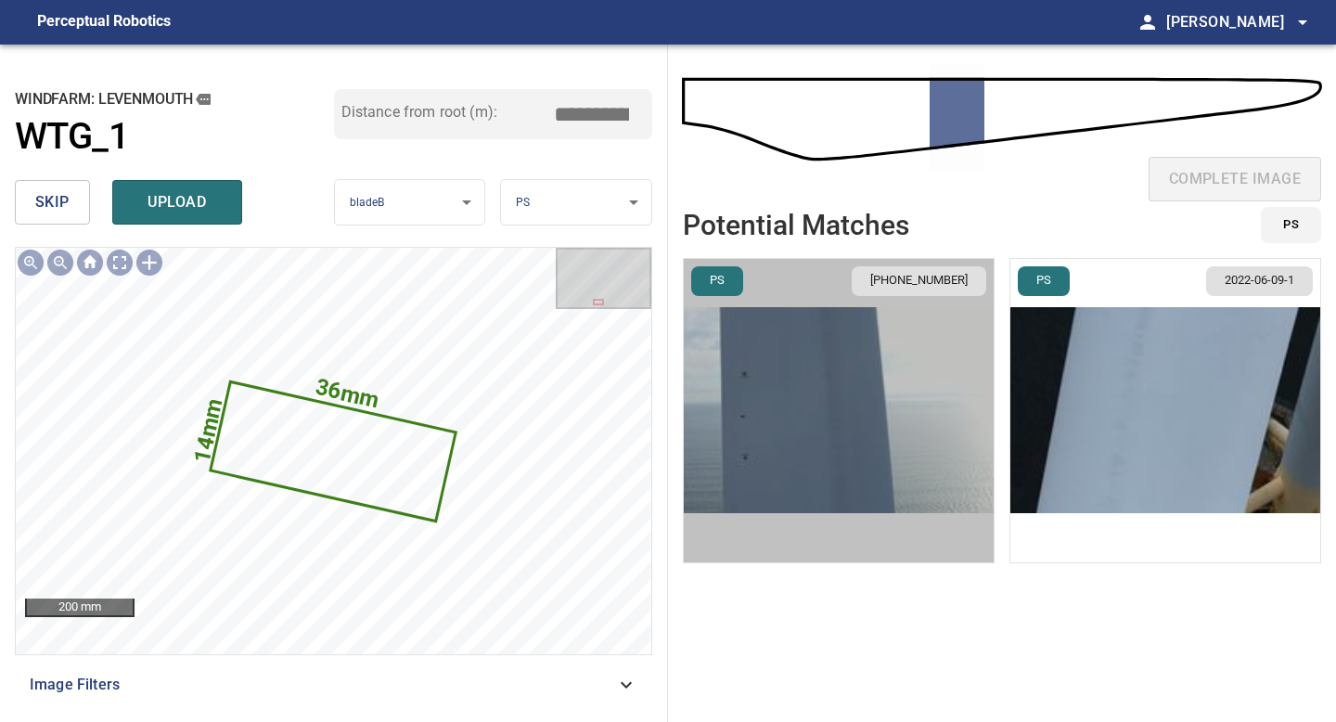
click at [857, 449] on img "button" at bounding box center [839, 410] width 310 height 303
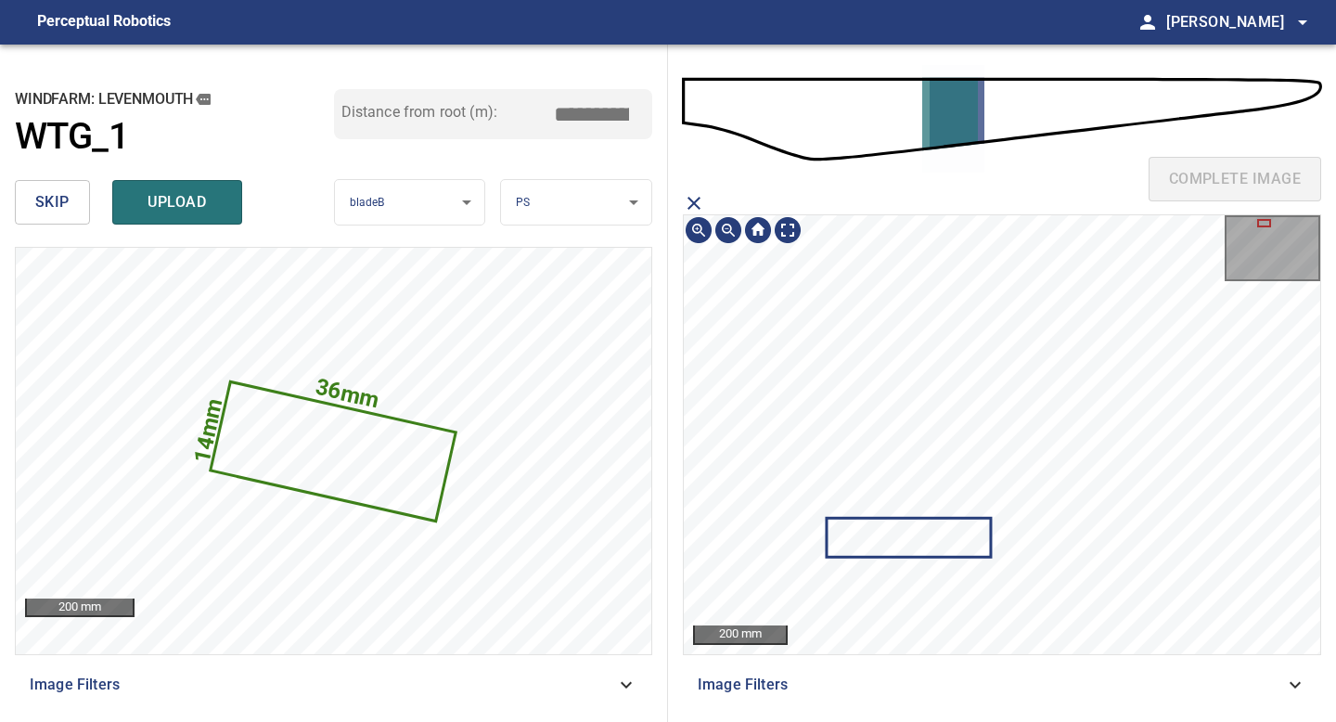
click at [895, 546] on icon at bounding box center [909, 538] width 161 height 36
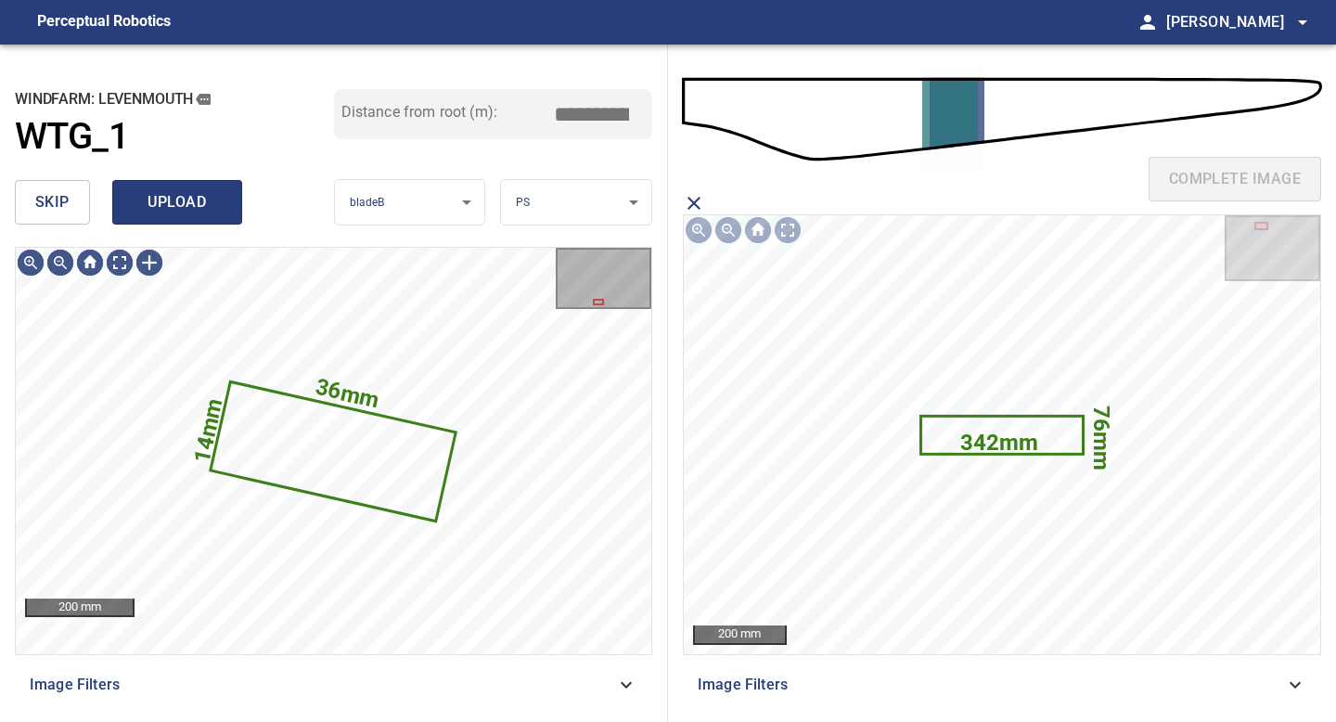
click at [168, 201] on span "upload" at bounding box center [177, 202] width 89 height 26
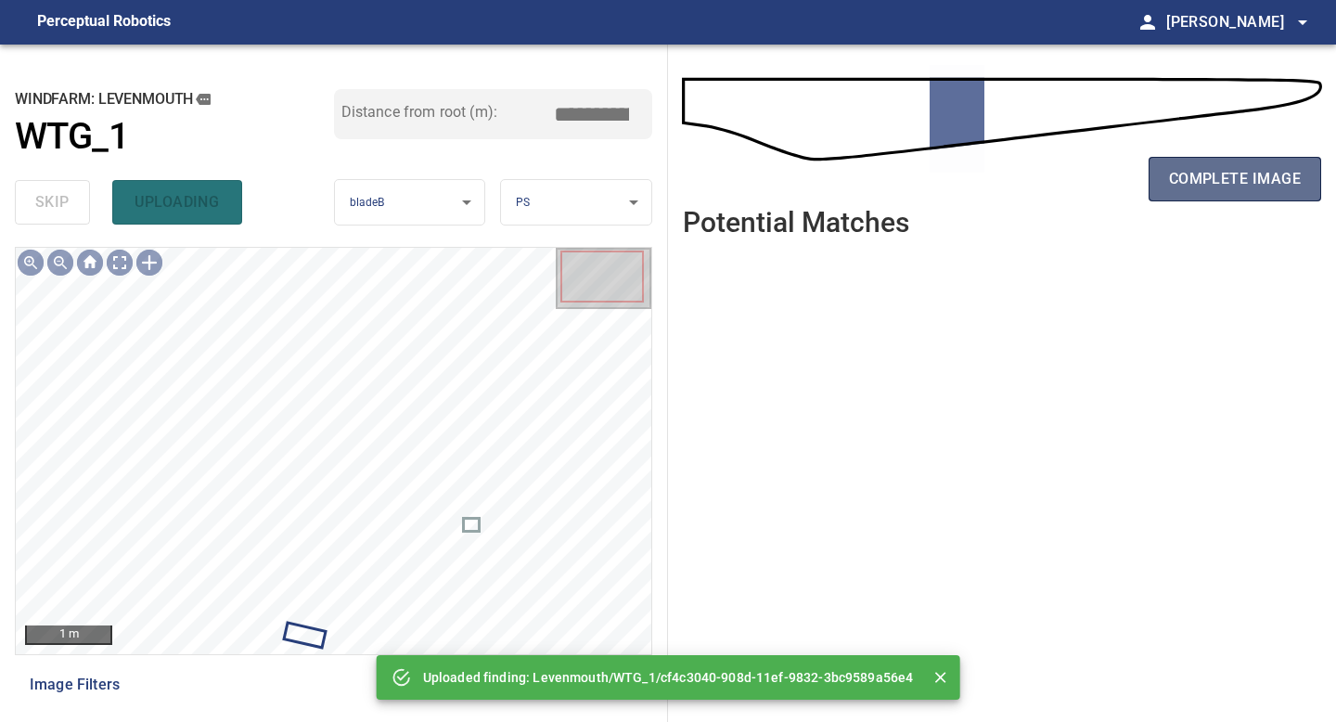
click at [1227, 183] on span "complete image" at bounding box center [1235, 179] width 132 height 26
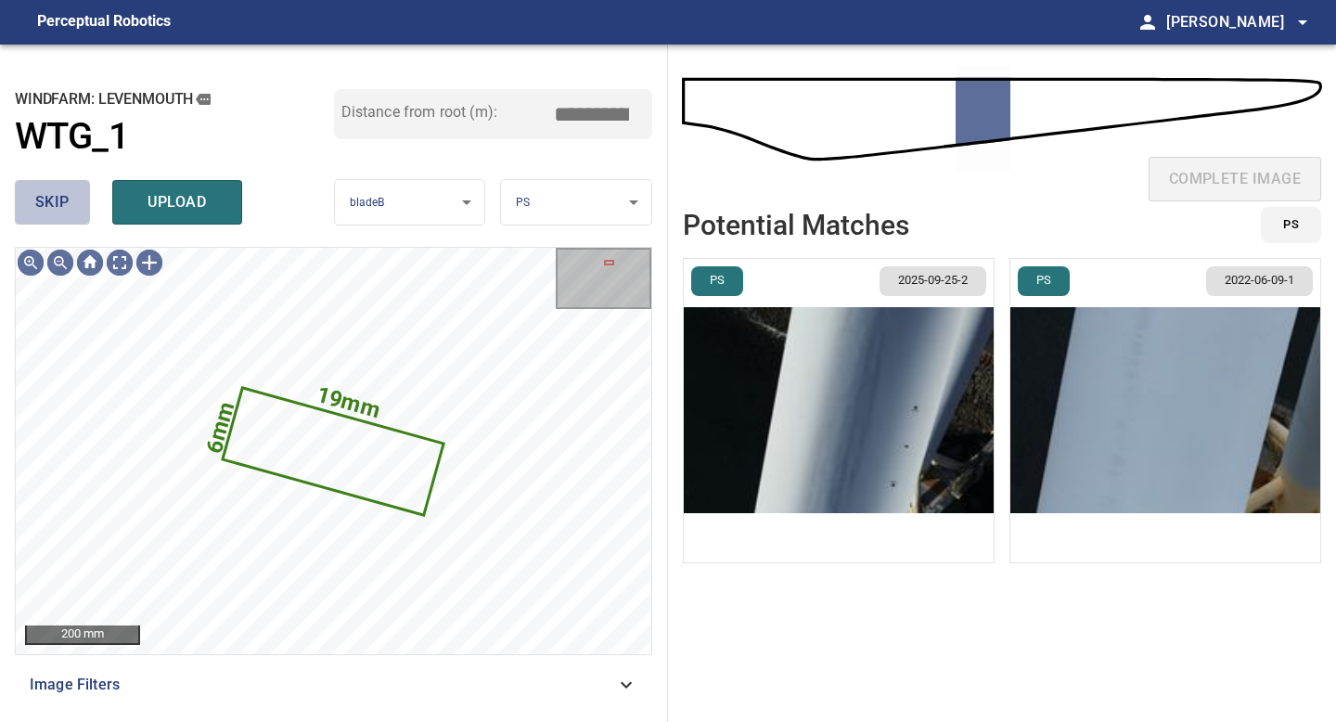
click at [32, 187] on button "skip" at bounding box center [52, 202] width 75 height 45
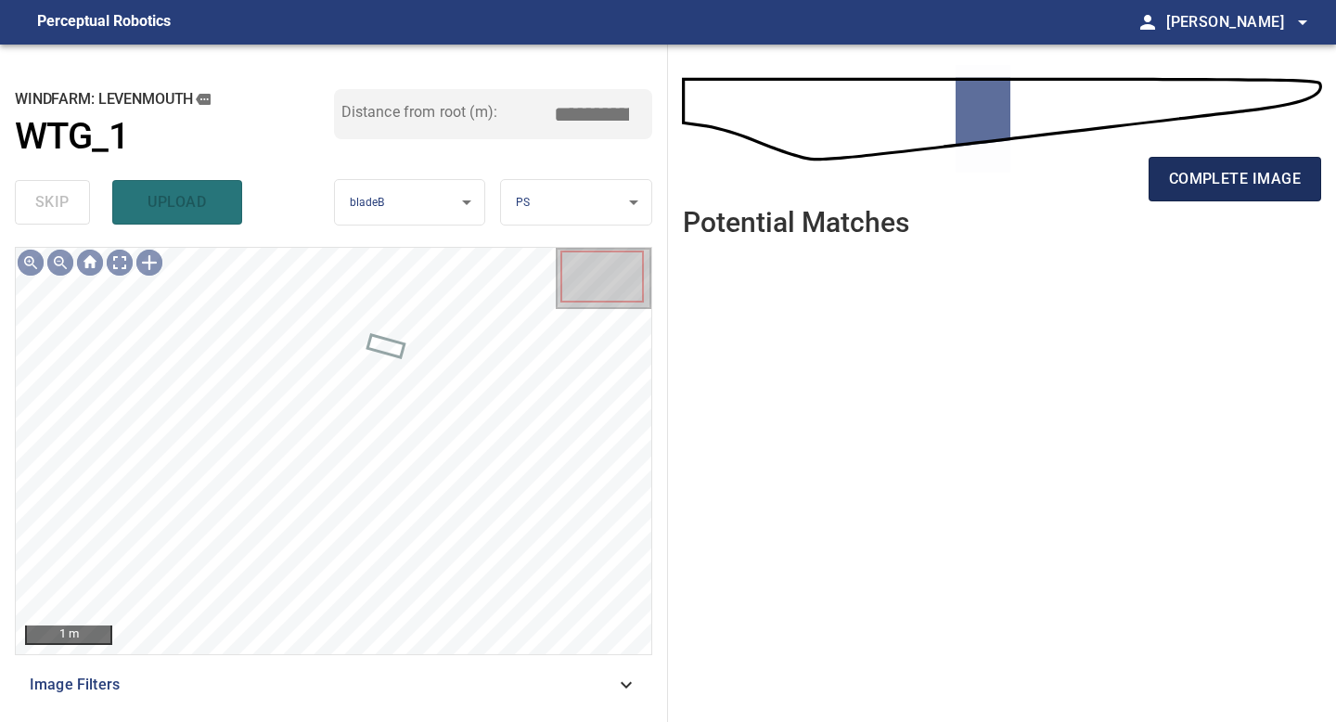
click at [1230, 173] on span "complete image" at bounding box center [1235, 179] width 132 height 26
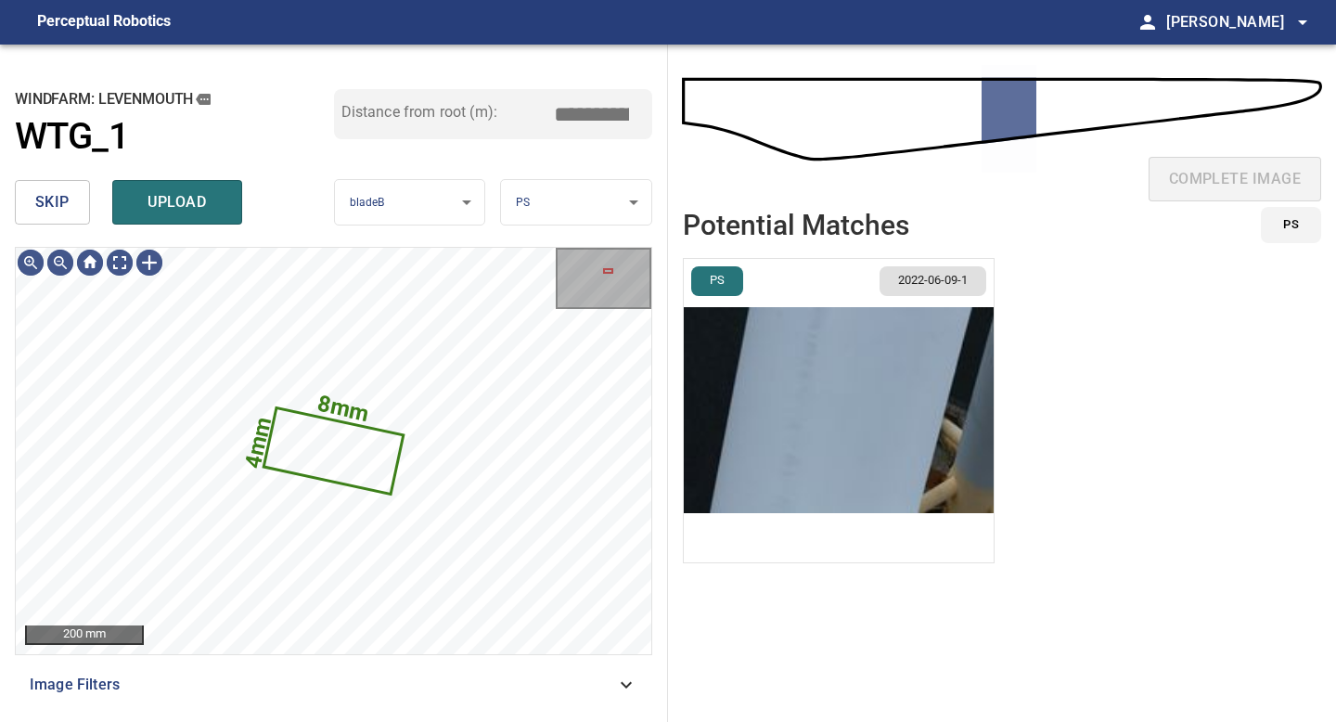
click at [814, 417] on img "button" at bounding box center [839, 410] width 310 height 303
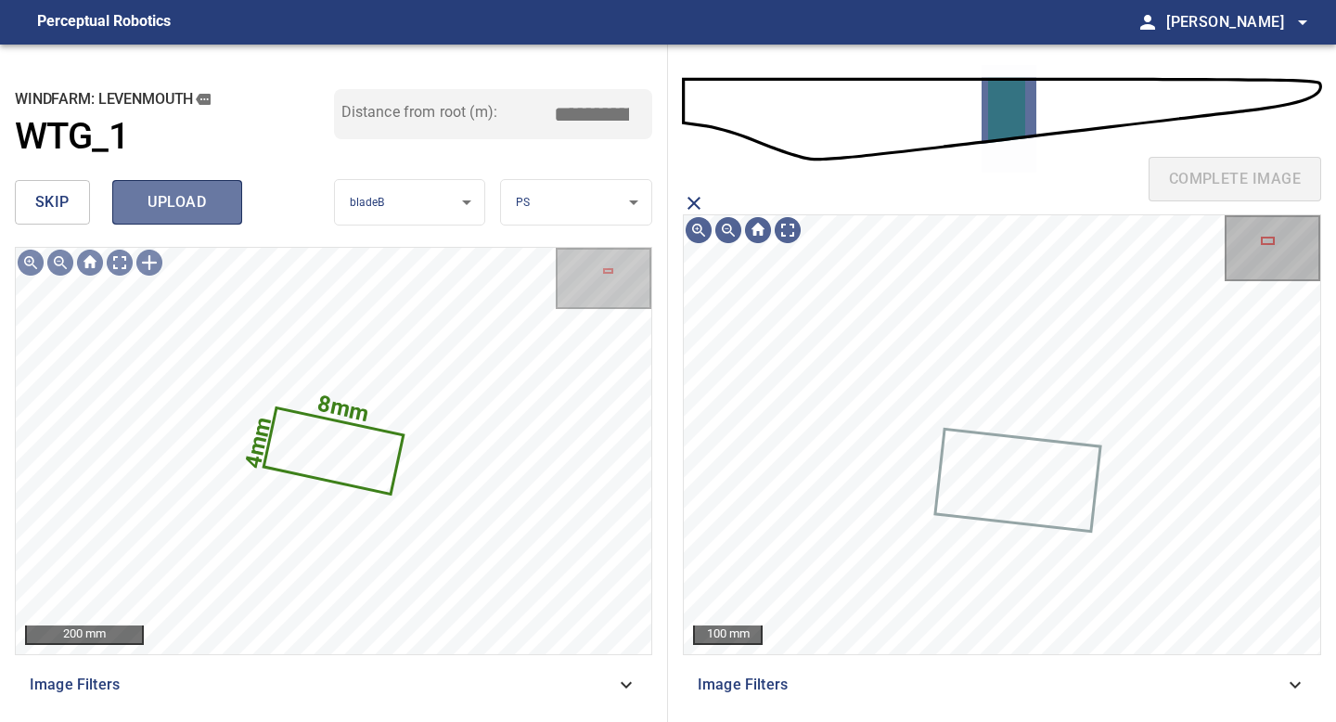
click at [188, 205] on span "upload" at bounding box center [177, 202] width 89 height 26
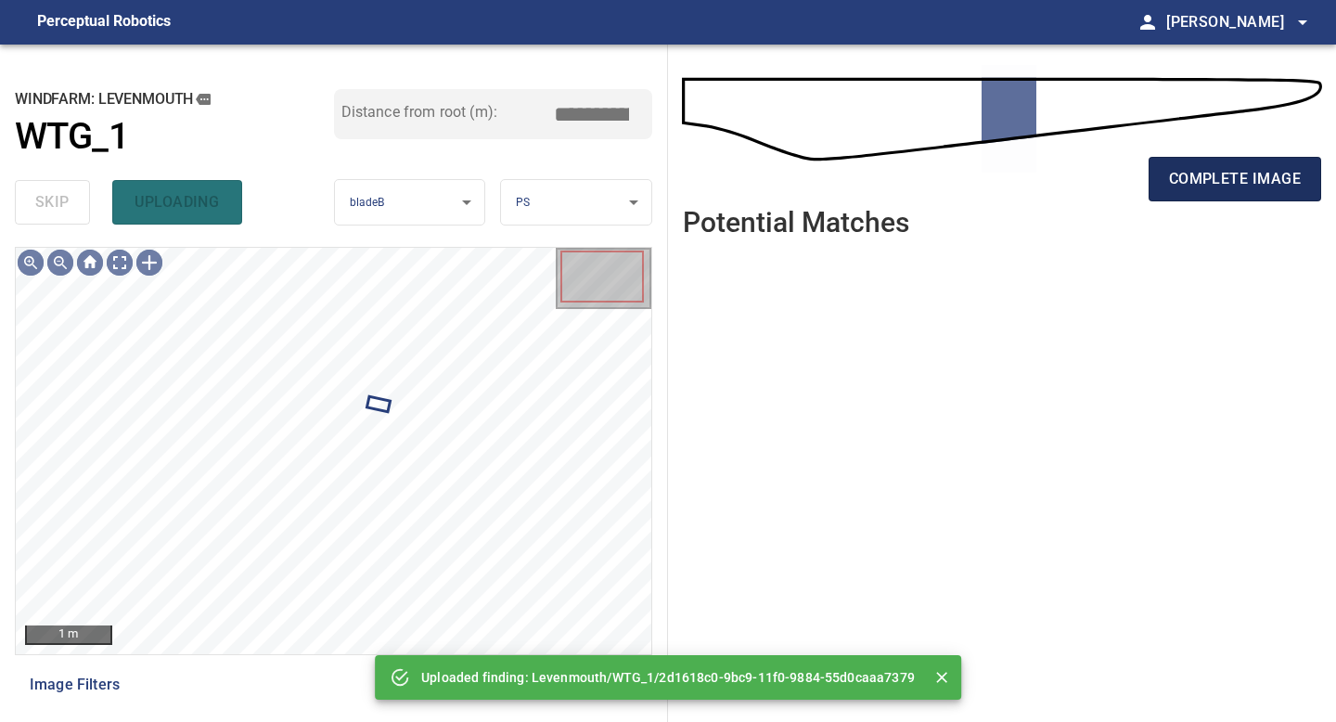
click at [1248, 172] on span "complete image" at bounding box center [1235, 179] width 132 height 26
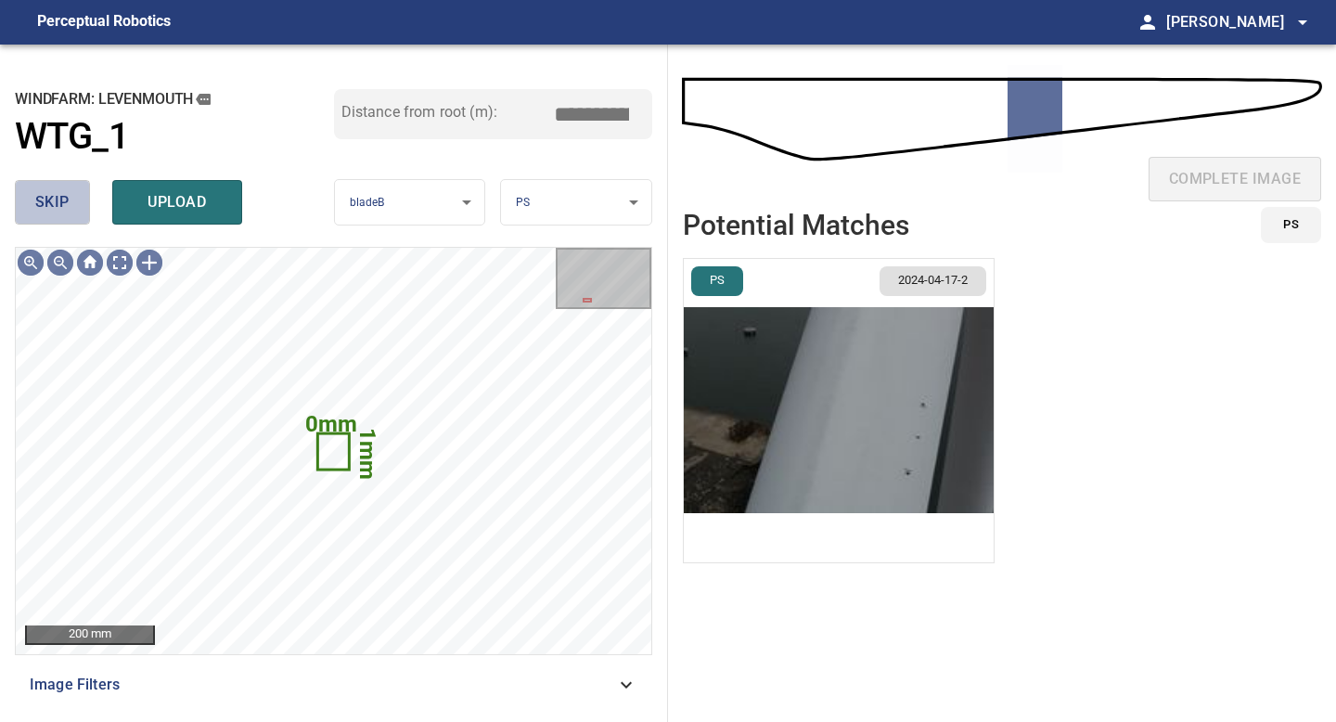
click at [70, 191] on button "skip" at bounding box center [52, 202] width 75 height 45
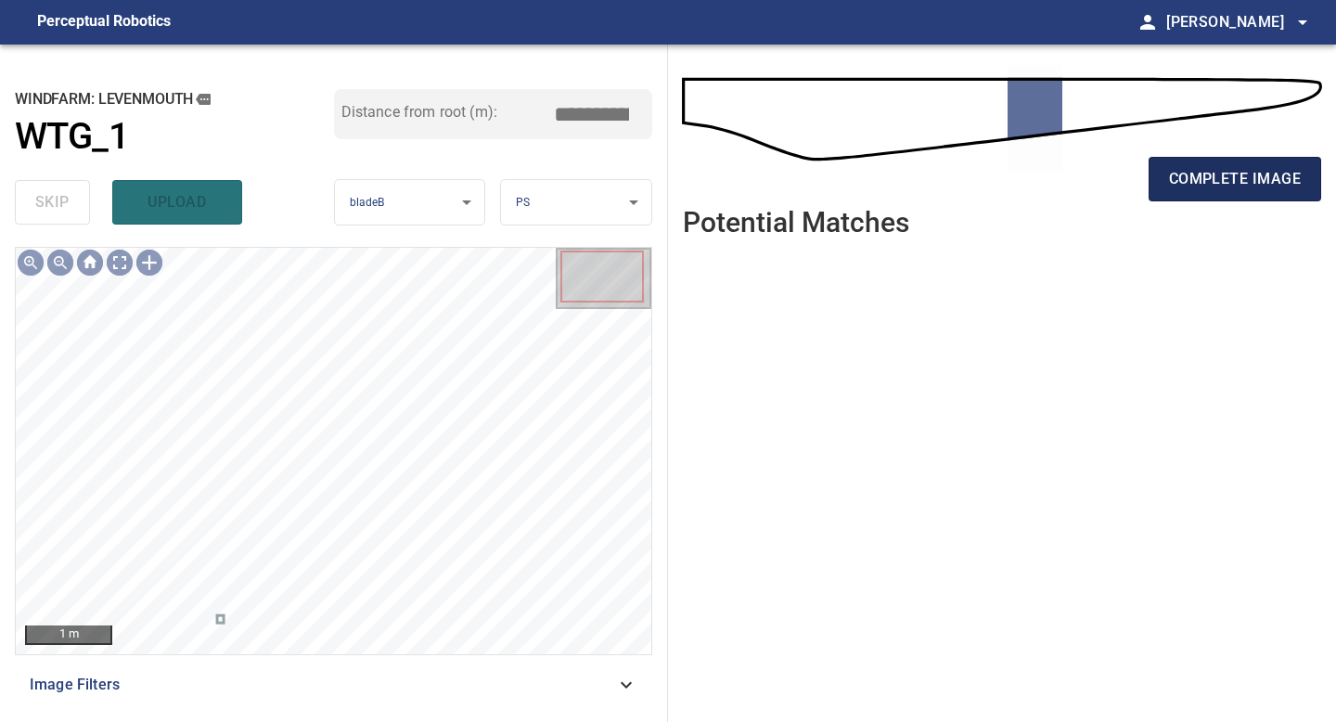
click at [1256, 188] on span "complete image" at bounding box center [1235, 179] width 132 height 26
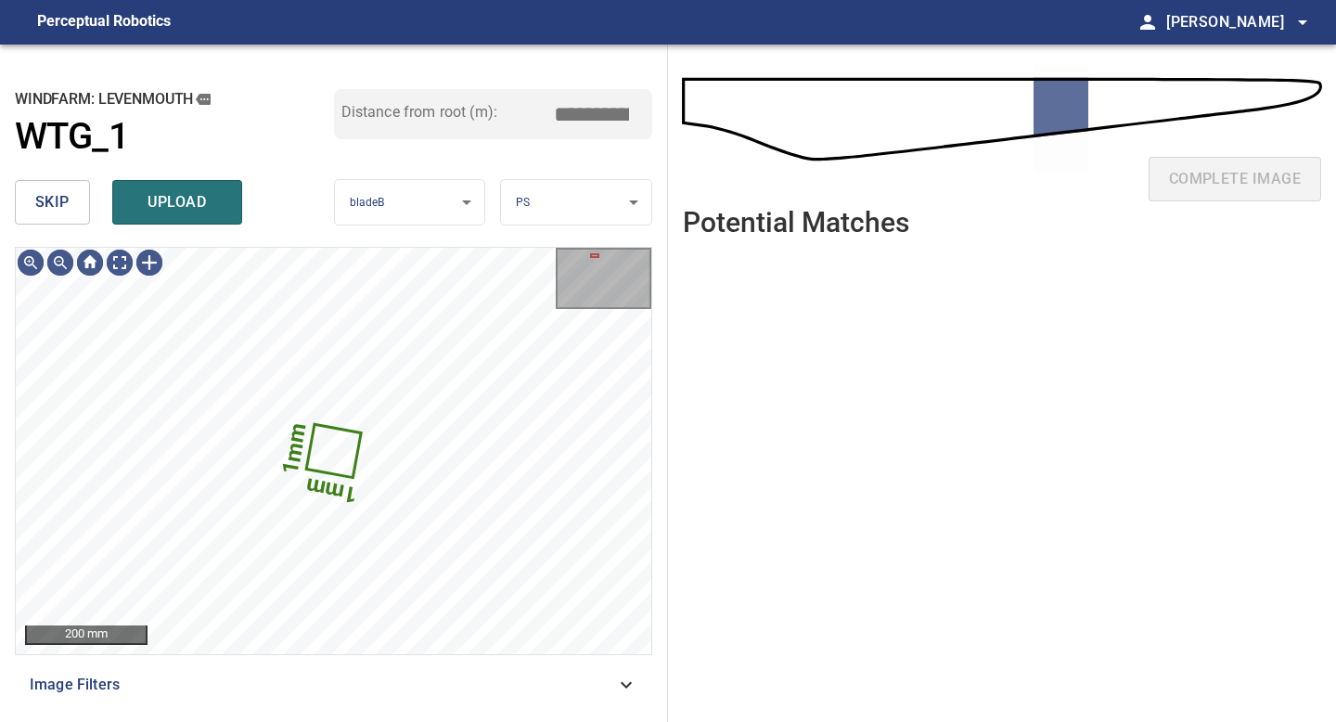
click at [45, 189] on span "skip" at bounding box center [52, 202] width 34 height 26
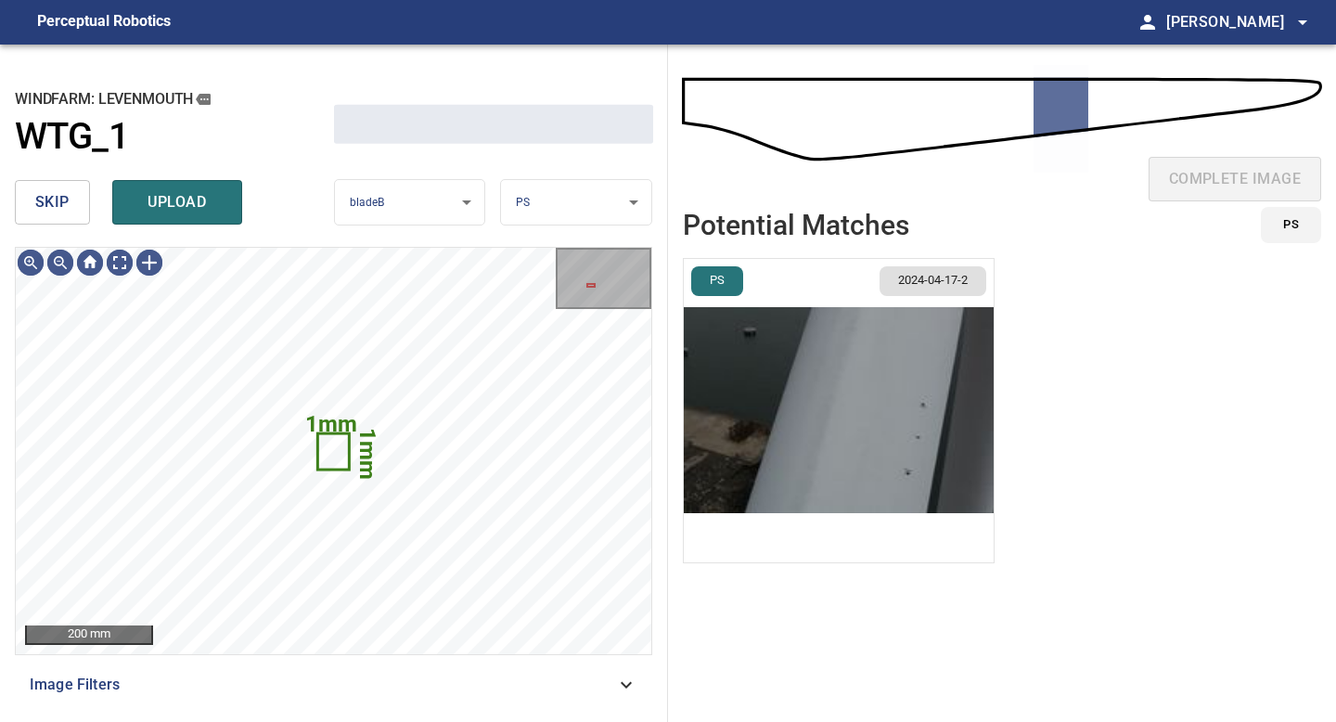
click at [46, 195] on span "skip" at bounding box center [52, 202] width 34 height 26
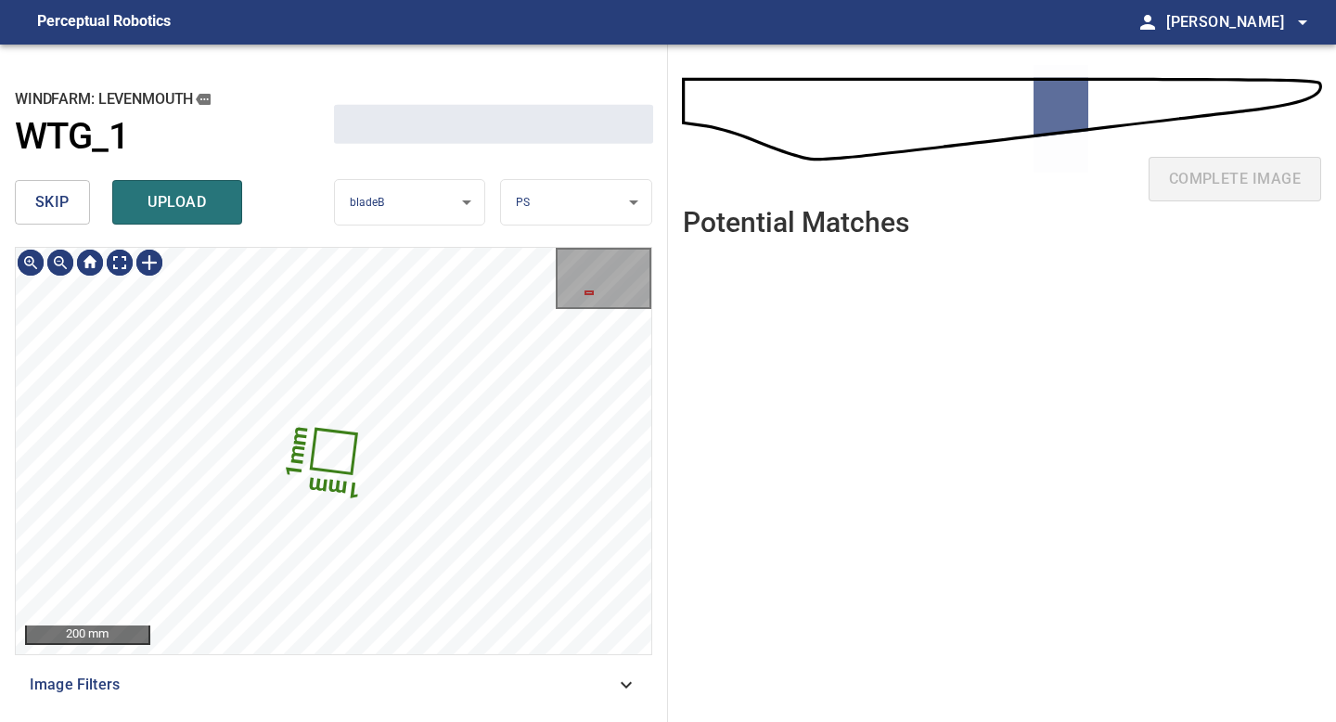
click at [46, 195] on span "skip" at bounding box center [52, 202] width 34 height 26
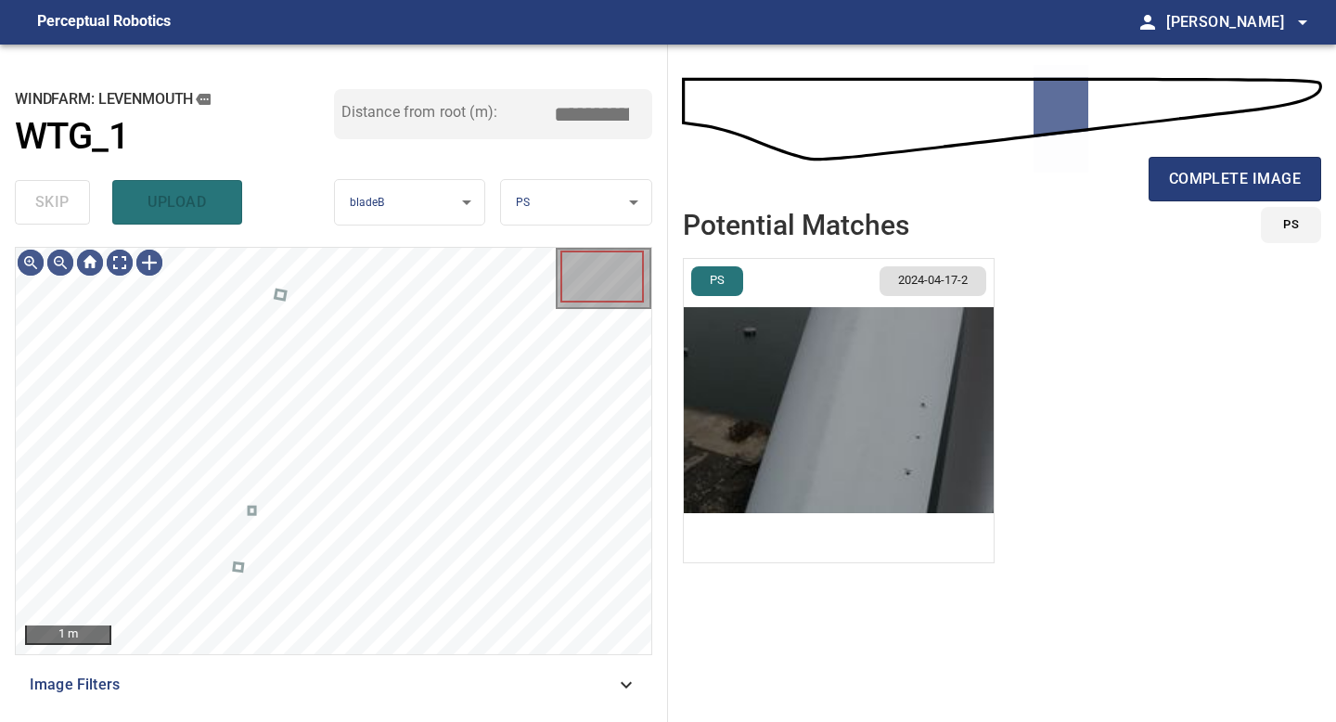
click at [46, 195] on div "skip upload" at bounding box center [174, 202] width 319 height 59
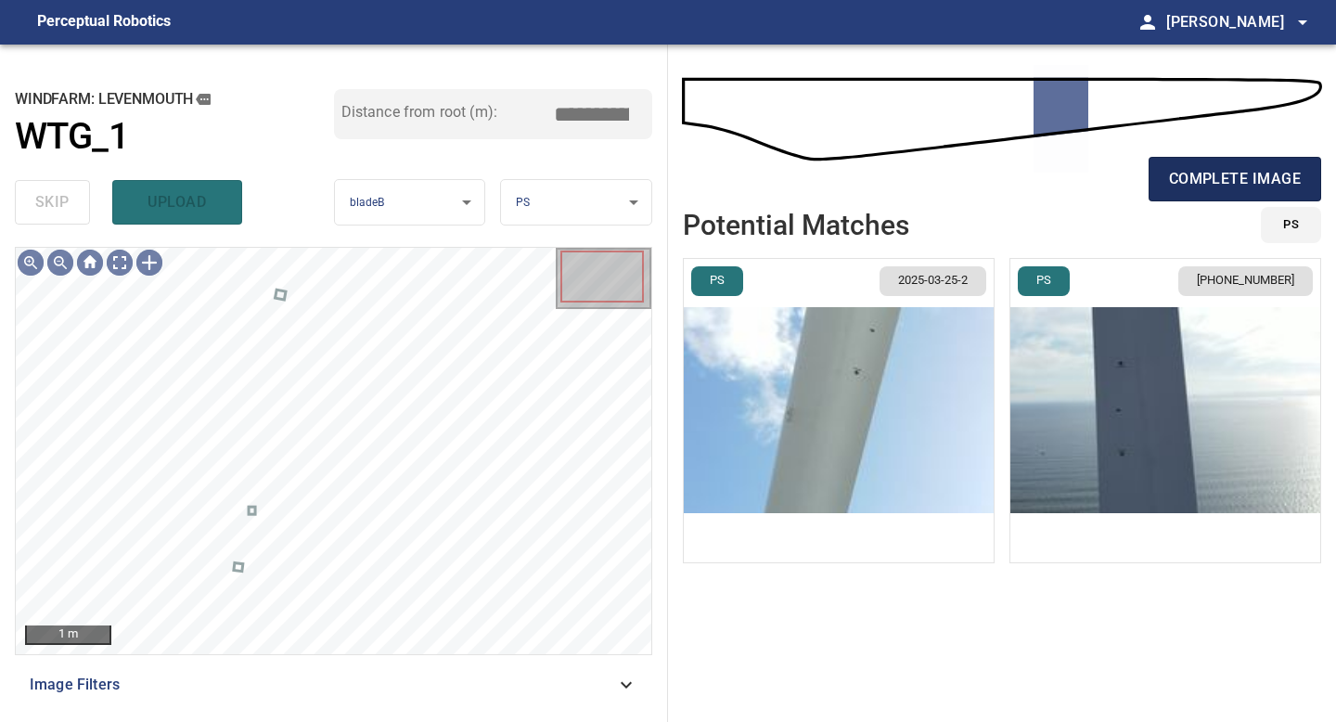
click at [1190, 185] on span "complete image" at bounding box center [1235, 179] width 132 height 26
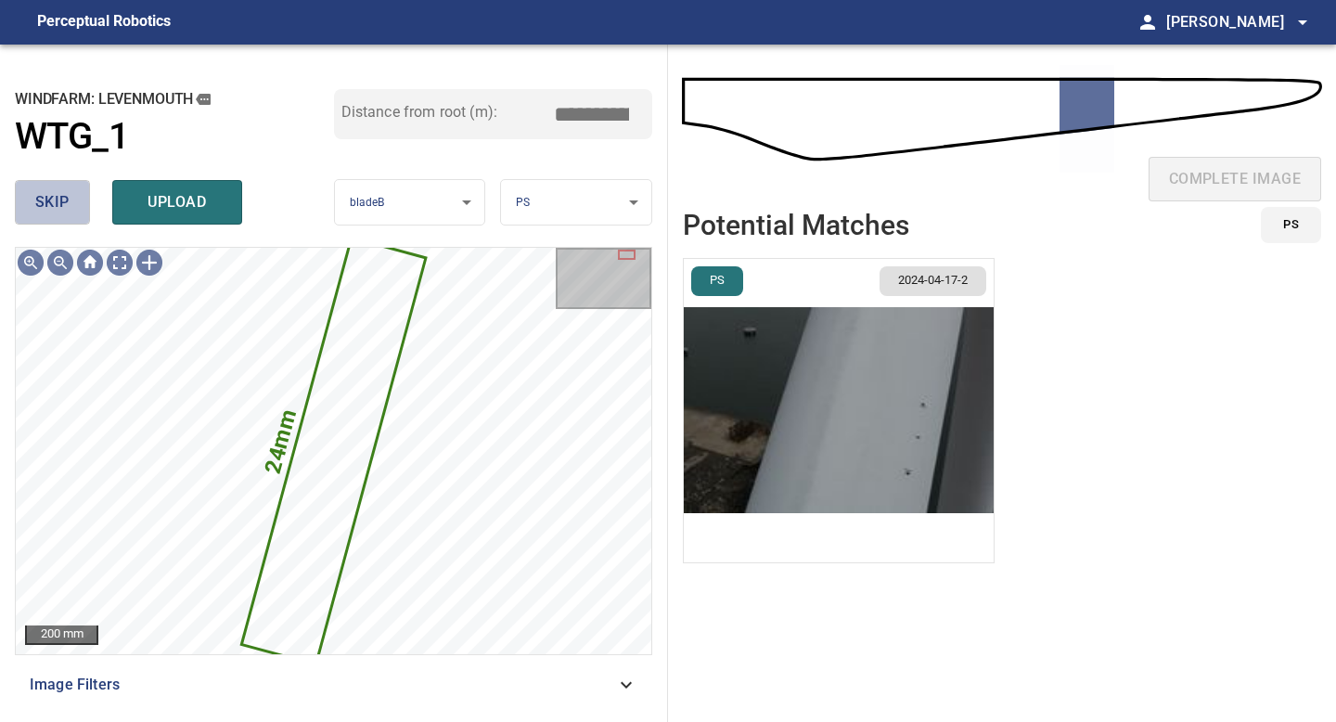
click at [71, 190] on button "skip" at bounding box center [52, 202] width 75 height 45
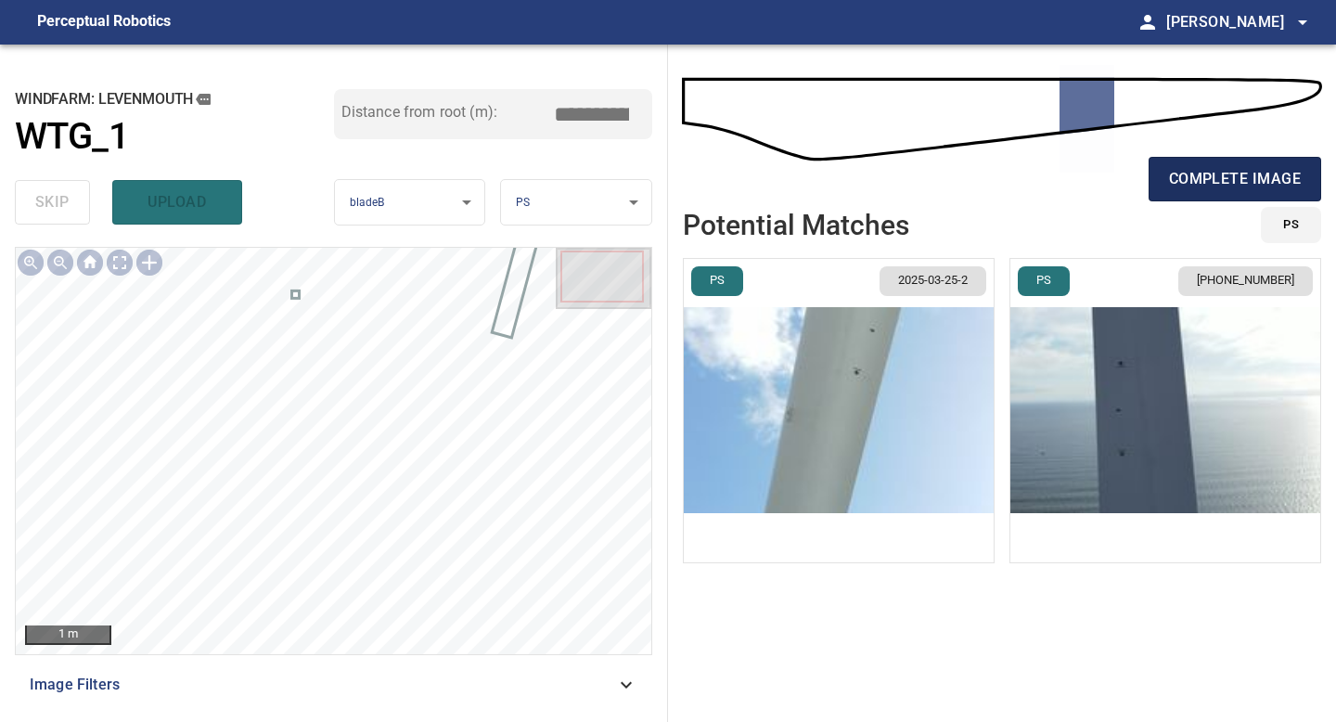
click at [1190, 192] on button "complete image" at bounding box center [1235, 179] width 173 height 45
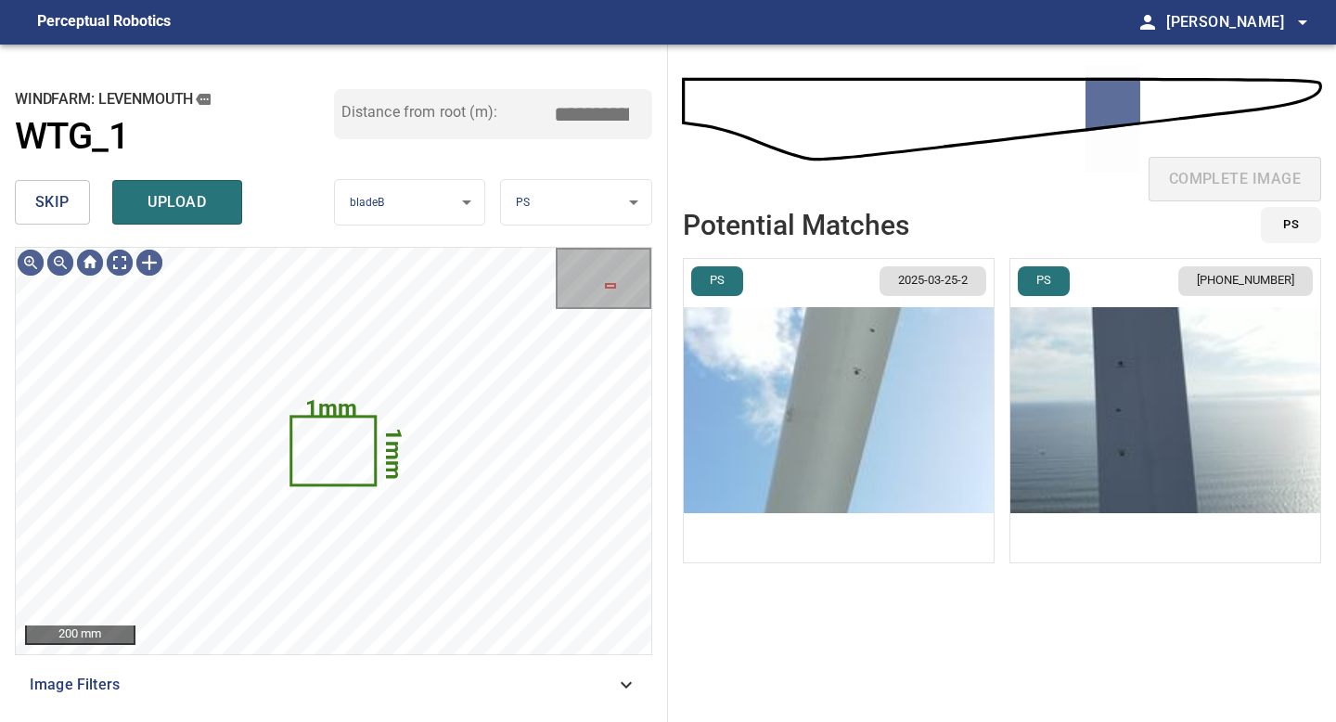
click at [75, 194] on button "skip" at bounding box center [52, 202] width 75 height 45
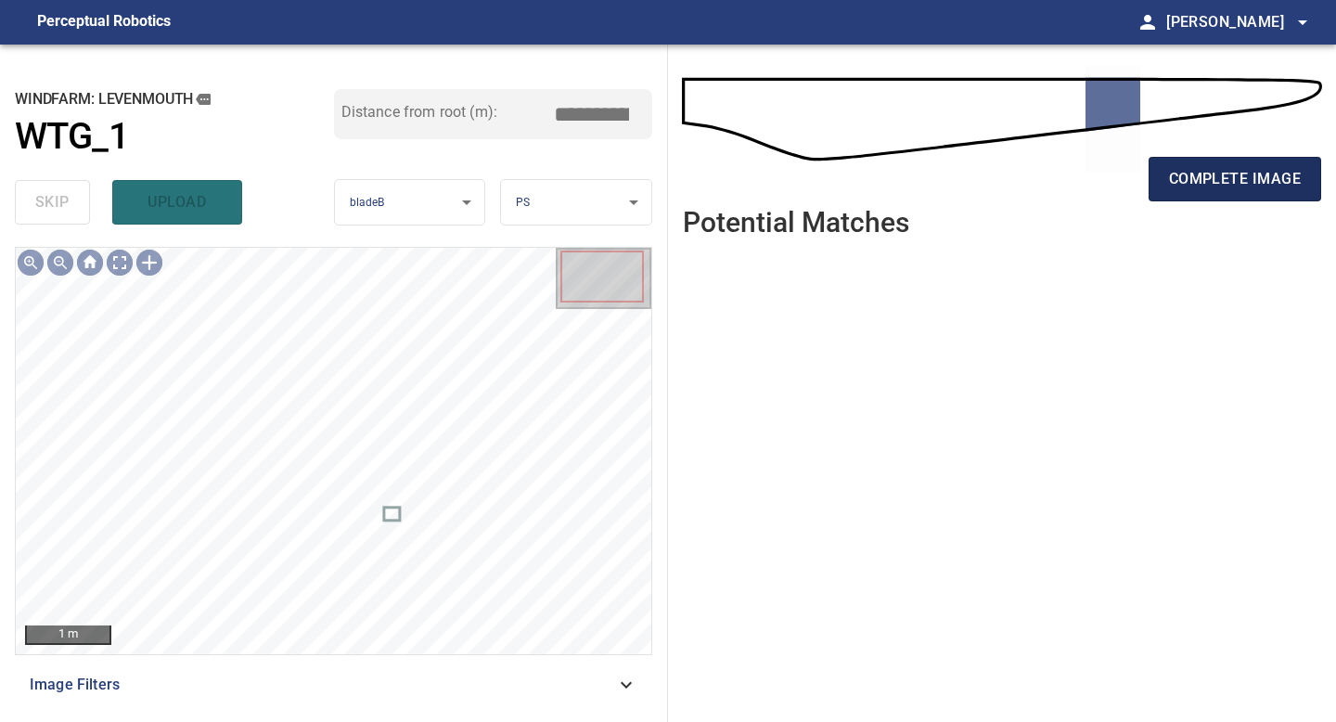
click at [1236, 174] on span "complete image" at bounding box center [1235, 179] width 132 height 26
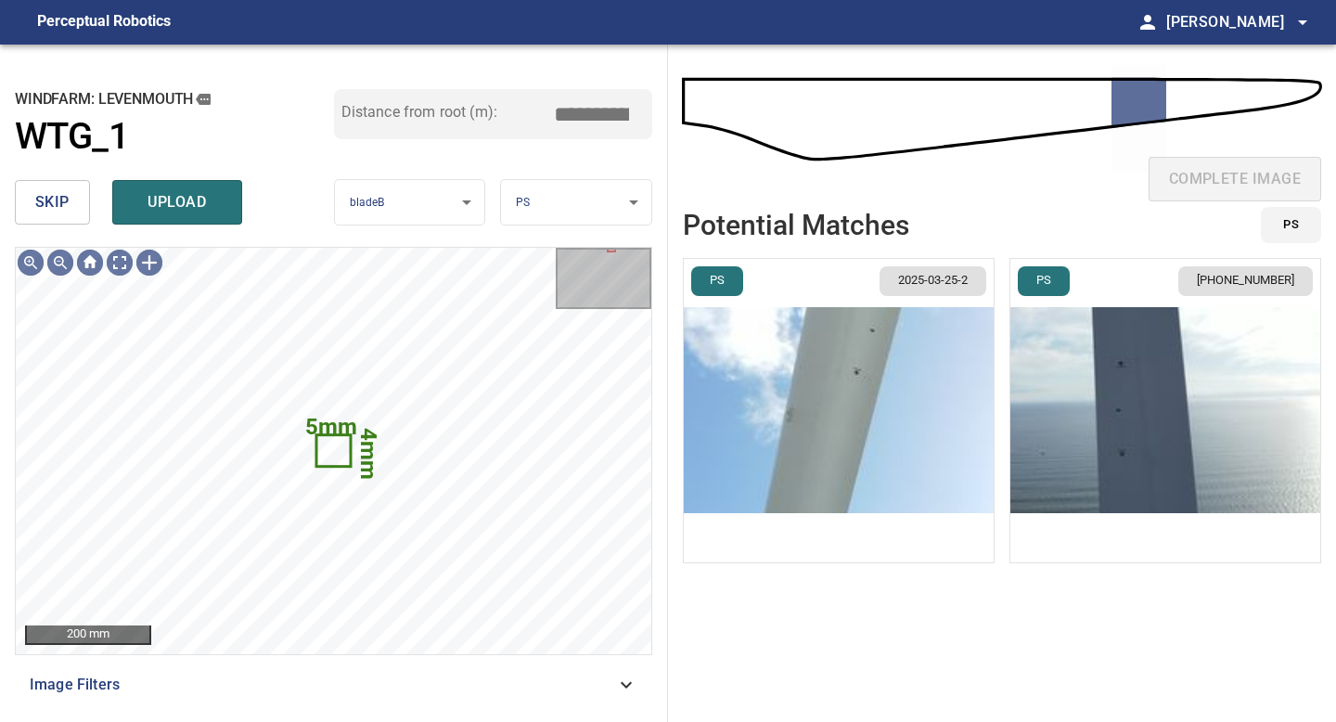
click at [55, 201] on span "skip" at bounding box center [52, 202] width 34 height 26
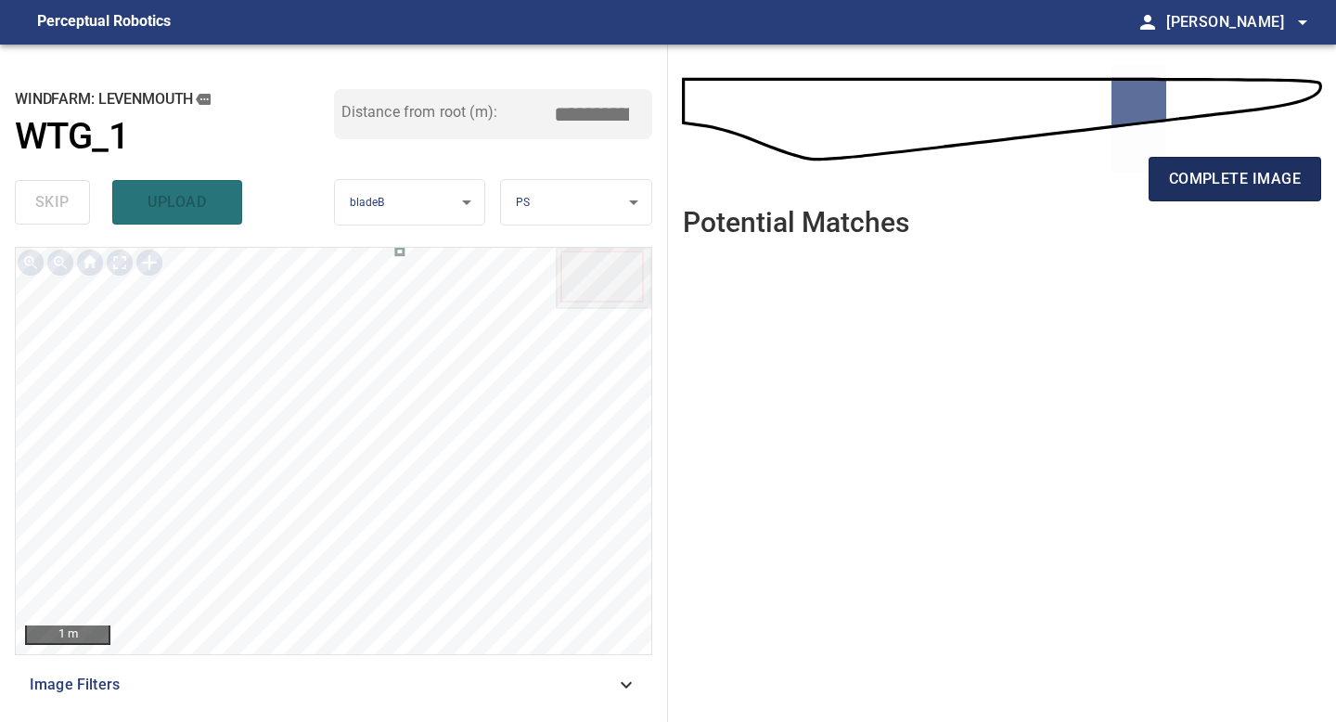
click at [1253, 174] on span "complete image" at bounding box center [1235, 179] width 132 height 26
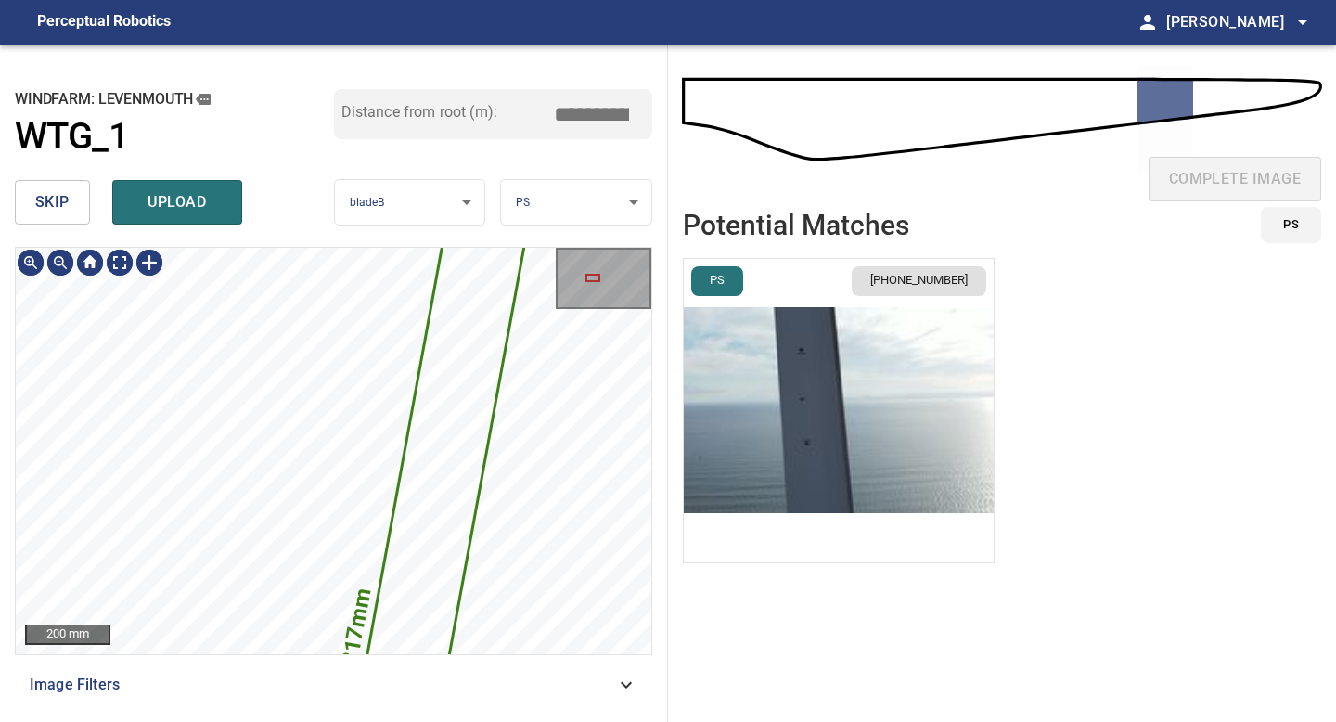
click at [53, 190] on span "skip" at bounding box center [52, 202] width 34 height 26
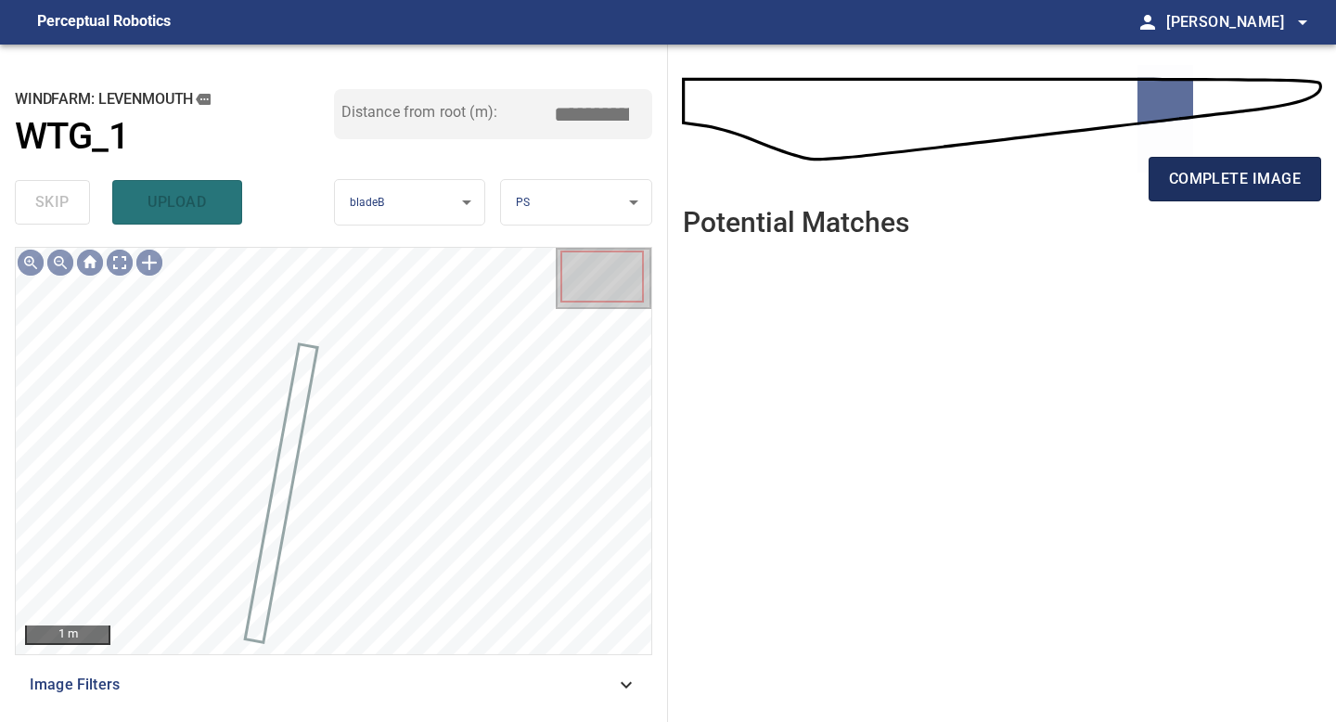
click at [1186, 183] on span "complete image" at bounding box center [1235, 179] width 132 height 26
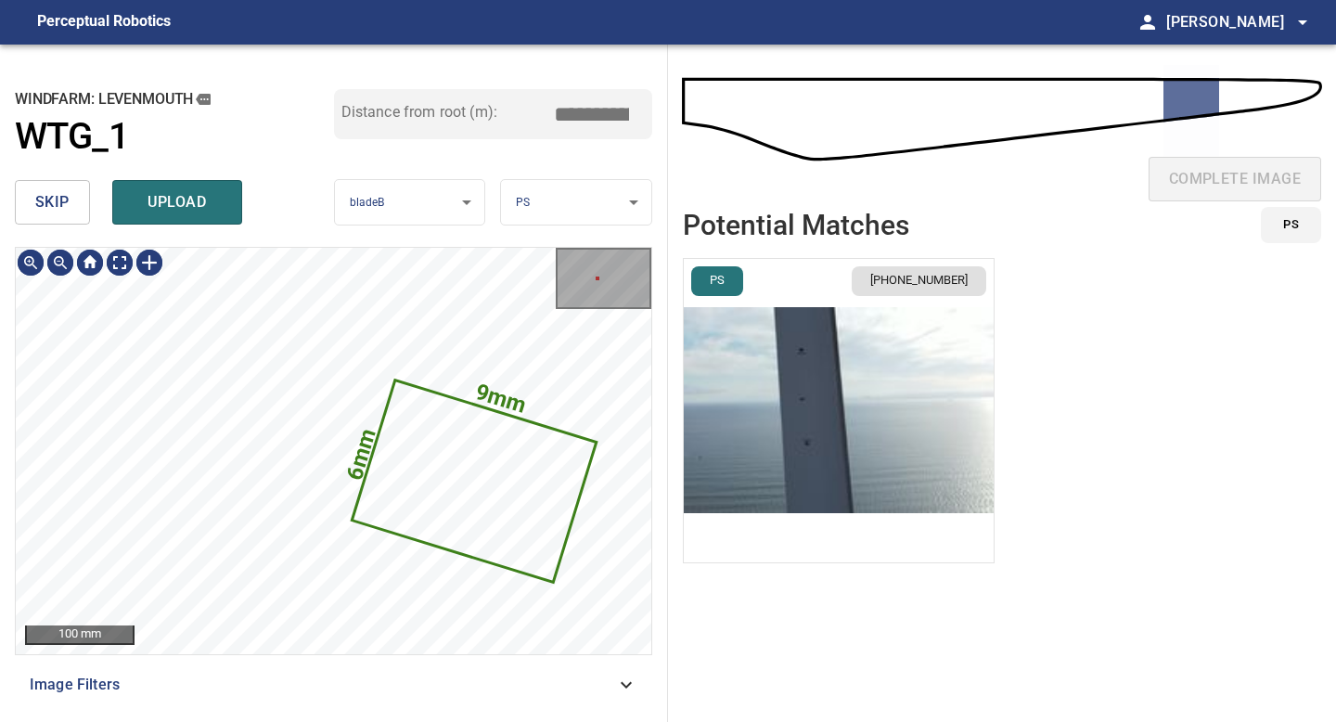
click at [74, 212] on button "skip" at bounding box center [52, 202] width 75 height 45
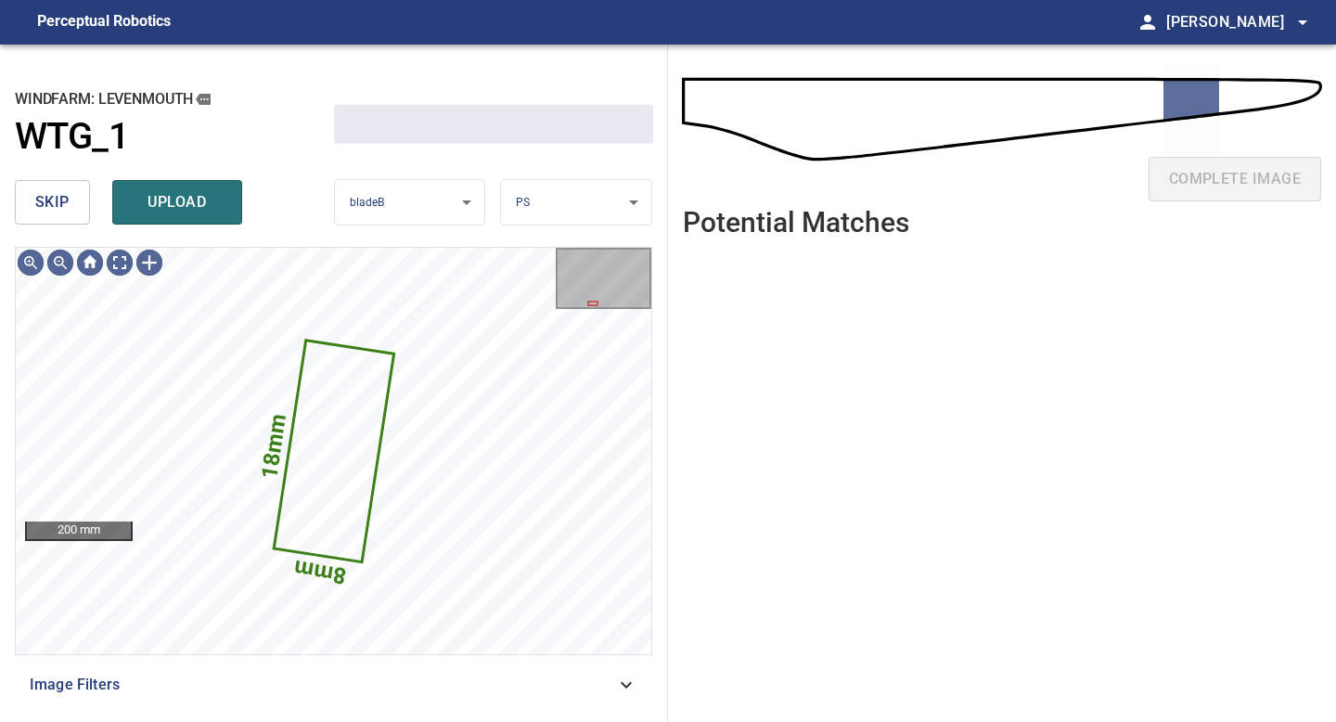
click at [74, 212] on button "skip" at bounding box center [52, 202] width 75 height 45
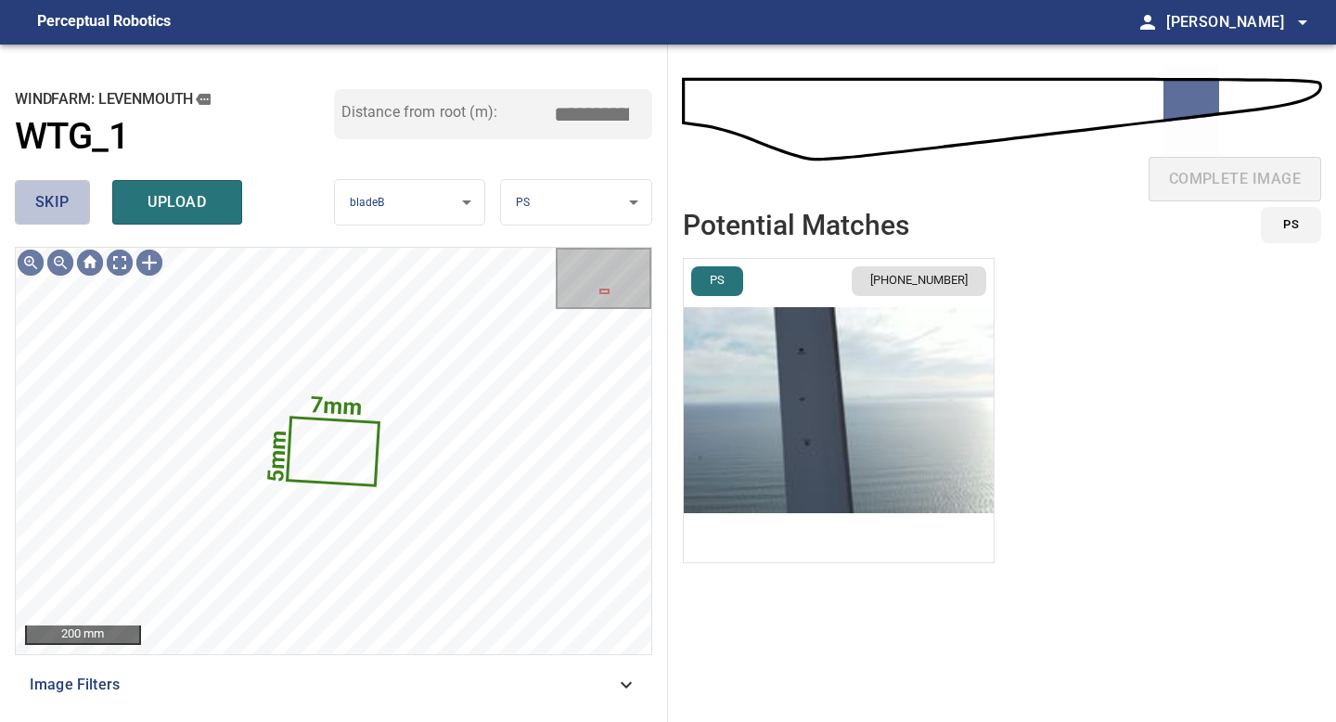
click at [74, 212] on button "skip" at bounding box center [52, 202] width 75 height 45
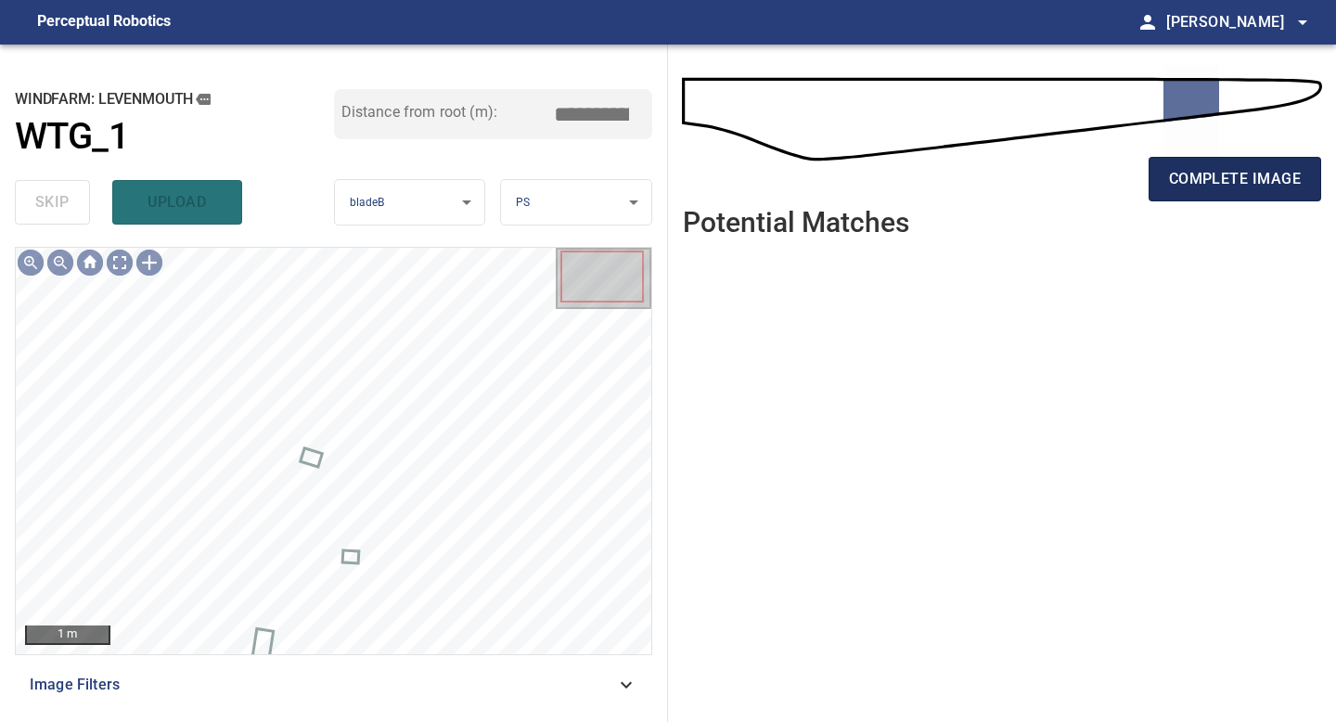
click at [1234, 186] on span "complete image" at bounding box center [1235, 179] width 132 height 26
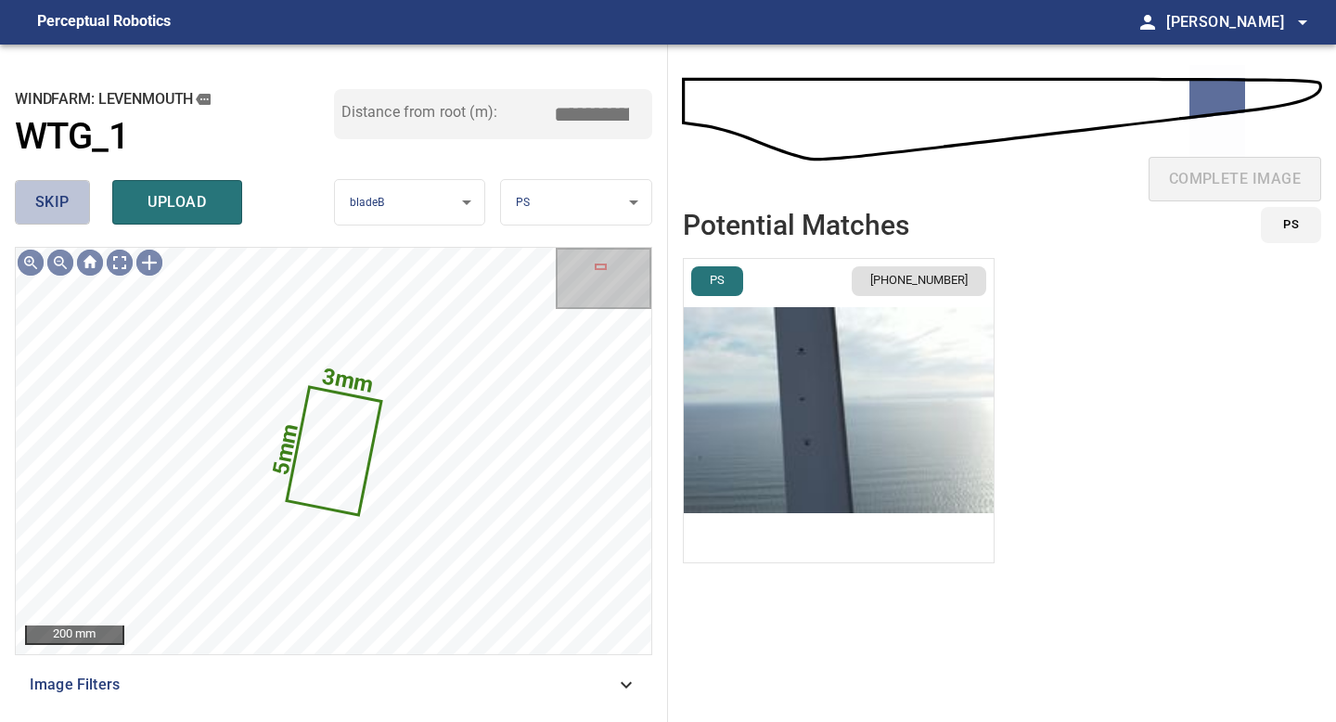
click at [63, 207] on span "skip" at bounding box center [52, 202] width 34 height 26
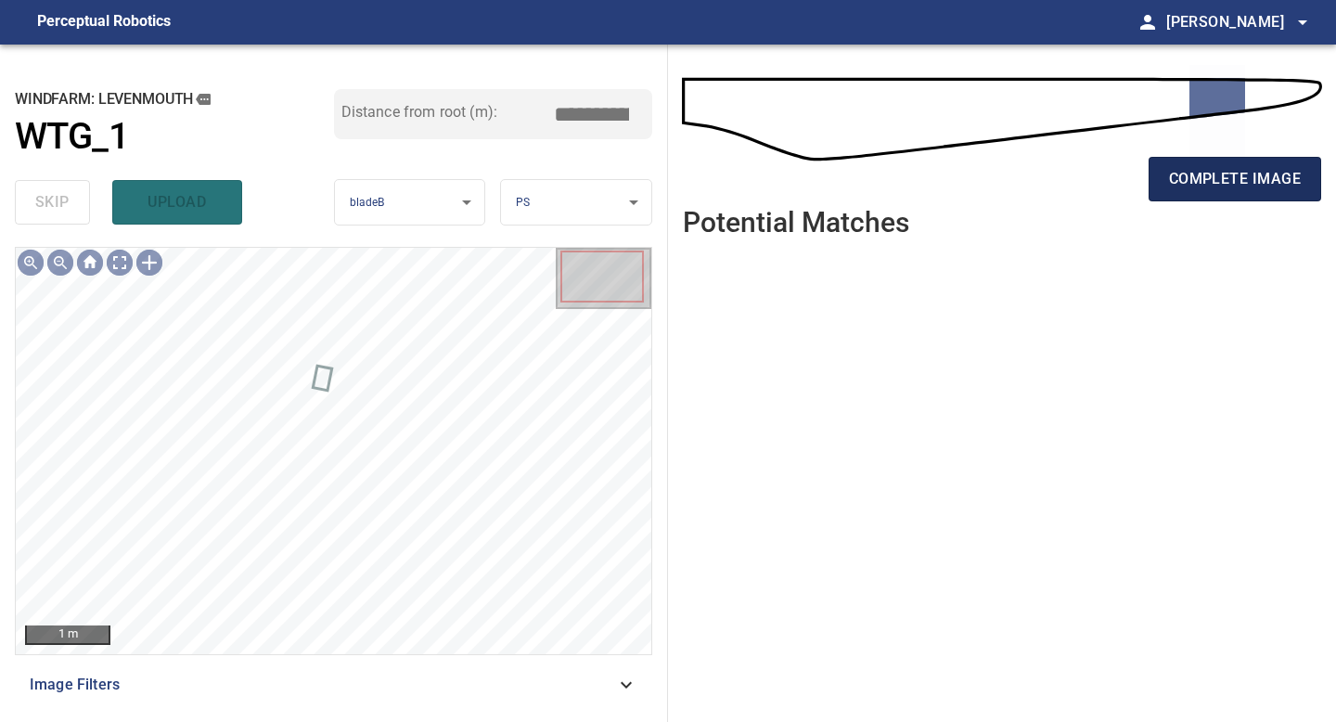
click at [1252, 176] on span "complete image" at bounding box center [1235, 179] width 132 height 26
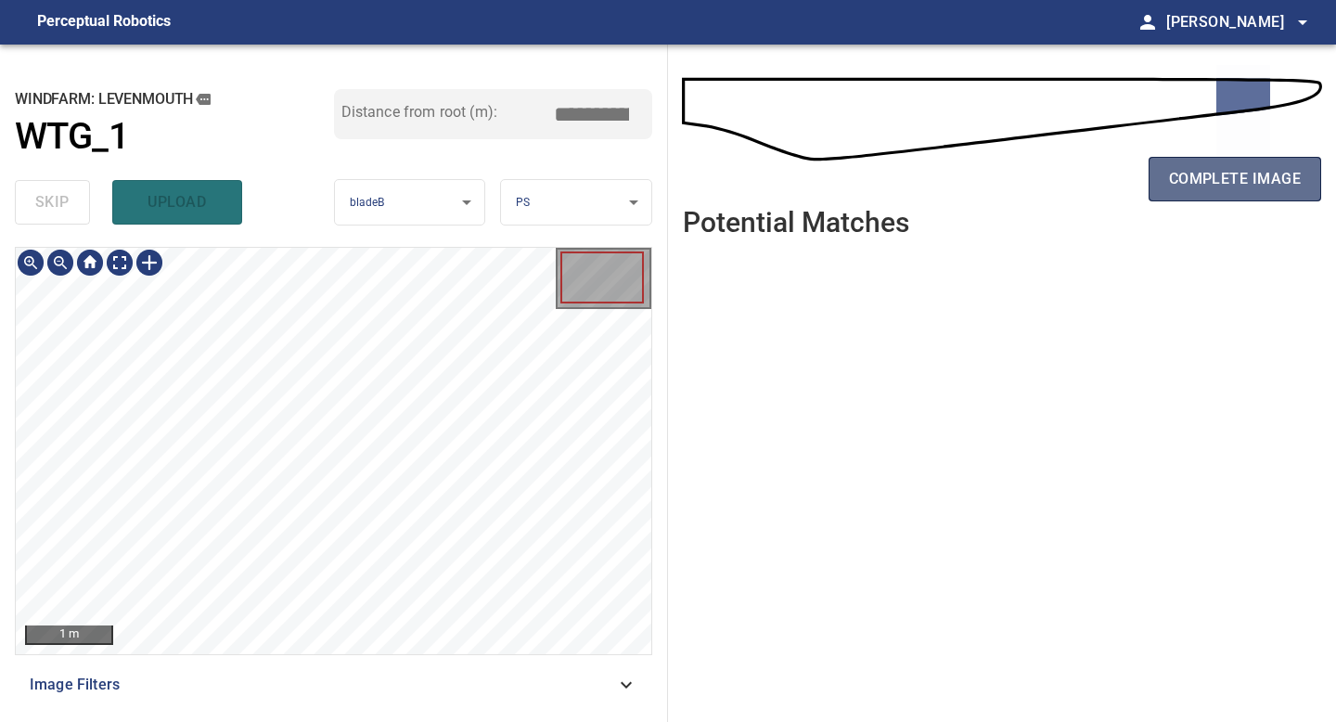
click at [1232, 162] on button "complete image" at bounding box center [1235, 179] width 173 height 45
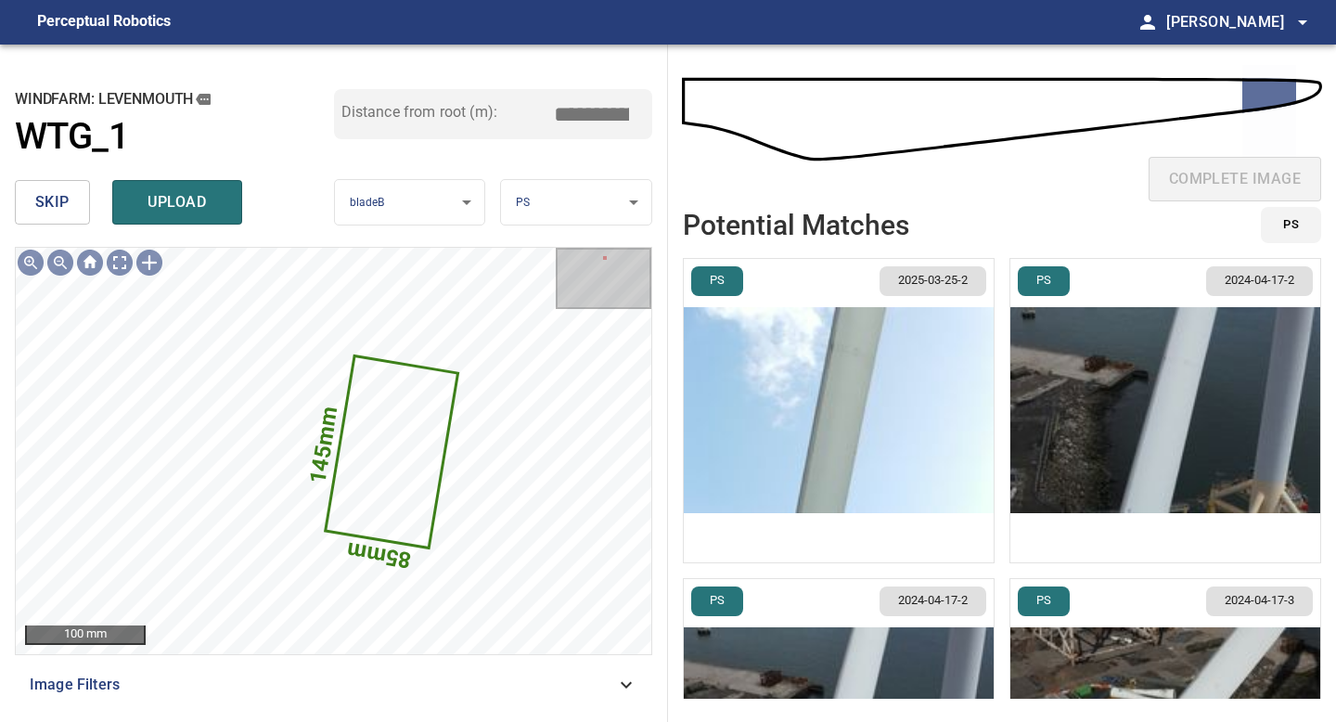
click at [889, 456] on img "button" at bounding box center [839, 410] width 310 height 303
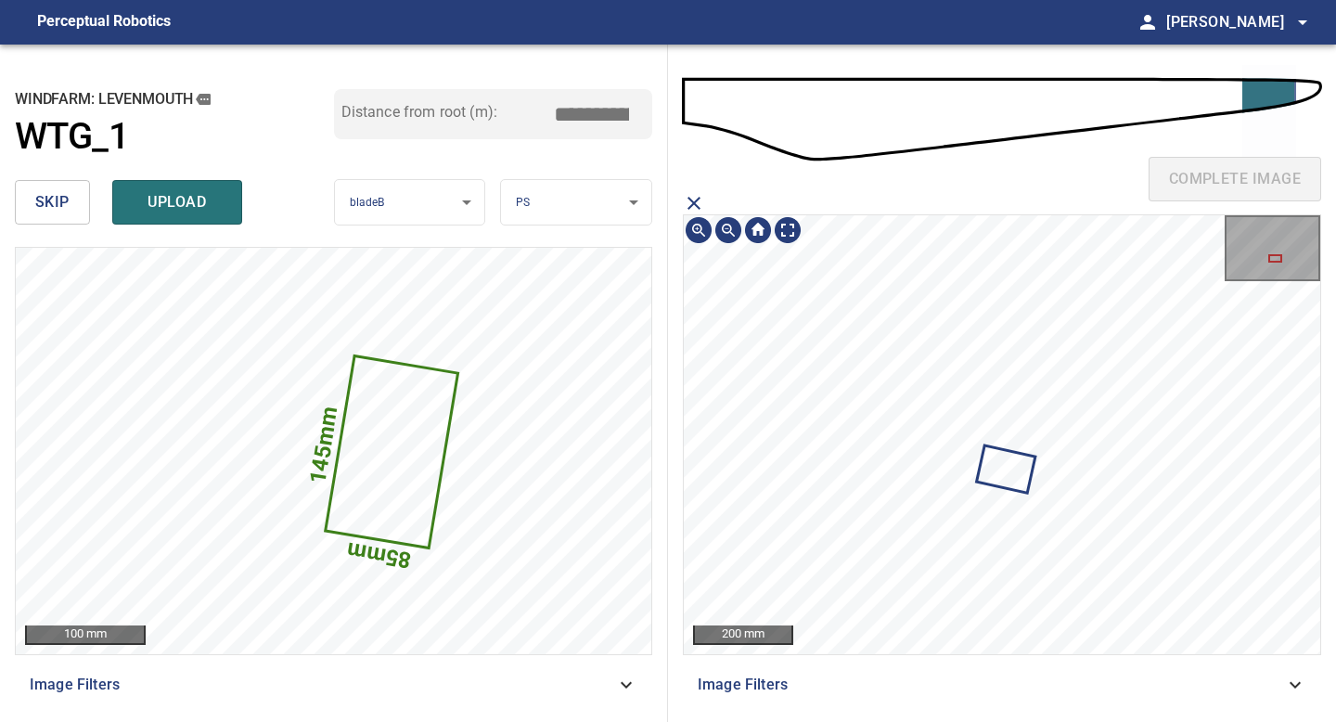
click at [1074, 721] on div "complete image 200 mm Image Filters" at bounding box center [1002, 383] width 668 height 677
click at [956, 686] on section "200 mm Image Filters" at bounding box center [1002, 449] width 638 height 515
click at [920, 721] on div "complete image 200 mm Image Filters" at bounding box center [1002, 383] width 668 height 677
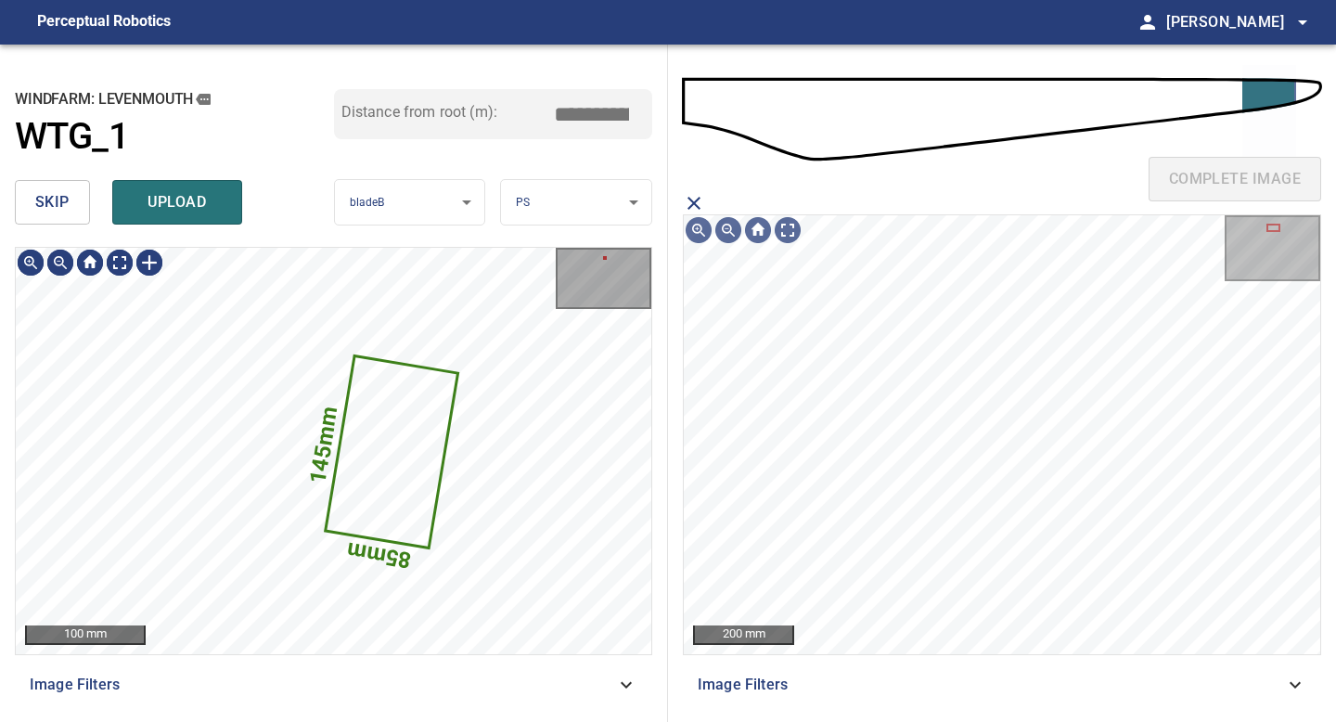
click at [84, 207] on button "skip" at bounding box center [52, 202] width 75 height 45
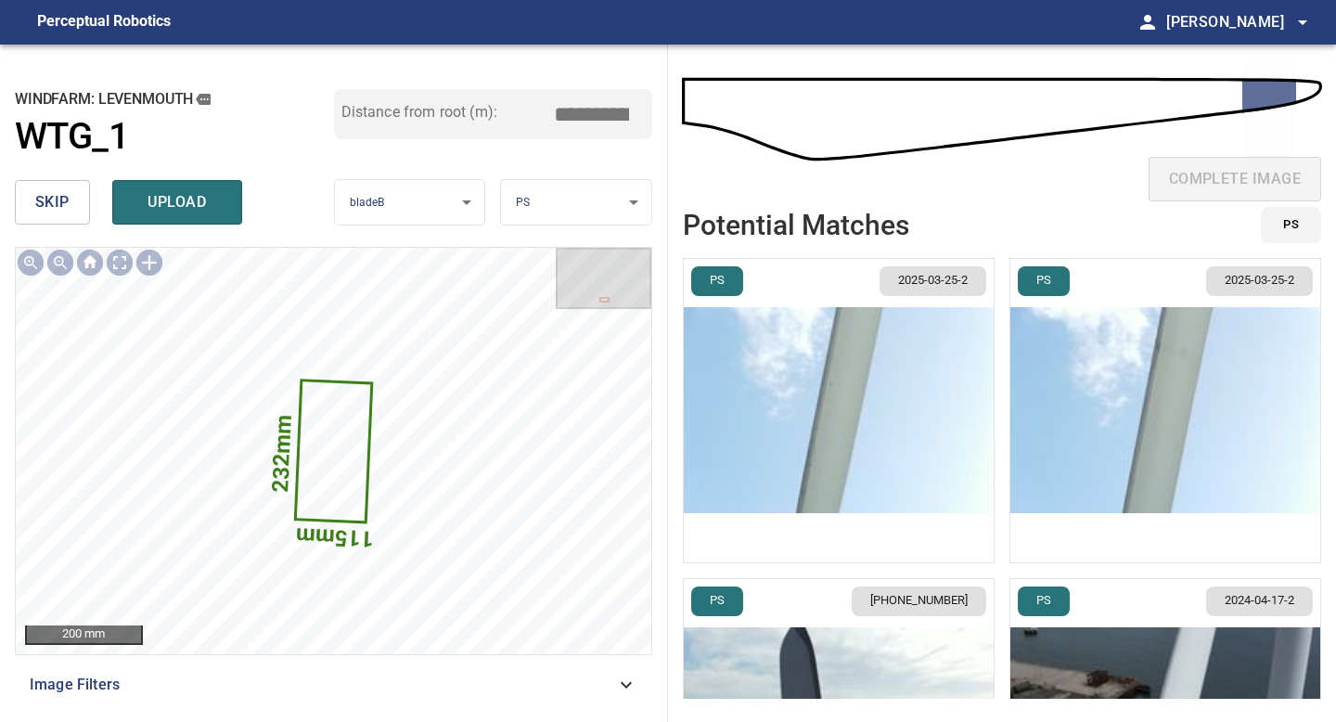
click at [64, 202] on span "skip" at bounding box center [52, 202] width 34 height 26
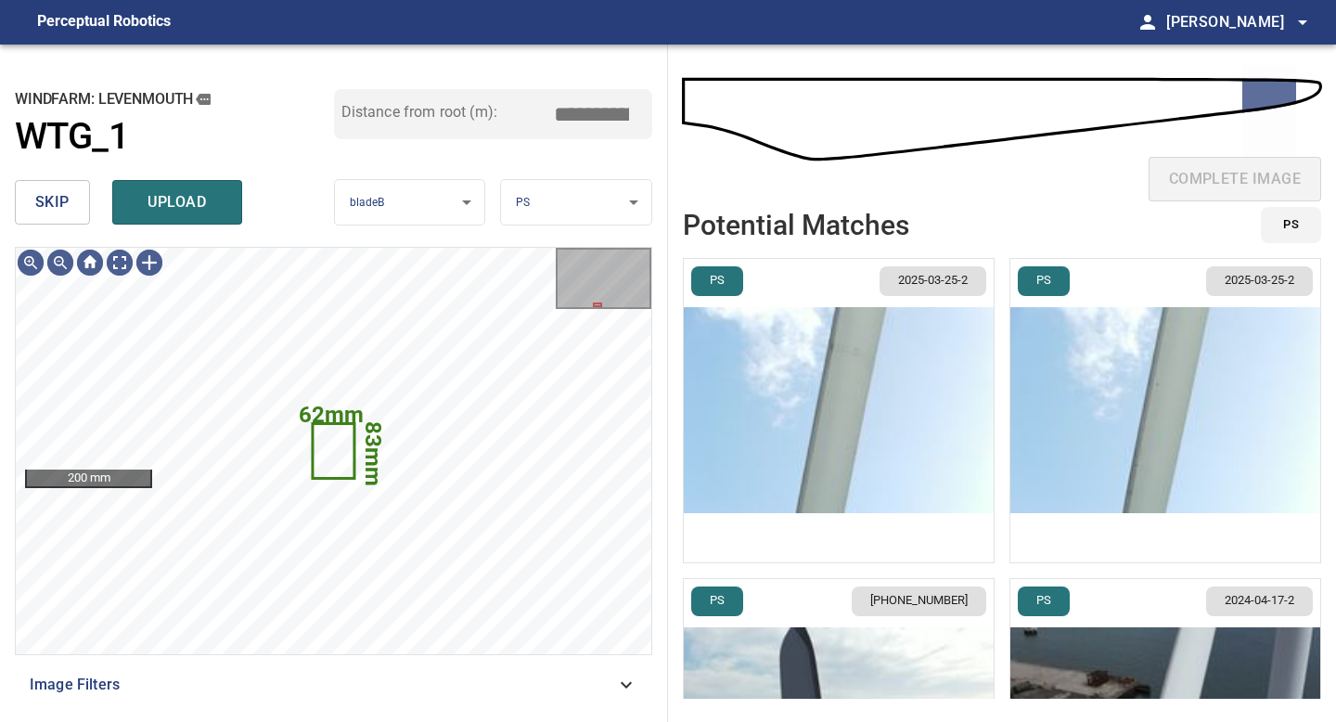
click at [73, 187] on button "skip" at bounding box center [52, 202] width 75 height 45
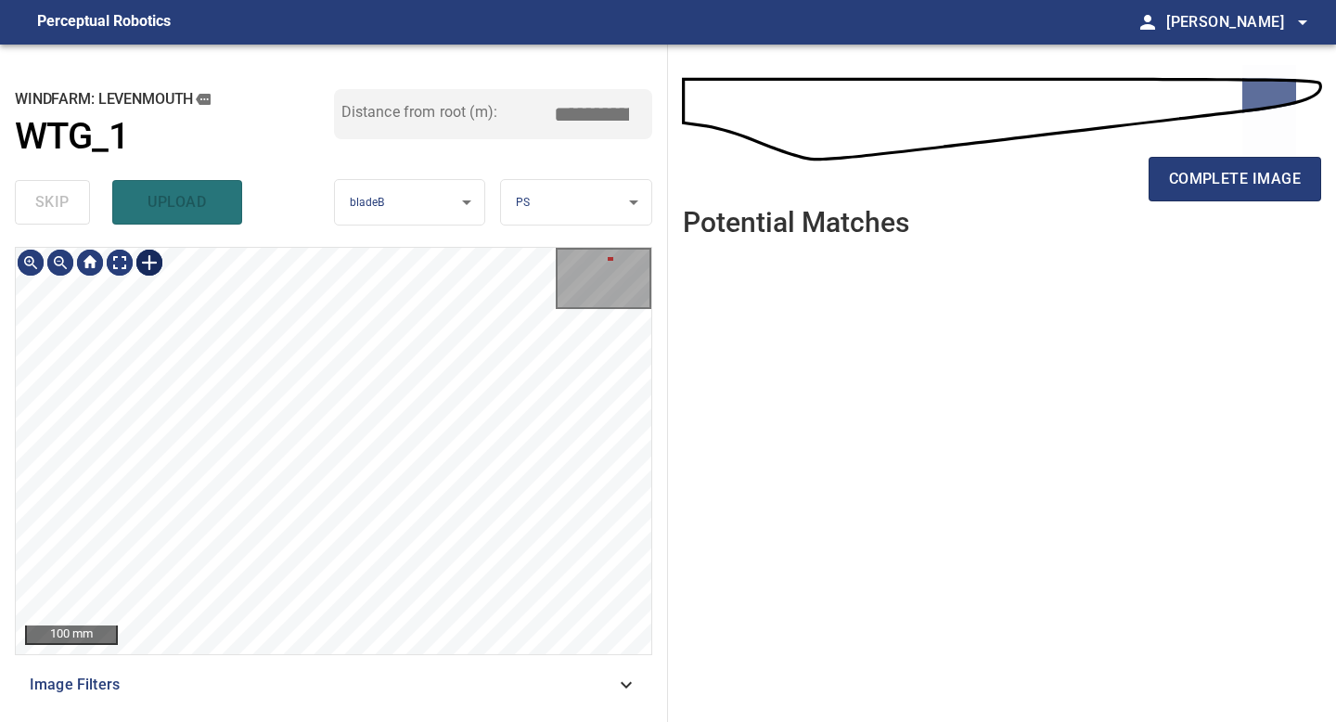
click at [148, 250] on div at bounding box center [150, 263] width 30 height 30
click at [429, 497] on div at bounding box center [334, 451] width 636 height 406
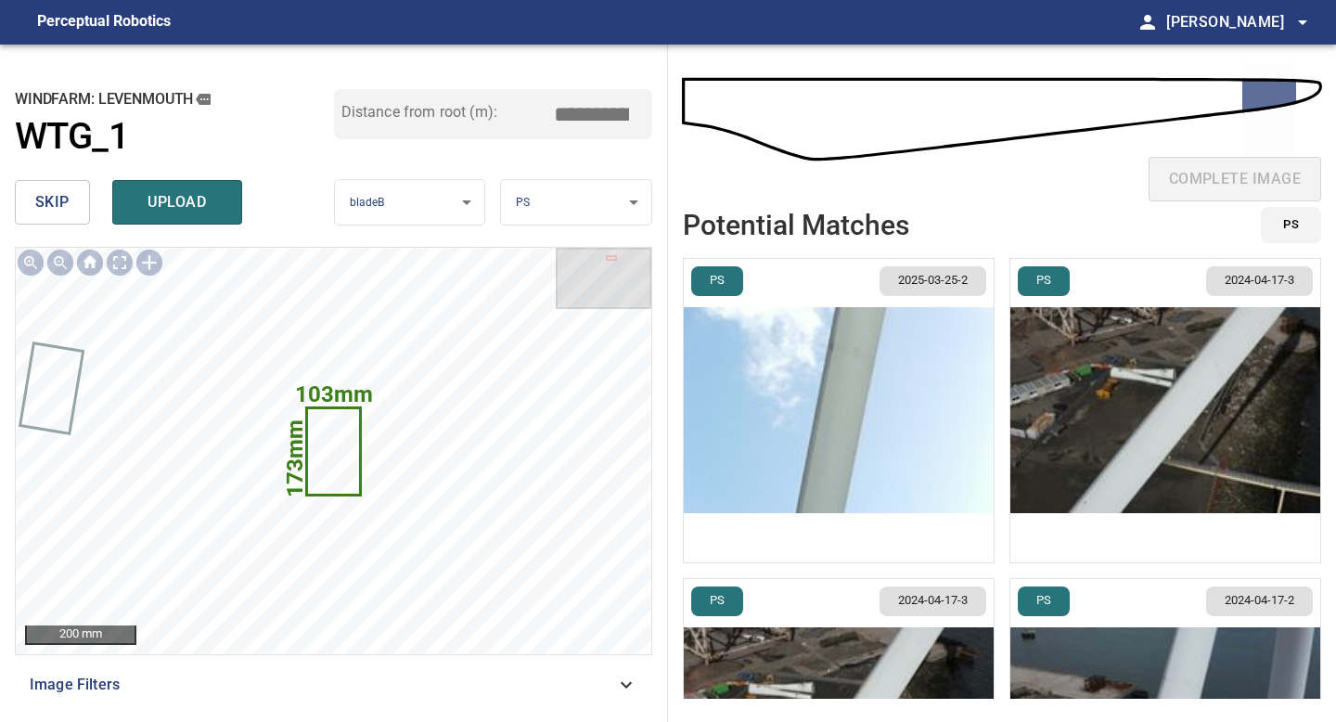
click at [901, 472] on img "button" at bounding box center [839, 410] width 310 height 303
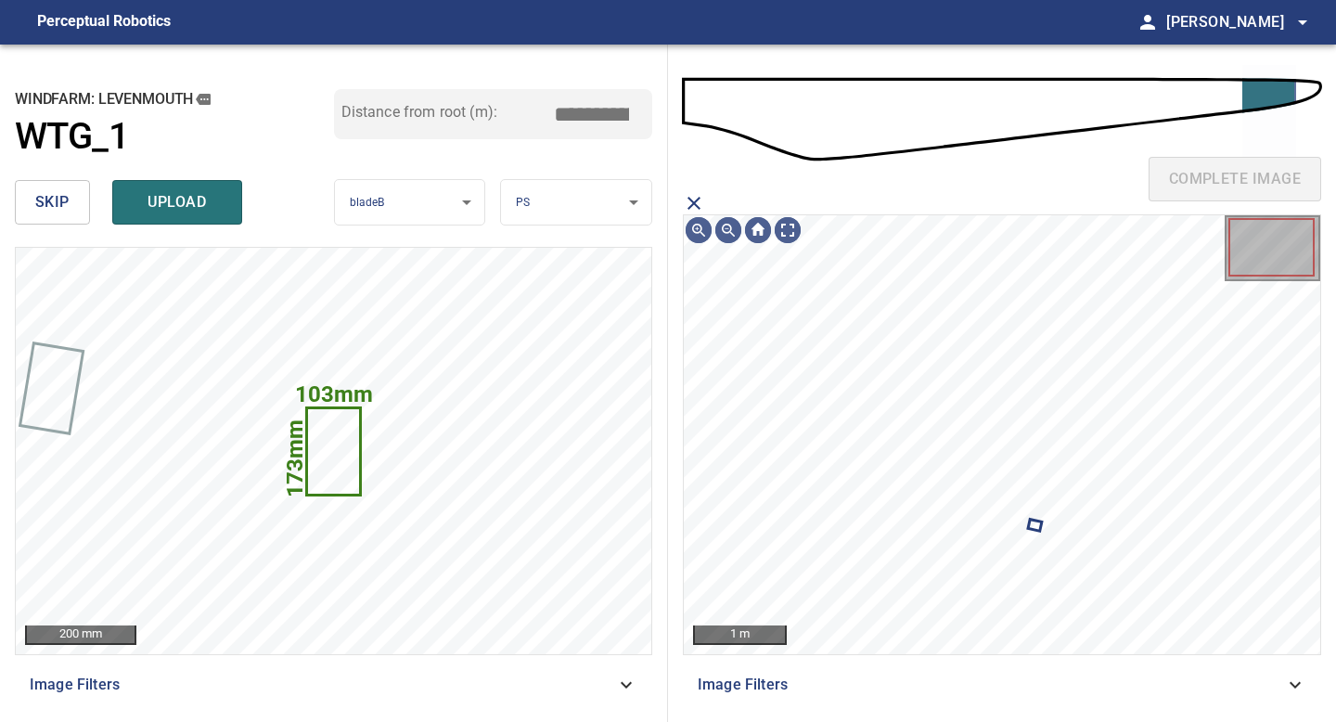
click at [702, 206] on icon "close matching imageResolution:" at bounding box center [694, 203] width 22 height 22
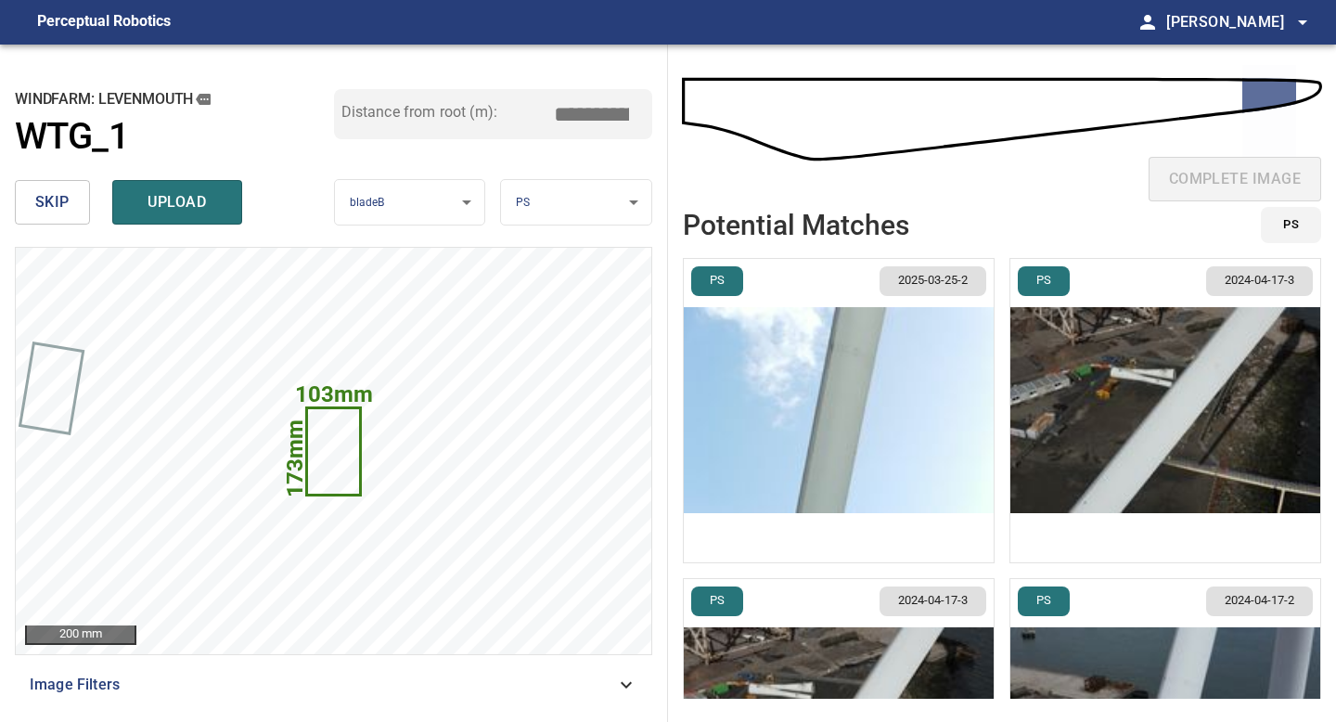
click at [1138, 367] on img "button" at bounding box center [1166, 410] width 310 height 303
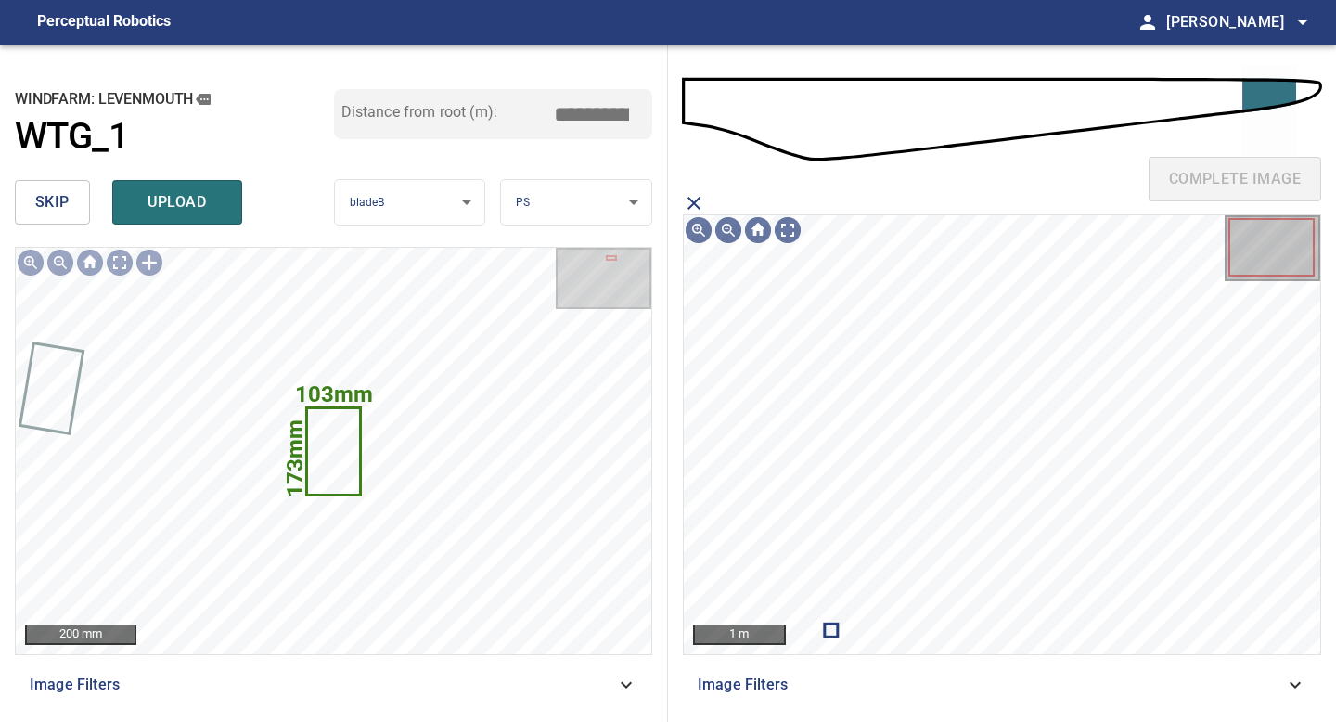
click at [692, 194] on icon "close matching imageResolution:" at bounding box center [694, 203] width 22 height 22
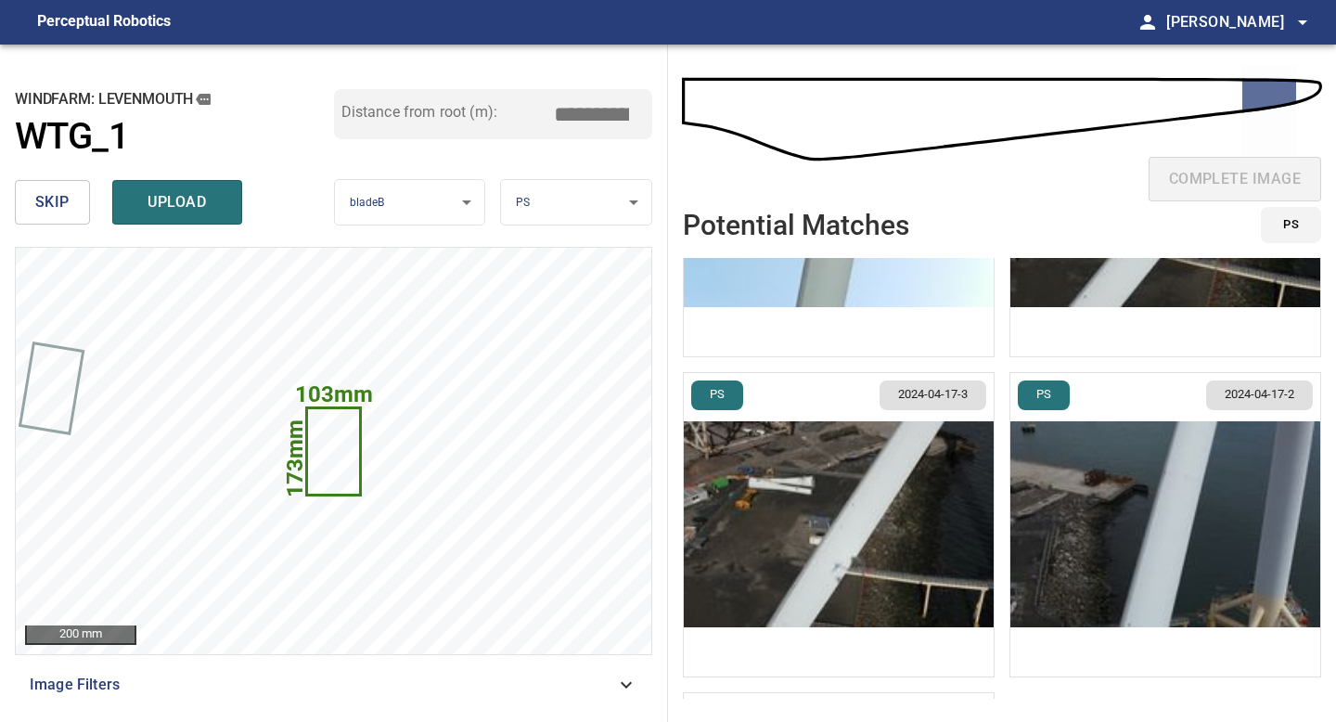
scroll to position [224, 0]
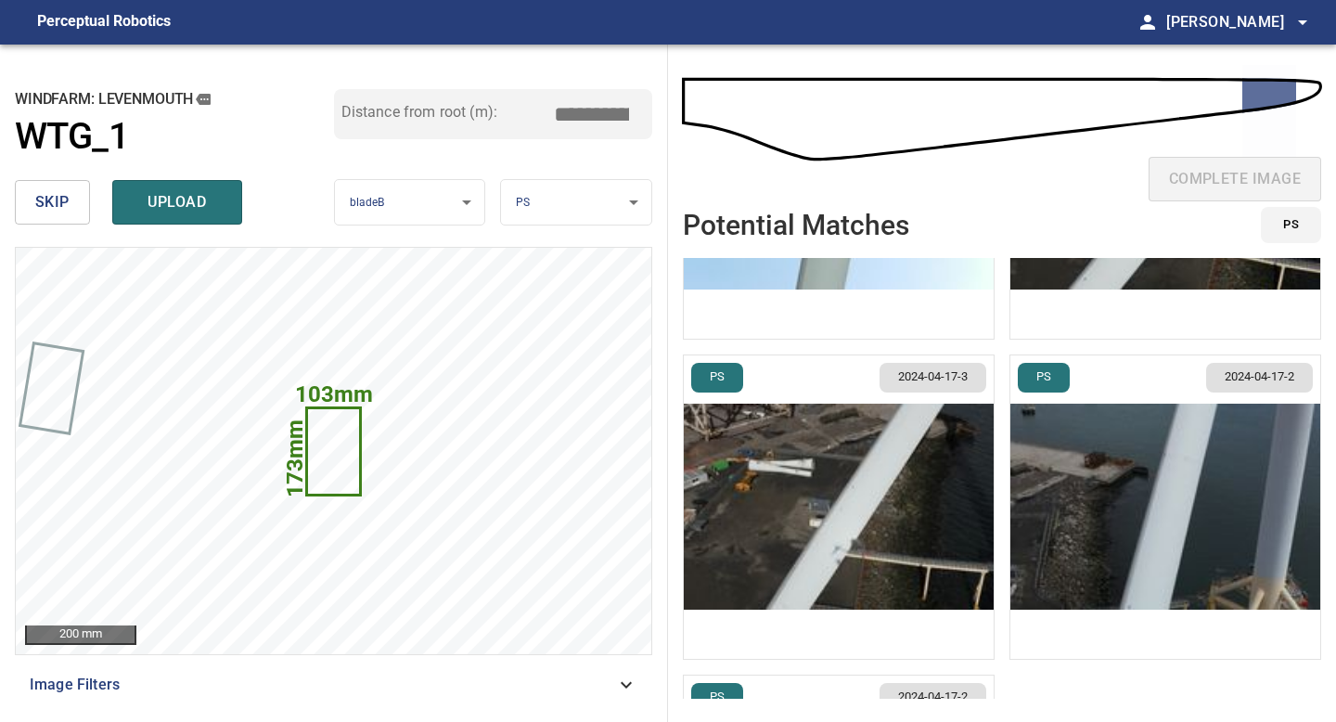
click at [825, 550] on img "button" at bounding box center [839, 506] width 310 height 303
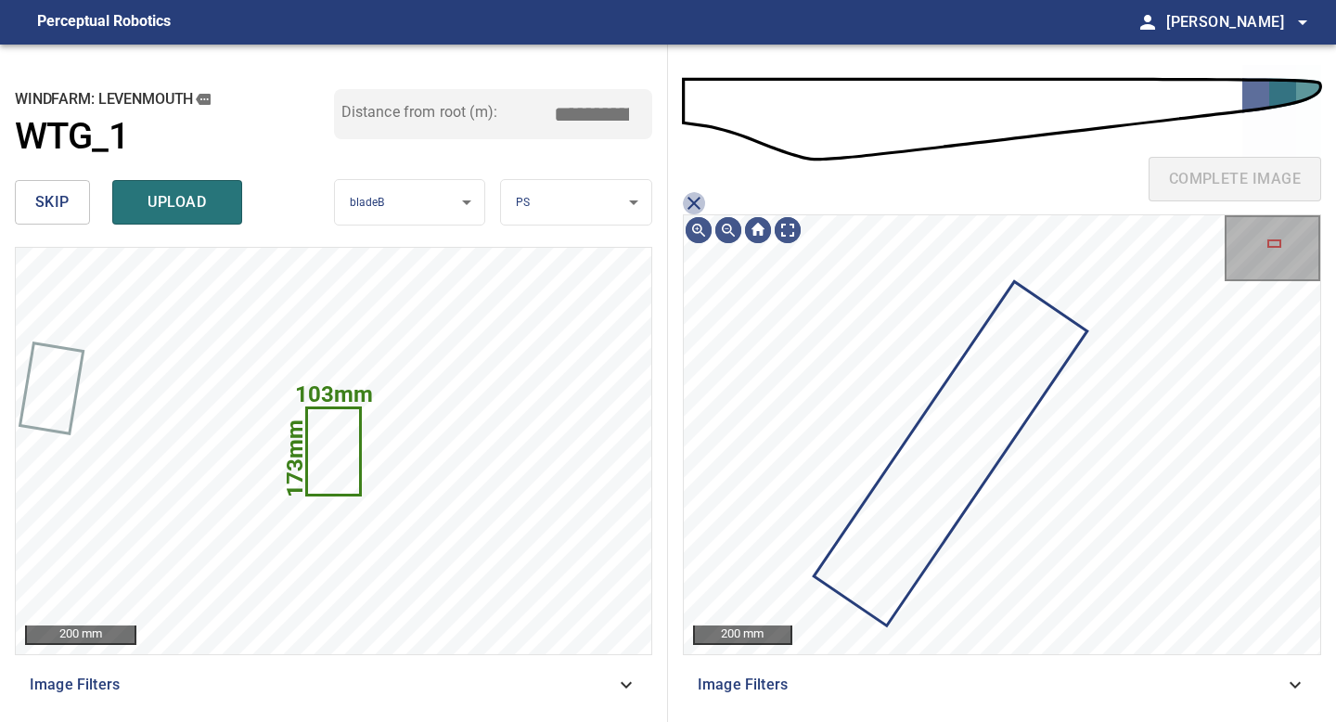
click at [696, 201] on icon "close matching imageResolution:" at bounding box center [694, 203] width 22 height 22
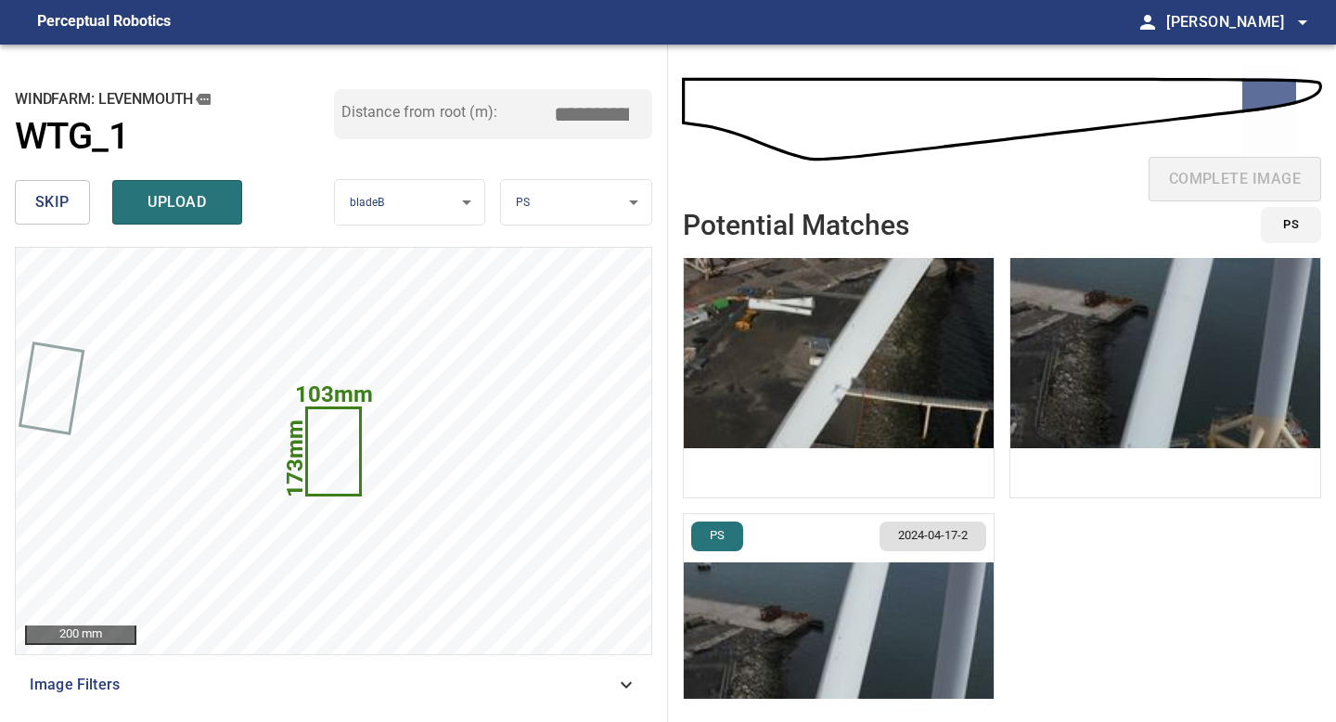
scroll to position [389, 0]
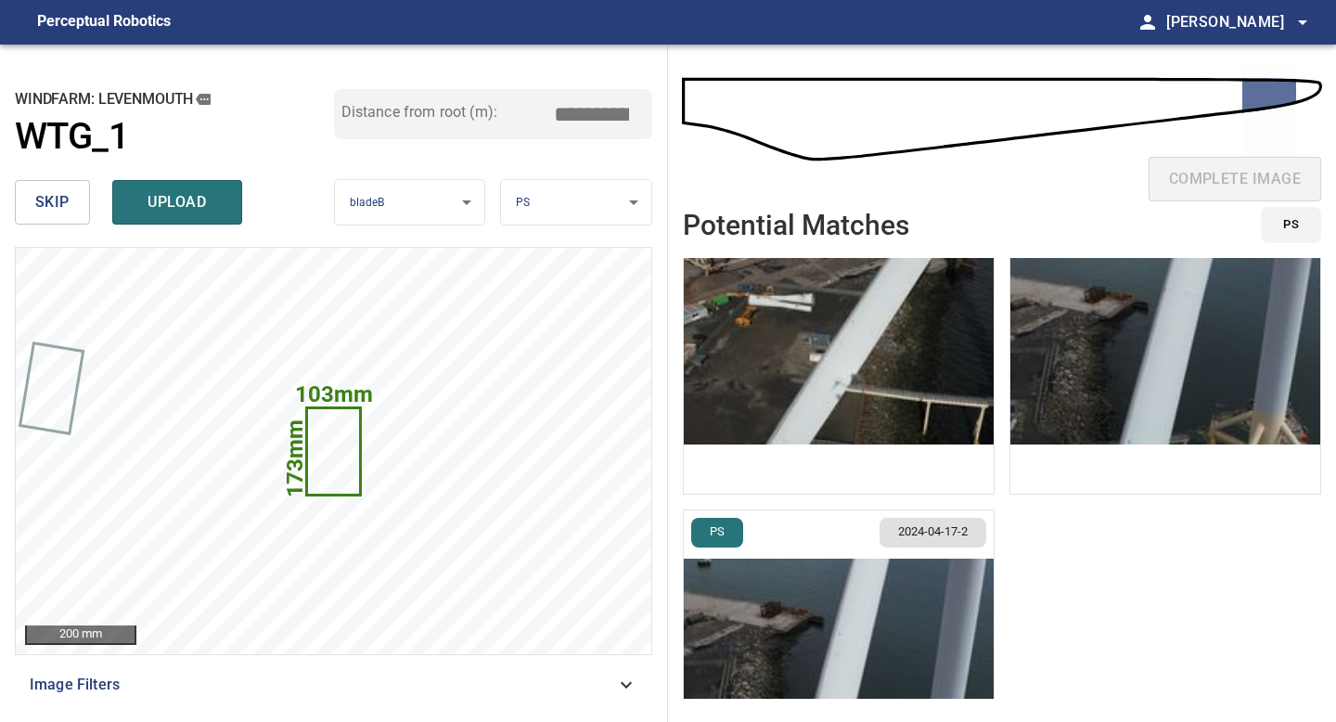
click at [1130, 357] on img "button" at bounding box center [1166, 341] width 310 height 303
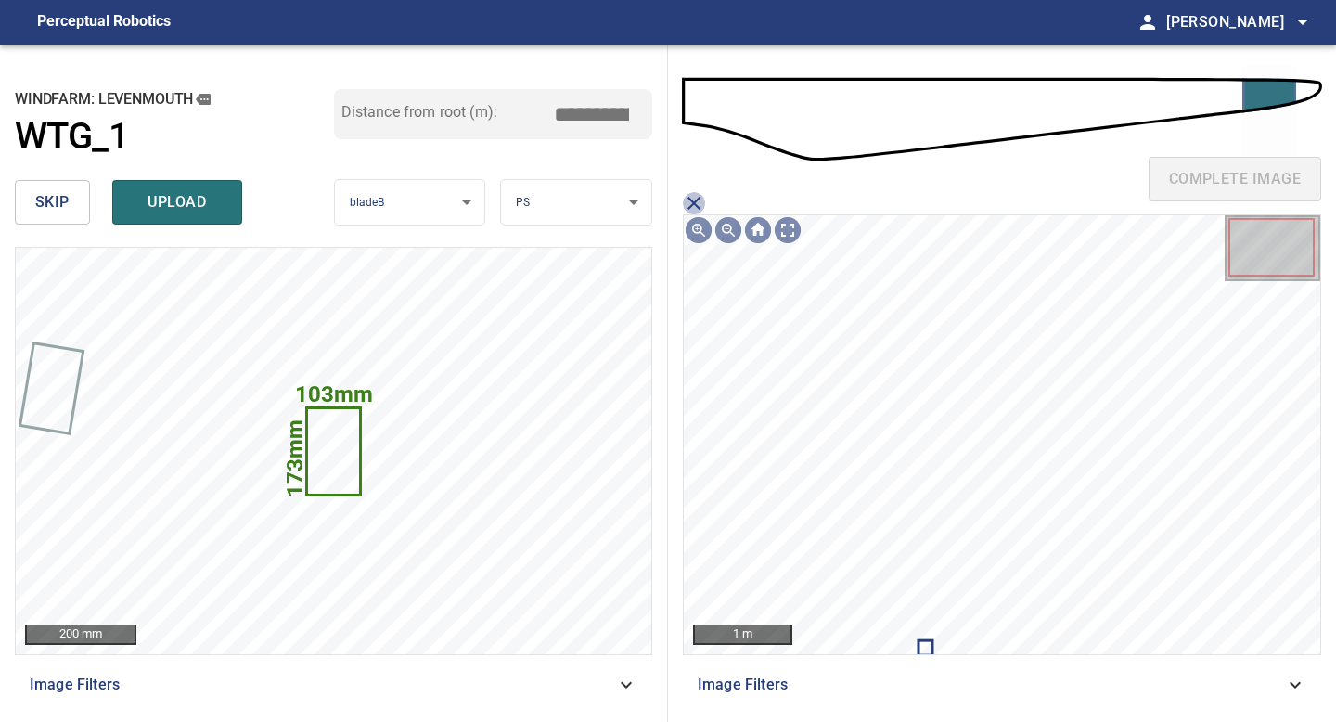
click at [689, 205] on icon "close matching imageResolution:" at bounding box center [694, 203] width 22 height 22
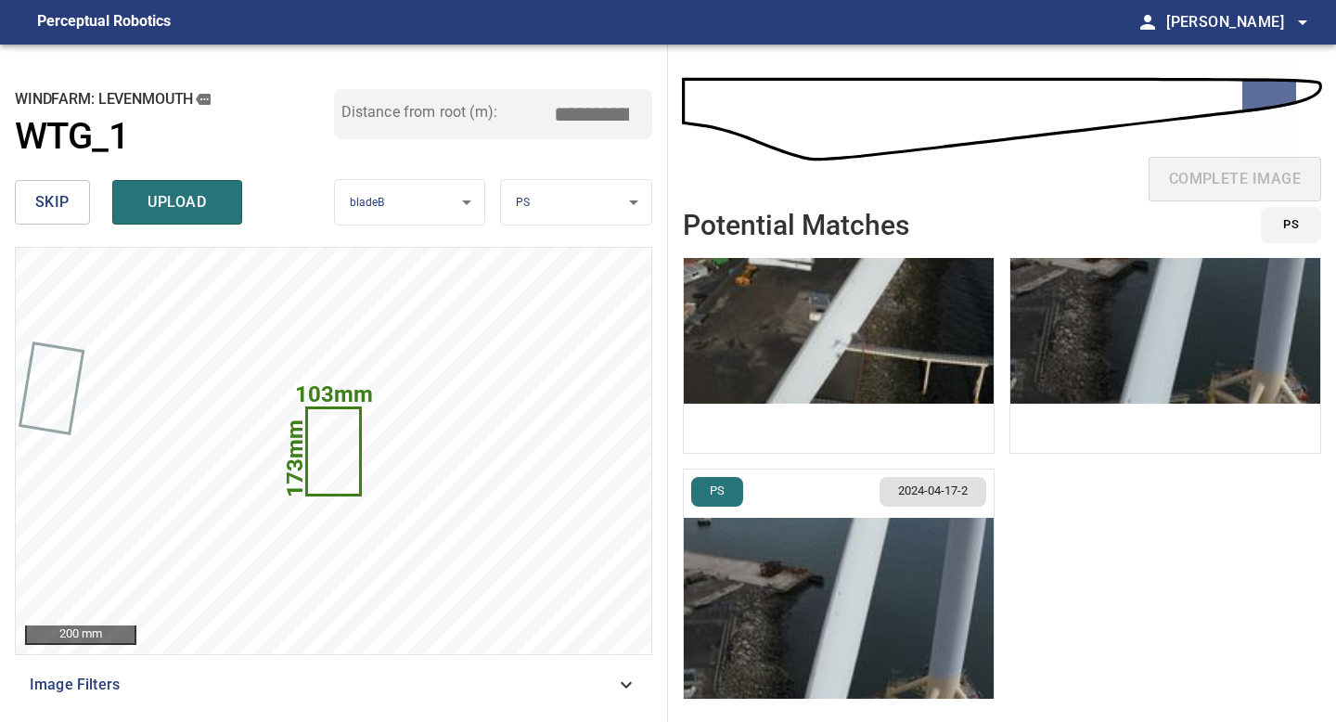
scroll to position [505, 0]
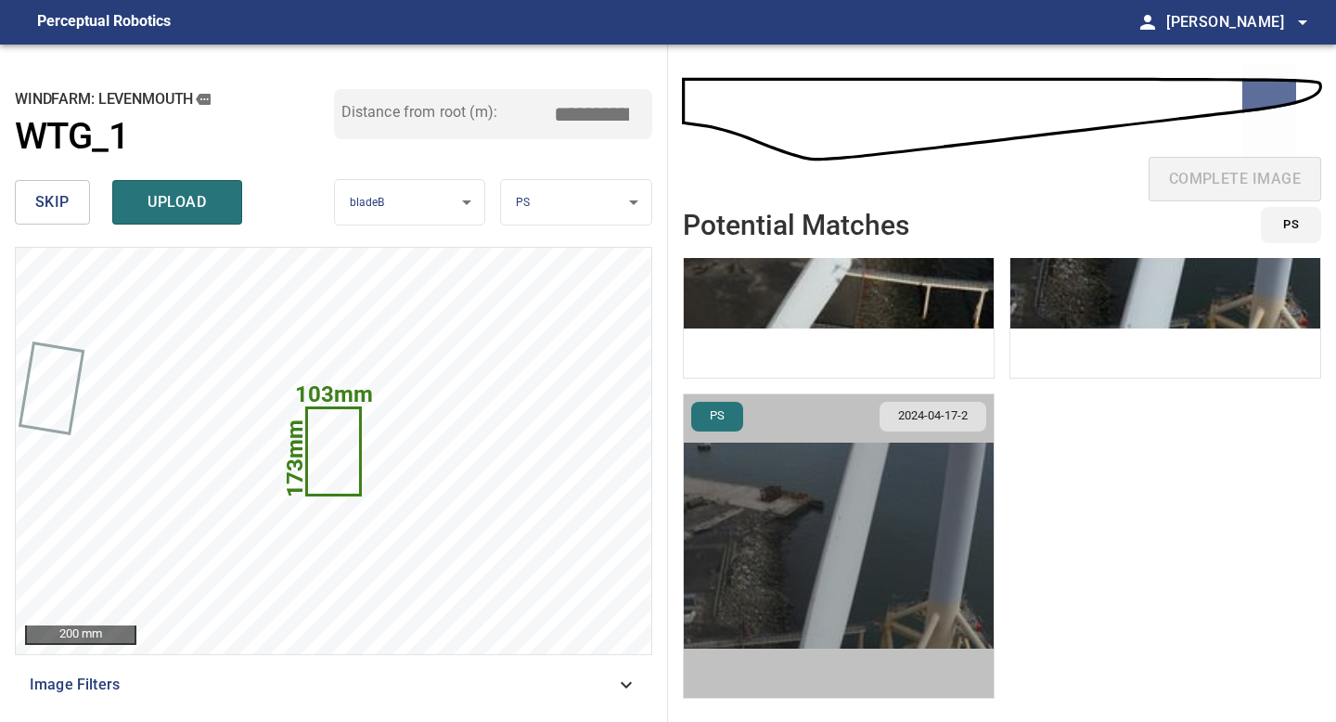
click at [900, 532] on img "button" at bounding box center [839, 545] width 310 height 303
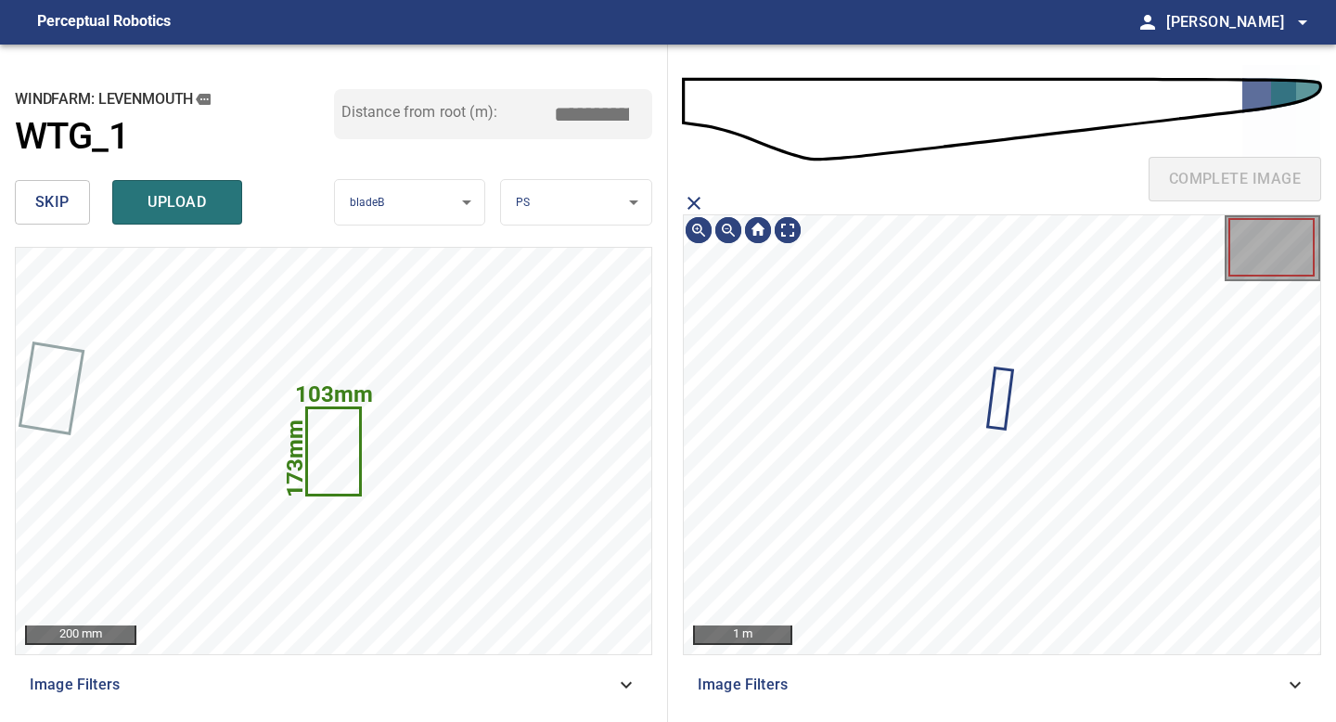
click at [690, 204] on icon "close matching imageResolution:" at bounding box center [694, 203] width 22 height 22
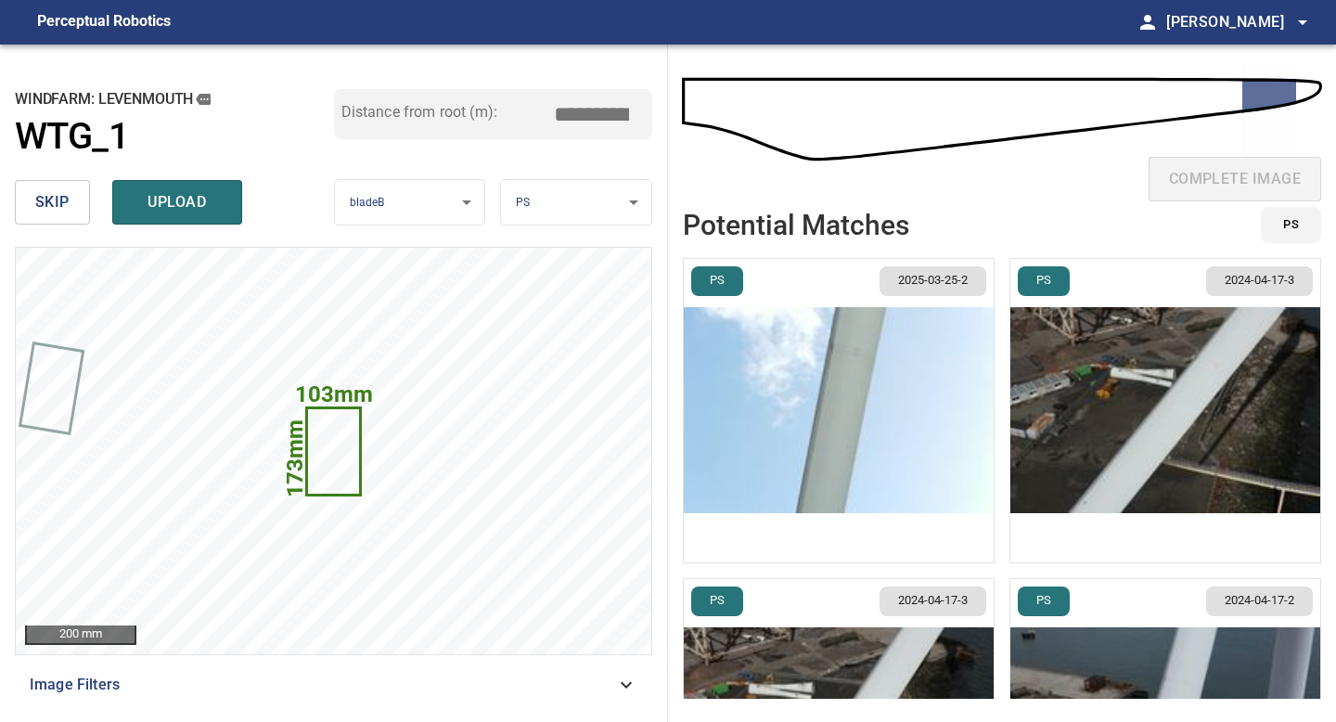
click at [1147, 666] on img "button" at bounding box center [1166, 730] width 310 height 303
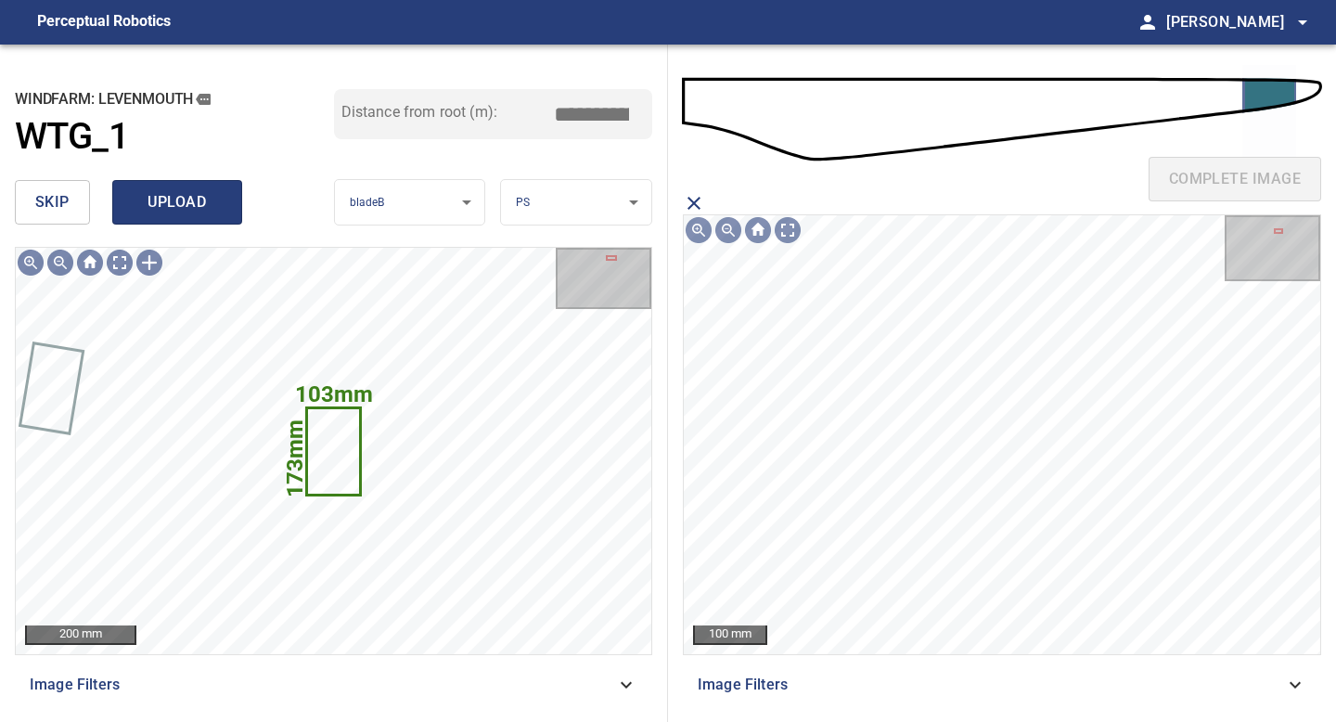
click at [178, 193] on span "upload" at bounding box center [177, 202] width 89 height 26
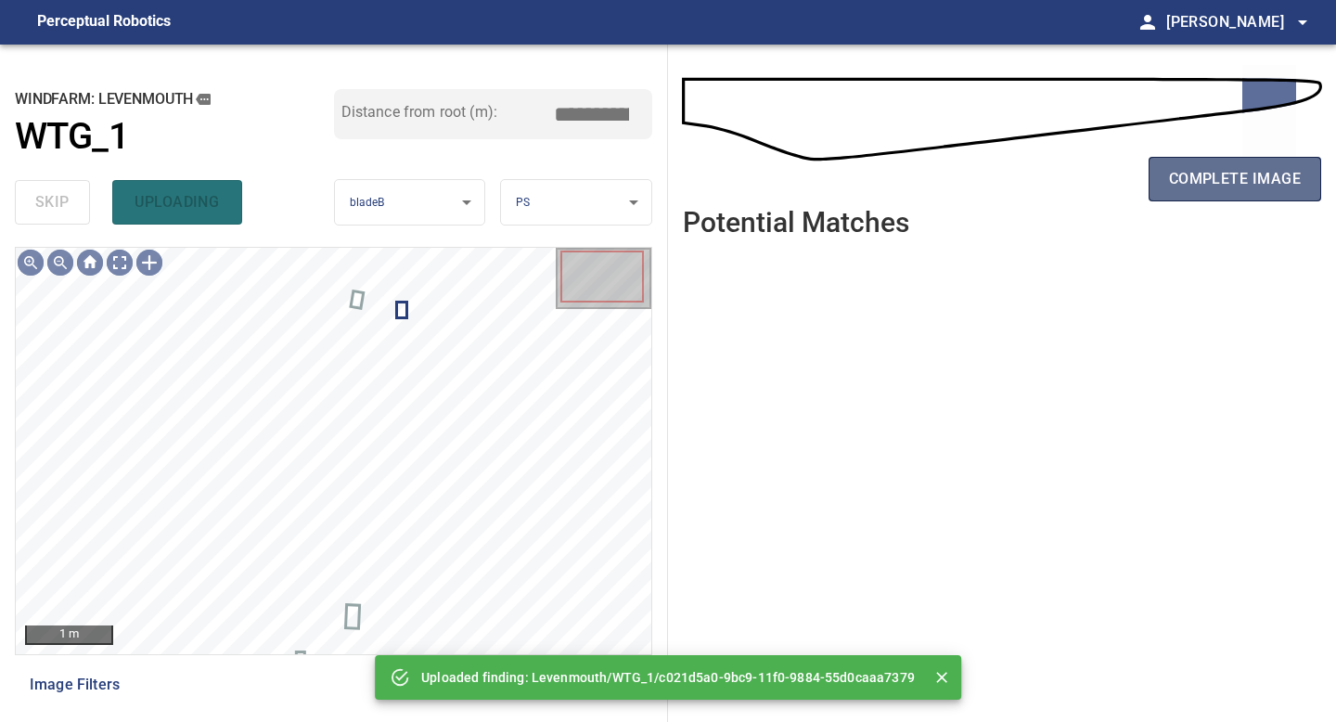
click at [1265, 178] on span "complete image" at bounding box center [1235, 179] width 132 height 26
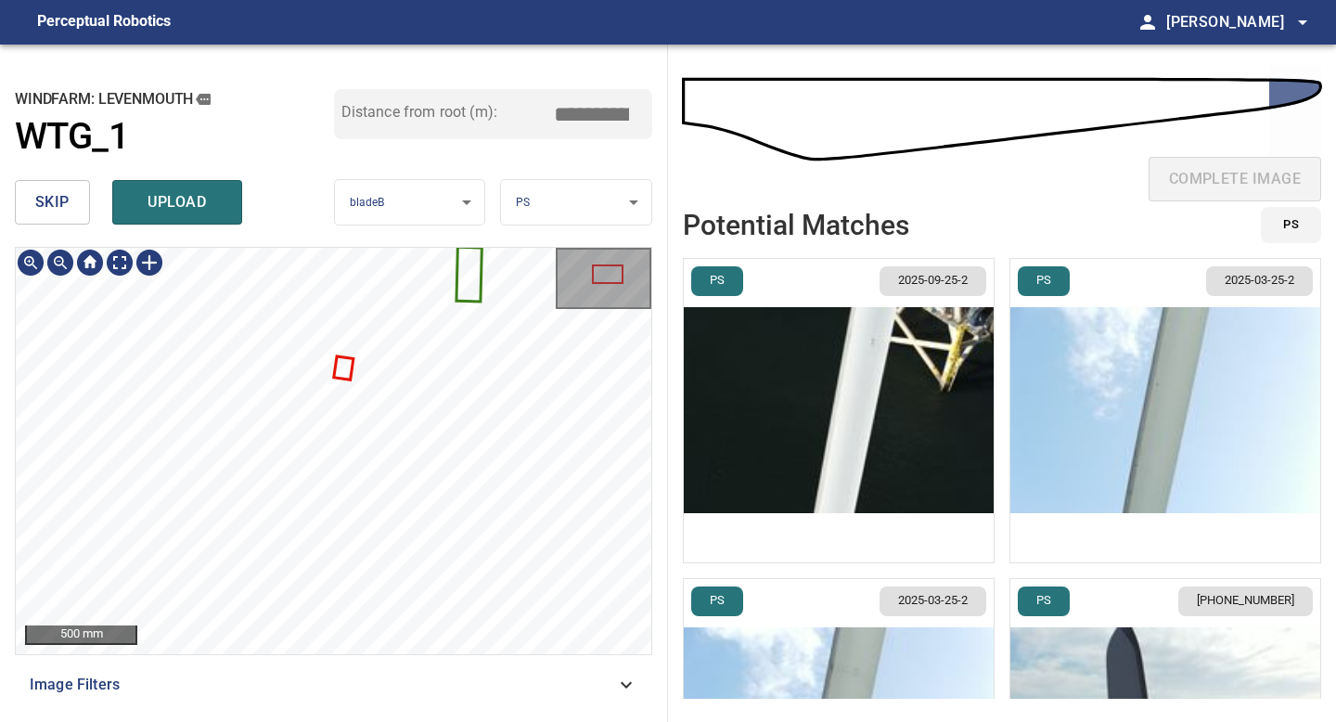
click at [266, 198] on div "**********" at bounding box center [334, 383] width 668 height 677
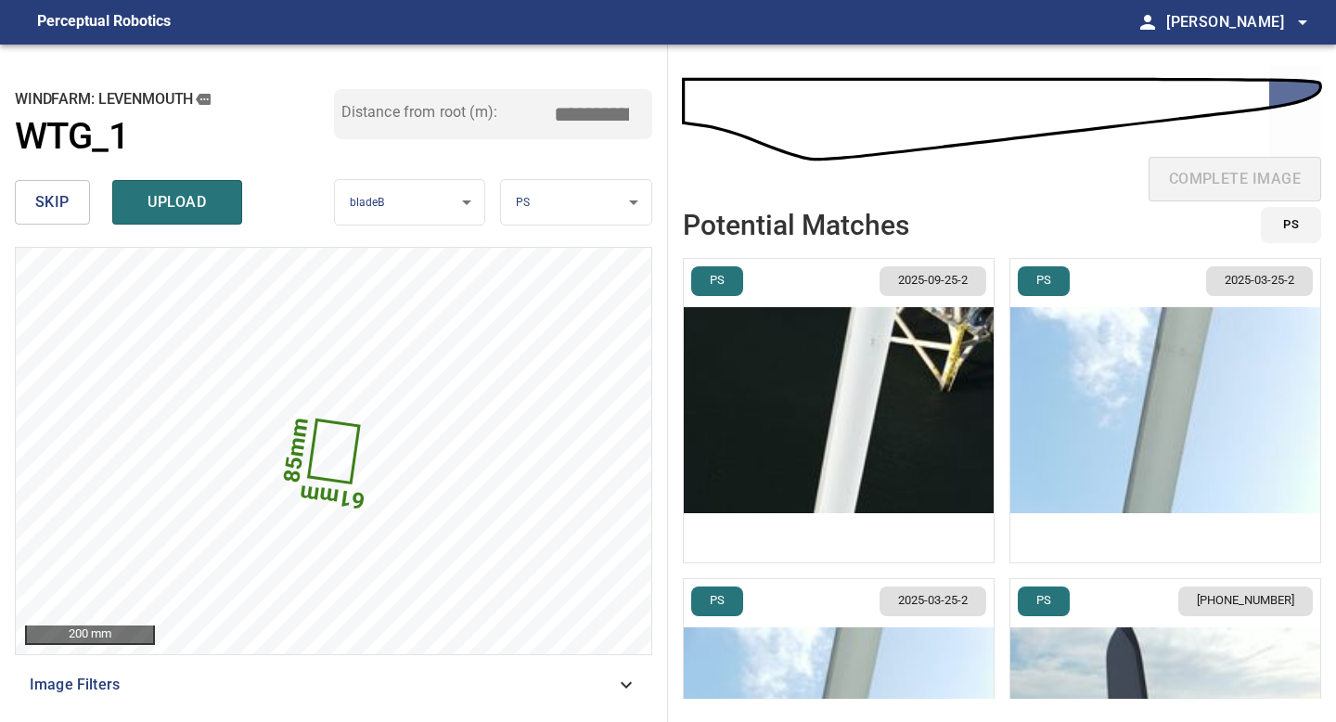
click at [1225, 443] on img "button" at bounding box center [1166, 410] width 310 height 303
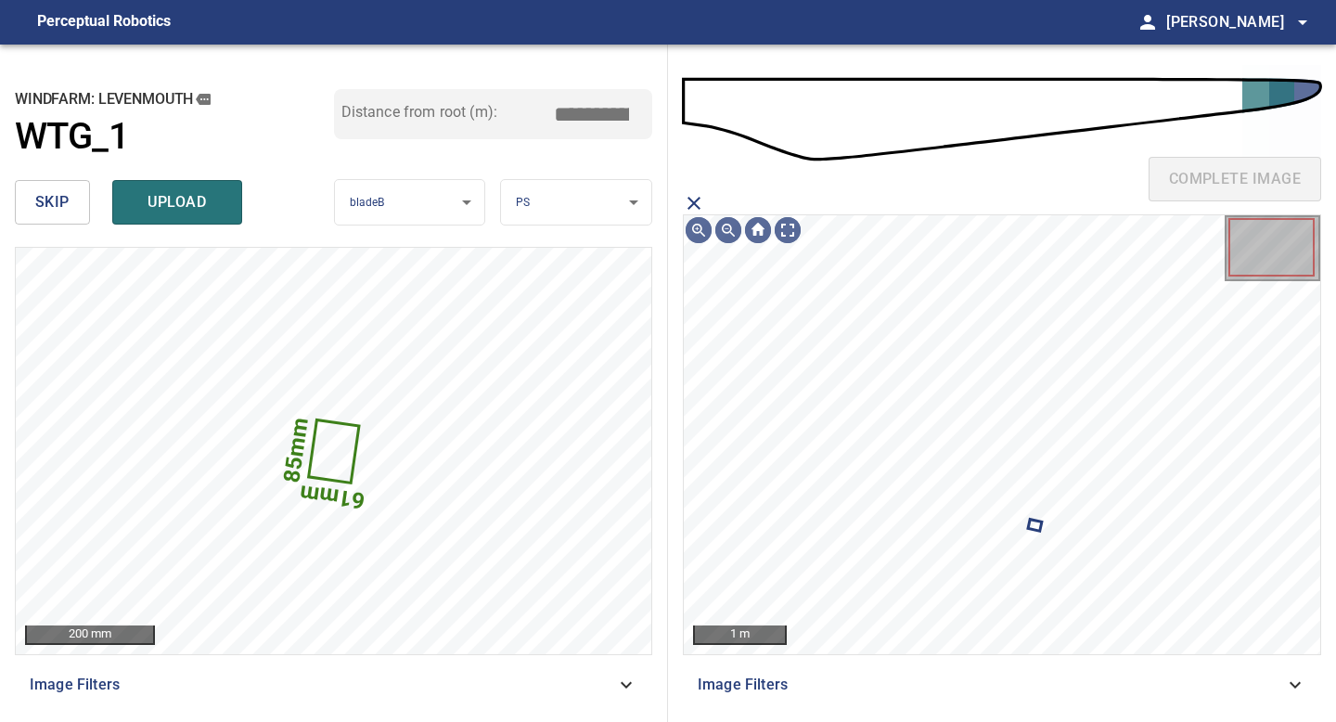
click at [685, 201] on icon "close matching imageResolution:" at bounding box center [694, 203] width 22 height 22
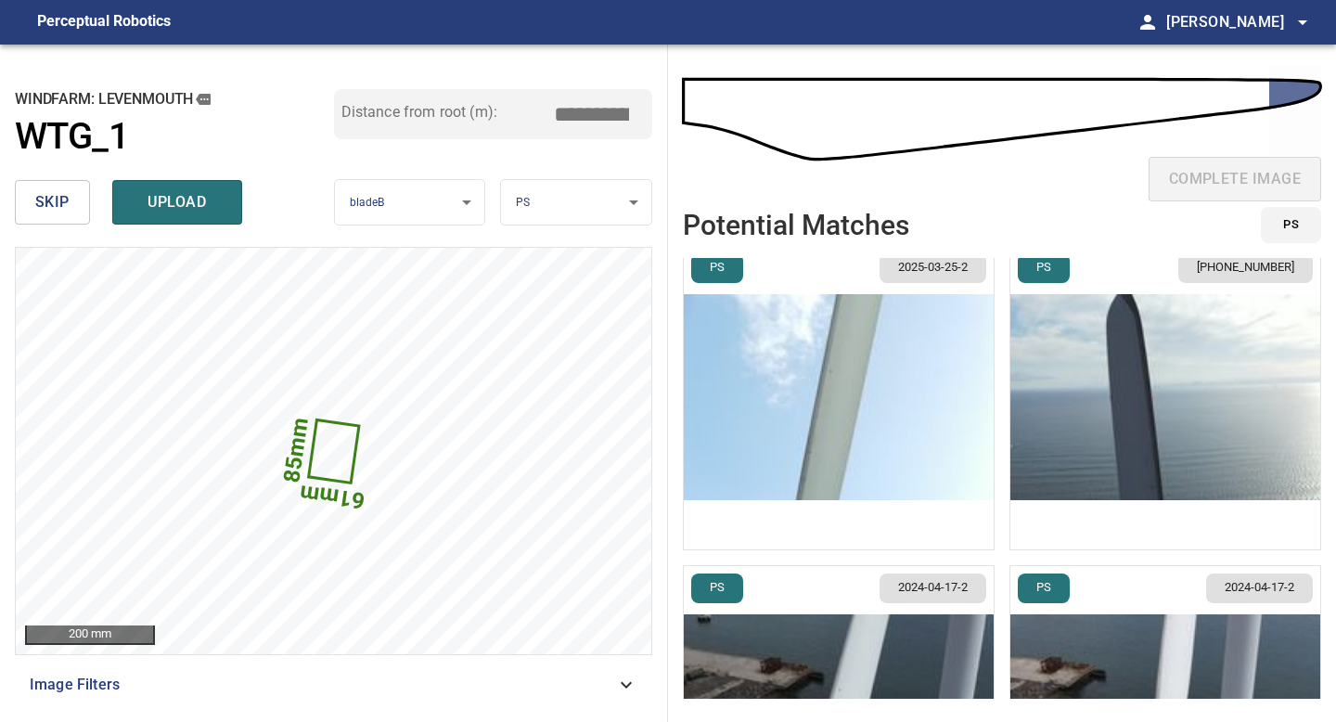
scroll to position [370, 0]
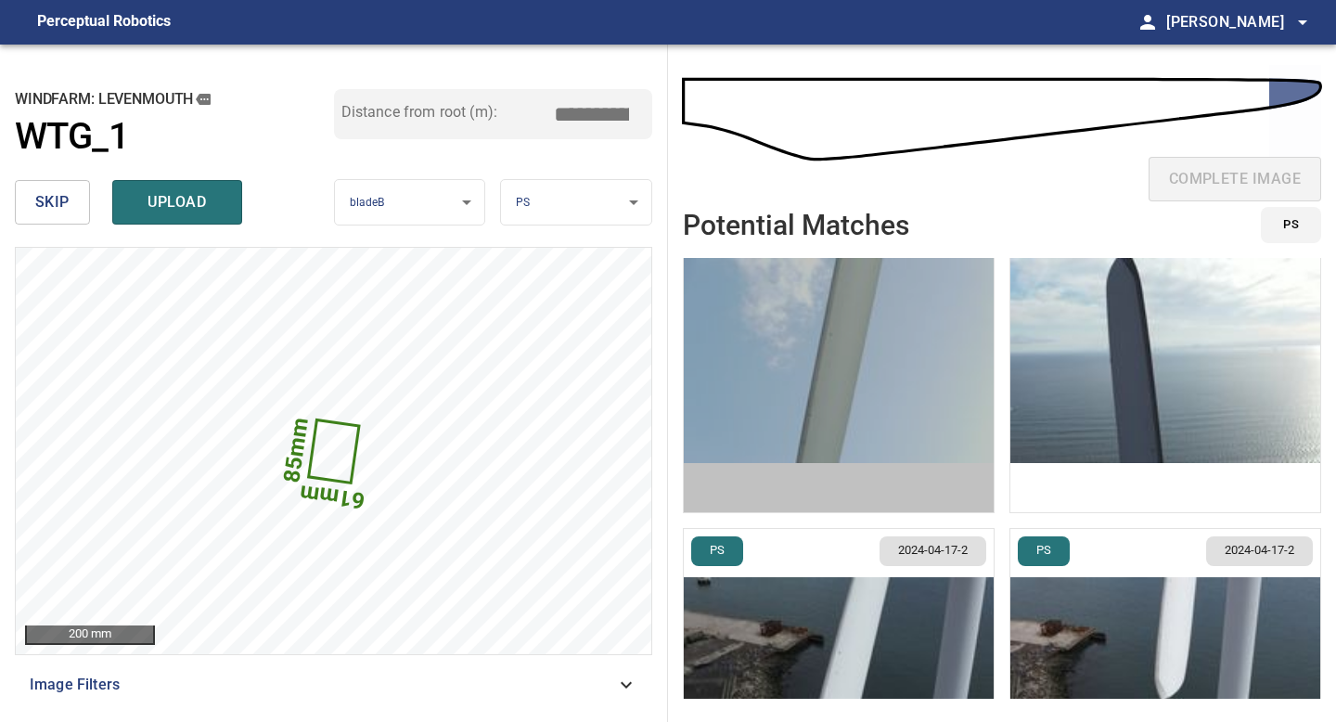
click at [824, 408] on img "button" at bounding box center [839, 360] width 310 height 303
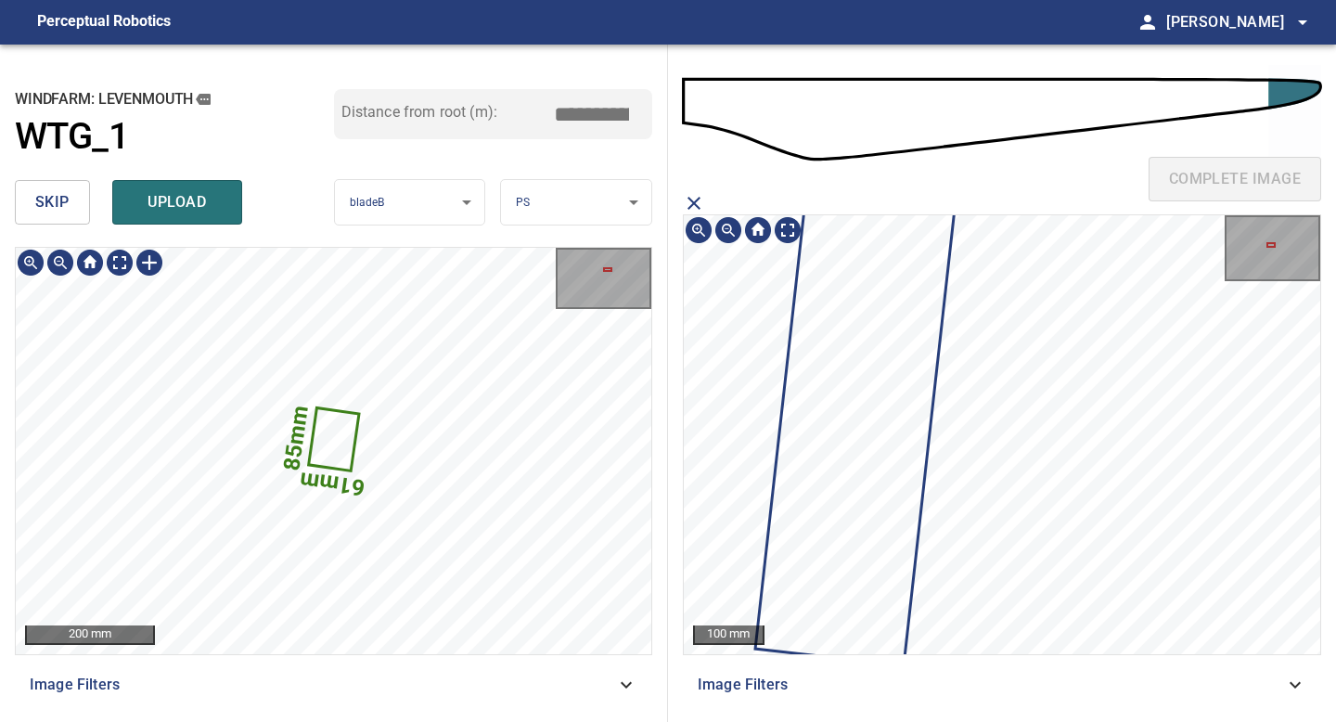
click at [510, 143] on div "**********" at bounding box center [334, 383] width 668 height 677
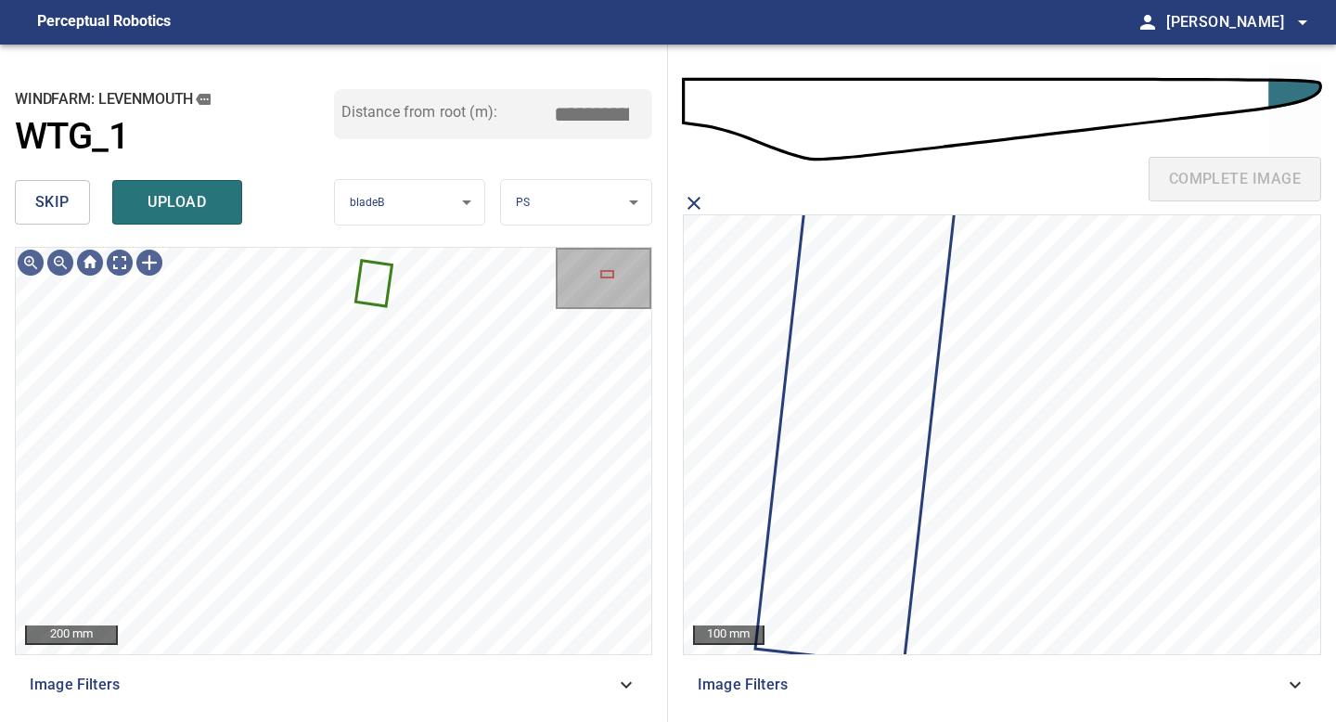
click at [77, 208] on button "skip" at bounding box center [52, 202] width 75 height 45
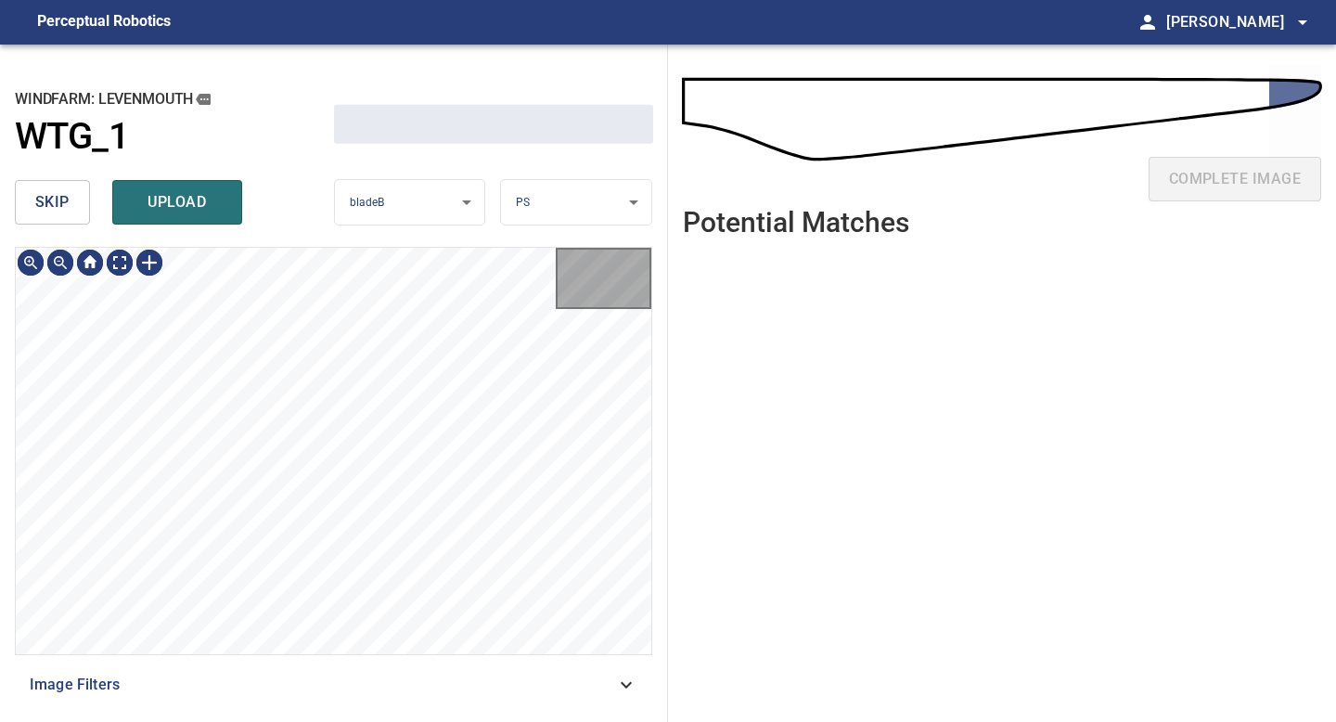
click at [77, 208] on button "skip" at bounding box center [52, 202] width 75 height 45
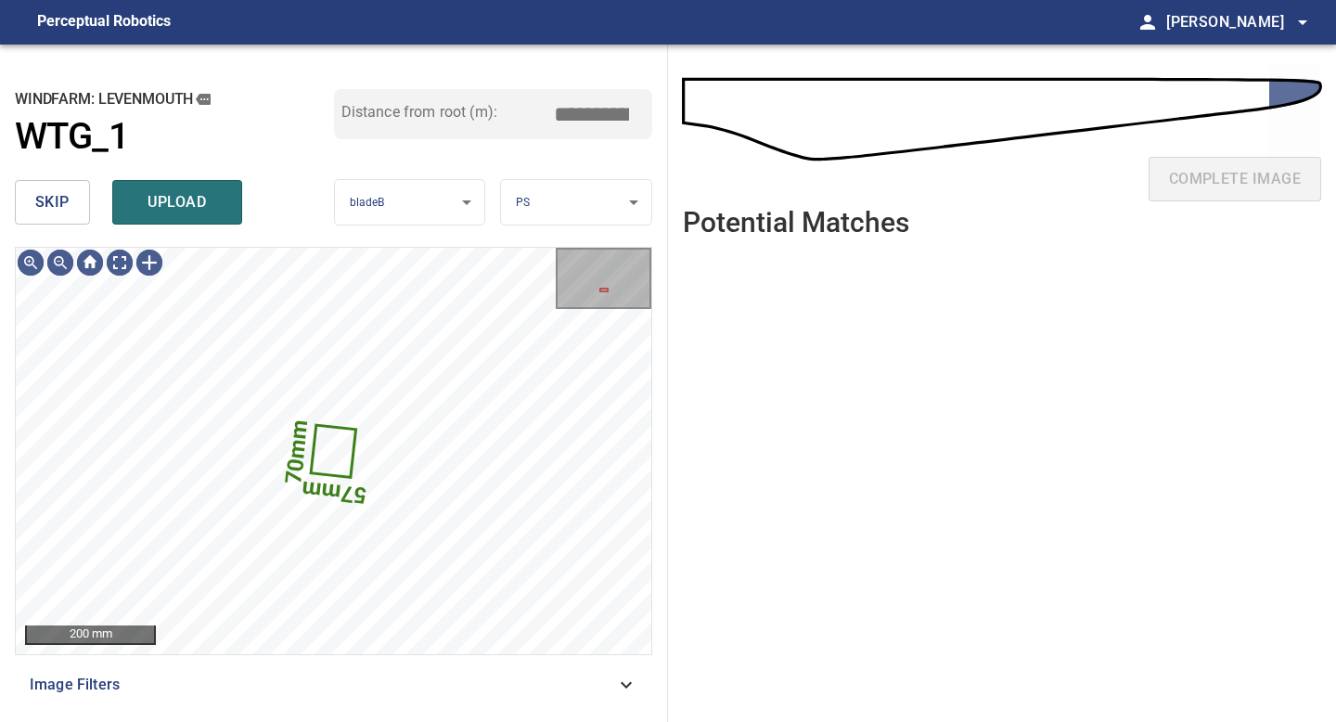
click at [77, 208] on button "skip" at bounding box center [52, 202] width 75 height 45
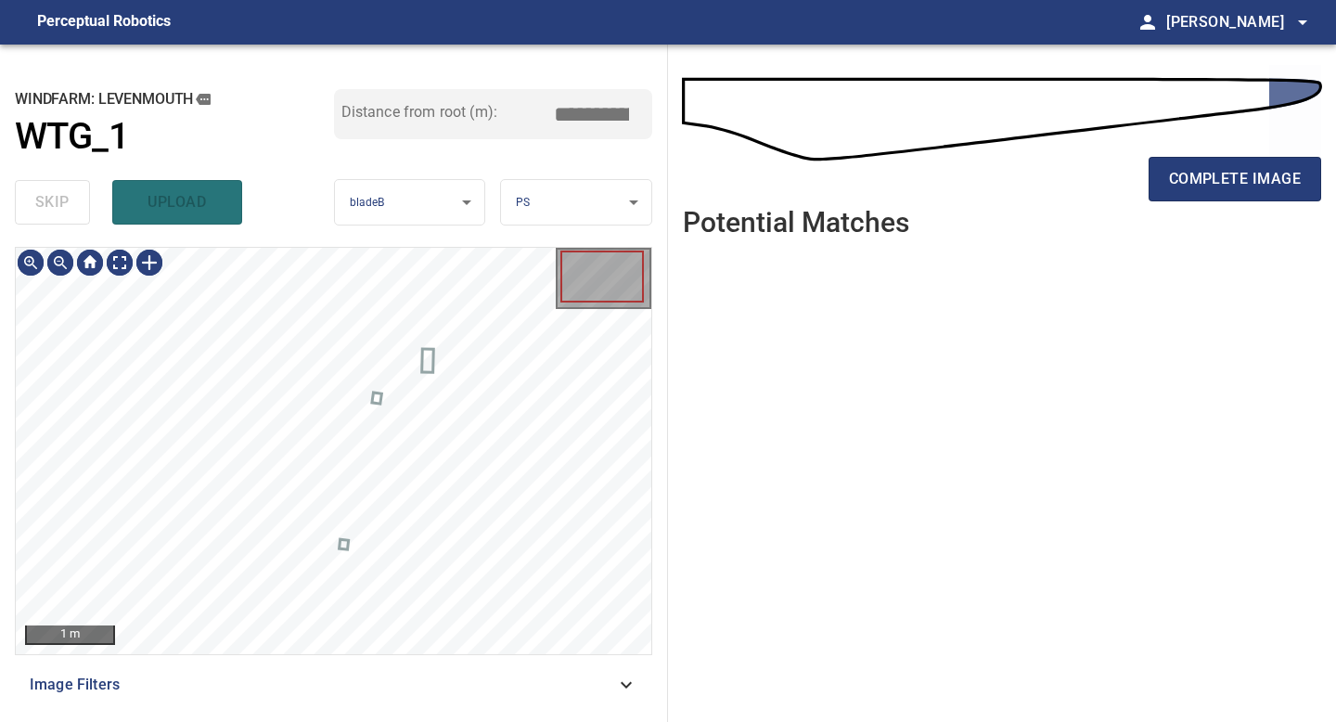
type input "*****"
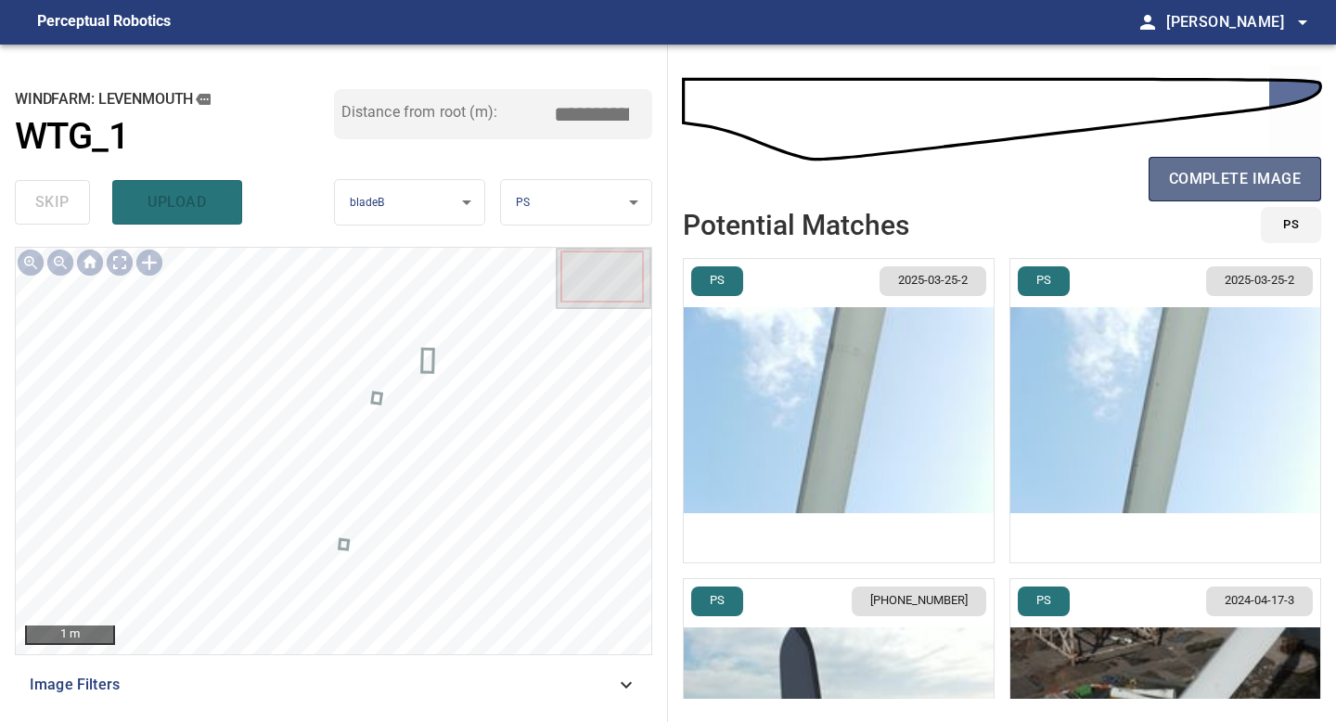
click at [1222, 183] on span "complete image" at bounding box center [1235, 179] width 132 height 26
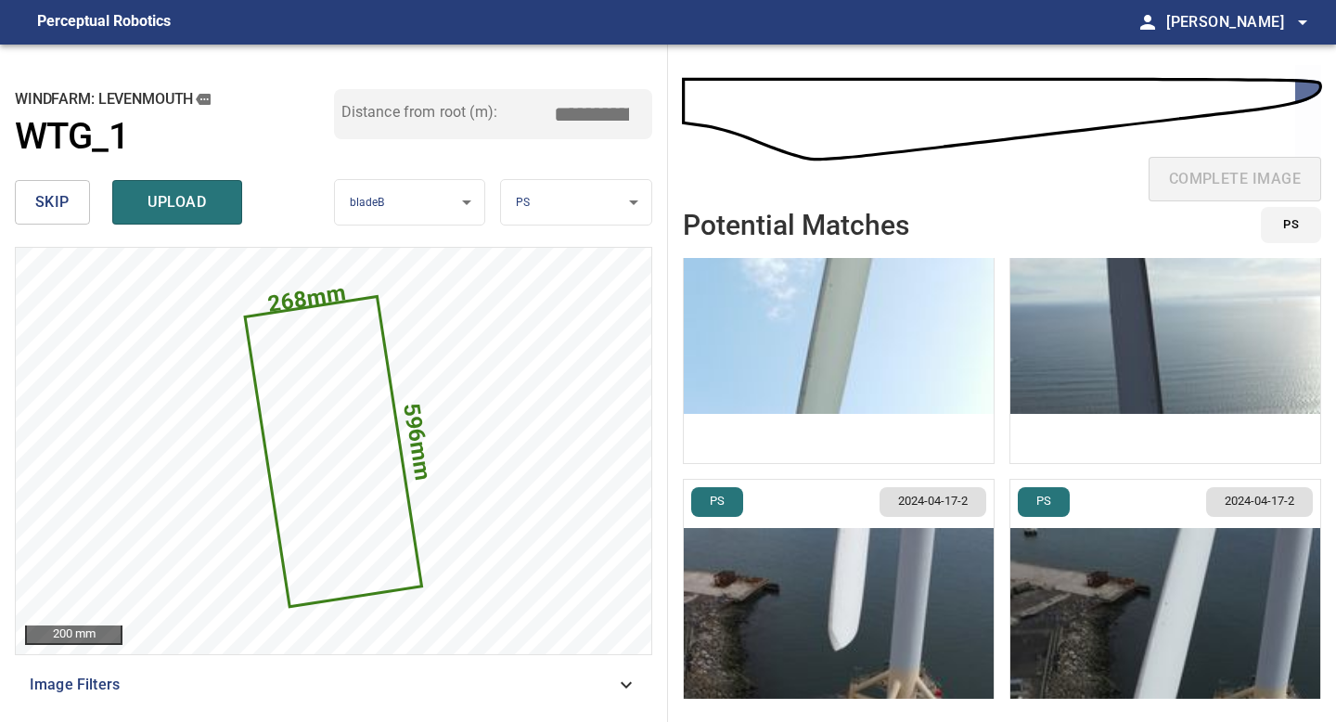
scroll to position [185, 0]
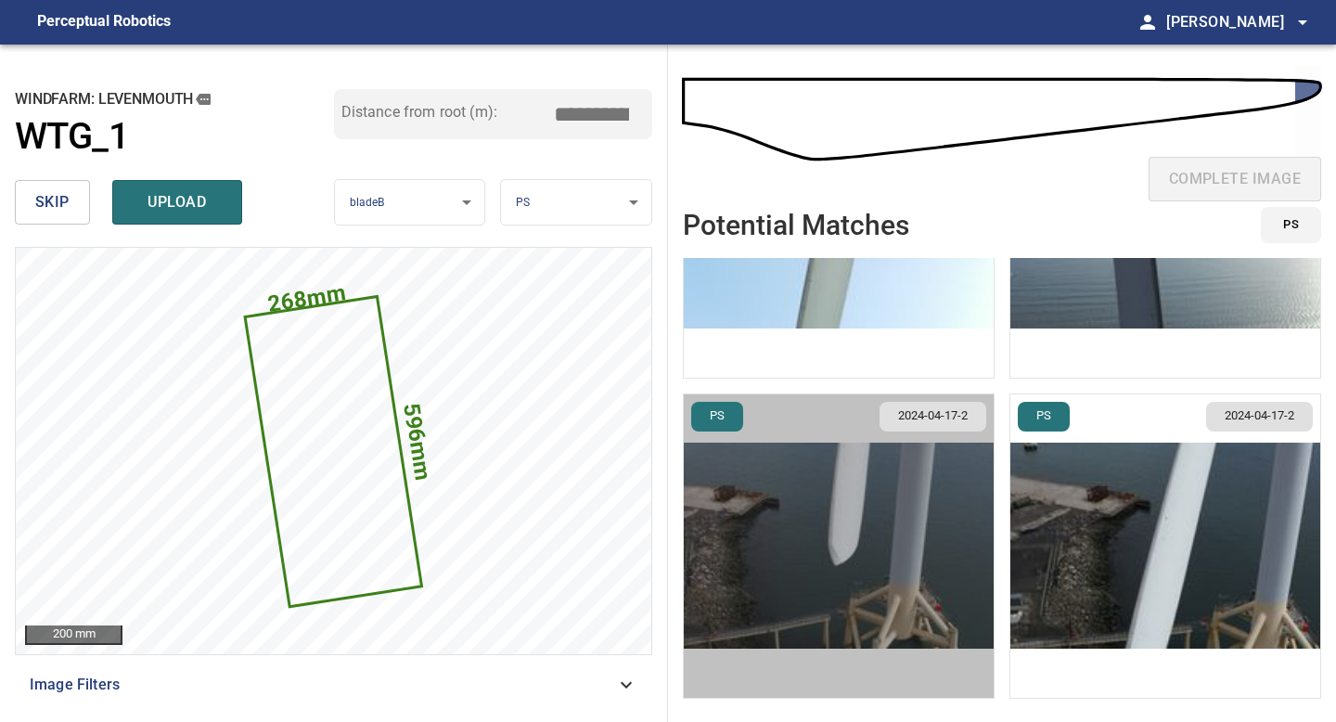
click at [908, 585] on img "button" at bounding box center [839, 545] width 310 height 303
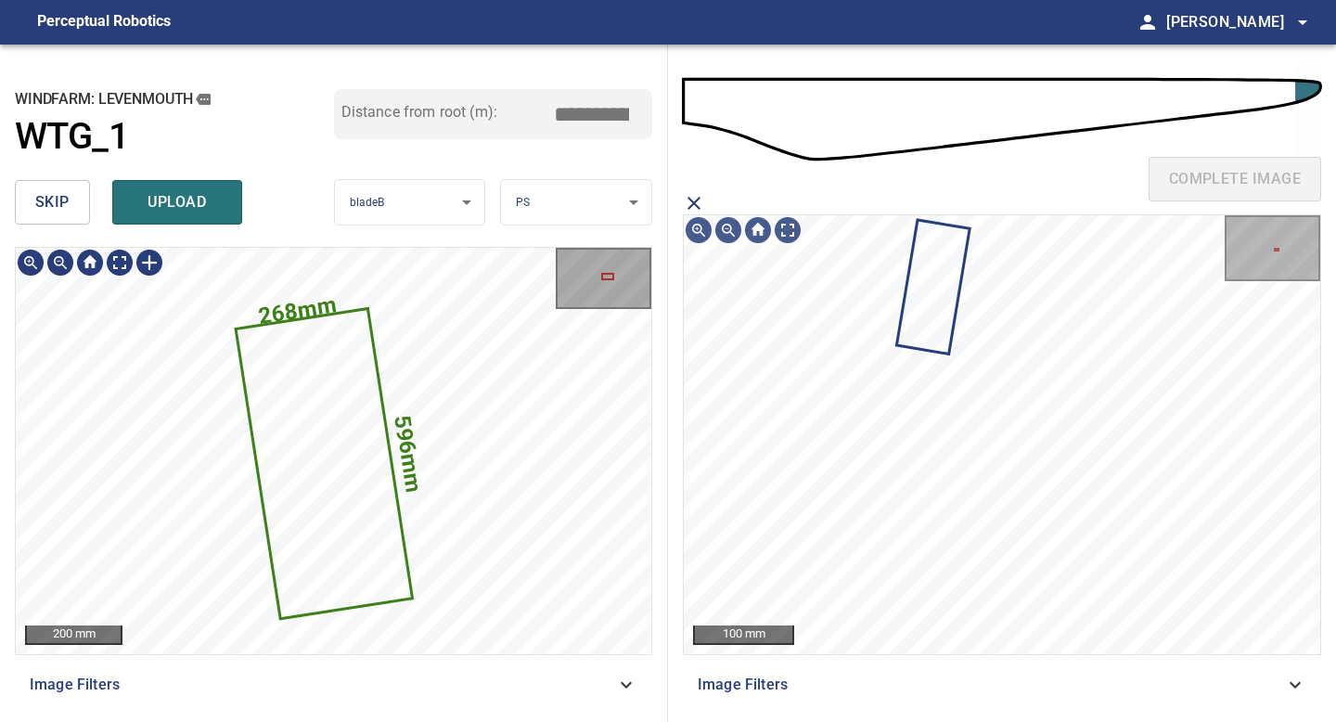
click at [355, 248] on div "596mm 268mm" at bounding box center [334, 248] width 636 height 0
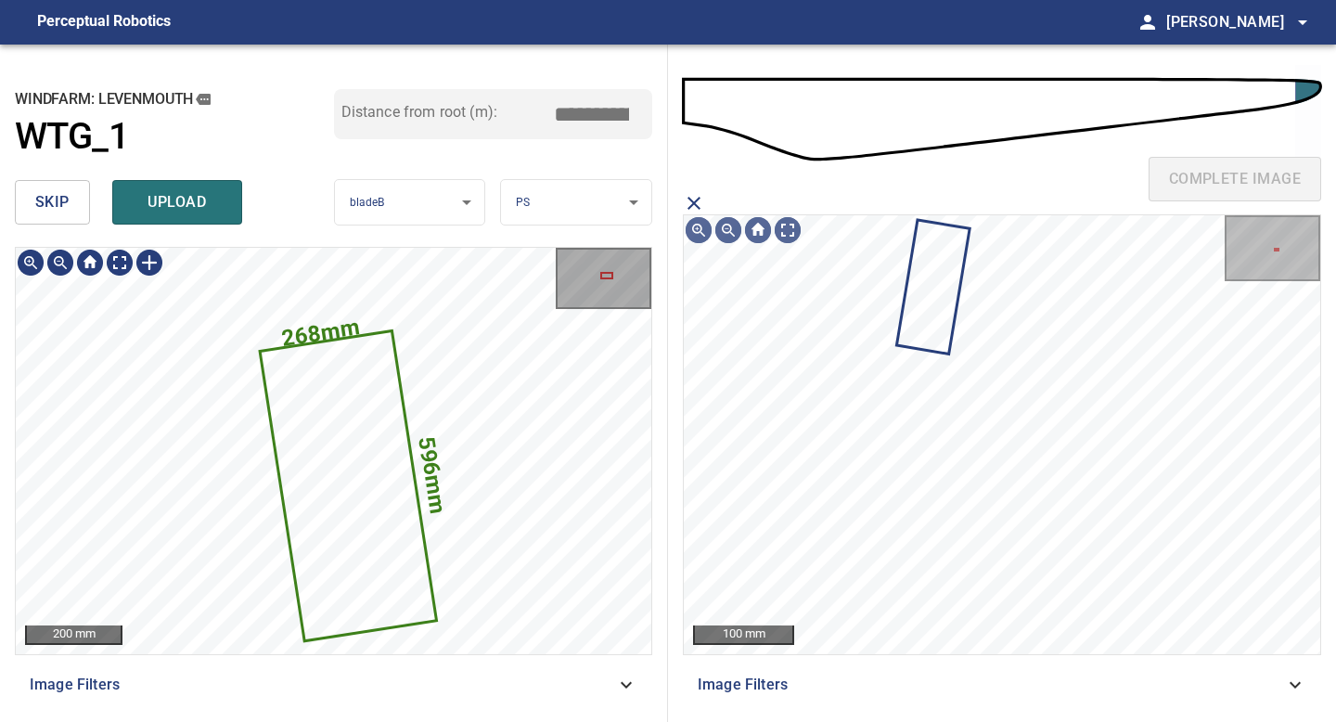
click at [693, 207] on icon "close matching imageResolution:" at bounding box center [694, 203] width 22 height 22
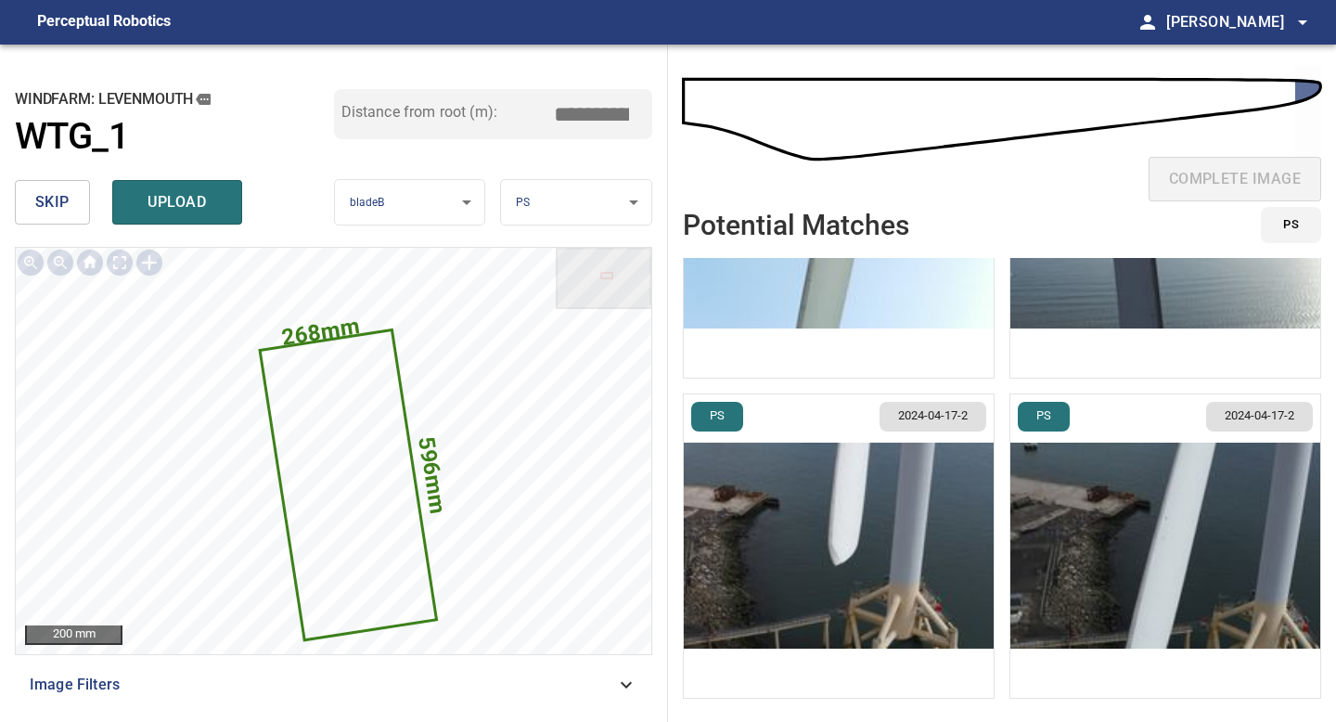
click at [1070, 526] on img "button" at bounding box center [1166, 545] width 310 height 303
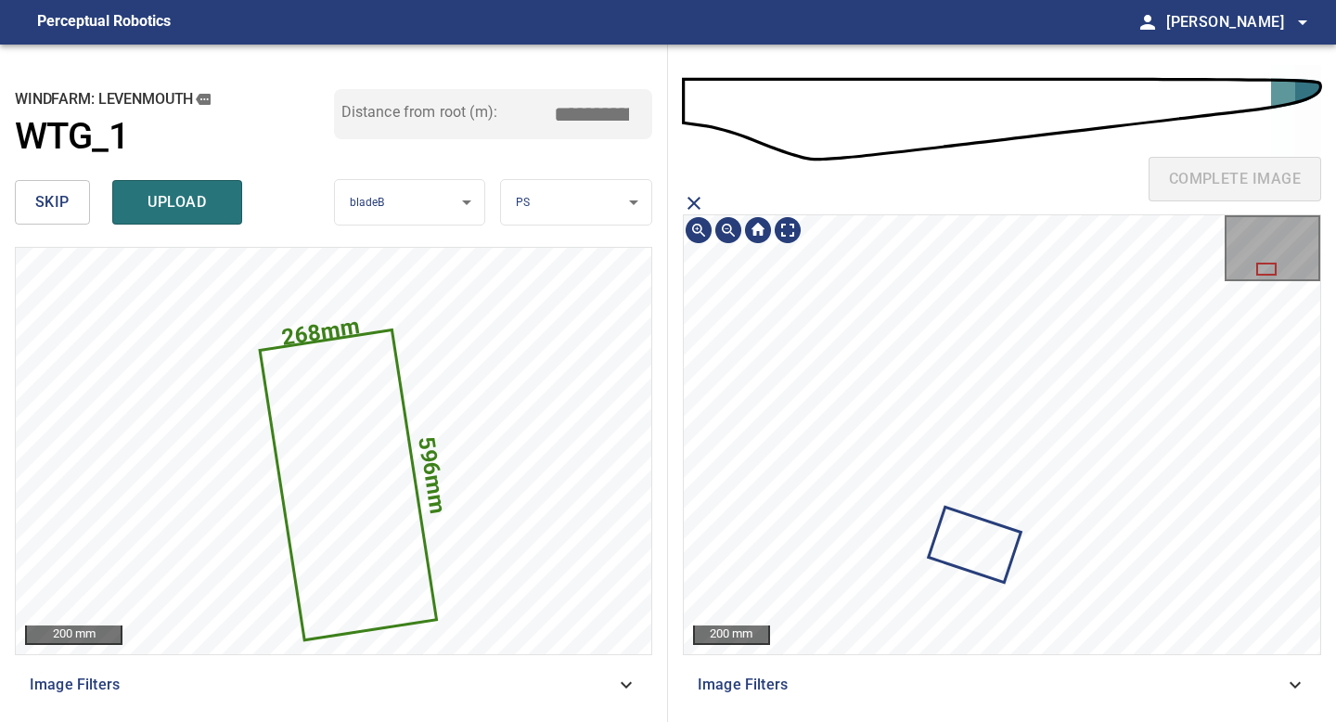
click at [709, 207] on div "complete image" at bounding box center [1002, 186] width 638 height 74
click at [688, 205] on icon "close matching imageResolution:" at bounding box center [694, 203] width 22 height 22
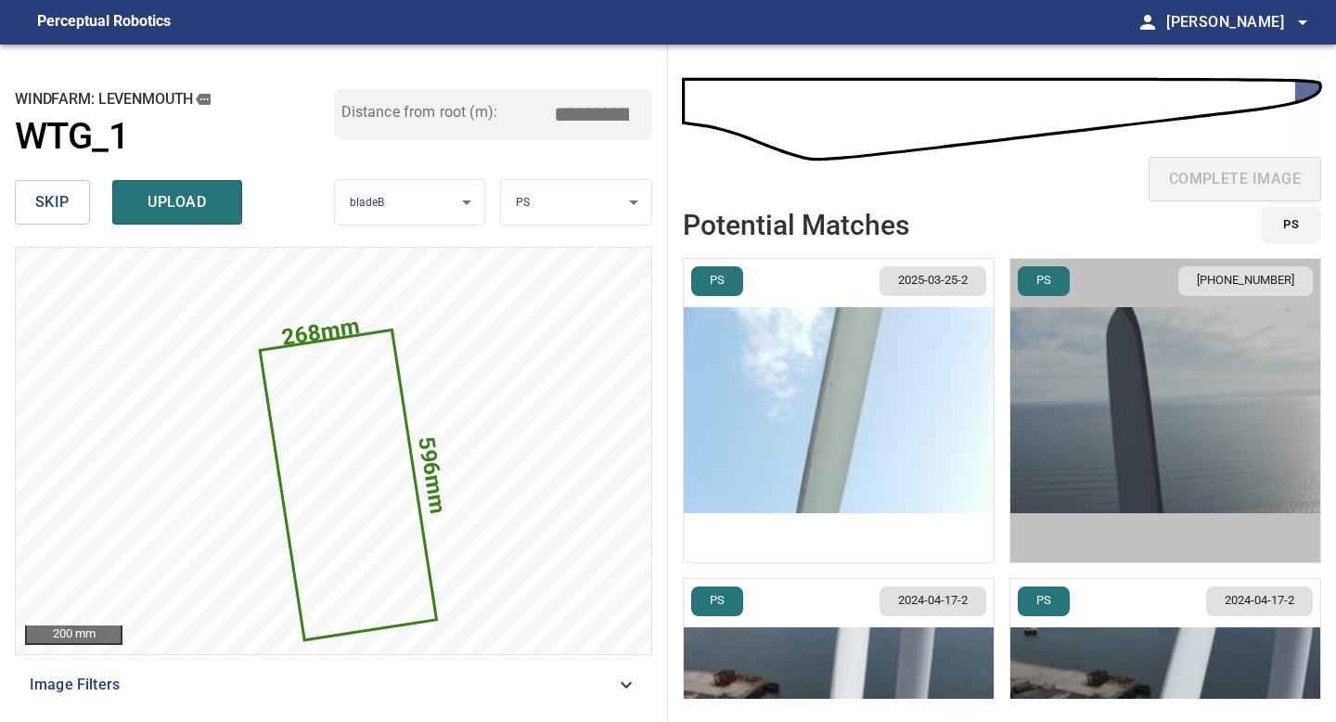
click at [1037, 398] on img "button" at bounding box center [1166, 410] width 310 height 303
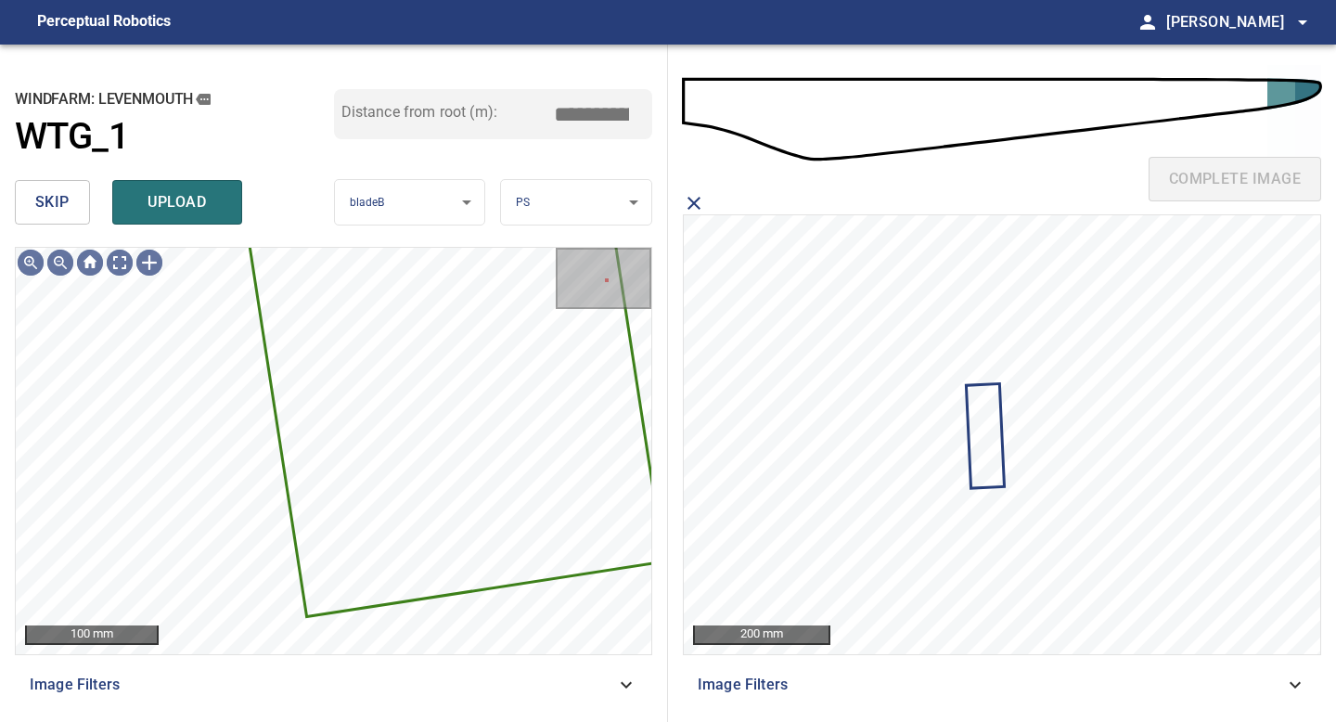
click at [58, 194] on span "skip" at bounding box center [52, 202] width 34 height 26
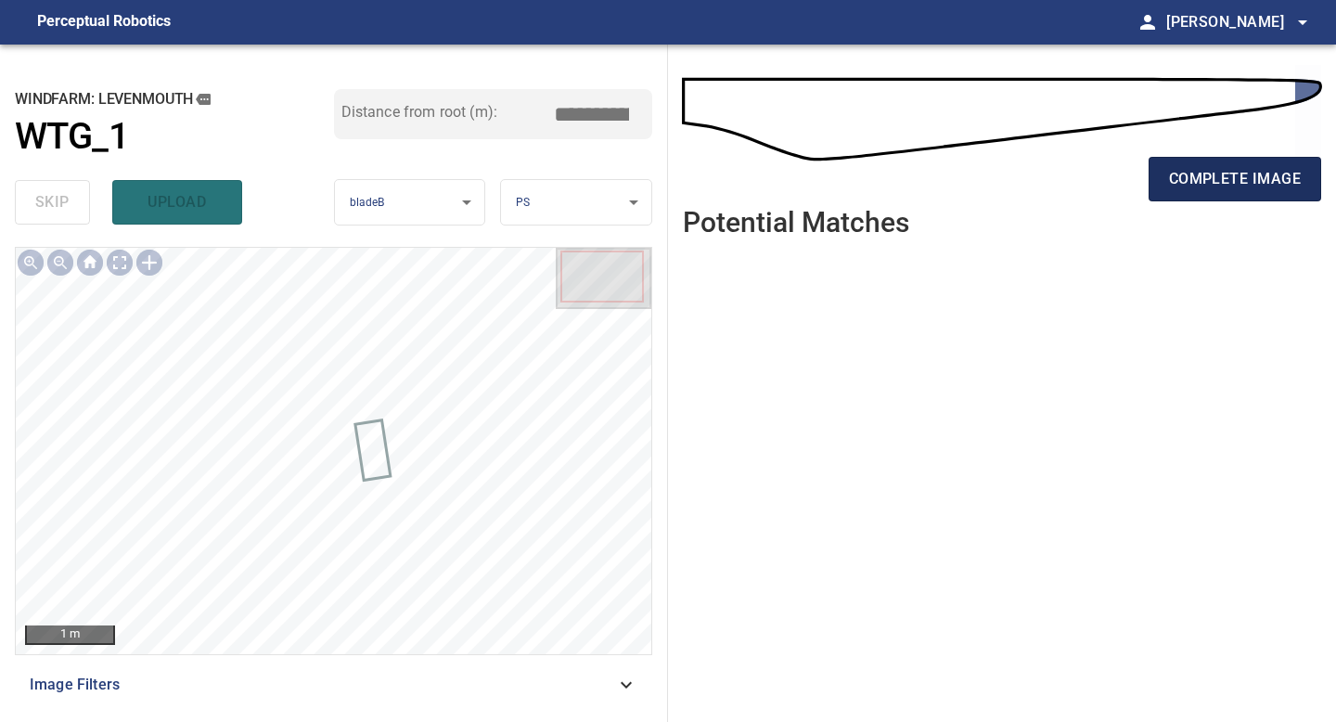
click at [1236, 200] on button "complete image" at bounding box center [1235, 179] width 173 height 45
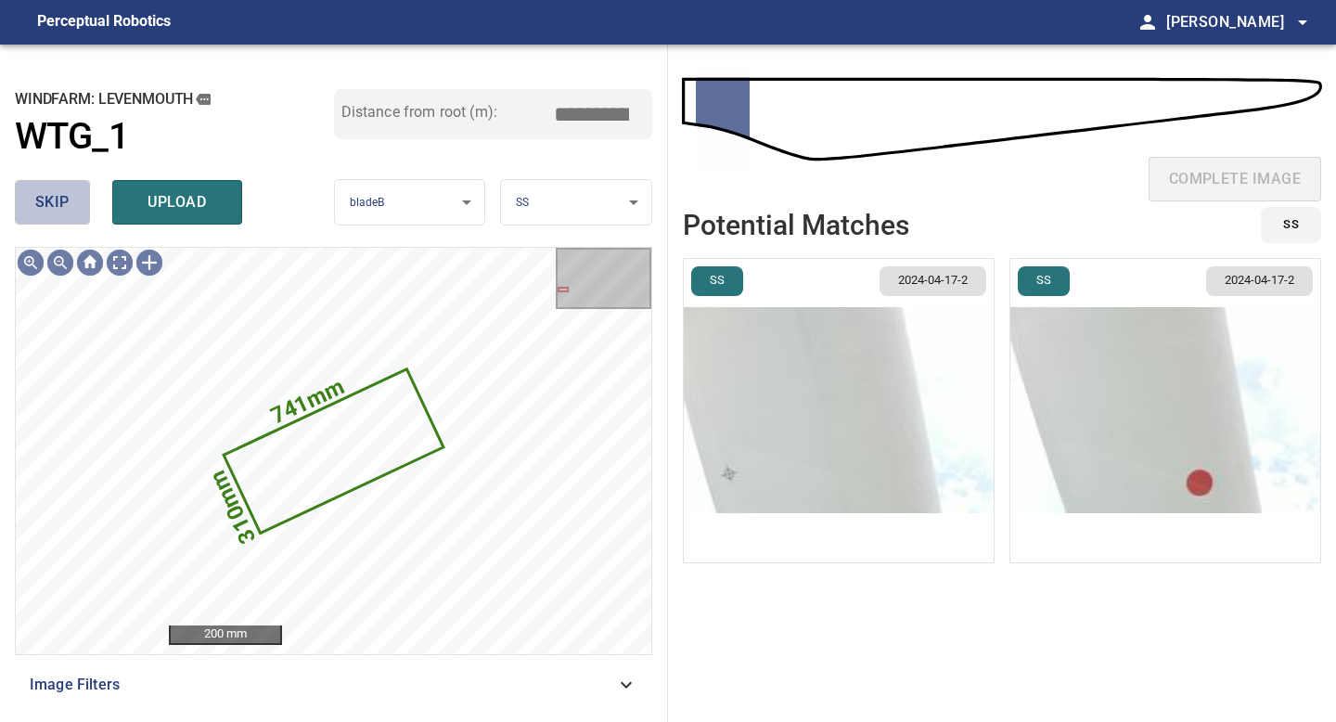
click at [46, 207] on span "skip" at bounding box center [52, 202] width 34 height 26
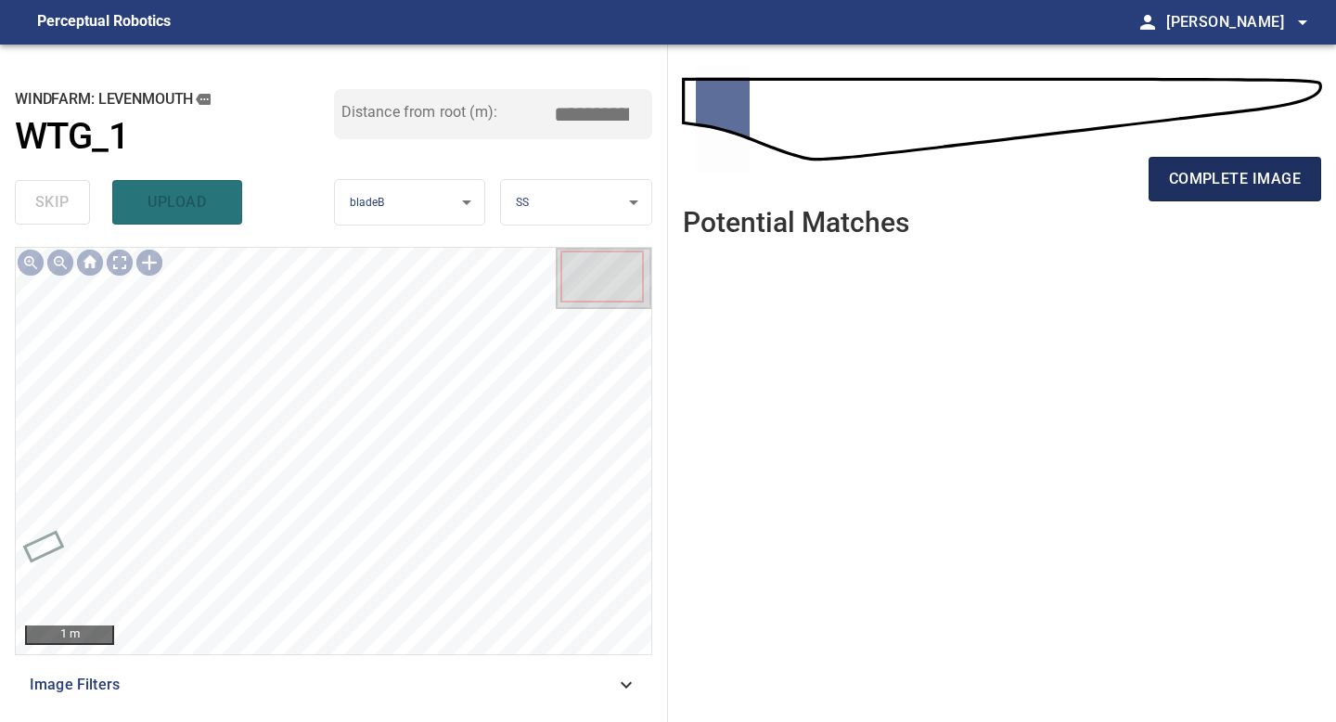
click at [1235, 173] on span "complete image" at bounding box center [1235, 179] width 132 height 26
